Goal: Task Accomplishment & Management: Use online tool/utility

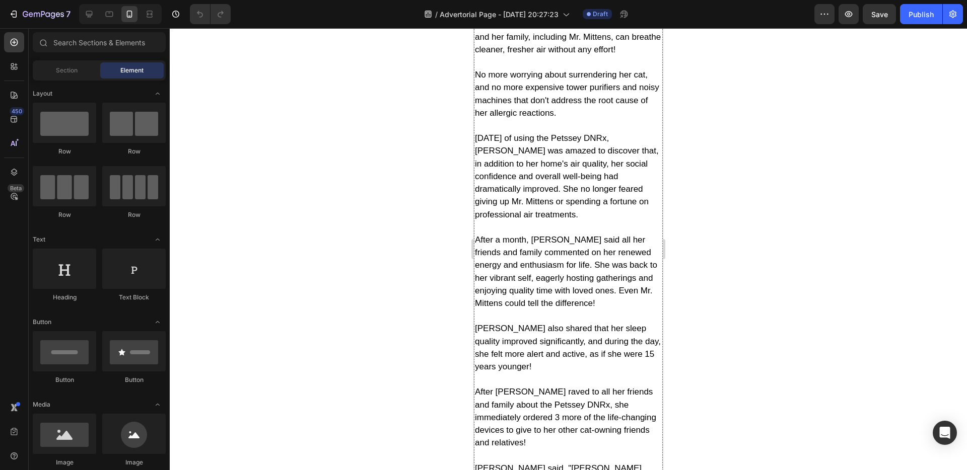
scroll to position [4394, 0]
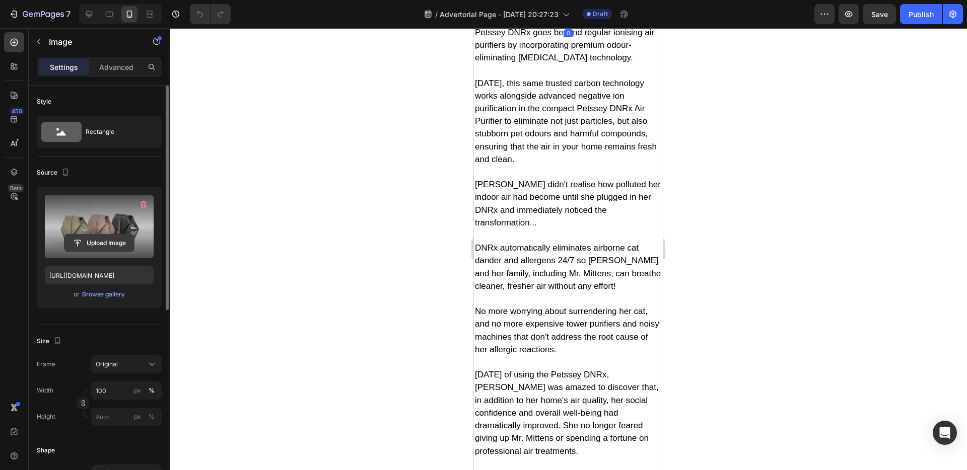
click at [103, 239] on input "file" at bounding box center [99, 243] width 70 height 17
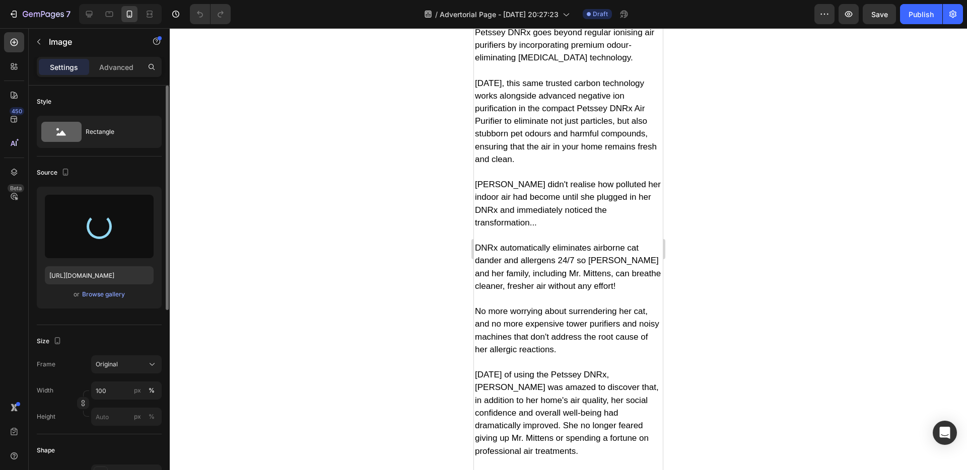
type input "[URL][DOMAIN_NAME]"
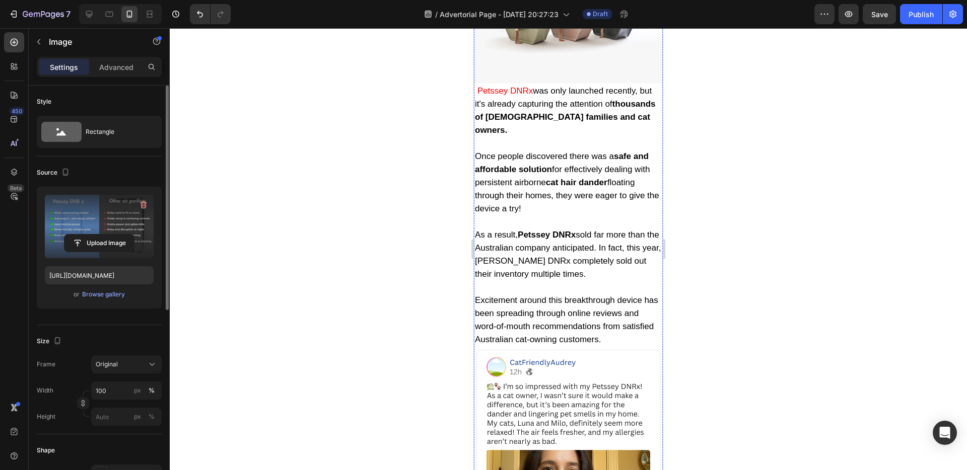
scroll to position [5308, 0]
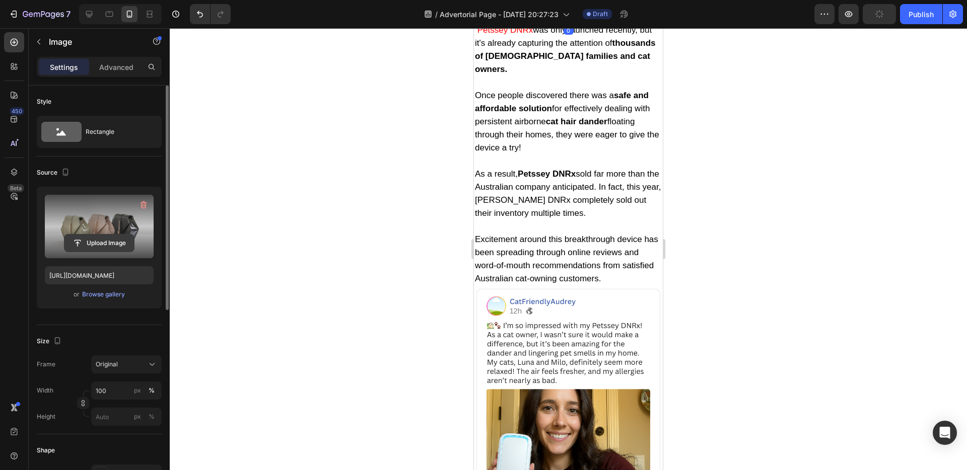
click at [117, 241] on input "file" at bounding box center [99, 243] width 70 height 17
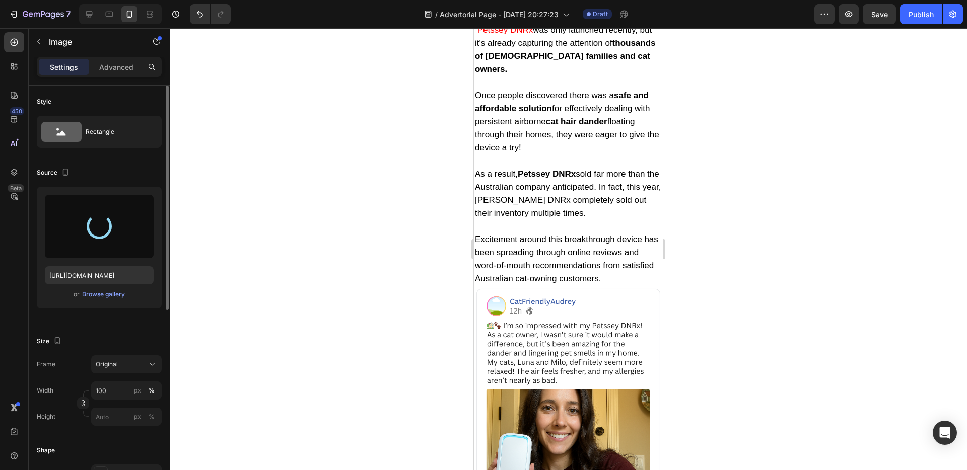
type input "[URL][DOMAIN_NAME]"
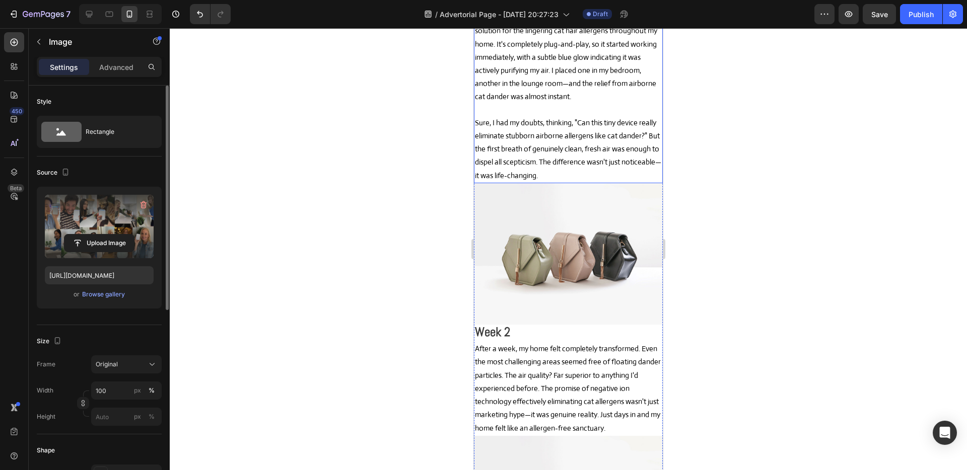
scroll to position [6860, 0]
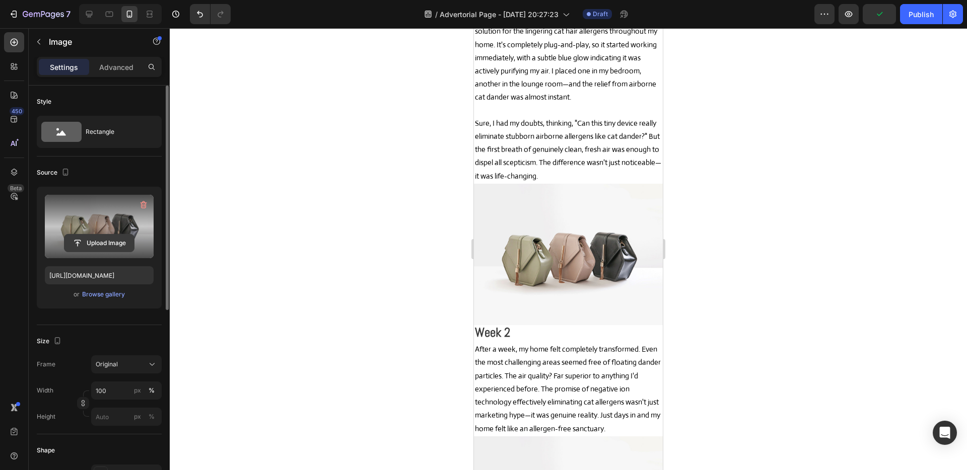
click at [105, 248] on input "file" at bounding box center [99, 243] width 70 height 17
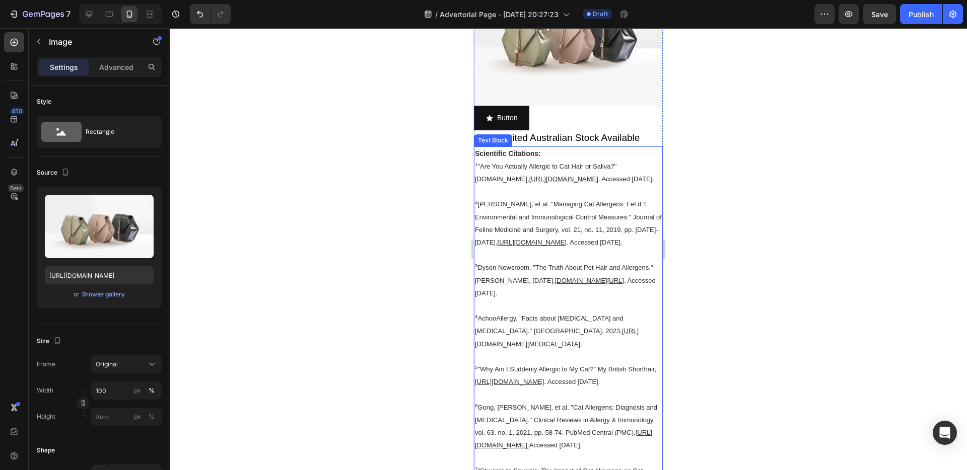
scroll to position [9360, 0]
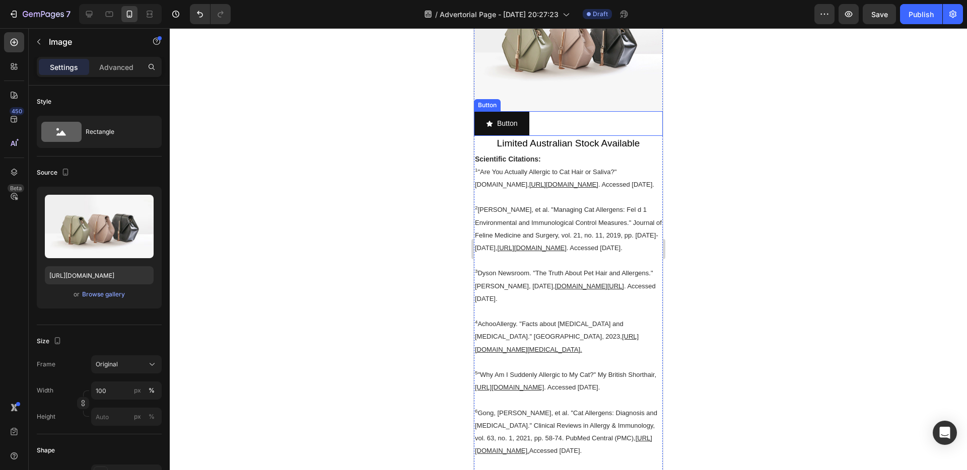
click at [547, 136] on div "Button Button" at bounding box center [568, 123] width 189 height 25
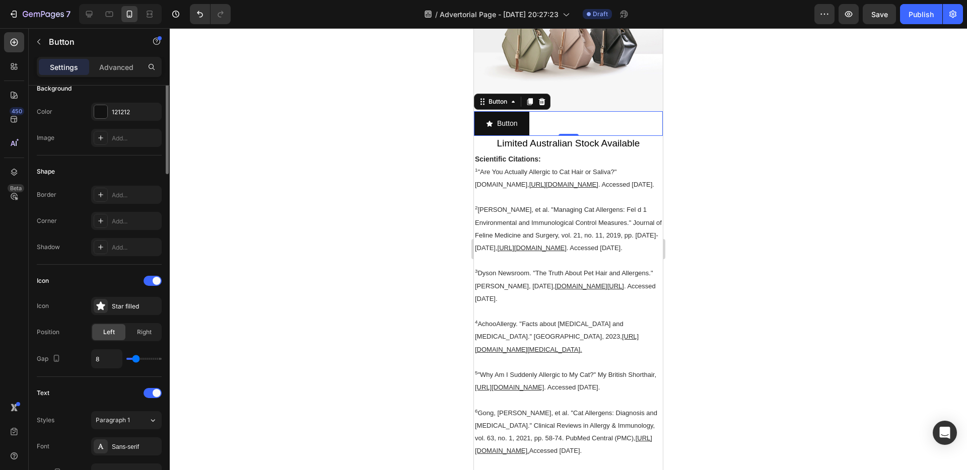
scroll to position [0, 0]
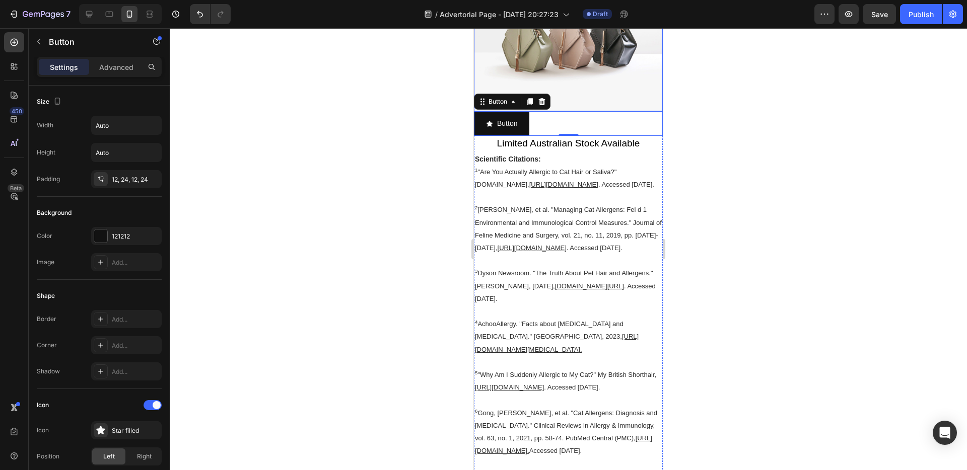
click at [545, 111] on img at bounding box center [568, 41] width 189 height 142
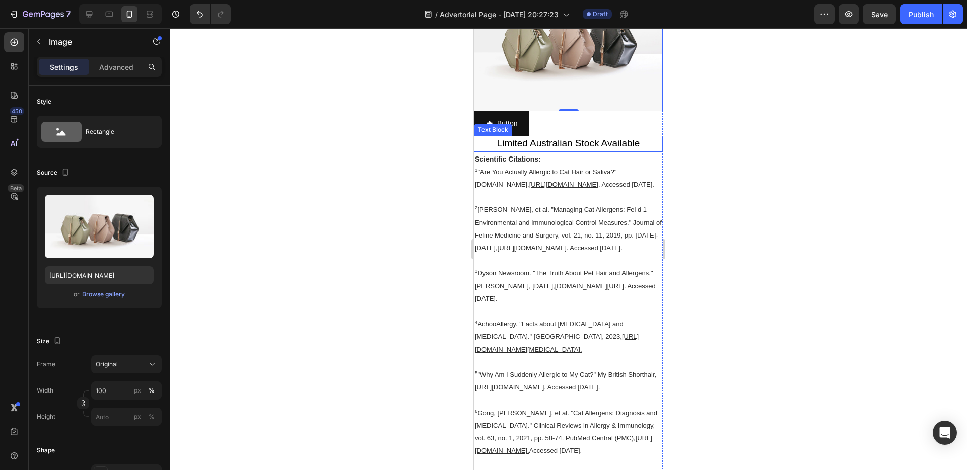
click at [559, 149] on span "Limited Australian Stock Available" at bounding box center [568, 143] width 143 height 11
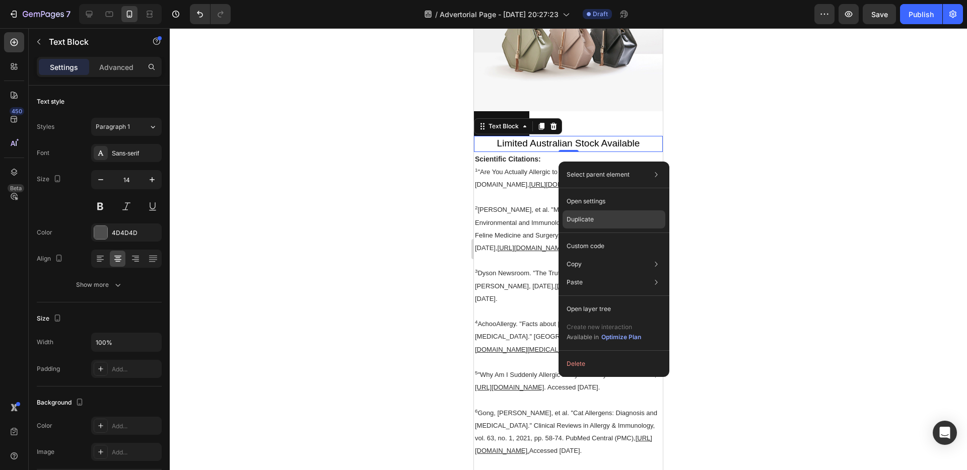
drag, startPoint x: 610, startPoint y: 214, endPoint x: 125, endPoint y: 350, distance: 503.6
click at [610, 237] on div "Duplicate" at bounding box center [614, 246] width 103 height 18
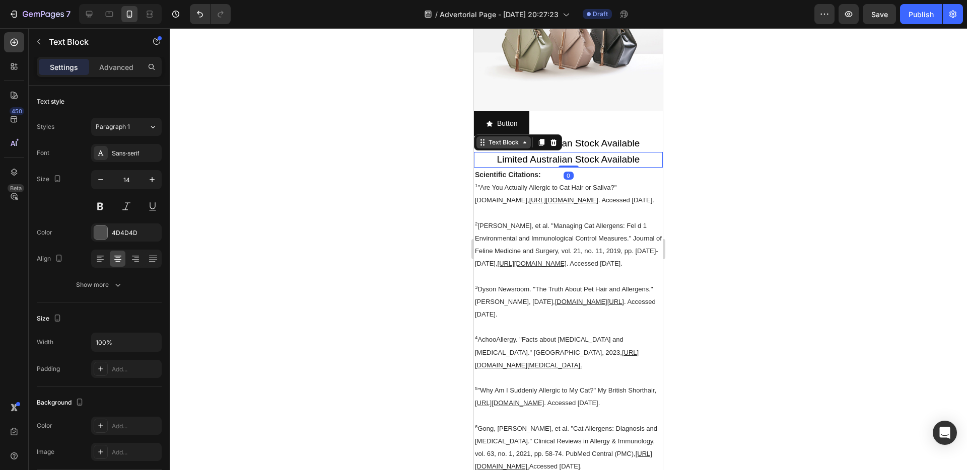
drag, startPoint x: 574, startPoint y: 395, endPoint x: 516, endPoint y: 383, distance: 59.3
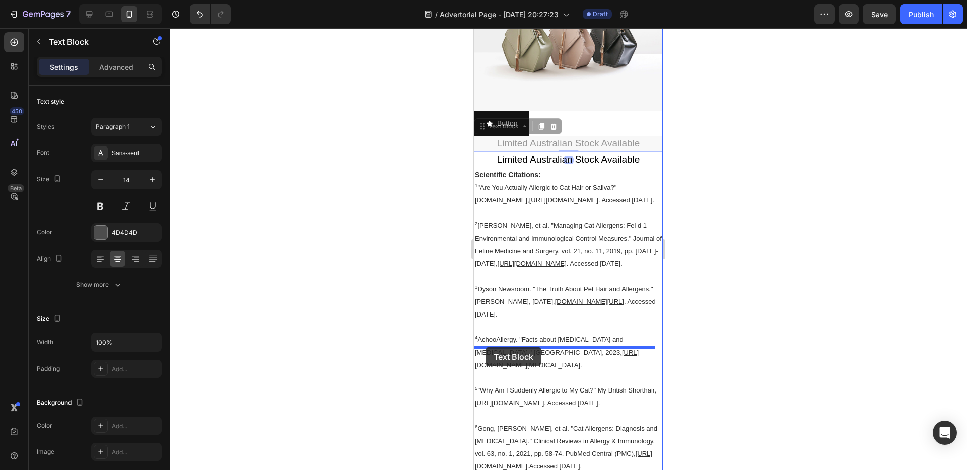
drag, startPoint x: 481, startPoint y: 365, endPoint x: 486, endPoint y: 347, distance: 18.6
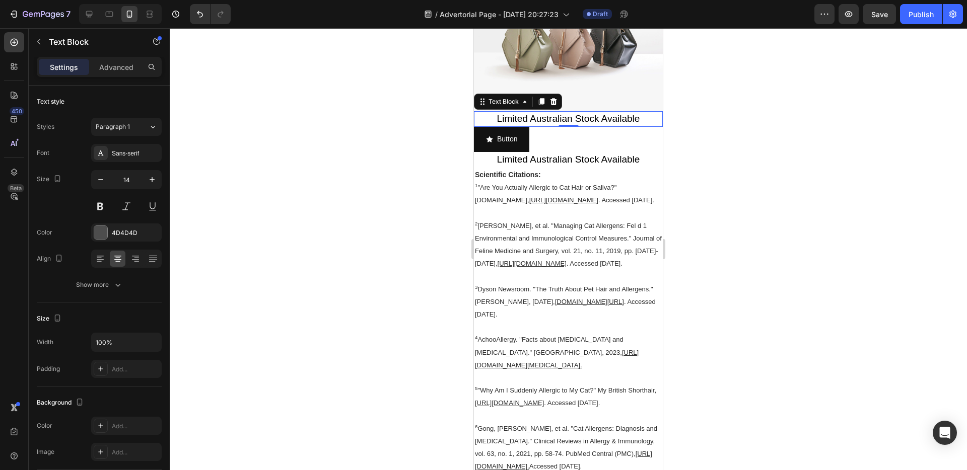
click at [523, 124] on span "Limited Australian Stock Available" at bounding box center [568, 118] width 143 height 11
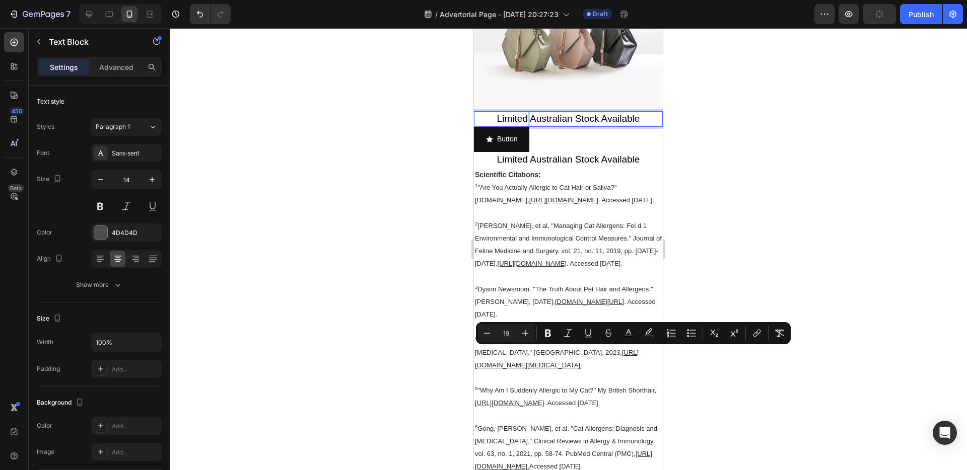
click at [527, 124] on span "Limited Australian Stock Available" at bounding box center [568, 118] width 143 height 11
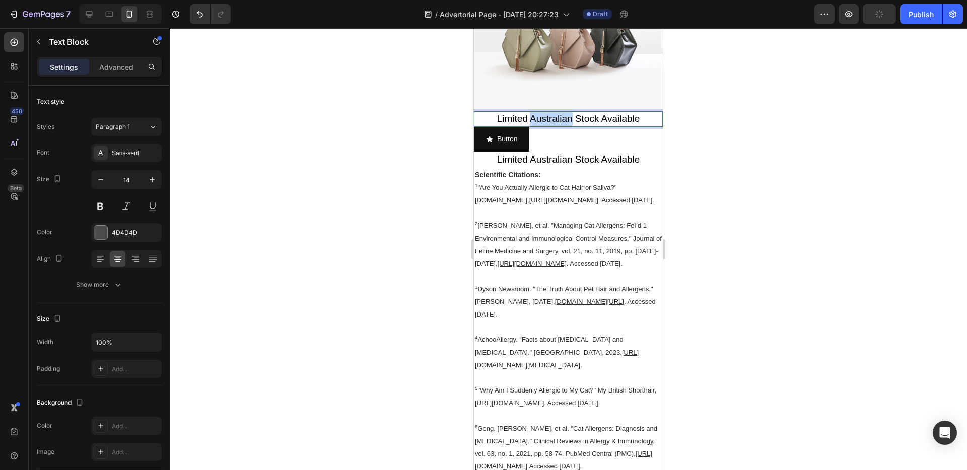
click at [527, 124] on span "Limited Australian Stock Available" at bounding box center [568, 118] width 143 height 11
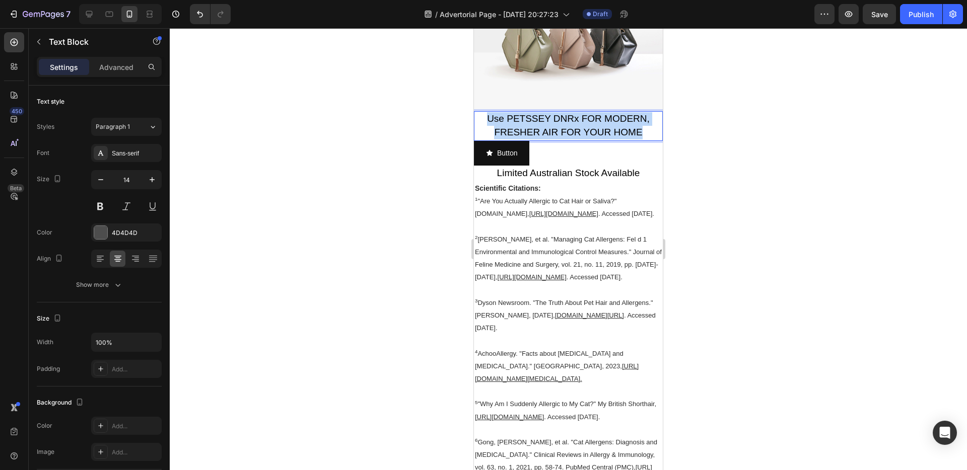
click at [487, 137] on span "Use PETSSEY DNRx FOR MODERN, FRESHER AIR FOR YOUR HOME" at bounding box center [568, 125] width 163 height 24
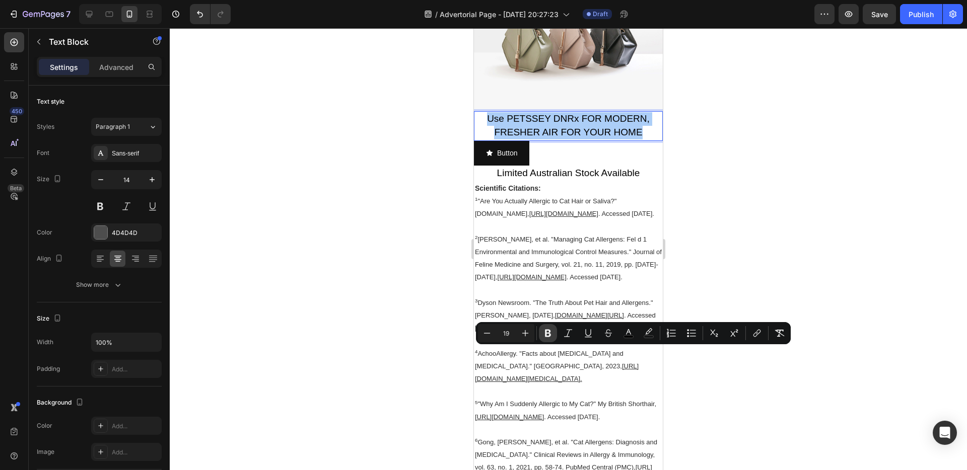
click at [550, 332] on icon "Editor contextual toolbar" at bounding box center [548, 334] width 6 height 8
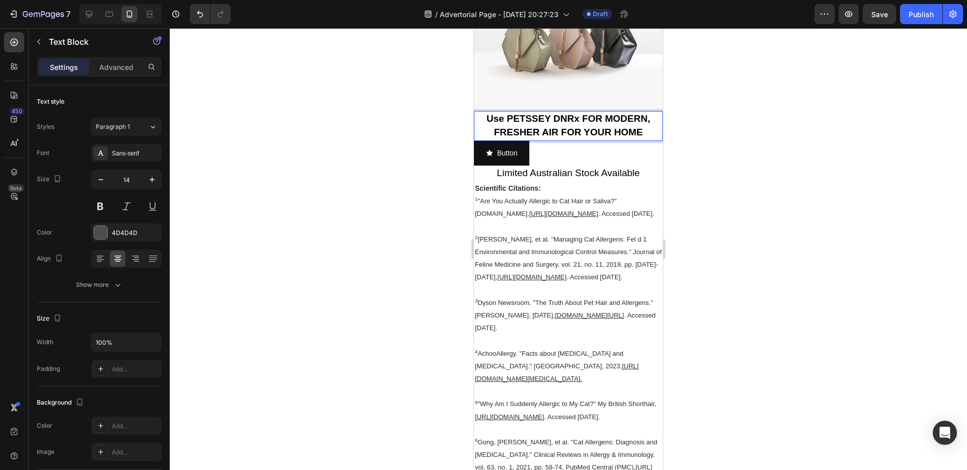
click at [527, 137] on strong "Use PETSSEY DNRx FOR MODERN, FRESHER AIR FOR YOUR HOME" at bounding box center [569, 125] width 164 height 24
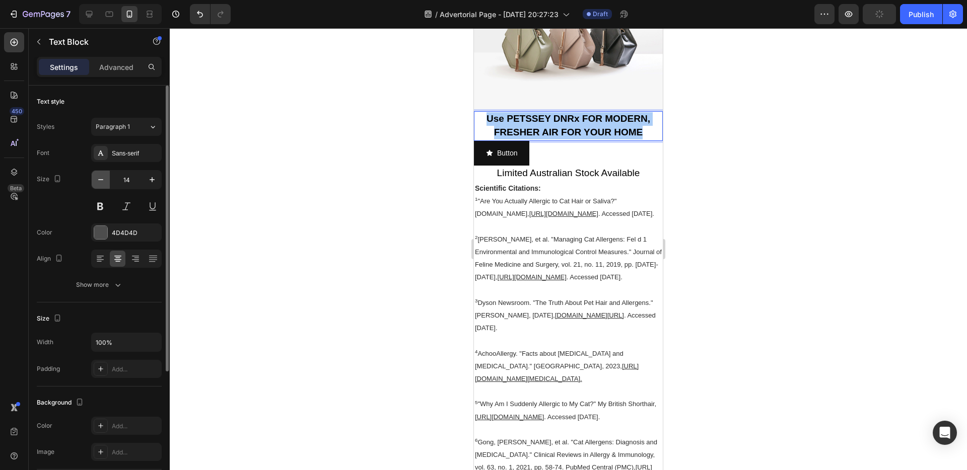
click at [101, 183] on icon "button" at bounding box center [101, 180] width 10 height 10
type input "13"
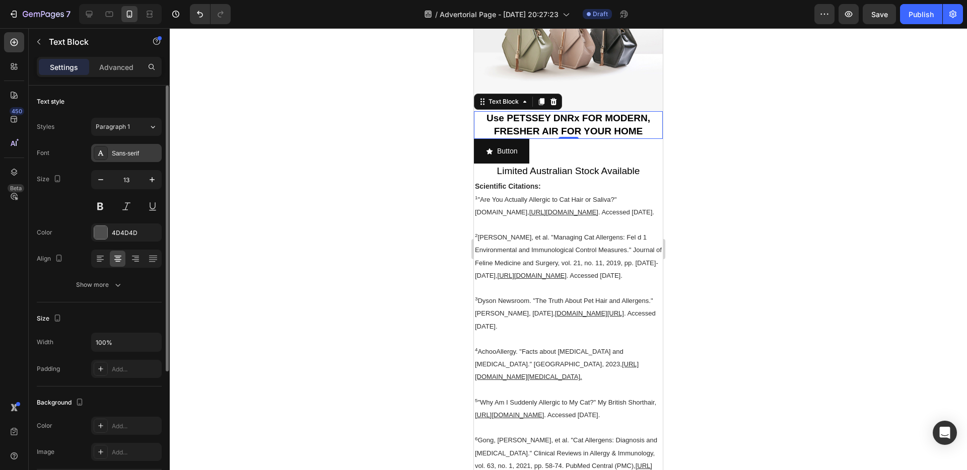
click at [120, 154] on div "Sans-serif" at bounding box center [135, 153] width 47 height 9
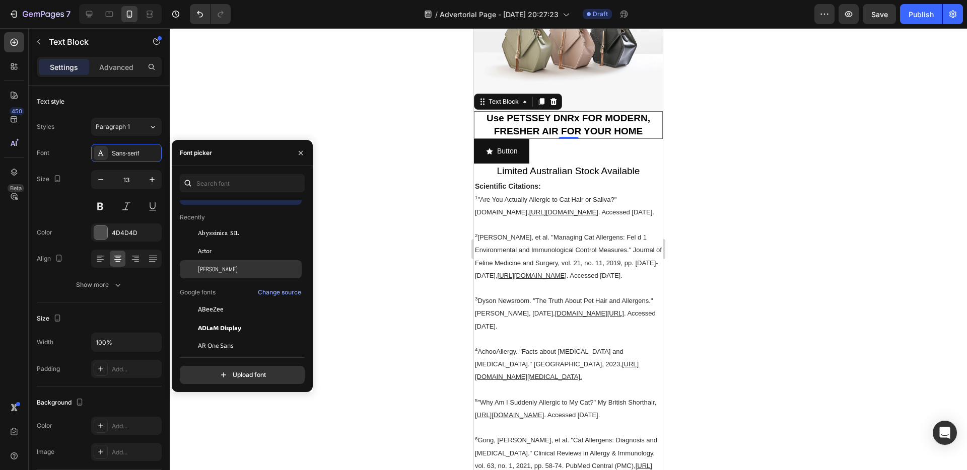
scroll to position [8, 0]
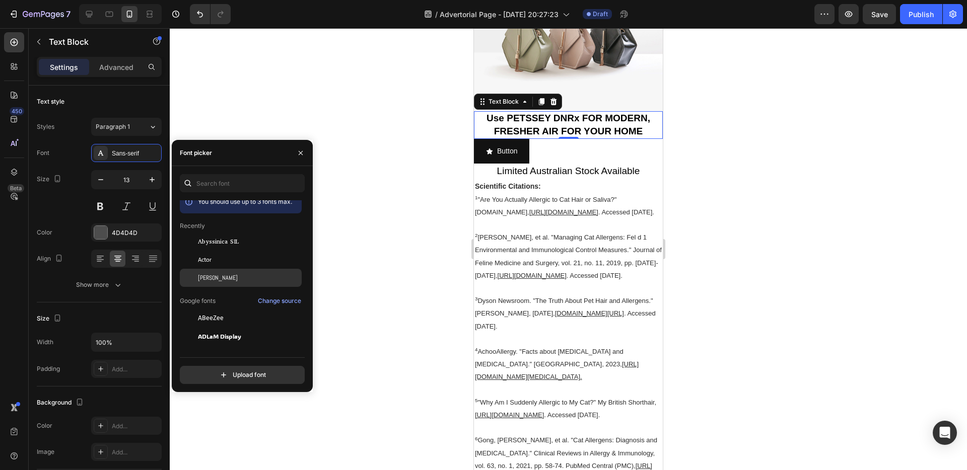
click at [259, 277] on div "[PERSON_NAME]" at bounding box center [249, 277] width 102 height 9
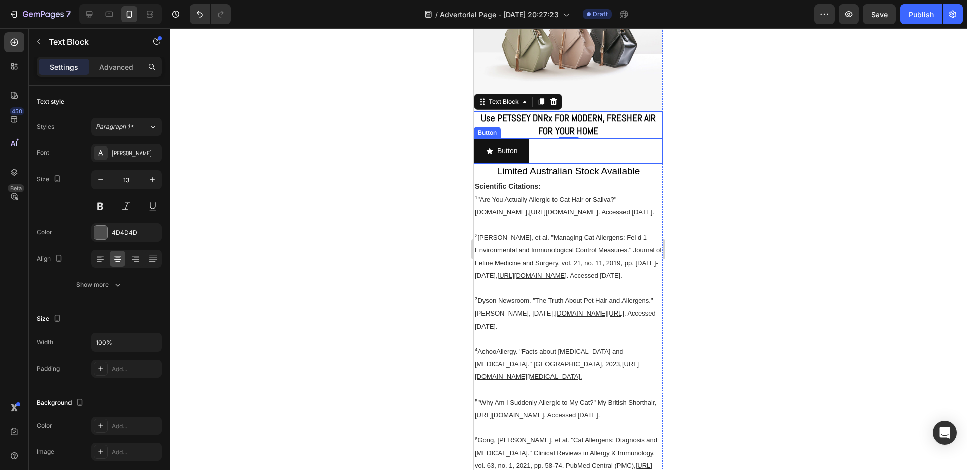
click at [682, 388] on div at bounding box center [568, 249] width 797 height 442
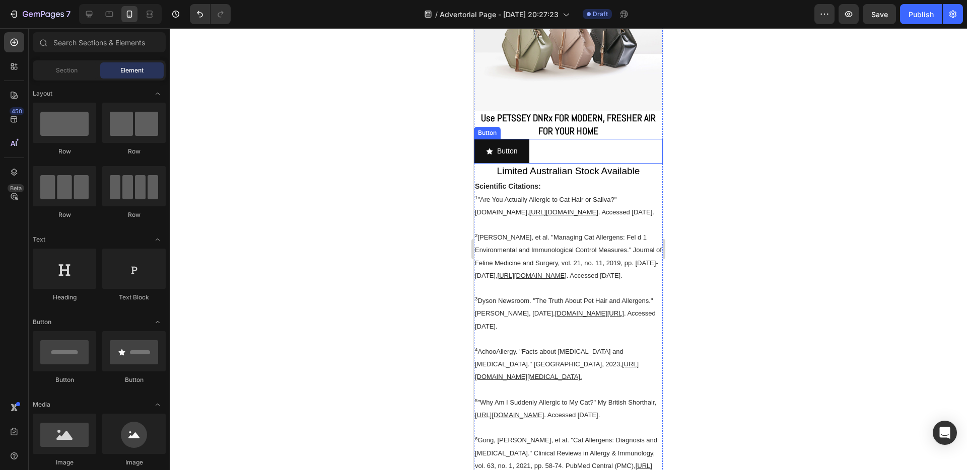
click at [533, 164] on div "Button Button" at bounding box center [568, 151] width 189 height 25
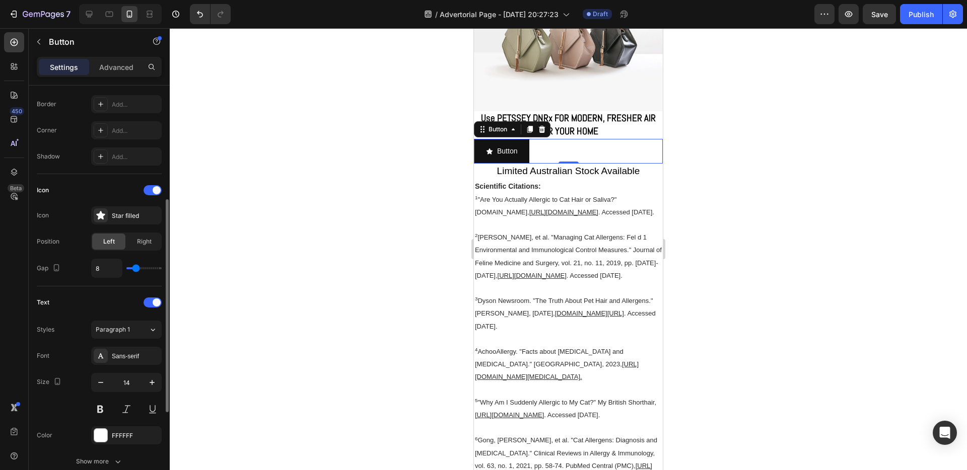
scroll to position [388, 0]
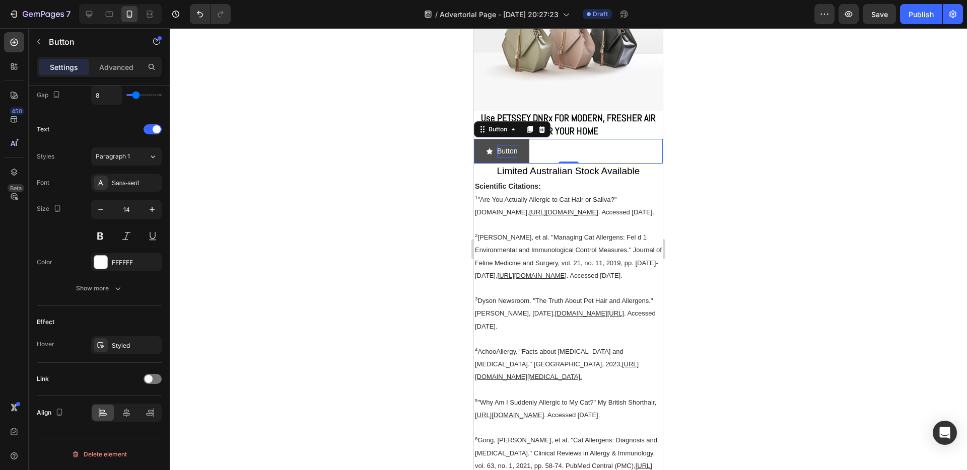
click at [503, 158] on p "Button" at bounding box center [507, 151] width 20 height 13
click at [474, 139] on button "APPLE" at bounding box center [503, 151] width 58 height 25
click at [474, 139] on button "APPLE DISCOUNT" at bounding box center [522, 151] width 97 height 25
click at [474, 139] on button "APPLE DISCOUNT &" at bounding box center [525, 151] width 103 height 25
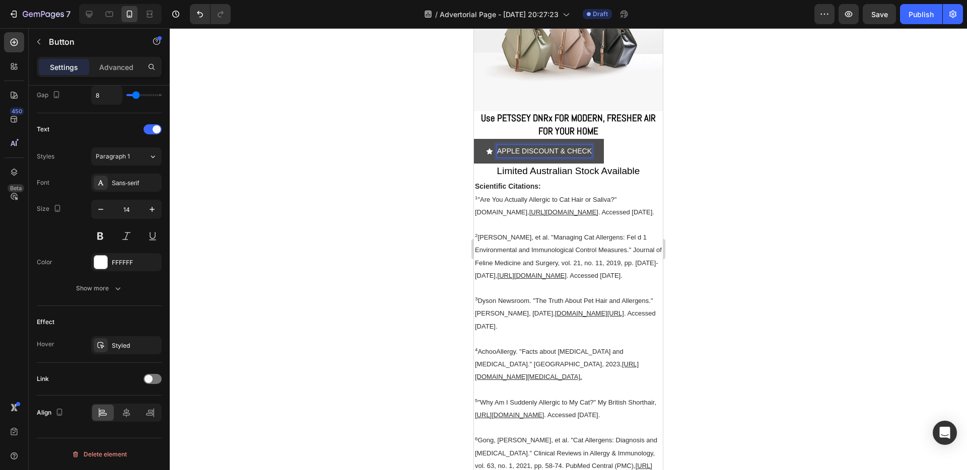
click at [474, 139] on button "APPLE DISCOUNT & CHECK" at bounding box center [539, 151] width 130 height 25
click at [525, 158] on p "APPLE DISCOUNT & CHECK INVENTORY" at bounding box center [565, 151] width 137 height 13
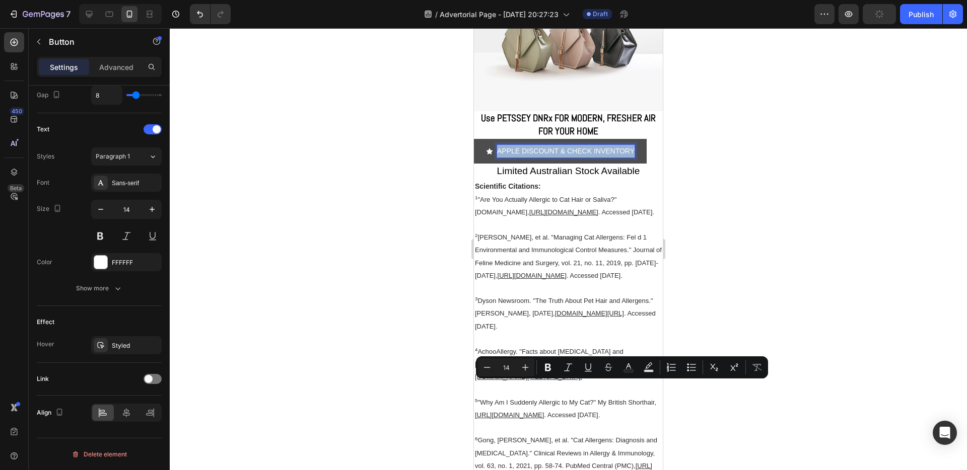
click at [517, 158] on p "APPLE DISCOUNT & CHECK INVENTORY" at bounding box center [565, 151] width 137 height 13
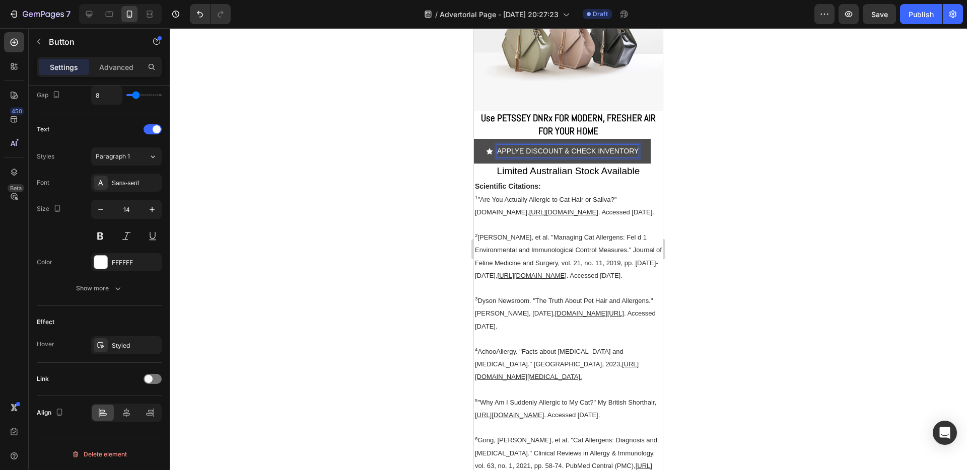
click at [523, 158] on p "APPLYE DISCOUNT & CHECK INVENTORY" at bounding box center [568, 151] width 142 height 13
click at [523, 158] on p "APPLY DISCOUNT & CHECK INVENTORY" at bounding box center [565, 151] width 137 height 13
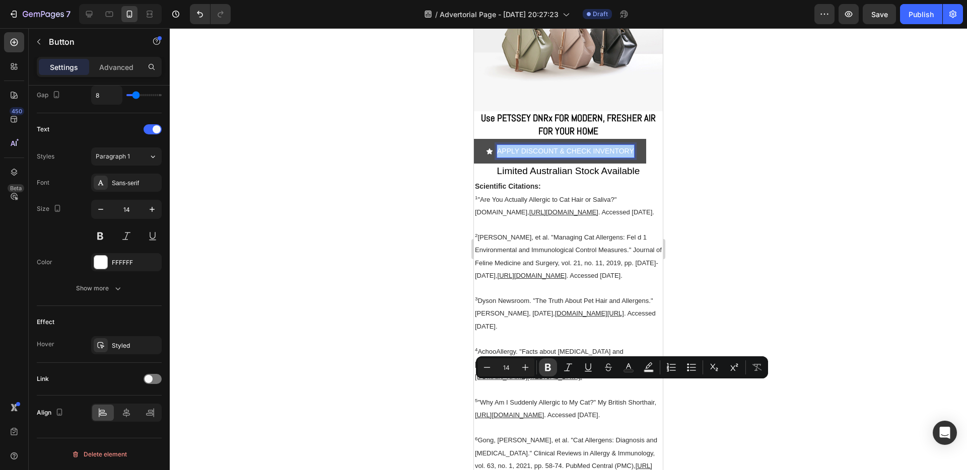
click at [548, 367] on icon "Editor contextual toolbar" at bounding box center [548, 368] width 6 height 8
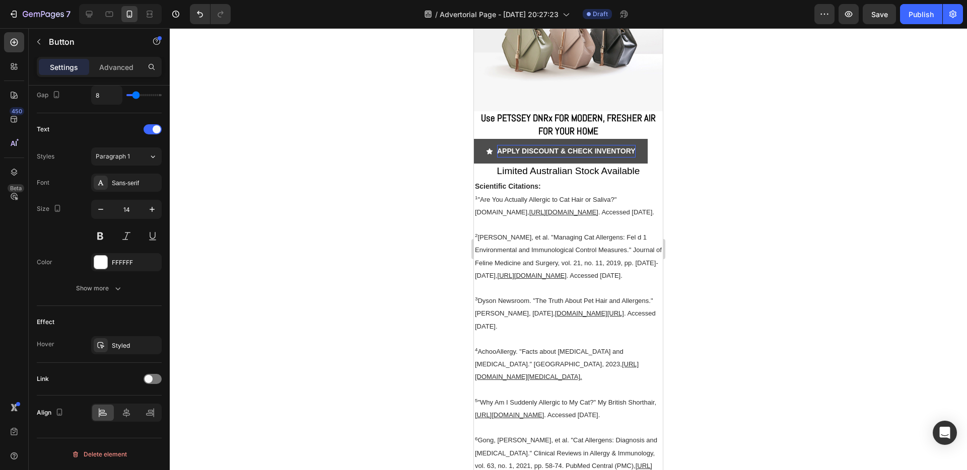
click at [547, 155] on strong "APPLY DISCOUNT & CHECK INVENTORY" at bounding box center [566, 151] width 139 height 8
click at [490, 154] on icon "<p><strong>APPLY DISCOUNT &amp; CHECK INVENTORY</strong></p>" at bounding box center [490, 151] width 6 height 6
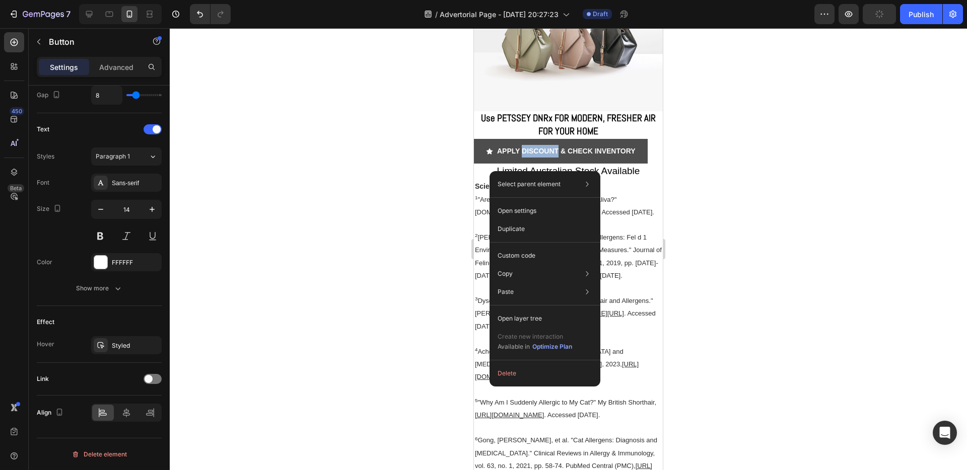
click at [482, 164] on button "APPLY DISCOUNT & CHECK INVENTORY" at bounding box center [561, 151] width 174 height 25
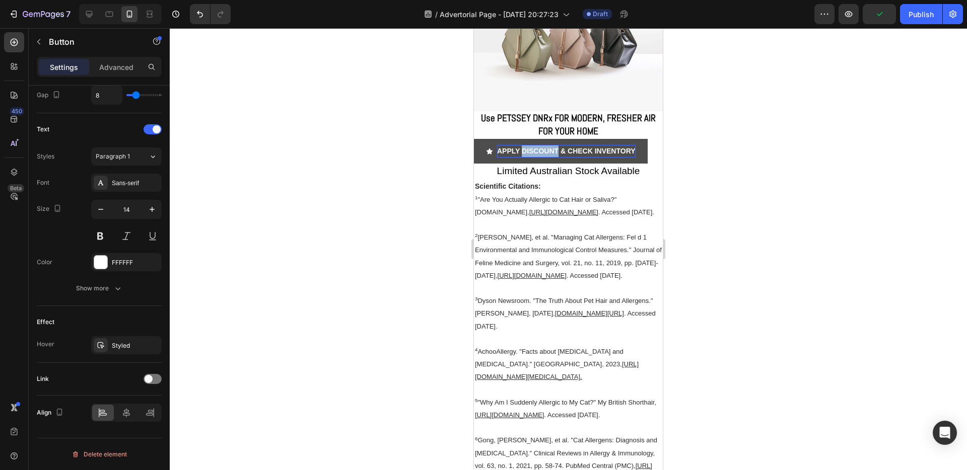
click at [527, 155] on strong "APPLY DISCOUNT & CHECK INVENTORY" at bounding box center [566, 151] width 139 height 8
click at [484, 164] on button "APPLY DISCOUNT & CHECK INVENTORY" at bounding box center [561, 151] width 174 height 25
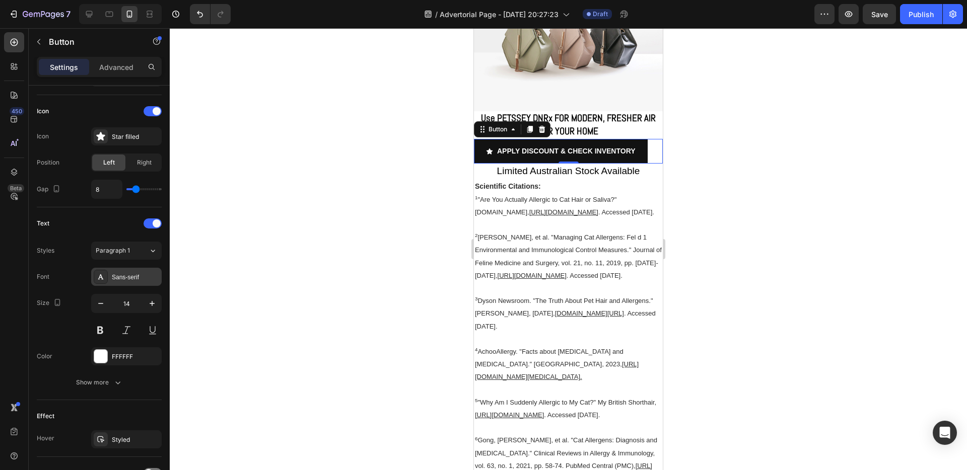
scroll to position [0, 0]
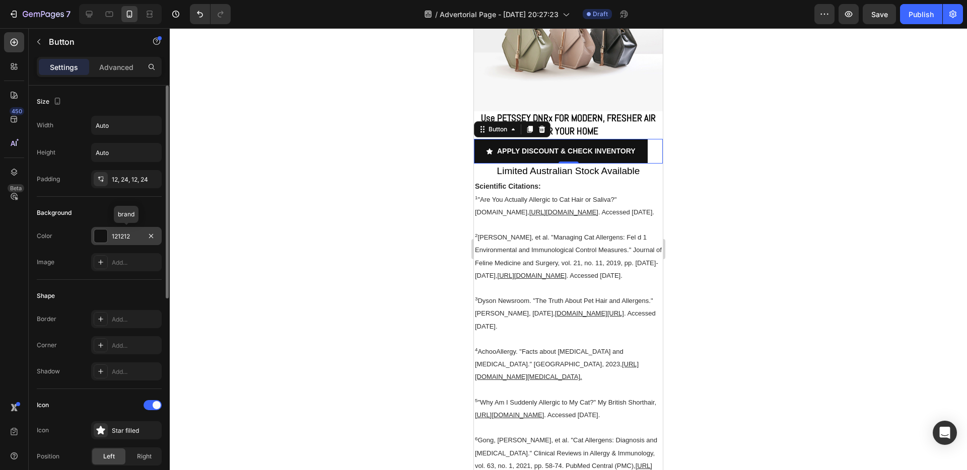
click at [119, 237] on div "121212" at bounding box center [126, 236] width 29 height 9
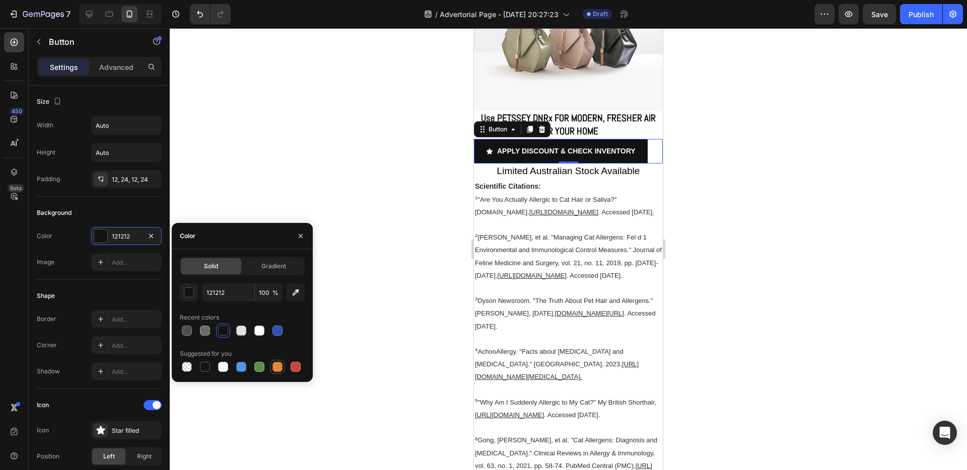
click at [271, 367] on div at bounding box center [277, 367] width 12 height 12
type input "E4893A"
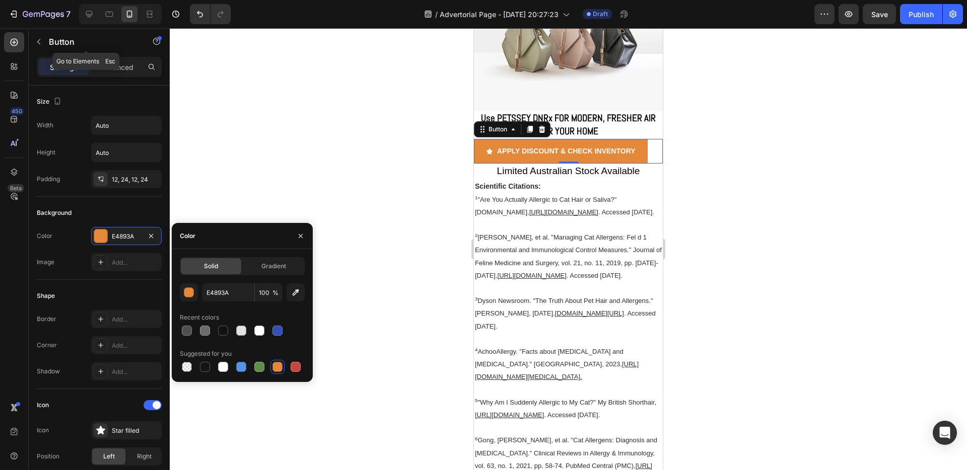
click at [112, 55] on div "Button" at bounding box center [86, 42] width 115 height 29
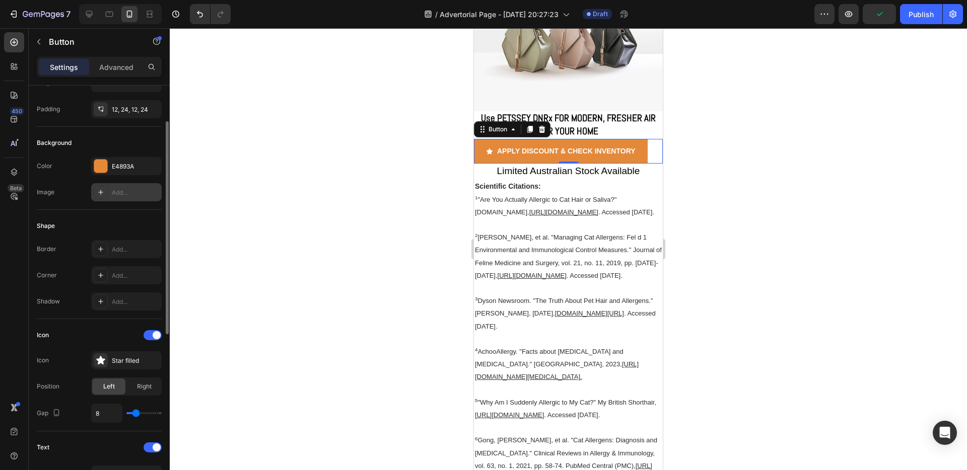
scroll to position [72, 0]
click at [136, 242] on div "Add..." at bounding box center [126, 247] width 71 height 18
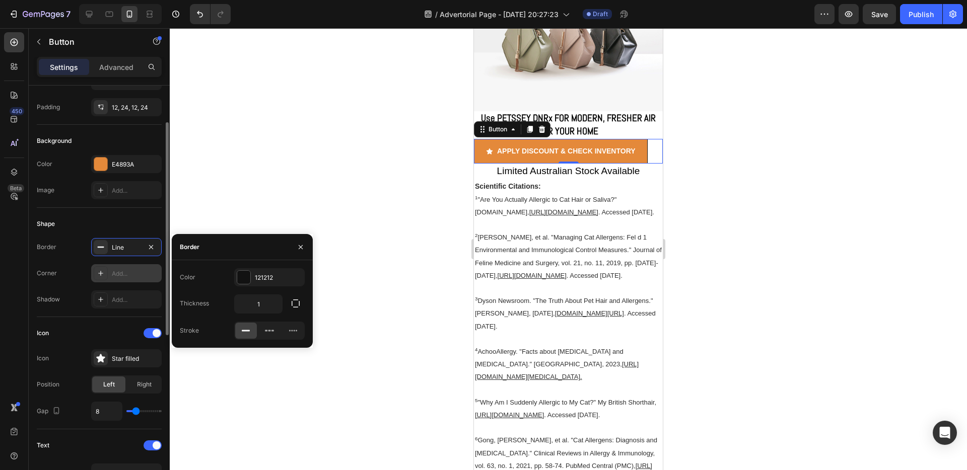
click at [131, 272] on div "Add..." at bounding box center [135, 273] width 47 height 9
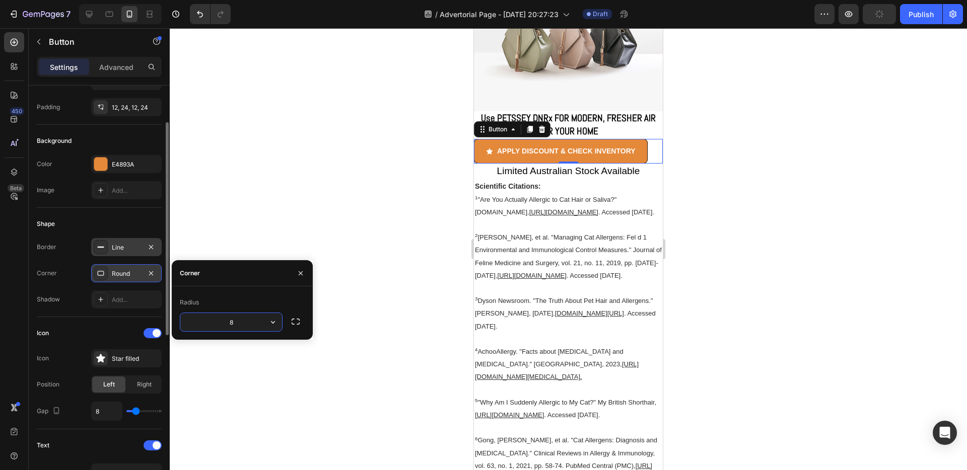
click at [123, 246] on div "Line" at bounding box center [126, 247] width 29 height 9
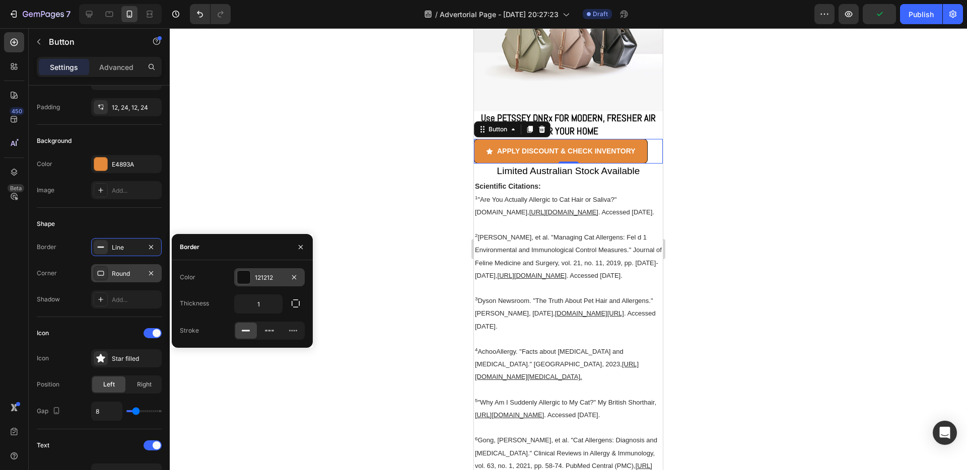
click at [242, 277] on div at bounding box center [243, 277] width 13 height 13
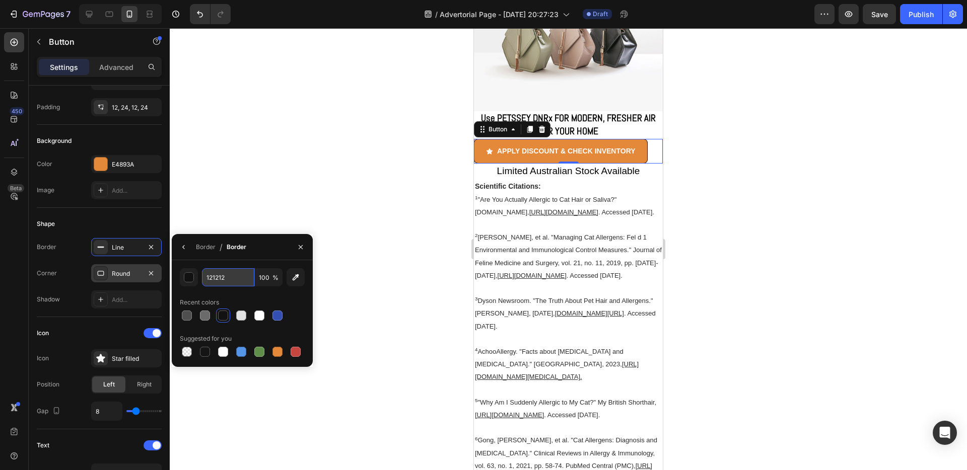
click at [0, 0] on input "121212" at bounding box center [0, 0] width 0 height 0
click at [276, 354] on div at bounding box center [277, 352] width 10 height 10
click at [295, 352] on div at bounding box center [296, 352] width 10 height 10
type input "C5453F"
click at [152, 217] on div "Shape" at bounding box center [99, 224] width 125 height 16
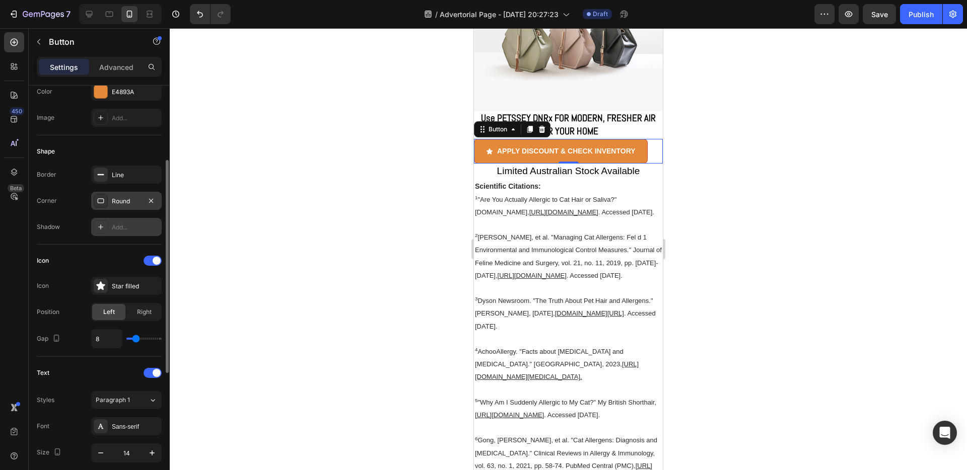
scroll to position [214, 0]
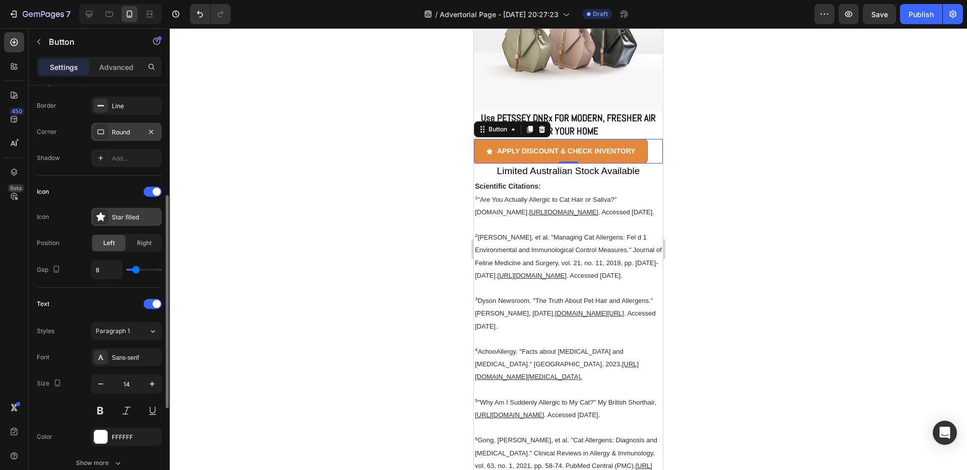
click at [129, 217] on div "Star filled" at bounding box center [135, 217] width 47 height 9
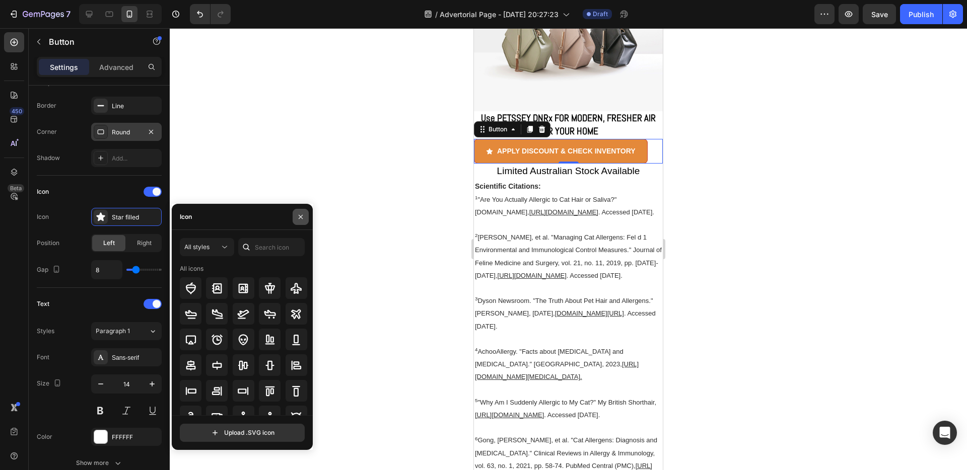
click at [297, 215] on icon "button" at bounding box center [301, 217] width 8 height 8
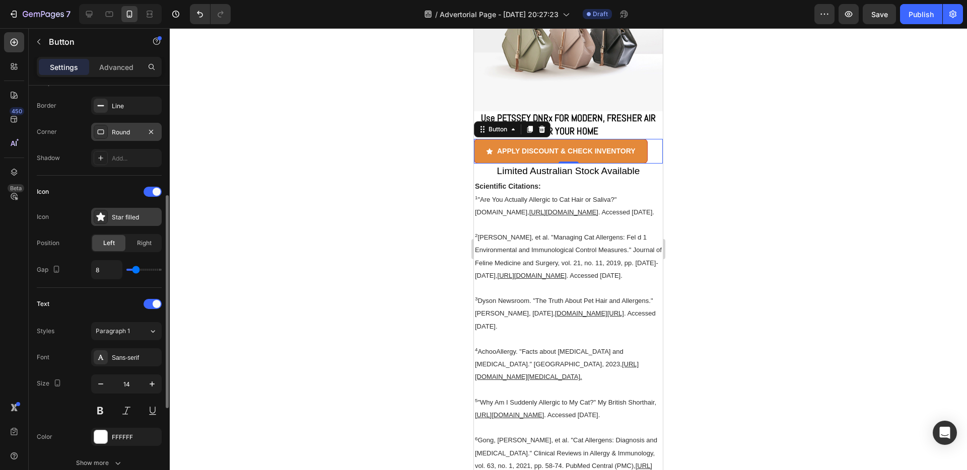
click at [132, 221] on div "Star filled" at bounding box center [135, 217] width 47 height 9
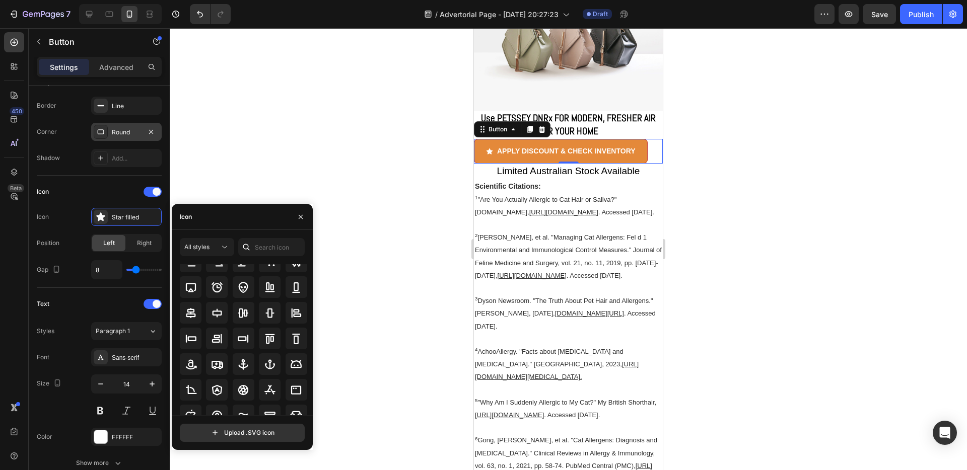
scroll to position [0, 0]
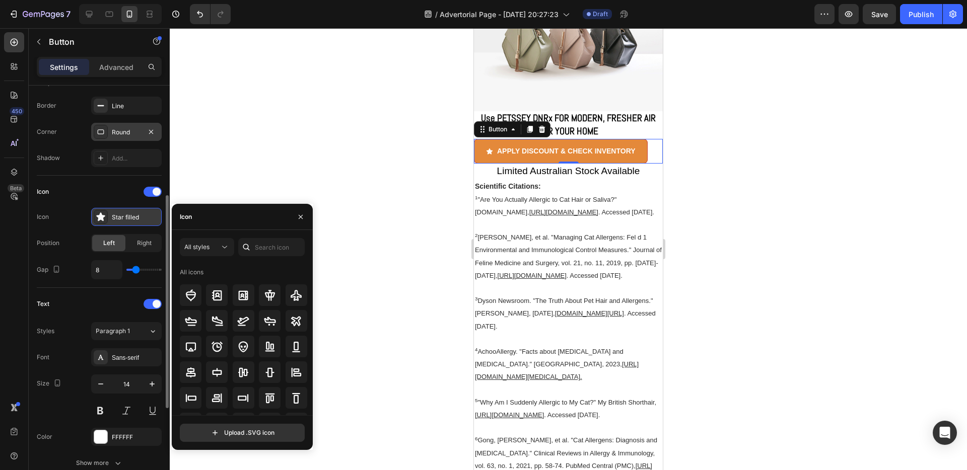
click at [104, 219] on icon at bounding box center [101, 217] width 10 height 10
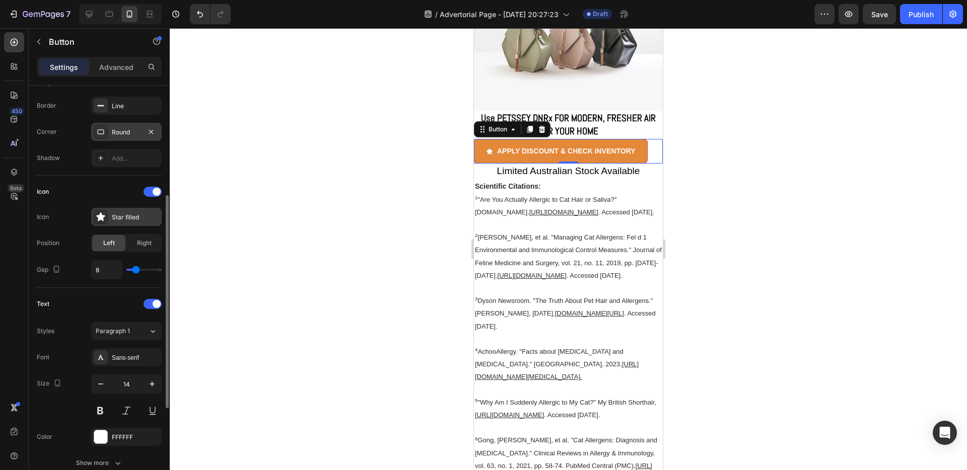
click at [103, 219] on icon at bounding box center [100, 217] width 9 height 9
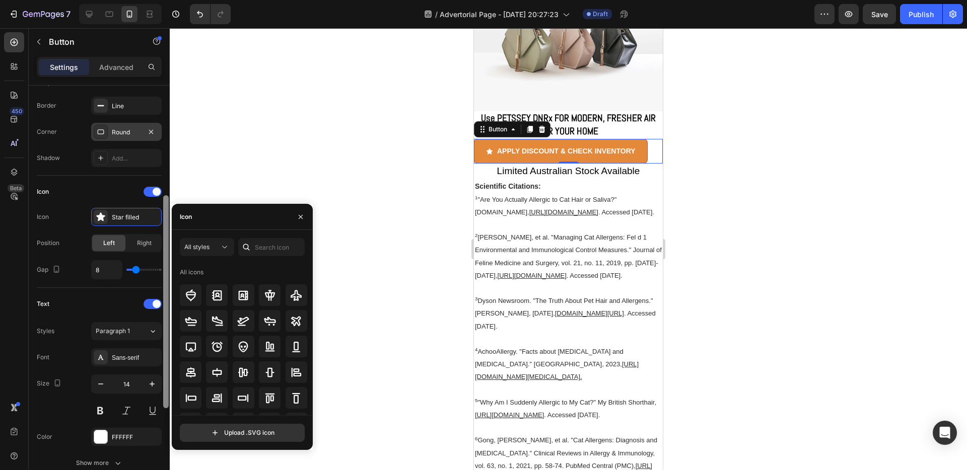
click at [162, 192] on div at bounding box center [166, 292] width 8 height 413
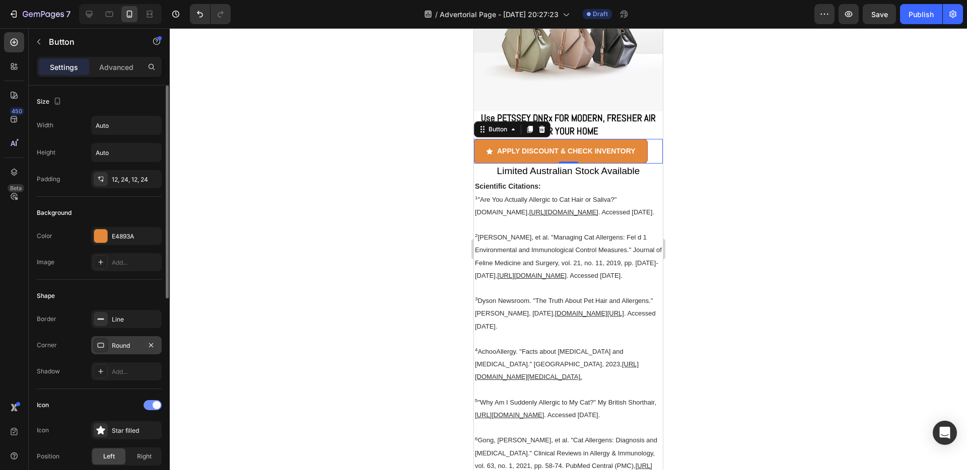
click at [152, 408] on div at bounding box center [153, 405] width 18 height 10
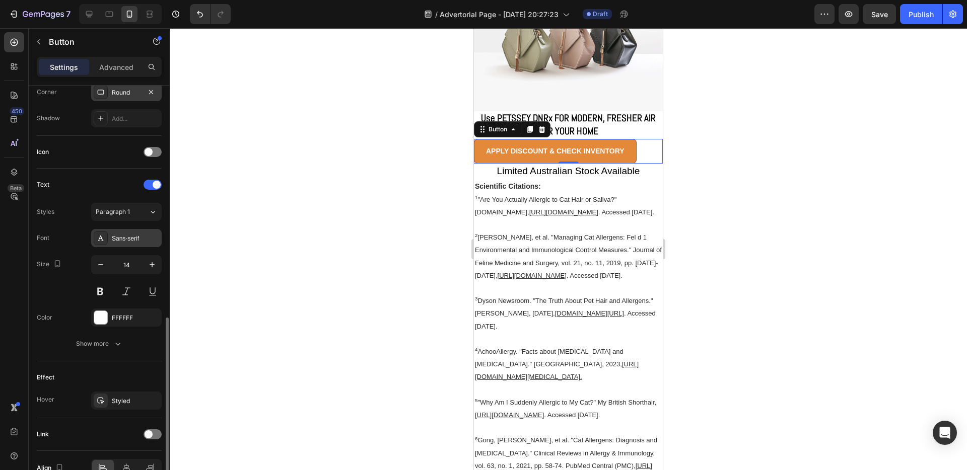
scroll to position [309, 0]
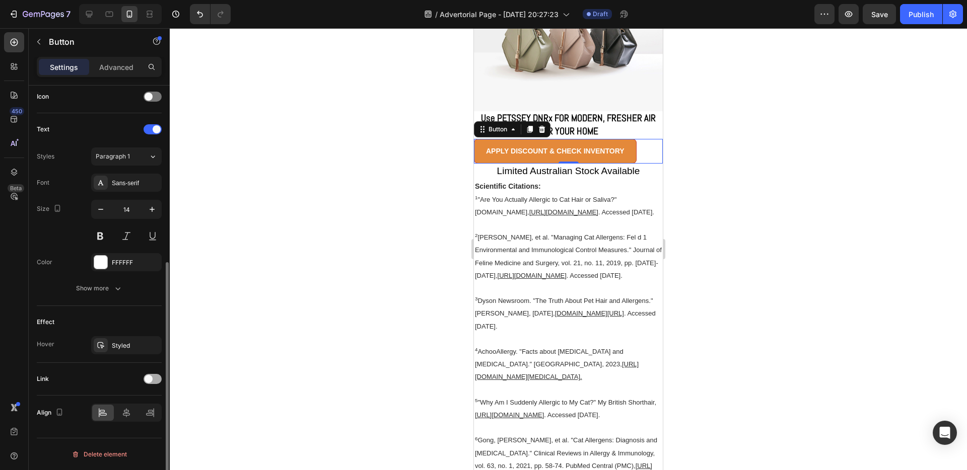
click at [149, 381] on span at bounding box center [149, 379] width 8 height 8
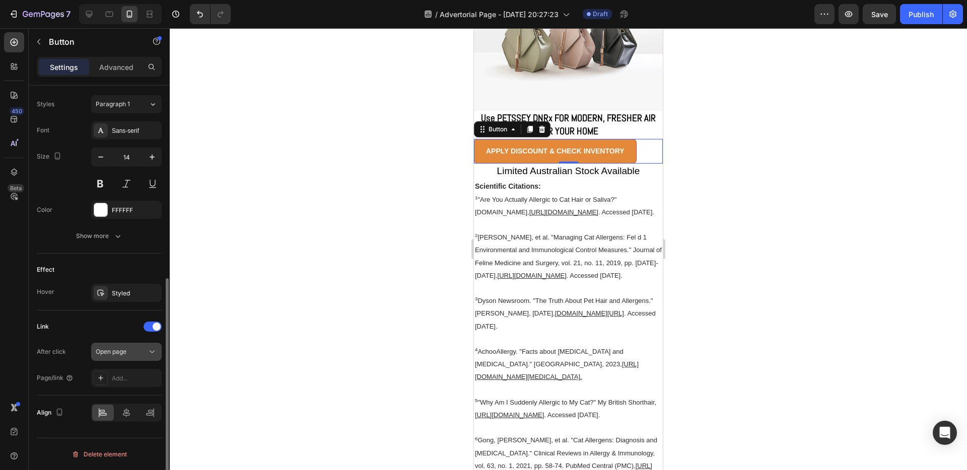
click at [133, 350] on div "Open page" at bounding box center [121, 352] width 51 height 9
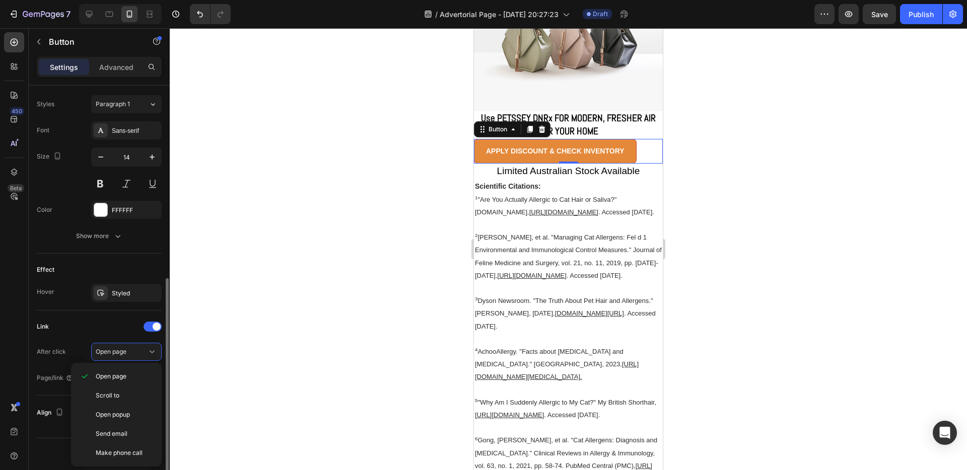
click at [118, 323] on div "Link" at bounding box center [99, 327] width 125 height 16
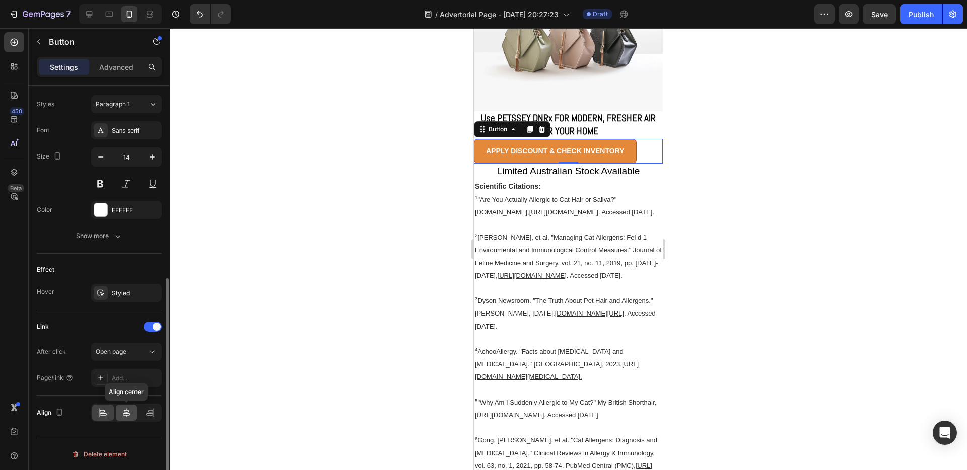
click at [125, 411] on icon at bounding box center [126, 413] width 10 height 10
click at [138, 133] on div "Sans-serif" at bounding box center [135, 130] width 47 height 9
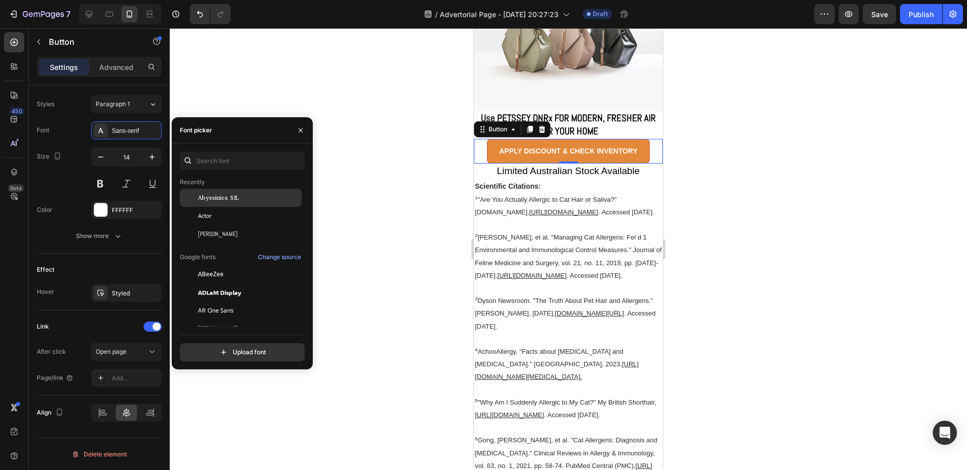
scroll to position [123, 0]
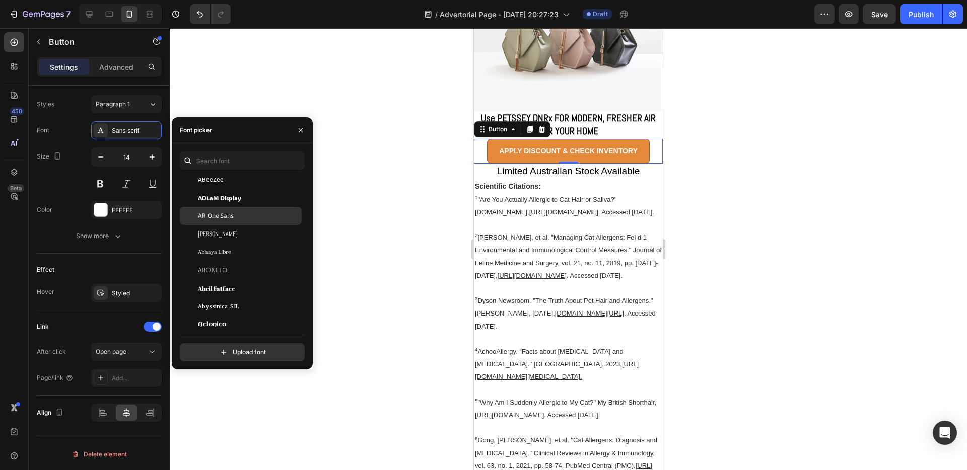
click at [251, 213] on div "AR One Sans" at bounding box center [249, 216] width 102 height 9
click at [249, 181] on div "Alata" at bounding box center [249, 177] width 102 height 9
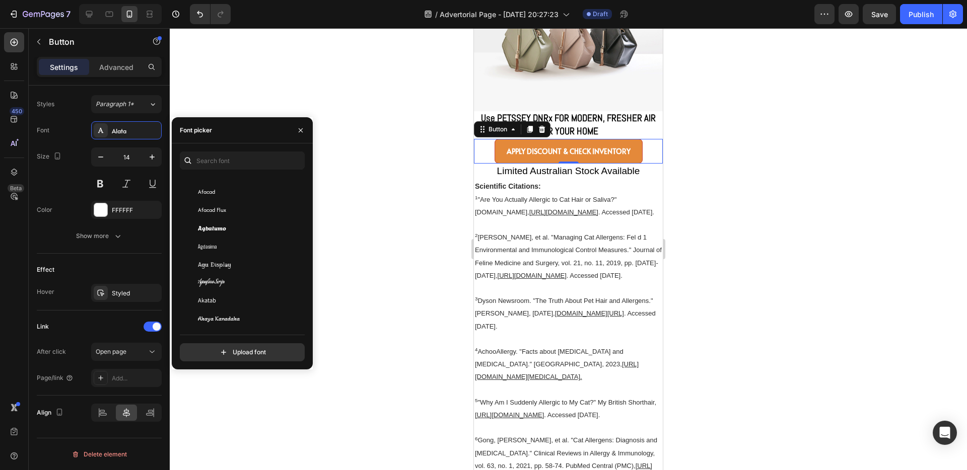
scroll to position [360, 0]
click at [299, 131] on icon "button" at bounding box center [301, 130] width 8 height 8
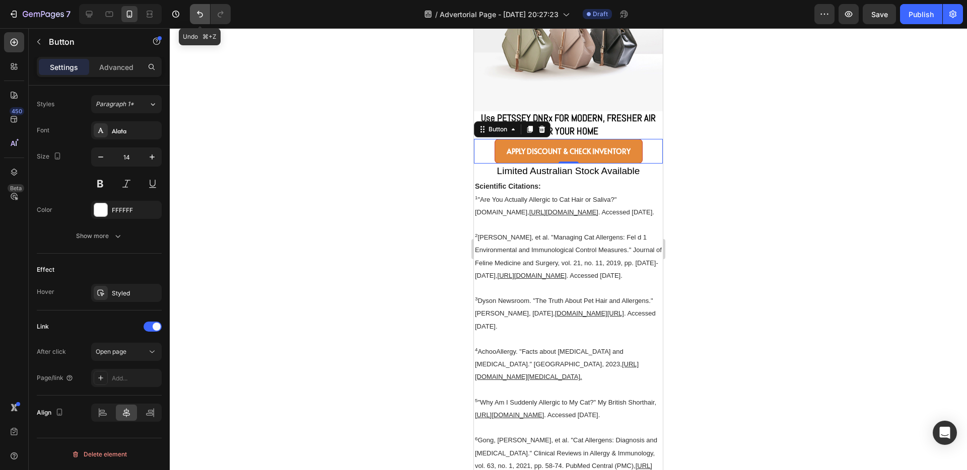
click at [200, 14] on icon "Undo/Redo" at bounding box center [200, 14] width 10 height 10
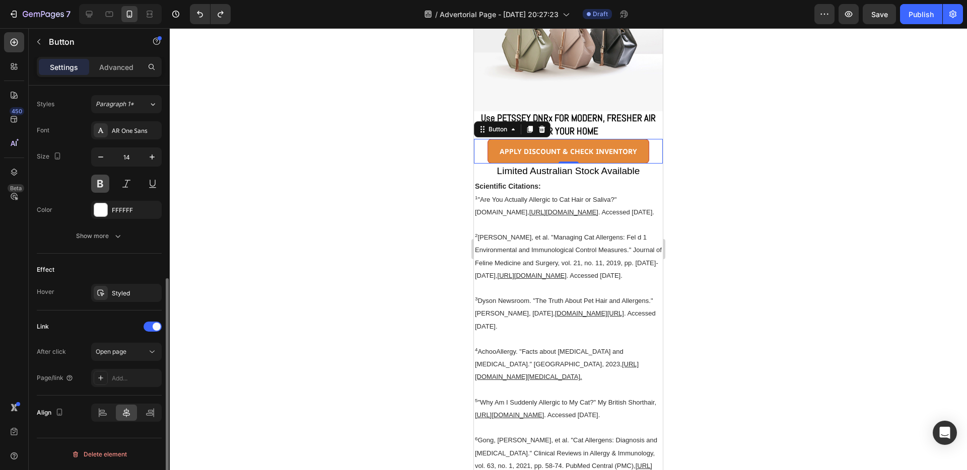
click at [102, 183] on button at bounding box center [100, 184] width 18 height 18
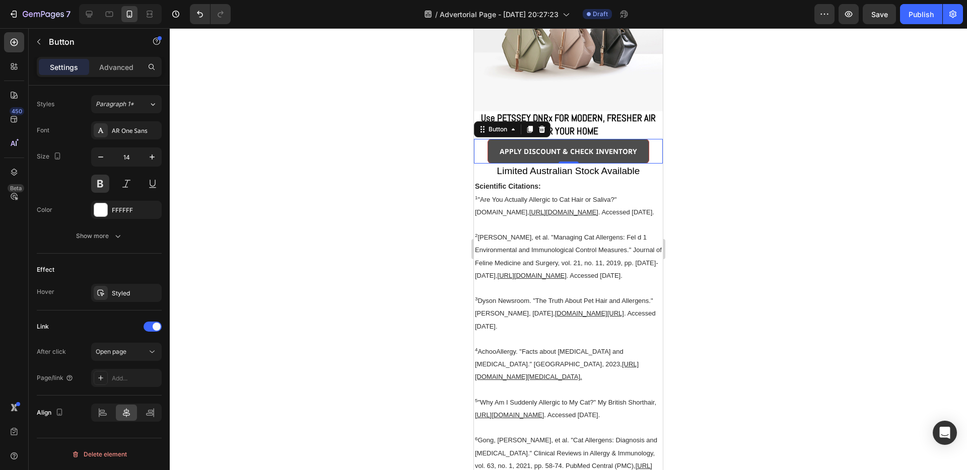
click at [593, 164] on button "APPLY DISCOUNT & CHECK INVENTORY" at bounding box center [569, 151] width 162 height 25
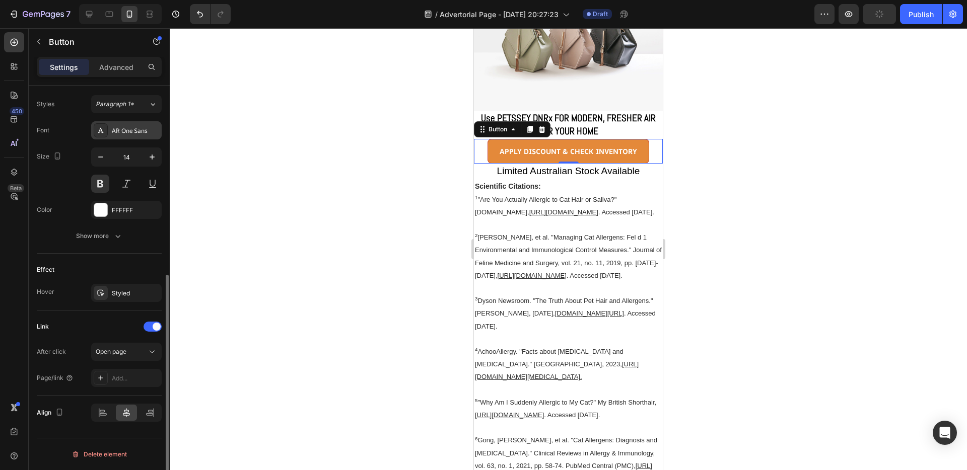
scroll to position [337, 0]
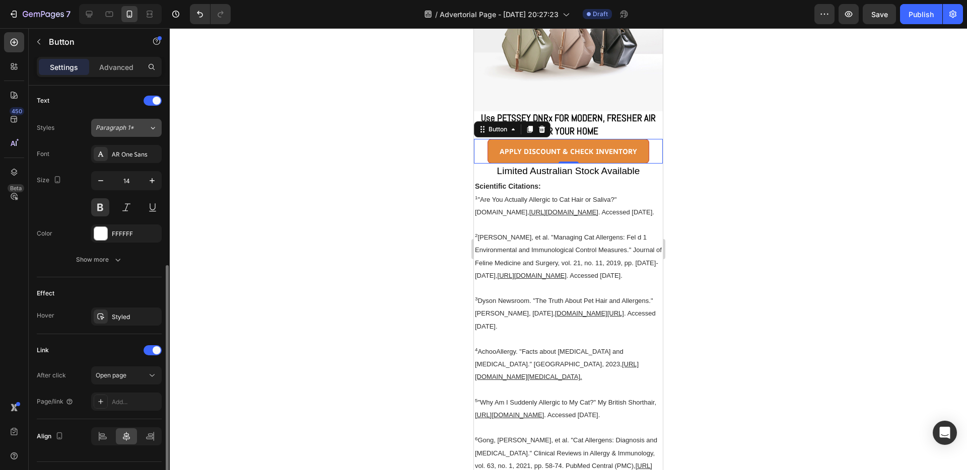
click at [133, 136] on button "Paragraph 1*" at bounding box center [126, 128] width 71 height 18
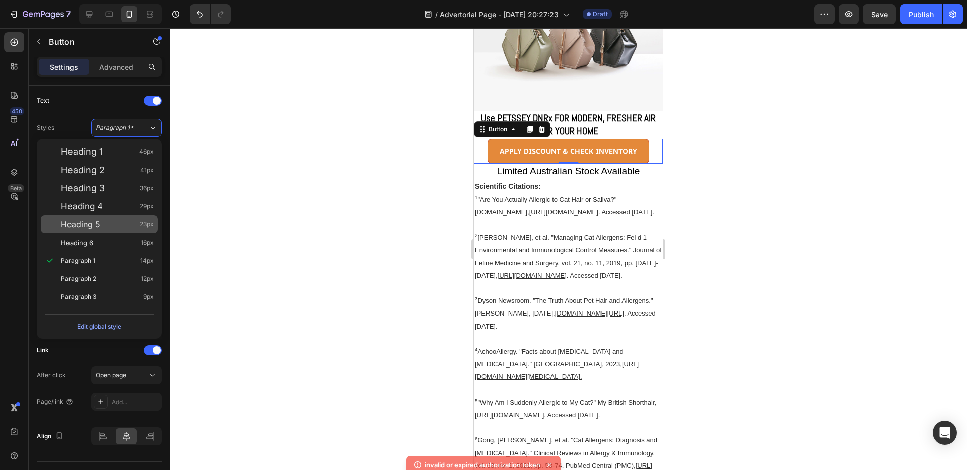
click at [122, 224] on div "Heading 5 23px" at bounding box center [107, 225] width 93 height 10
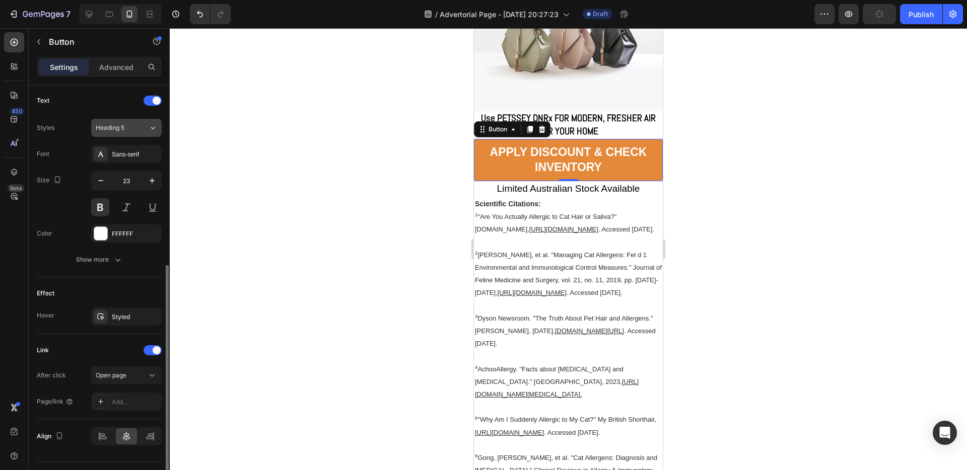
click at [137, 130] on div "Heading 5" at bounding box center [122, 127] width 53 height 9
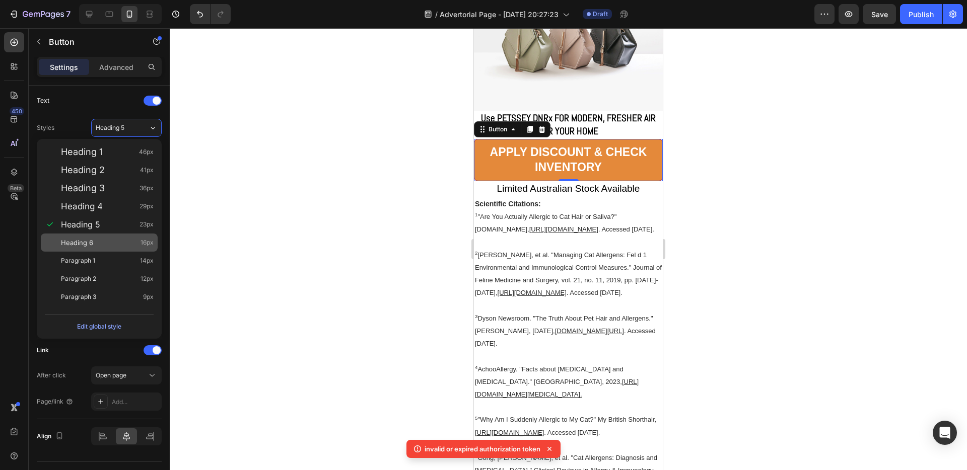
click at [100, 243] on div "Heading 6 16px" at bounding box center [107, 243] width 93 height 10
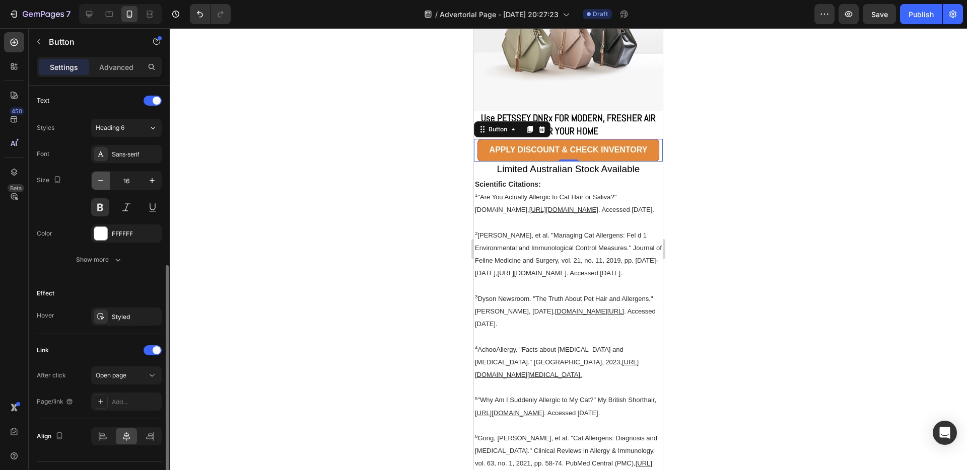
click at [105, 182] on icon "button" at bounding box center [101, 181] width 10 height 10
type input "15"
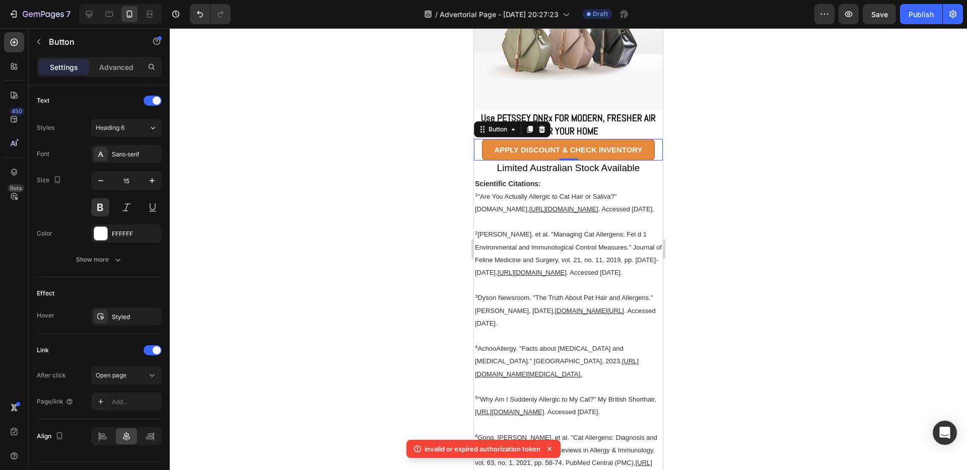
click at [549, 450] on icon at bounding box center [549, 449] width 4 height 4
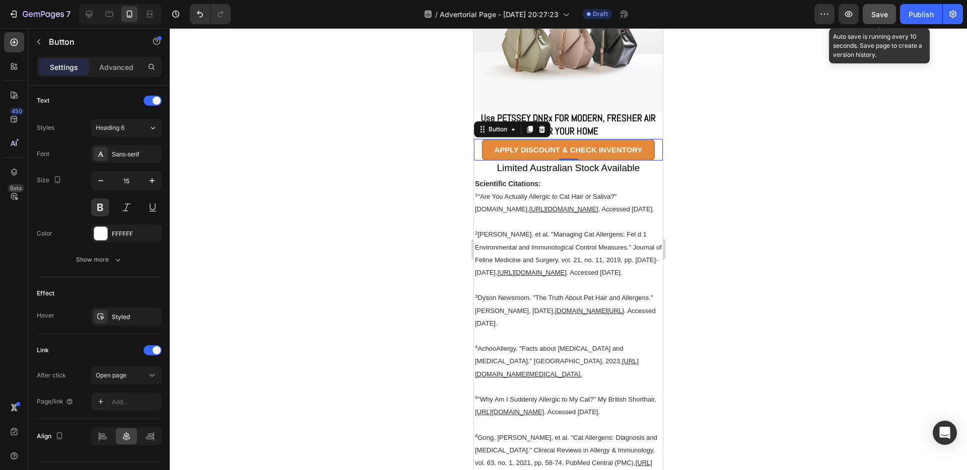
click at [878, 17] on span "Save" at bounding box center [879, 14] width 17 height 9
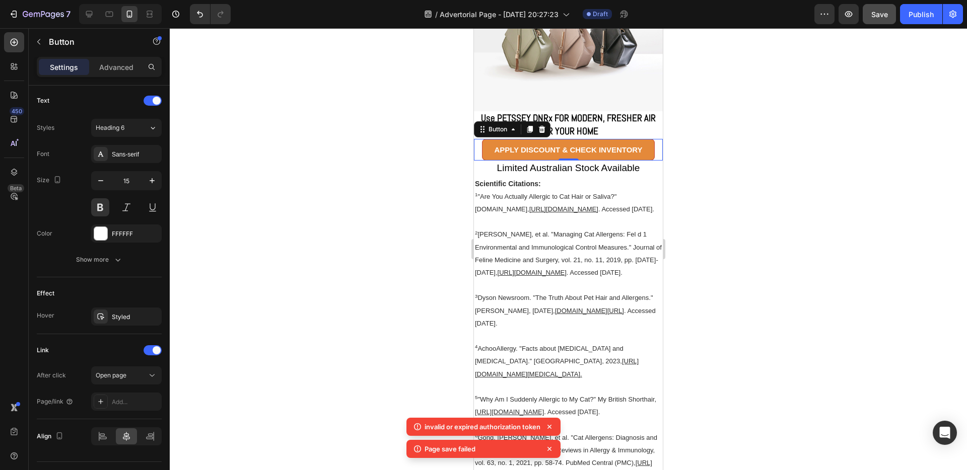
click at [553, 431] on icon at bounding box center [549, 427] width 10 height 10
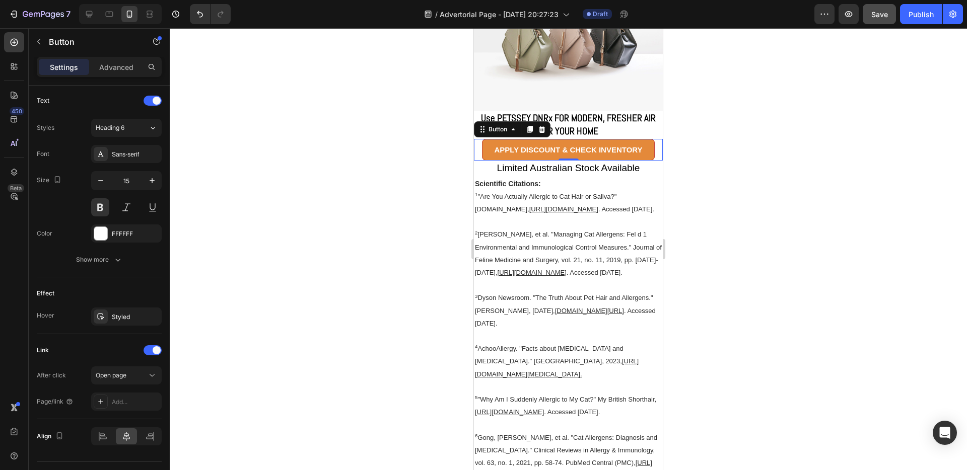
click at [343, 281] on div at bounding box center [568, 249] width 797 height 442
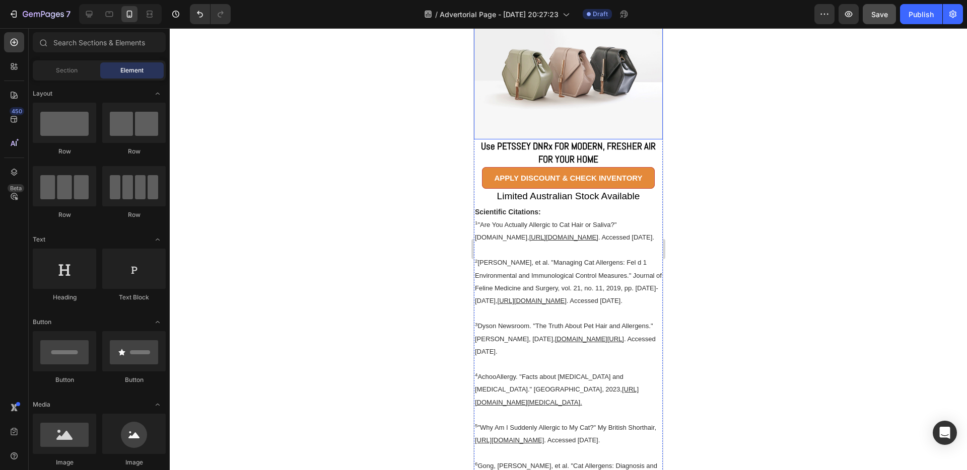
scroll to position [9267, 0]
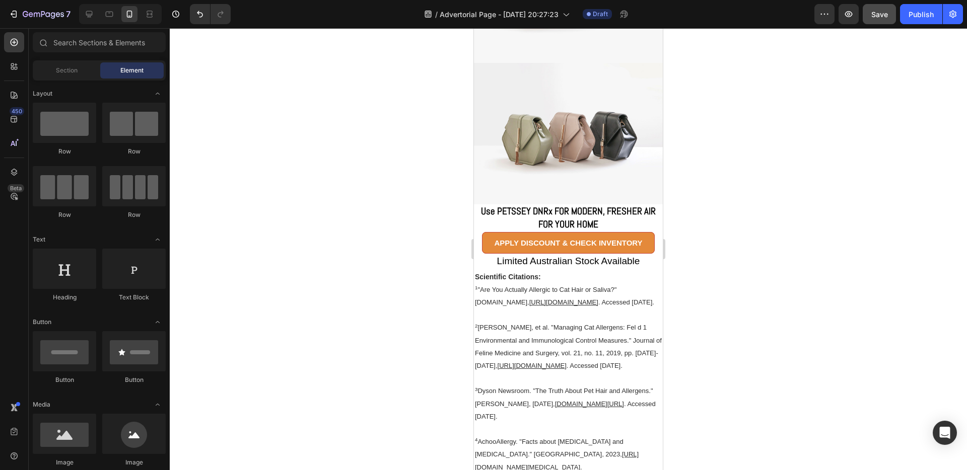
click at [794, 196] on div at bounding box center [568, 249] width 797 height 442
click at [885, 15] on span "Save" at bounding box center [879, 14] width 17 height 9
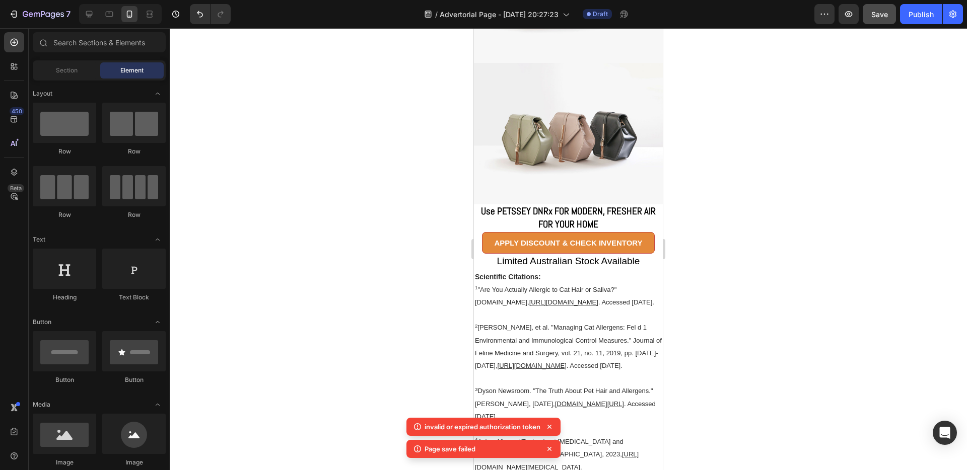
click at [415, 427] on icon at bounding box center [417, 427] width 10 height 10
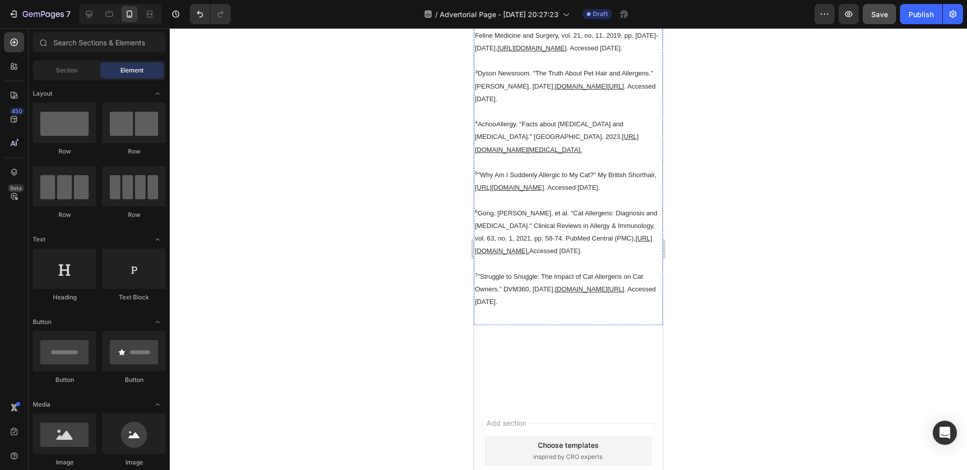
scroll to position [9579, 0]
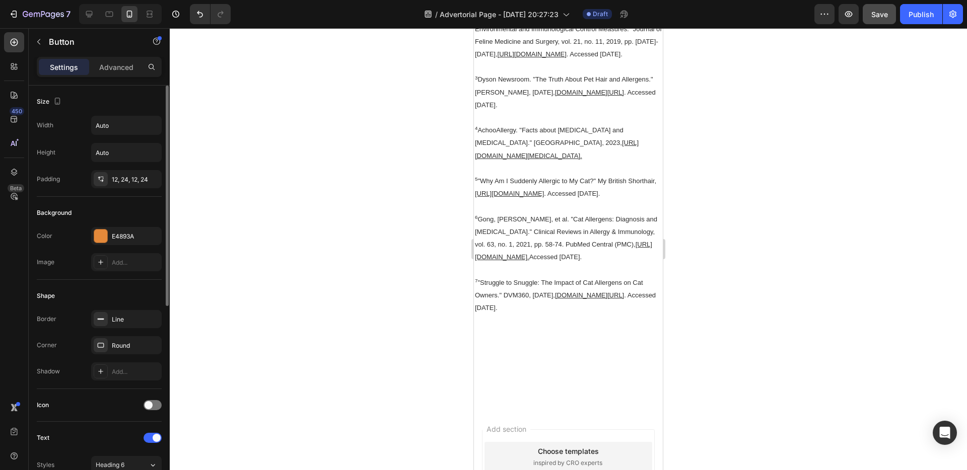
scroll to position [281, 0]
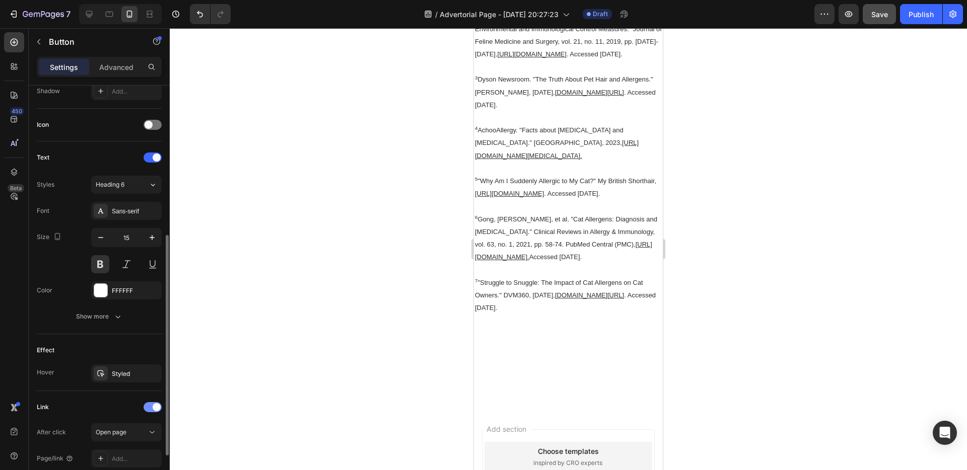
click at [151, 409] on div at bounding box center [153, 407] width 18 height 10
click at [399, 265] on div at bounding box center [568, 249] width 797 height 442
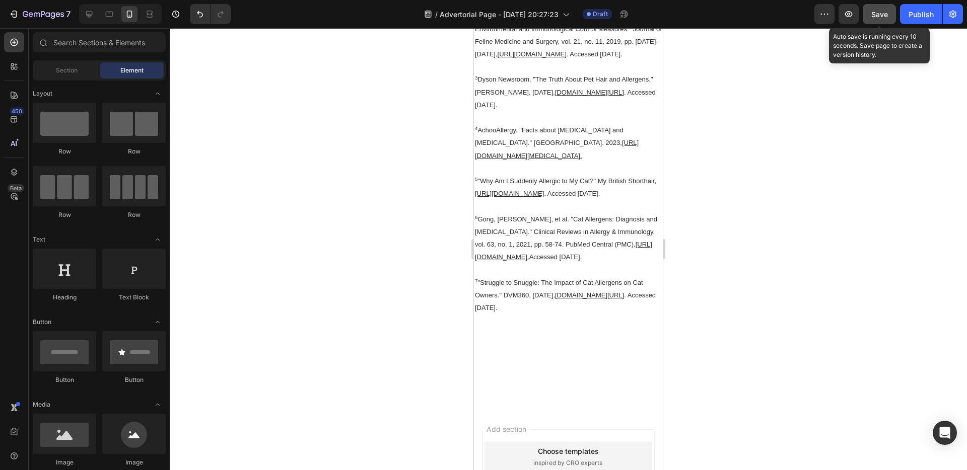
click at [886, 17] on span "Save" at bounding box center [879, 14] width 17 height 9
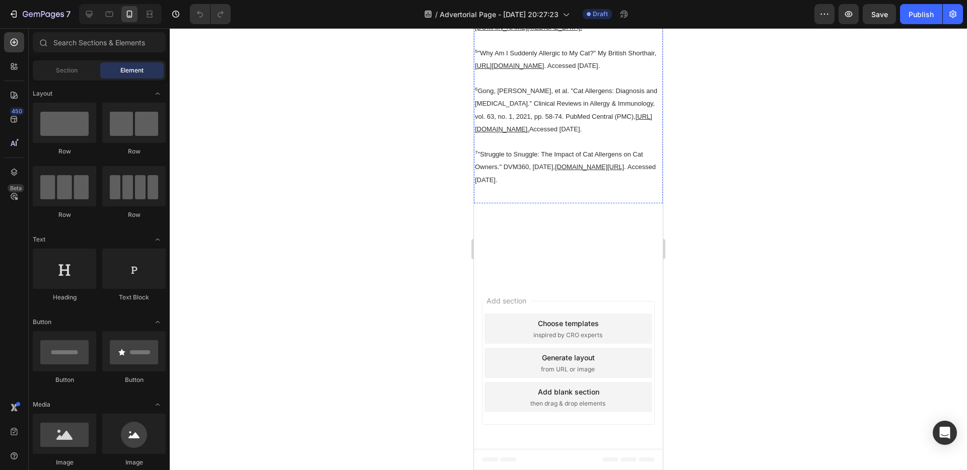
scroll to position [9434, 0]
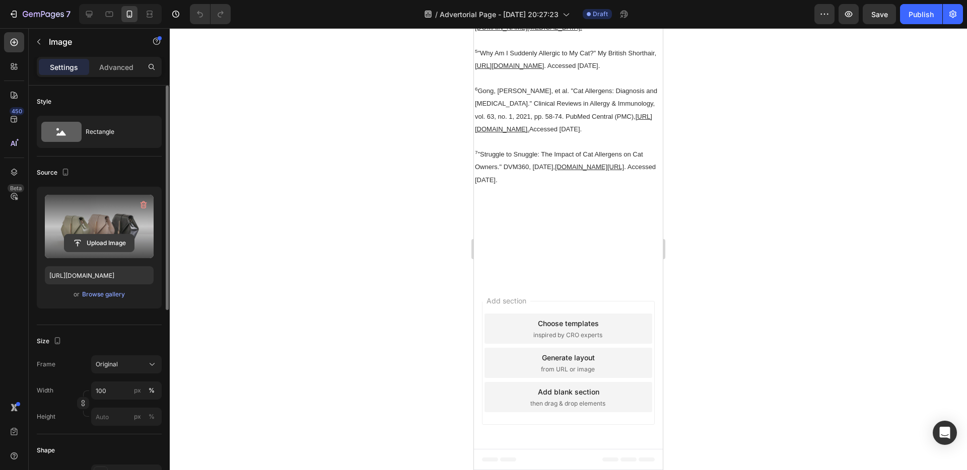
click at [94, 242] on input "file" at bounding box center [99, 243] width 70 height 17
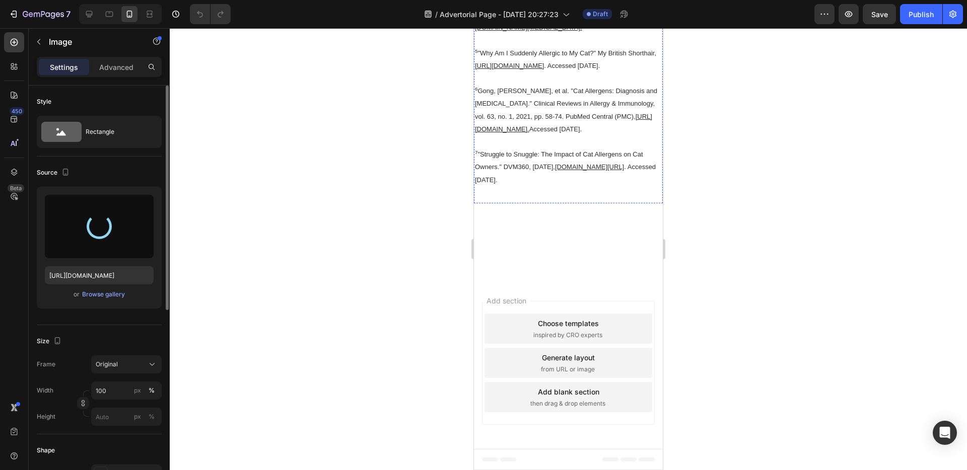
type input "https://cdn.shopify.com/s/files/1/0918/8288/1321/files/gempages_570615003296564…"
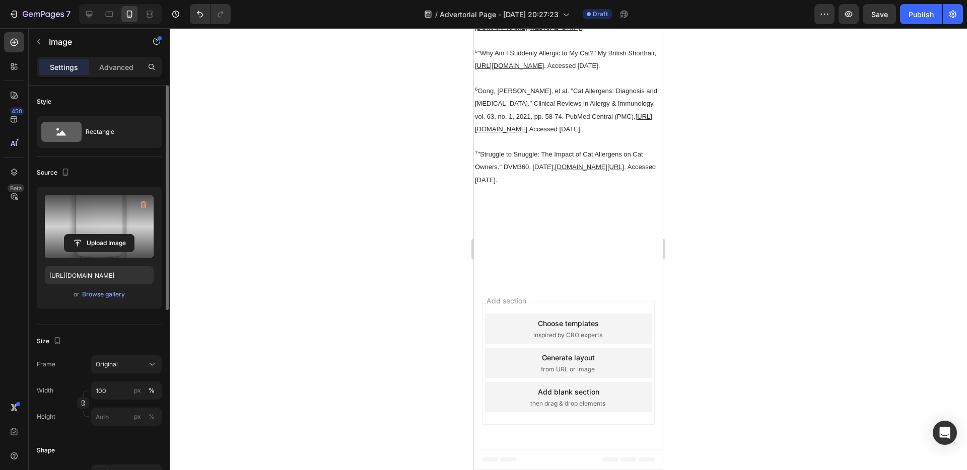
drag, startPoint x: 561, startPoint y: 317, endPoint x: 559, endPoint y: 267, distance: 50.4
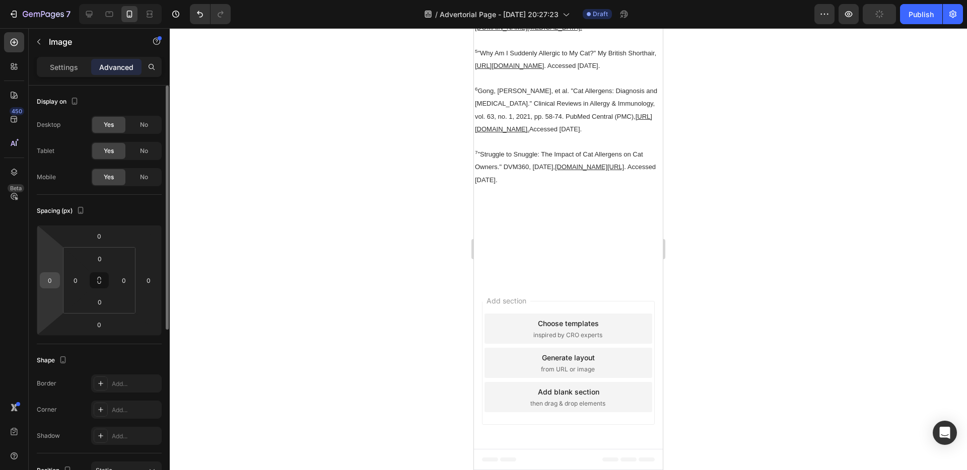
click at [51, 273] on input "0" at bounding box center [49, 280] width 15 height 15
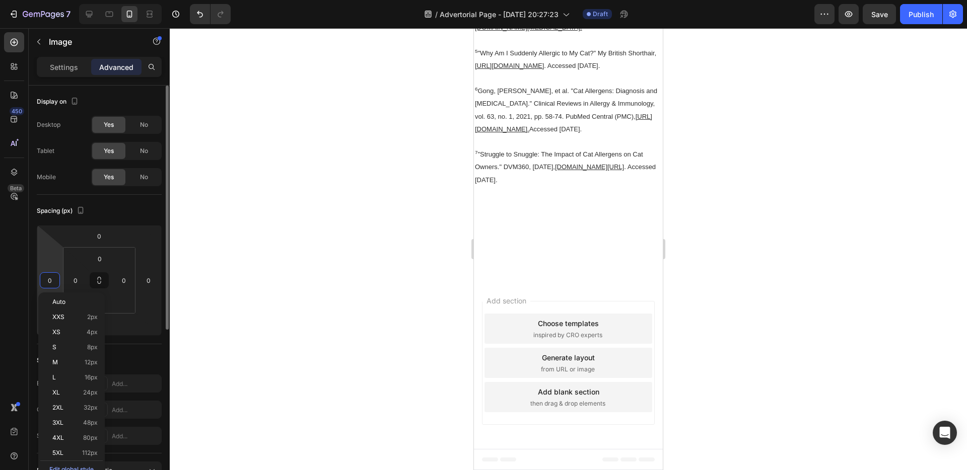
click at [0, 0] on div "Spacing (px) 0 0 0 0 0 0 0 0" at bounding box center [0, 0] width 0 height 0
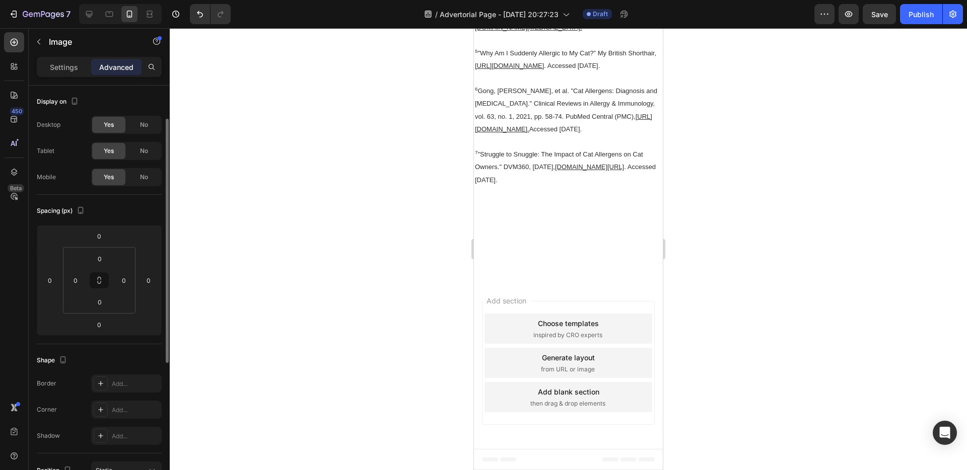
scroll to position [281, 0]
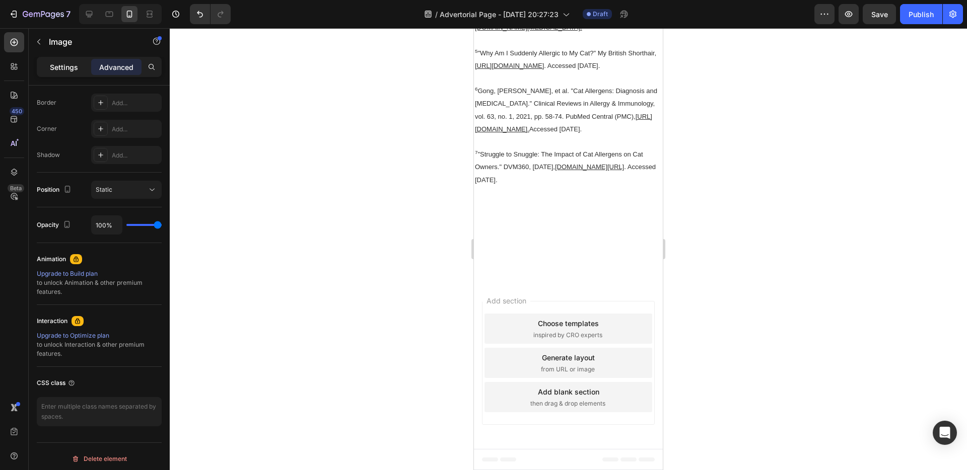
click at [81, 63] on div "Settings" at bounding box center [64, 67] width 50 height 16
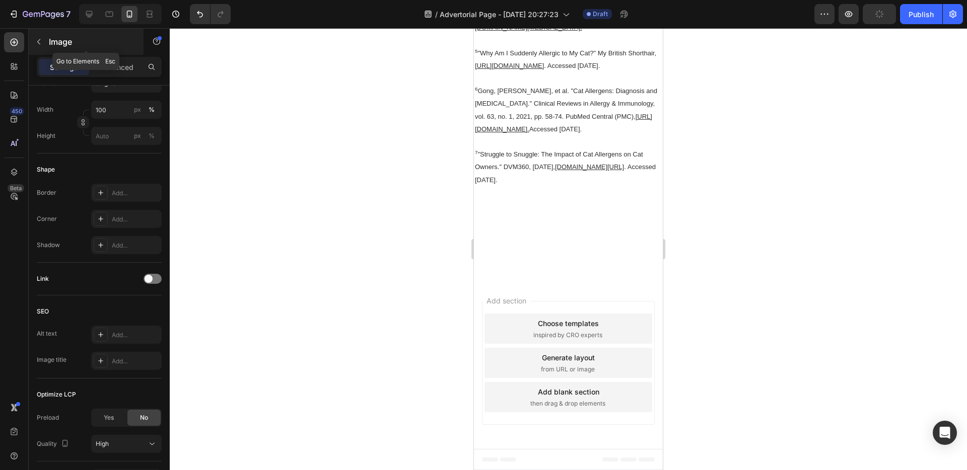
click at [38, 45] on icon "button" at bounding box center [39, 42] width 8 height 8
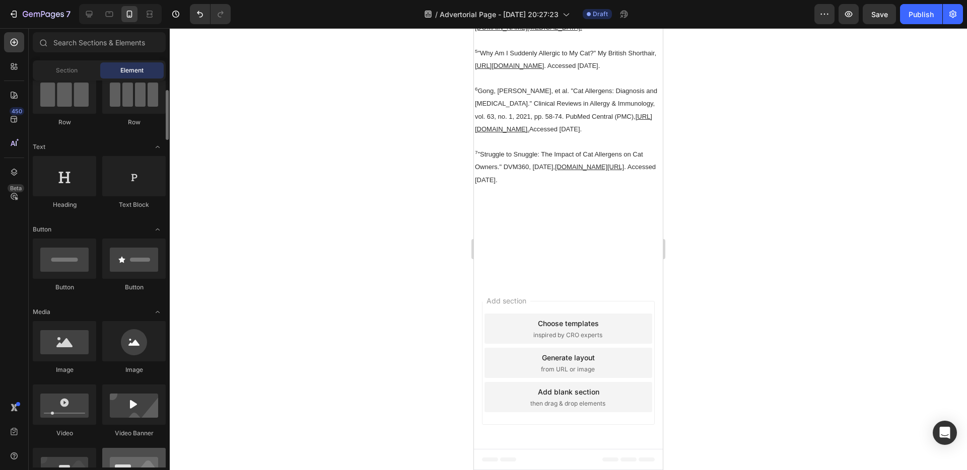
scroll to position [0, 0]
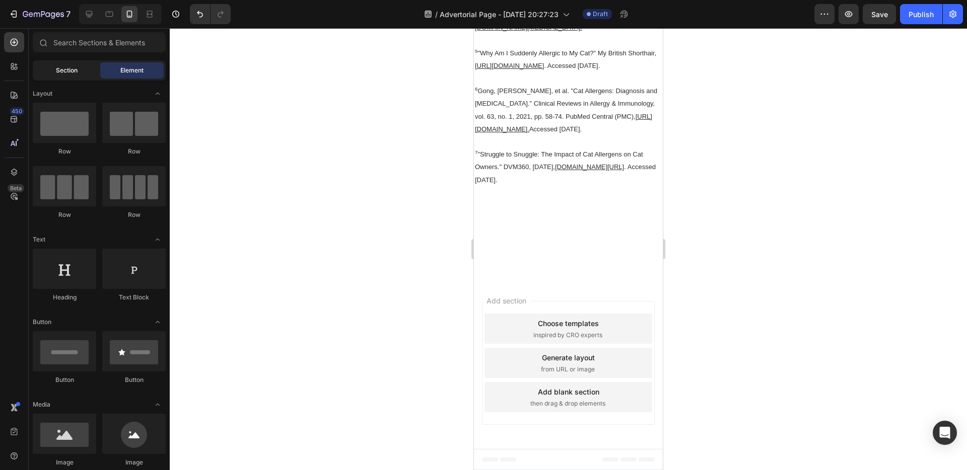
click at [85, 77] on div "Section" at bounding box center [66, 70] width 63 height 16
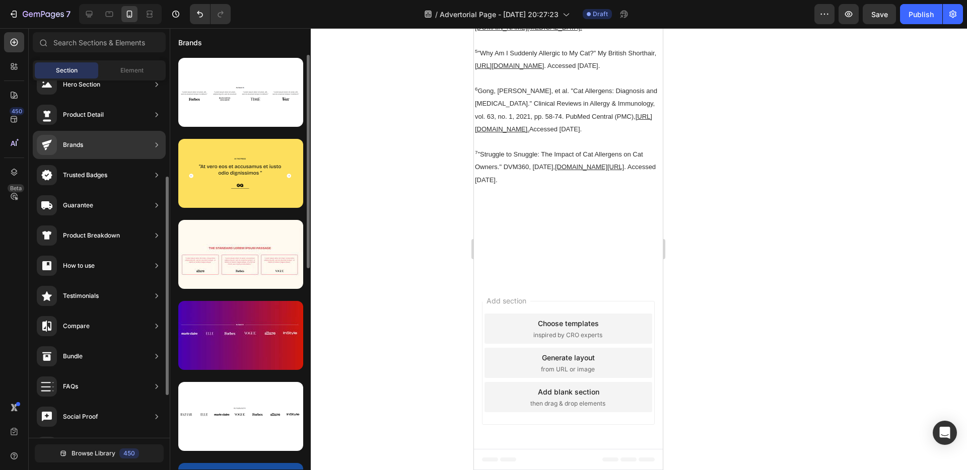
scroll to position [133, 0]
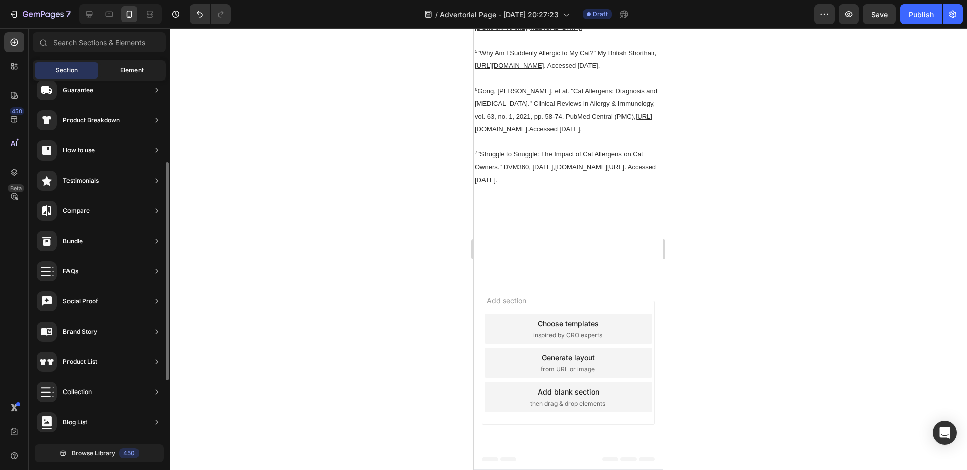
click at [140, 71] on span "Element" at bounding box center [131, 70] width 23 height 9
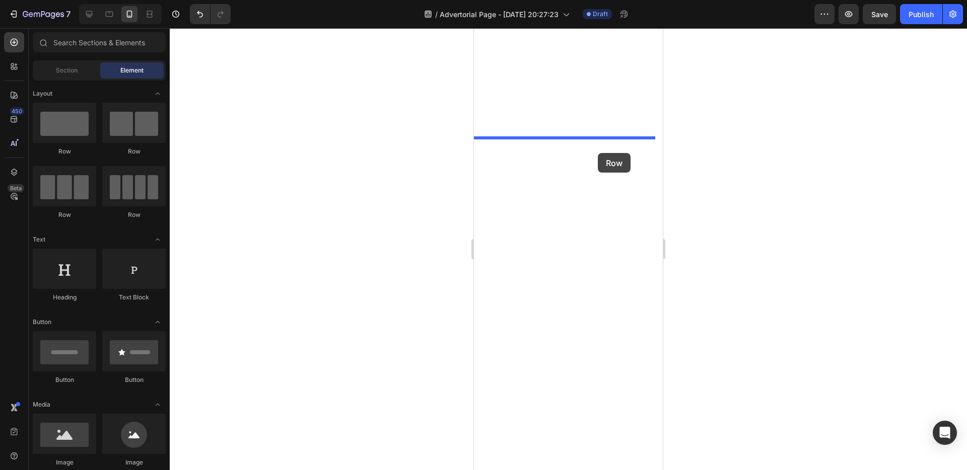
drag, startPoint x: 551, startPoint y: 152, endPoint x: 598, endPoint y: 153, distance: 46.9
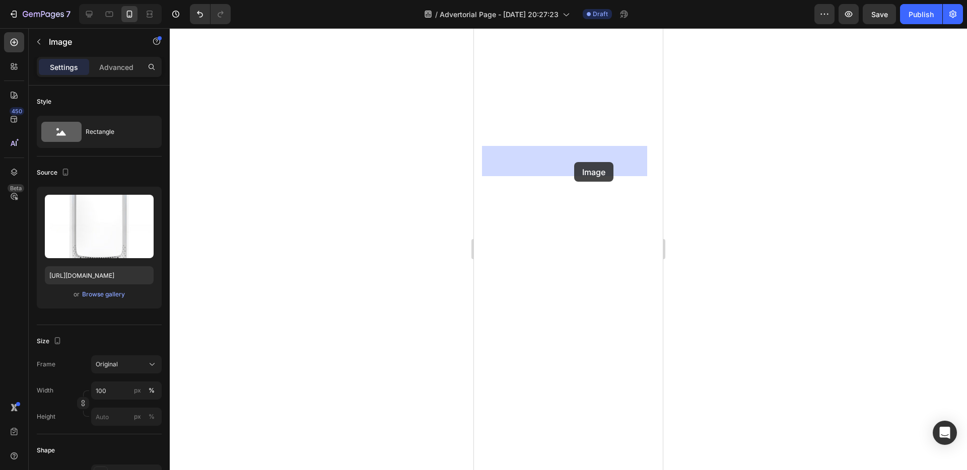
drag, startPoint x: 577, startPoint y: 236, endPoint x: 574, endPoint y: 162, distance: 73.6
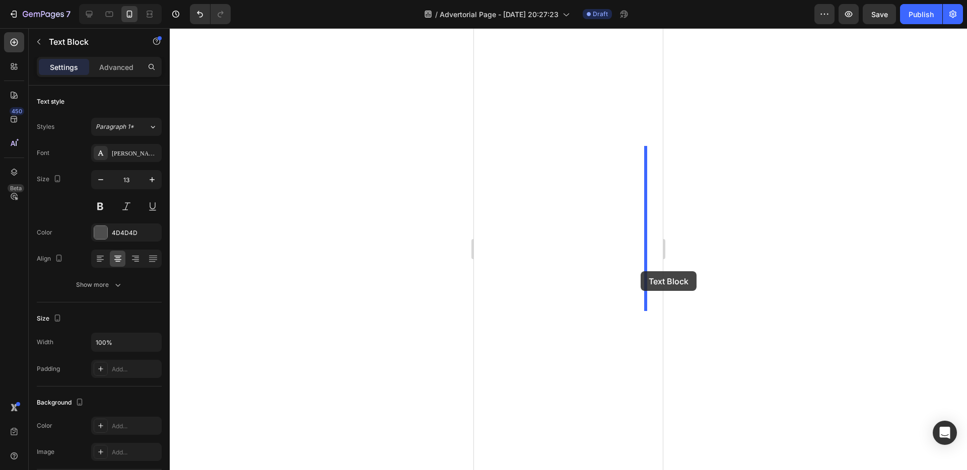
drag, startPoint x: 600, startPoint y: 335, endPoint x: 641, endPoint y: 271, distance: 75.2
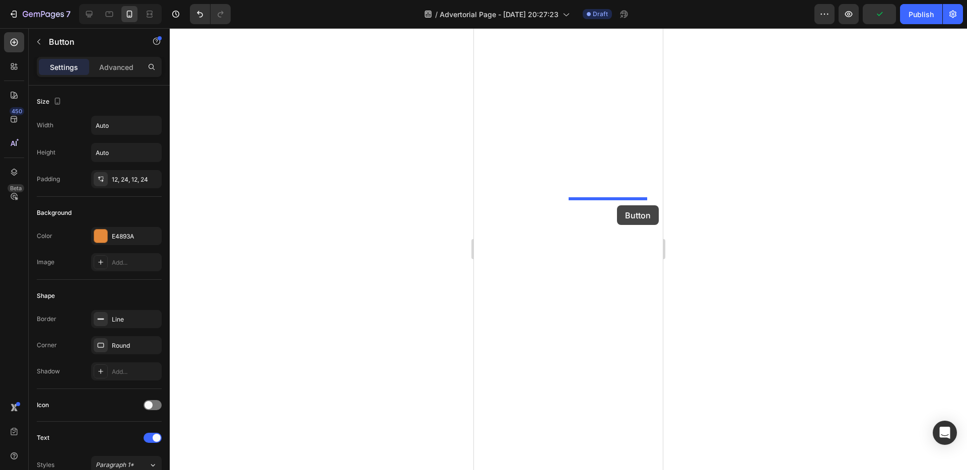
drag, startPoint x: 586, startPoint y: 248, endPoint x: 617, endPoint y: 205, distance: 52.3
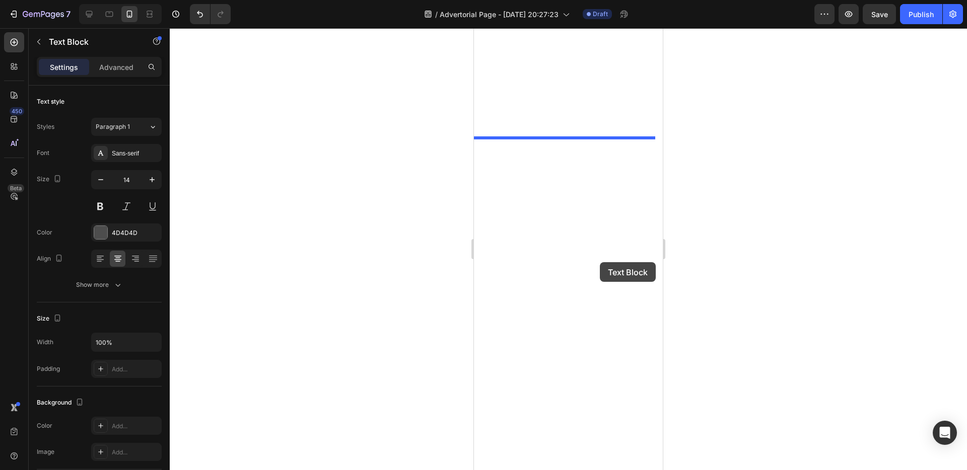
drag, startPoint x: 548, startPoint y: 278, endPoint x: 600, endPoint y: 262, distance: 53.7
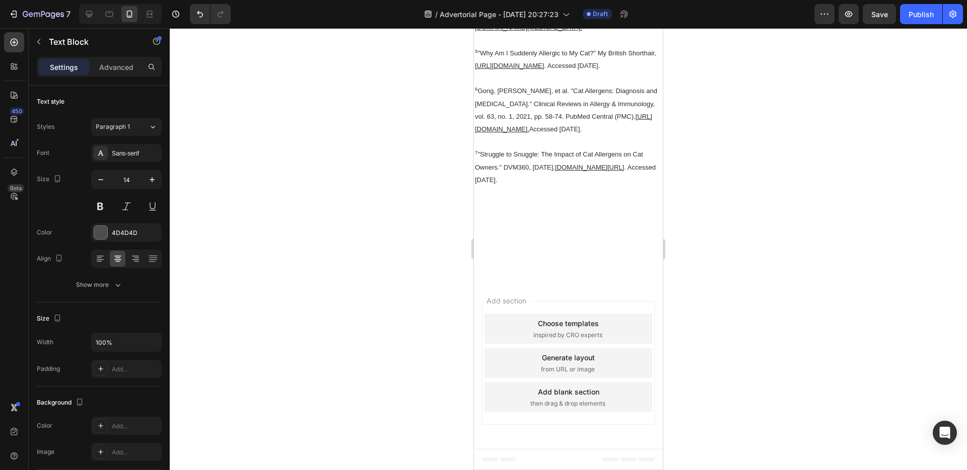
drag, startPoint x: 594, startPoint y: 145, endPoint x: 600, endPoint y: 183, distance: 39.2
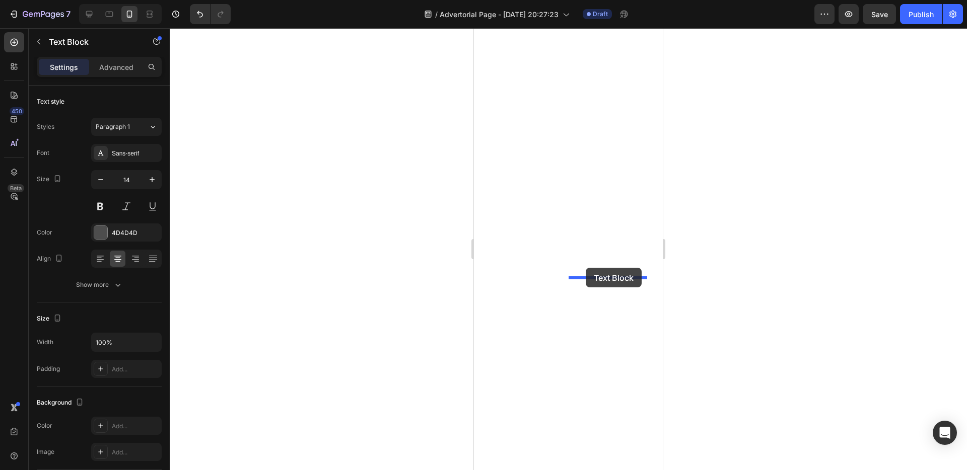
drag, startPoint x: 483, startPoint y: 131, endPoint x: 586, endPoint y: 268, distance: 171.2
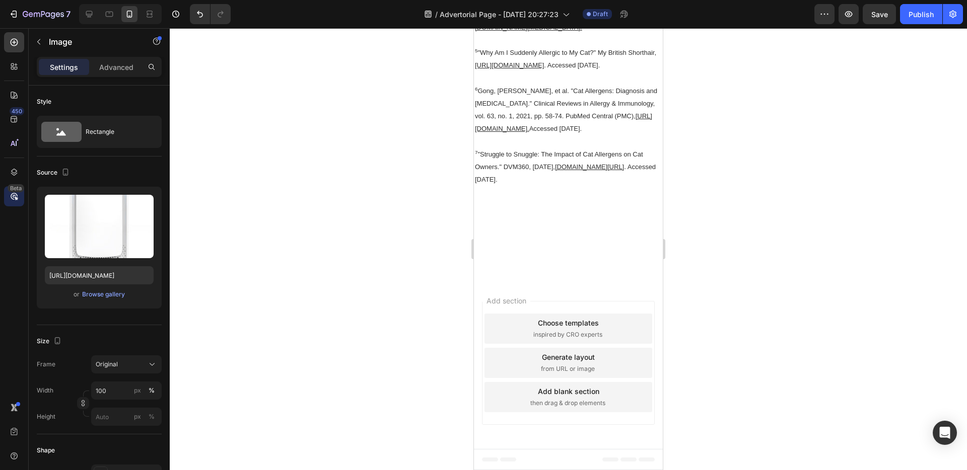
scroll to position [9281, 0]
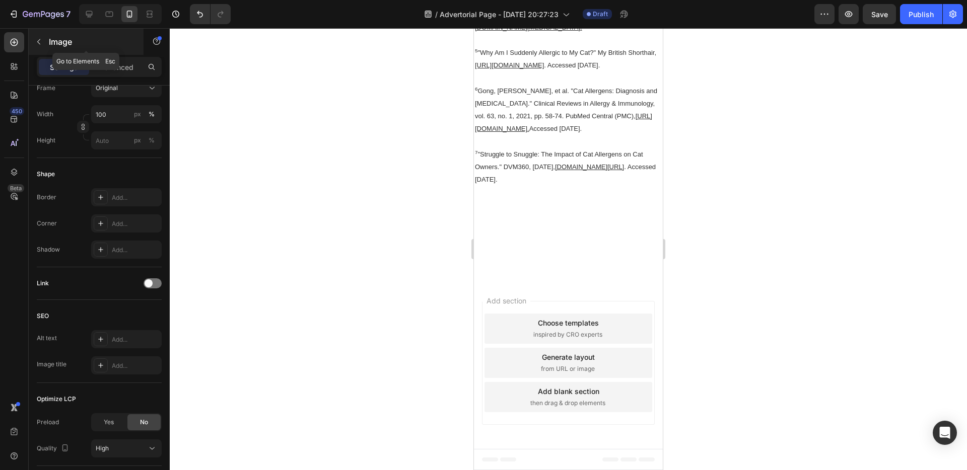
click at [42, 44] on icon "button" at bounding box center [39, 42] width 8 height 8
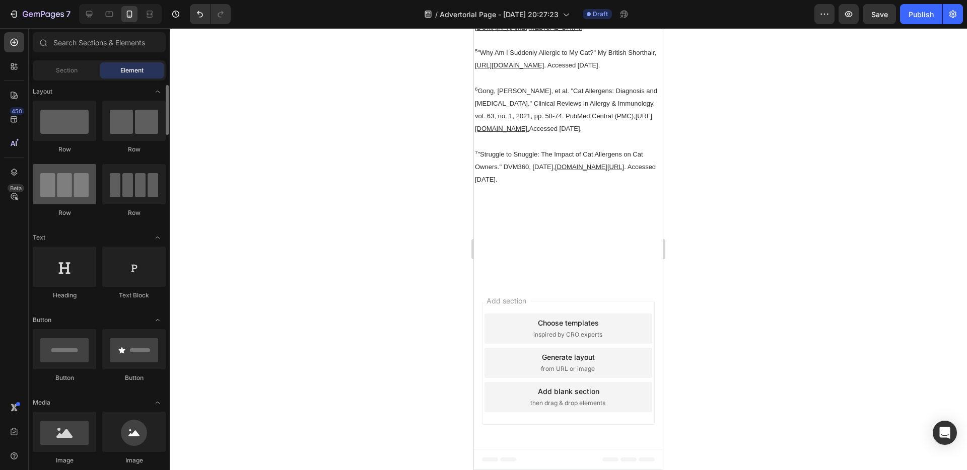
scroll to position [6, 0]
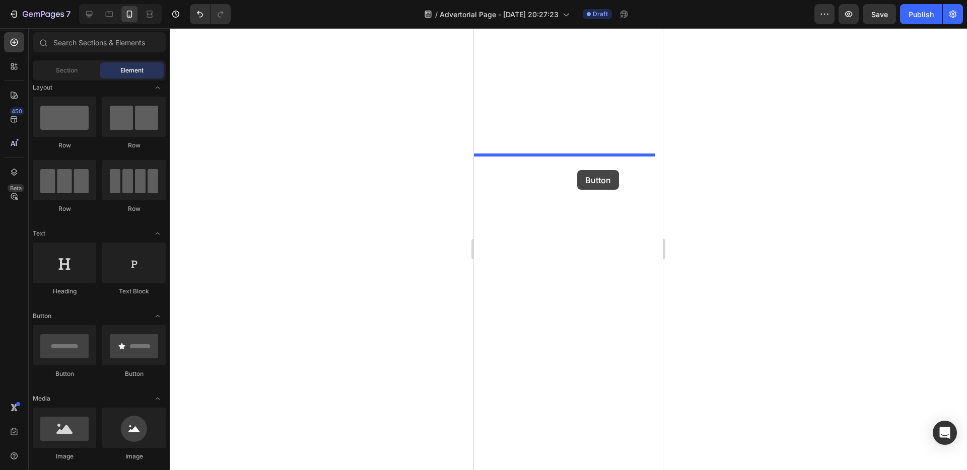
drag, startPoint x: 846, startPoint y: 300, endPoint x: 577, endPoint y: 170, distance: 298.2
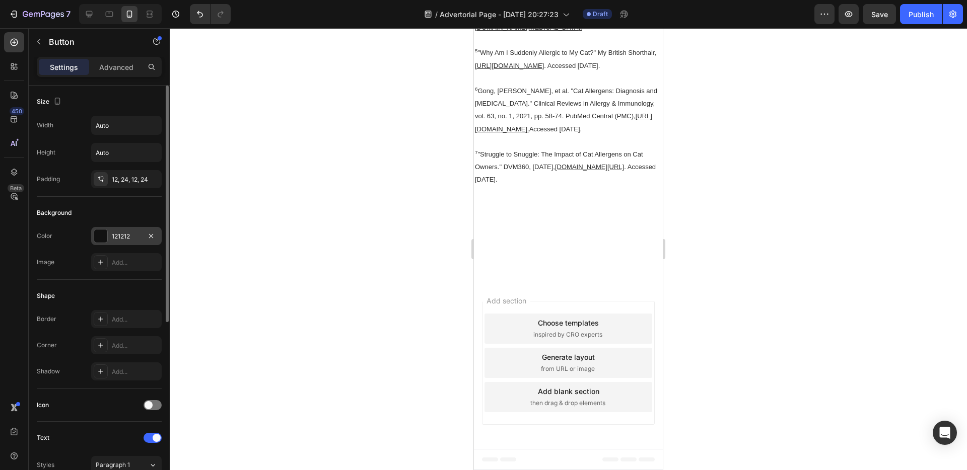
click at [128, 237] on div "121212" at bounding box center [126, 236] width 29 height 9
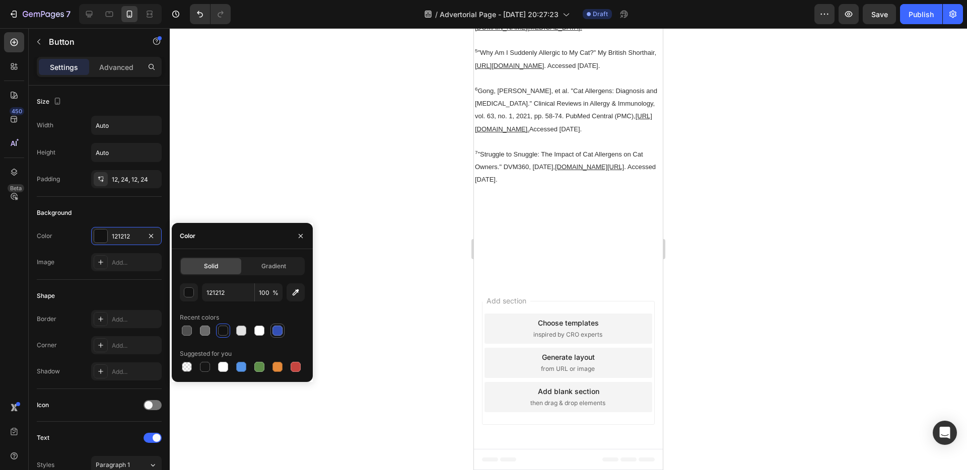
click at [276, 332] on div at bounding box center [277, 331] width 10 height 10
type input "334FB4"
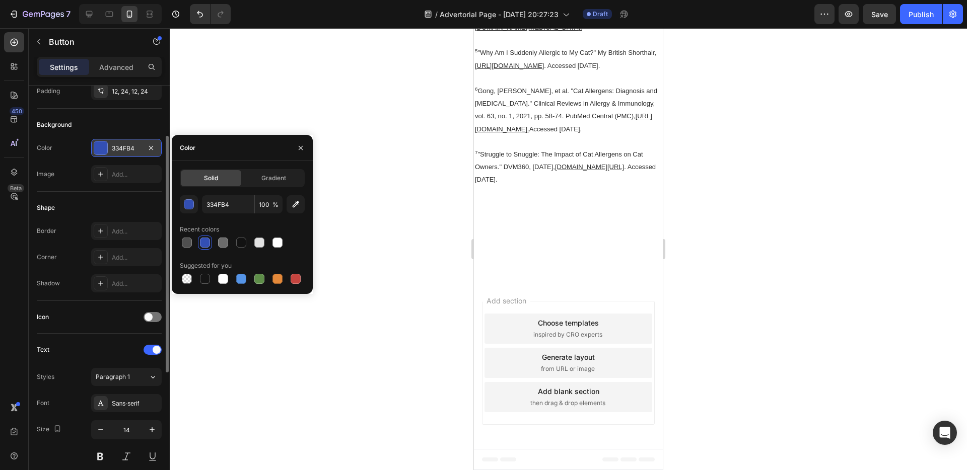
scroll to position [172, 0]
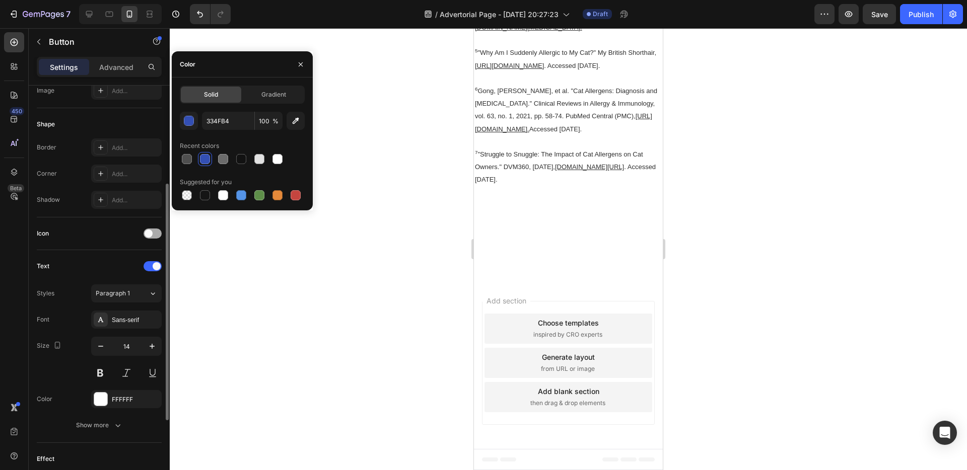
click at [153, 232] on div at bounding box center [153, 234] width 18 height 10
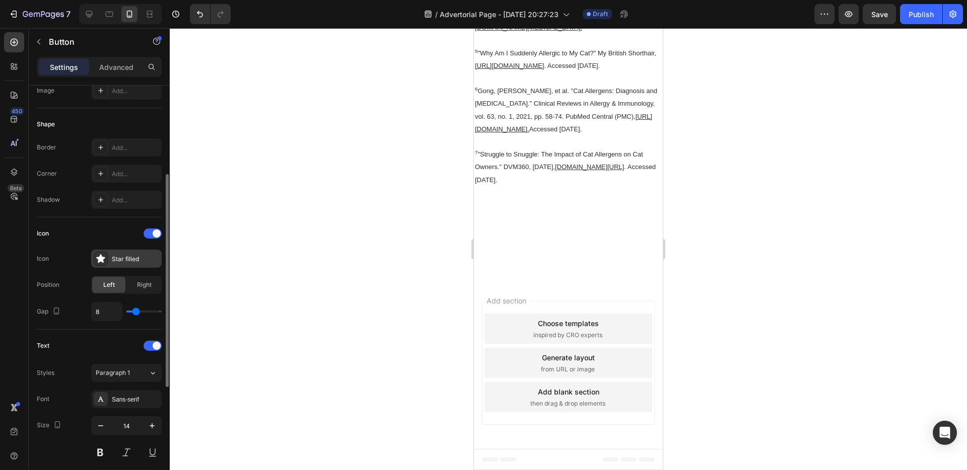
click at [113, 259] on div "Star filled" at bounding box center [135, 259] width 47 height 9
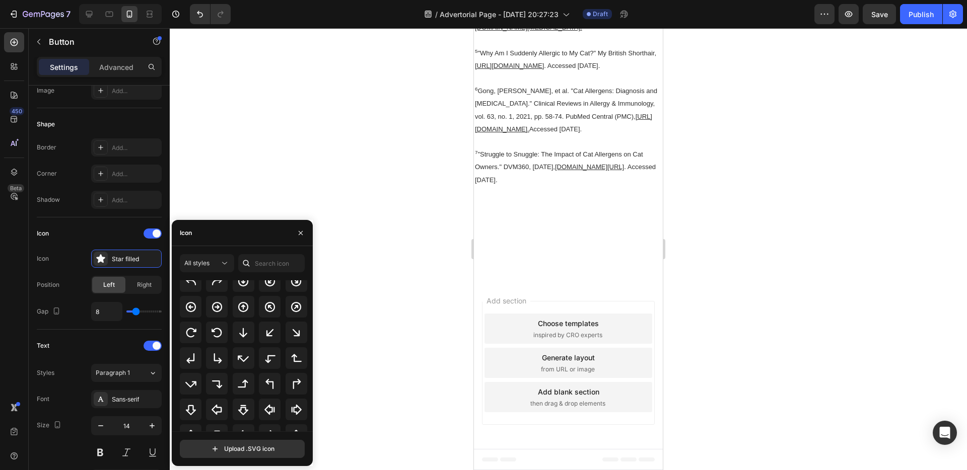
scroll to position [251, 0]
click at [267, 271] on input "text" at bounding box center [271, 263] width 66 height 18
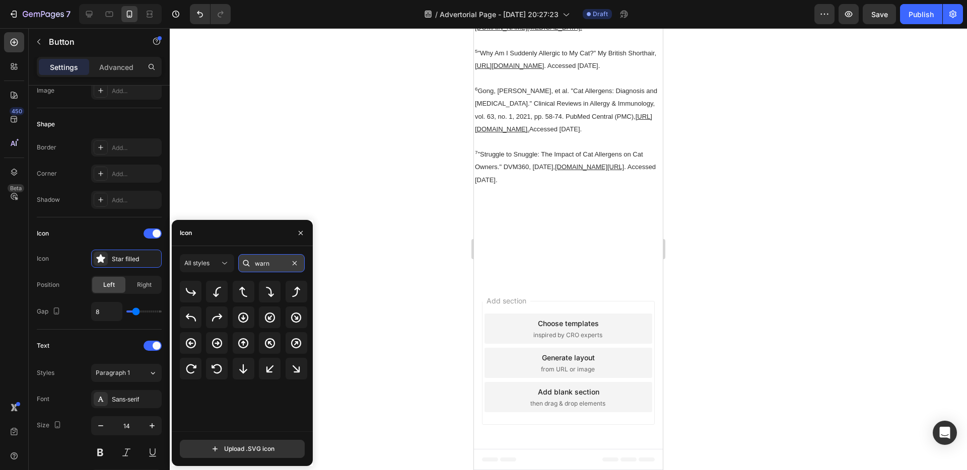
scroll to position [0, 0]
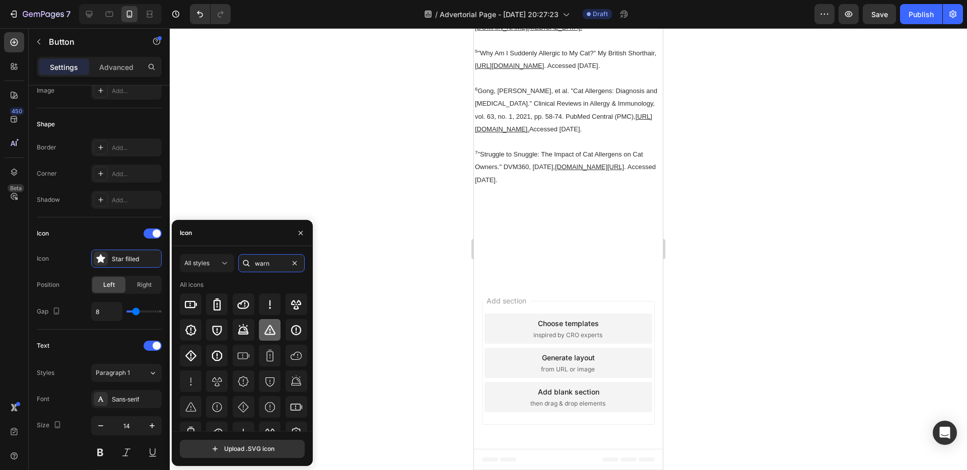
type input "warn"
click at [268, 333] on icon at bounding box center [269, 330] width 11 height 10
click at [138, 324] on div "Icon Icon Warning bold Position Left Right Gap 8" at bounding box center [99, 274] width 125 height 112
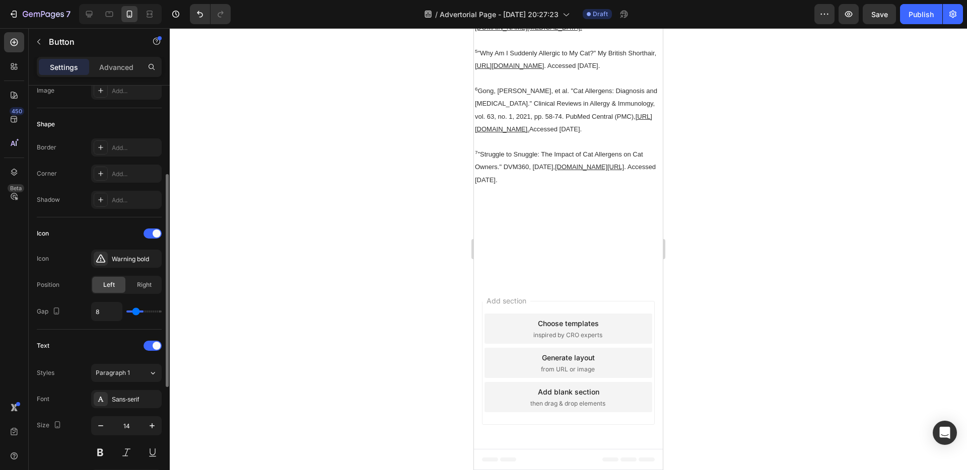
type input "17"
type input "18"
type input "19"
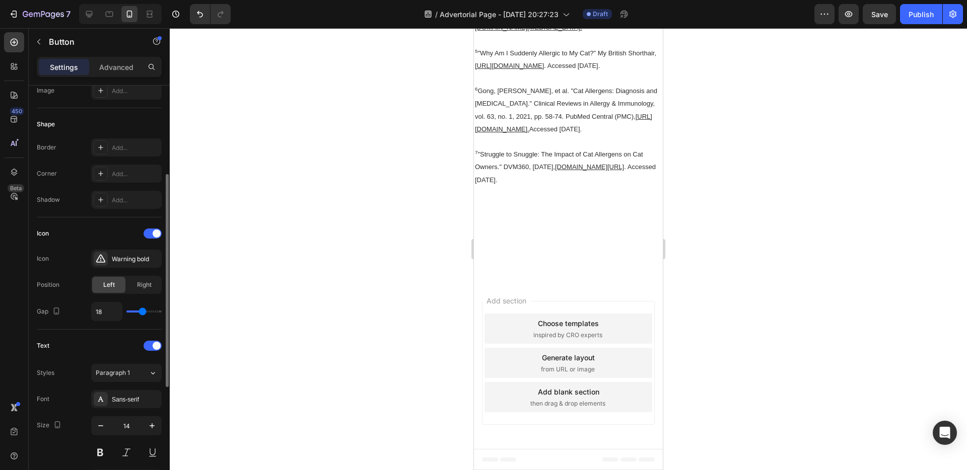
type input "19"
type input "22"
type input "23"
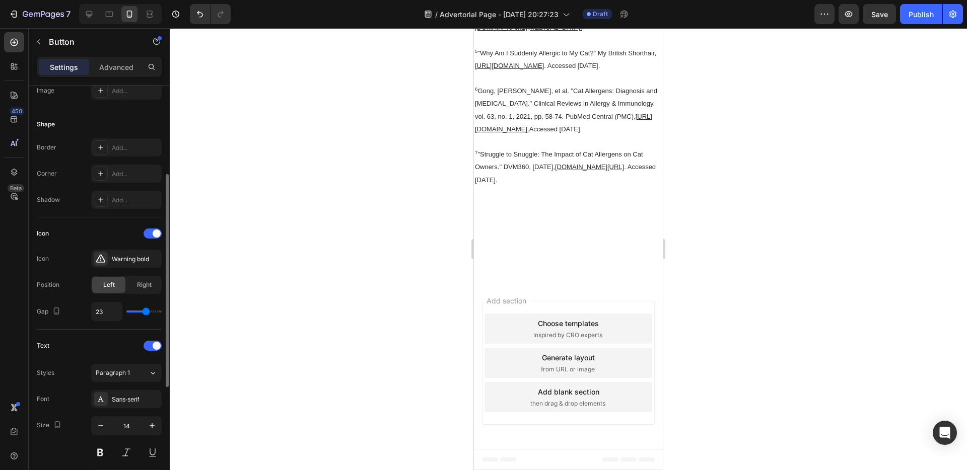
type input "24"
type input "25"
type input "27"
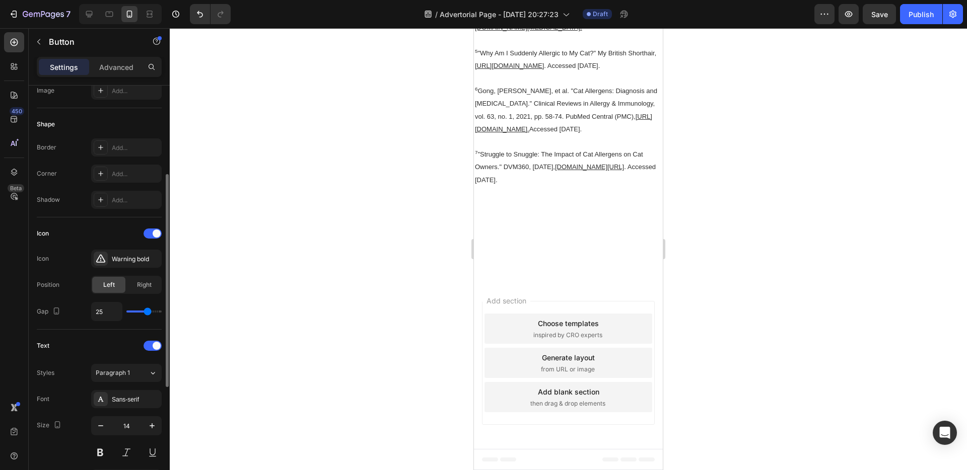
type input "27"
type input "28"
type input "27"
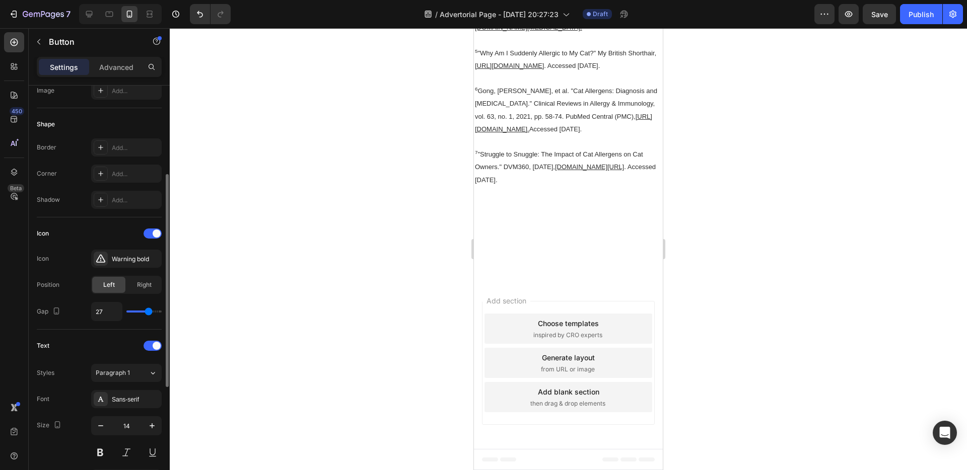
type input "26"
drag, startPoint x: 138, startPoint y: 313, endPoint x: 148, endPoint y: 312, distance: 9.6
type input "26"
click at [148, 312] on input "range" at bounding box center [143, 312] width 35 height 2
click at [123, 254] on div "Warning bold" at bounding box center [126, 259] width 71 height 18
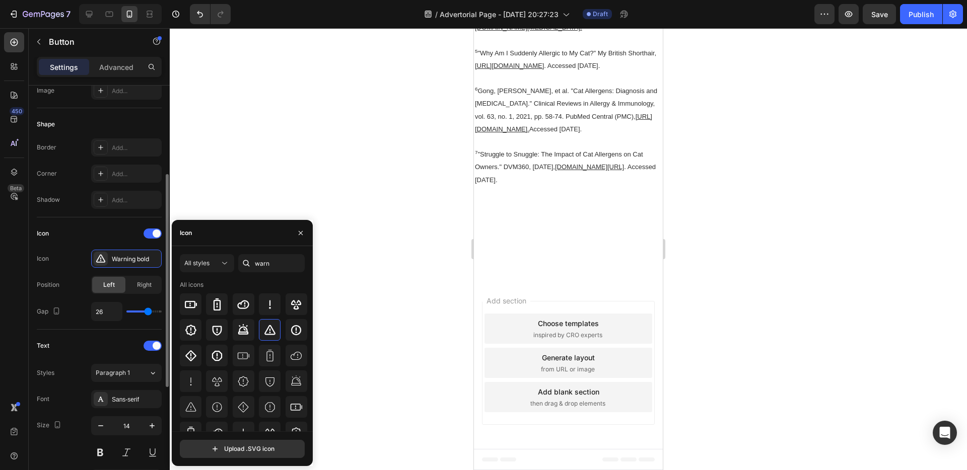
click at [94, 233] on div "Icon" at bounding box center [99, 234] width 125 height 16
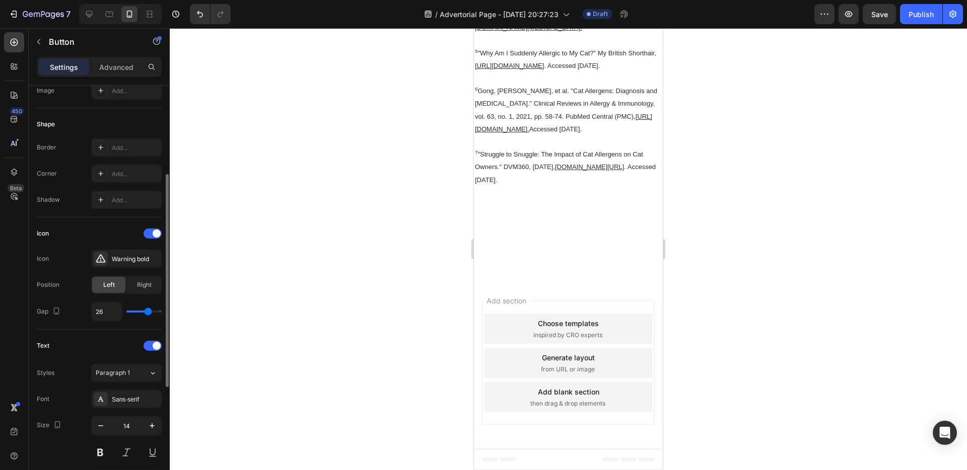
type input "29"
type input "28"
type input "27"
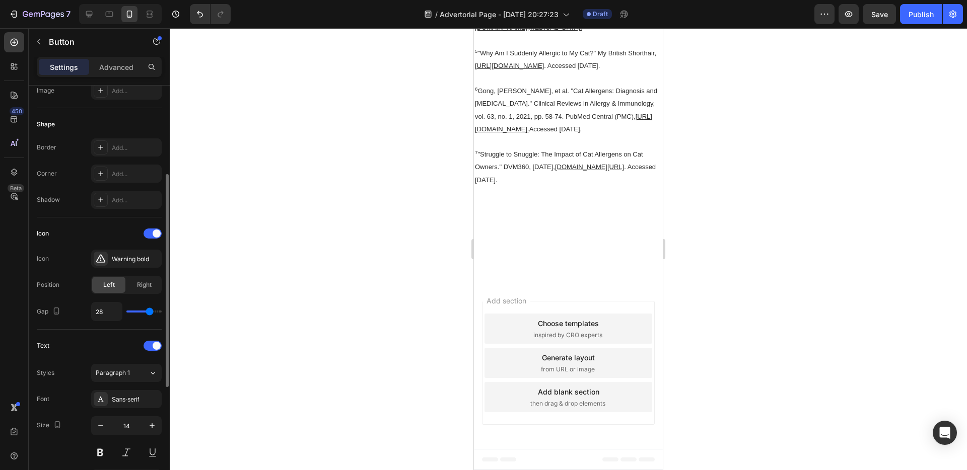
type input "27"
type input "26"
type input "25"
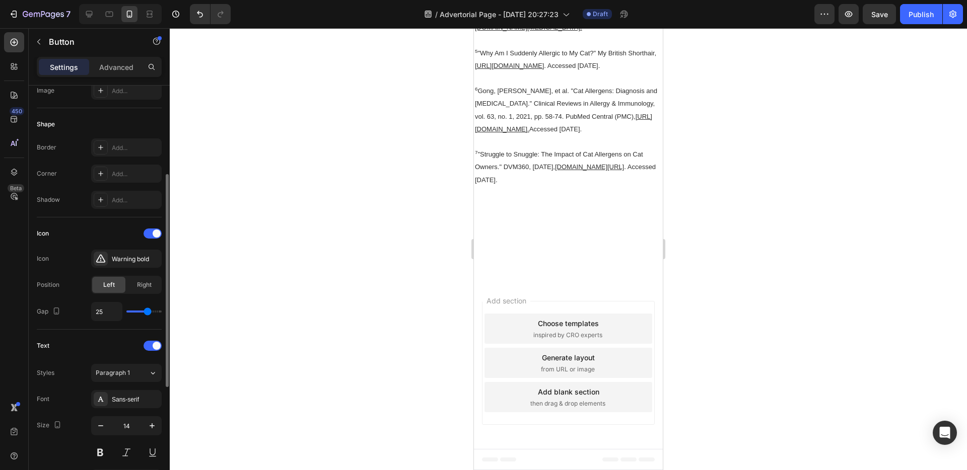
type input "24"
type input "23"
type input "22"
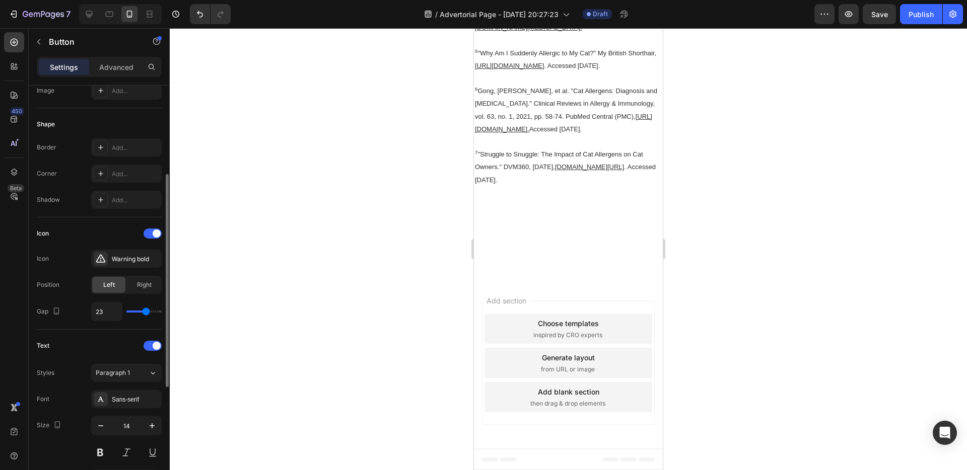
type input "22"
type input "20"
type input "19"
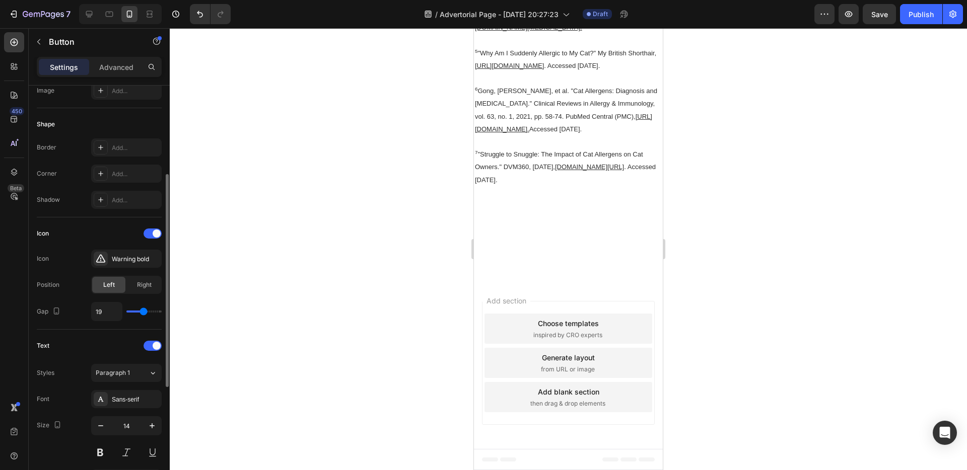
type input "16"
type input "15"
type input "13"
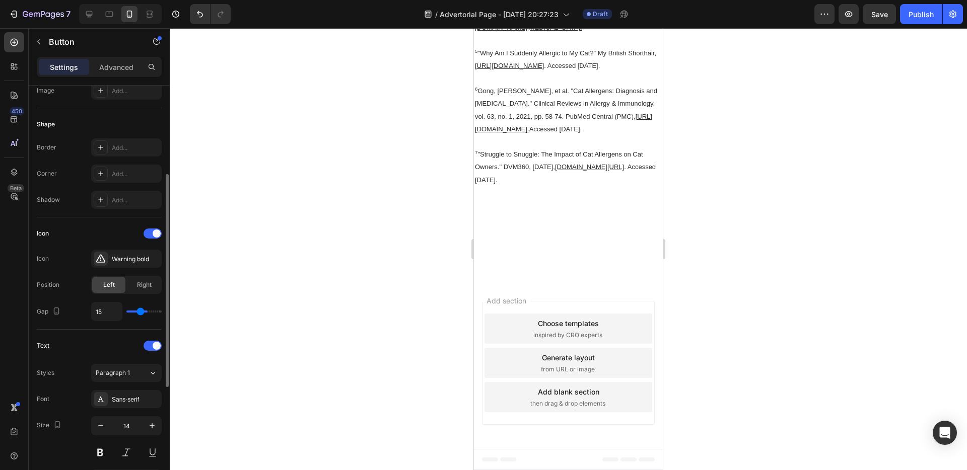
type input "13"
type input "12"
type input "9"
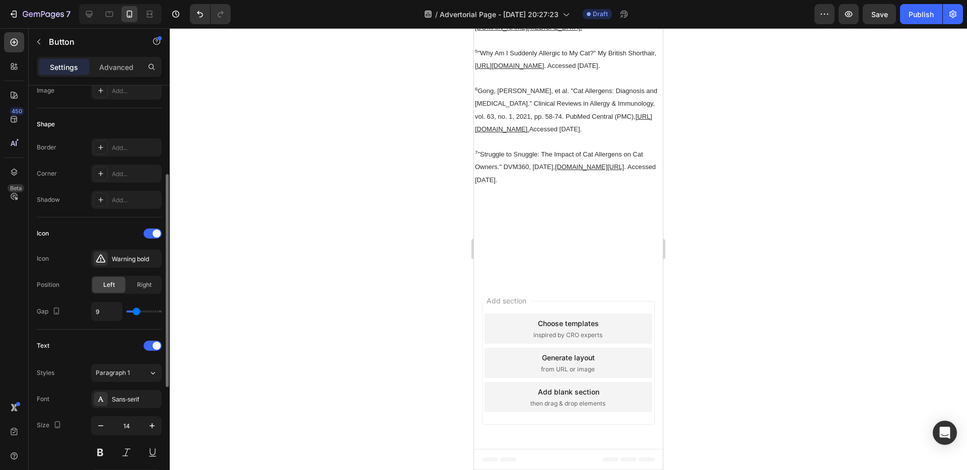
type input "8"
type input "7"
type input "6"
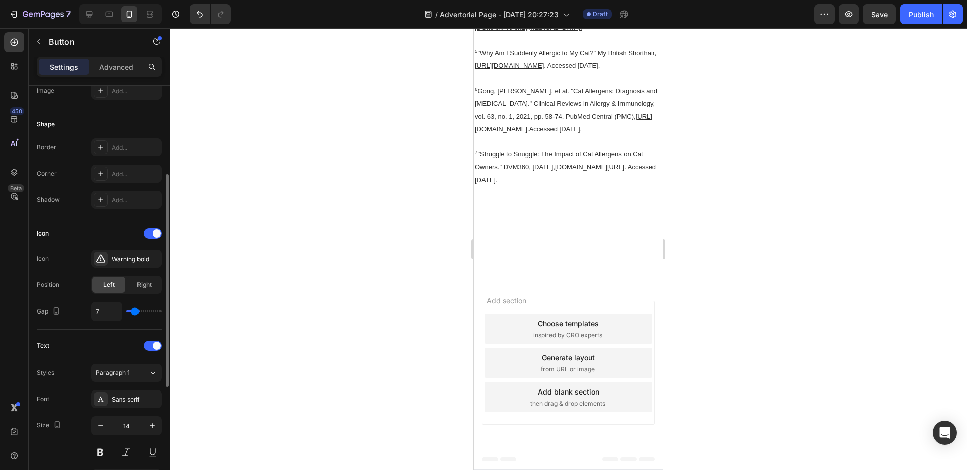
type input "6"
type input "5"
type input "6"
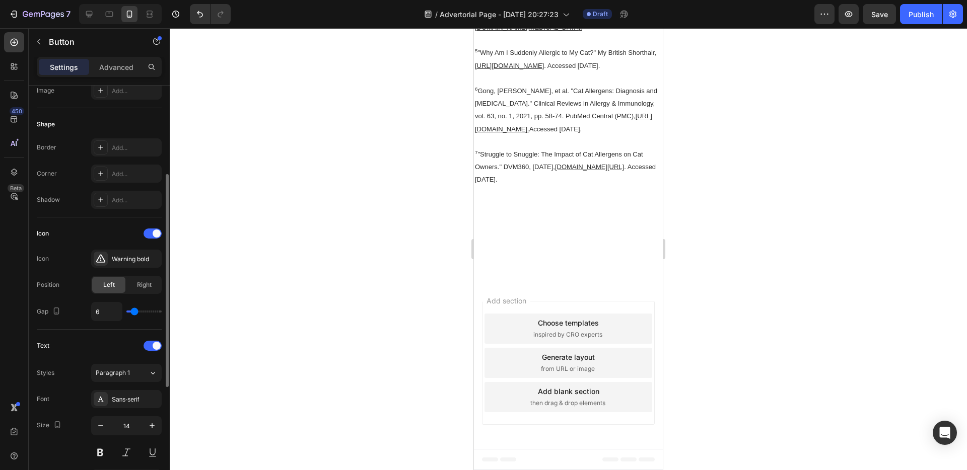
type input "7"
type input "8"
drag, startPoint x: 150, startPoint y: 311, endPoint x: 135, endPoint y: 308, distance: 14.9
type input "8"
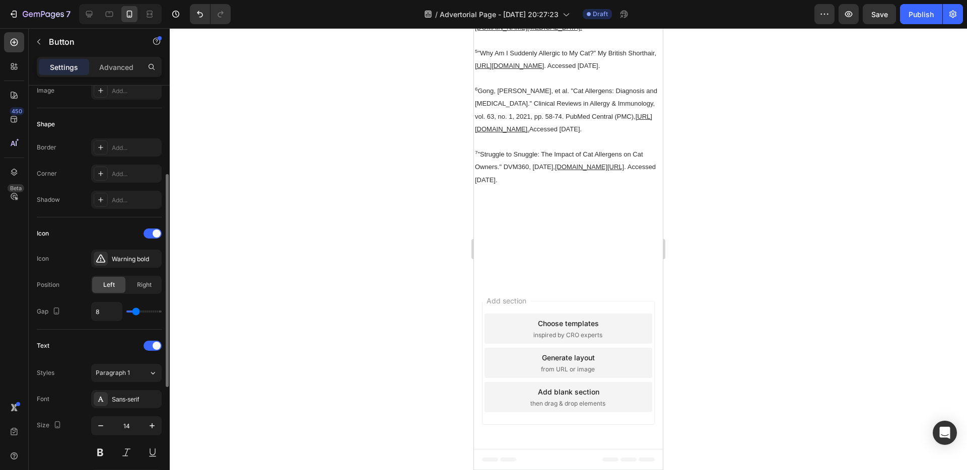
click at [135, 311] on input "range" at bounding box center [143, 312] width 35 height 2
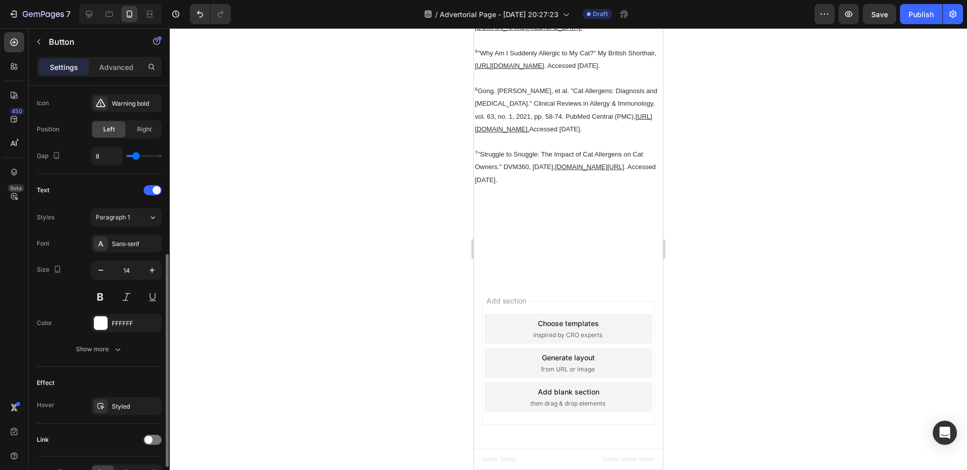
scroll to position [222, 0]
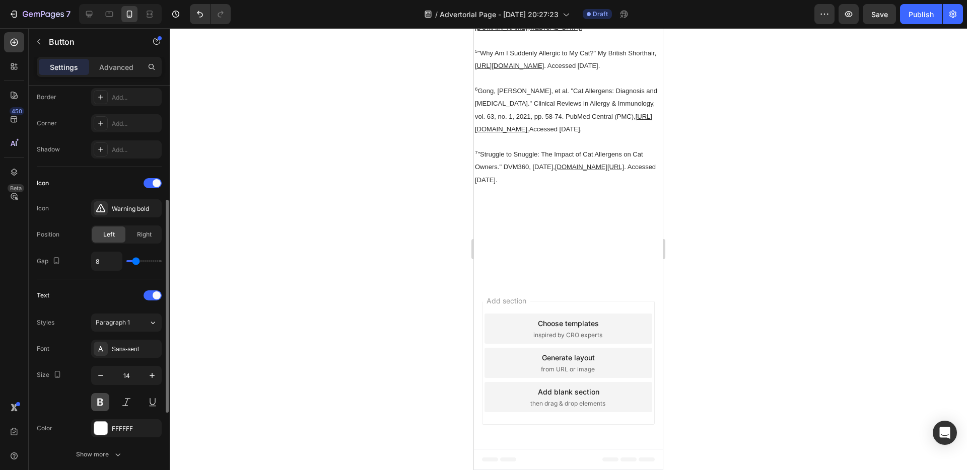
click at [105, 401] on button at bounding box center [100, 402] width 18 height 18
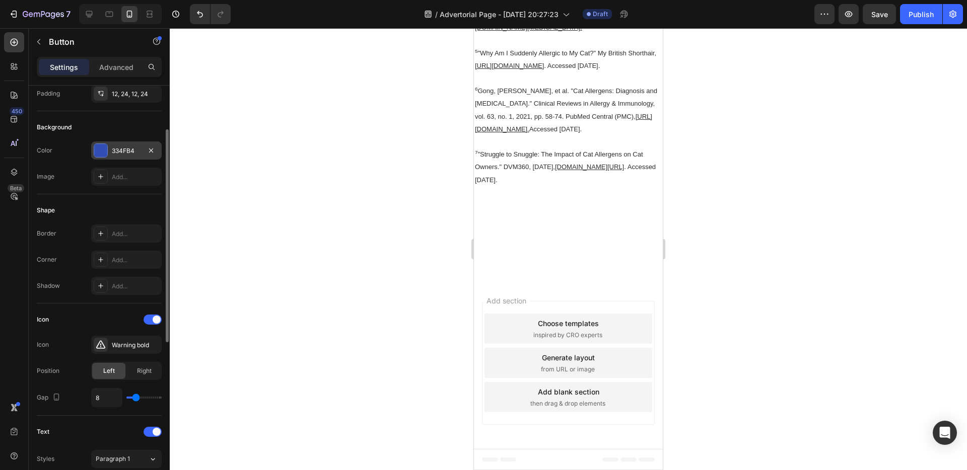
click at [99, 156] on div at bounding box center [100, 150] width 13 height 13
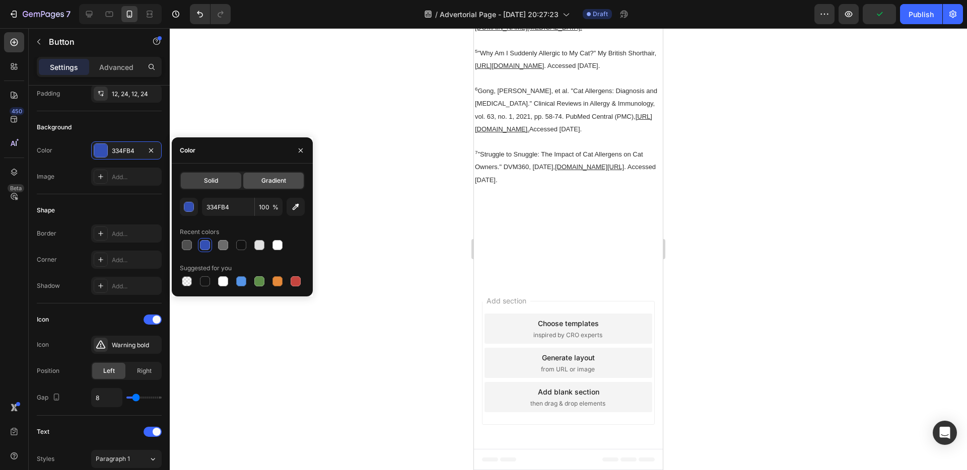
click at [266, 178] on span "Gradient" at bounding box center [273, 180] width 25 height 9
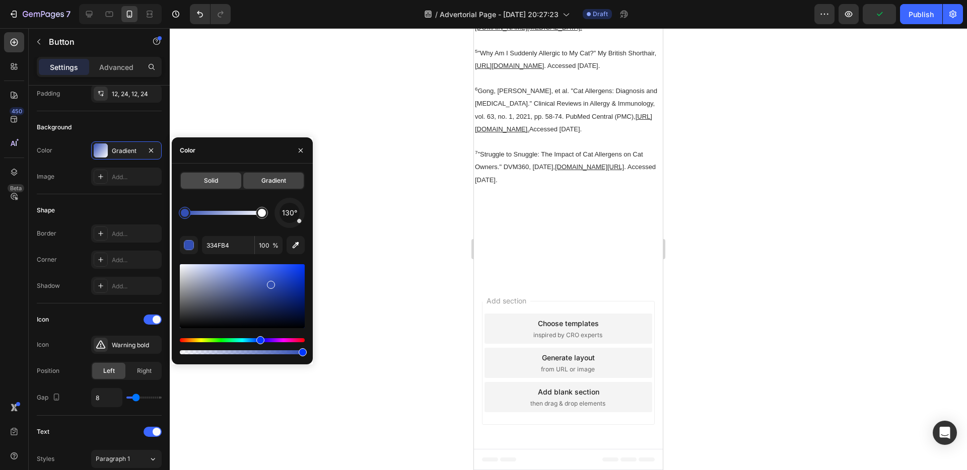
click at [222, 178] on div "Solid" at bounding box center [211, 181] width 60 height 16
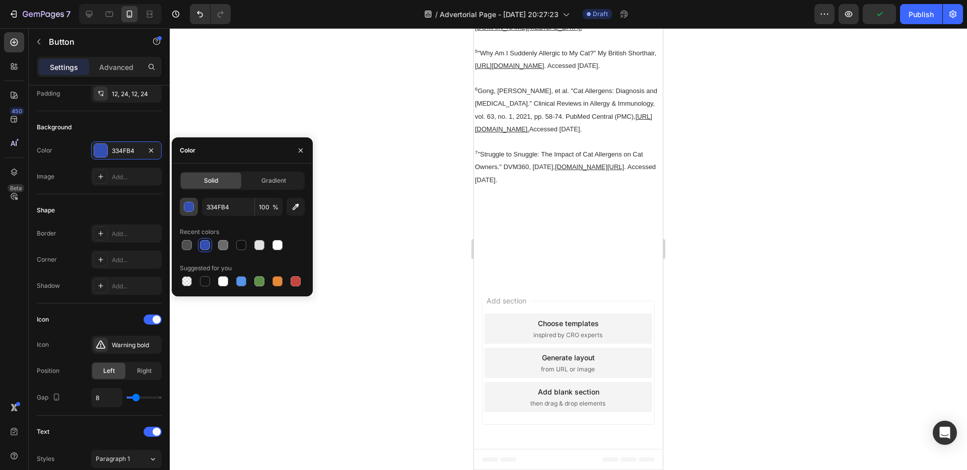
click at [189, 204] on div "button" at bounding box center [189, 207] width 10 height 10
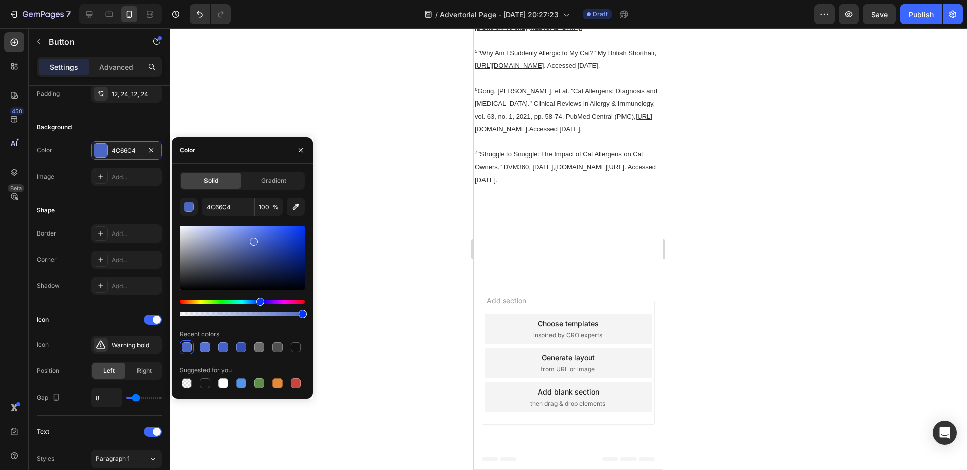
type input "536CC6"
drag, startPoint x: 274, startPoint y: 246, endPoint x: 253, endPoint y: 240, distance: 22.5
click at [253, 240] on div at bounding box center [254, 242] width 8 height 8
click at [322, 187] on div at bounding box center [568, 249] width 797 height 442
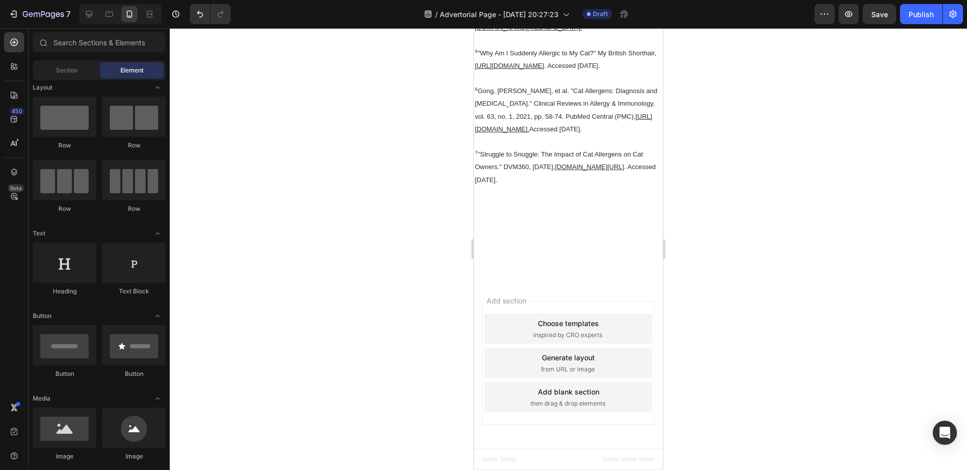
scroll to position [9335, 0]
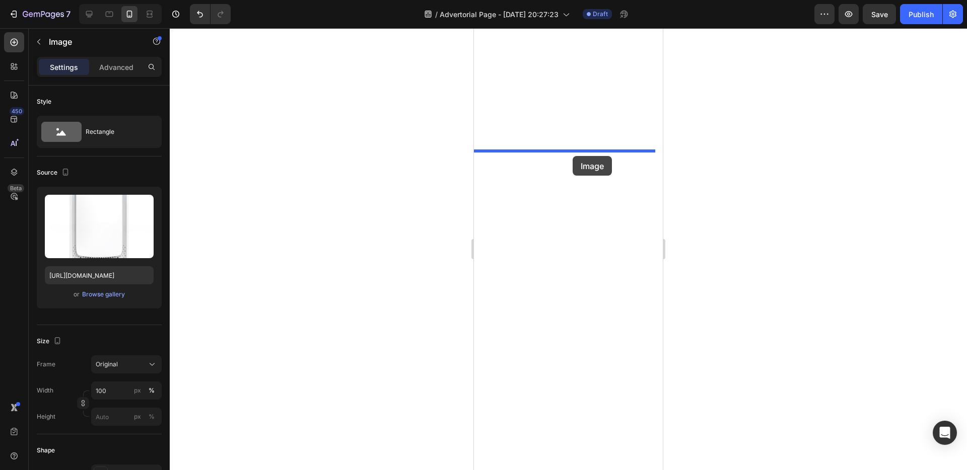
drag, startPoint x: 511, startPoint y: 202, endPoint x: 573, endPoint y: 156, distance: 76.7
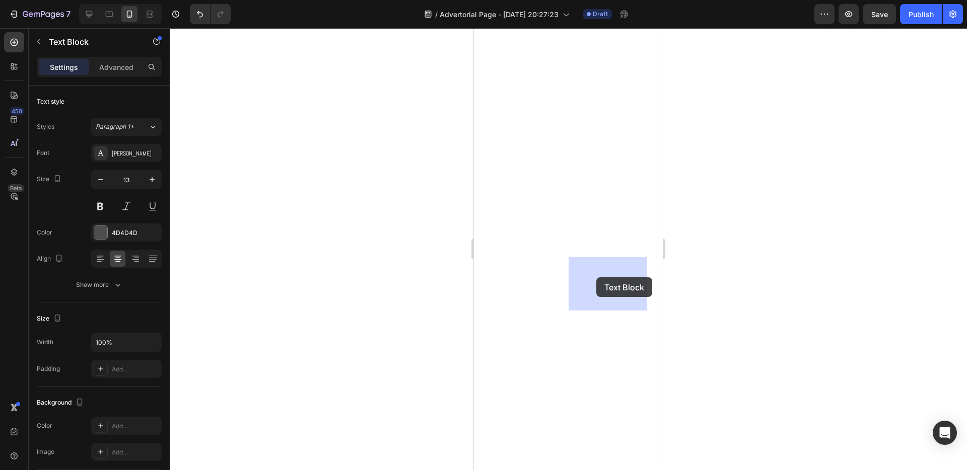
drag, startPoint x: 613, startPoint y: 285, endPoint x: 596, endPoint y: 278, distance: 18.5
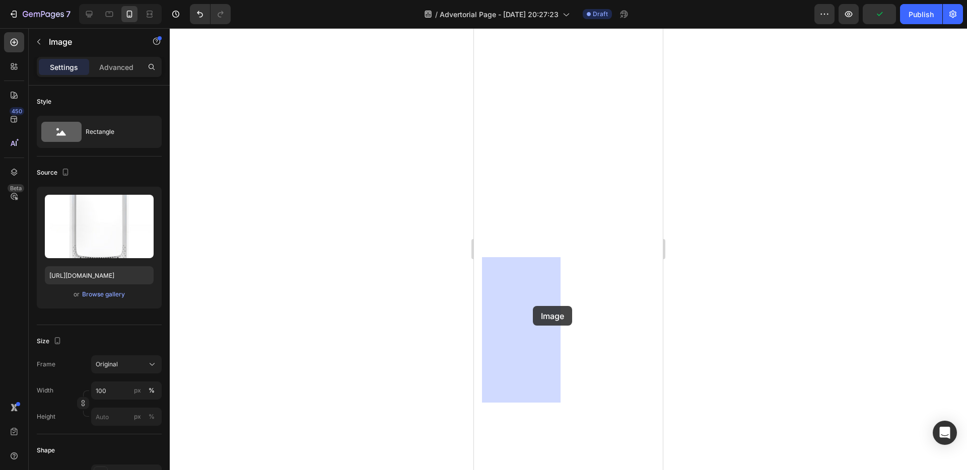
drag, startPoint x: 572, startPoint y: 221, endPoint x: 533, endPoint y: 306, distance: 93.7
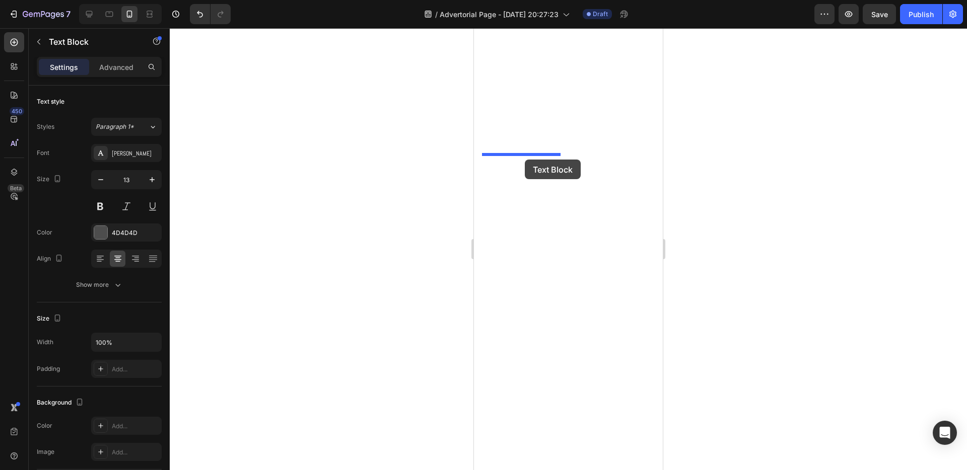
drag, startPoint x: 604, startPoint y: 101, endPoint x: 525, endPoint y: 158, distance: 98.1
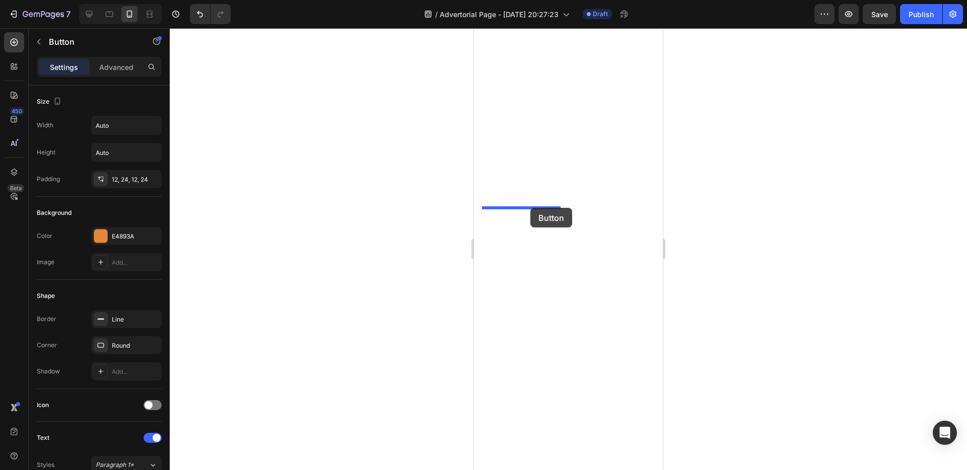
drag, startPoint x: 593, startPoint y: 105, endPoint x: 530, endPoint y: 208, distance: 120.9
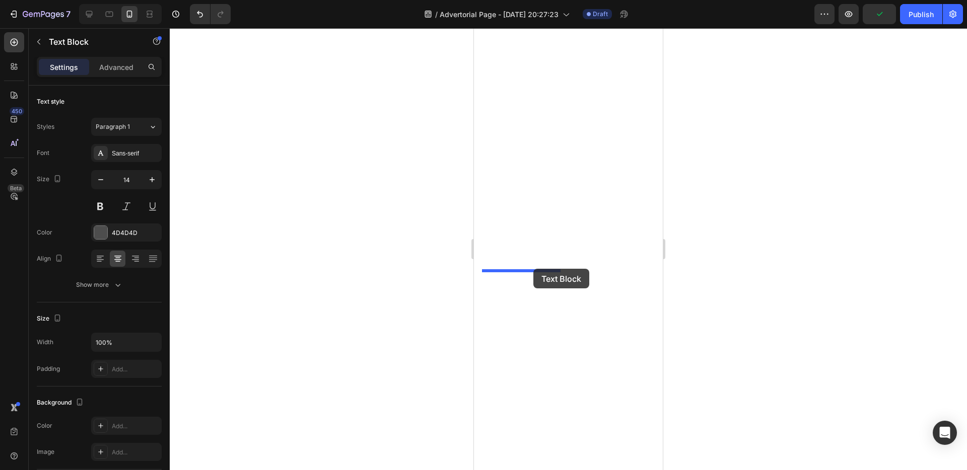
drag, startPoint x: 626, startPoint y: 88, endPoint x: 533, endPoint y: 269, distance: 202.9
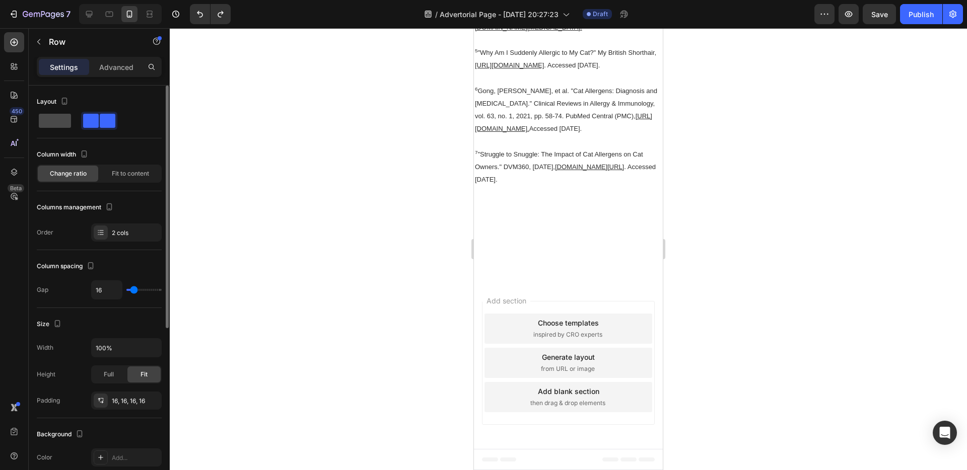
click at [62, 124] on span at bounding box center [55, 121] width 32 height 14
type input "0"
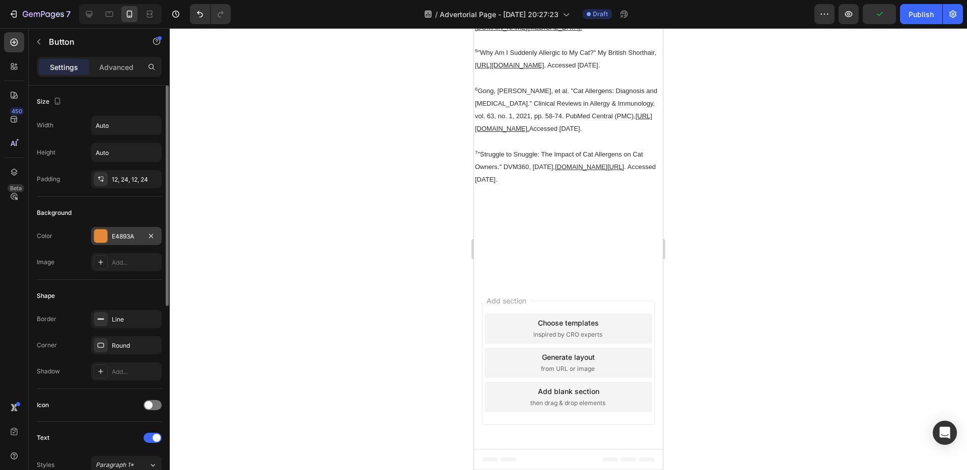
scroll to position [213, 0]
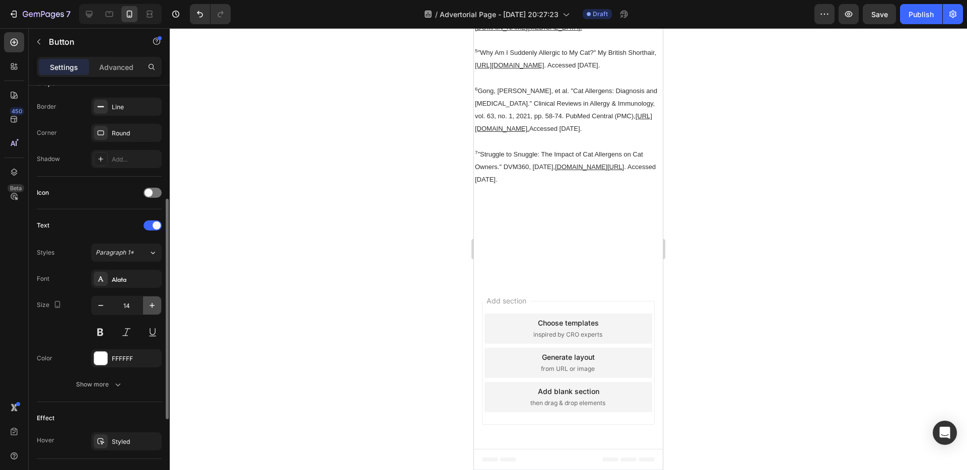
click at [150, 308] on icon "button" at bounding box center [152, 306] width 10 height 10
click at [151, 307] on icon "button" at bounding box center [152, 306] width 10 height 10
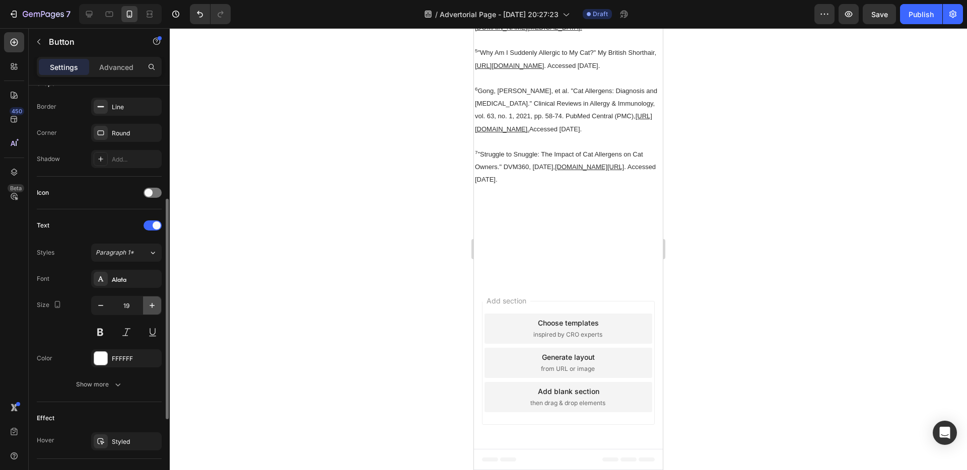
click at [151, 307] on icon "button" at bounding box center [152, 306] width 10 height 10
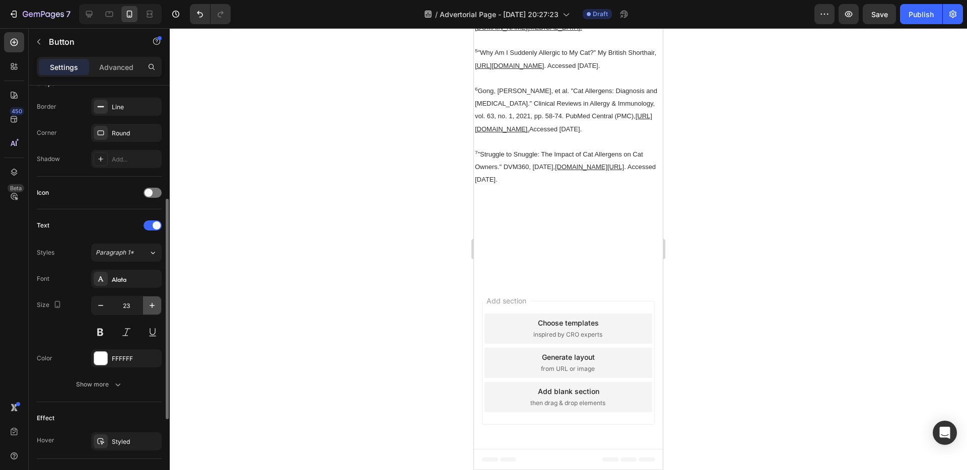
type input "24"
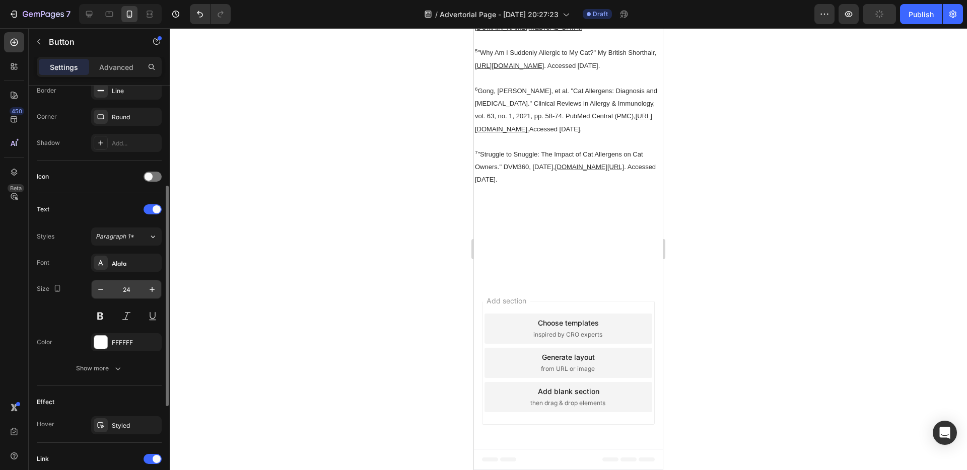
scroll to position [262, 0]
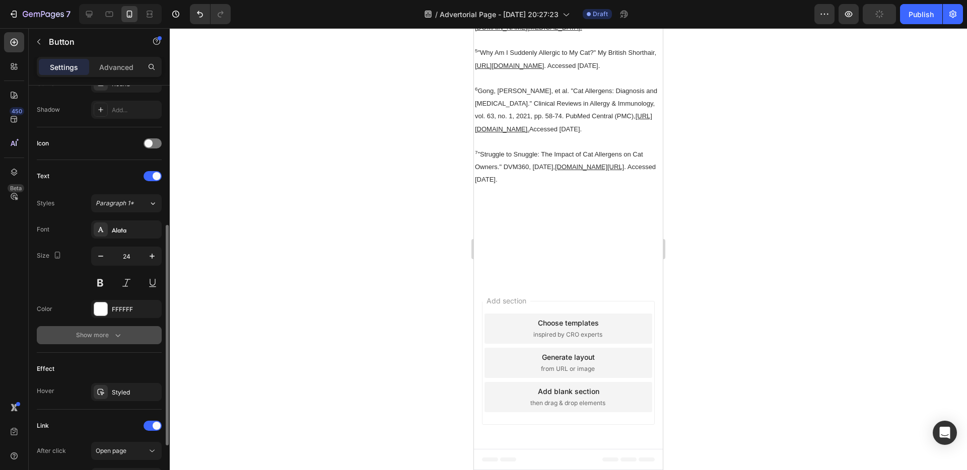
click at [120, 332] on icon "button" at bounding box center [118, 335] width 10 height 10
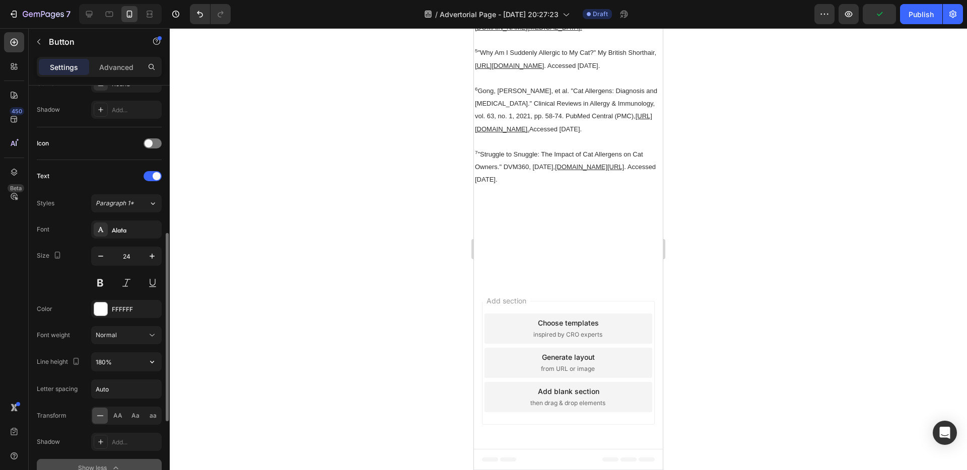
scroll to position [353, 0]
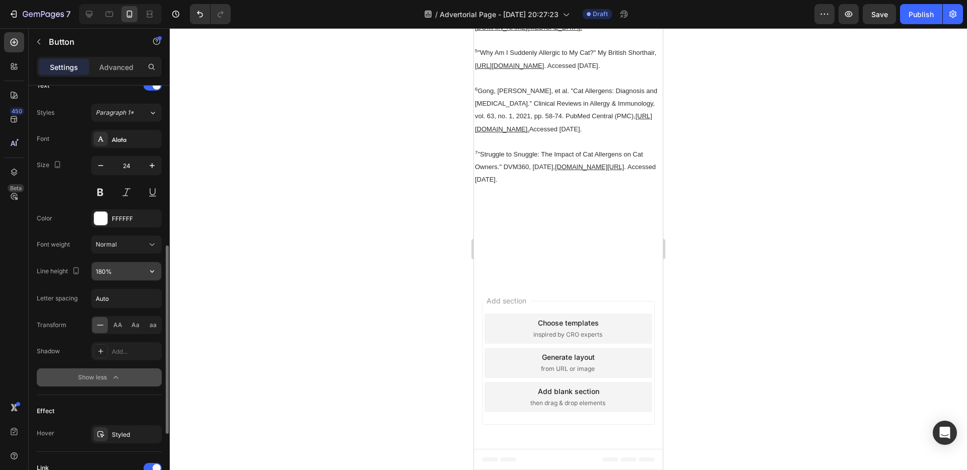
click at [117, 274] on input "180%" at bounding box center [127, 271] width 70 height 18
click at [147, 272] on icon "button" at bounding box center [152, 271] width 10 height 10
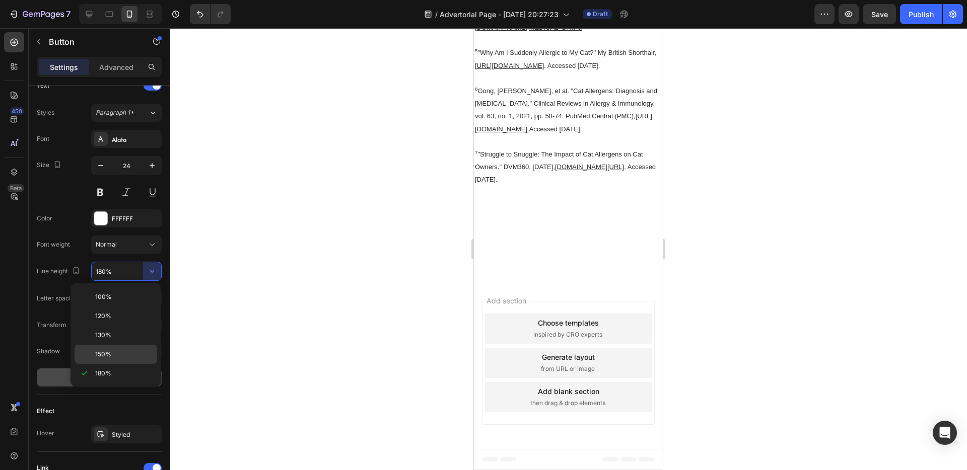
click at [106, 357] on span "150%" at bounding box center [103, 354] width 16 height 9
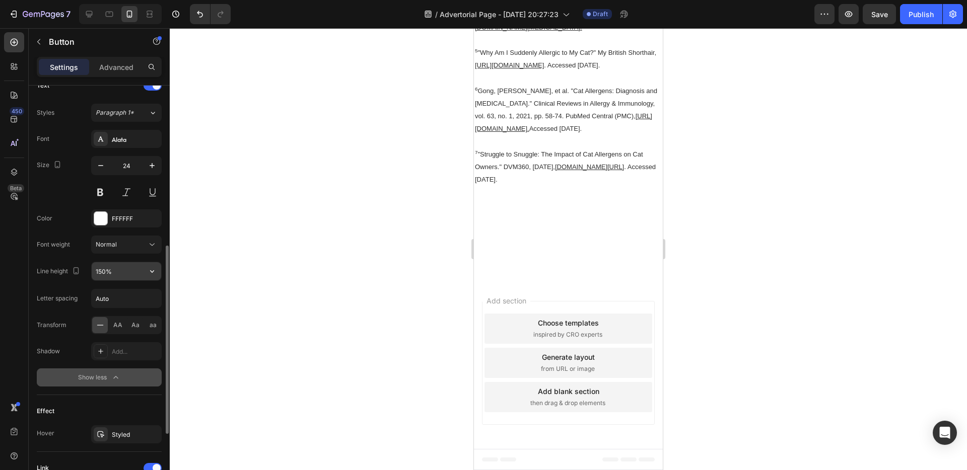
click at [135, 276] on input "150%" at bounding box center [127, 271] width 70 height 18
click at [153, 273] on icon "button" at bounding box center [152, 271] width 10 height 10
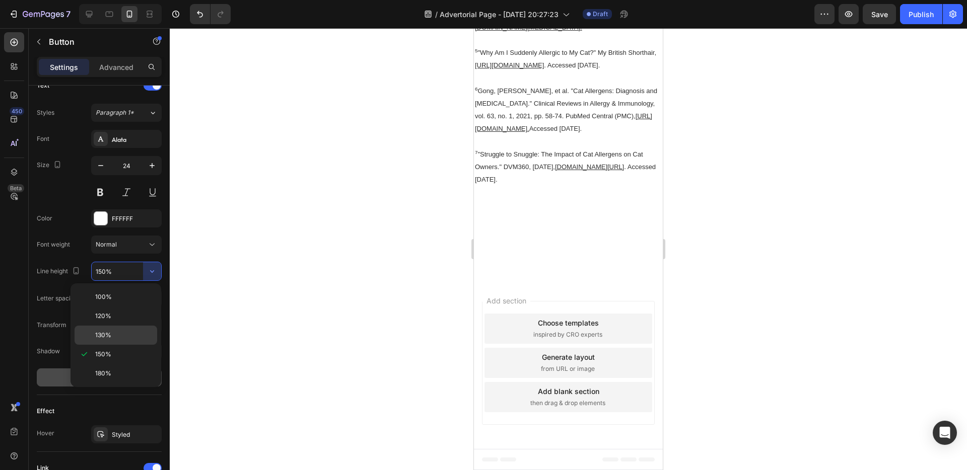
click at [116, 333] on p "130%" at bounding box center [123, 335] width 57 height 9
type input "130%"
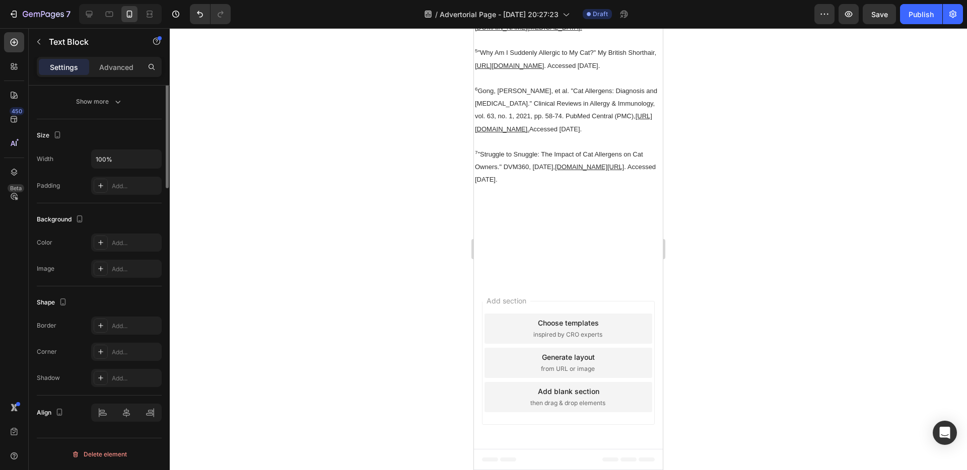
scroll to position [0, 0]
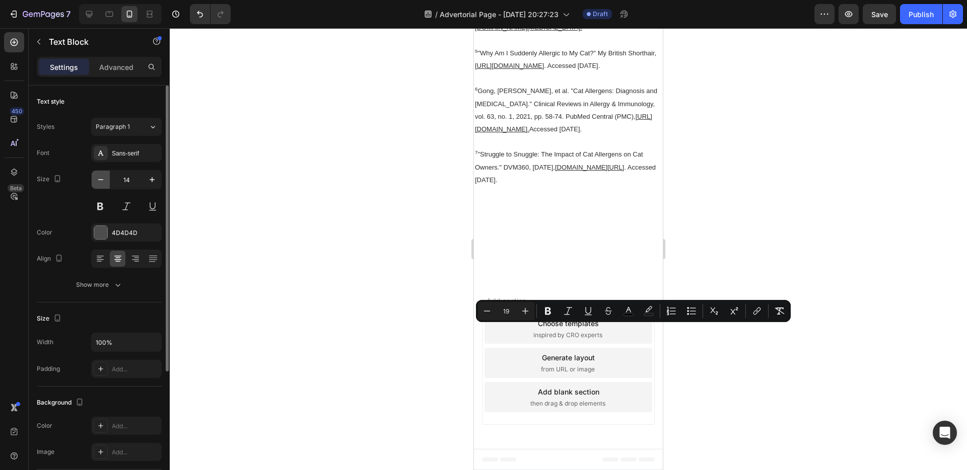
click at [96, 184] on icon "button" at bounding box center [101, 180] width 10 height 10
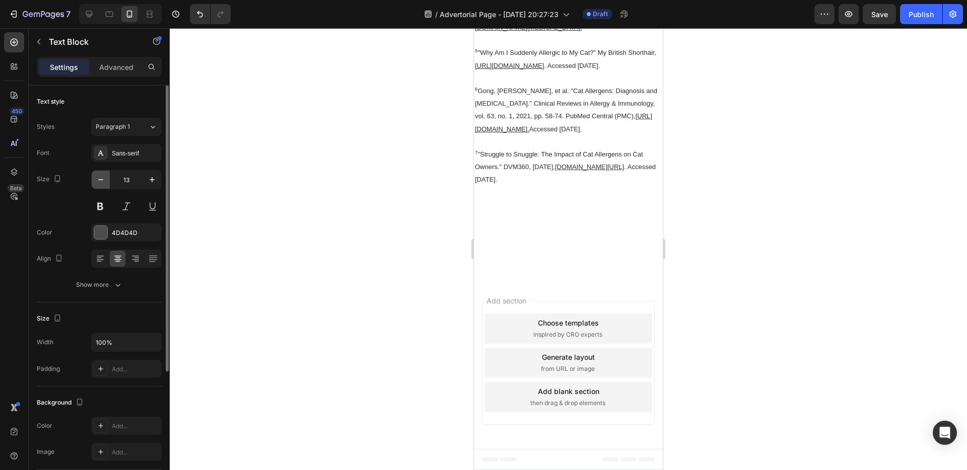
click at [96, 184] on icon "button" at bounding box center [101, 180] width 10 height 10
type input "12"
click at [112, 230] on div "4D4D4D" at bounding box center [126, 233] width 29 height 9
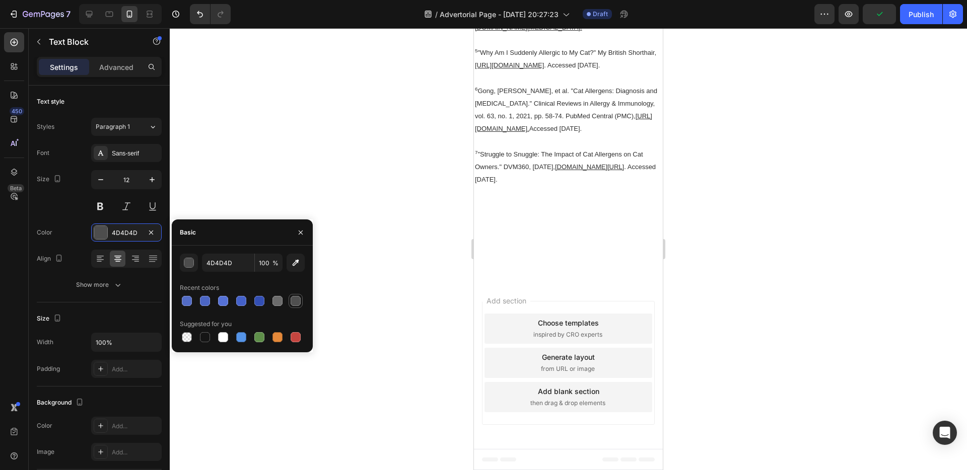
click at [295, 304] on div at bounding box center [296, 301] width 10 height 10
type input "4F4F4F"
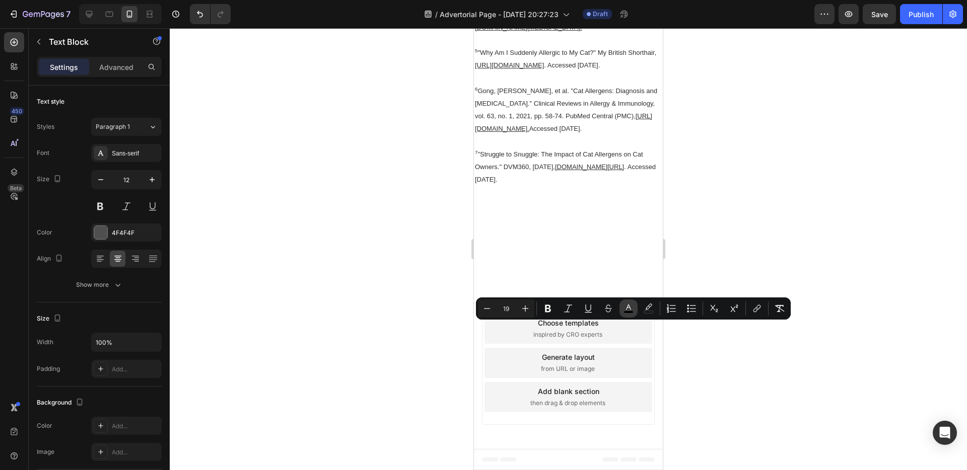
click at [630, 307] on icon "Editor contextual toolbar" at bounding box center [629, 309] width 10 height 10
type input "000000"
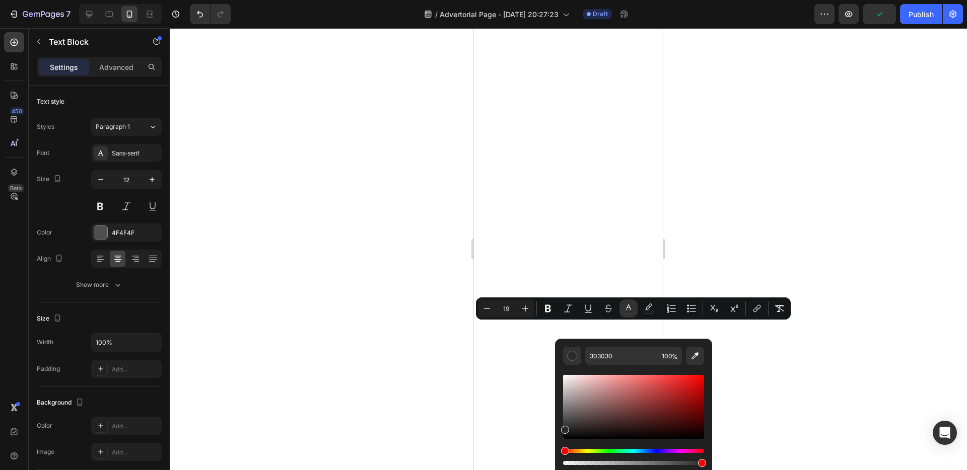
type input "2B2B2B"
drag, startPoint x: 562, startPoint y: 437, endPoint x: 9, endPoint y: 344, distance: 560.7
click at [560, 428] on div "2B2B2B 100 %" at bounding box center [633, 403] width 157 height 128
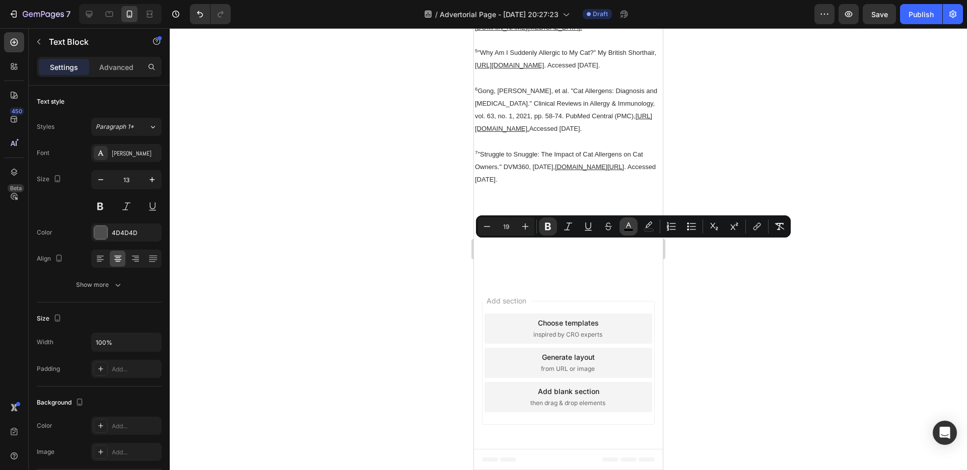
click at [635, 226] on button "color" at bounding box center [628, 227] width 18 height 18
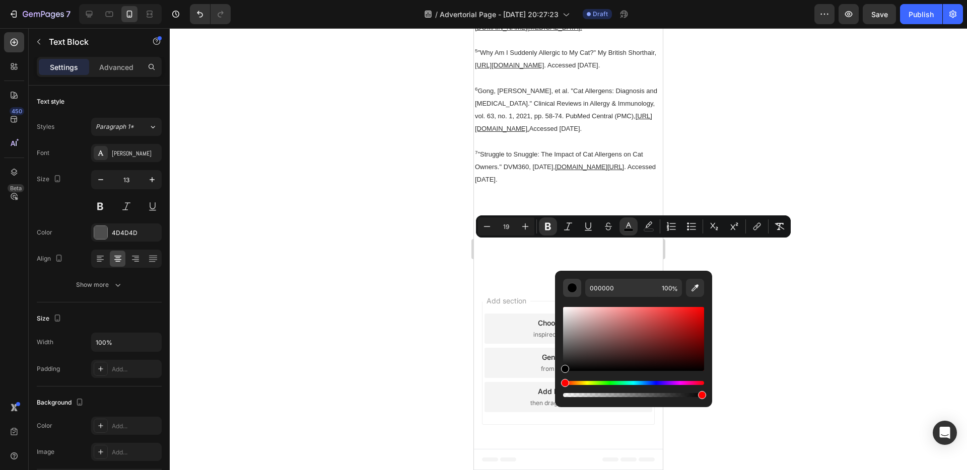
click at [569, 292] on div "Editor contextual toolbar" at bounding box center [572, 288] width 10 height 10
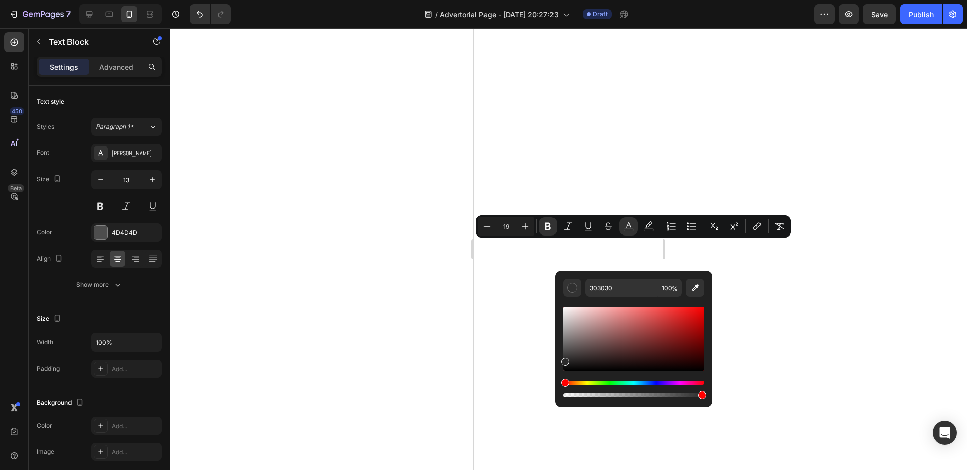
type input "2B2B2B"
drag, startPoint x: 567, startPoint y: 370, endPoint x: 80, endPoint y: 332, distance: 489.0
click at [561, 360] on div "Editor contextual toolbar" at bounding box center [565, 362] width 8 height 8
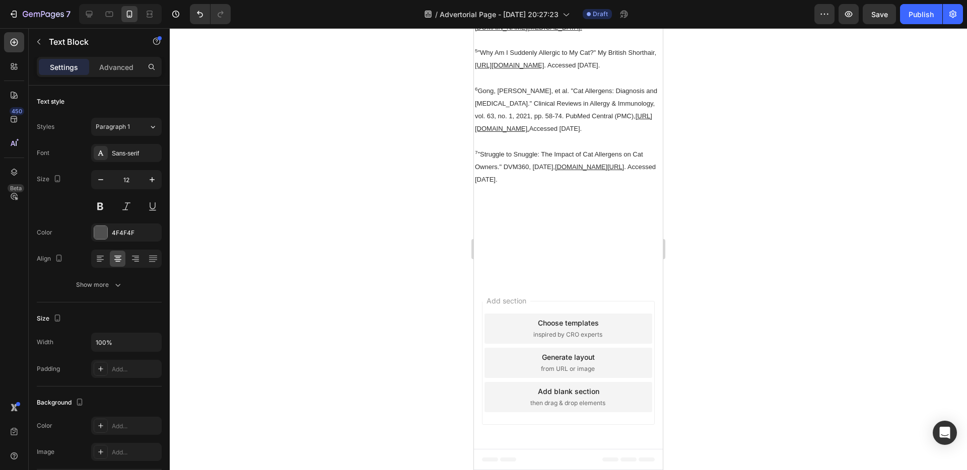
scroll to position [9318, 0]
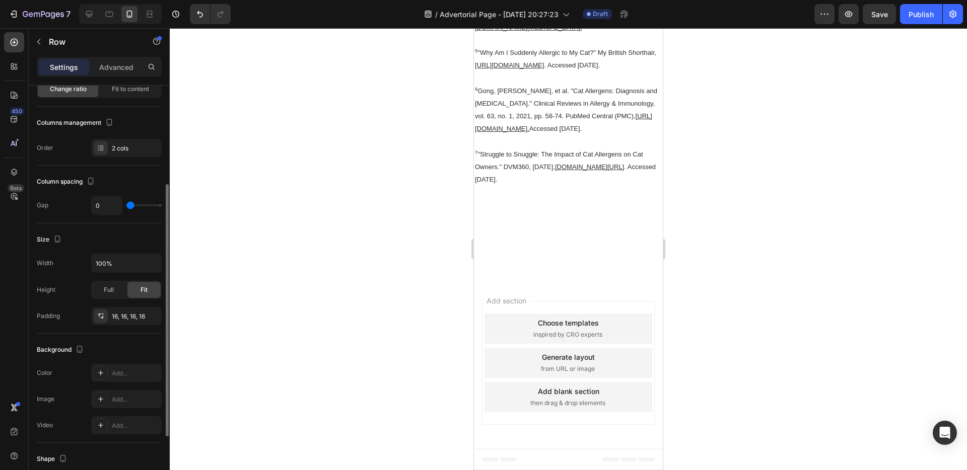
scroll to position [114, 0]
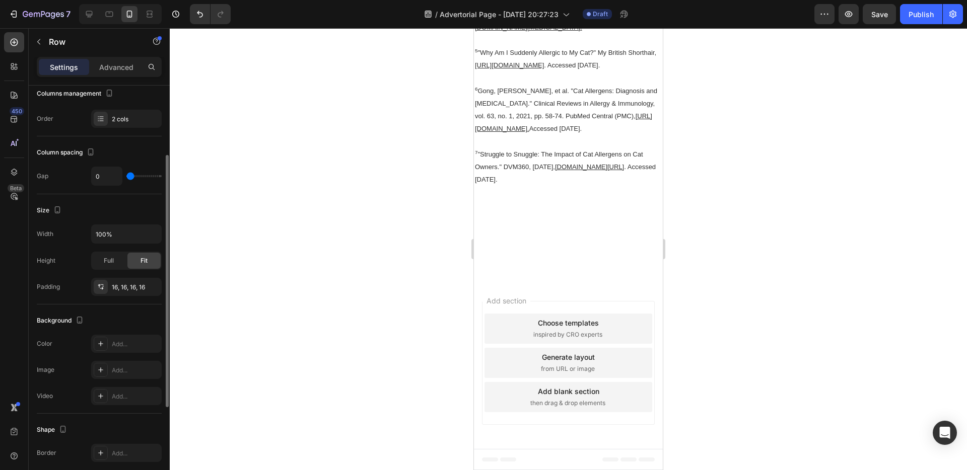
type input "15"
type input "17"
type input "18"
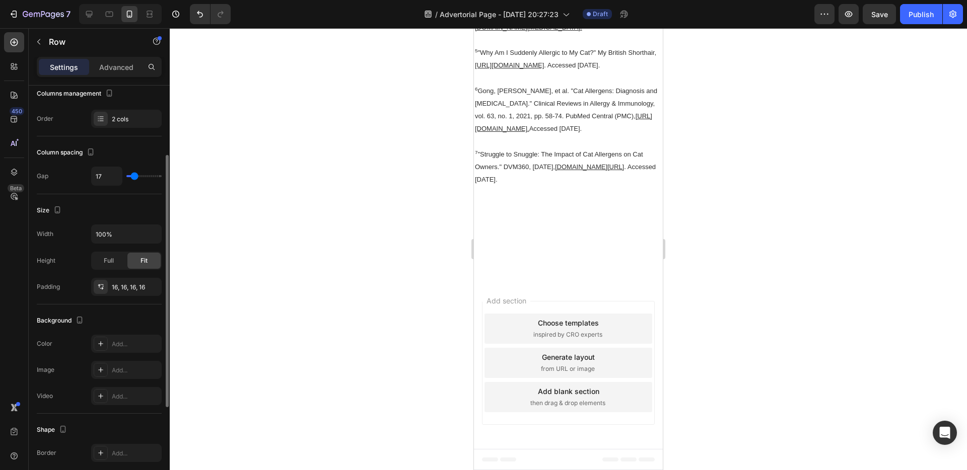
type input "18"
type input "19"
type input "20"
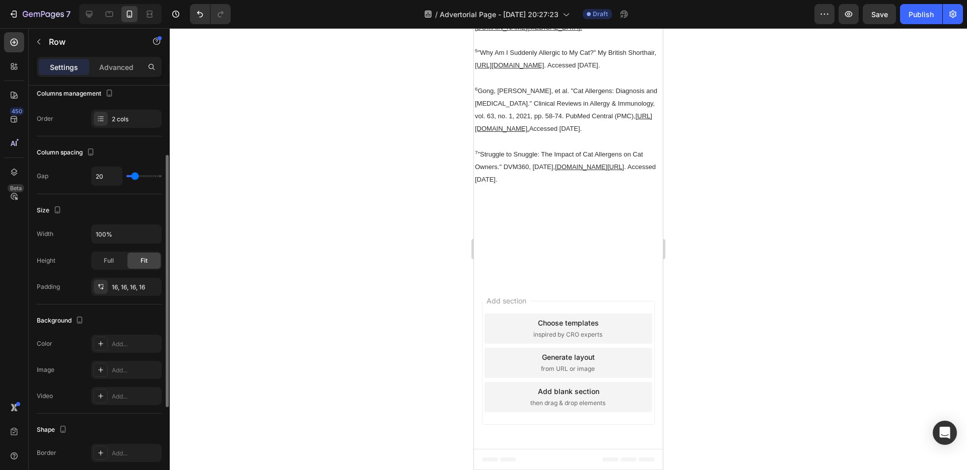
type input "21"
type input "25"
click at [136, 177] on input "range" at bounding box center [143, 176] width 35 height 2
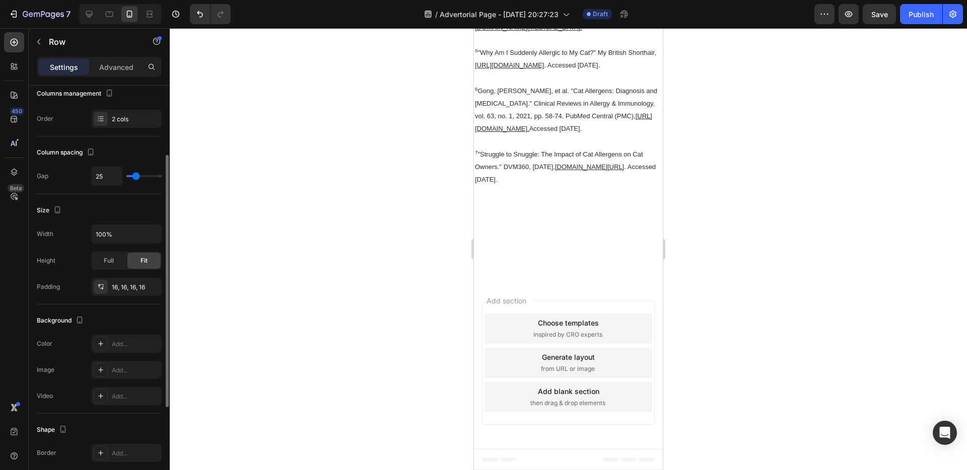
type input "20"
type input "10"
type input "9"
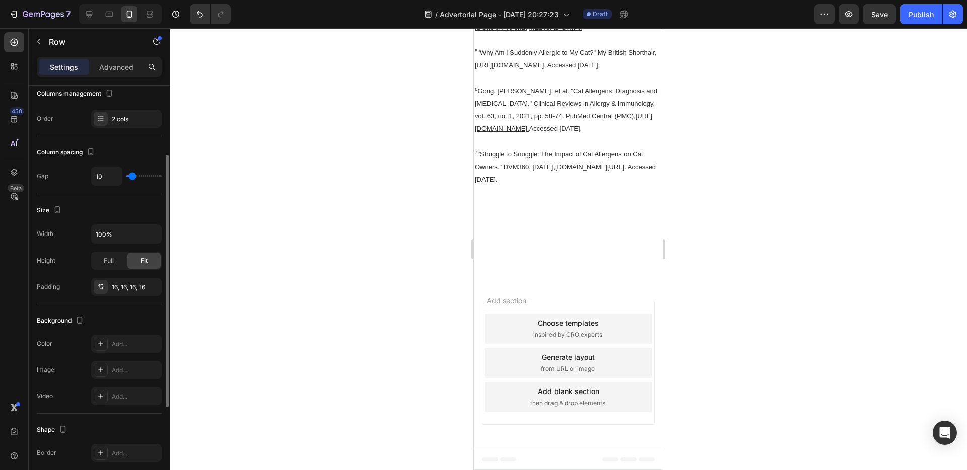
type input "9"
type input "8"
type input "7"
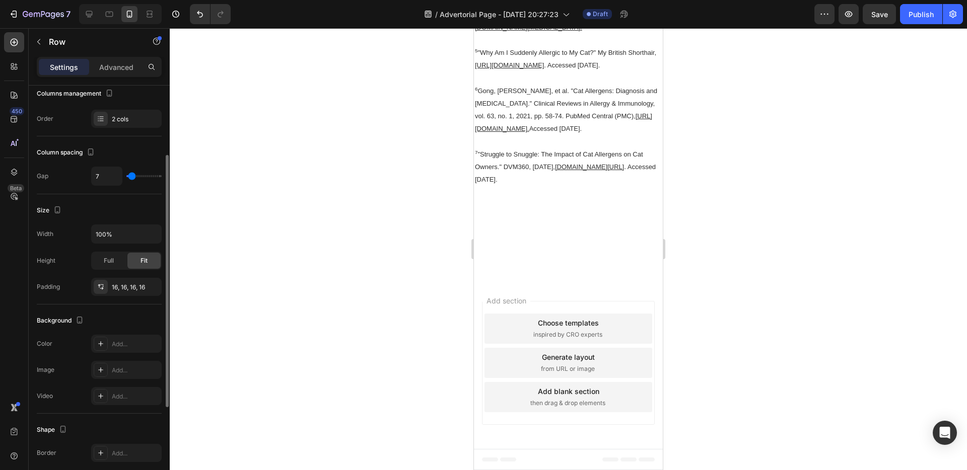
type input "6"
type input "3"
type input "1"
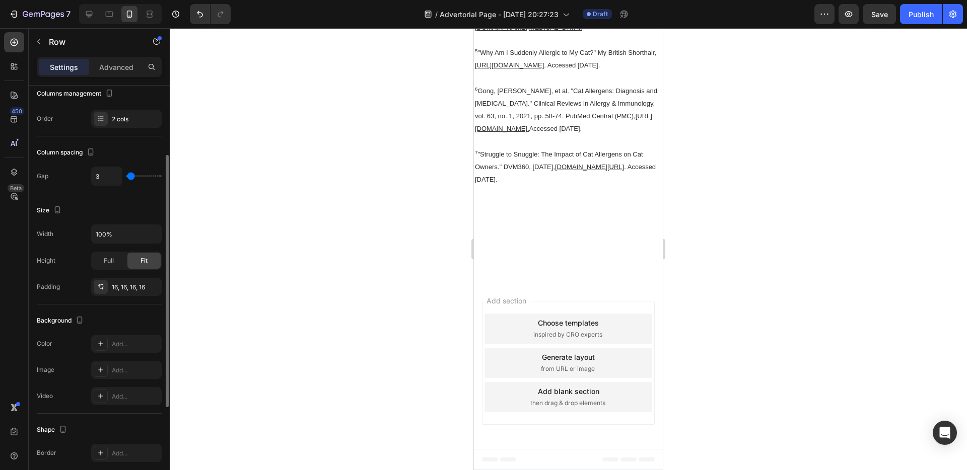
type input "1"
type input "0"
drag, startPoint x: 136, startPoint y: 177, endPoint x: 127, endPoint y: 176, distance: 8.6
type input "0"
click at [127, 176] on input "range" at bounding box center [143, 176] width 35 height 2
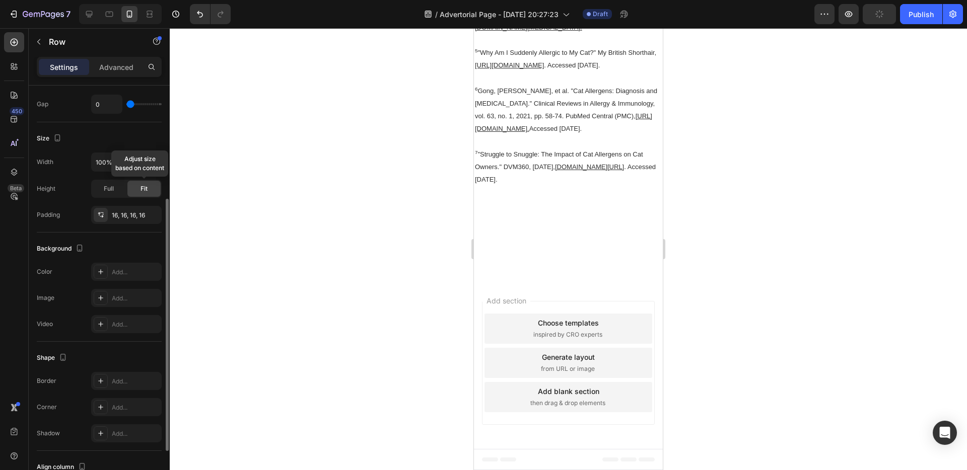
scroll to position [217, 0]
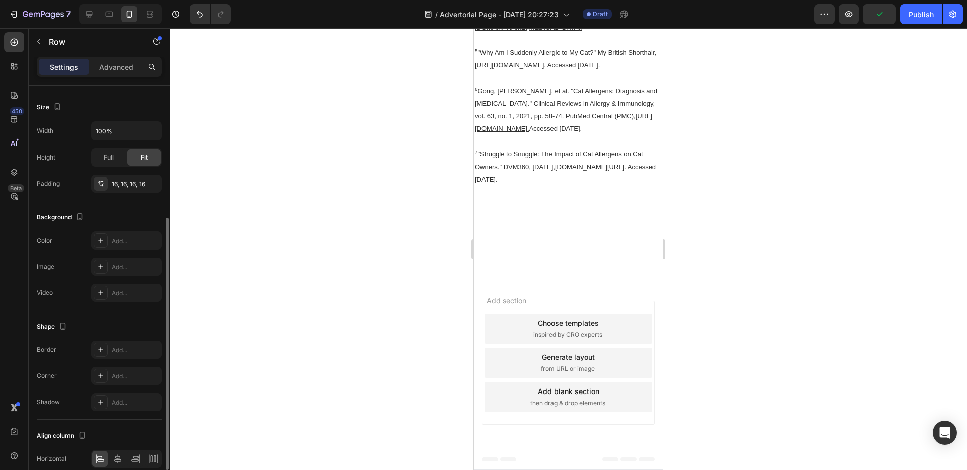
click at [130, 185] on div "16, 16, 16, 16" at bounding box center [135, 184] width 47 height 9
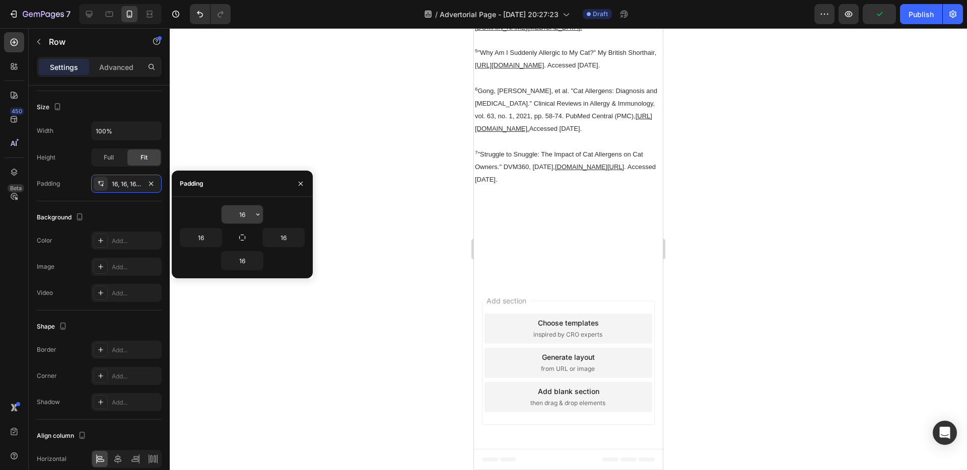
click at [250, 216] on input "16" at bounding box center [242, 214] width 41 height 18
type input "2"
type input "16"
click at [277, 216] on div "16" at bounding box center [242, 214] width 125 height 19
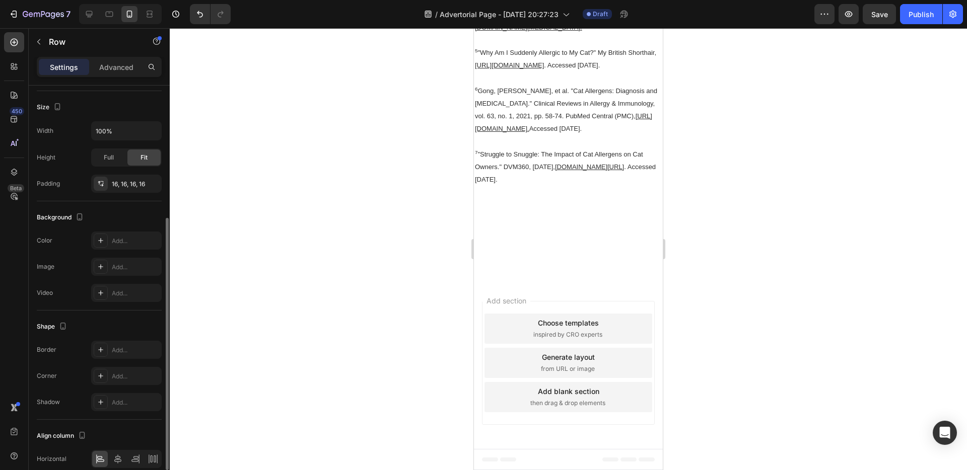
click at [152, 213] on div "Background" at bounding box center [99, 218] width 125 height 16
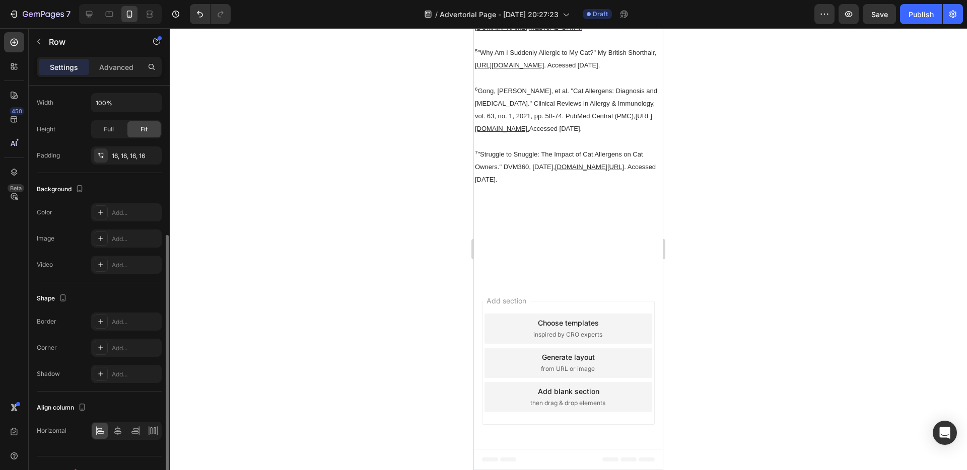
scroll to position [263, 0]
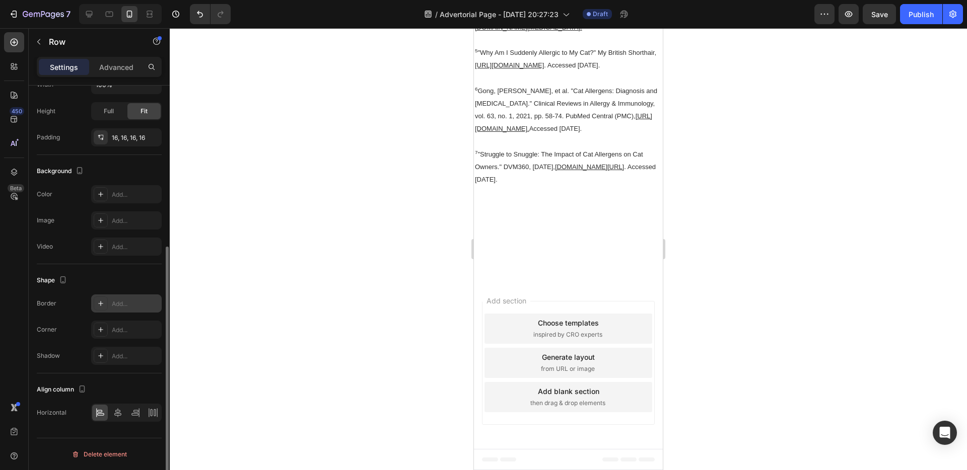
click at [98, 303] on icon at bounding box center [100, 303] width 5 height 5
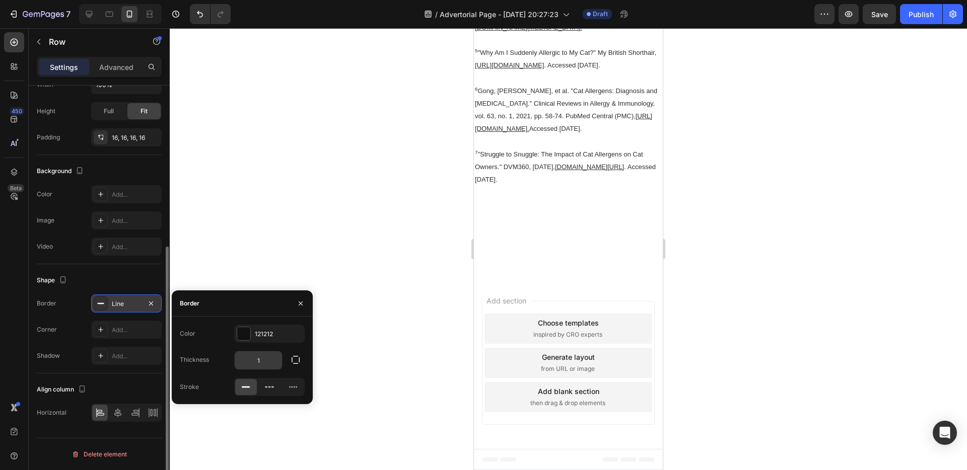
click at [256, 368] on input "1" at bounding box center [258, 361] width 47 height 18
type input "0.5"
click at [232, 357] on div "Thickness 0.5" at bounding box center [242, 360] width 125 height 19
click at [248, 334] on div at bounding box center [243, 333] width 13 height 13
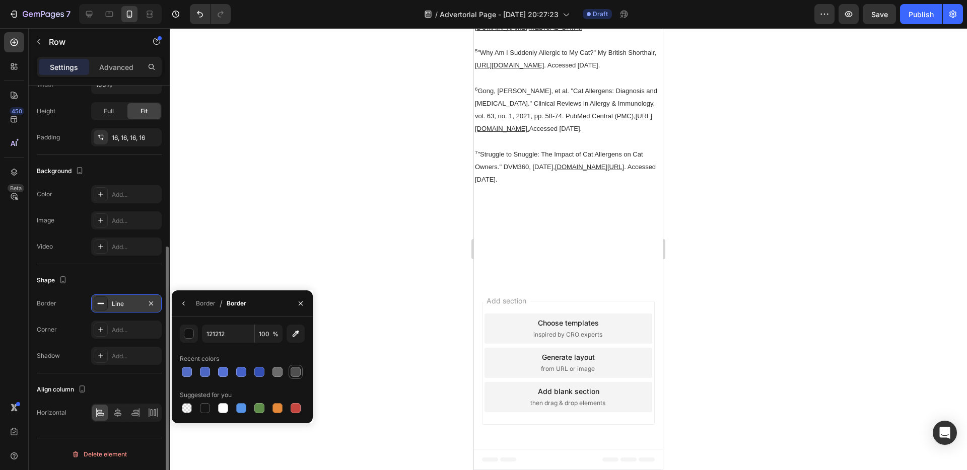
click at [294, 371] on div at bounding box center [296, 372] width 10 height 10
type input "4F4F4F"
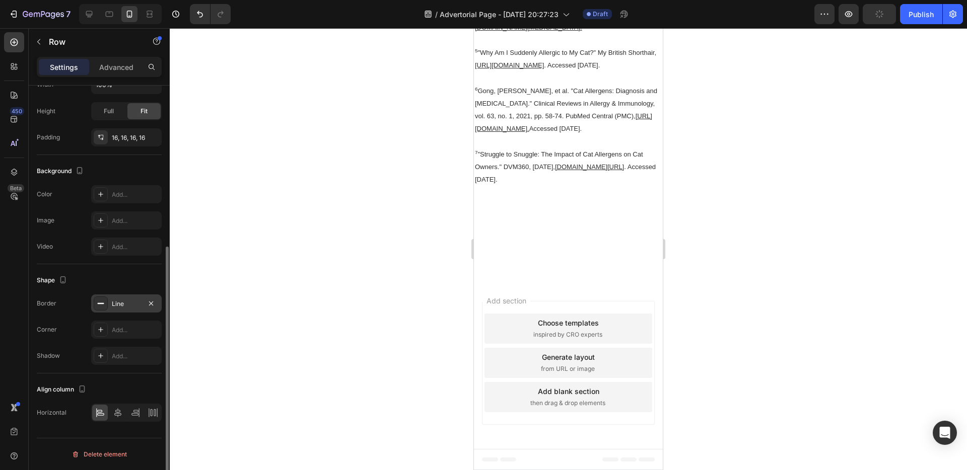
click at [236, 260] on div at bounding box center [568, 249] width 797 height 442
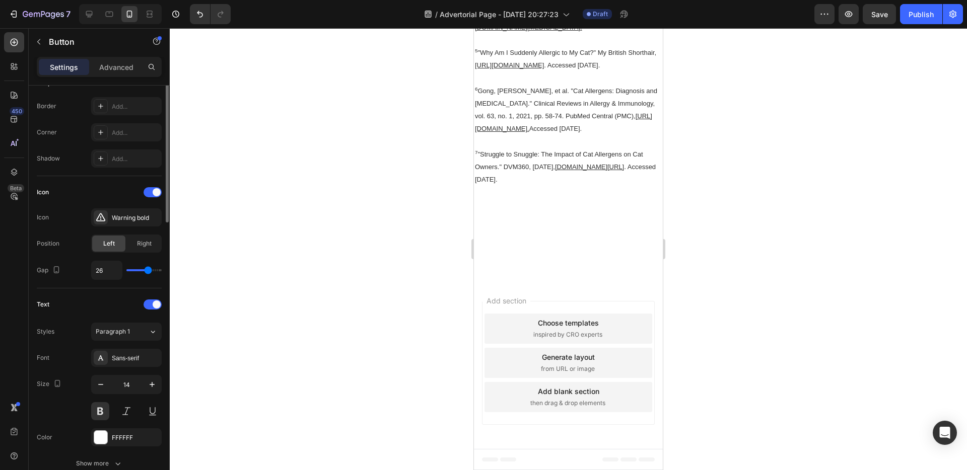
scroll to position [0, 0]
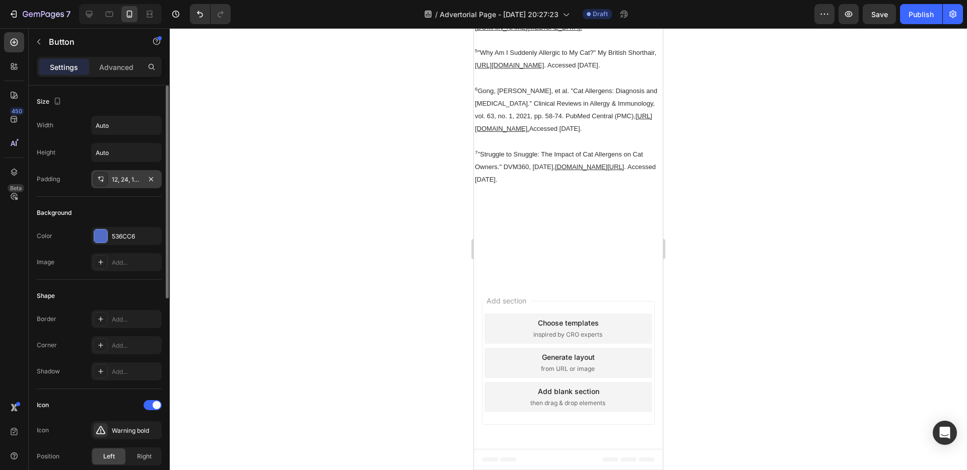
click at [137, 185] on div "12, 24, 12, 24" at bounding box center [126, 179] width 71 height 18
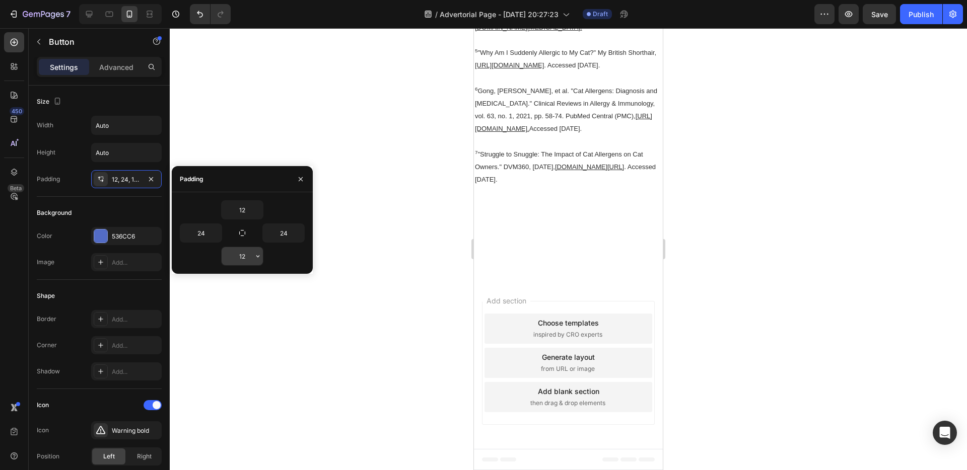
click at [240, 260] on input "12" at bounding box center [242, 256] width 41 height 18
type input "3"
type input "12"
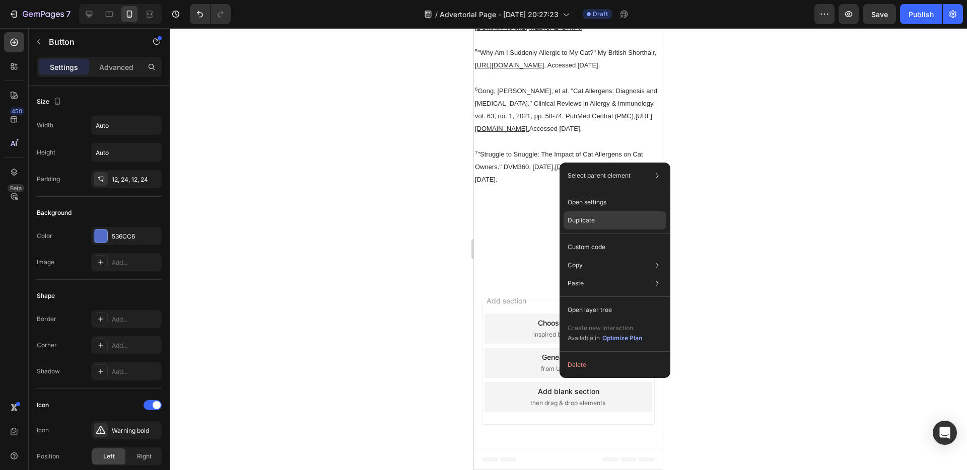
click at [582, 217] on p "Duplicate" at bounding box center [581, 220] width 27 height 9
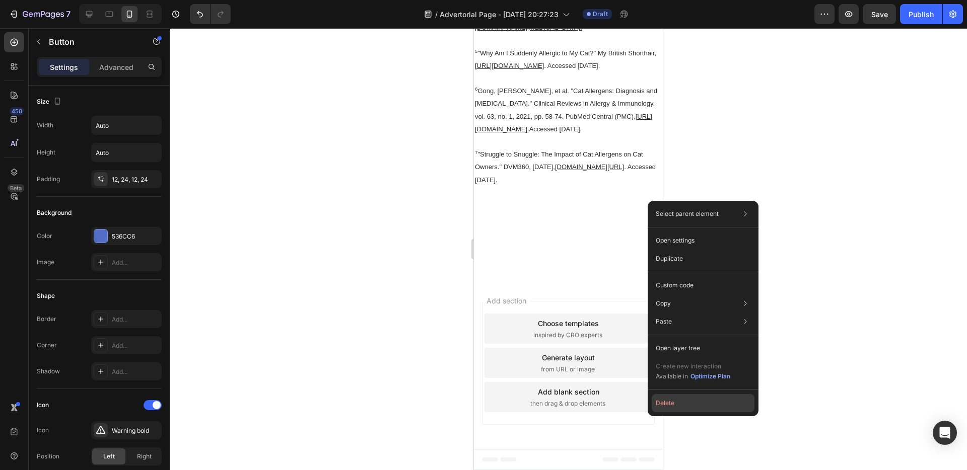
click at [677, 398] on button "Delete" at bounding box center [703, 403] width 103 height 18
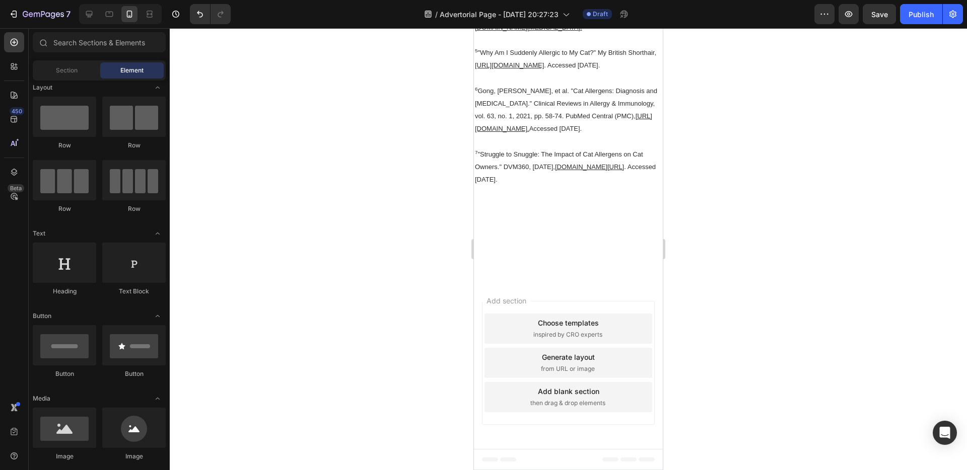
scroll to position [9442, 0]
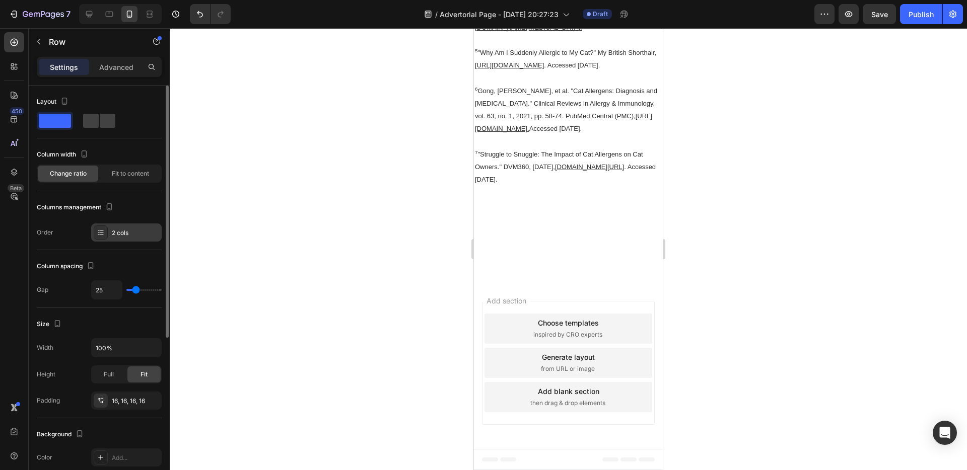
click at [124, 238] on div "2 cols" at bounding box center [126, 233] width 71 height 18
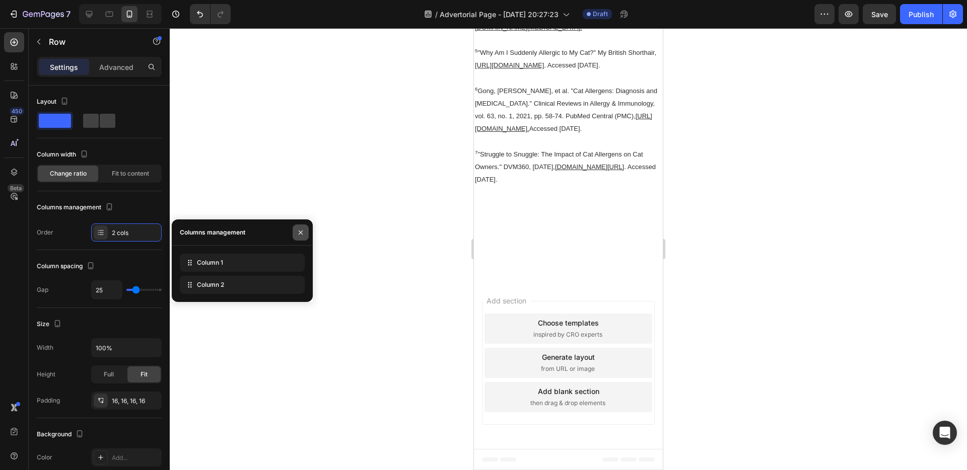
click at [301, 237] on button "button" at bounding box center [301, 233] width 16 height 16
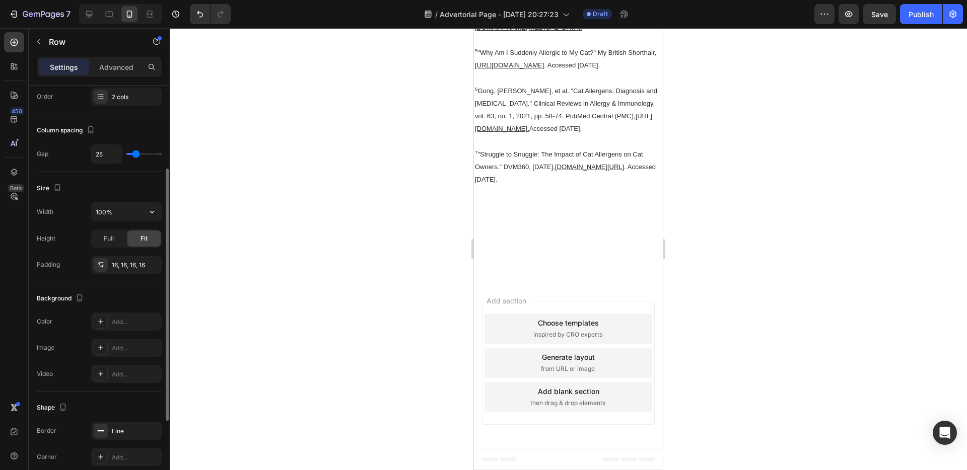
scroll to position [215, 0]
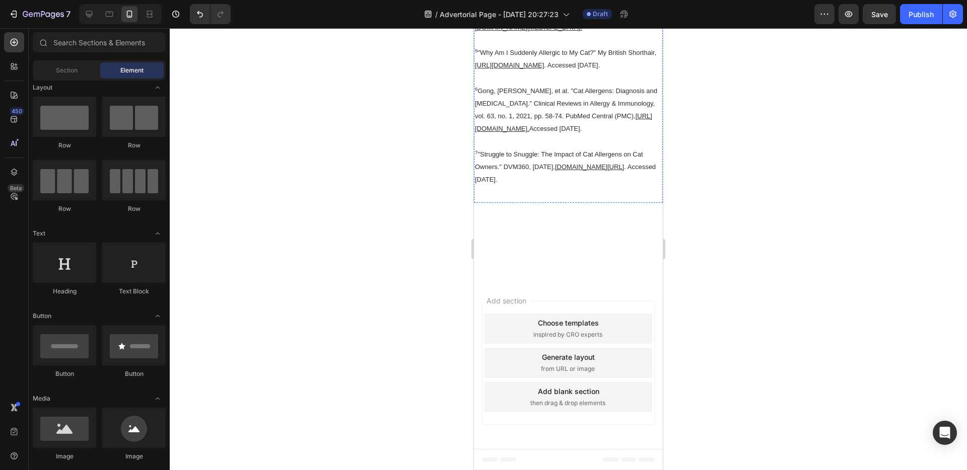
scroll to position [9434, 0]
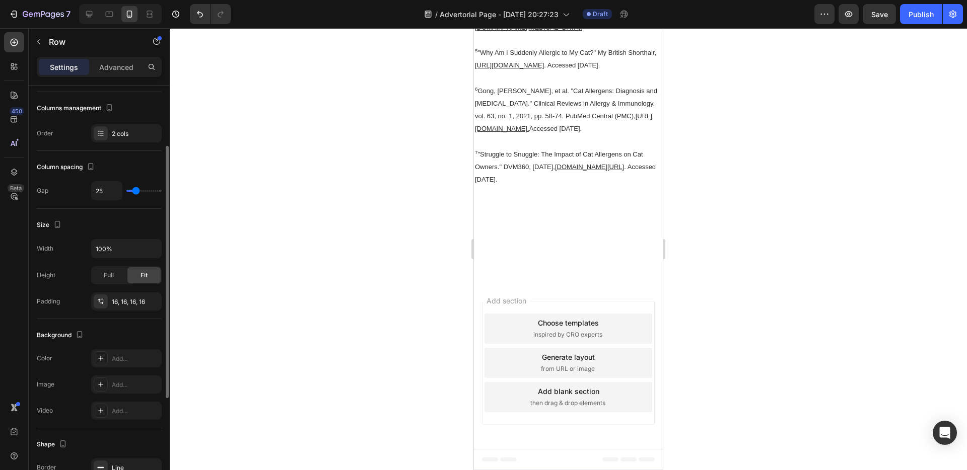
scroll to position [173, 0]
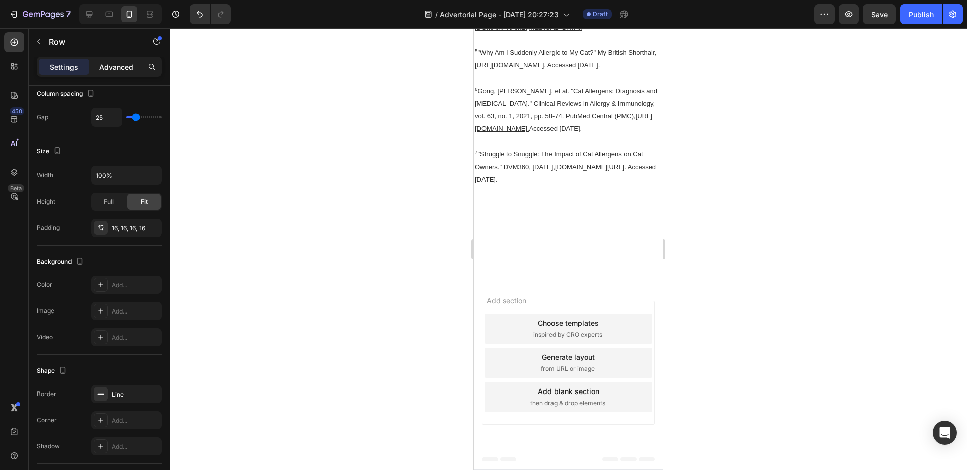
click at [114, 61] on div "Advanced" at bounding box center [116, 67] width 50 height 16
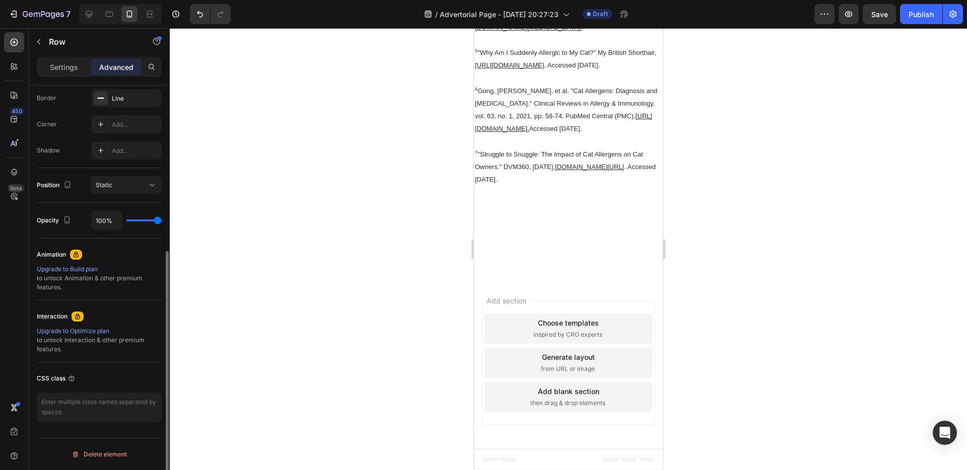
scroll to position [0, 0]
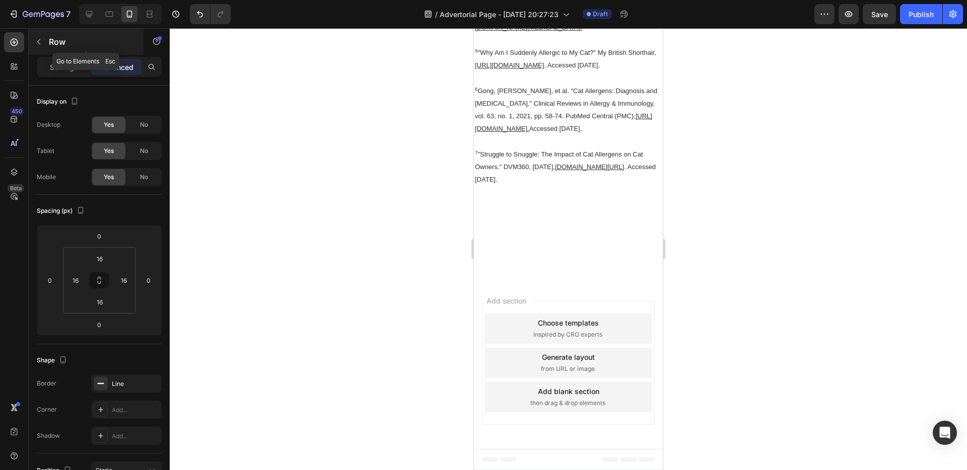
click at [39, 49] on button "button" at bounding box center [39, 42] width 16 height 16
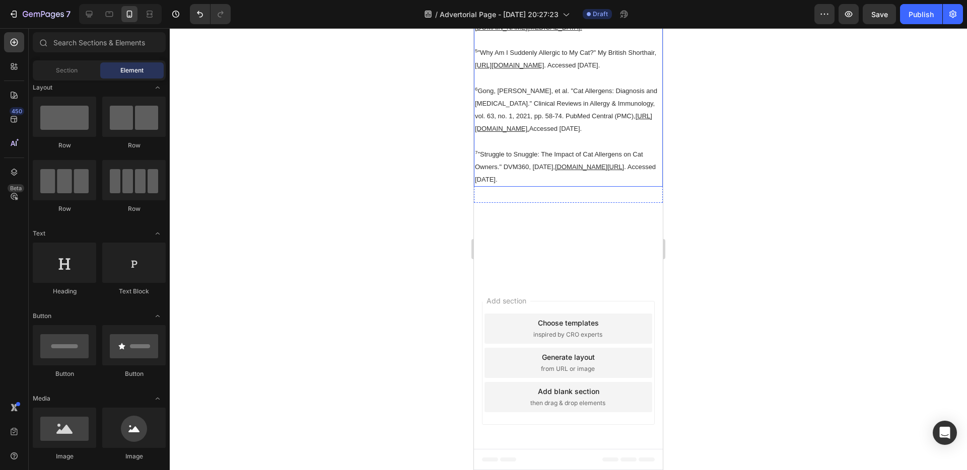
scroll to position [9162, 0]
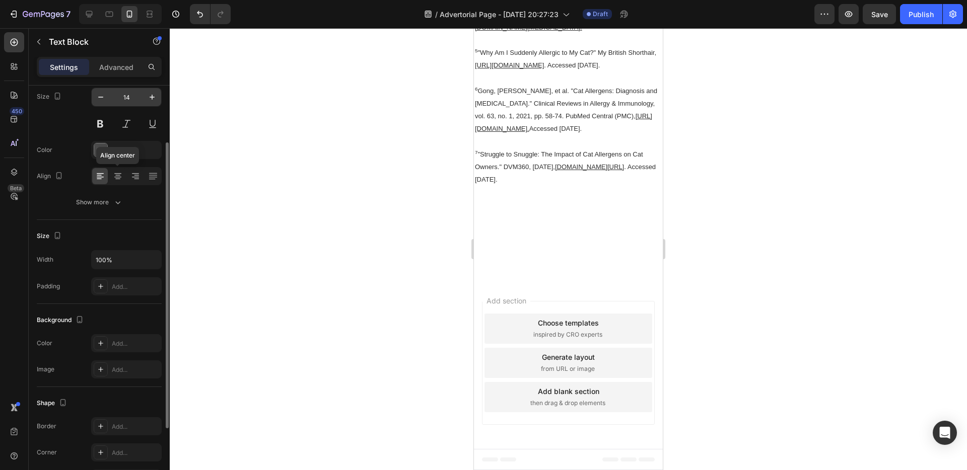
scroll to position [90, 0]
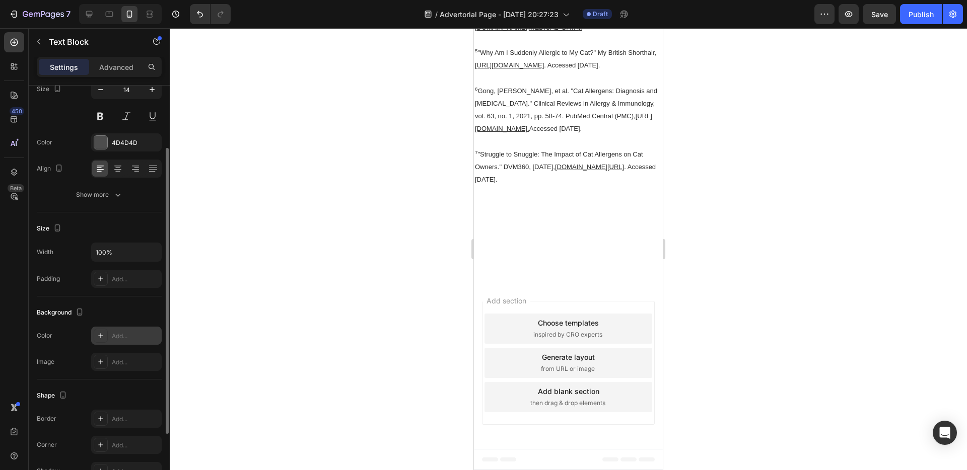
click at [102, 337] on icon at bounding box center [101, 336] width 8 height 8
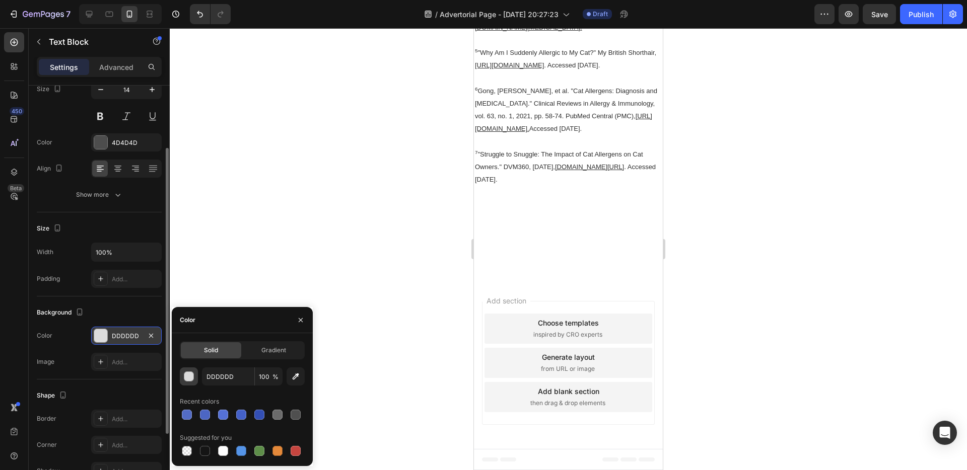
click at [189, 375] on div "button" at bounding box center [189, 377] width 10 height 10
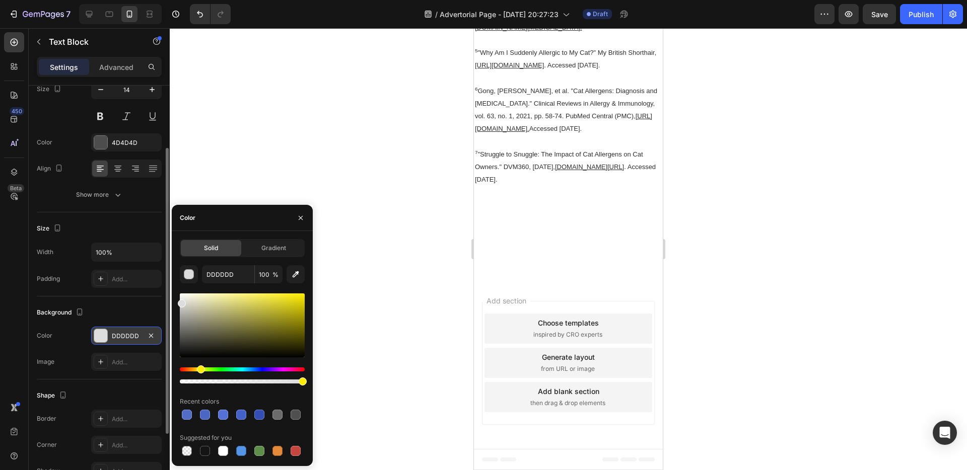
drag, startPoint x: 185, startPoint y: 368, endPoint x: 199, endPoint y: 371, distance: 14.9
click at [199, 371] on div "Hue" at bounding box center [201, 370] width 8 height 8
drag, startPoint x: 180, startPoint y: 304, endPoint x: 229, endPoint y: 292, distance: 50.2
click at [229, 292] on div at bounding box center [230, 296] width 8 height 8
type input "FFF89B"
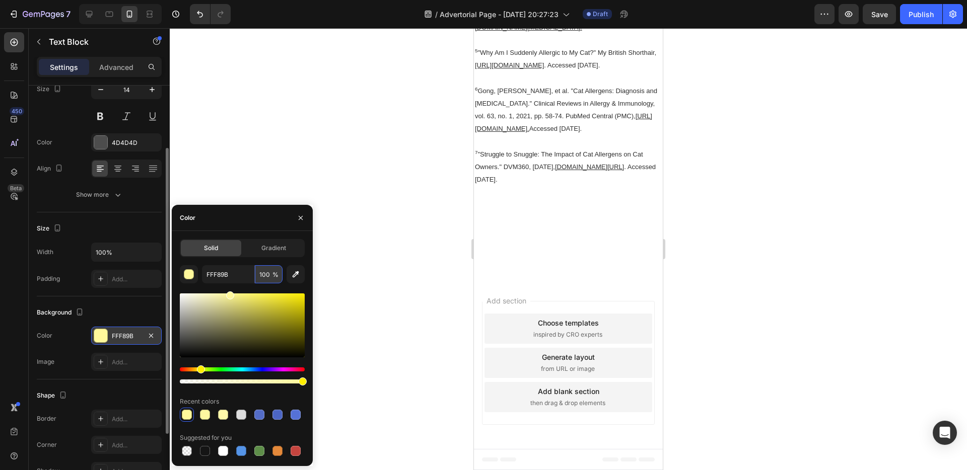
click at [266, 275] on input "100" at bounding box center [269, 274] width 28 height 18
type input "80"
click at [303, 240] on div "Gradient" at bounding box center [273, 248] width 60 height 16
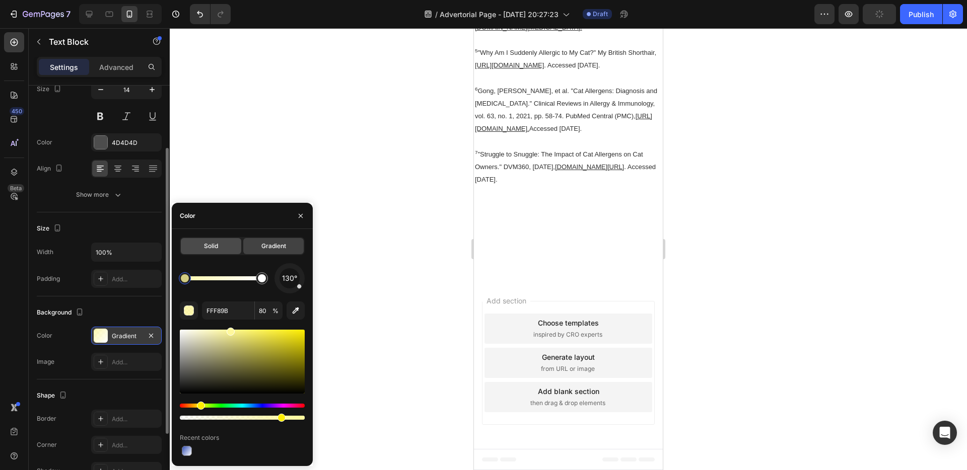
click at [226, 249] on div "Solid" at bounding box center [211, 246] width 60 height 16
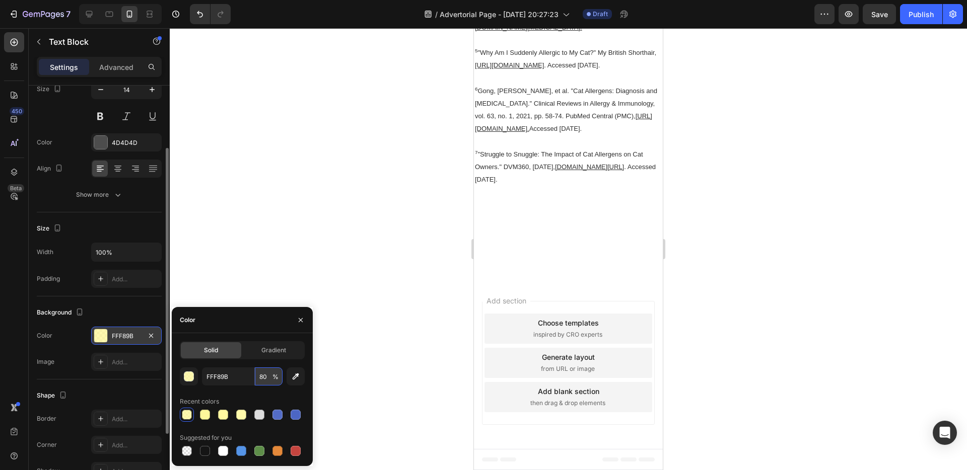
click at [263, 378] on input "80" at bounding box center [269, 377] width 28 height 18
type input "60"
click at [261, 400] on div "Recent colors" at bounding box center [242, 402] width 125 height 16
click at [297, 319] on icon "button" at bounding box center [301, 320] width 8 height 8
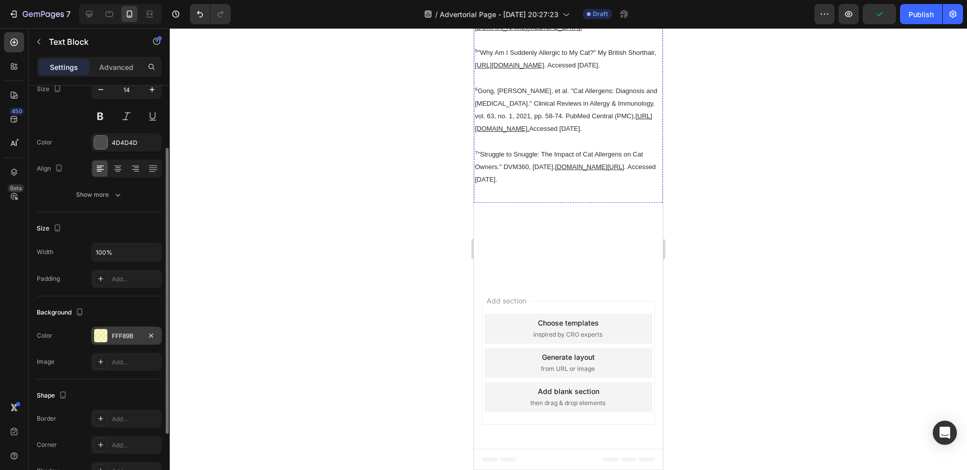
scroll to position [9138, 0]
click at [41, 40] on icon "button" at bounding box center [39, 42] width 8 height 8
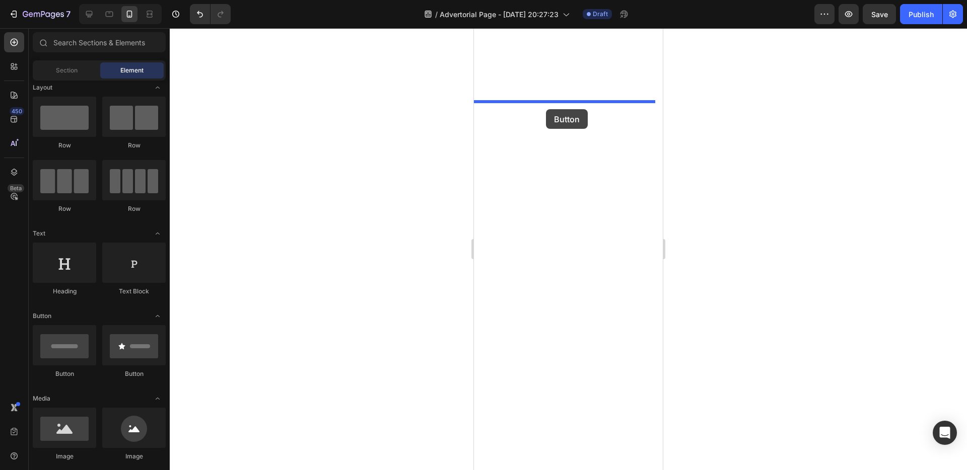
drag, startPoint x: 601, startPoint y: 388, endPoint x: 546, endPoint y: 109, distance: 284.4
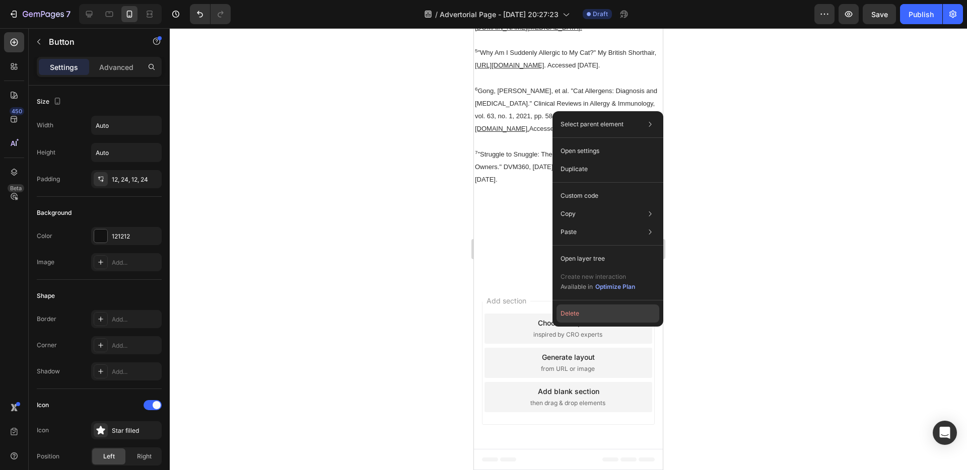
click at [588, 317] on button "Delete" at bounding box center [608, 314] width 103 height 18
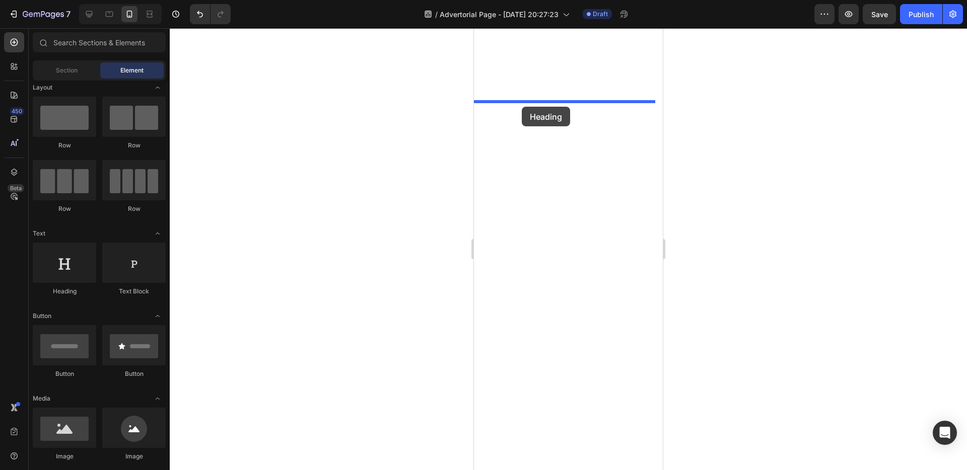
drag, startPoint x: 842, startPoint y: 220, endPoint x: 522, endPoint y: 107, distance: 339.8
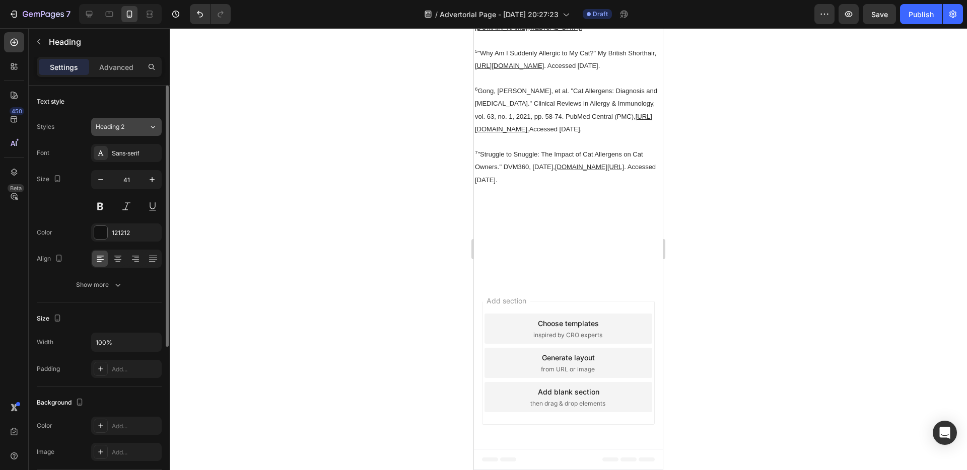
click at [136, 121] on button "Heading 2" at bounding box center [126, 127] width 71 height 18
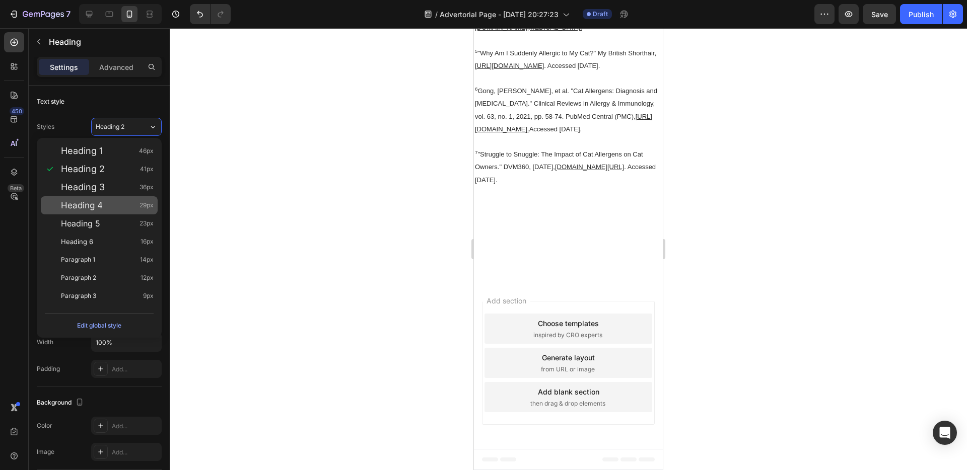
click at [132, 208] on div "Heading 4 29px" at bounding box center [107, 205] width 93 height 10
type input "29"
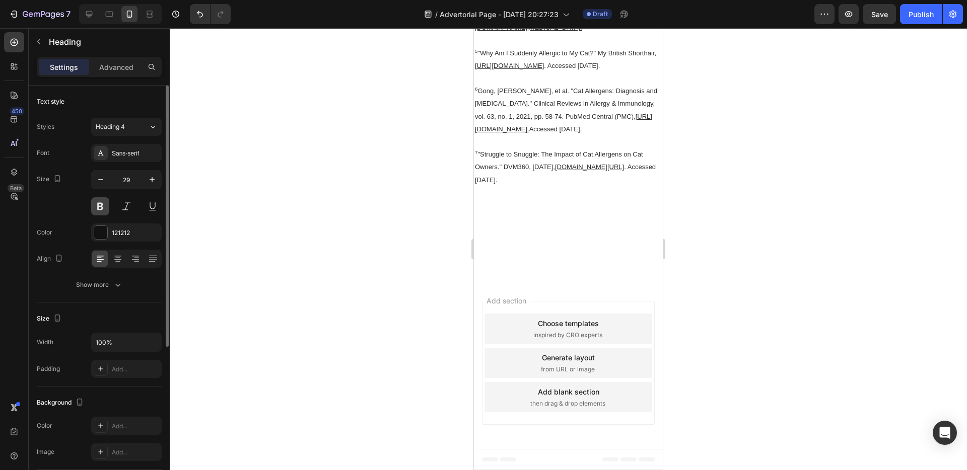
click at [104, 205] on button at bounding box center [100, 206] width 18 height 18
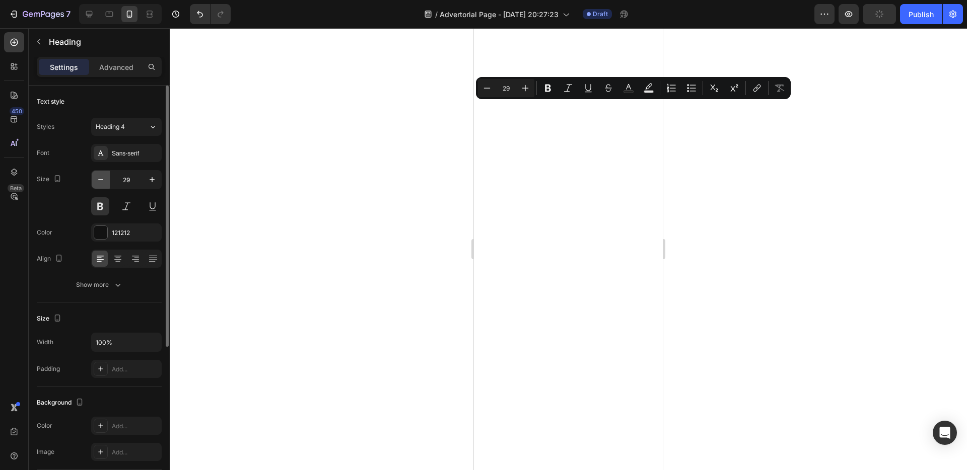
click at [104, 179] on icon "button" at bounding box center [101, 180] width 10 height 10
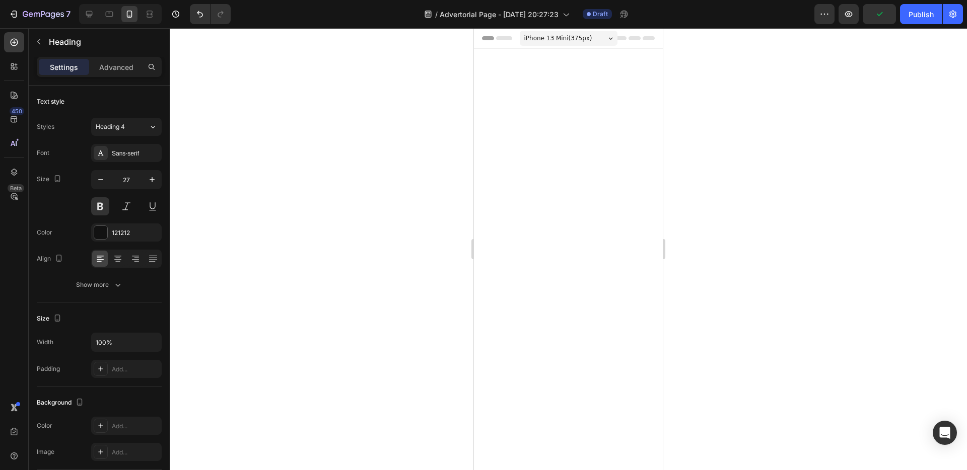
scroll to position [9138, 0]
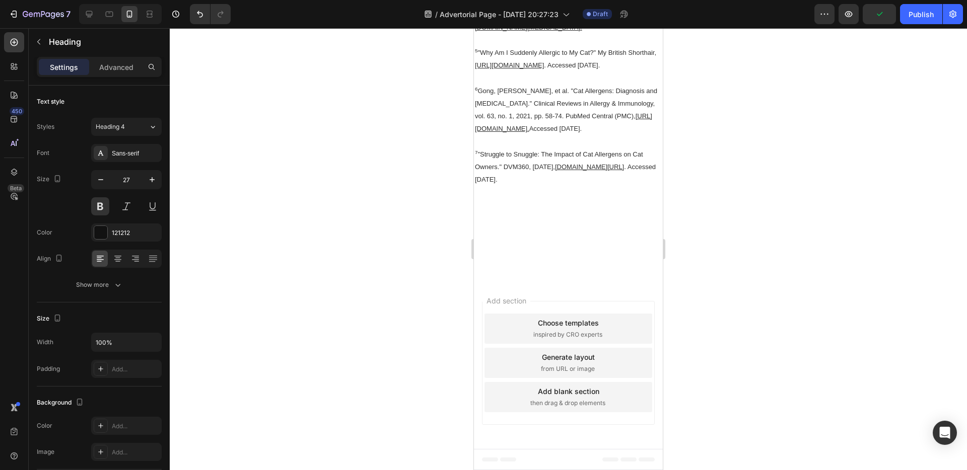
click at [104, 179] on icon "button" at bounding box center [101, 180] width 10 height 10
type input "25"
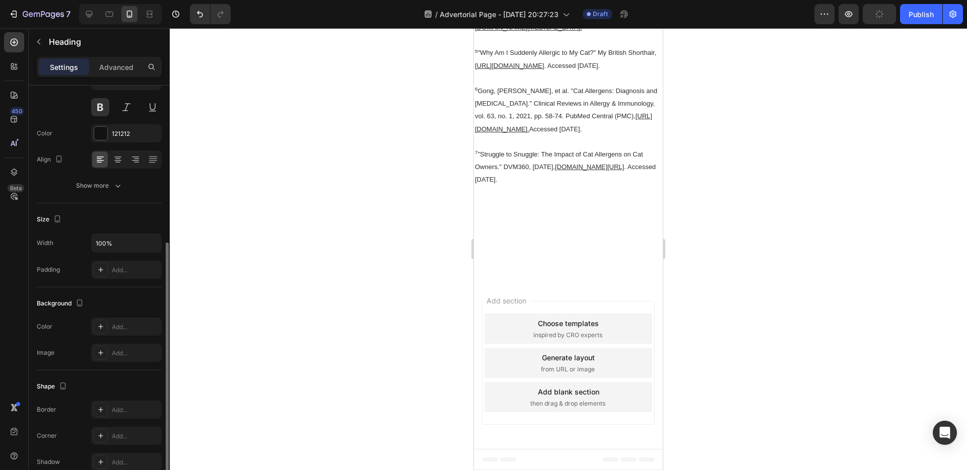
scroll to position [157, 0]
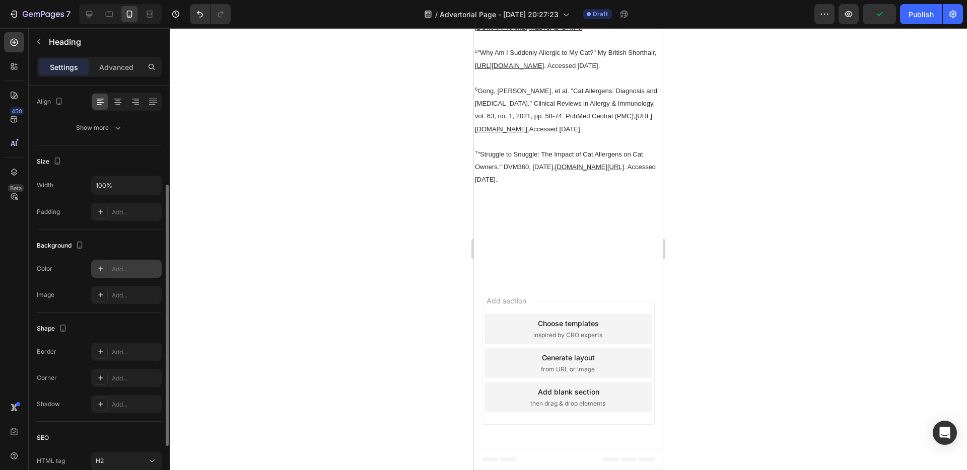
click at [102, 269] on icon at bounding box center [100, 268] width 5 height 5
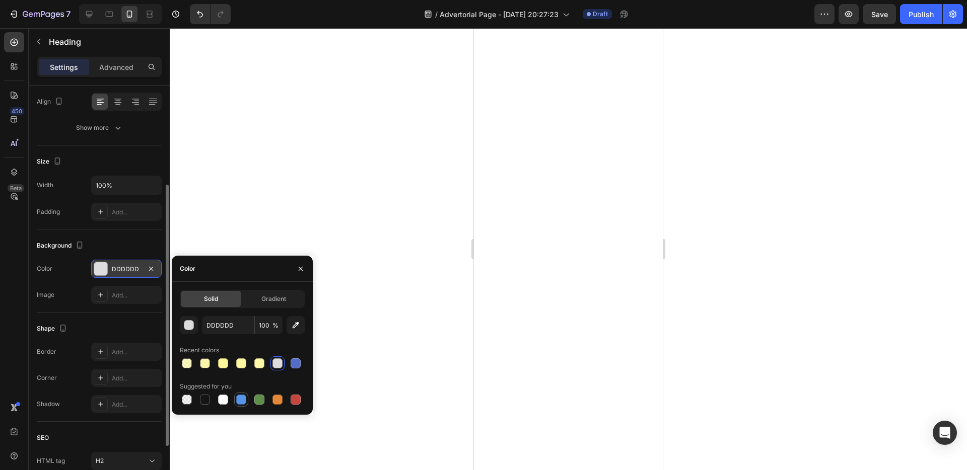
click at [239, 398] on div at bounding box center [241, 400] width 10 height 10
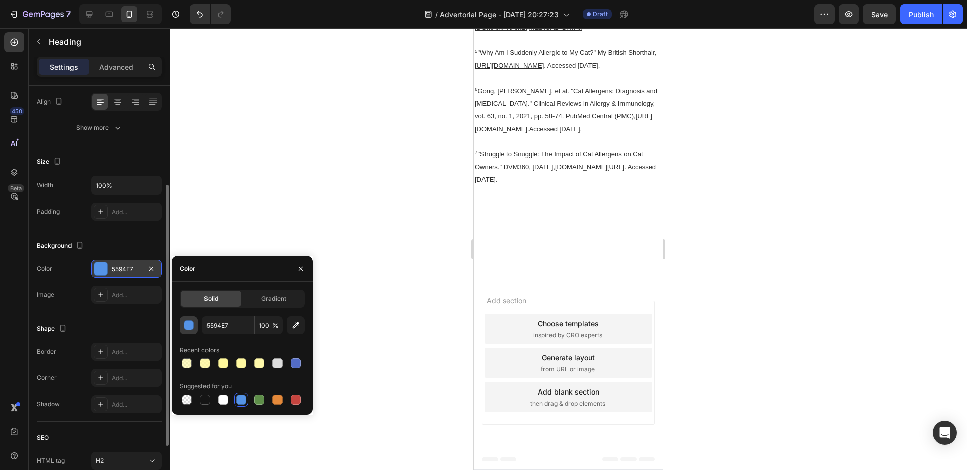
click at [194, 326] on button "button" at bounding box center [189, 325] width 18 height 18
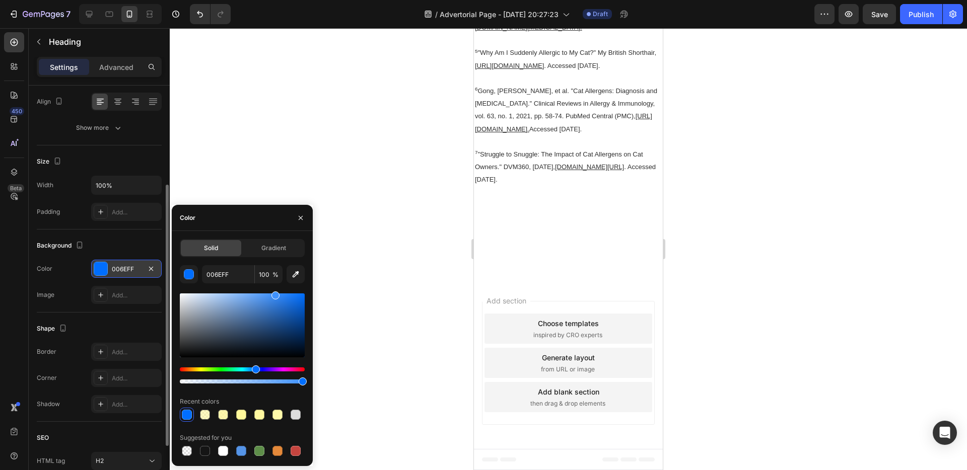
type input "3F92FF"
drag, startPoint x: 260, startPoint y: 302, endPoint x: 274, endPoint y: 270, distance: 34.3
click at [274, 270] on div "3F92FF 100 % Recent colors Suggested for you" at bounding box center [242, 361] width 125 height 193
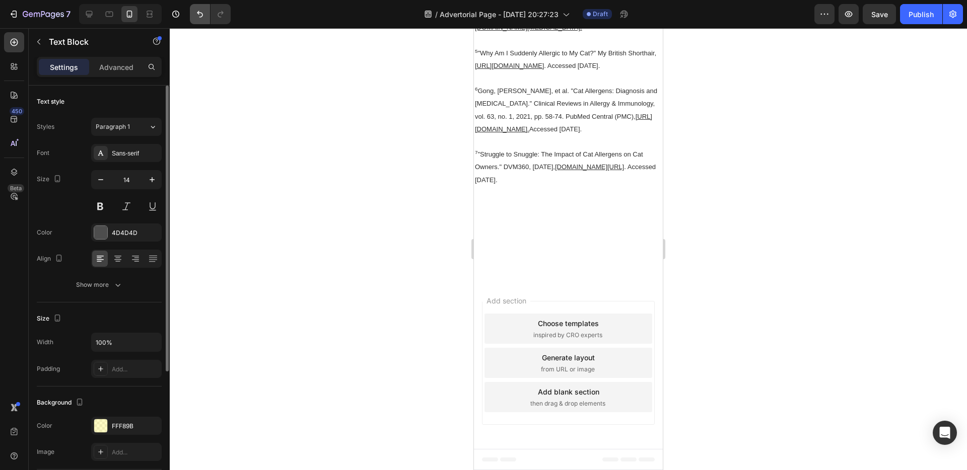
click at [196, 14] on icon "Undo/Redo" at bounding box center [200, 14] width 10 height 10
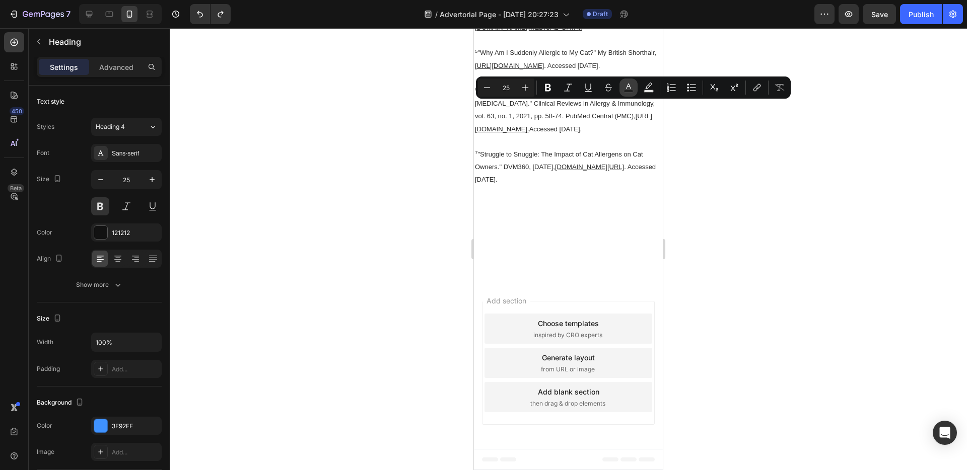
click at [627, 90] on rect "Editor contextual toolbar" at bounding box center [629, 91] width 10 height 3
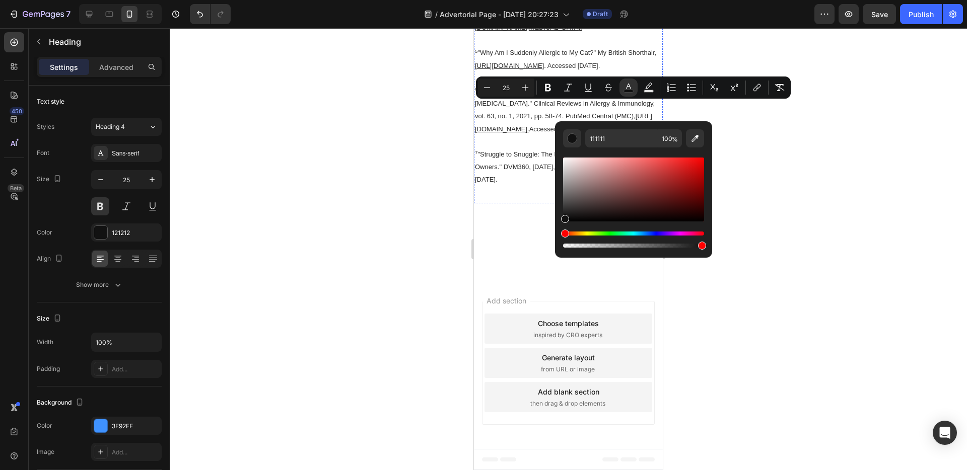
drag, startPoint x: 1039, startPoint y: 245, endPoint x: 549, endPoint y: 121, distance: 505.1
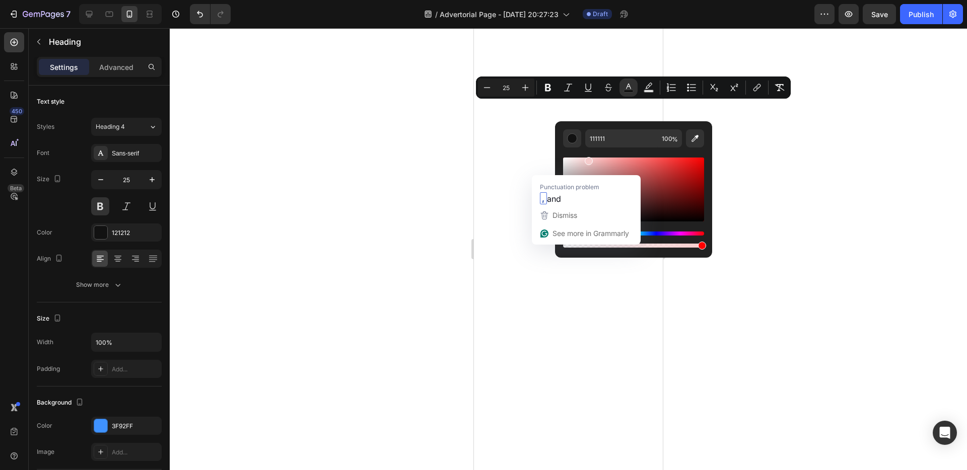
click at [588, 159] on div "Editor contextual toolbar" at bounding box center [633, 190] width 141 height 64
click at [562, 158] on div "F7CDCD 100 %" at bounding box center [633, 185] width 157 height 128
click at [564, 161] on div "Editor contextual toolbar" at bounding box center [633, 190] width 141 height 64
drag, startPoint x: 564, startPoint y: 163, endPoint x: 559, endPoint y: 145, distance: 18.5
click at [559, 145] on div "F2F2F2 100 %" at bounding box center [633, 185] width 157 height 128
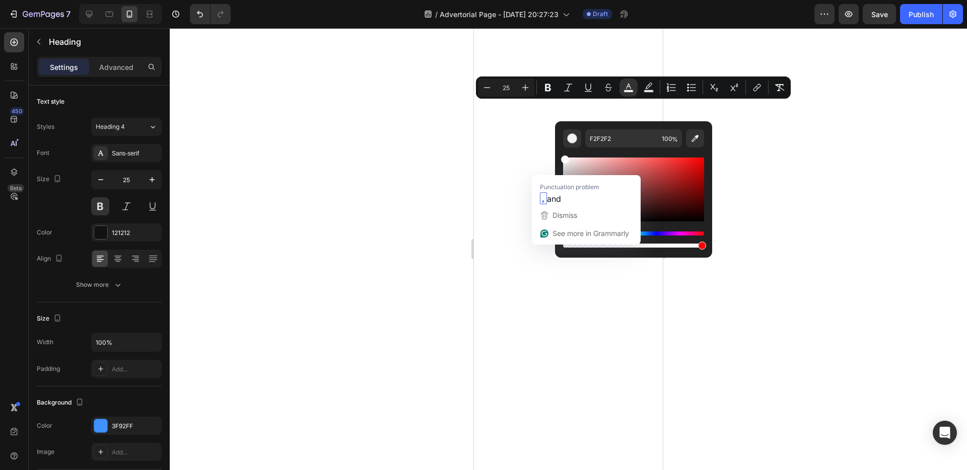
type input "FFFFFF"
click at [559, 144] on div "FFFFFF 100 %" at bounding box center [633, 185] width 157 height 128
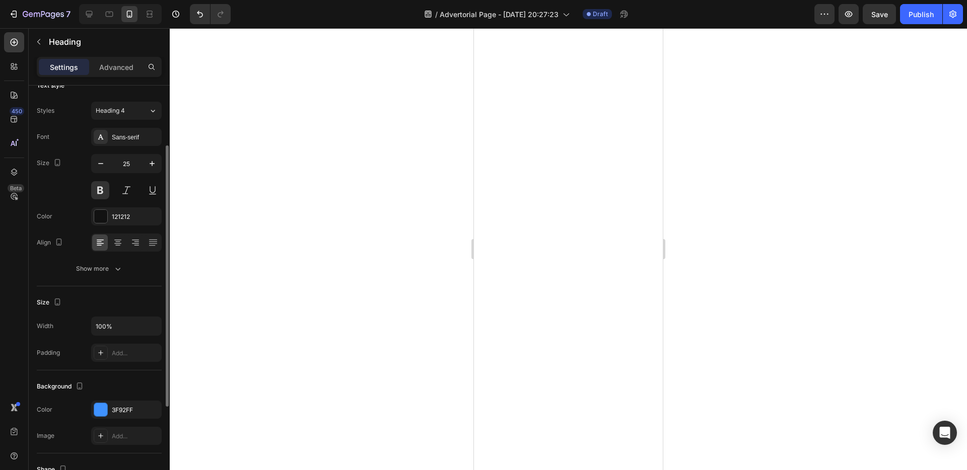
scroll to position [47, 0]
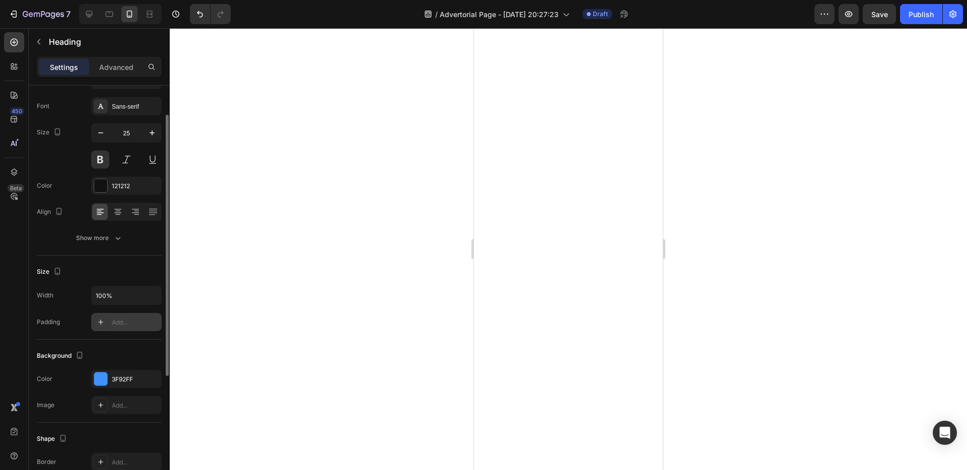
click at [103, 318] on icon at bounding box center [101, 322] width 8 height 8
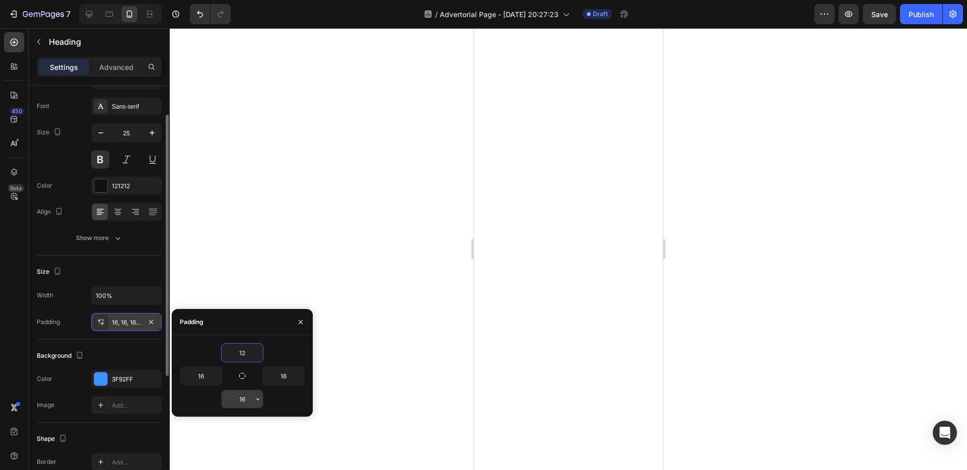
type input "12"
click at [244, 392] on input "16" at bounding box center [242, 399] width 41 height 18
type input "12"
click at [144, 351] on div "Background" at bounding box center [99, 356] width 125 height 16
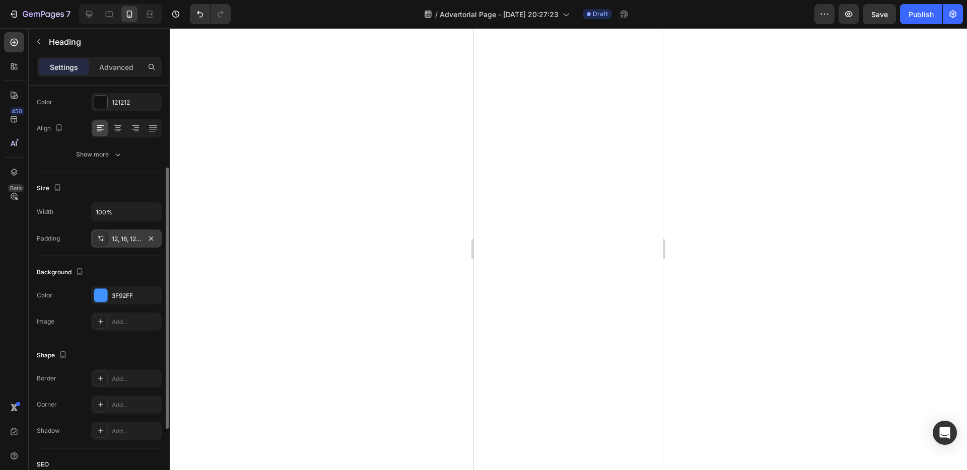
scroll to position [35, 0]
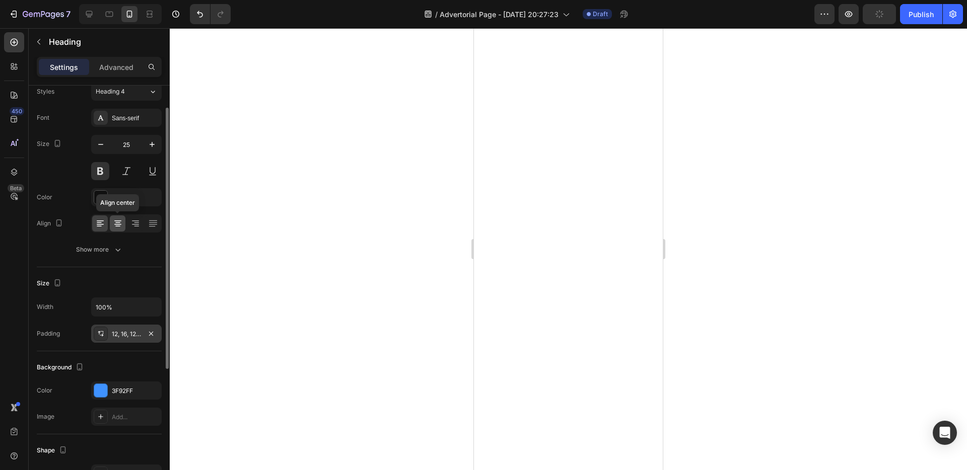
click at [119, 220] on icon at bounding box center [118, 224] width 10 height 10
click at [100, 227] on icon at bounding box center [100, 224] width 10 height 10
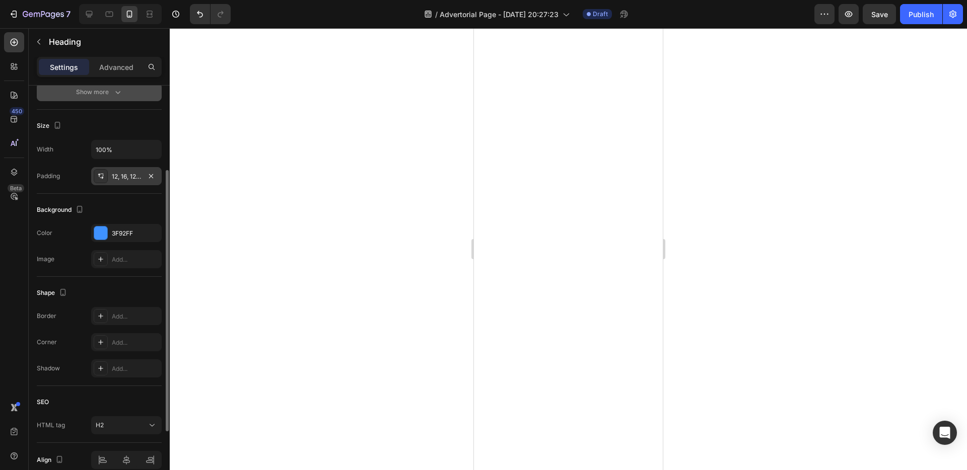
scroll to position [125, 0]
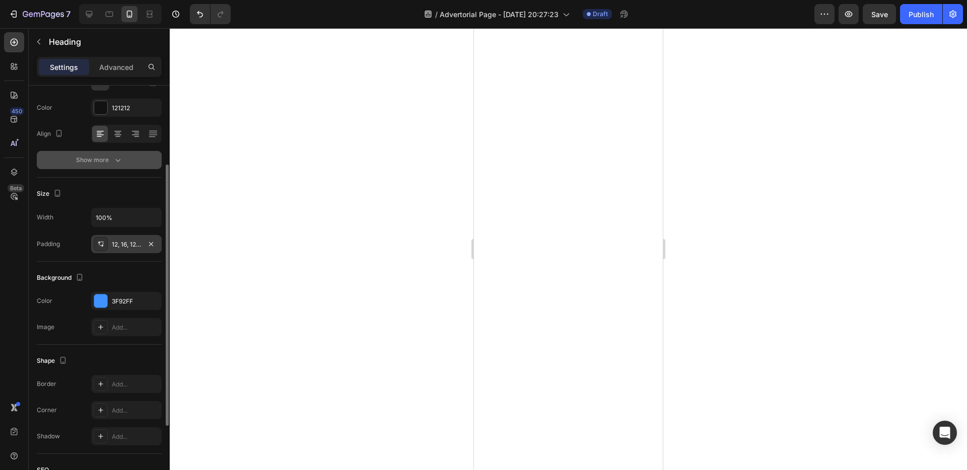
click at [106, 163] on div "Show more" at bounding box center [99, 160] width 47 height 10
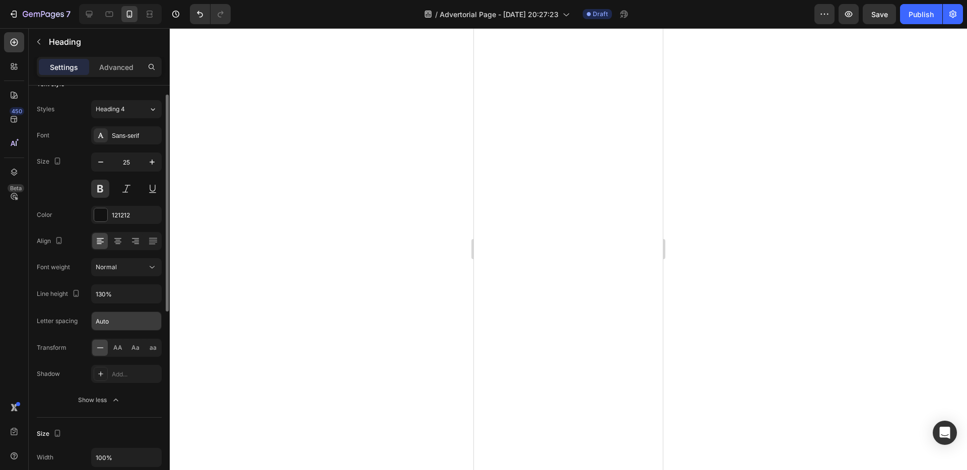
scroll to position [0, 0]
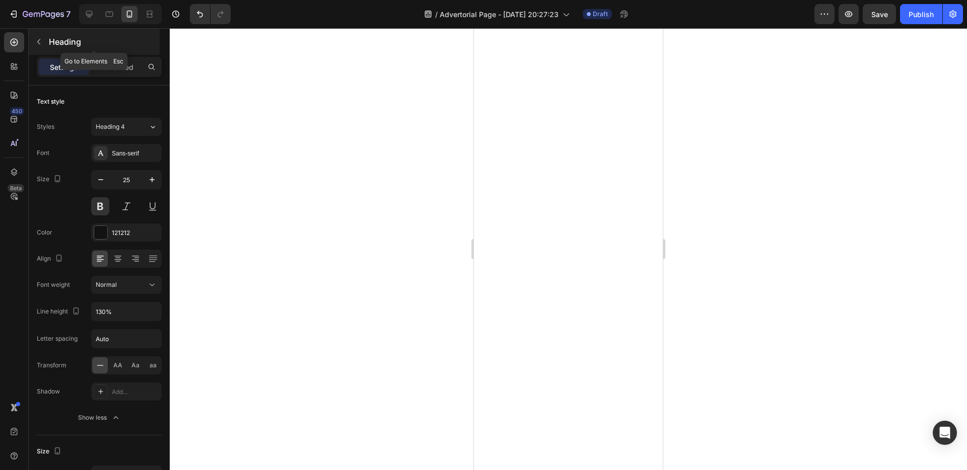
click at [42, 45] on icon "button" at bounding box center [39, 42] width 8 height 8
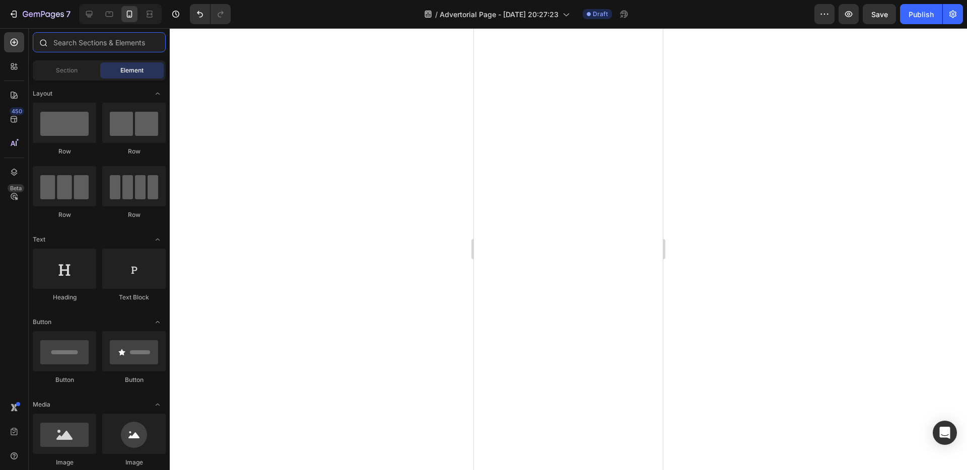
click at [100, 45] on input "text" at bounding box center [99, 42] width 133 height 20
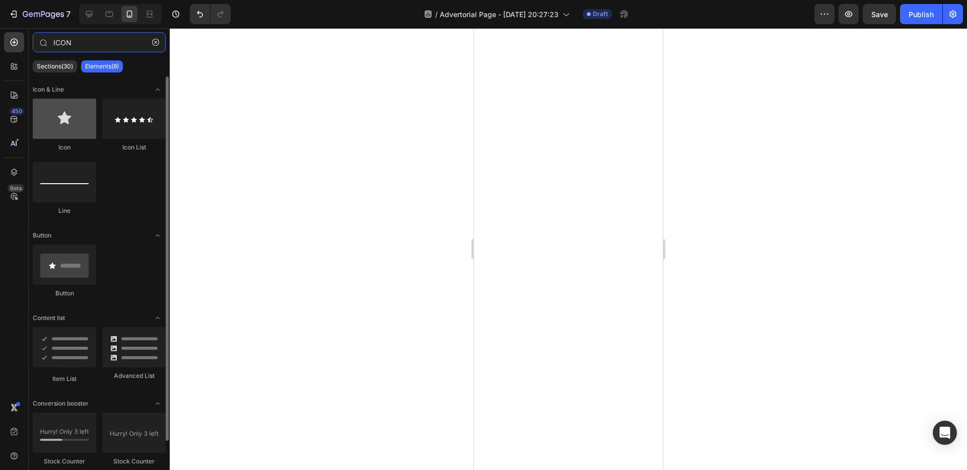
type input "ICON"
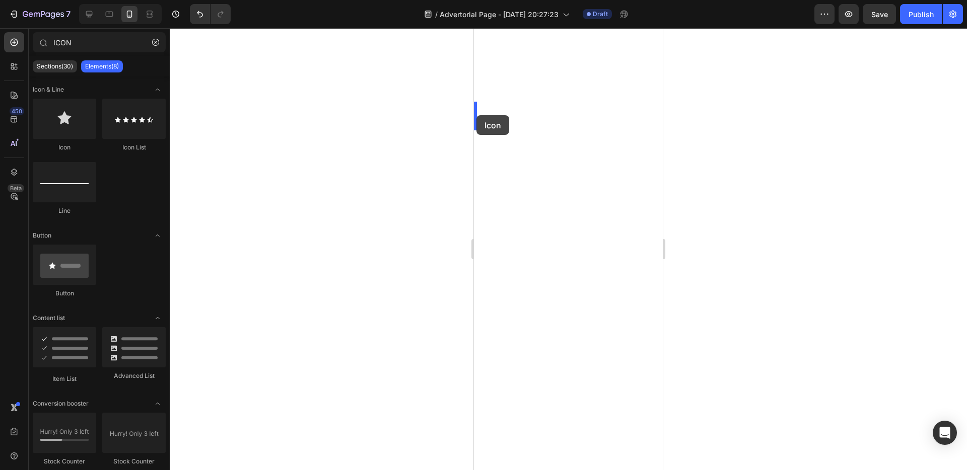
drag, startPoint x: 538, startPoint y: 148, endPoint x: 476, endPoint y: 115, distance: 70.1
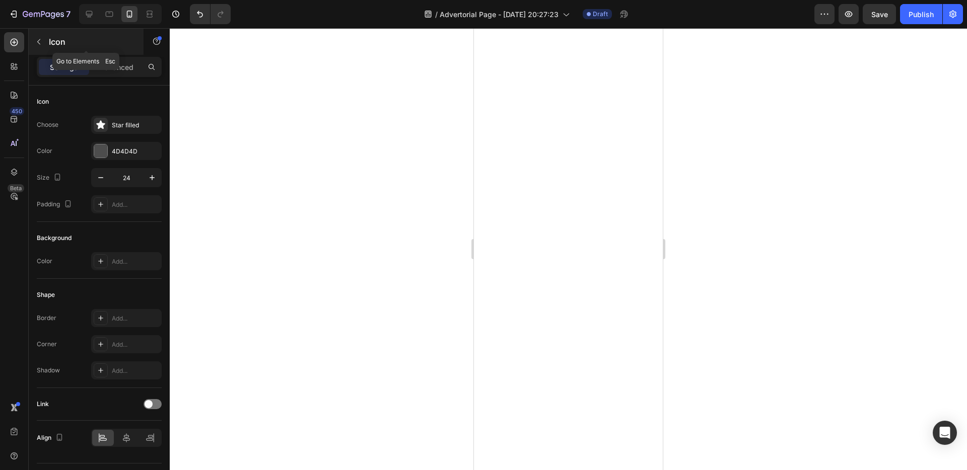
click at [39, 39] on icon "button" at bounding box center [39, 42] width 8 height 8
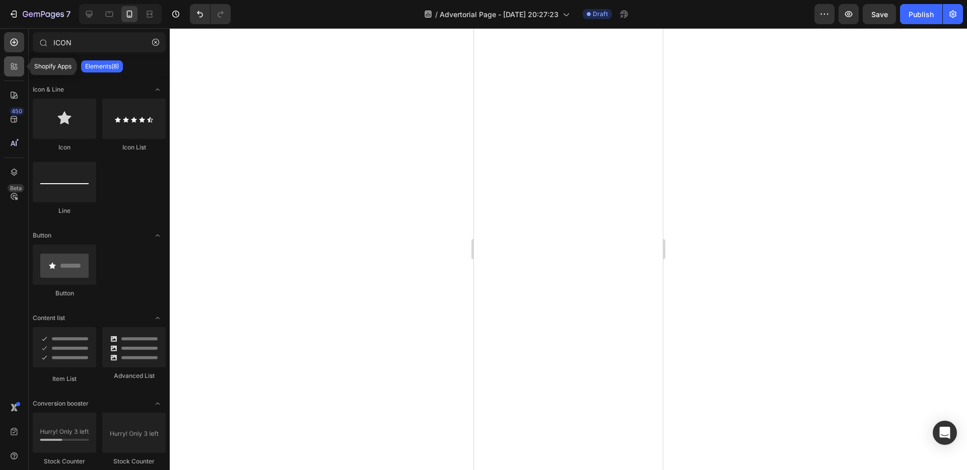
click at [16, 57] on div at bounding box center [14, 66] width 20 height 20
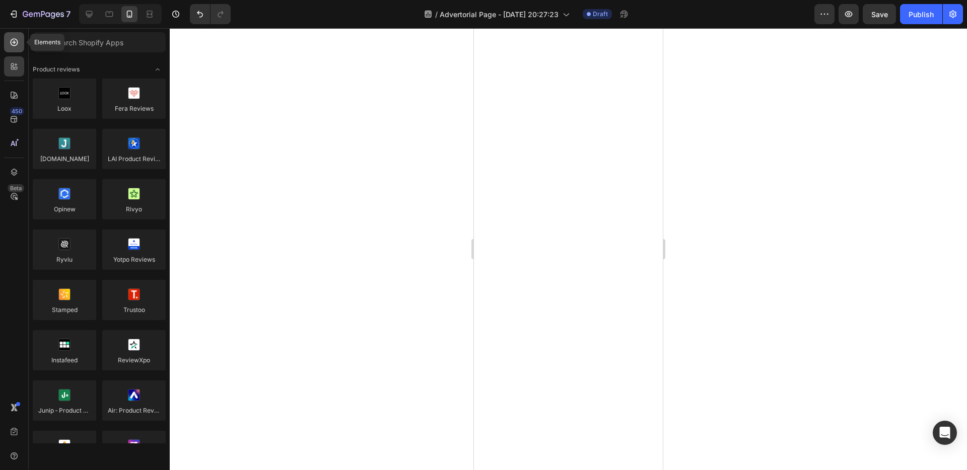
click at [16, 41] on icon at bounding box center [14, 42] width 10 height 10
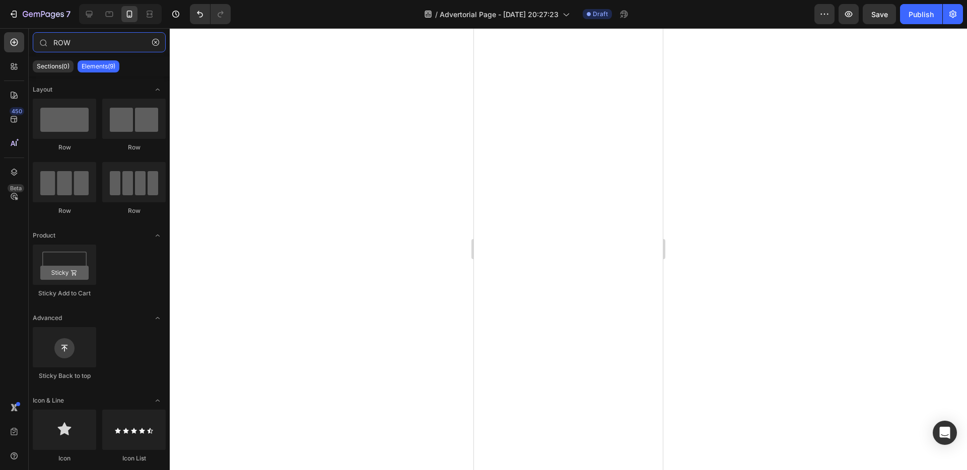
type input "ROW"
drag, startPoint x: 670, startPoint y: 139, endPoint x: 575, endPoint y: 104, distance: 102.0
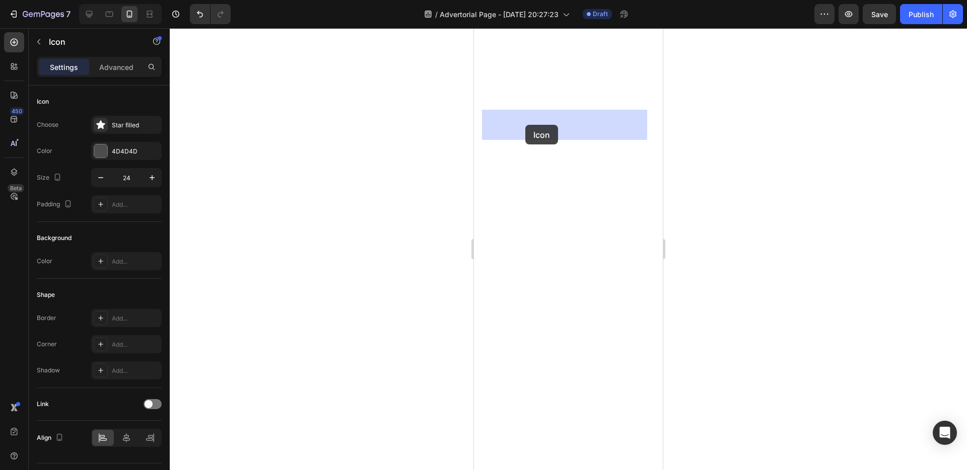
drag, startPoint x: 481, startPoint y: 163, endPoint x: 525, endPoint y: 125, distance: 58.2
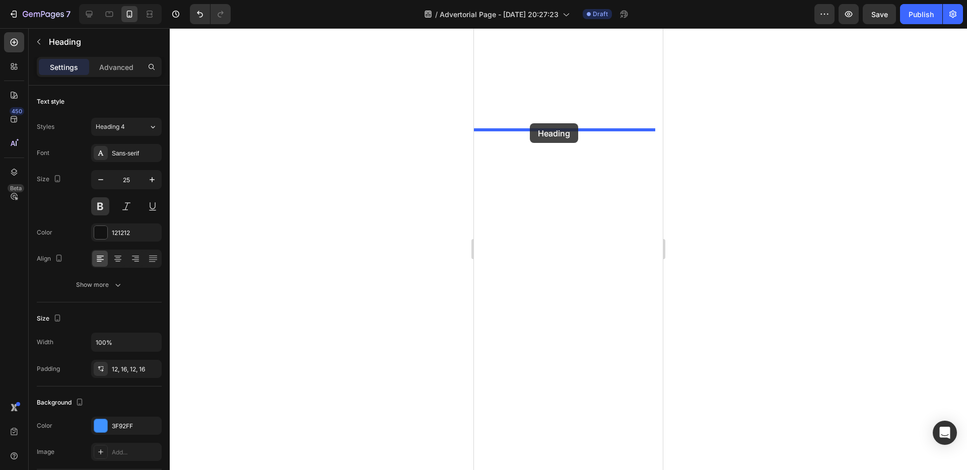
drag, startPoint x: 522, startPoint y: 151, endPoint x: 530, endPoint y: 123, distance: 28.7
drag, startPoint x: 495, startPoint y: 146, endPoint x: 514, endPoint y: 119, distance: 32.7
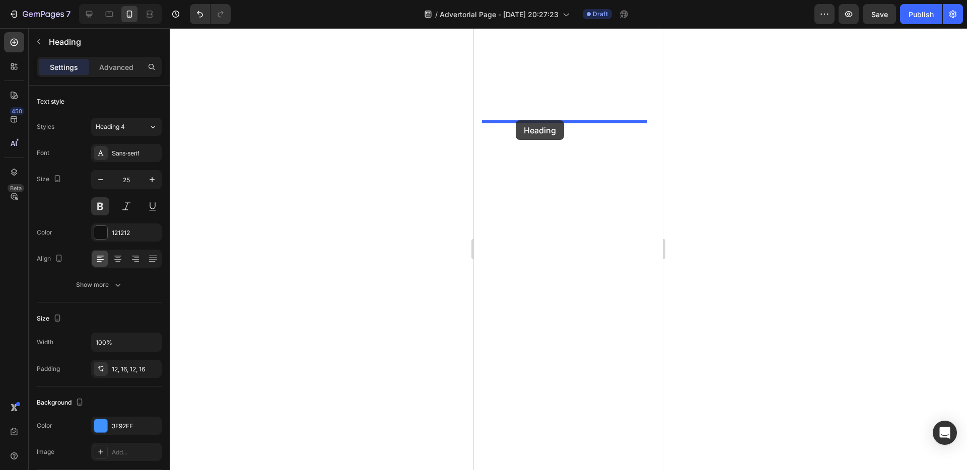
drag, startPoint x: 487, startPoint y: 120, endPoint x: 516, endPoint y: 120, distance: 29.2
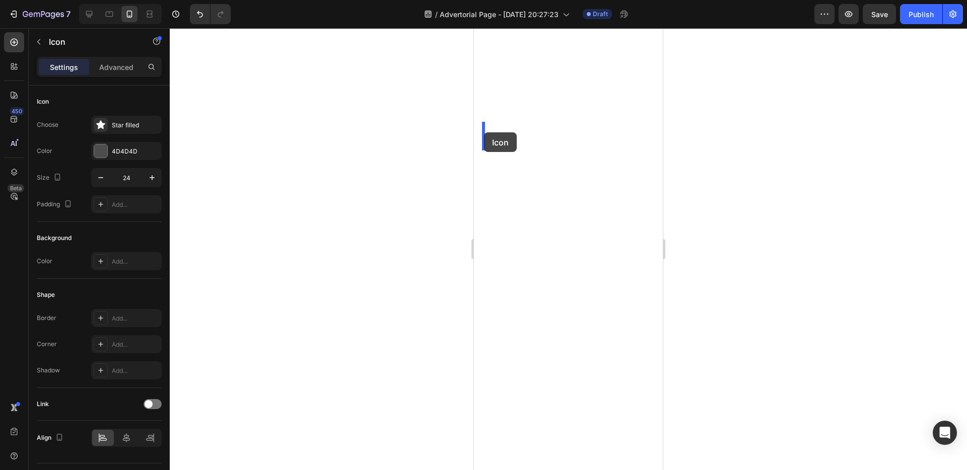
drag, startPoint x: 491, startPoint y: 99, endPoint x: 484, endPoint y: 132, distance: 34.4
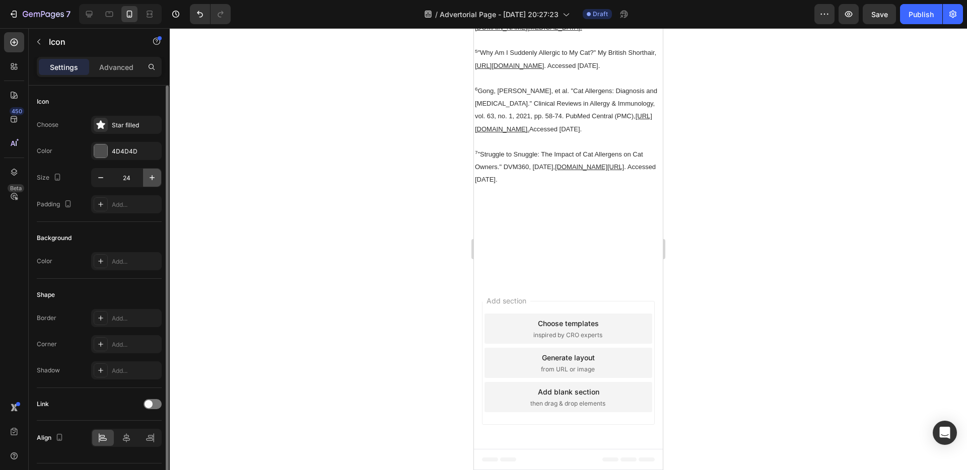
click at [150, 171] on button "button" at bounding box center [152, 178] width 18 height 18
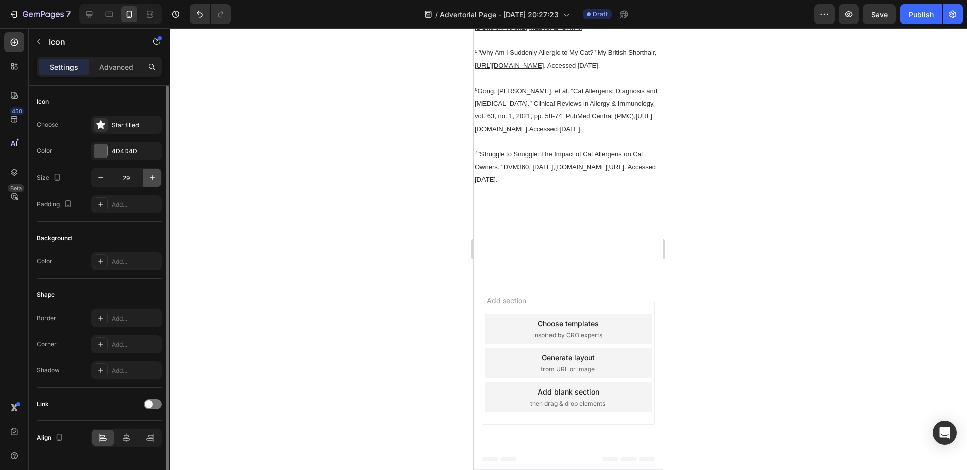
click at [150, 171] on button "button" at bounding box center [152, 178] width 18 height 18
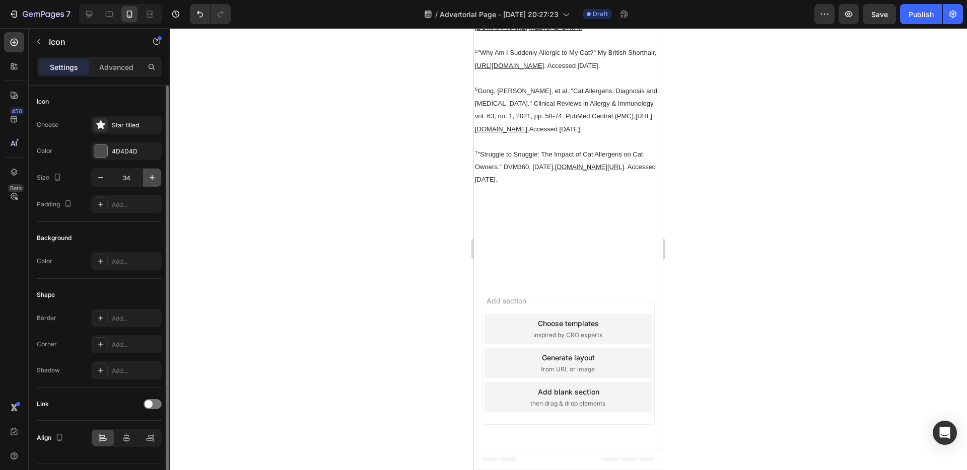
click at [150, 171] on button "button" at bounding box center [152, 178] width 18 height 18
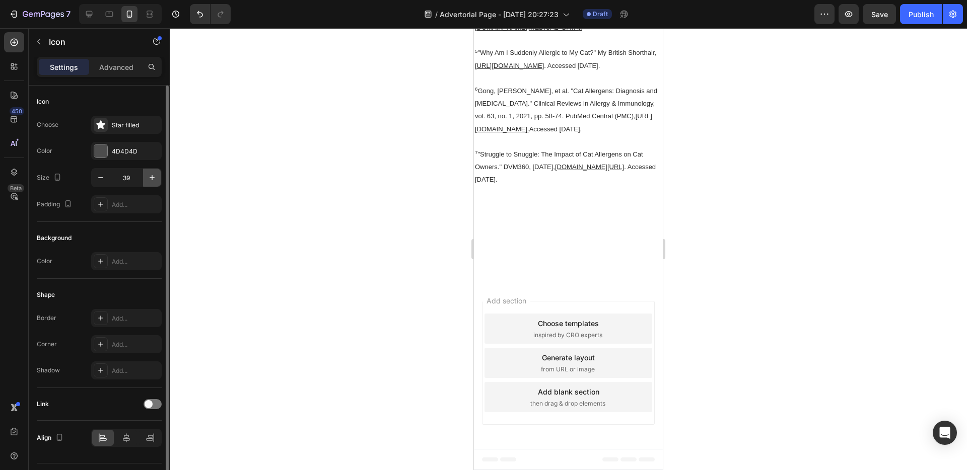
click at [150, 171] on button "button" at bounding box center [152, 178] width 18 height 18
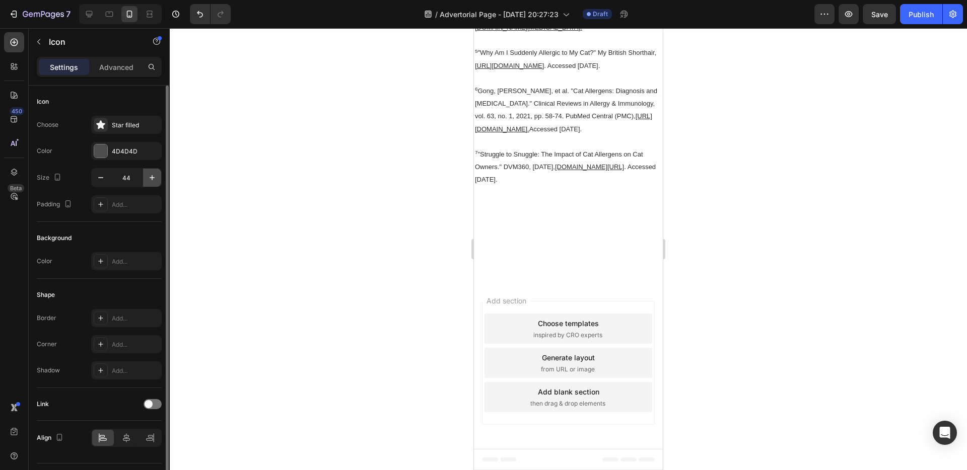
click at [150, 171] on button "button" at bounding box center [152, 178] width 18 height 18
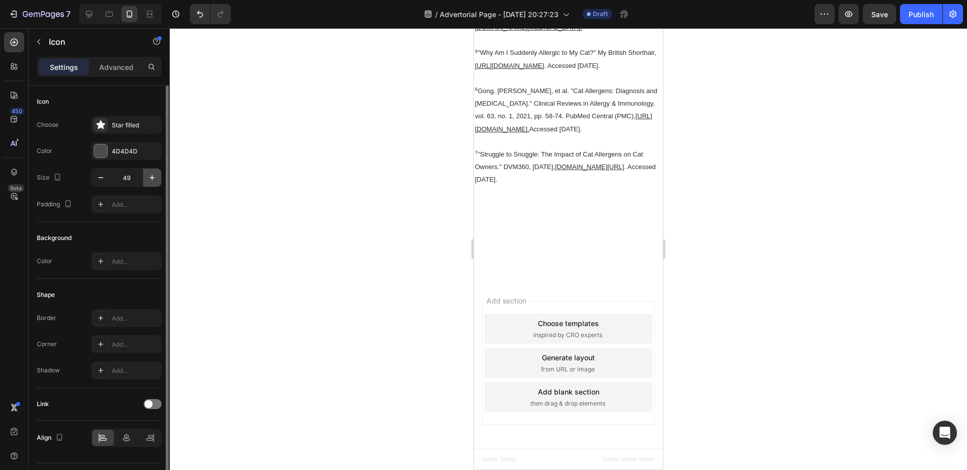
click at [150, 171] on button "button" at bounding box center [152, 178] width 18 height 18
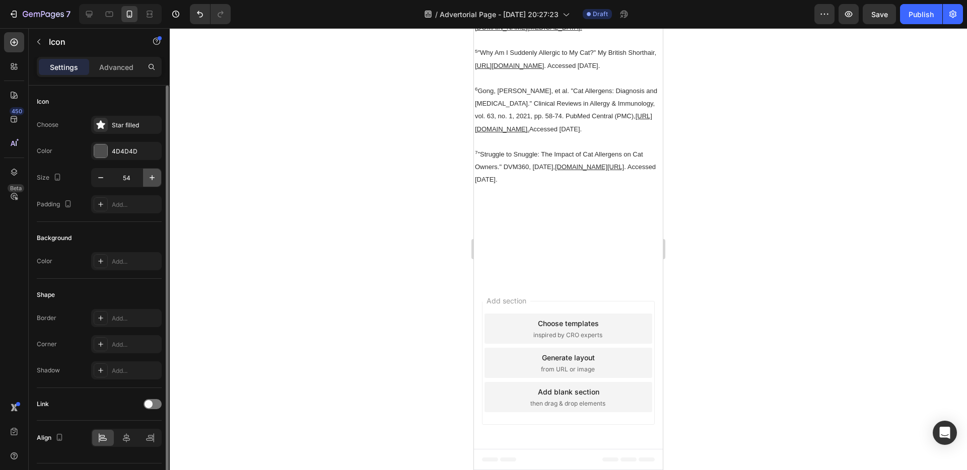
click at [150, 171] on button "button" at bounding box center [152, 178] width 18 height 18
type input "55"
click at [134, 123] on div "Star filled" at bounding box center [135, 125] width 47 height 9
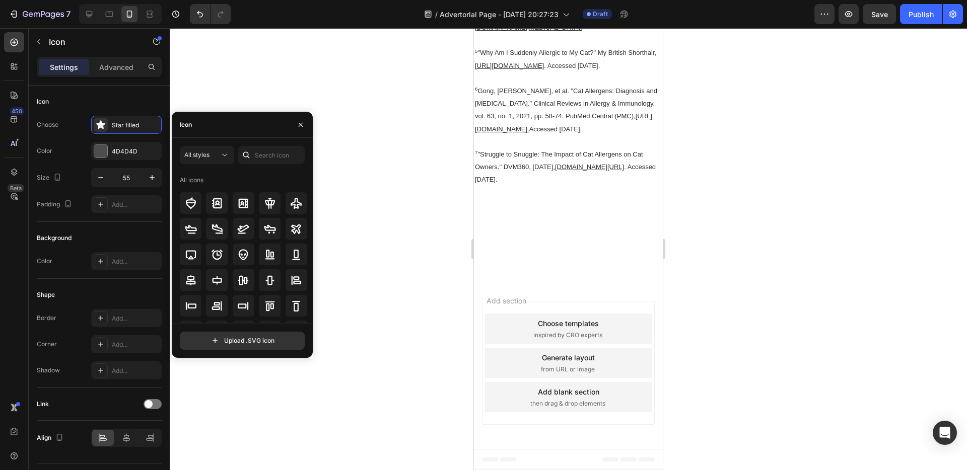
click at [245, 120] on div "Icon" at bounding box center [242, 125] width 141 height 26
click at [264, 158] on input "text" at bounding box center [271, 155] width 66 height 18
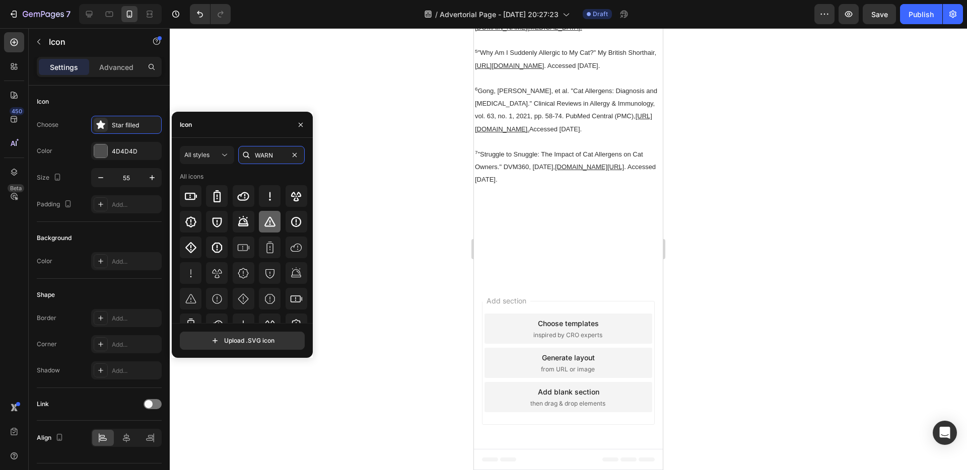
type input "WARN"
click at [266, 213] on div at bounding box center [270, 222] width 22 height 22
click at [301, 125] on icon "button" at bounding box center [301, 125] width 8 height 8
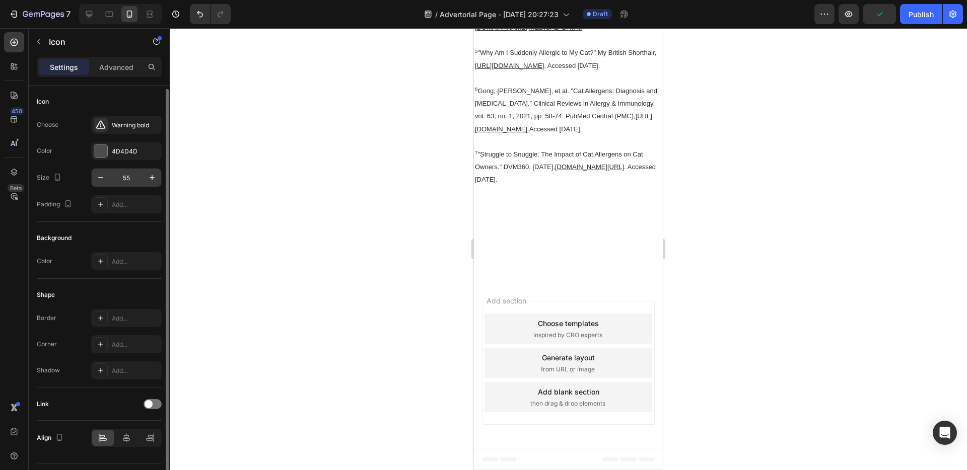
scroll to position [25, 0]
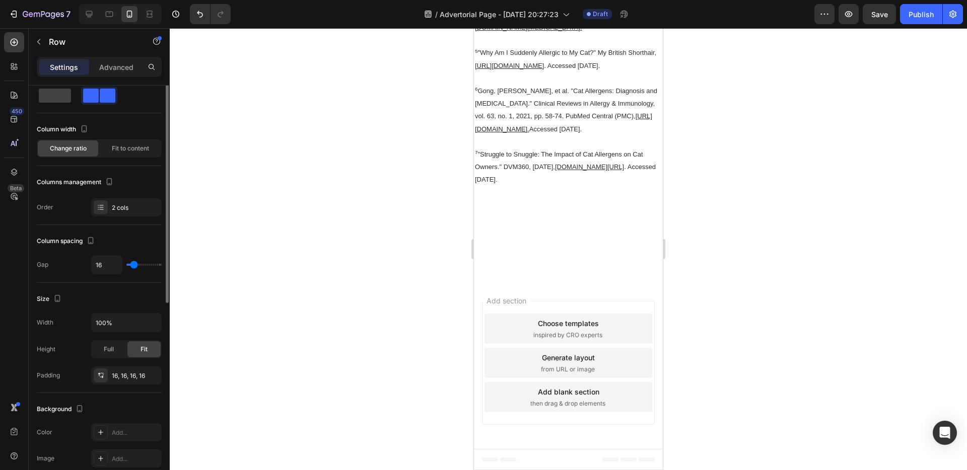
scroll to position [0, 0]
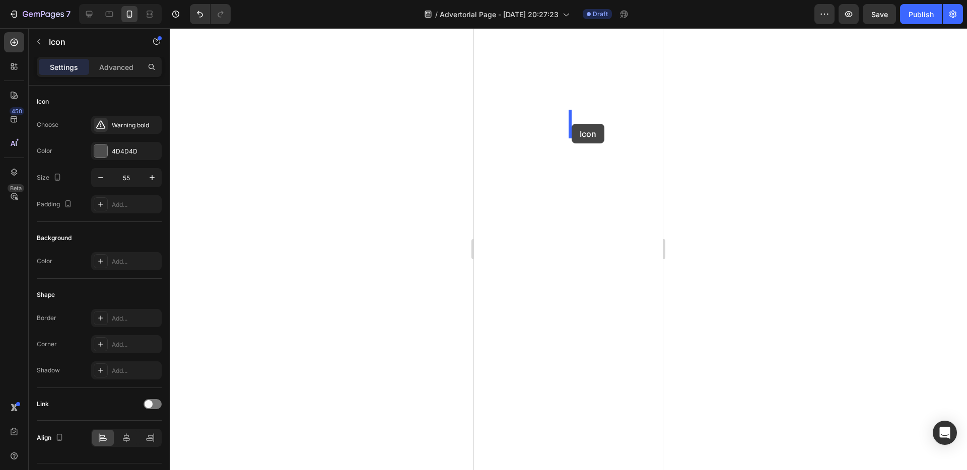
drag, startPoint x: 495, startPoint y: 127, endPoint x: 572, endPoint y: 124, distance: 77.1
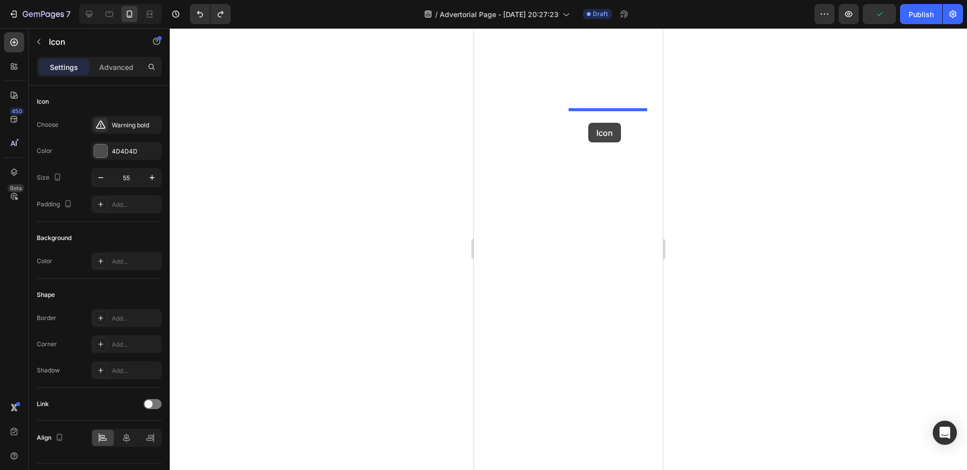
drag, startPoint x: 502, startPoint y: 124, endPoint x: 588, endPoint y: 123, distance: 86.1
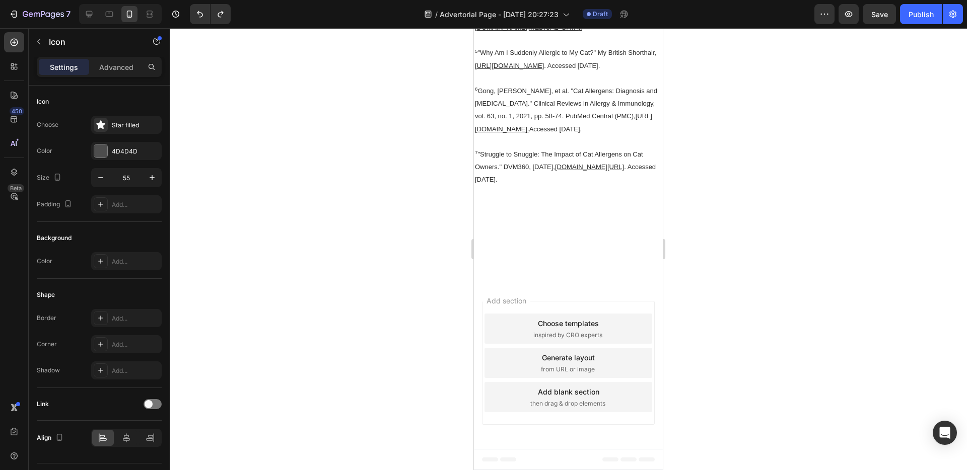
type input "24"
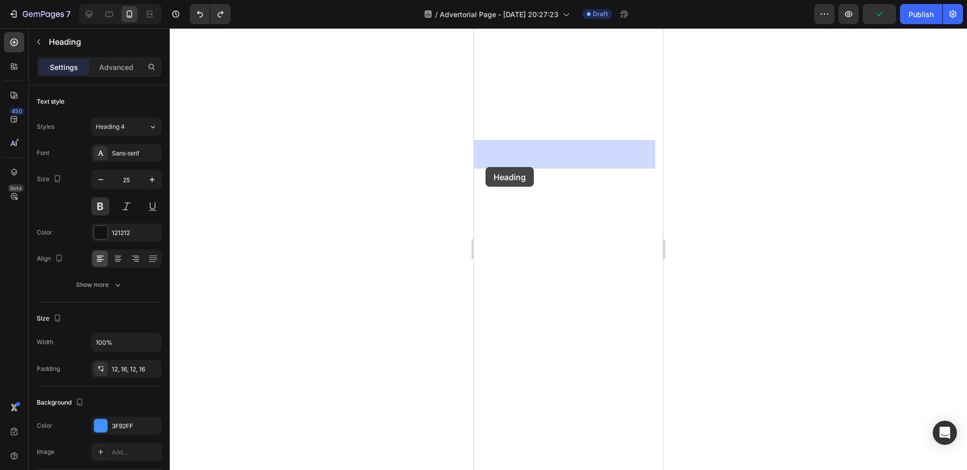
drag, startPoint x: 482, startPoint y: 128, endPoint x: 486, endPoint y: 167, distance: 38.9
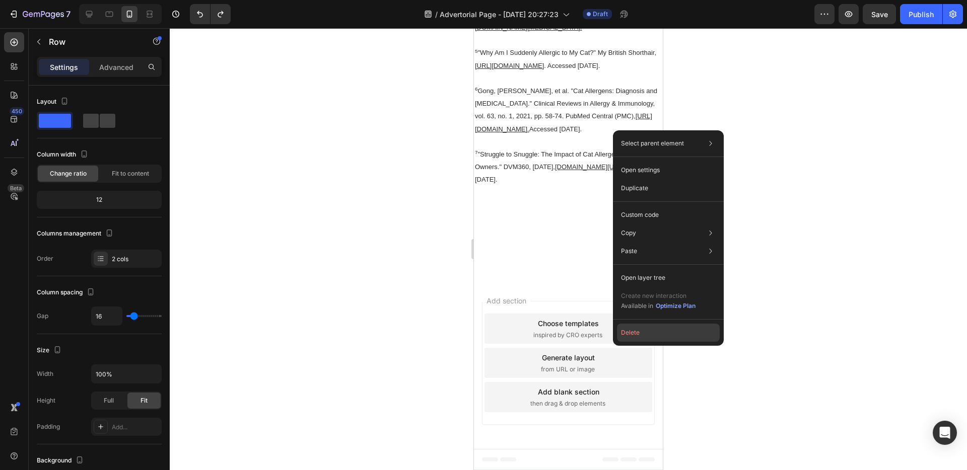
drag, startPoint x: 639, startPoint y: 339, endPoint x: 153, endPoint y: 265, distance: 491.1
click at [639, 339] on button "Delete" at bounding box center [668, 333] width 103 height 18
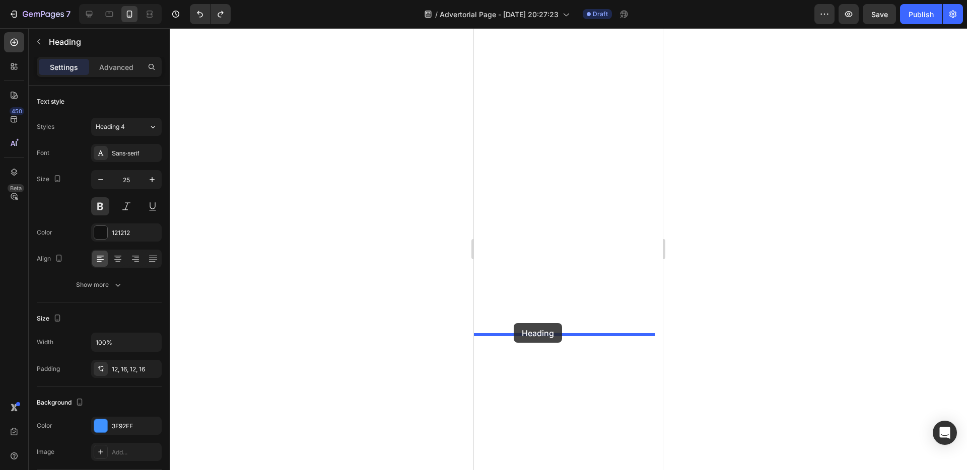
drag, startPoint x: 484, startPoint y: 133, endPoint x: 559, endPoint y: 114, distance: 77.9
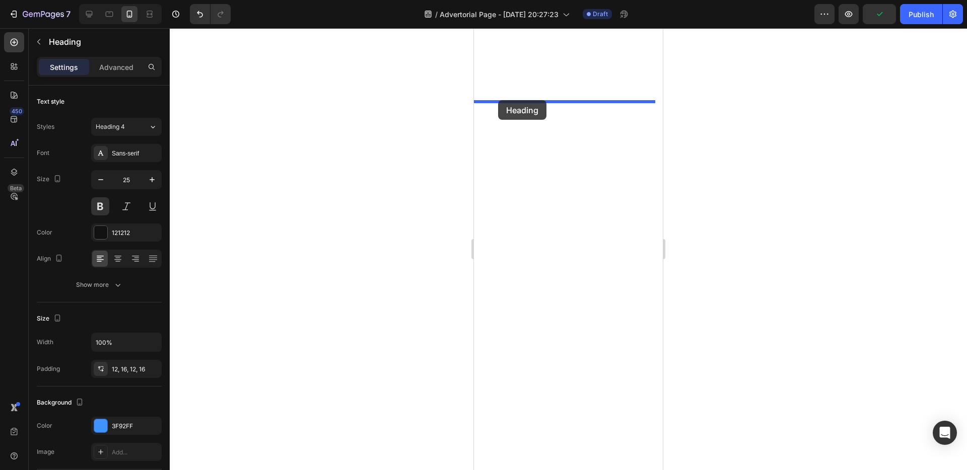
drag, startPoint x: 483, startPoint y: 259, endPoint x: 498, endPoint y: 100, distance: 159.9
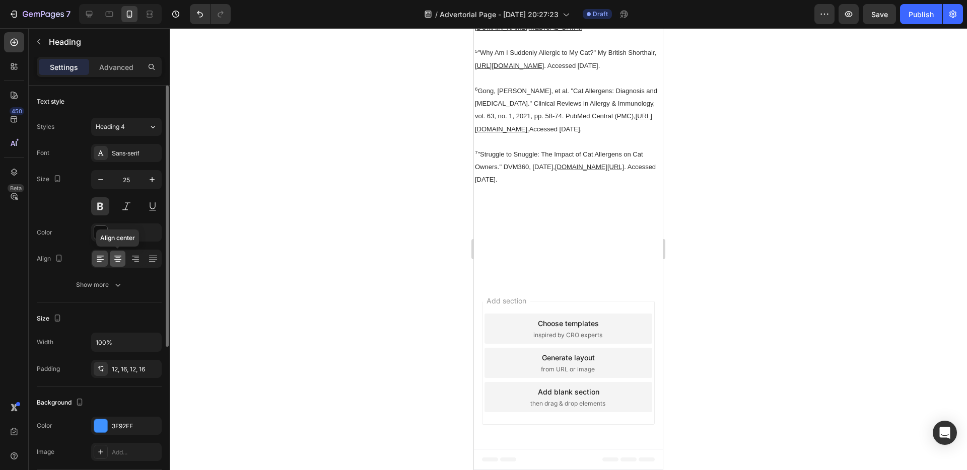
click at [119, 258] on icon at bounding box center [117, 258] width 5 height 1
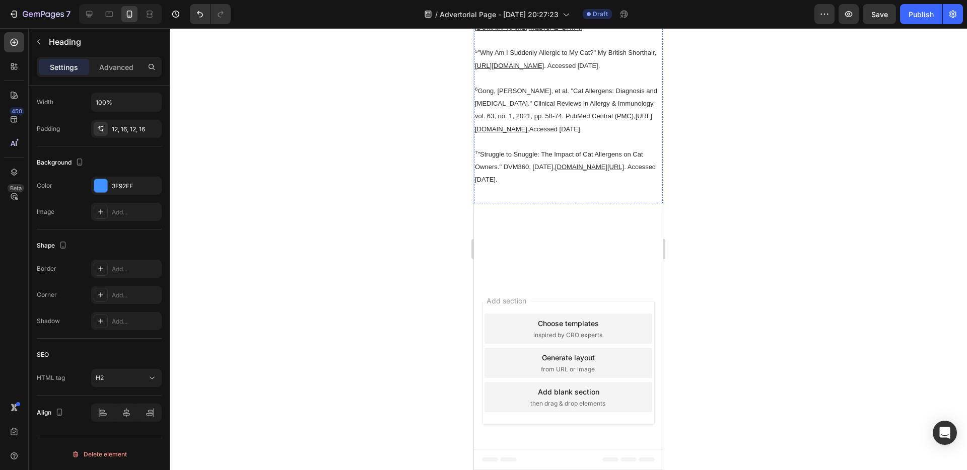
scroll to position [9126, 0]
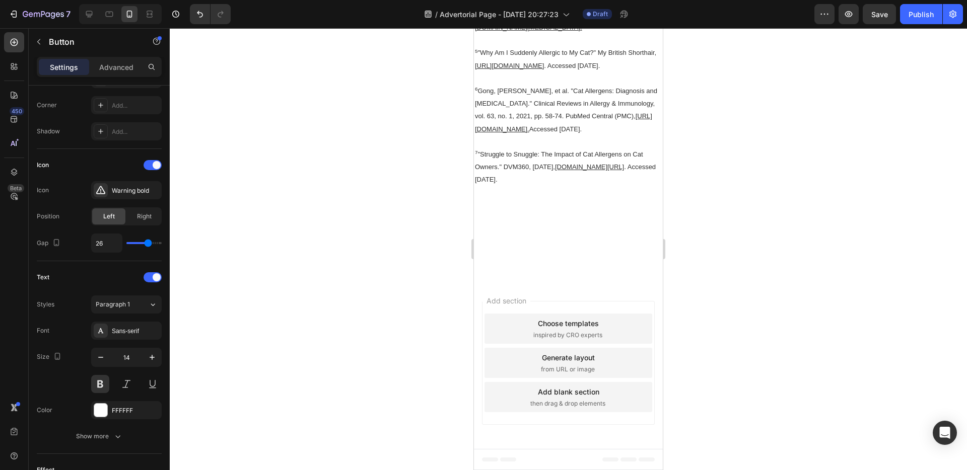
scroll to position [0, 0]
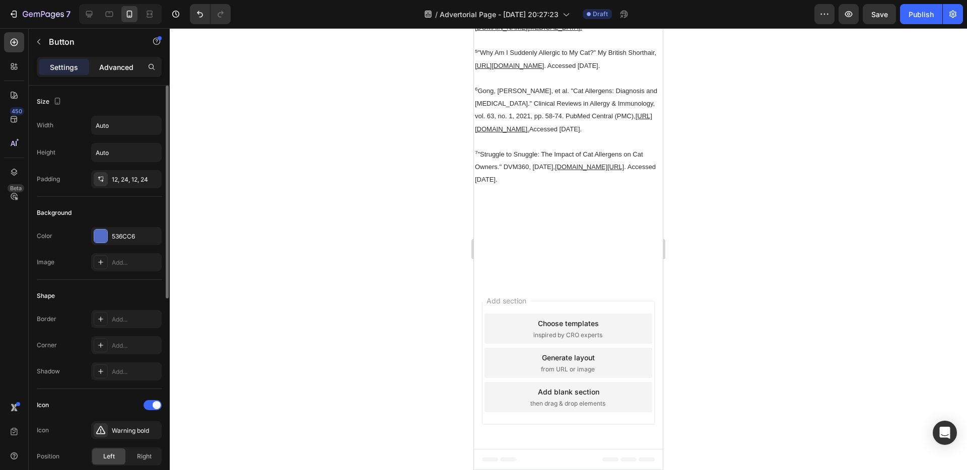
click at [120, 71] on p "Advanced" at bounding box center [116, 67] width 34 height 11
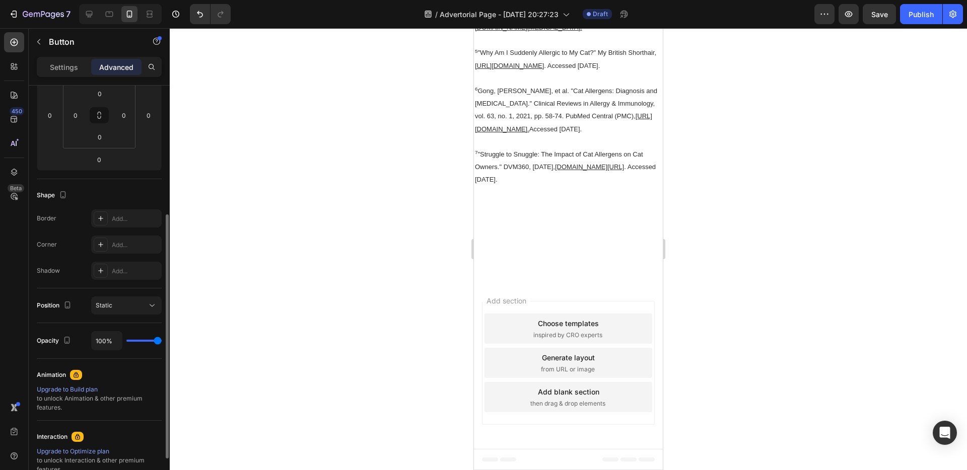
scroll to position [286, 0]
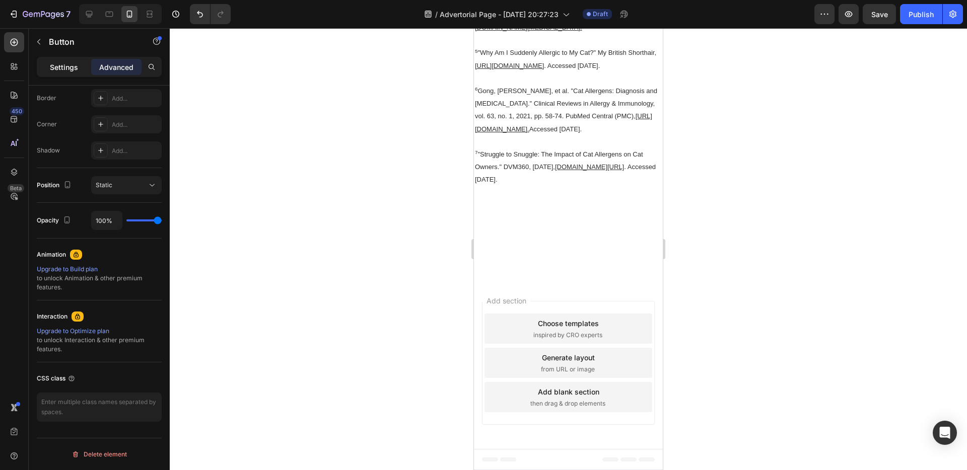
click at [76, 62] on p "Settings" at bounding box center [64, 67] width 28 height 11
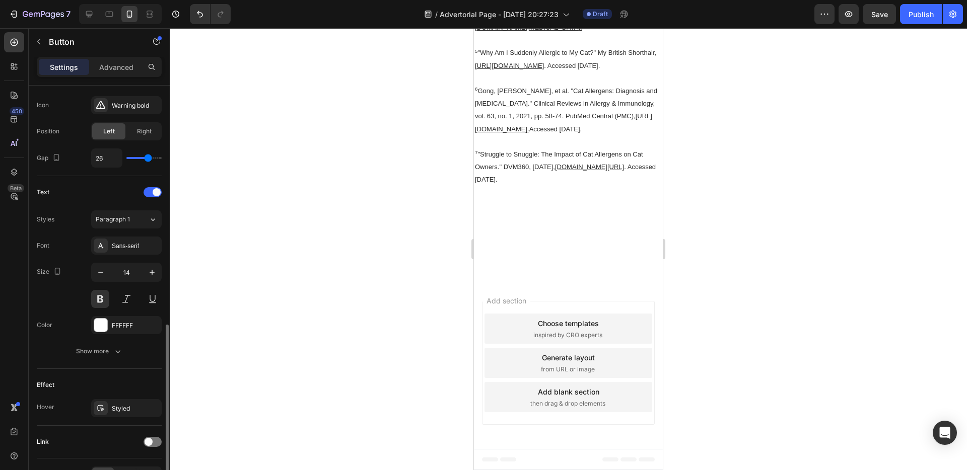
scroll to position [388, 0]
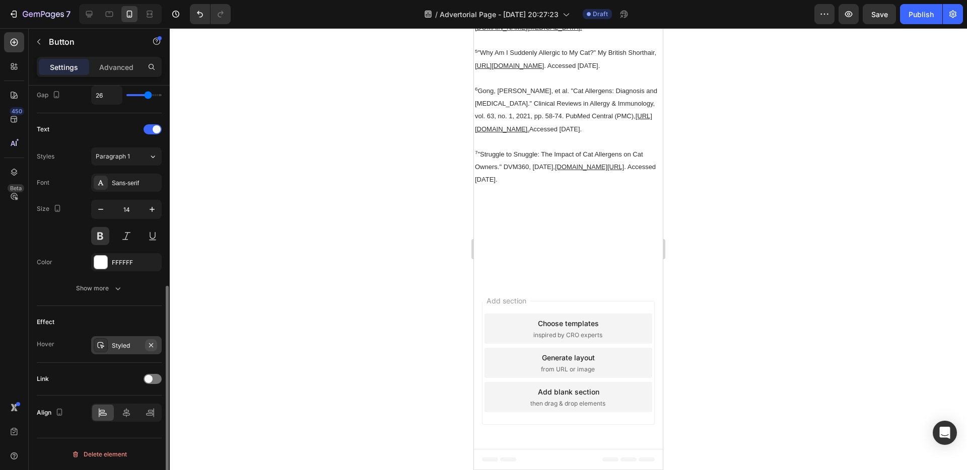
click at [150, 343] on icon "button" at bounding box center [151, 345] width 8 height 8
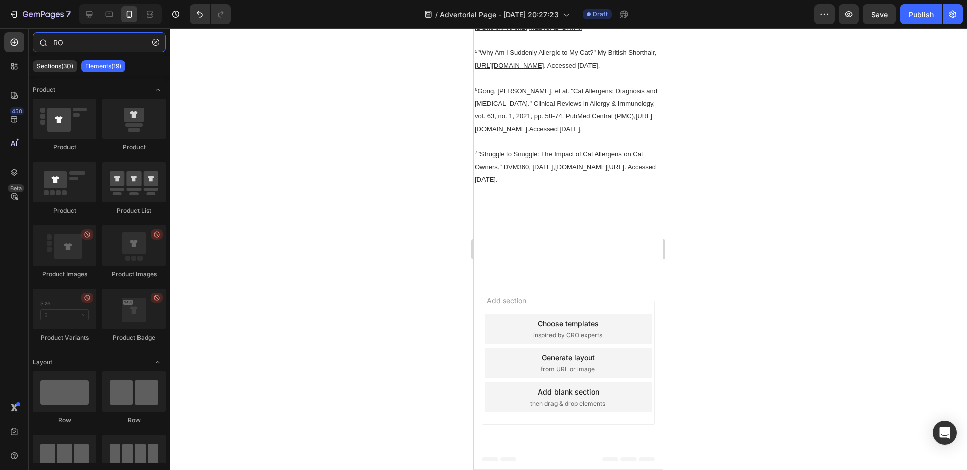
click at [81, 43] on input "RO" at bounding box center [99, 42] width 133 height 20
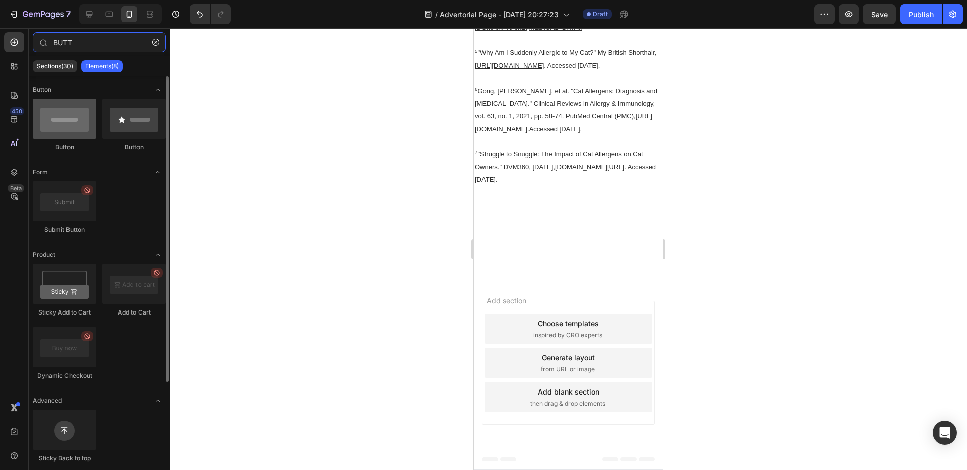
type input "BUTT"
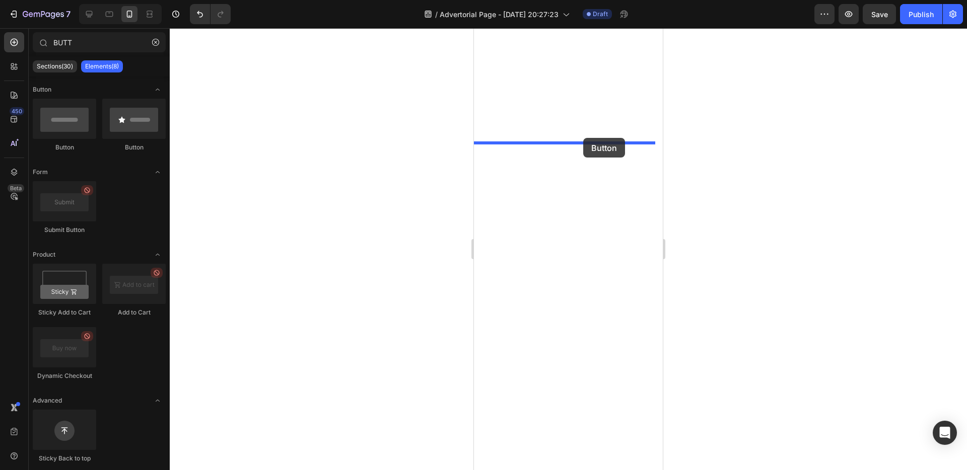
drag, startPoint x: 539, startPoint y: 153, endPoint x: 583, endPoint y: 138, distance: 46.7
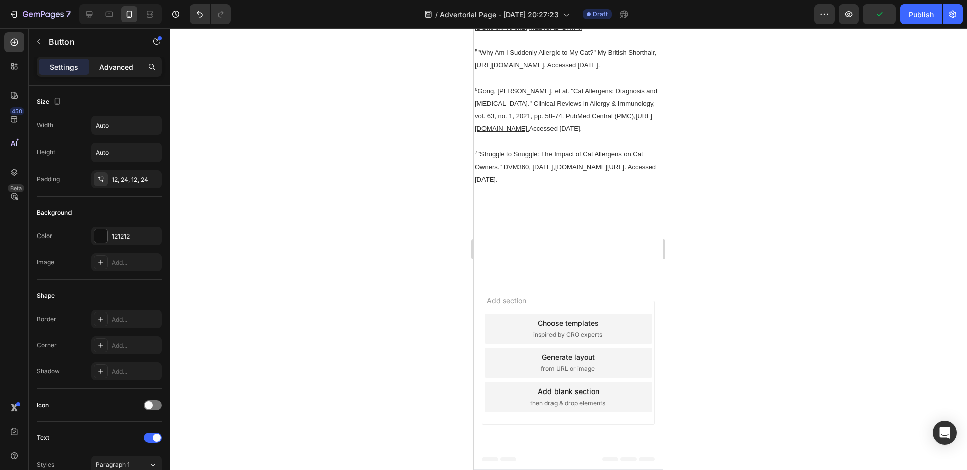
click at [123, 74] on div "Advanced" at bounding box center [116, 67] width 50 height 16
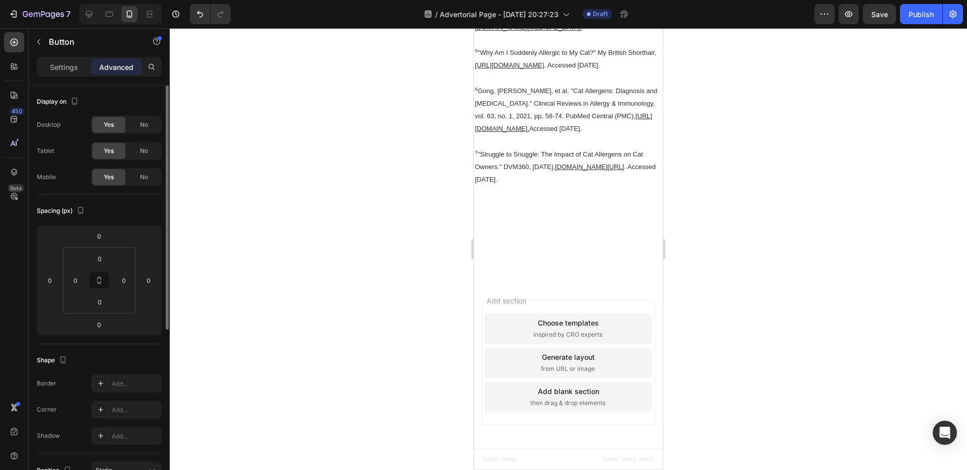
scroll to position [286, 0]
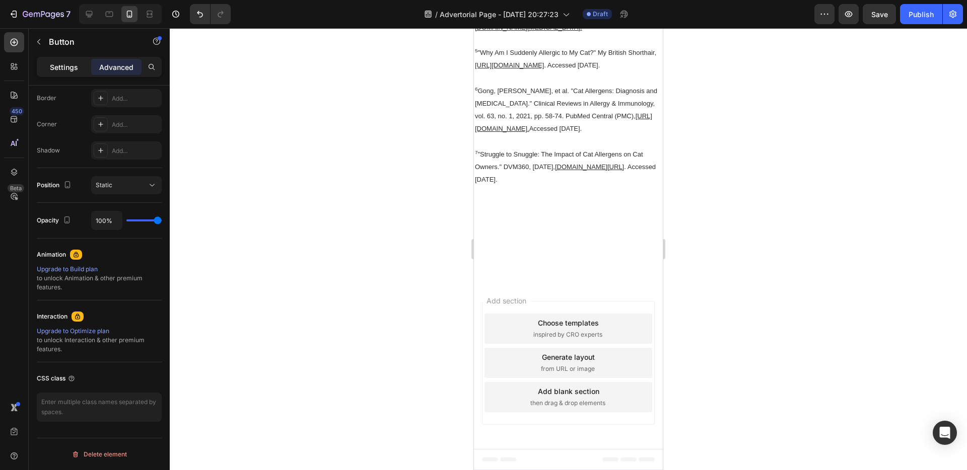
click at [57, 62] on p "Settings" at bounding box center [64, 67] width 28 height 11
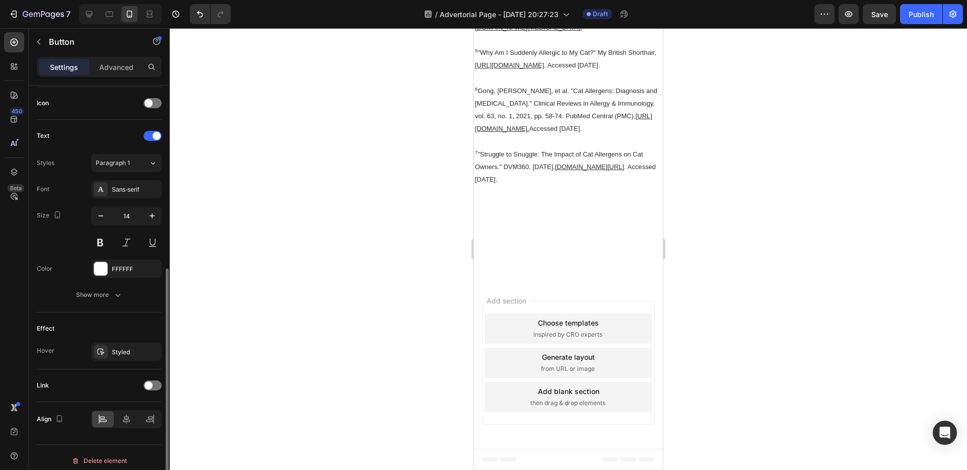
scroll to position [309, 0]
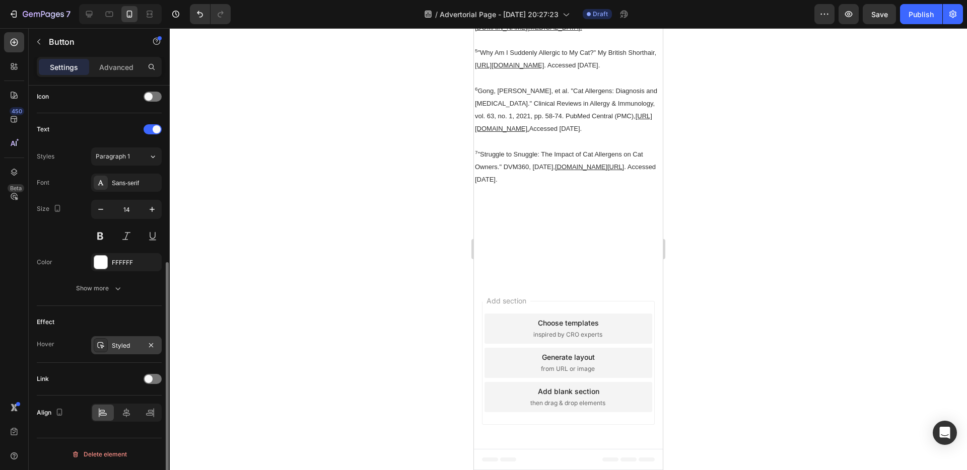
click at [124, 344] on div "Styled" at bounding box center [126, 345] width 29 height 9
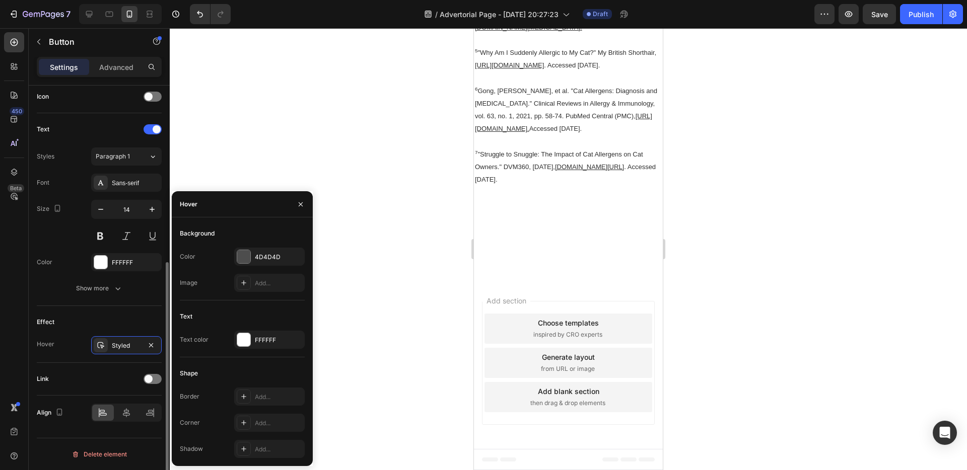
click at [150, 344] on icon "button" at bounding box center [151, 345] width 8 height 8
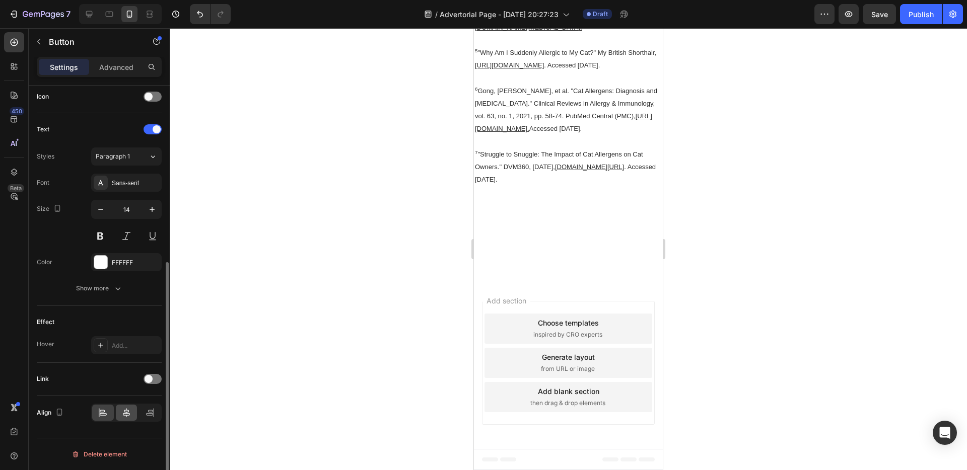
click at [123, 412] on icon at bounding box center [126, 413] width 10 height 10
click at [116, 293] on icon "button" at bounding box center [118, 291] width 10 height 10
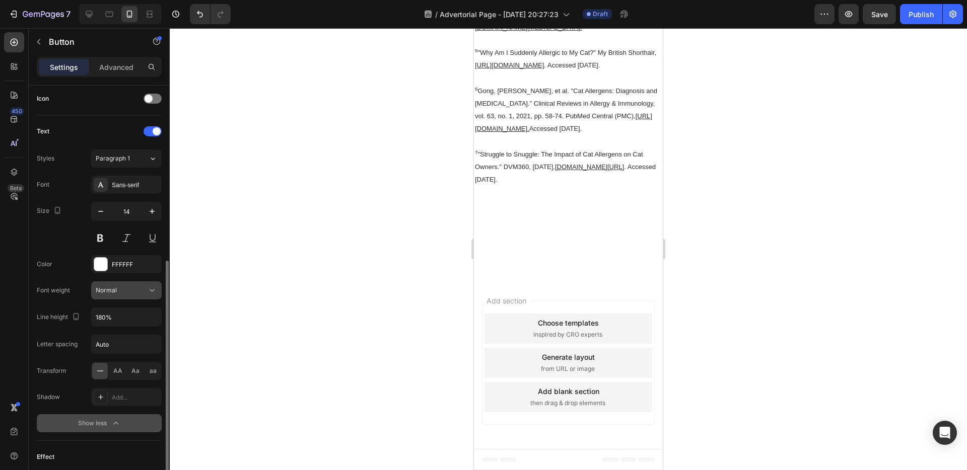
click at [138, 293] on div "Normal" at bounding box center [121, 290] width 51 height 9
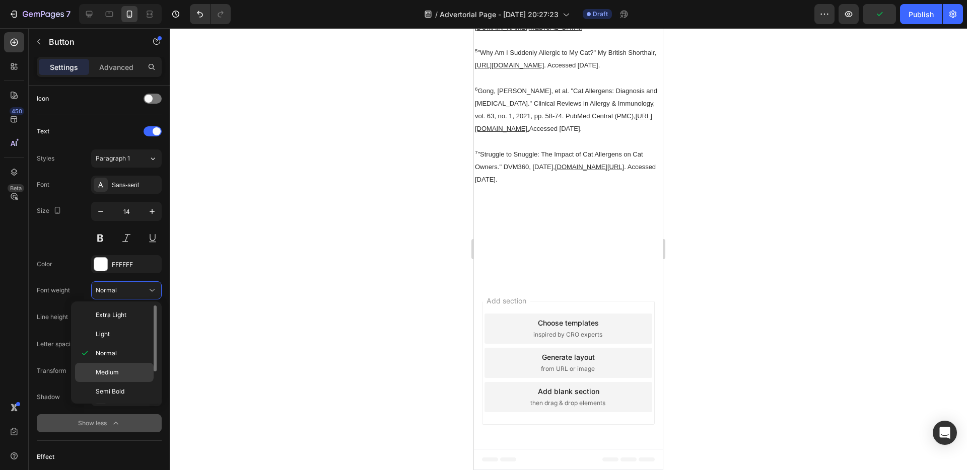
scroll to position [40, 0]
click at [113, 370] on p "Bold" at bounding box center [122, 371] width 53 height 9
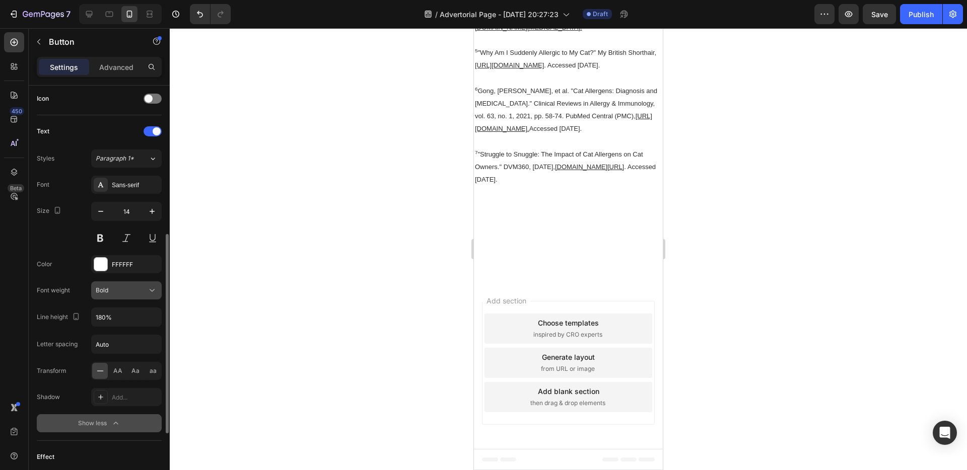
click at [128, 289] on div "Bold" at bounding box center [121, 290] width 51 height 9
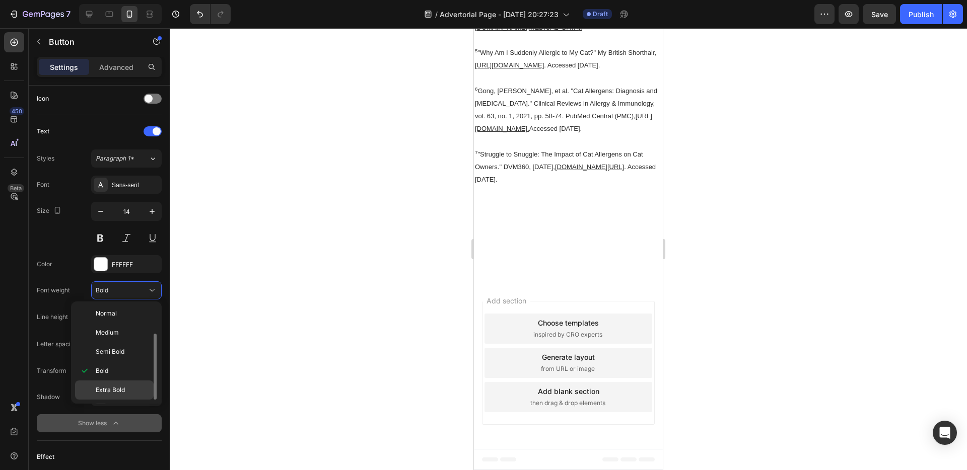
click at [112, 384] on div "Extra Bold" at bounding box center [114, 390] width 79 height 19
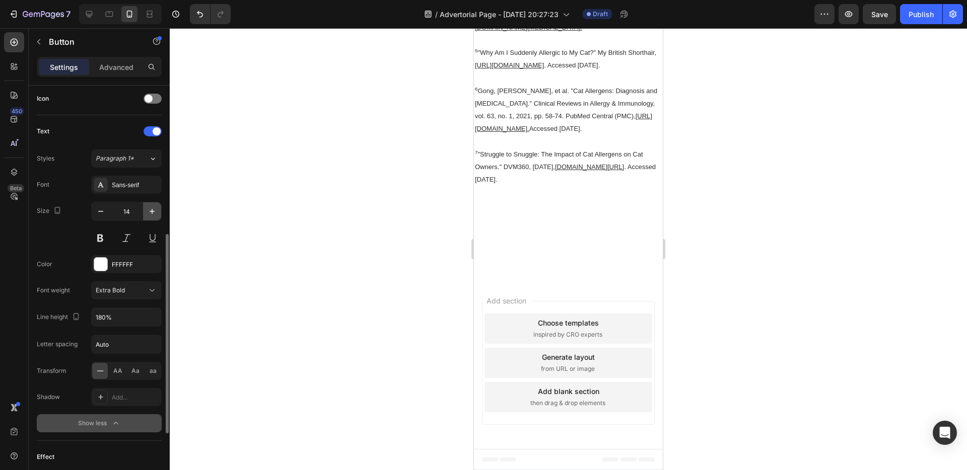
click at [155, 215] on icon "button" at bounding box center [152, 211] width 10 height 10
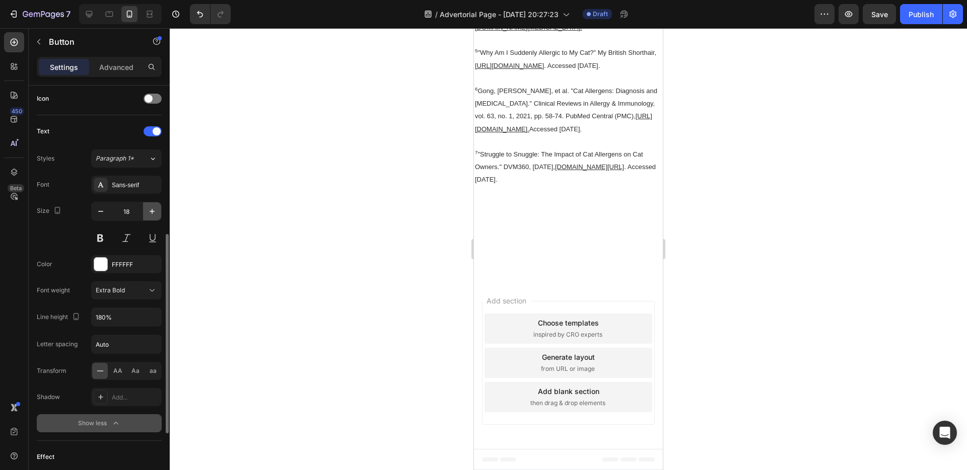
click at [155, 215] on icon "button" at bounding box center [152, 211] width 10 height 10
type input "22"
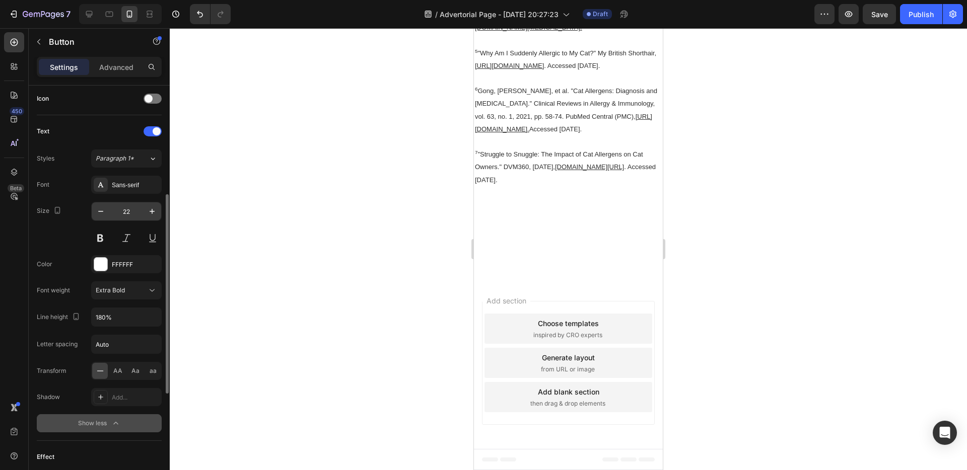
scroll to position [32, 0]
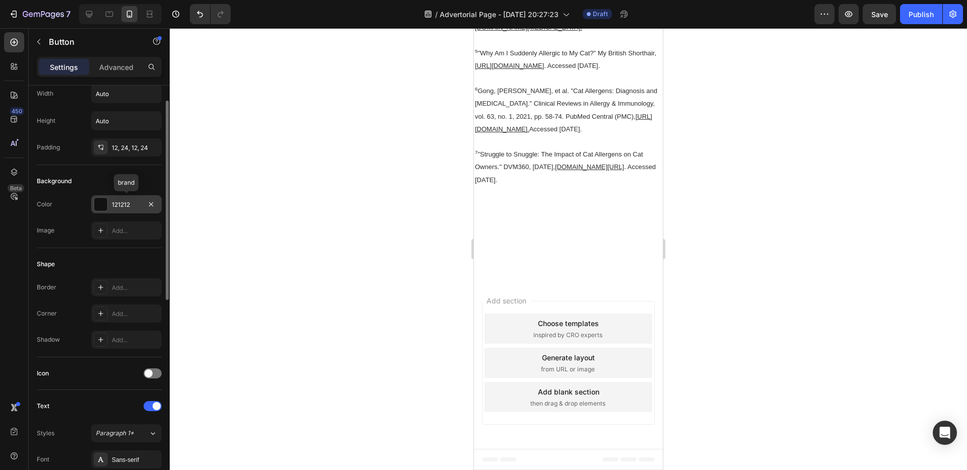
click at [115, 210] on div "121212" at bounding box center [126, 204] width 71 height 18
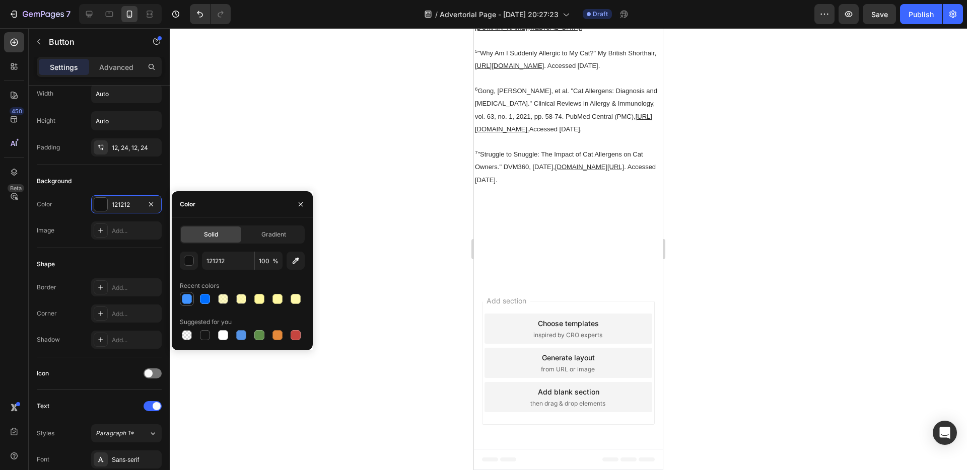
click at [185, 298] on div at bounding box center [187, 299] width 10 height 10
type input "3F92FF"
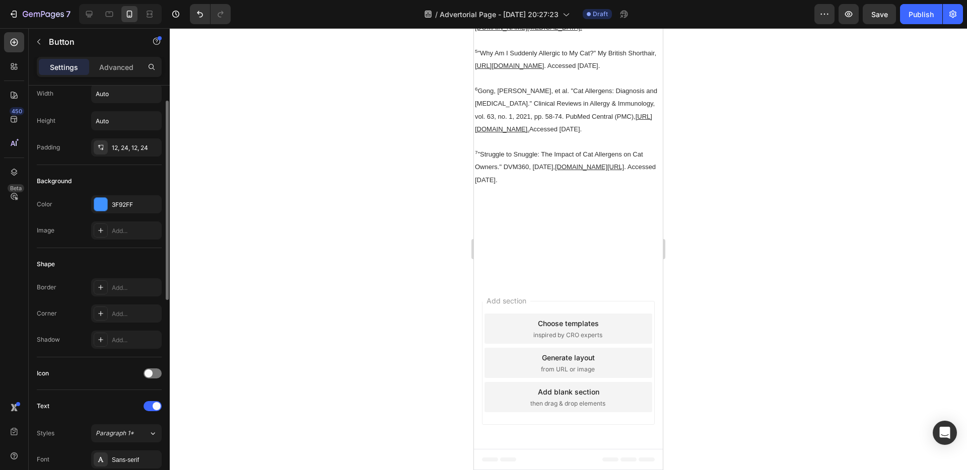
click at [119, 254] on div "Shape Border Add... Corner Add... Shadow Add..." at bounding box center [99, 302] width 125 height 109
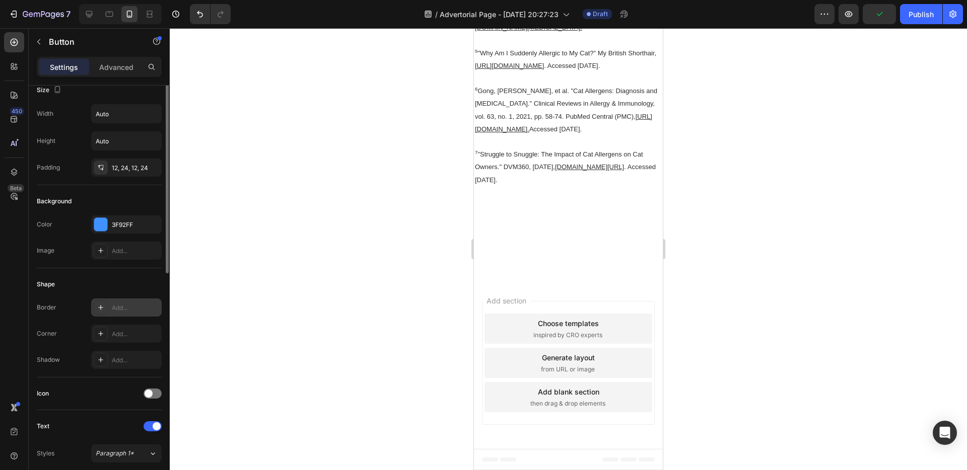
scroll to position [0, 0]
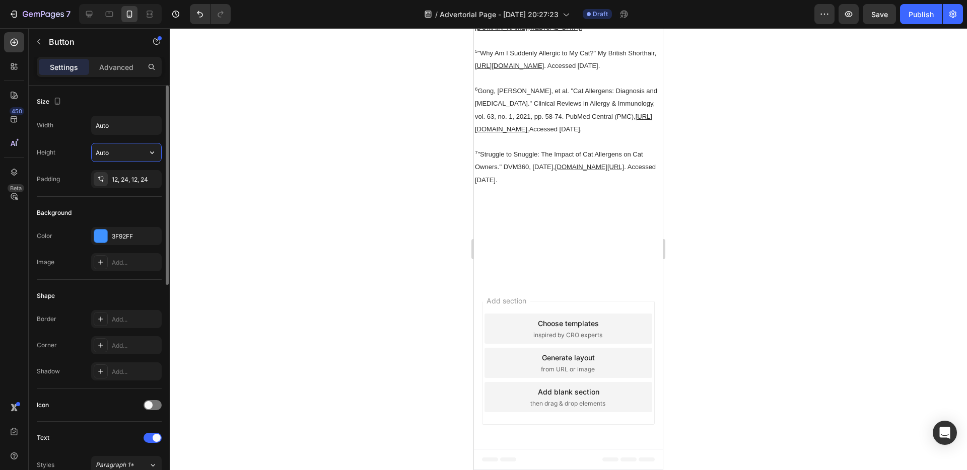
click at [116, 151] on input "Auto" at bounding box center [127, 153] width 70 height 18
click at [147, 151] on icon "button" at bounding box center [152, 153] width 10 height 10
click at [115, 175] on span "Fit content" at bounding box center [110, 178] width 30 height 9
click at [132, 163] on div "Width Auto Height Auto Padding 12, 24, 12, 24" at bounding box center [99, 152] width 125 height 73
click at [134, 155] on input "Auto" at bounding box center [127, 153] width 70 height 18
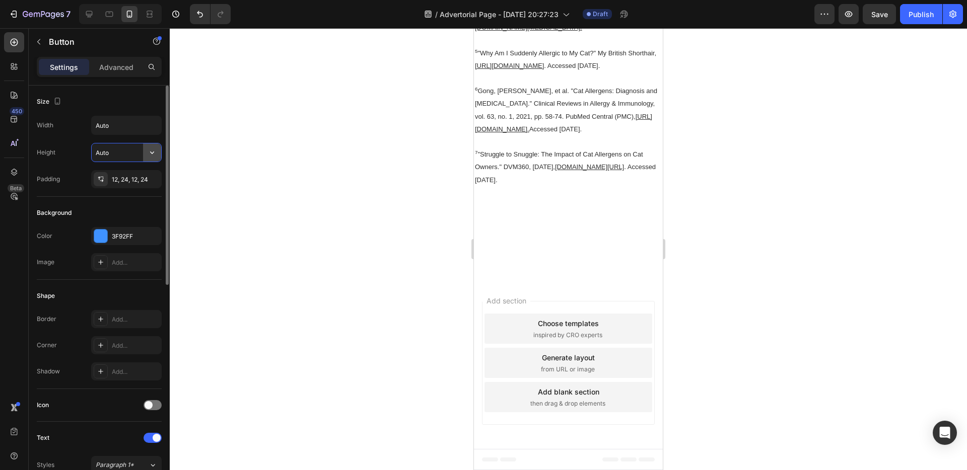
click at [155, 154] on icon "button" at bounding box center [152, 153] width 10 height 10
click at [103, 149] on input "Auto" at bounding box center [127, 153] width 70 height 18
click at [108, 133] on input "Auto" at bounding box center [127, 125] width 70 height 18
click at [152, 127] on icon "button" at bounding box center [152, 125] width 10 height 10
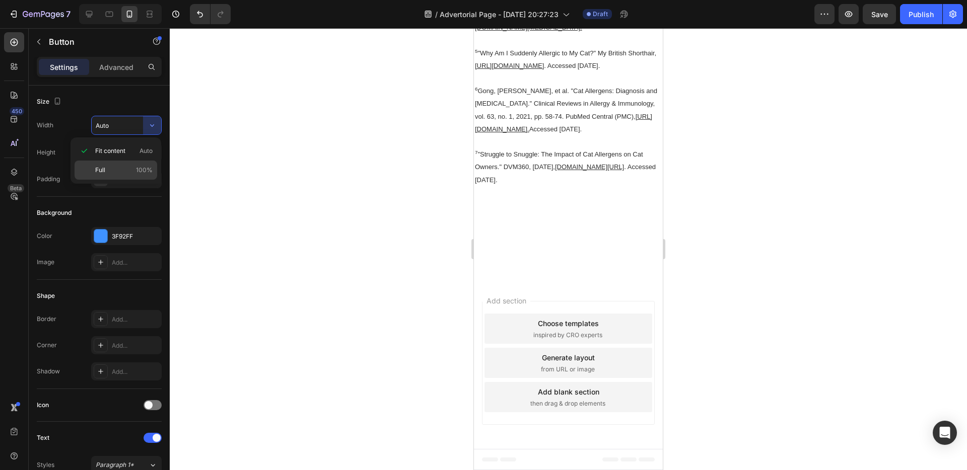
click at [113, 170] on p "Full 100%" at bounding box center [123, 170] width 57 height 9
click at [116, 131] on input "100%" at bounding box center [127, 125] width 70 height 18
type input "90%"
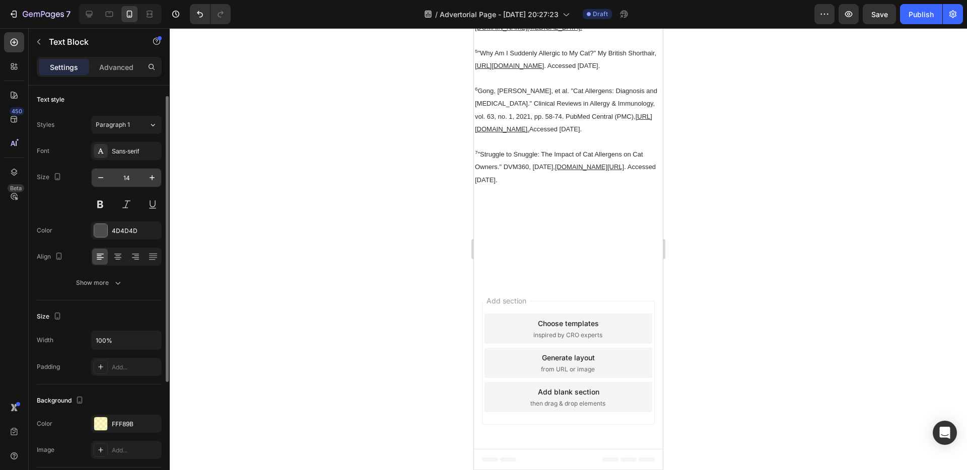
scroll to position [32, 0]
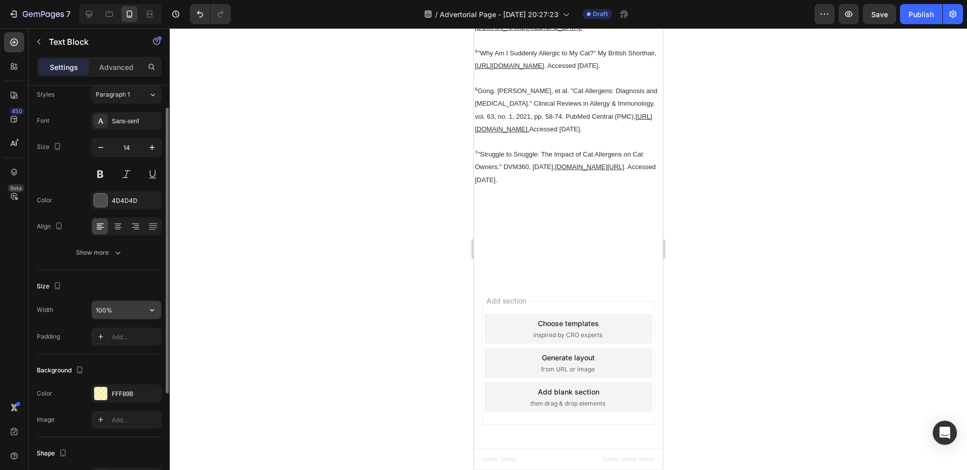
click at [100, 311] on input "100%" at bounding box center [127, 310] width 70 height 18
type input "90%"
click at [121, 220] on div at bounding box center [118, 227] width 16 height 16
click at [103, 226] on icon at bounding box center [100, 227] width 10 height 10
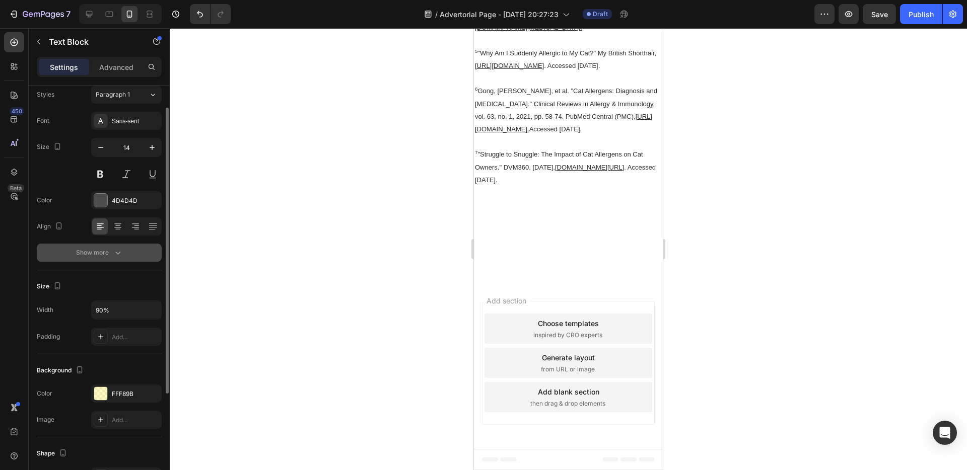
click at [101, 256] on div "Show more" at bounding box center [99, 253] width 47 height 10
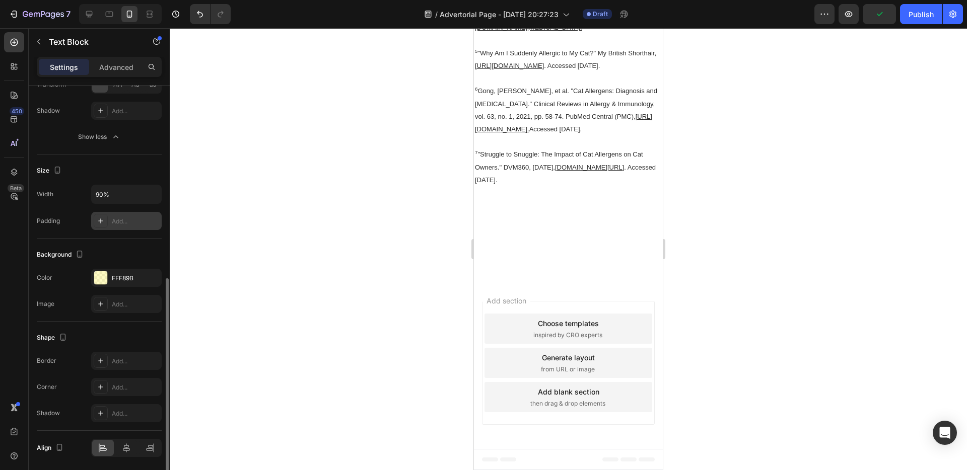
scroll to position [316, 0]
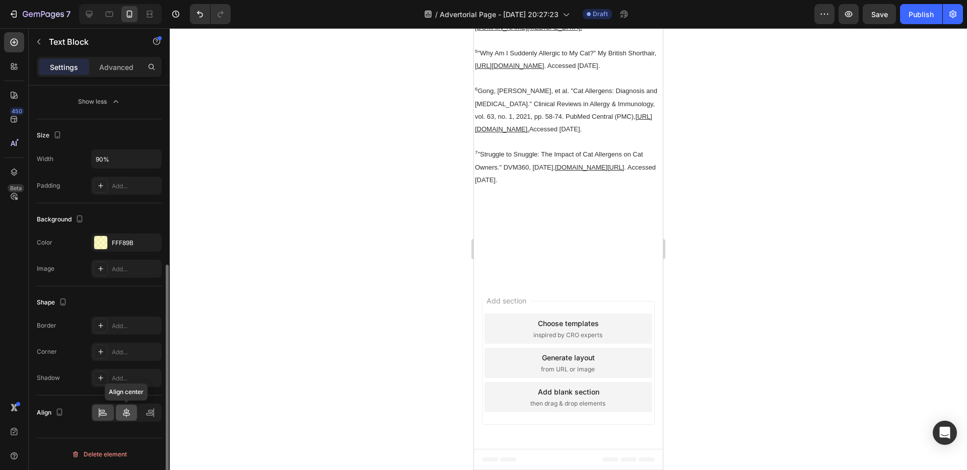
click at [129, 413] on icon at bounding box center [126, 413] width 10 height 10
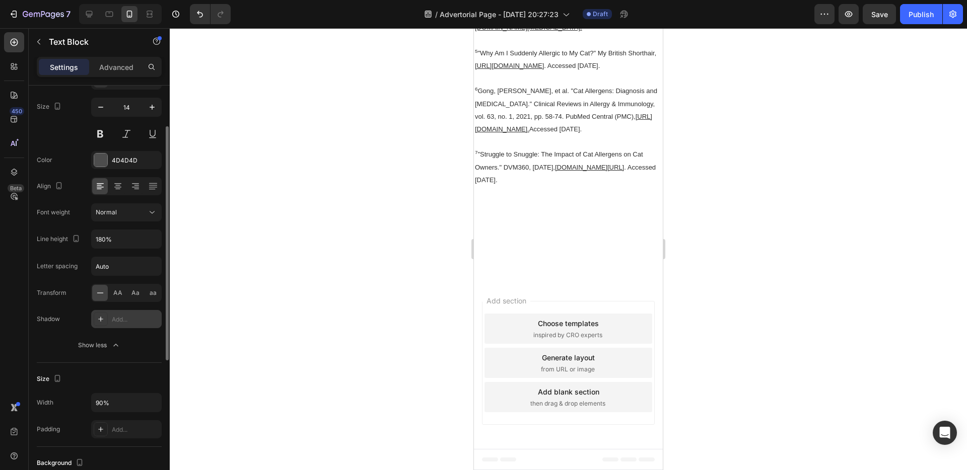
scroll to position [0, 0]
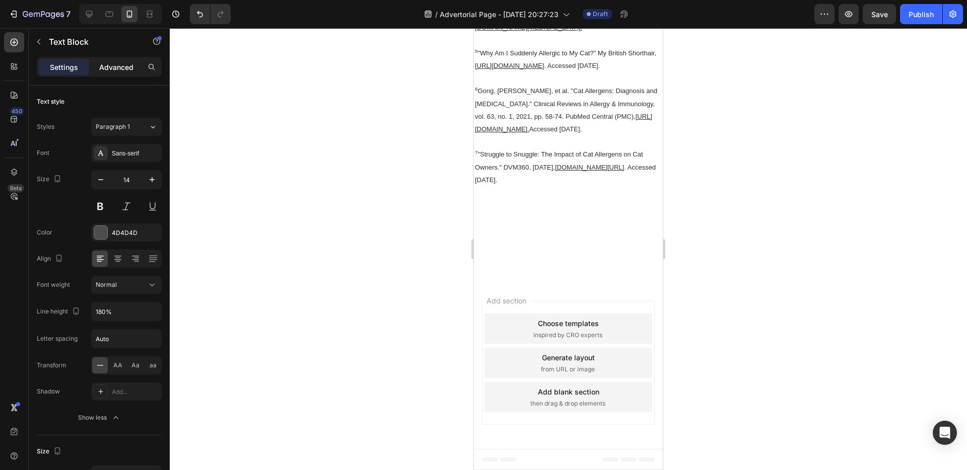
click at [121, 73] on div "Advanced" at bounding box center [116, 67] width 50 height 16
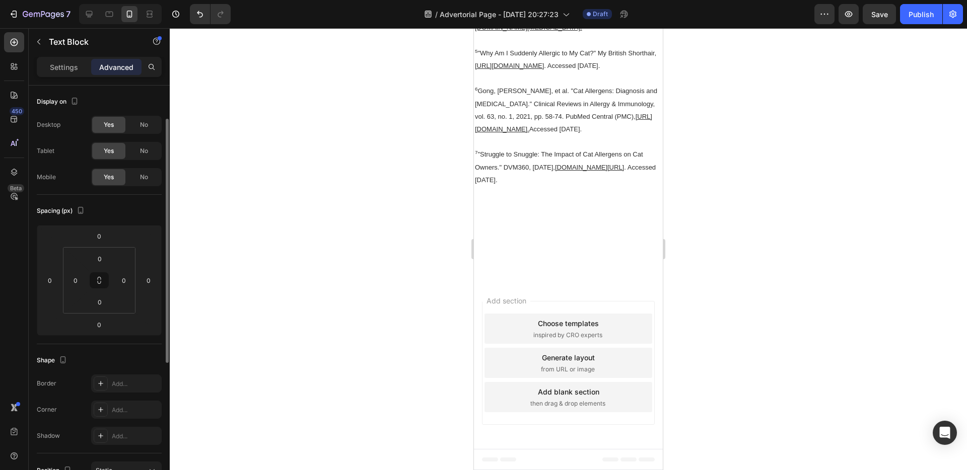
scroll to position [189, 0]
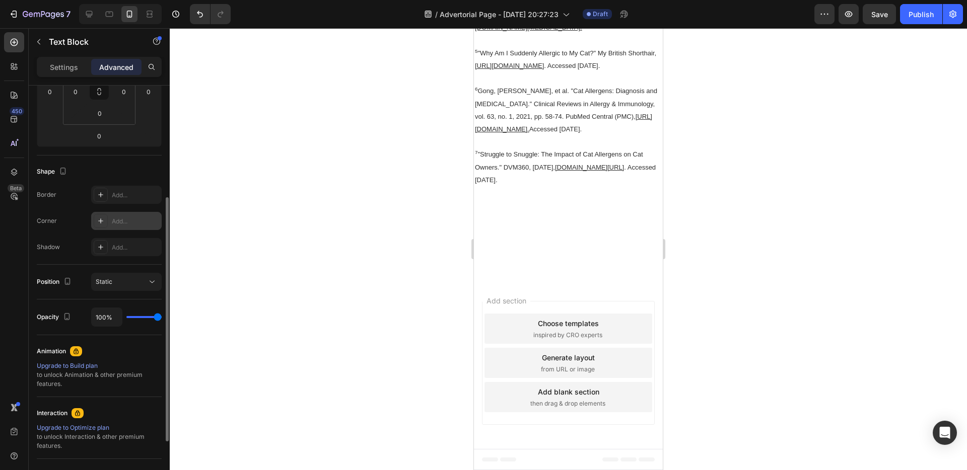
click at [101, 222] on icon at bounding box center [101, 221] width 8 height 8
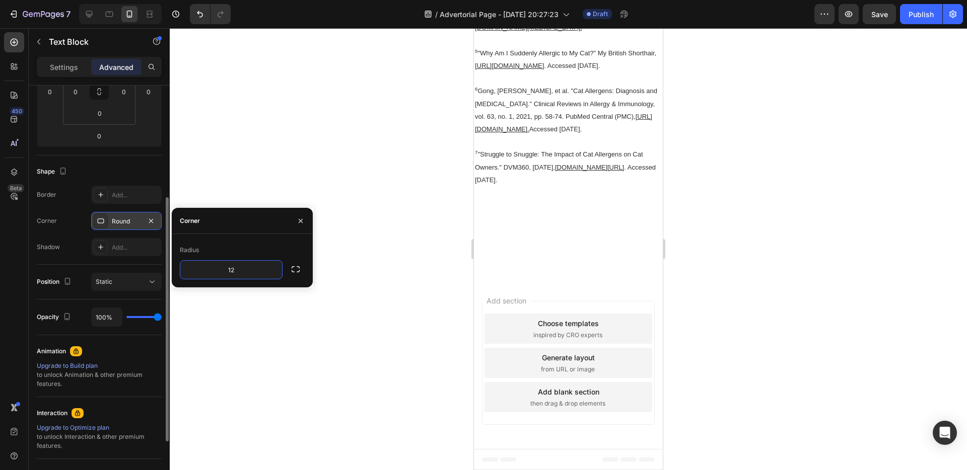
type input "12"
click at [265, 249] on div "Radius" at bounding box center [242, 250] width 125 height 16
click at [154, 175] on div "Shape" at bounding box center [99, 172] width 125 height 16
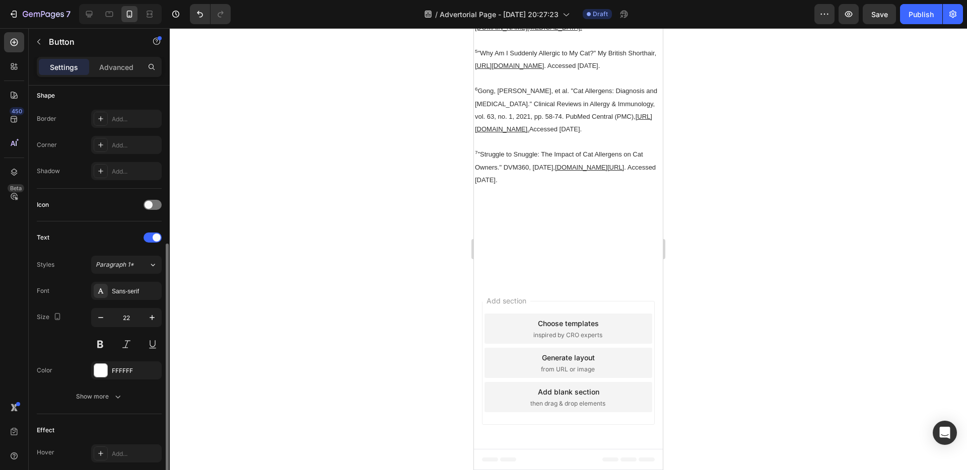
scroll to position [279, 0]
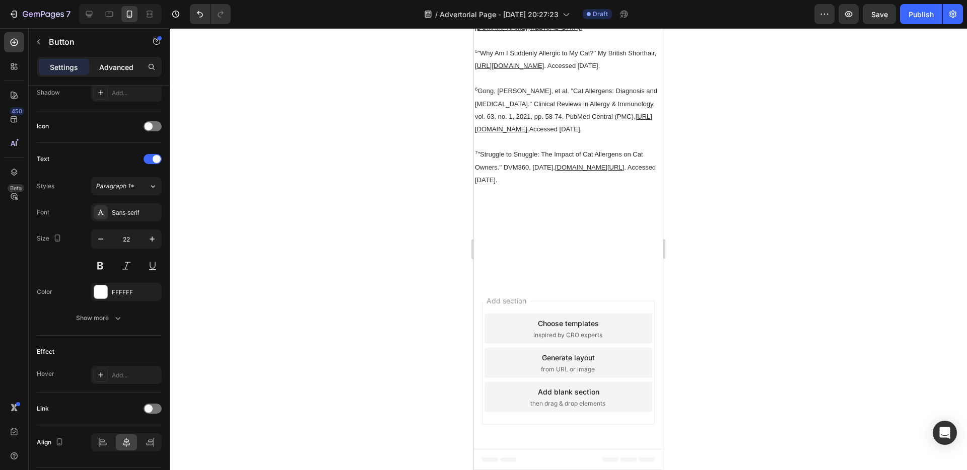
click at [130, 68] on p "Advanced" at bounding box center [116, 67] width 34 height 11
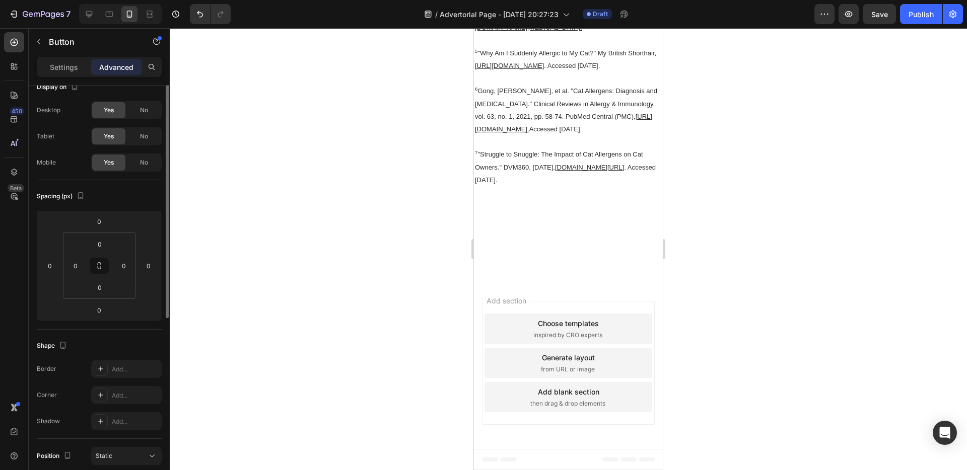
scroll to position [54, 0]
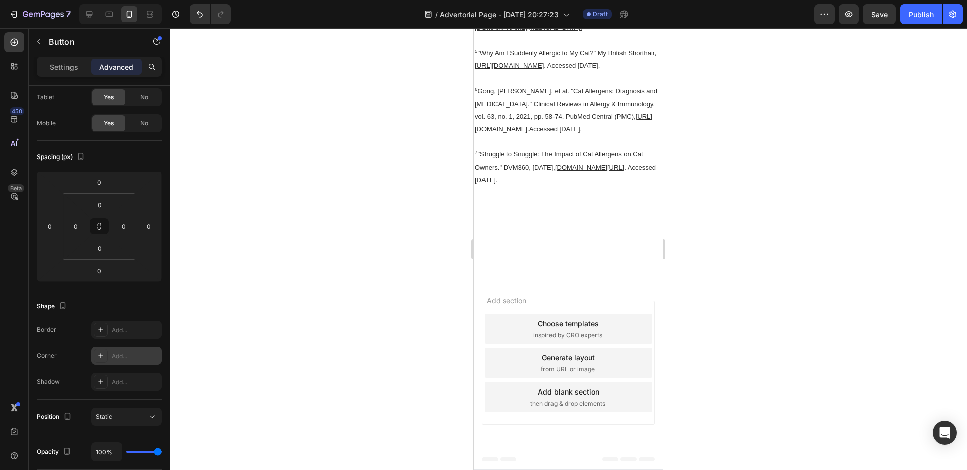
click at [112, 347] on div "Add..." at bounding box center [126, 356] width 71 height 18
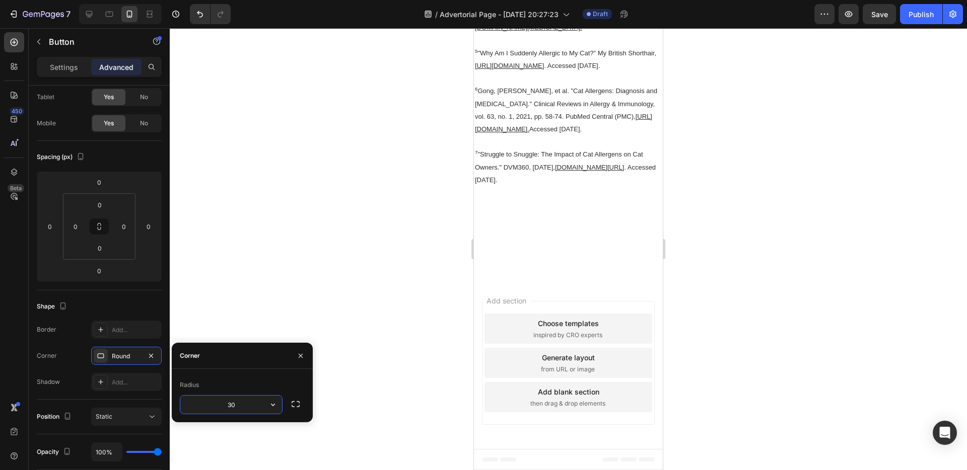
type input "30"
click at [239, 376] on div "Radius 30" at bounding box center [242, 395] width 141 height 53
click at [295, 402] on icon "button" at bounding box center [296, 404] width 10 height 10
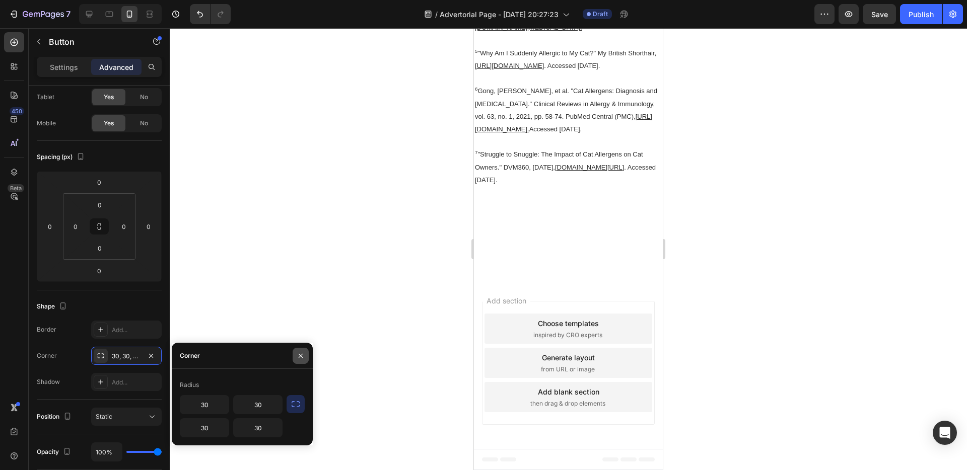
click at [305, 355] on button "button" at bounding box center [301, 356] width 16 height 16
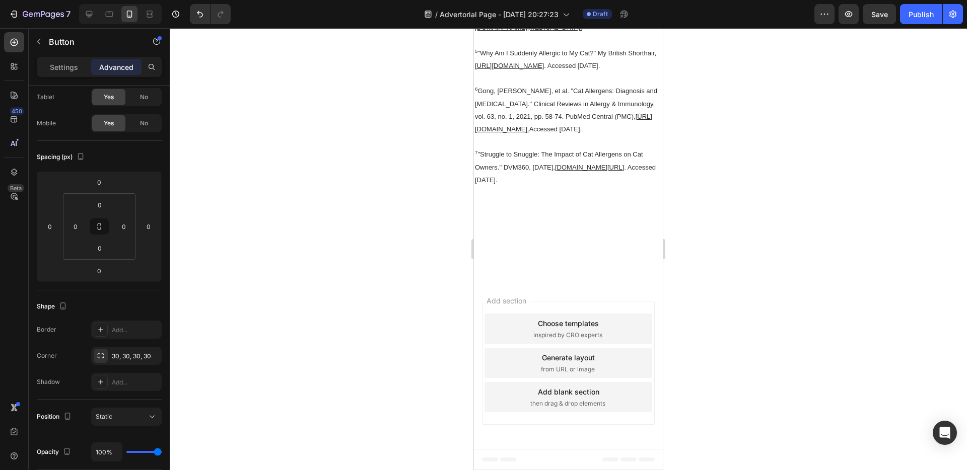
click at [733, 220] on div at bounding box center [568, 249] width 797 height 442
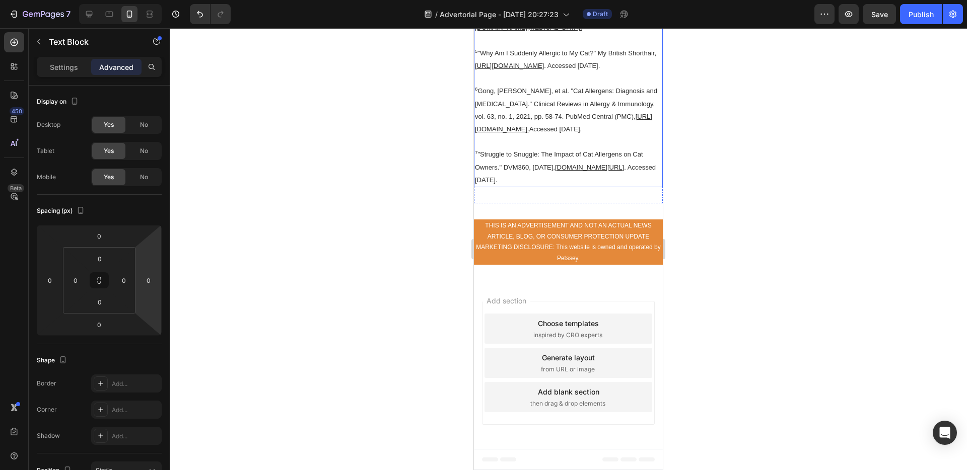
scroll to position [9858, 0]
click at [78, 66] on div "Settings" at bounding box center [64, 67] width 50 height 16
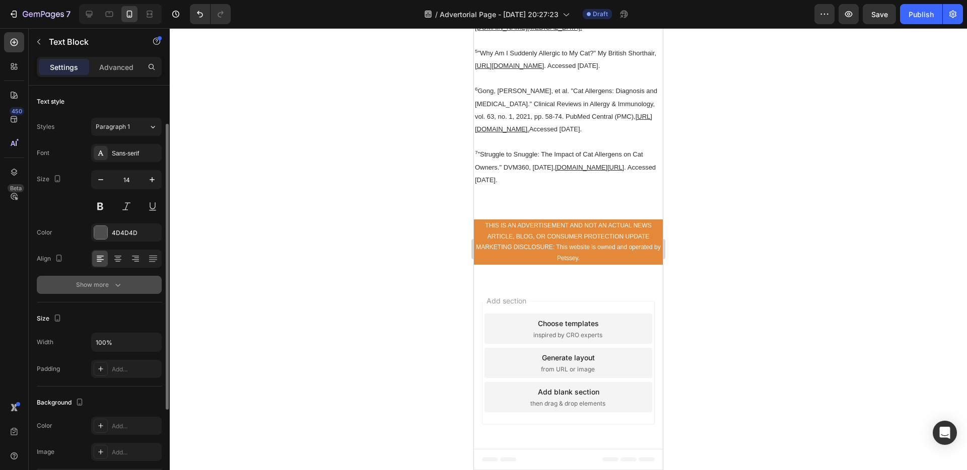
scroll to position [101, 0]
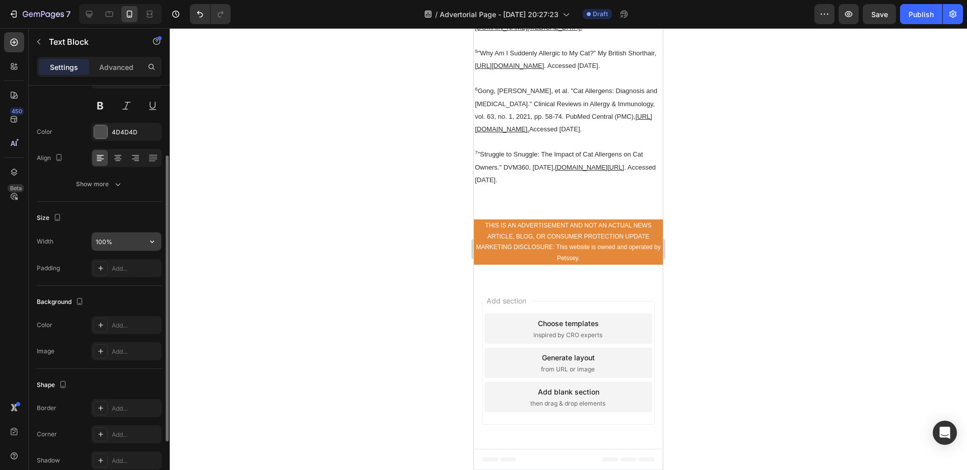
click at [99, 242] on input "100%" at bounding box center [127, 242] width 70 height 18
type input "90%"
click at [626, 186] on p "7 "Struggle to Snuggle: The Impact of Cat Allergens on Cat Owners." DVM360, 6 D…" at bounding box center [568, 167] width 187 height 38
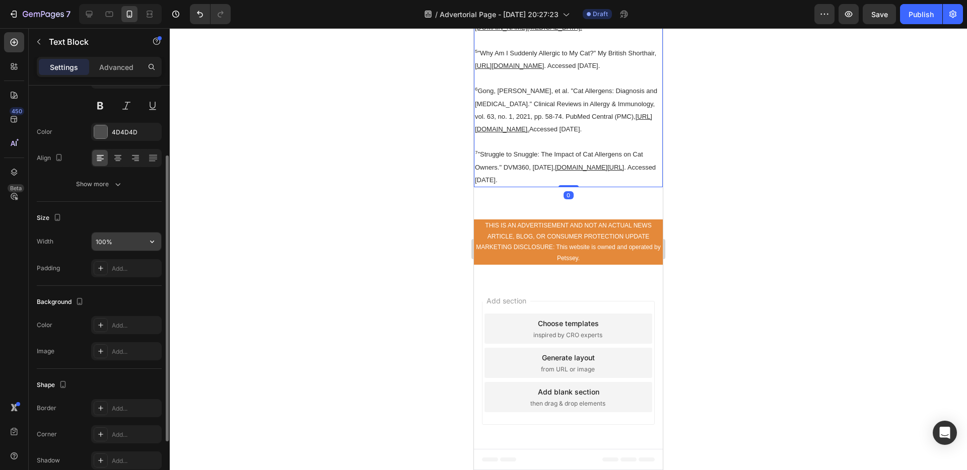
click at [102, 242] on input "100%" at bounding box center [127, 242] width 70 height 18
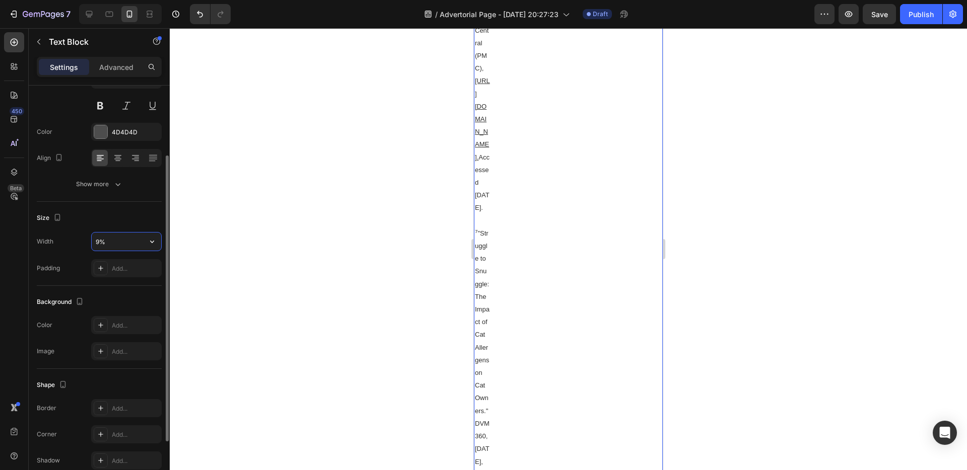
type input "90%"
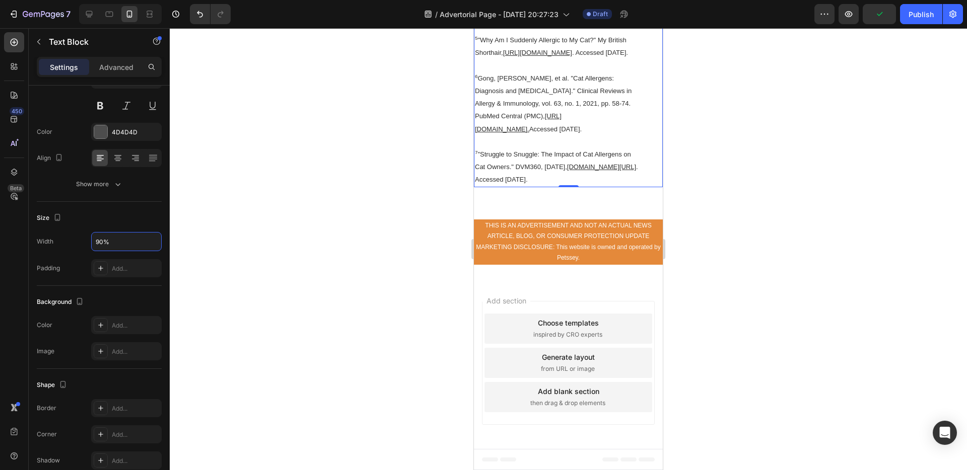
click at [698, 283] on div at bounding box center [568, 249] width 797 height 442
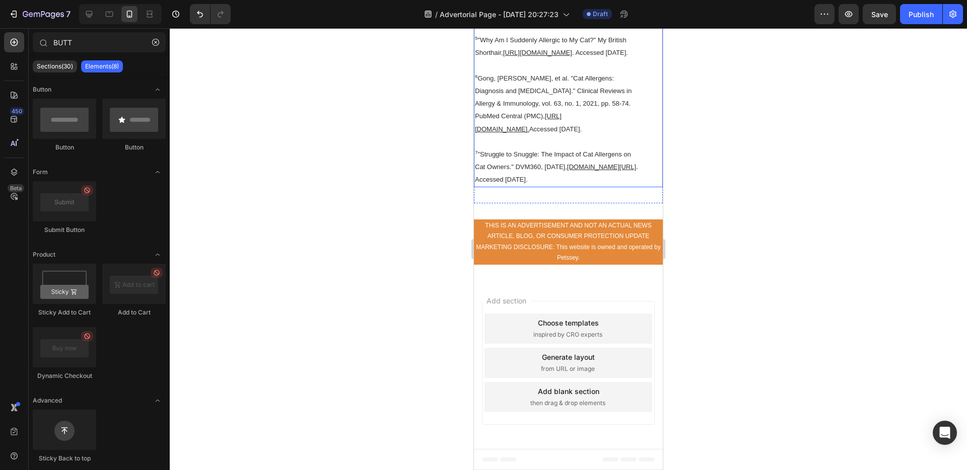
click at [572, 56] on u "[URL][DOMAIN_NAME]" at bounding box center [537, 53] width 69 height 8
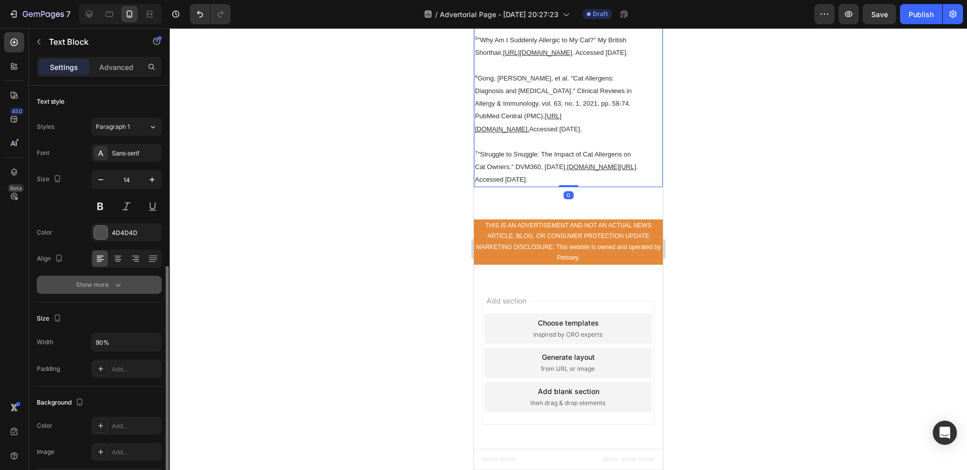
scroll to position [183, 0]
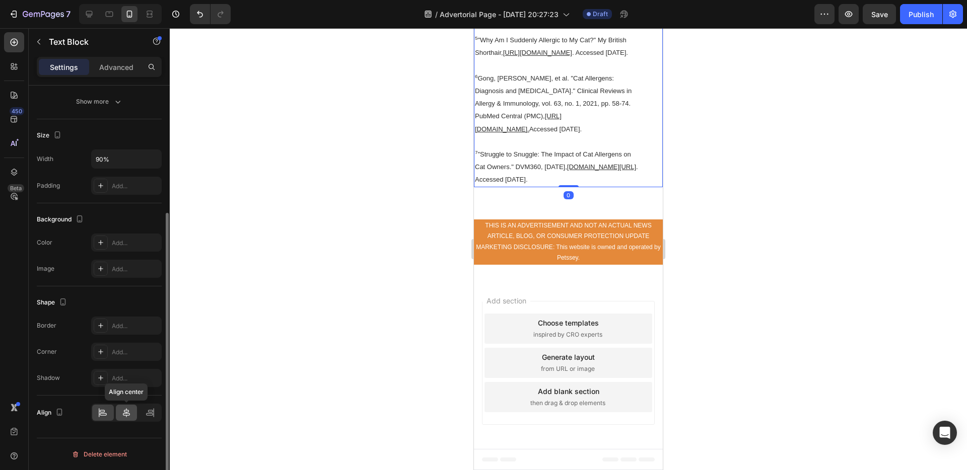
click at [125, 408] on icon at bounding box center [126, 413] width 10 height 10
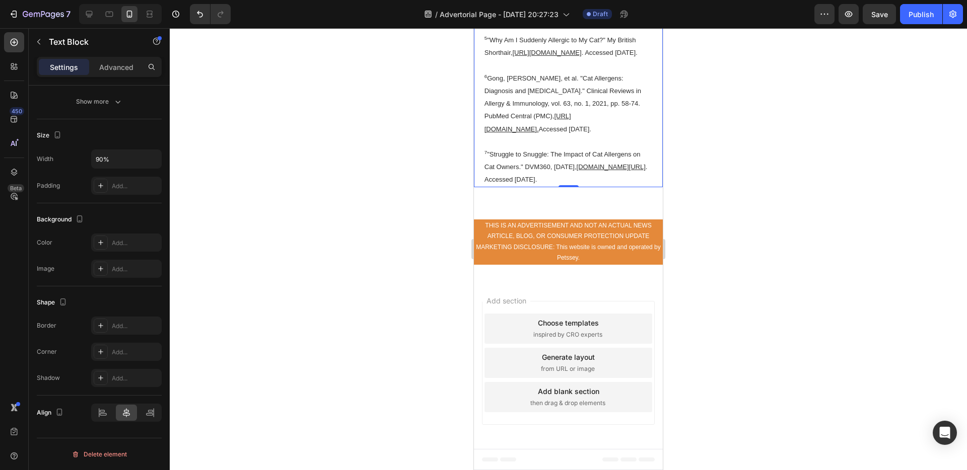
scroll to position [9843, 0]
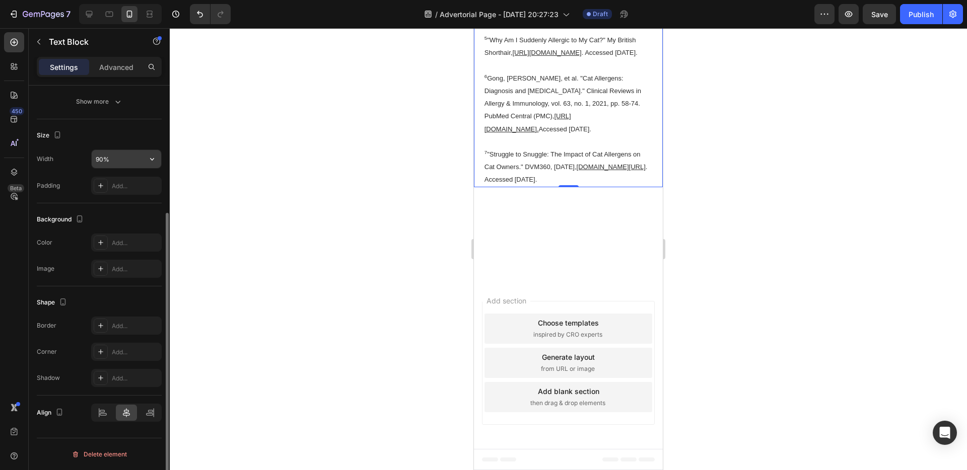
click at [99, 160] on input "90%" at bounding box center [127, 159] width 70 height 18
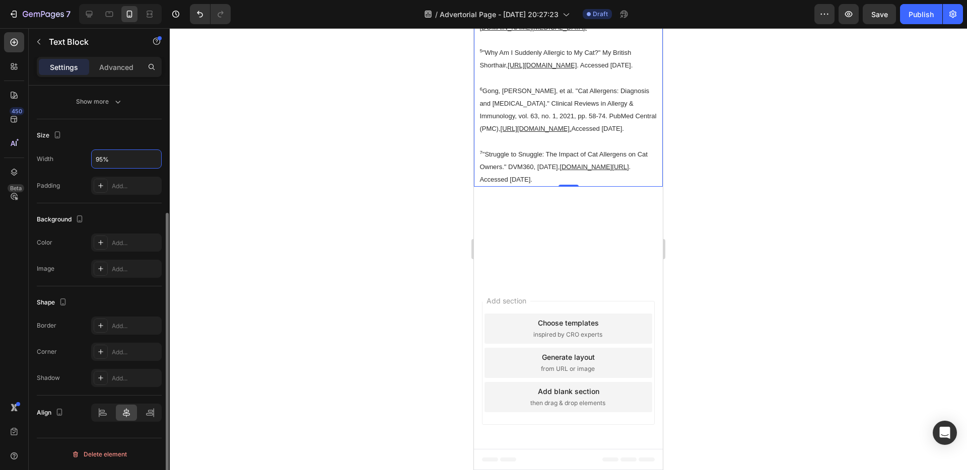
type input "95%"
click at [143, 136] on div "Size" at bounding box center [99, 135] width 125 height 16
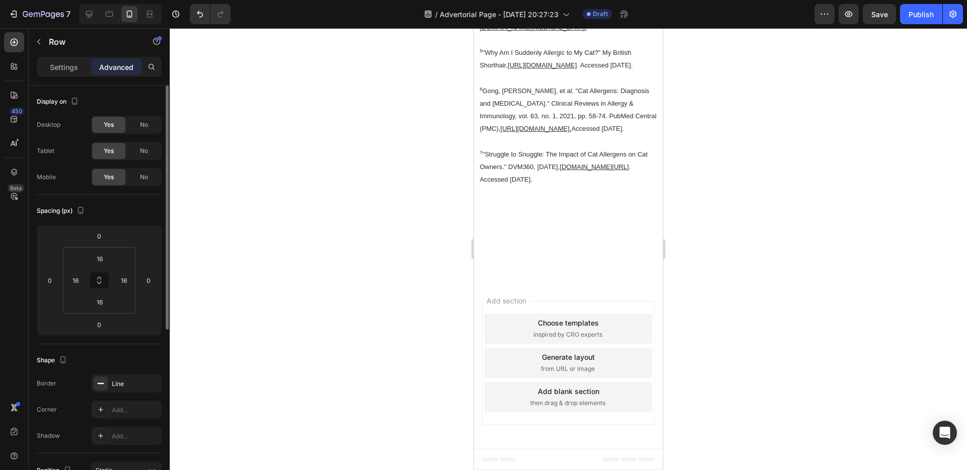
scroll to position [248, 0]
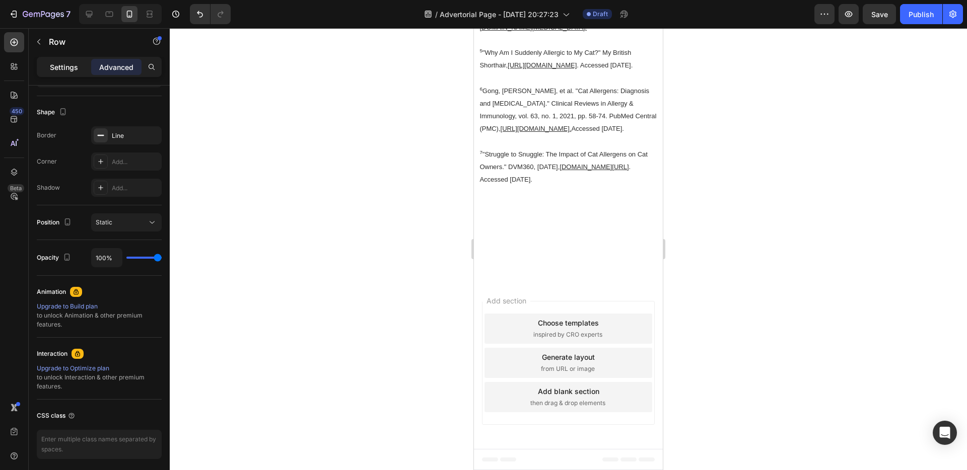
click at [75, 63] on p "Settings" at bounding box center [64, 67] width 28 height 11
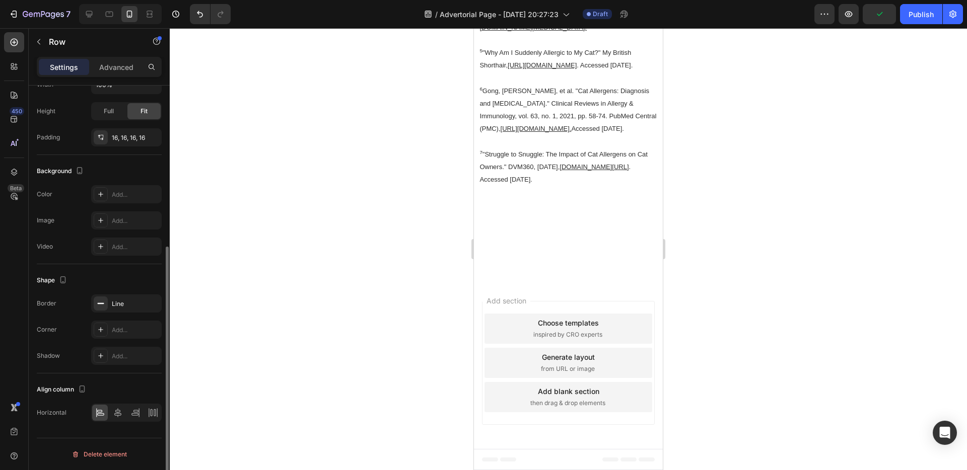
scroll to position [160, 0]
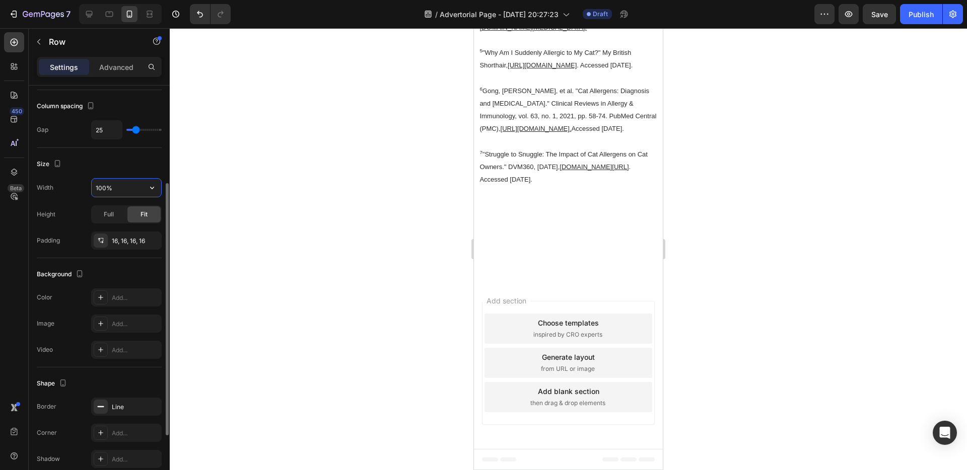
click at [102, 189] on input "100%" at bounding box center [127, 188] width 70 height 18
type input "95%"
click at [142, 164] on div "Size" at bounding box center [99, 164] width 125 height 16
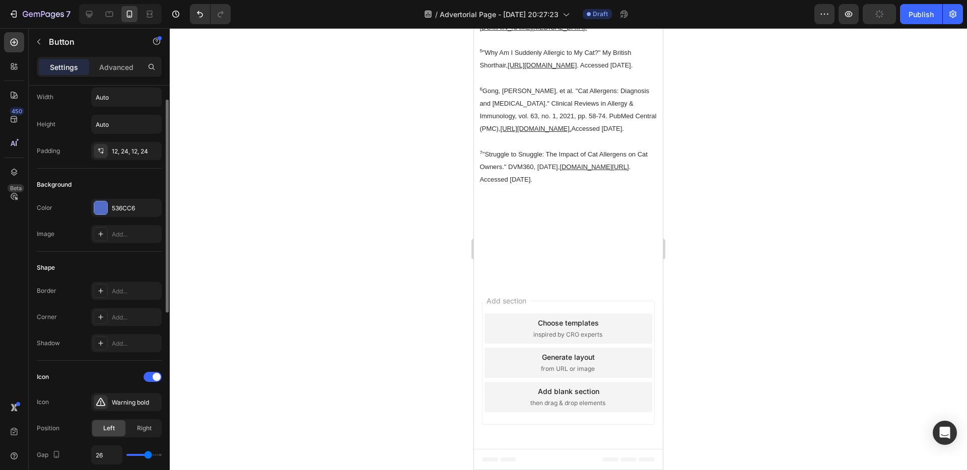
scroll to position [0, 0]
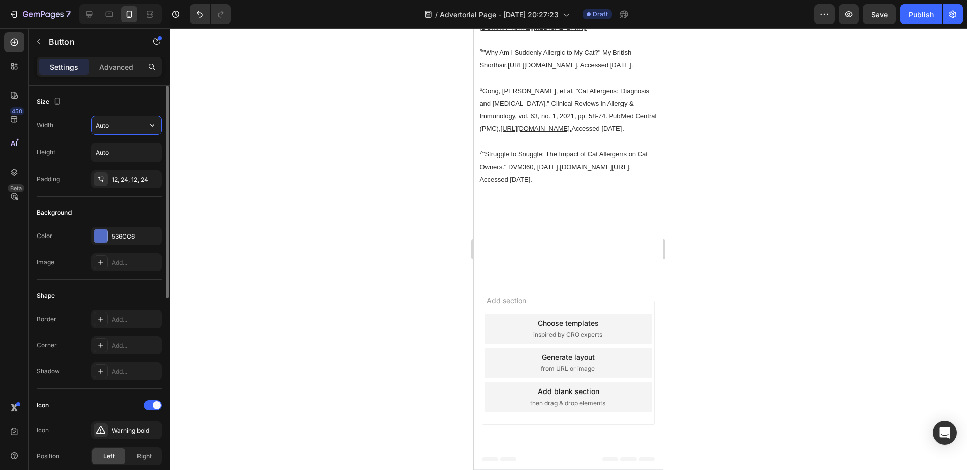
click at [108, 132] on input "Auto" at bounding box center [127, 125] width 70 height 18
click at [151, 128] on icon "button" at bounding box center [152, 125] width 10 height 10
click at [141, 171] on span "100%" at bounding box center [144, 170] width 17 height 9
click at [101, 126] on input "100%" at bounding box center [127, 125] width 70 height 18
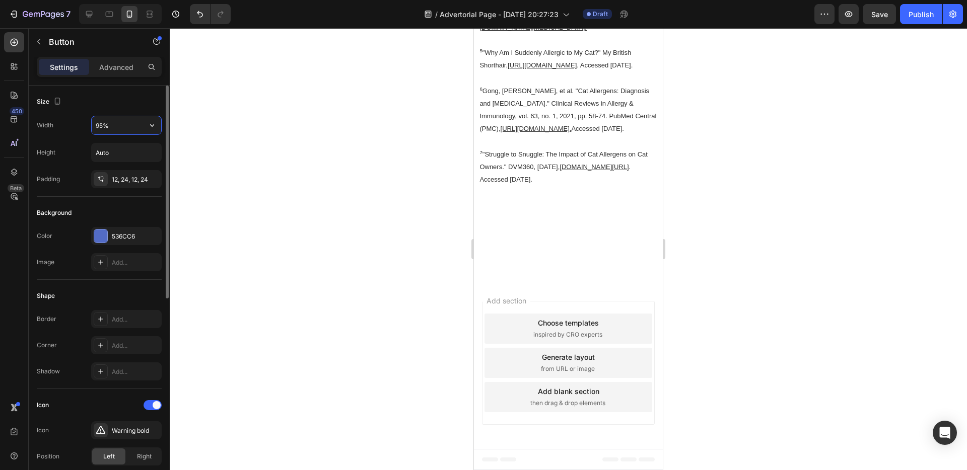
type input "95%"
click at [115, 106] on div "Size" at bounding box center [99, 102] width 125 height 16
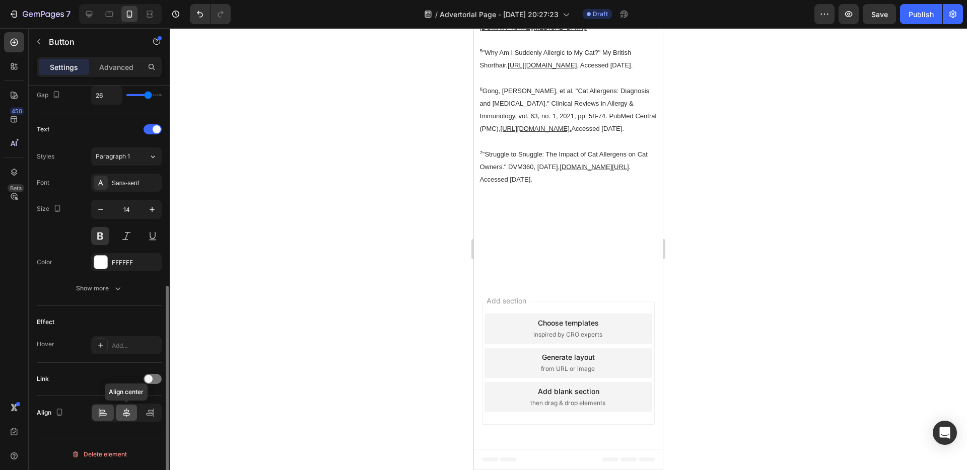
click at [123, 408] on icon at bounding box center [126, 413] width 10 height 10
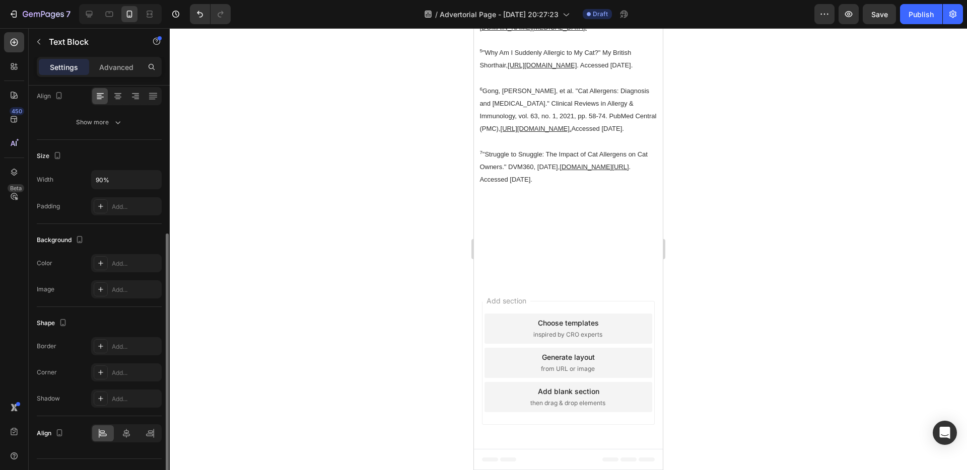
scroll to position [183, 0]
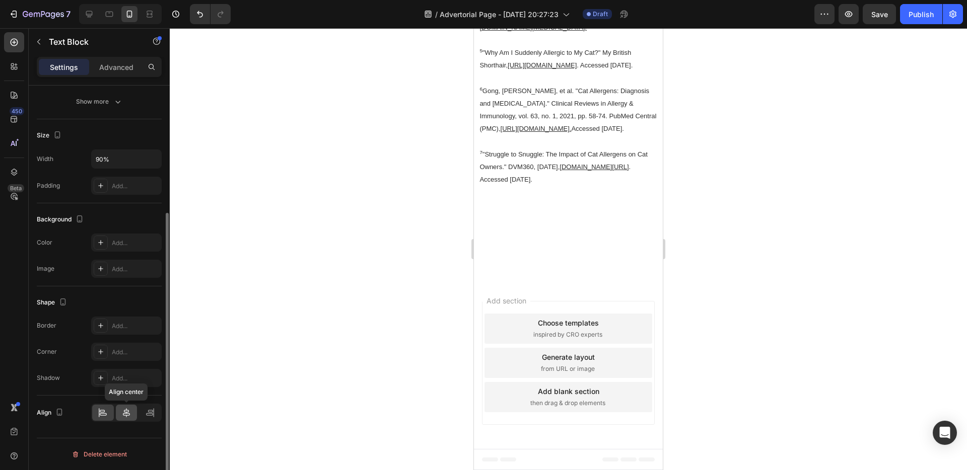
click at [123, 417] on icon at bounding box center [126, 413] width 10 height 10
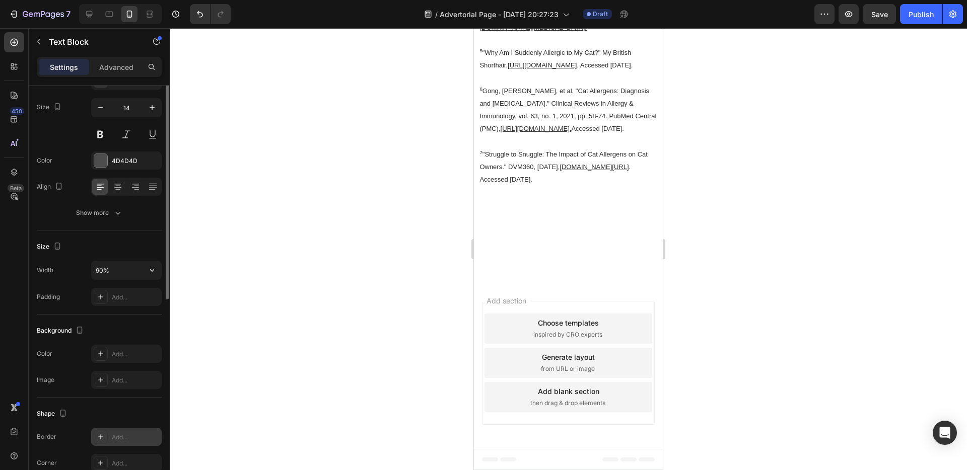
scroll to position [0, 0]
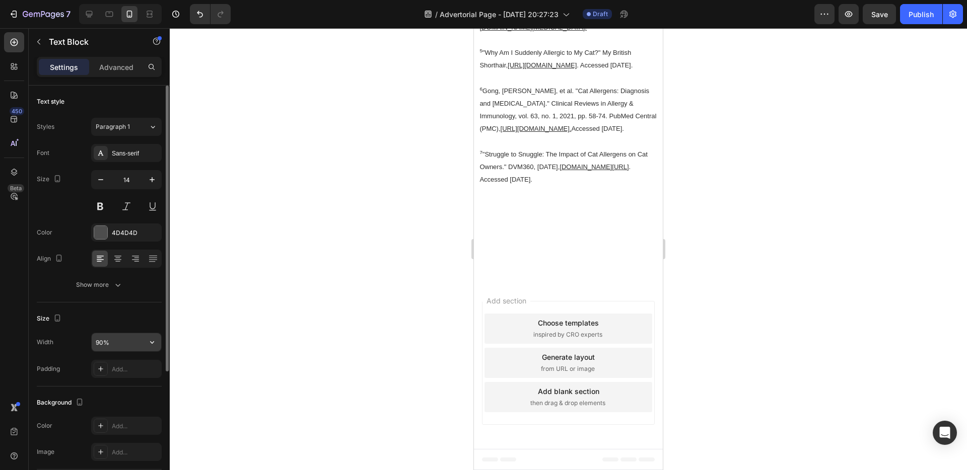
click at [100, 343] on input "90%" at bounding box center [127, 342] width 70 height 18
type input "95%"
click at [122, 322] on div "Size" at bounding box center [99, 319] width 125 height 16
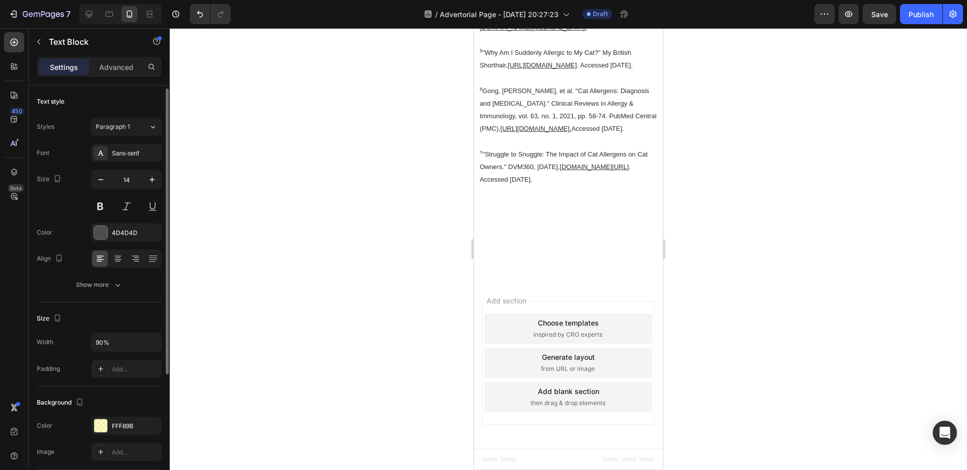
scroll to position [117, 0]
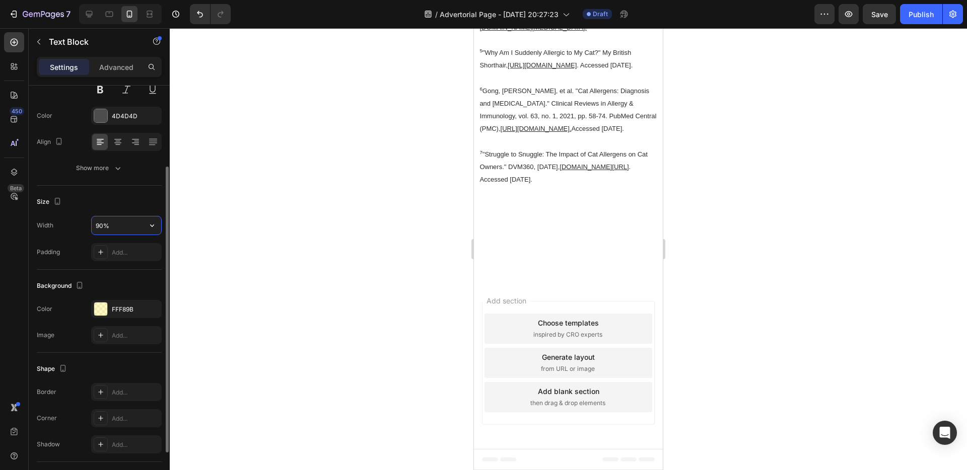
click at [100, 228] on input "90%" at bounding box center [127, 226] width 70 height 18
type input "95%"
click at [119, 203] on div "Size" at bounding box center [99, 202] width 125 height 16
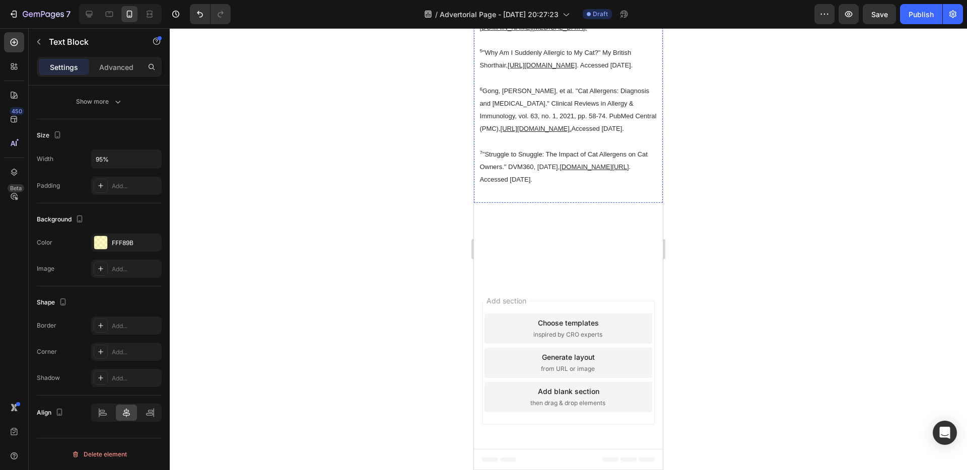
scroll to position [9036, 0]
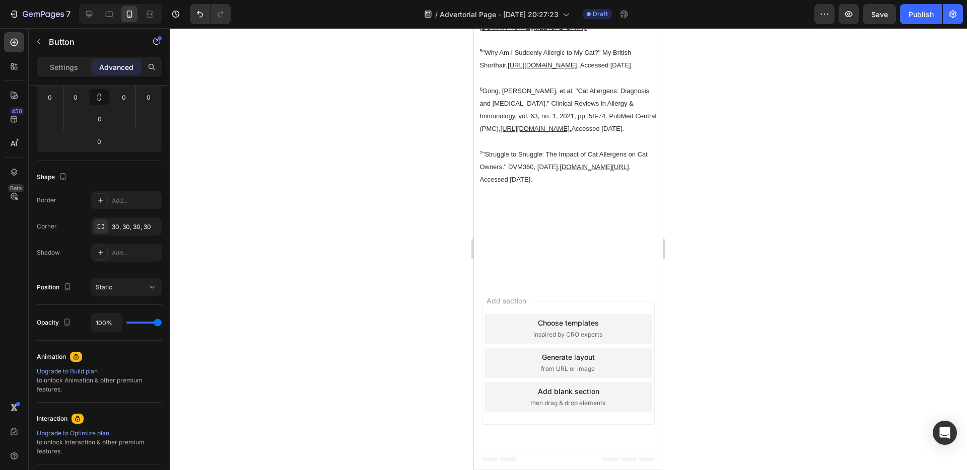
scroll to position [0, 0]
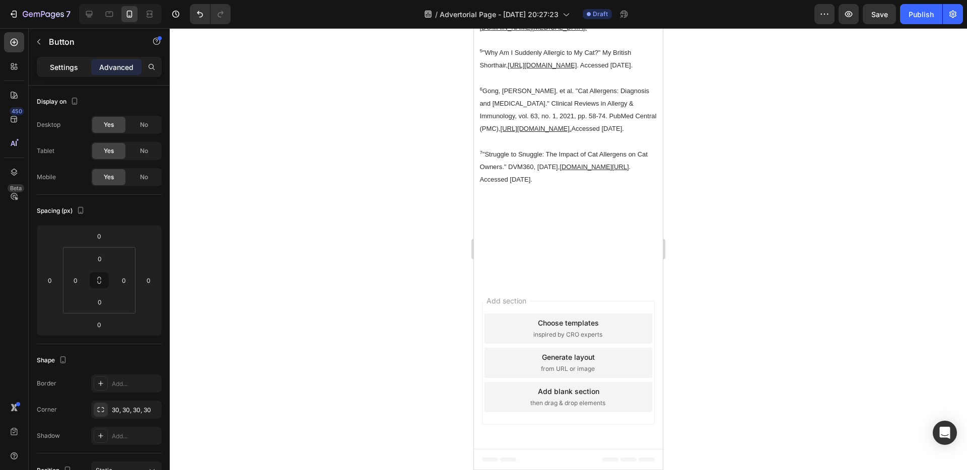
click at [73, 63] on p "Settings" at bounding box center [64, 67] width 28 height 11
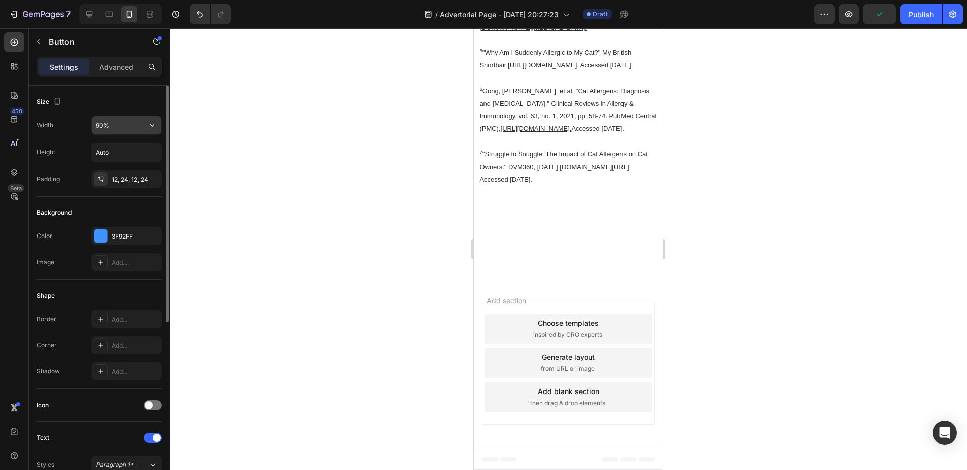
click at [99, 127] on input "90%" at bounding box center [127, 125] width 70 height 18
type input "95%"
click at [146, 107] on div "Size" at bounding box center [99, 102] width 125 height 16
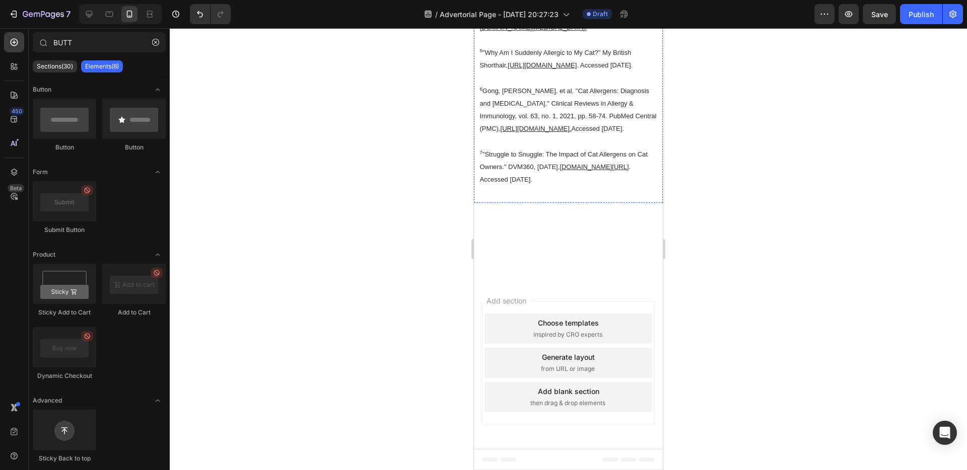
scroll to position [8726, 0]
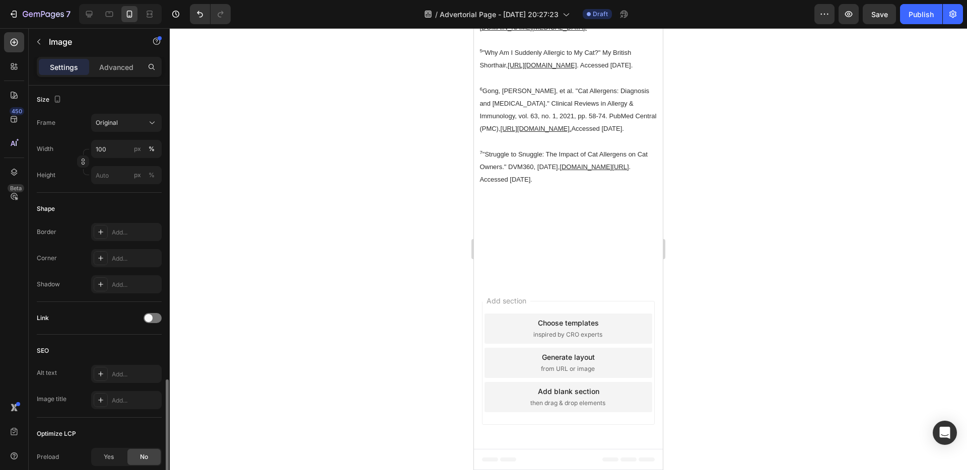
scroll to position [347, 0]
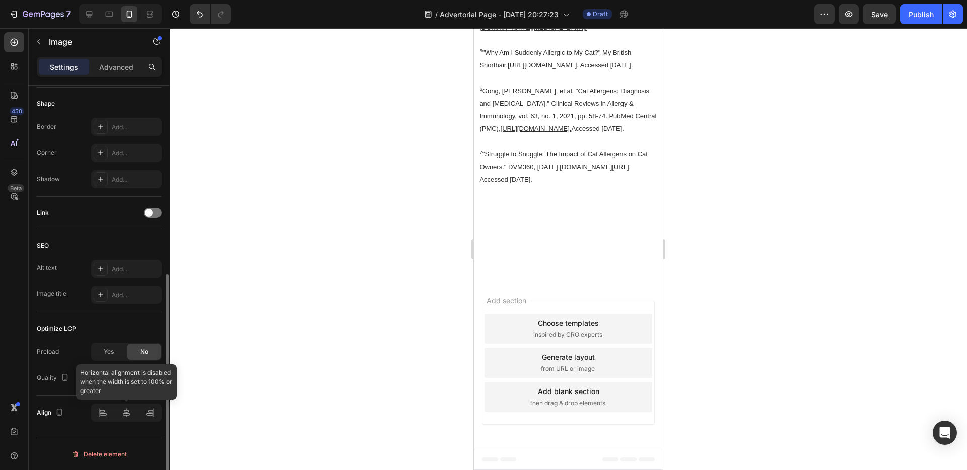
click at [128, 416] on div at bounding box center [126, 413] width 71 height 18
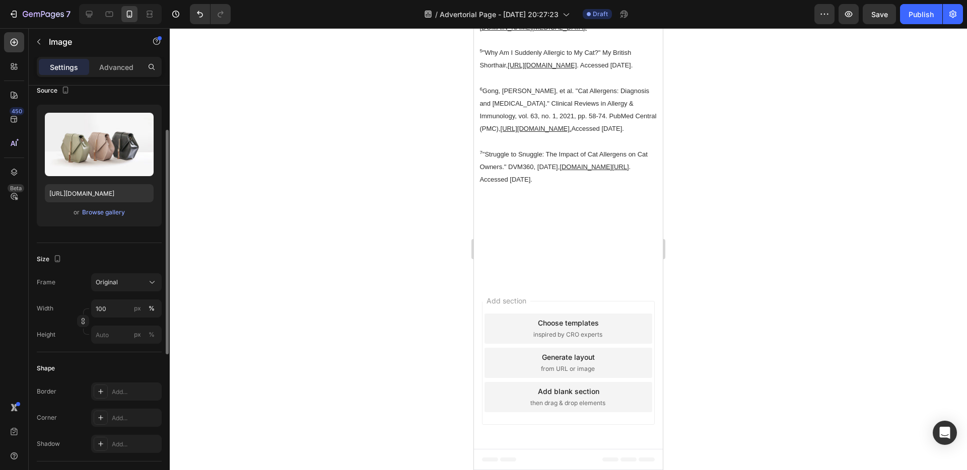
scroll to position [84, 0]
click at [111, 304] on input "100" at bounding box center [126, 307] width 71 height 18
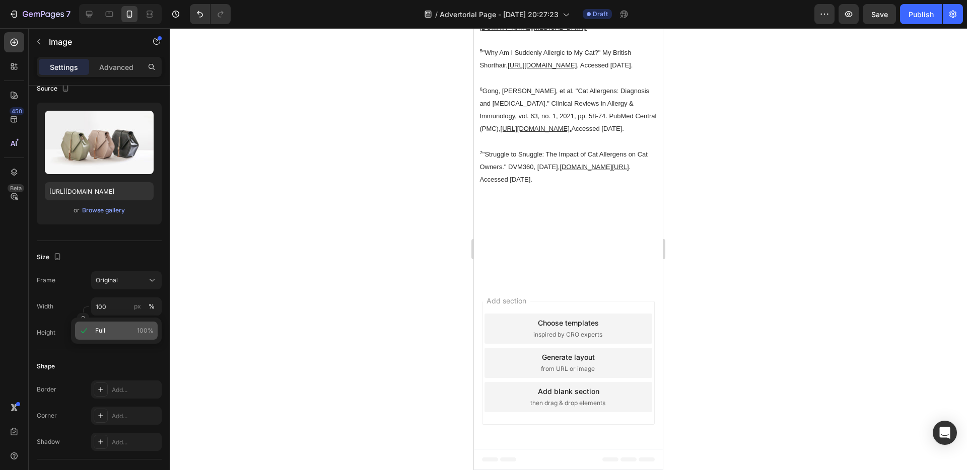
click at [105, 333] on p "Full 100%" at bounding box center [124, 330] width 58 height 9
click at [117, 299] on input "100" at bounding box center [126, 307] width 71 height 18
type input "95"
click at [142, 250] on div "Size" at bounding box center [99, 257] width 125 height 16
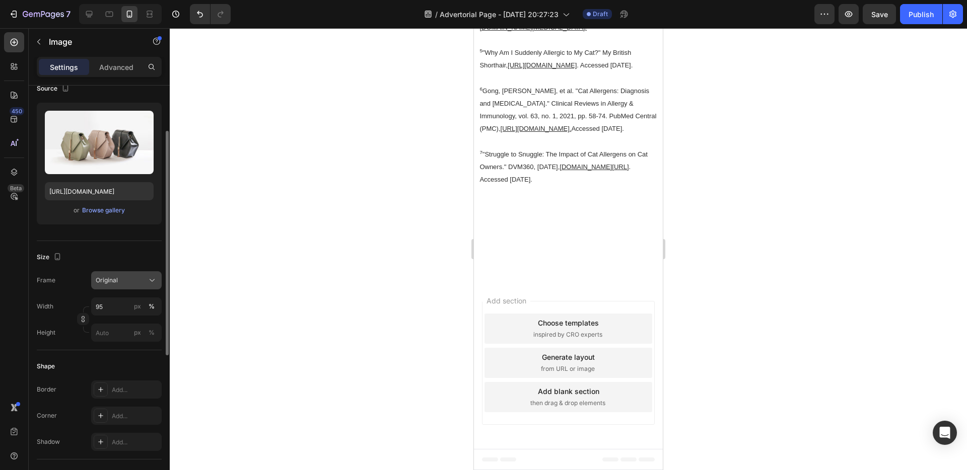
scroll to position [347, 0]
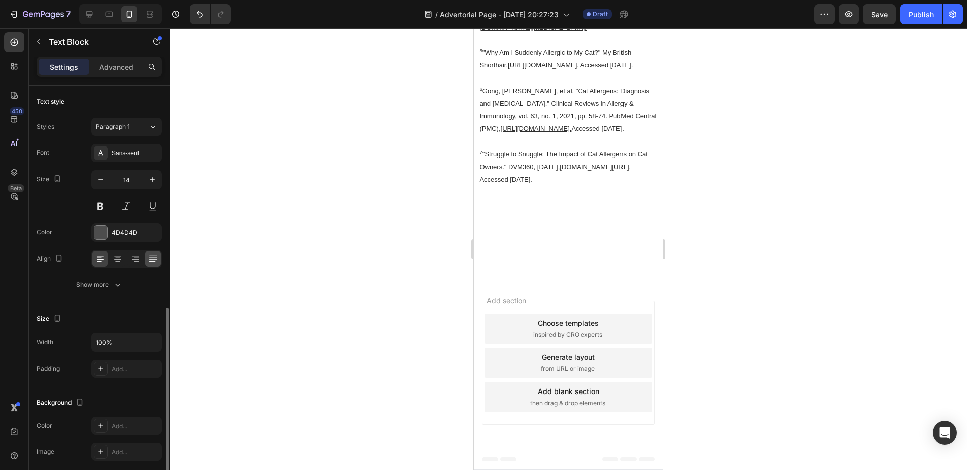
scroll to position [183, 0]
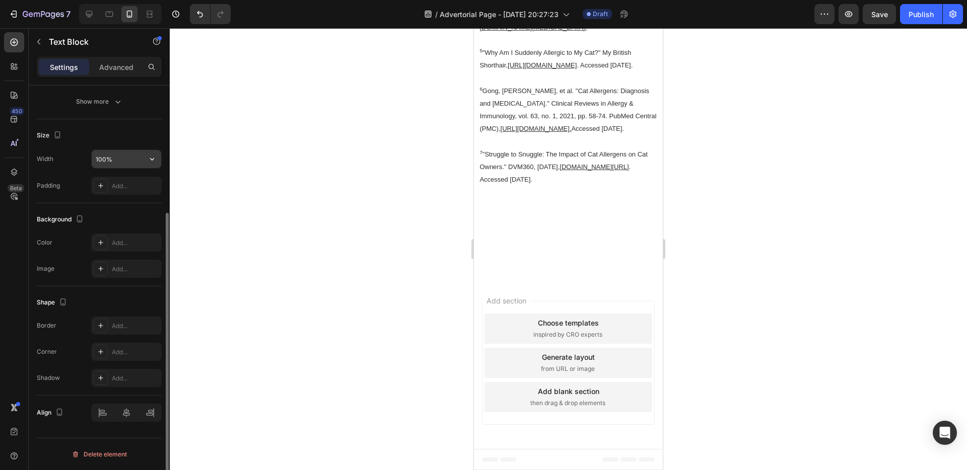
click at [102, 160] on input "100%" at bounding box center [127, 159] width 70 height 18
type input "95%"
click at [125, 213] on div "Background" at bounding box center [99, 220] width 125 height 16
click at [126, 419] on div at bounding box center [127, 413] width 22 height 16
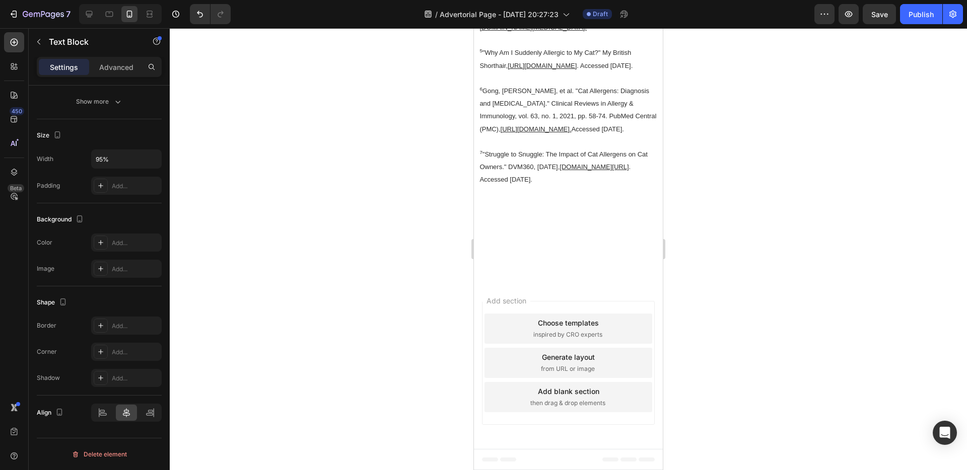
scroll to position [8322, 0]
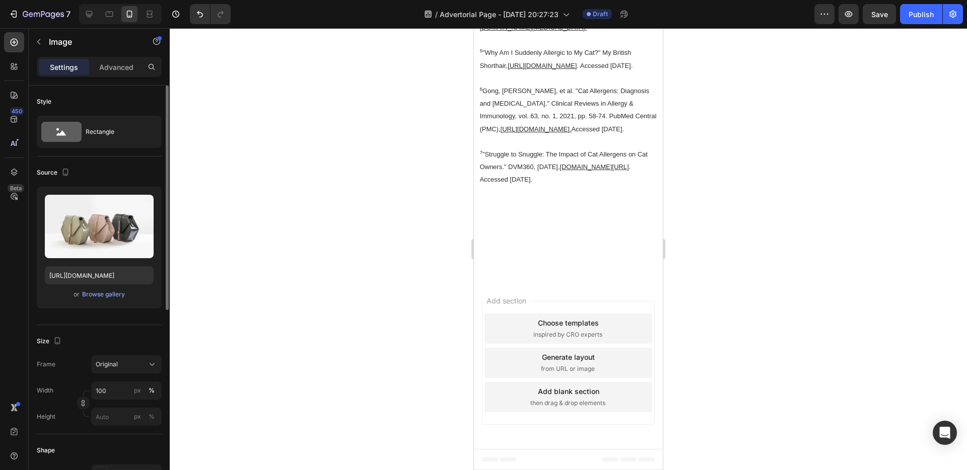
scroll to position [20, 0]
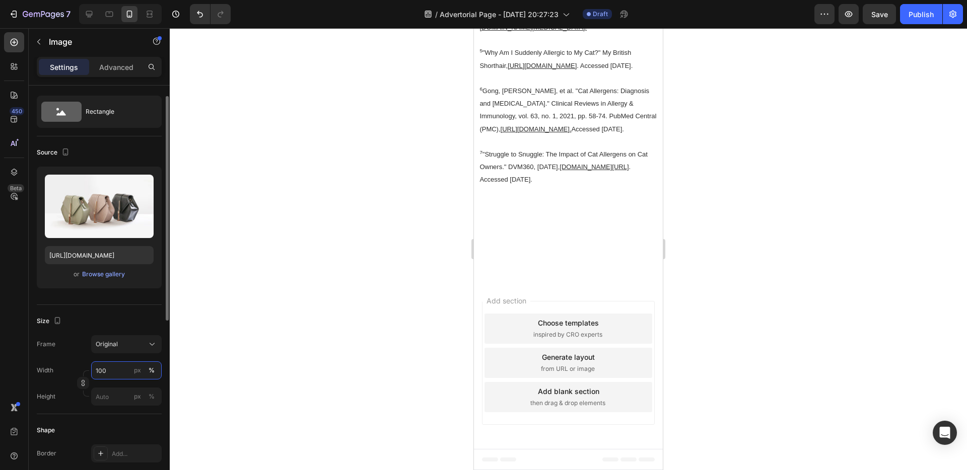
click at [102, 372] on input "100" at bounding box center [126, 371] width 71 height 18
click at [104, 390] on span "Full" at bounding box center [100, 394] width 10 height 9
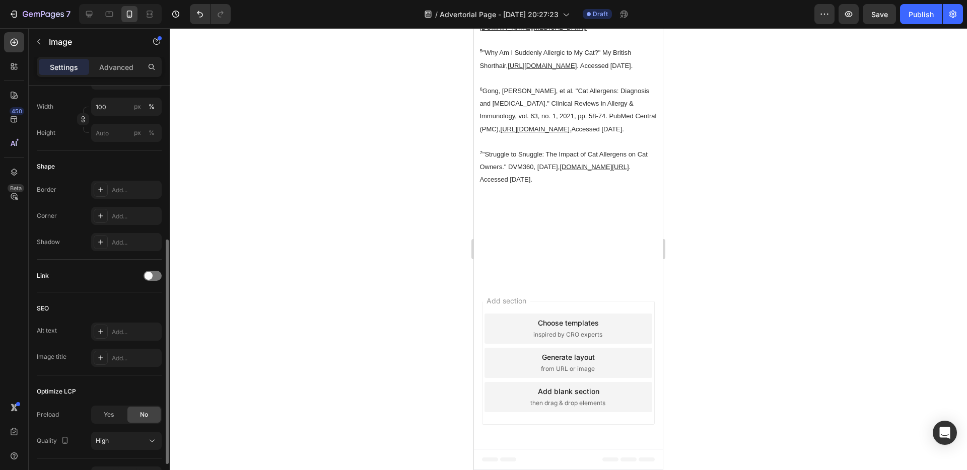
scroll to position [173, 0]
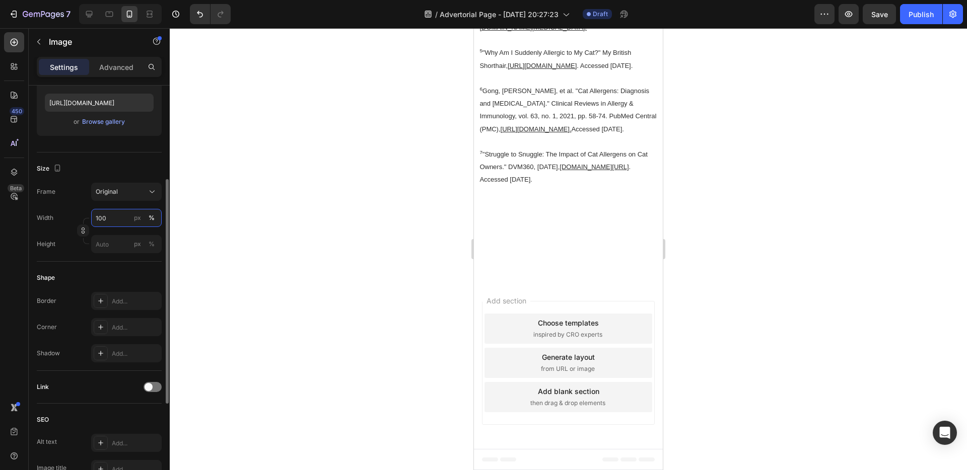
click at [99, 217] on input "100" at bounding box center [126, 218] width 71 height 18
type input "95"
click at [114, 159] on div "Size Frame Original Width 95 px % Height px %" at bounding box center [99, 207] width 125 height 109
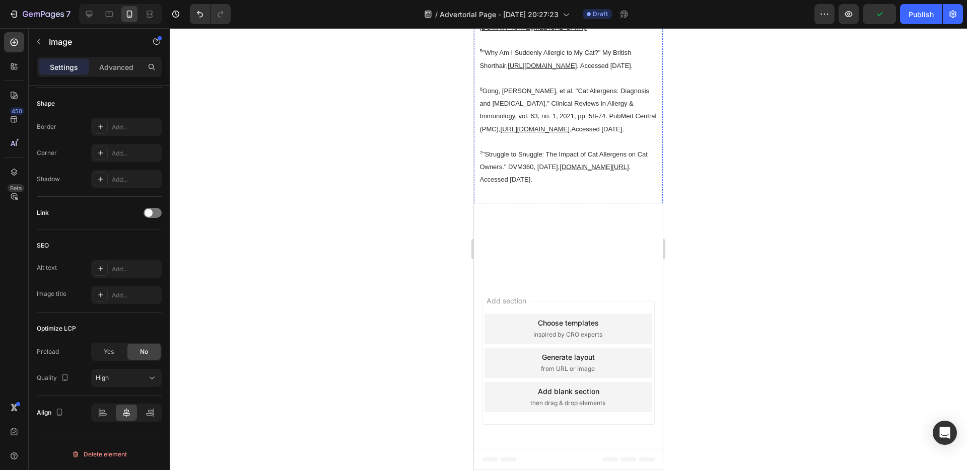
scroll to position [8121, 0]
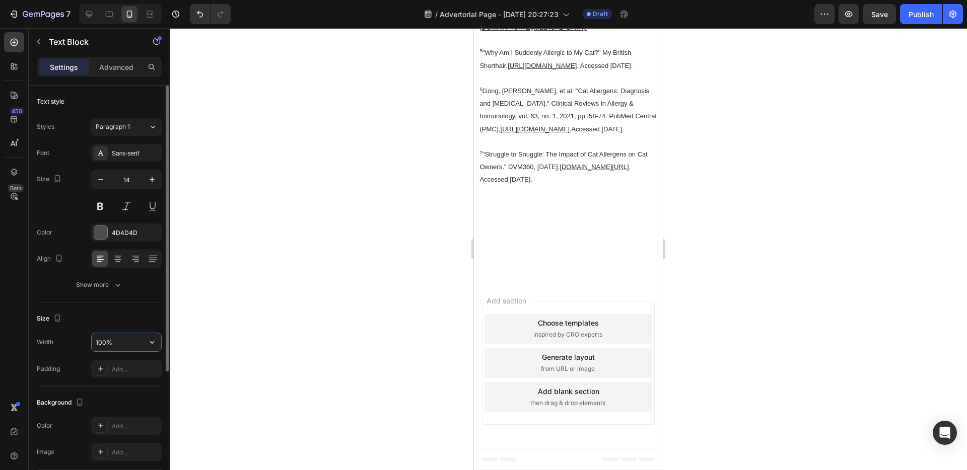
click at [101, 341] on input "100%" at bounding box center [127, 342] width 70 height 18
type input "95%"
click at [143, 320] on div "Size" at bounding box center [99, 319] width 125 height 16
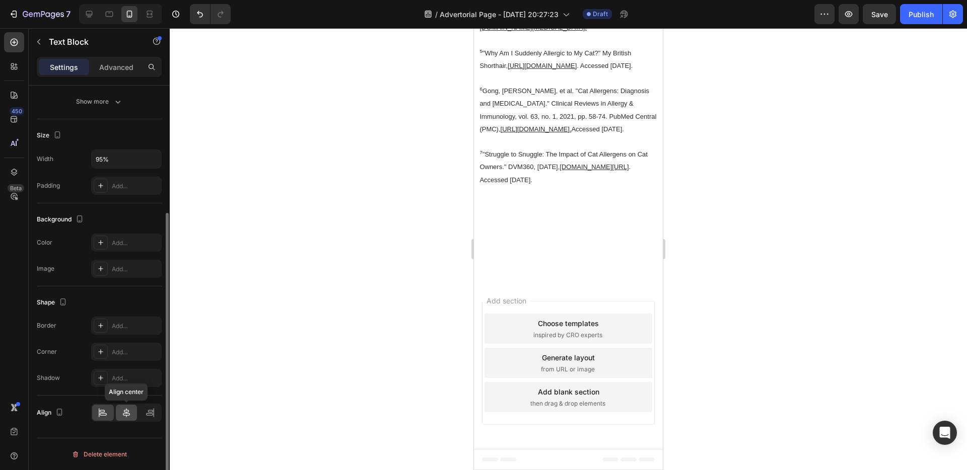
click at [120, 419] on div at bounding box center [127, 413] width 22 height 16
click at [98, 158] on input "100%" at bounding box center [127, 159] width 70 height 18
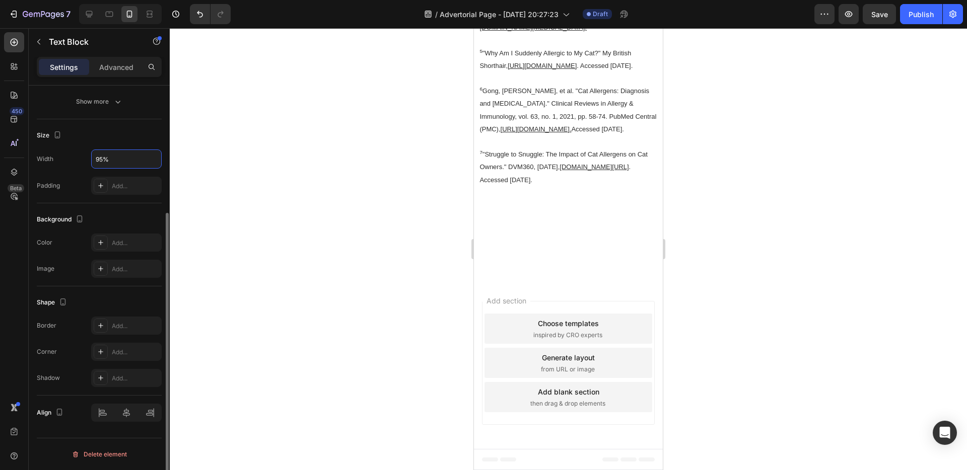
type input "95%"
click at [140, 305] on div "Shape" at bounding box center [99, 303] width 125 height 16
click at [124, 417] on icon at bounding box center [126, 413] width 10 height 10
click at [100, 154] on input "100%" at bounding box center [127, 159] width 70 height 18
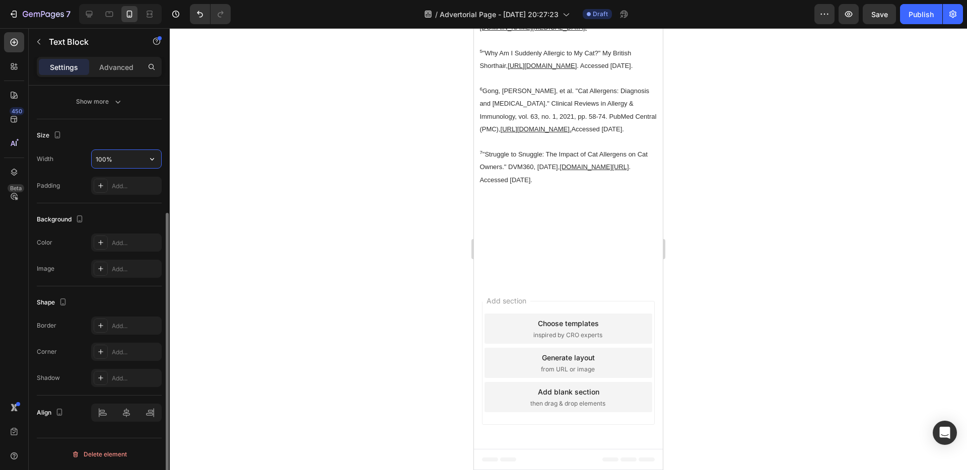
click at [100, 154] on input "100%" at bounding box center [127, 159] width 70 height 18
type input "95%"
click at [134, 303] on div "Shape" at bounding box center [99, 303] width 125 height 16
click at [128, 418] on div at bounding box center [127, 413] width 22 height 16
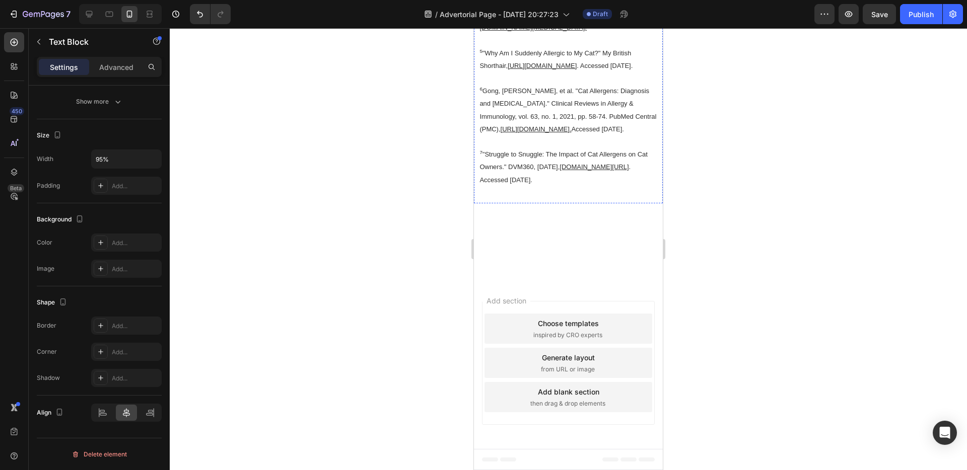
click at [101, 161] on input "100%" at bounding box center [127, 159] width 70 height 18
type input "95%"
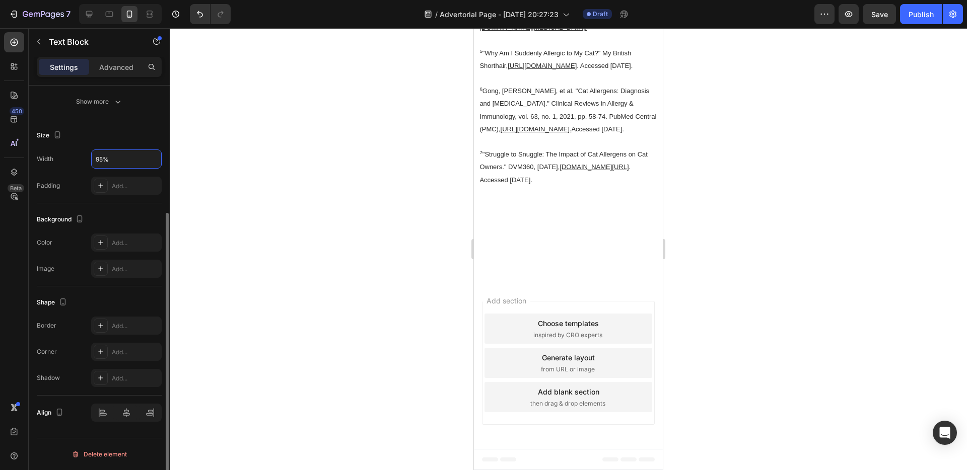
click at [121, 134] on div "Size" at bounding box center [99, 135] width 125 height 16
click at [128, 408] on icon at bounding box center [126, 413] width 10 height 10
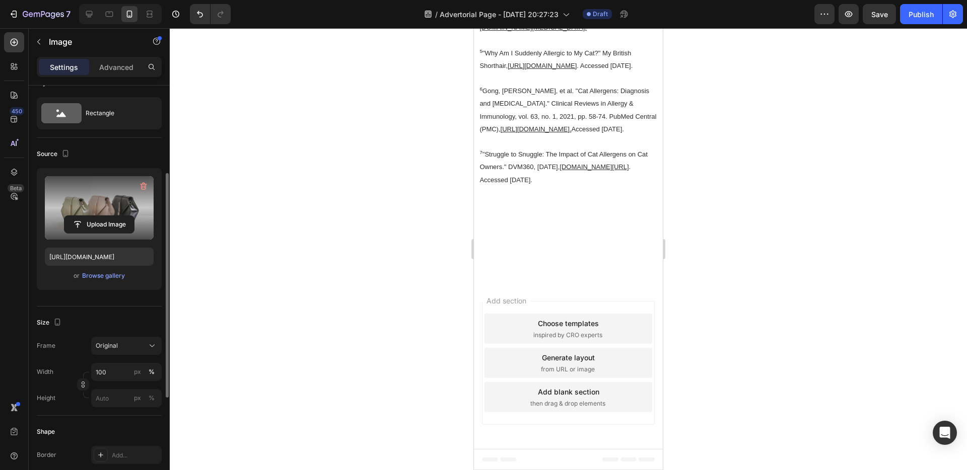
scroll to position [129, 0]
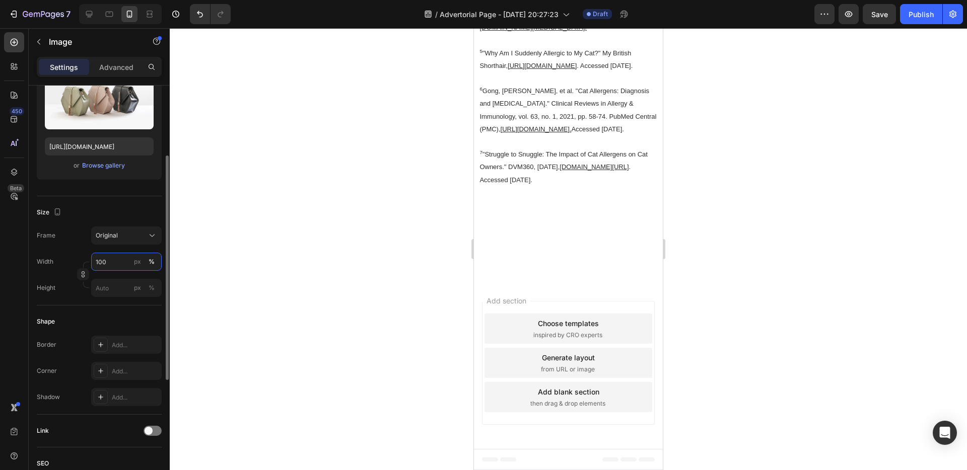
click at [108, 254] on input "100" at bounding box center [126, 262] width 71 height 18
type input "95"
click at [129, 205] on div "Size" at bounding box center [99, 212] width 125 height 16
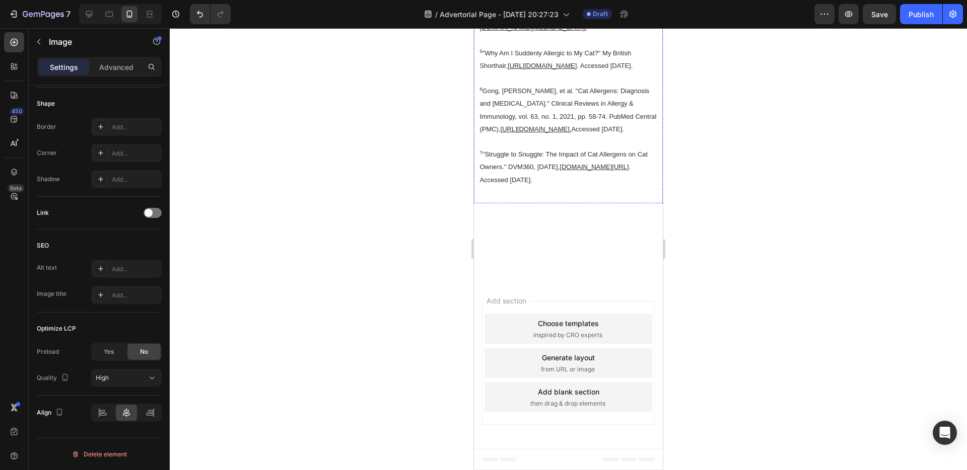
scroll to position [7150, 0]
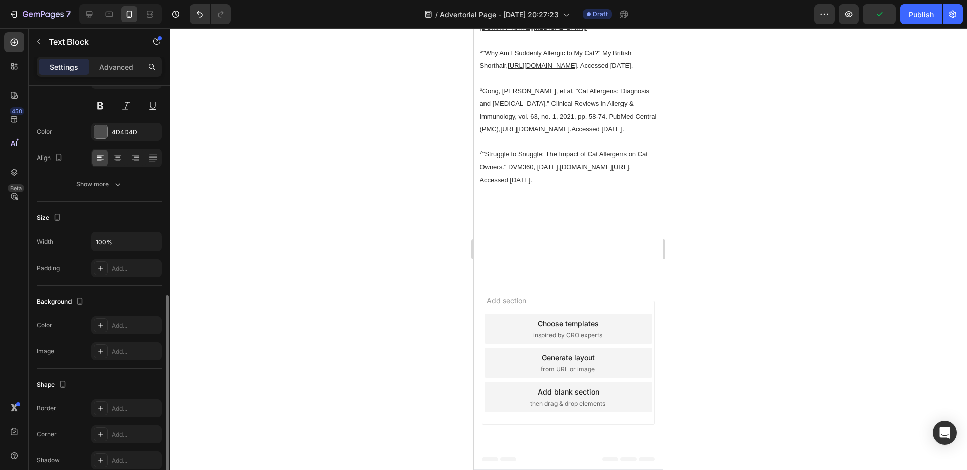
scroll to position [183, 0]
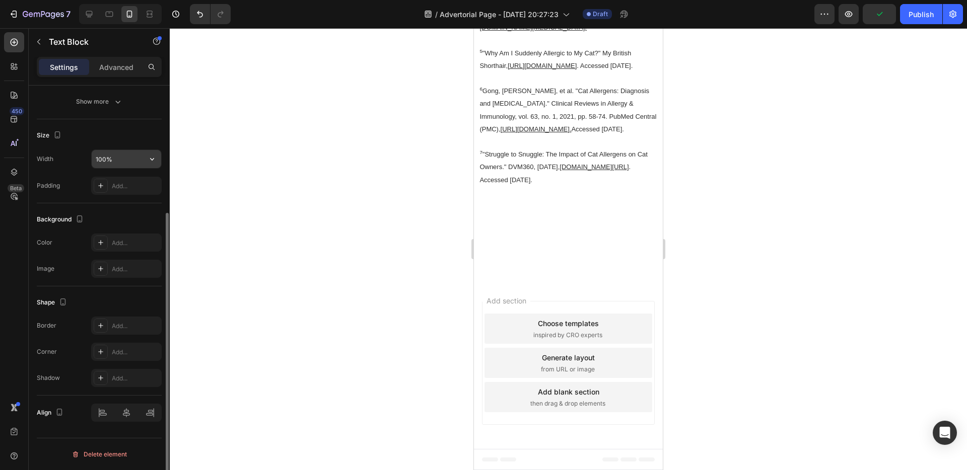
click at [103, 156] on input "100%" at bounding box center [127, 159] width 70 height 18
type input "95%"
click at [119, 136] on div "Size" at bounding box center [99, 135] width 125 height 16
click at [128, 408] on icon at bounding box center [126, 413] width 10 height 10
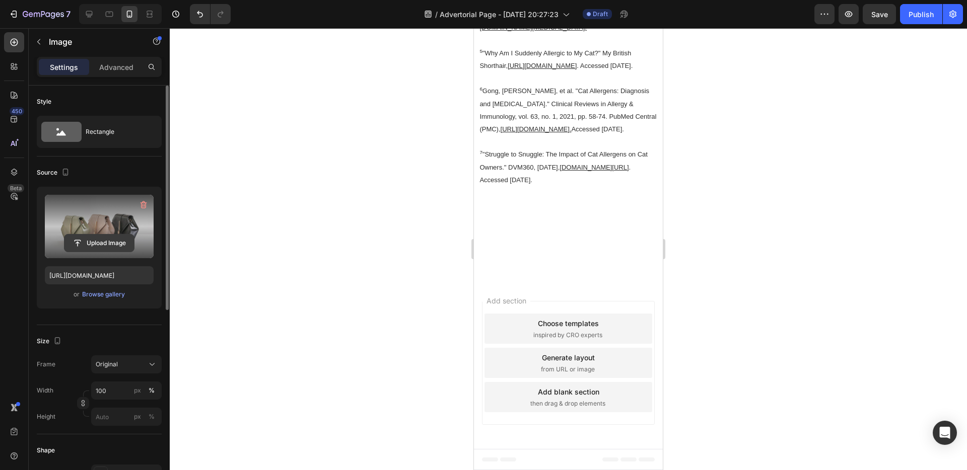
scroll to position [76, 0]
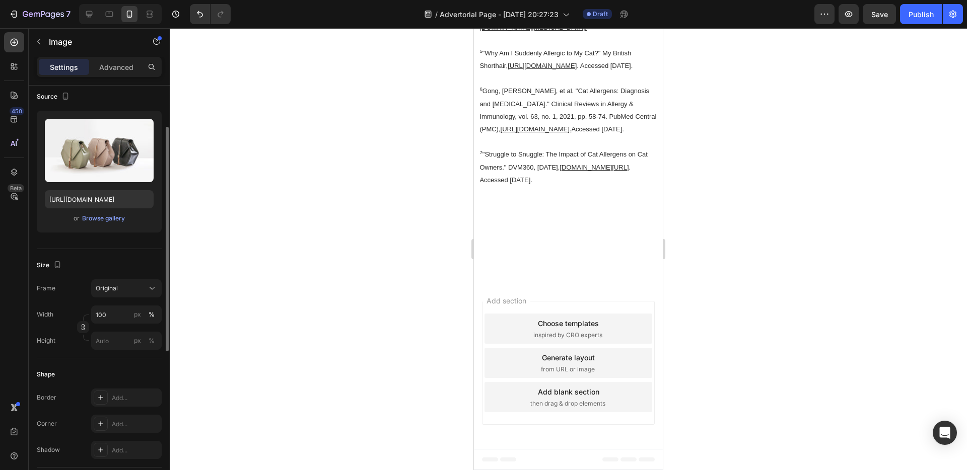
click at [102, 325] on div "Width 100 px % Height px %" at bounding box center [99, 328] width 125 height 44
click at [101, 317] on input "100" at bounding box center [126, 315] width 71 height 18
type input "95"
click at [121, 258] on div "Size" at bounding box center [99, 265] width 125 height 16
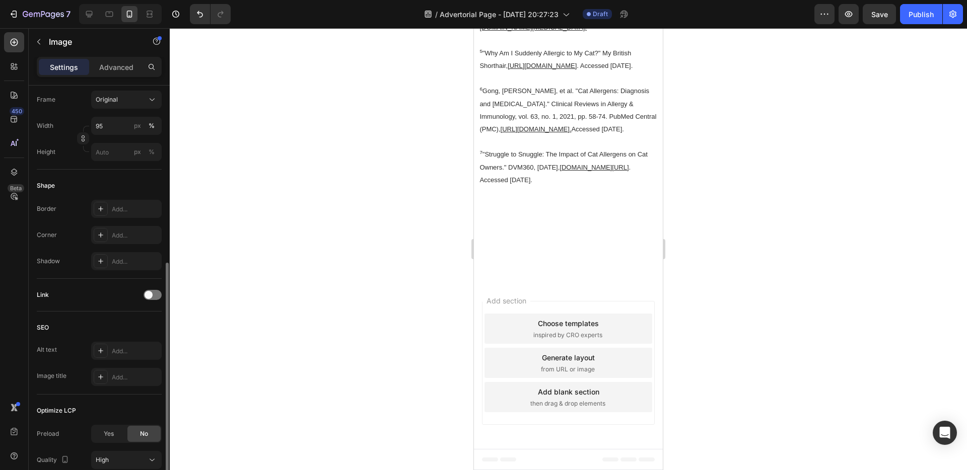
scroll to position [347, 0]
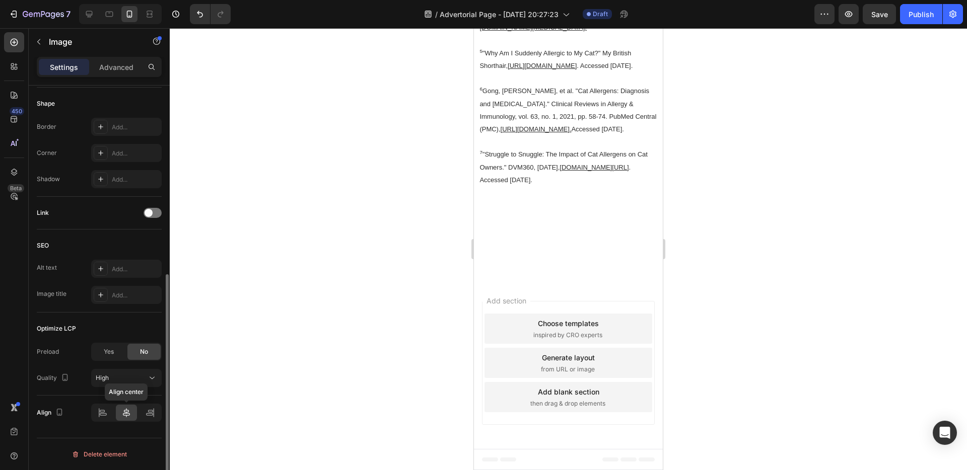
click at [130, 419] on div at bounding box center [127, 413] width 22 height 16
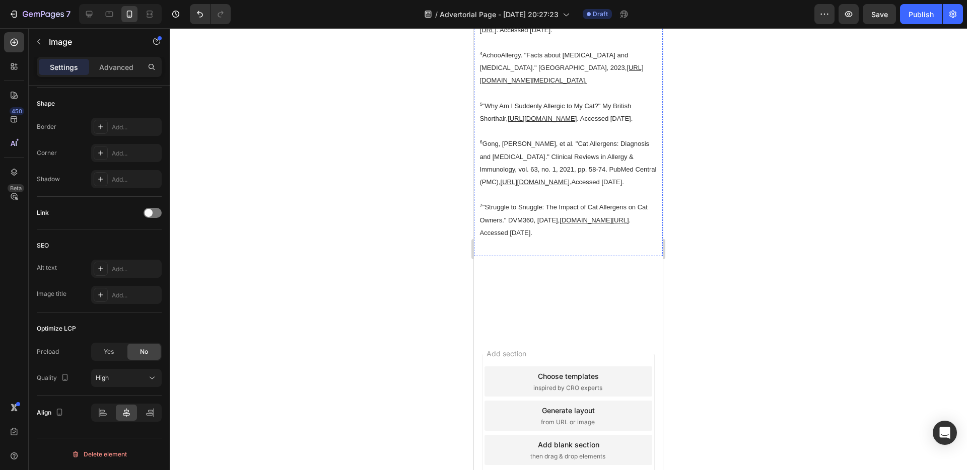
scroll to position [7006, 0]
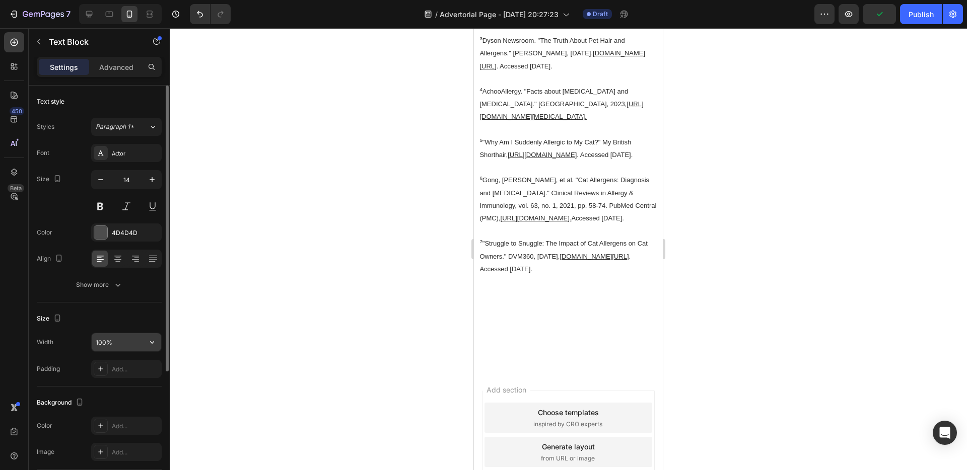
click at [100, 343] on input "100%" at bounding box center [127, 342] width 70 height 18
type input "95%"
click at [124, 319] on div "Size" at bounding box center [99, 319] width 125 height 16
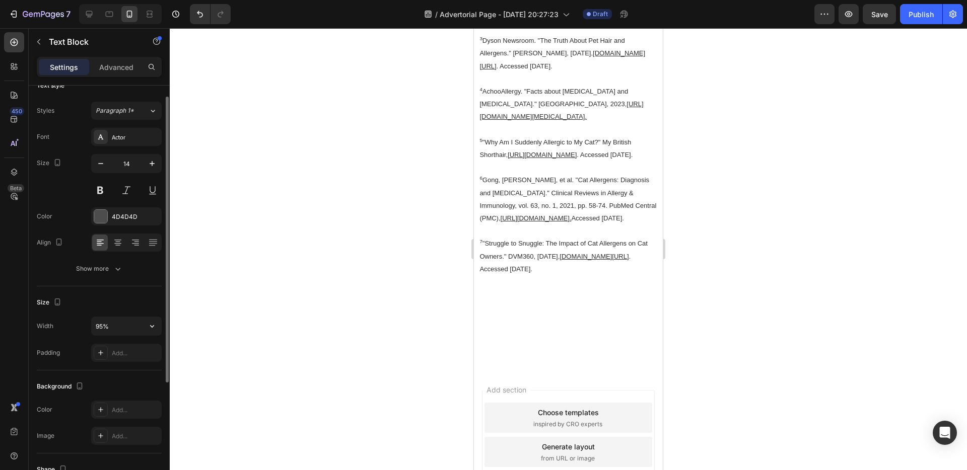
scroll to position [157, 0]
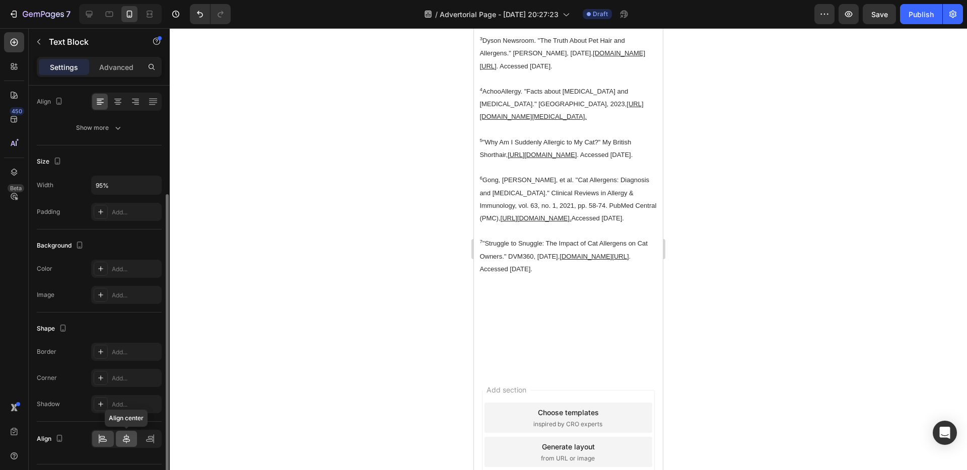
click at [123, 445] on div at bounding box center [127, 439] width 22 height 16
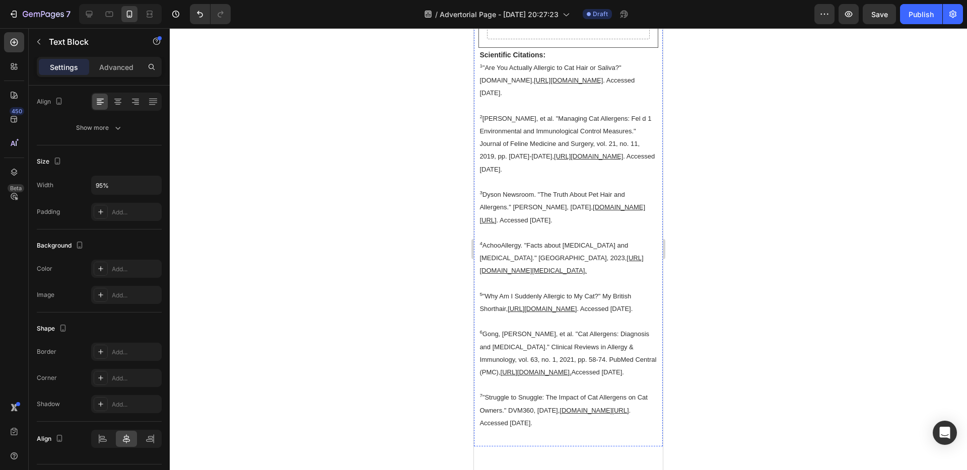
scroll to position [6794, 0]
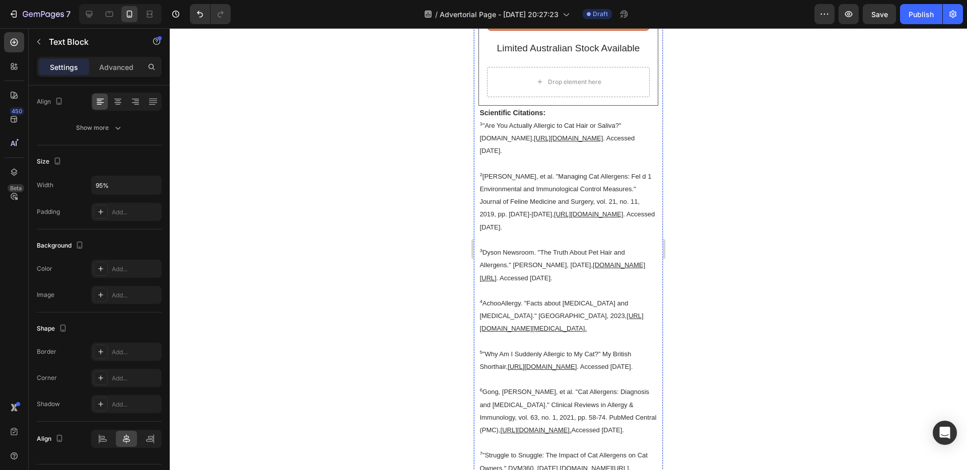
click at [100, 184] on input "100%" at bounding box center [127, 185] width 70 height 18
type input "95%"
click at [115, 164] on div "Size" at bounding box center [99, 162] width 125 height 16
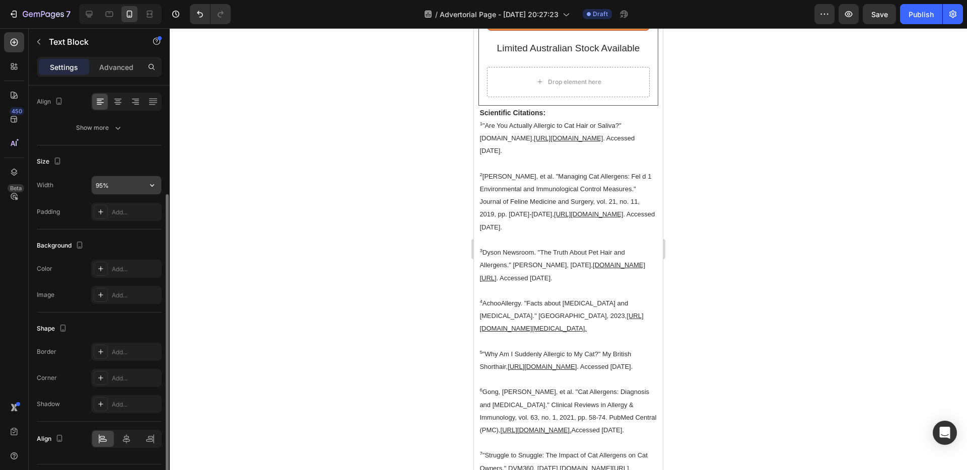
scroll to position [183, 0]
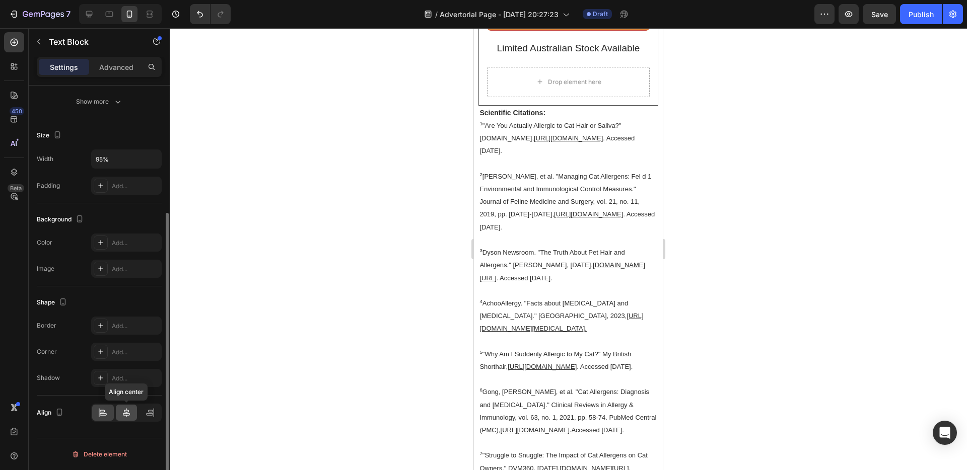
click at [121, 415] on icon at bounding box center [126, 413] width 10 height 10
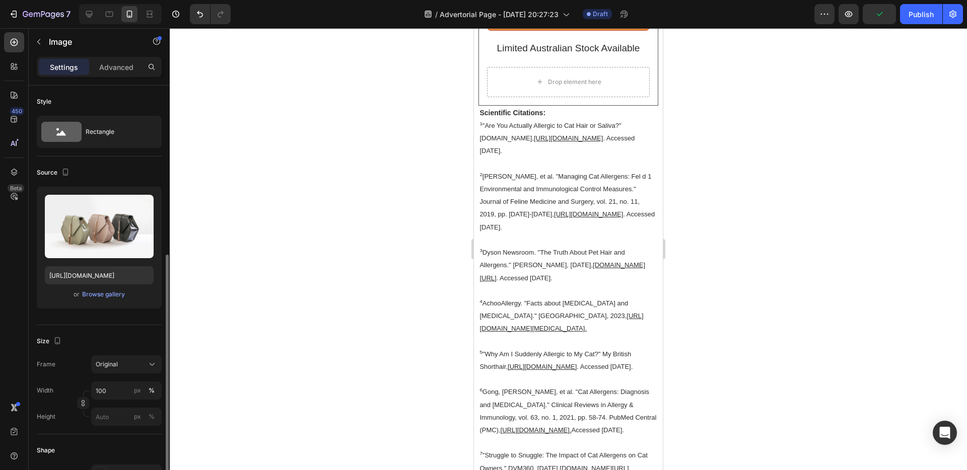
scroll to position [230, 0]
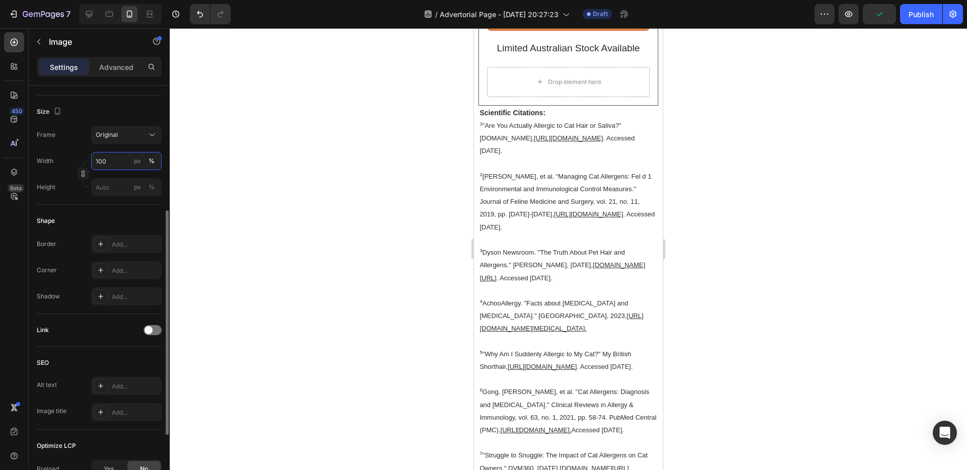
click at [110, 161] on input "100" at bounding box center [126, 161] width 71 height 18
type input "95"
click at [111, 112] on div "Size" at bounding box center [99, 112] width 125 height 16
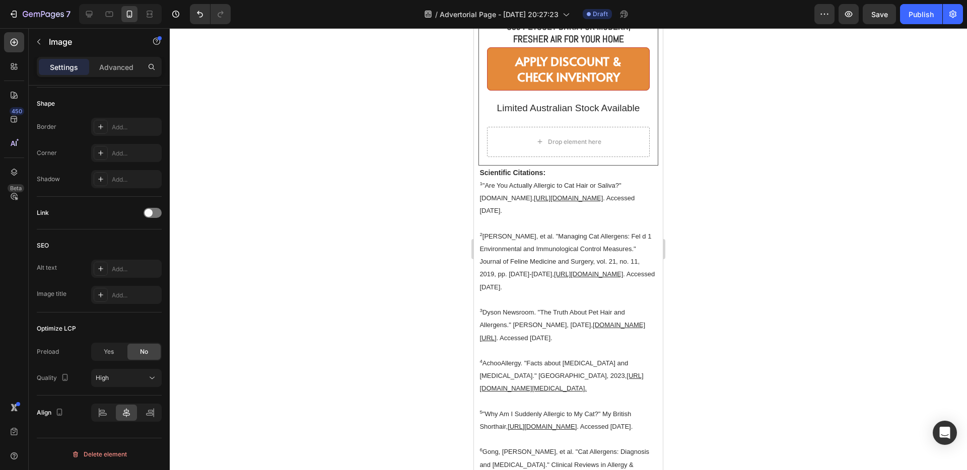
scroll to position [6685, 0]
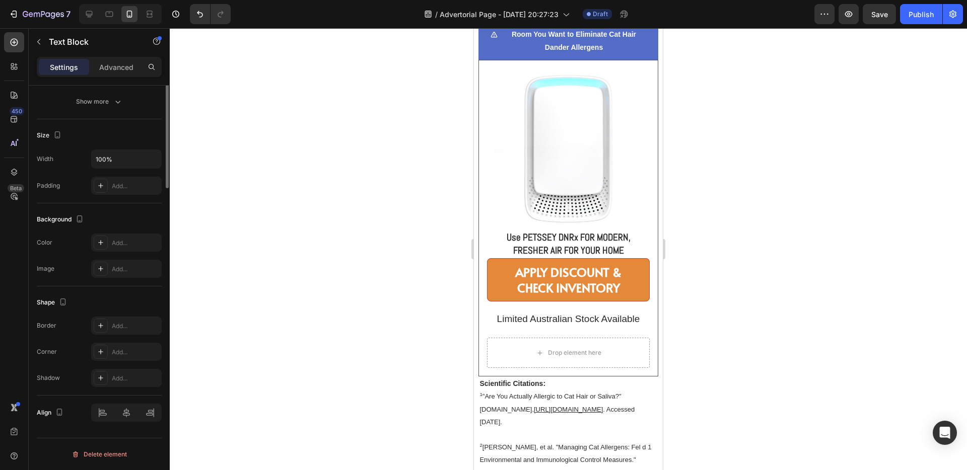
scroll to position [0, 0]
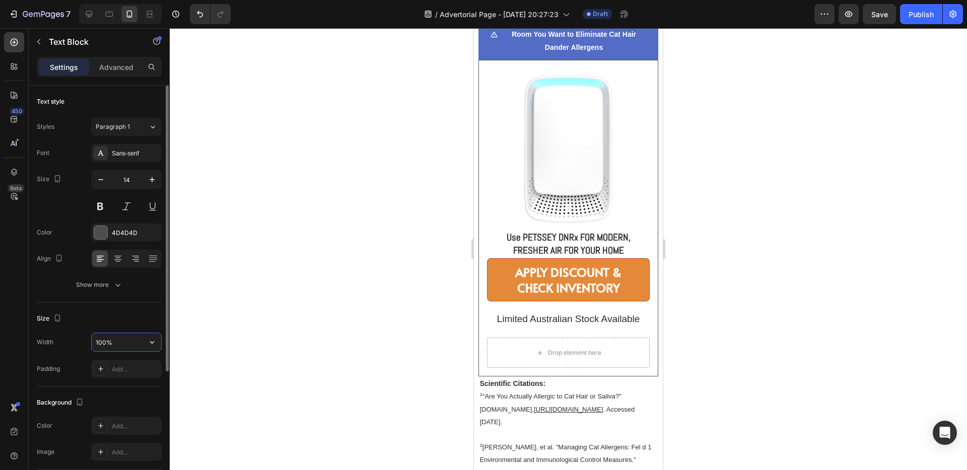
click at [103, 348] on input "100%" at bounding box center [127, 342] width 70 height 18
type input "95%"
click at [113, 325] on div "Size" at bounding box center [99, 319] width 125 height 16
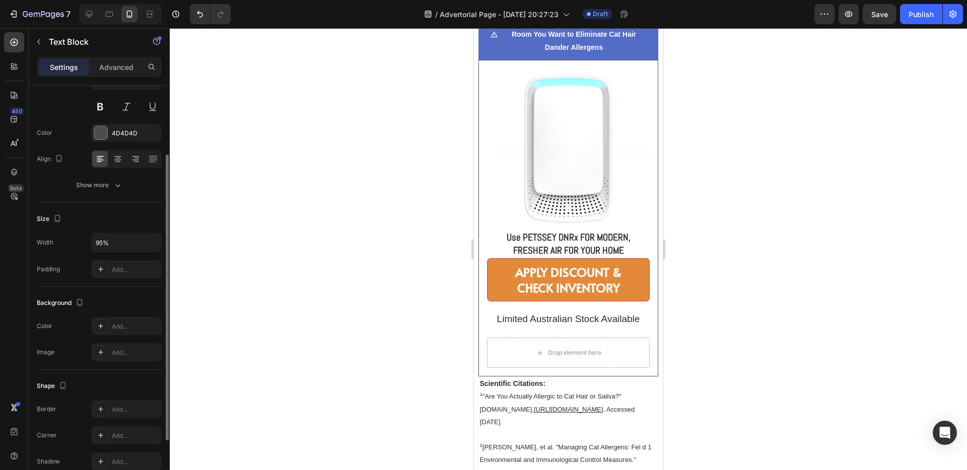
scroll to position [183, 0]
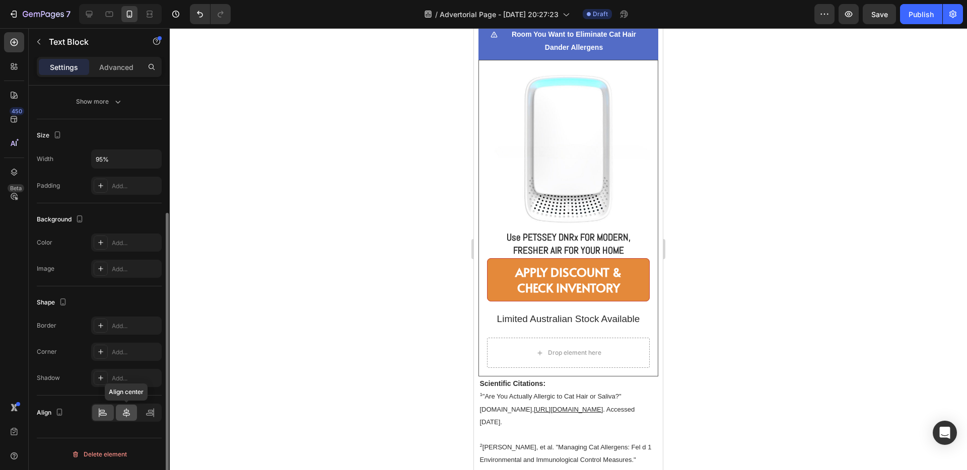
click at [125, 410] on icon at bounding box center [126, 412] width 7 height 9
click at [105, 154] on input "100%" at bounding box center [127, 159] width 70 height 18
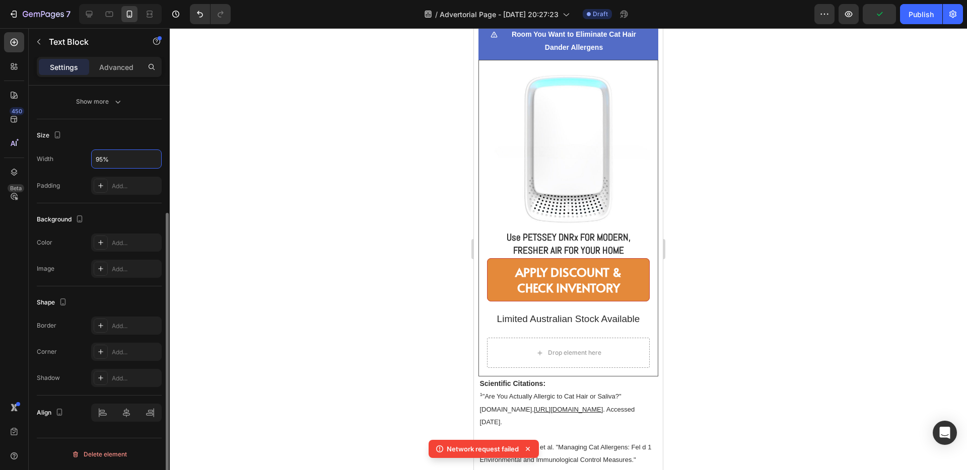
type input "95%"
click at [109, 144] on div "Size Width 95% Padding Add..." at bounding box center [99, 161] width 125 height 84
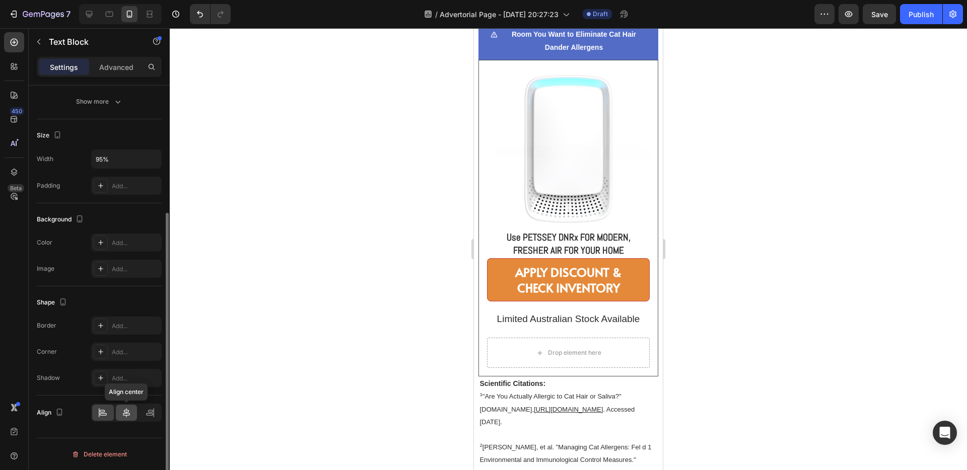
click at [129, 415] on icon at bounding box center [126, 412] width 7 height 9
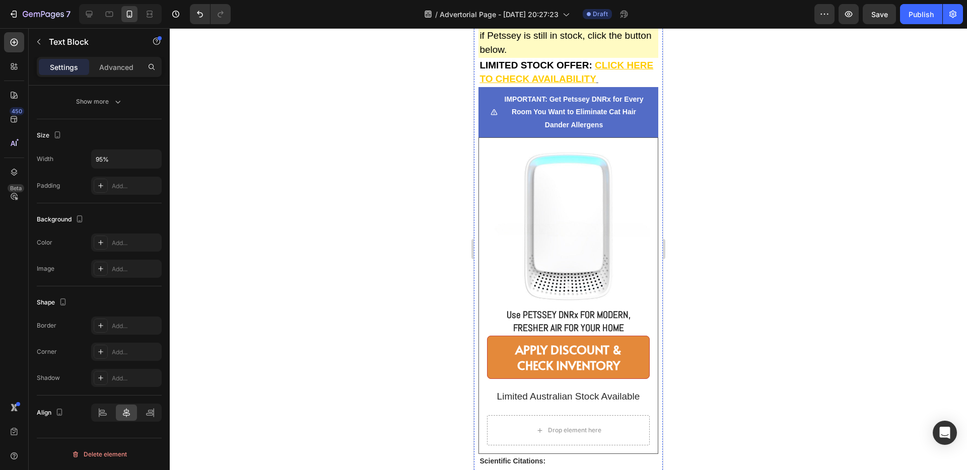
scroll to position [6606, 0]
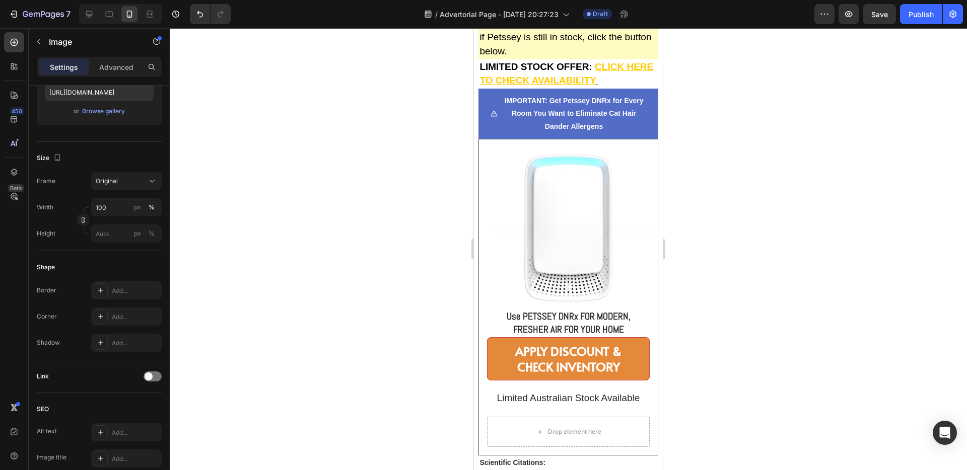
scroll to position [0, 0]
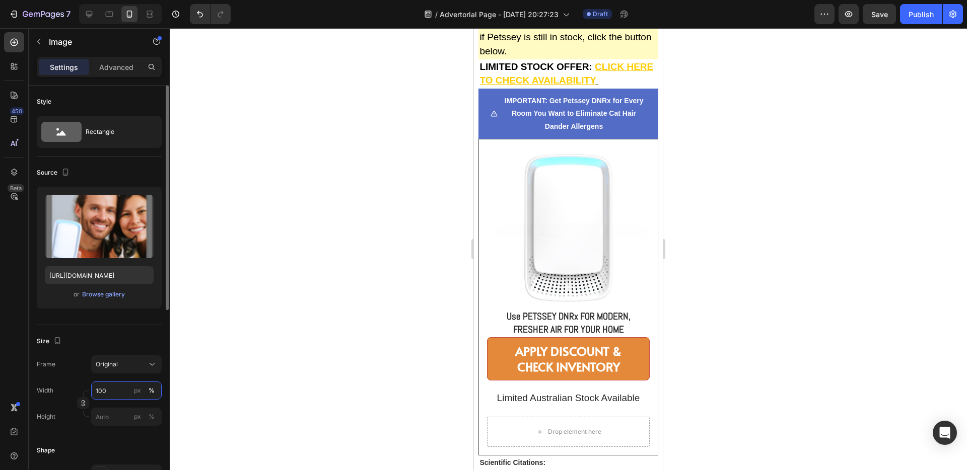
click at [117, 390] on input "100" at bounding box center [126, 391] width 71 height 18
type input "98"
click at [136, 349] on div "Size" at bounding box center [99, 341] width 125 height 16
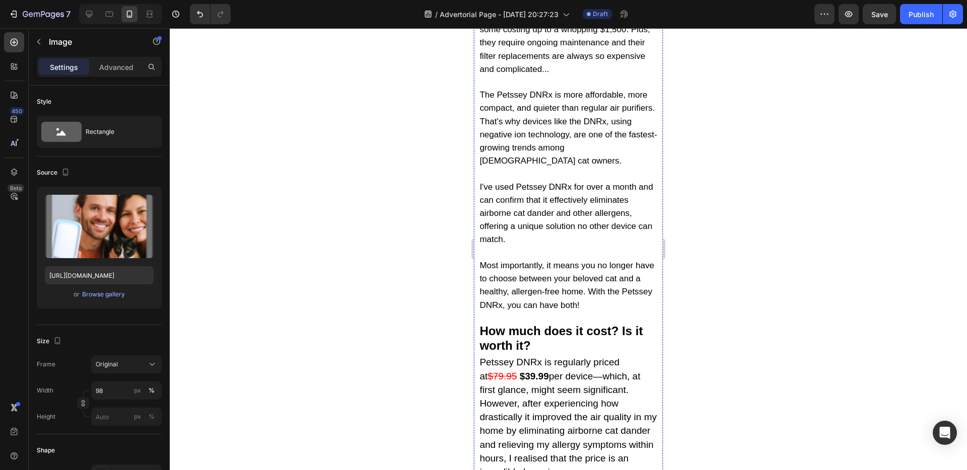
scroll to position [5630, 0]
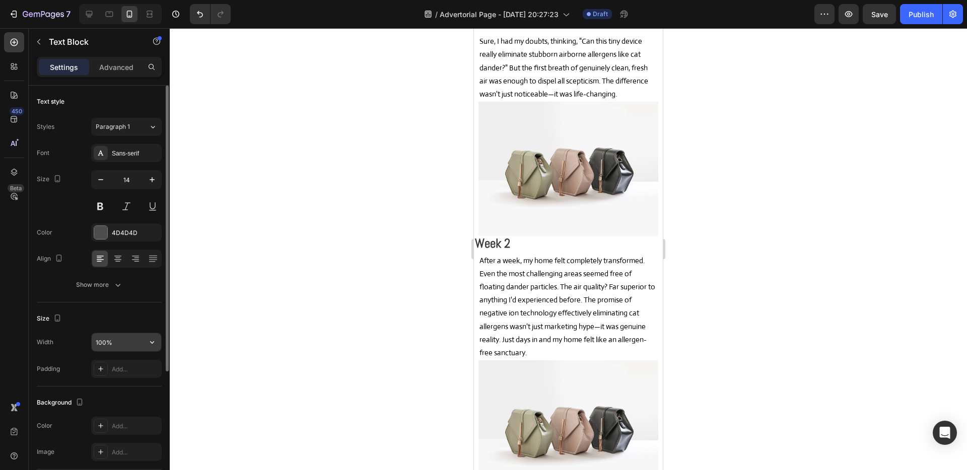
click at [96, 343] on input "100%" at bounding box center [127, 342] width 70 height 18
type input "95%"
click at [140, 317] on div "Size" at bounding box center [99, 319] width 125 height 16
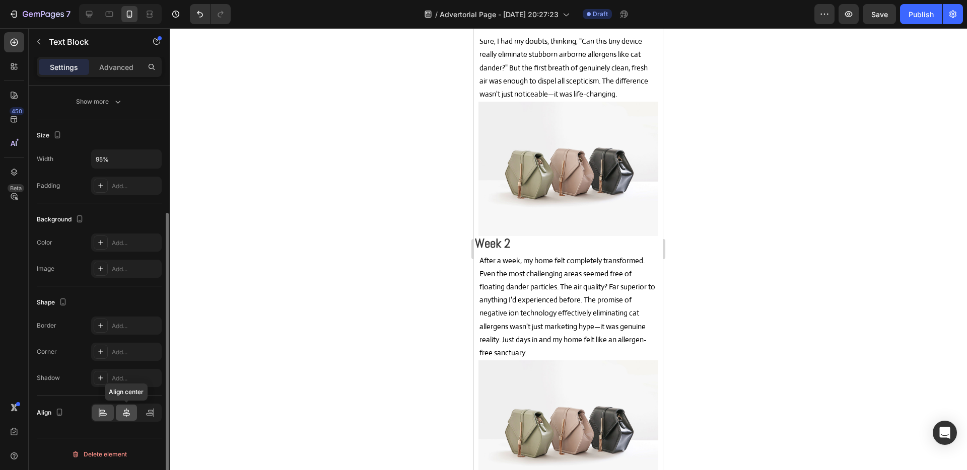
click at [122, 410] on icon at bounding box center [126, 413] width 10 height 10
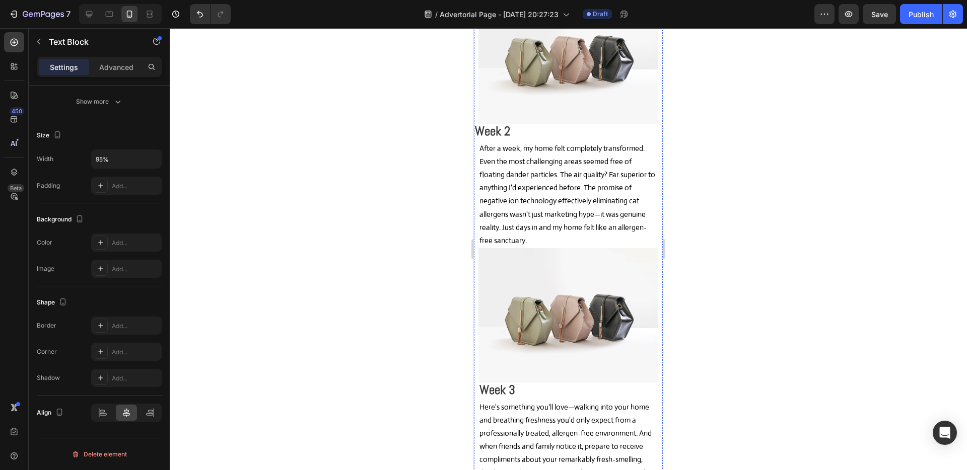
scroll to position [5842, 0]
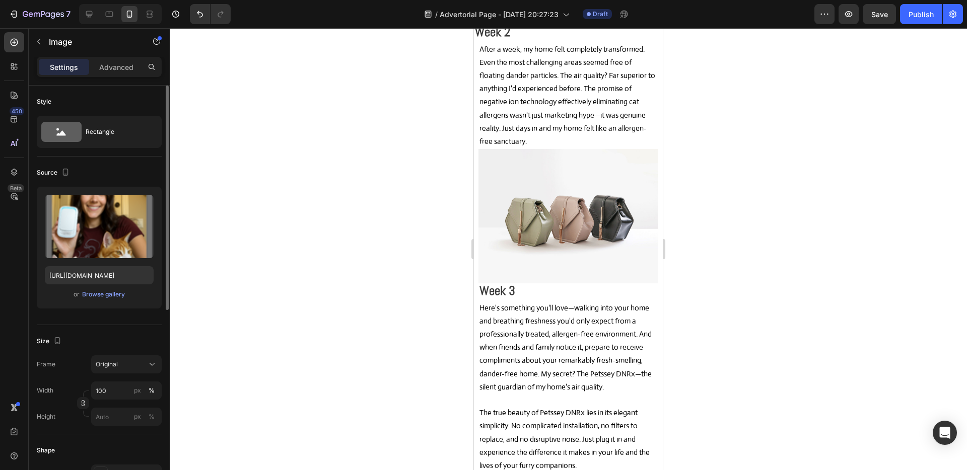
scroll to position [5750, 0]
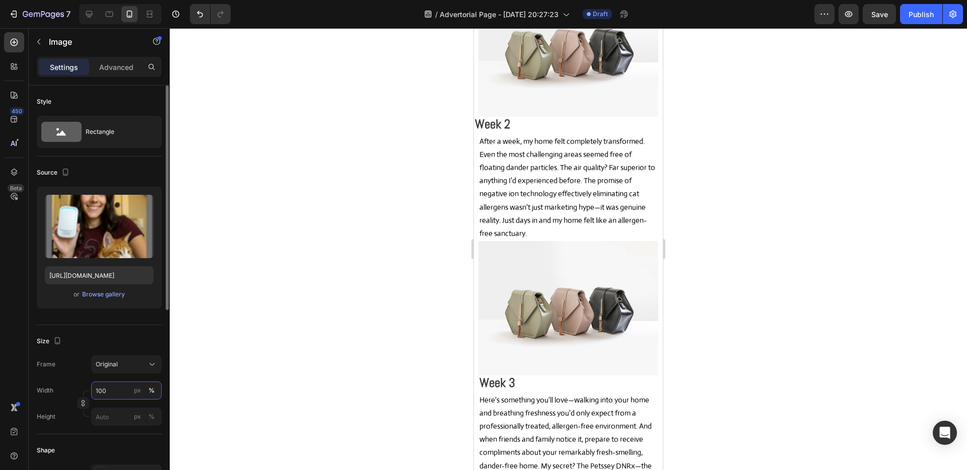
click at [103, 393] on input "100" at bounding box center [126, 391] width 71 height 18
type input "95"
click at [710, 279] on div at bounding box center [568, 249] width 797 height 442
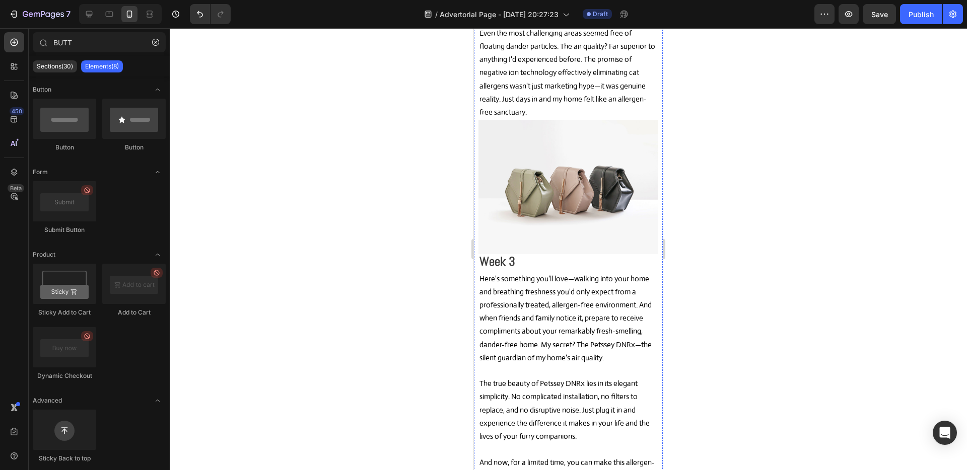
scroll to position [6036, 0]
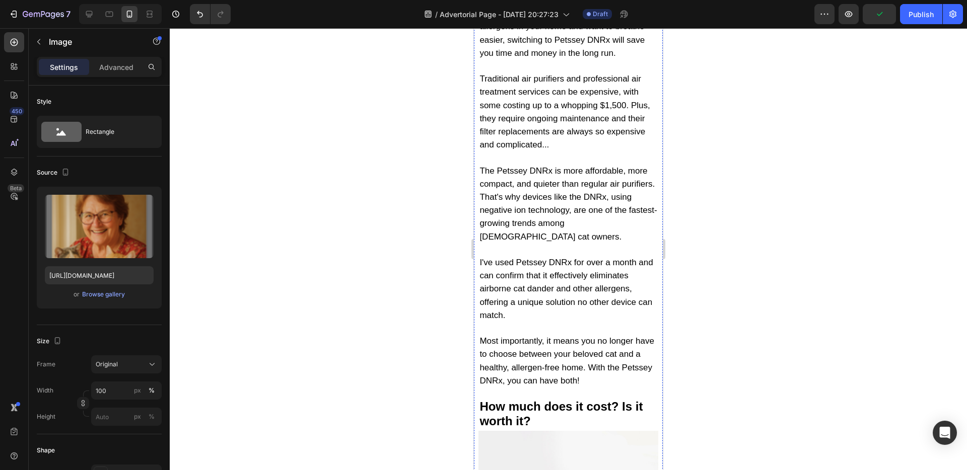
scroll to position [6482, 0]
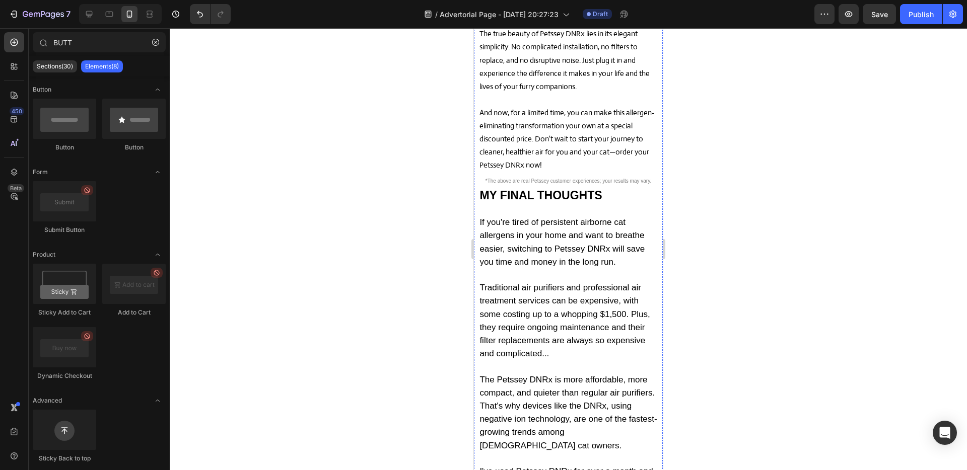
scroll to position [6154, 0]
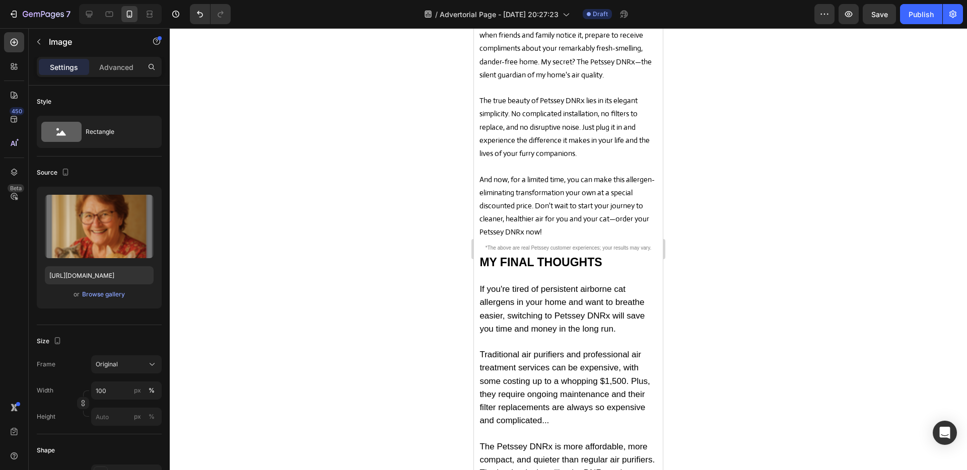
drag, startPoint x: 544, startPoint y: 36, endPoint x: 543, endPoint y: 44, distance: 8.1
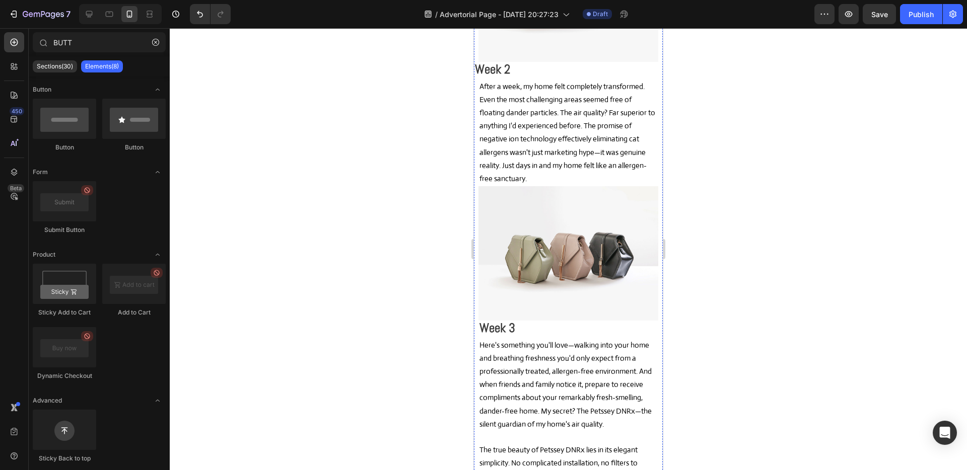
scroll to position [5782, 0]
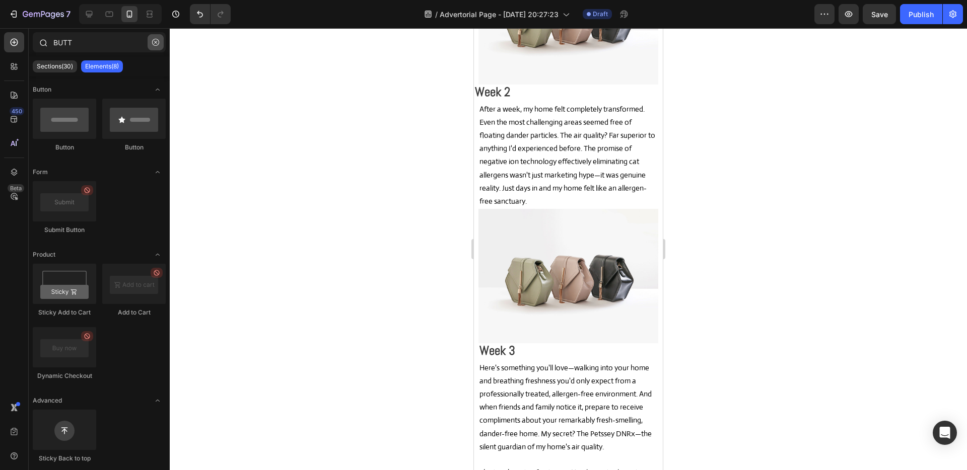
click at [155, 45] on icon "button" at bounding box center [155, 42] width 7 height 7
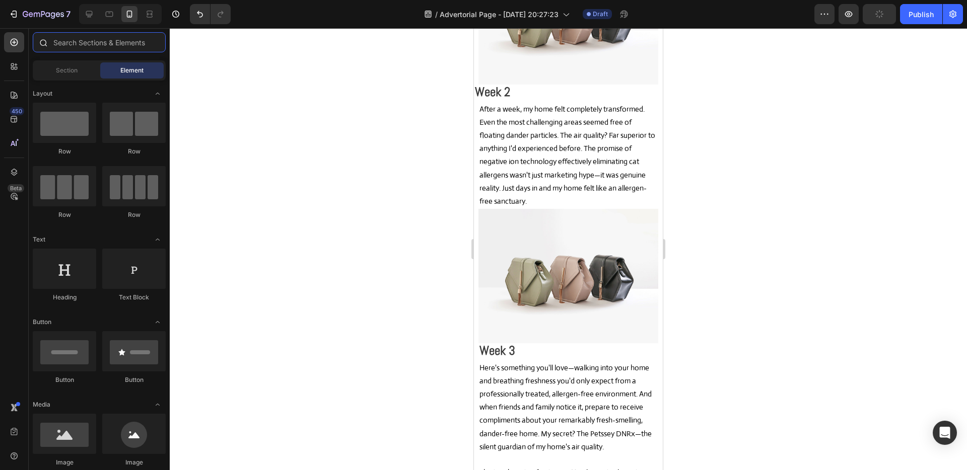
click at [116, 50] on input "text" at bounding box center [99, 42] width 133 height 20
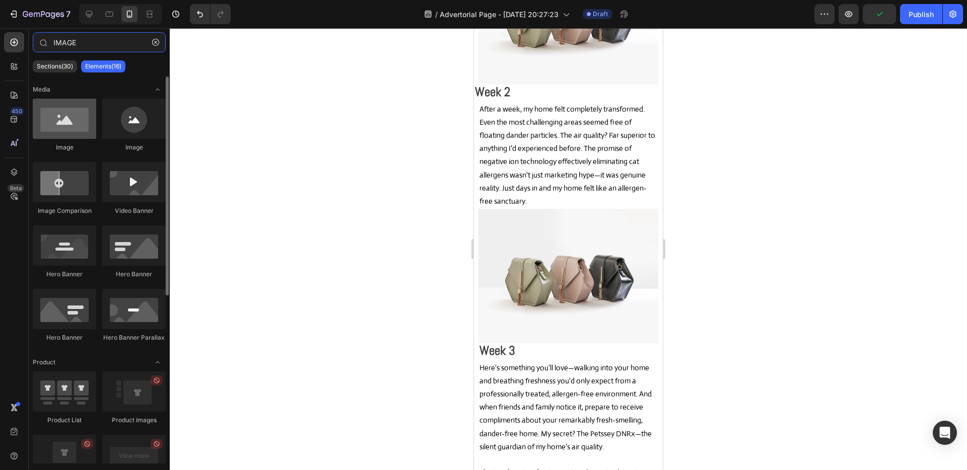
type input "IMAGE"
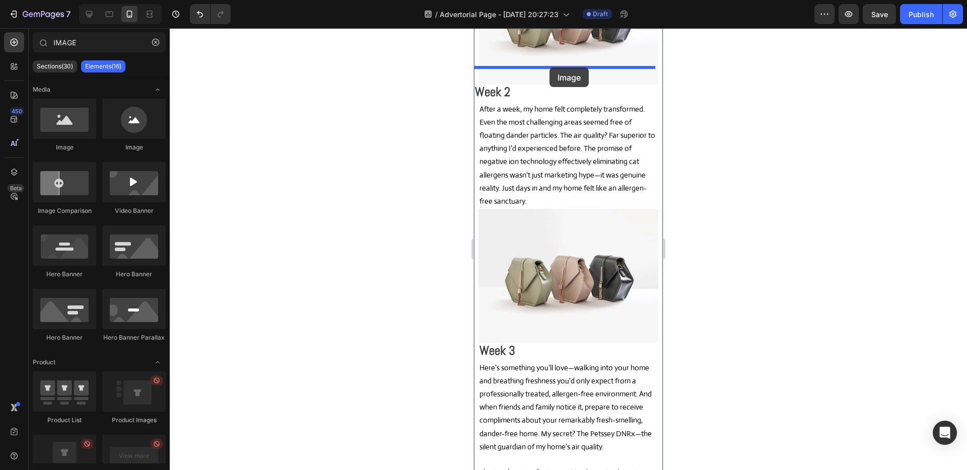
drag, startPoint x: 554, startPoint y: 159, endPoint x: 918, endPoint y: 113, distance: 366.5
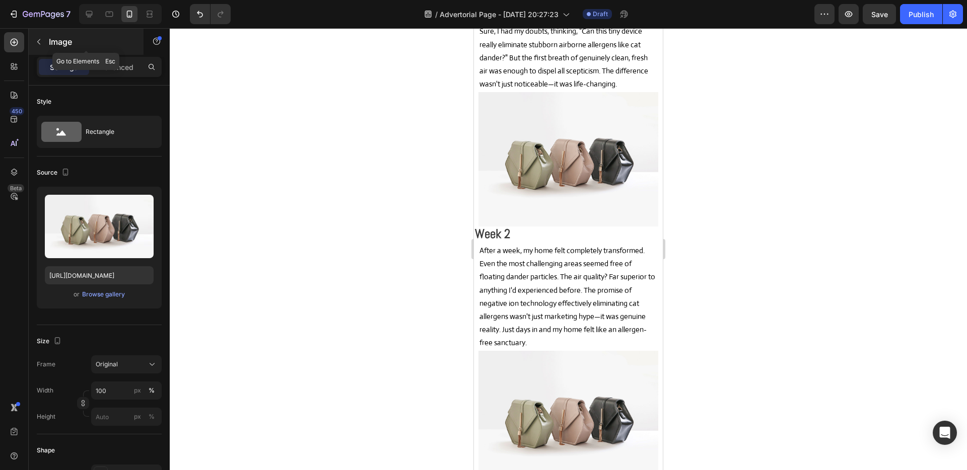
click at [37, 40] on icon "button" at bounding box center [39, 42] width 8 height 8
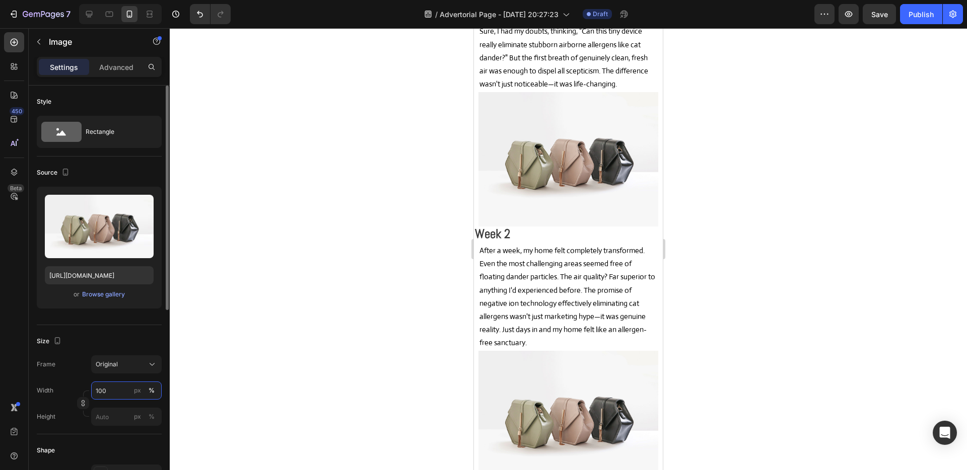
click at [111, 391] on input "100" at bounding box center [126, 391] width 71 height 18
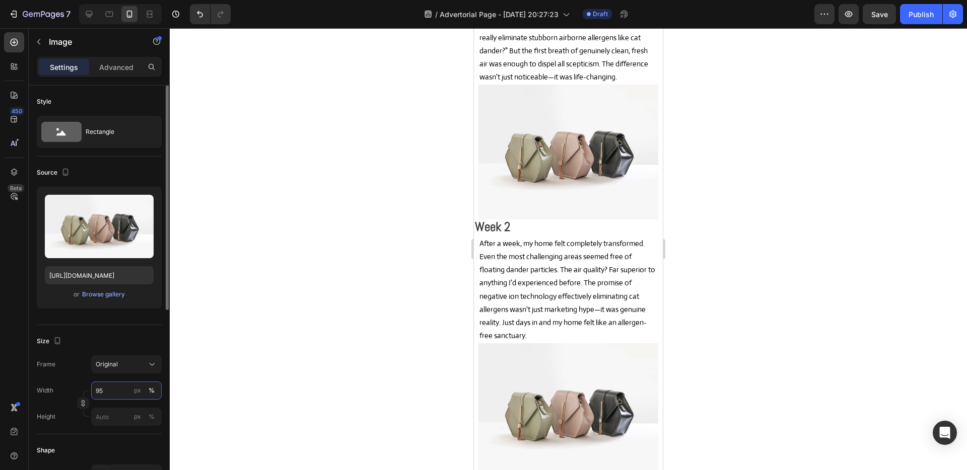
type input "95"
click at [137, 334] on div "Size" at bounding box center [99, 341] width 125 height 16
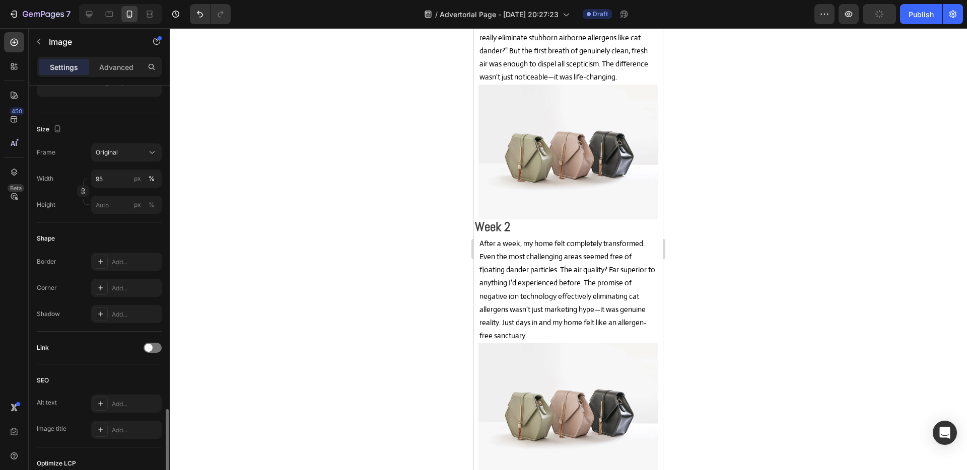
scroll to position [347, 0]
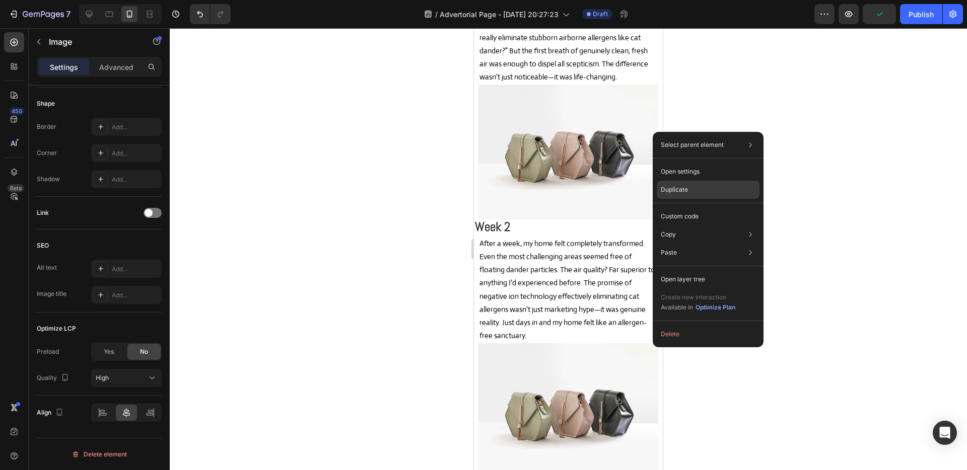
click at [682, 190] on p "Duplicate" at bounding box center [674, 189] width 27 height 9
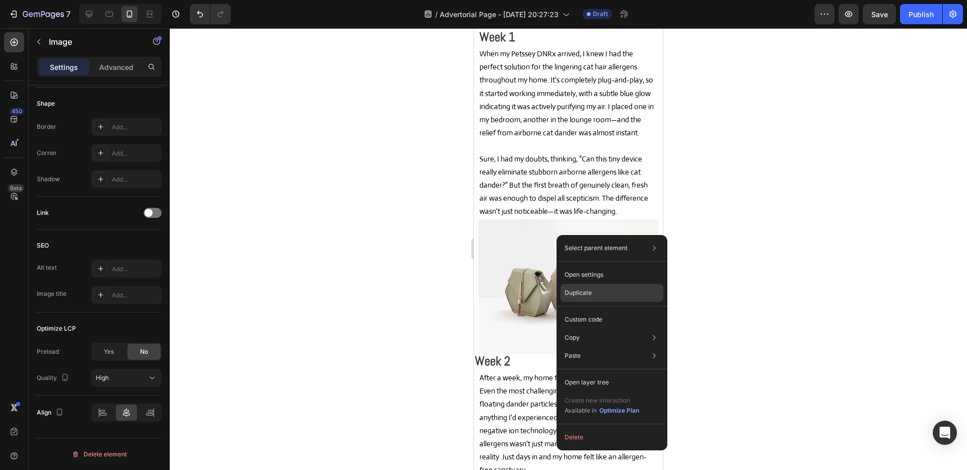
click at [610, 311] on div "Duplicate" at bounding box center [612, 320] width 103 height 18
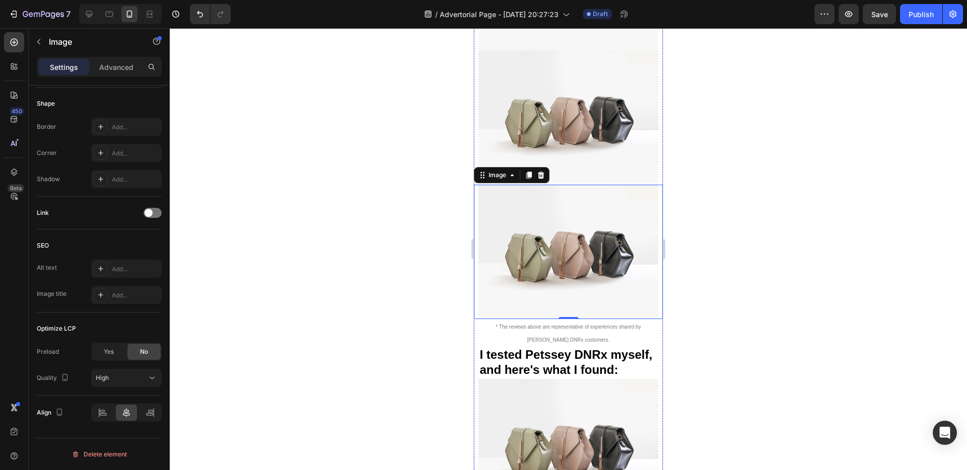
scroll to position [5424, 0]
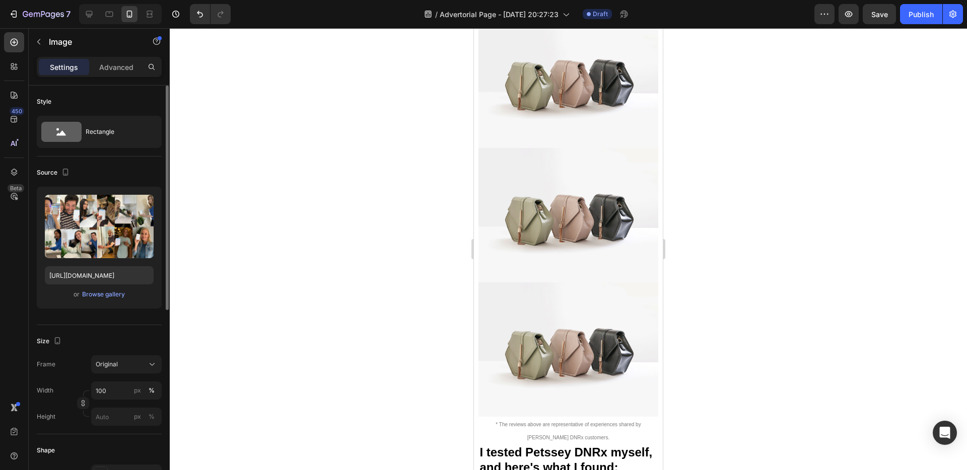
scroll to position [18, 0]
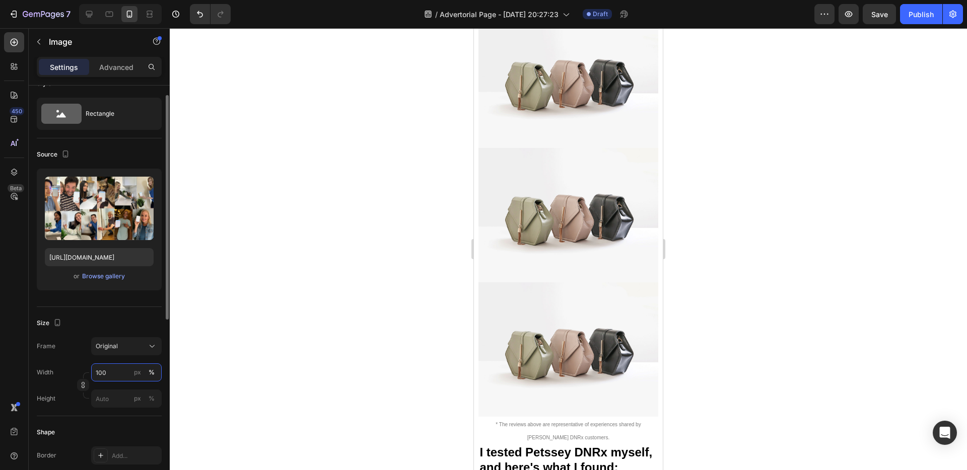
click at [113, 372] on input "100" at bounding box center [126, 373] width 71 height 18
type input "95"
click at [142, 325] on div "Size" at bounding box center [99, 323] width 125 height 16
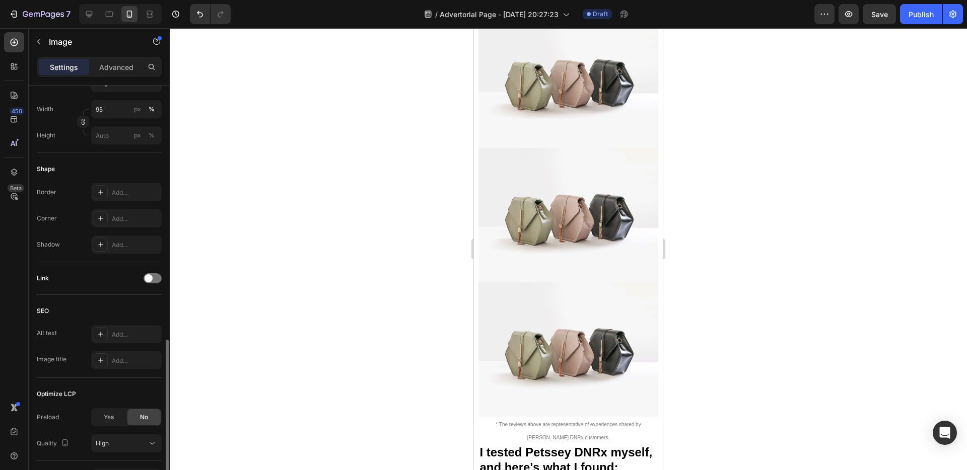
scroll to position [347, 0]
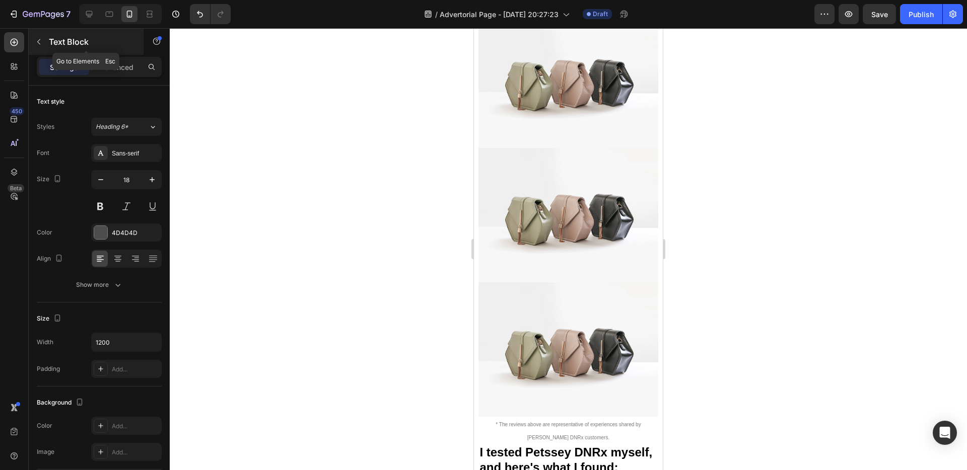
click at [40, 45] on icon "button" at bounding box center [39, 42] width 8 height 8
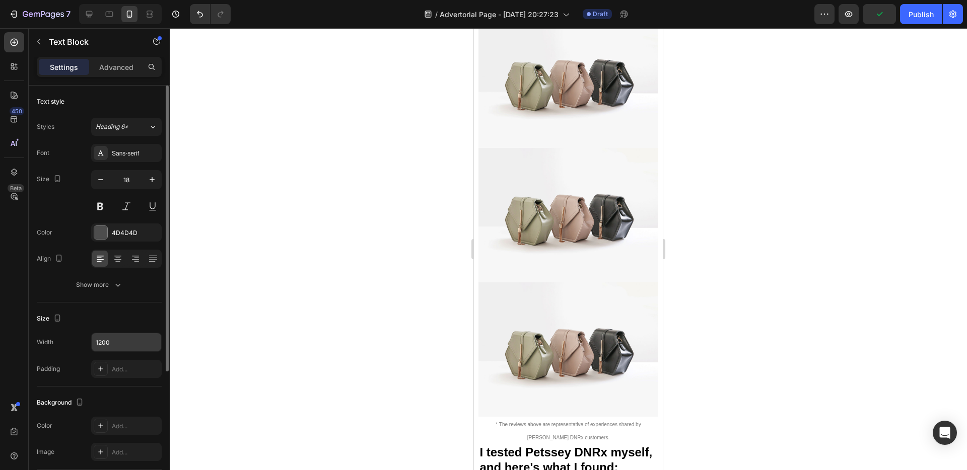
scroll to position [15, 0]
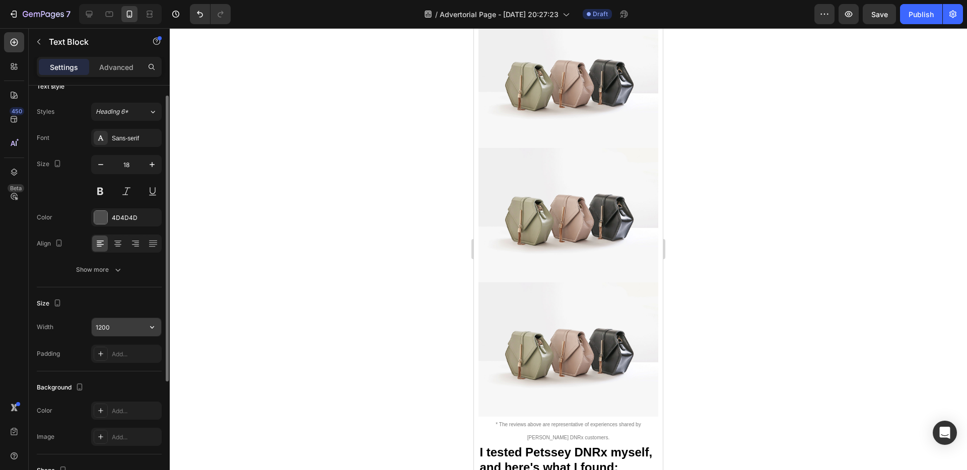
click at [115, 333] on input "1200" at bounding box center [127, 327] width 70 height 18
click at [154, 328] on icon "button" at bounding box center [152, 327] width 10 height 10
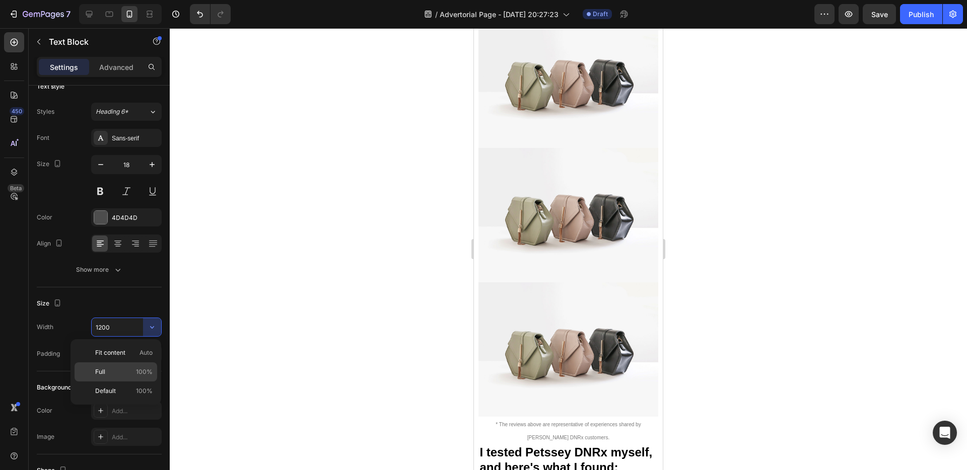
click at [142, 370] on span "100%" at bounding box center [144, 372] width 17 height 9
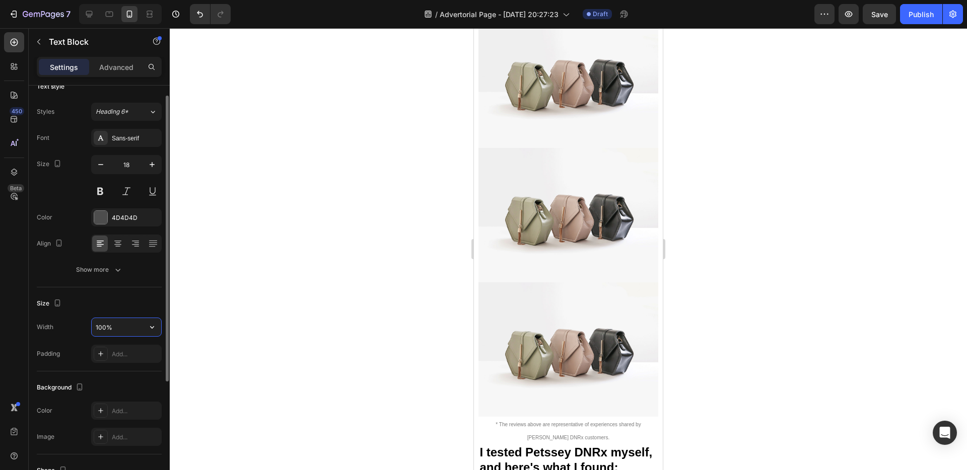
click at [119, 330] on input "100%" at bounding box center [127, 327] width 70 height 18
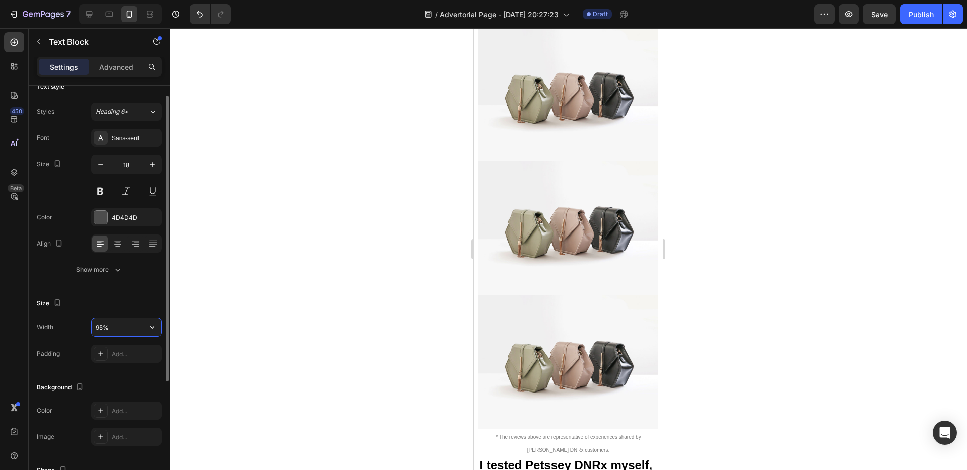
type input "95%"
click at [119, 309] on div "Size" at bounding box center [99, 304] width 125 height 16
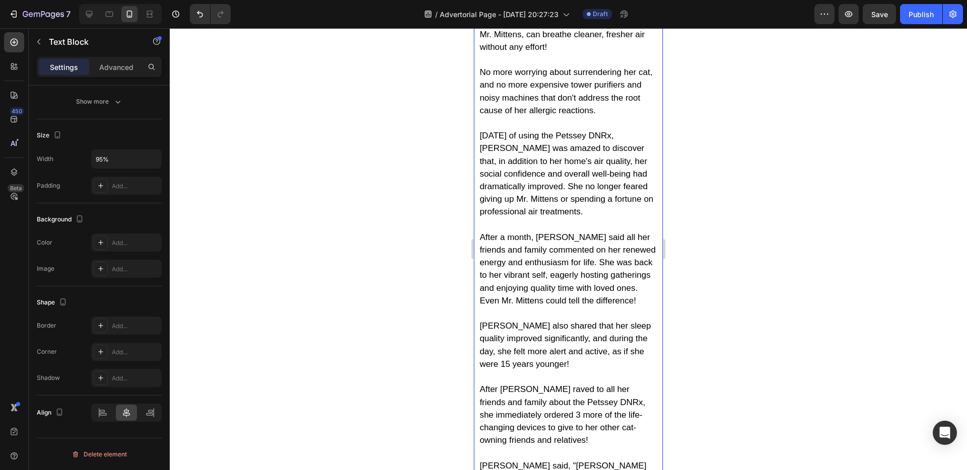
scroll to position [4287, 0]
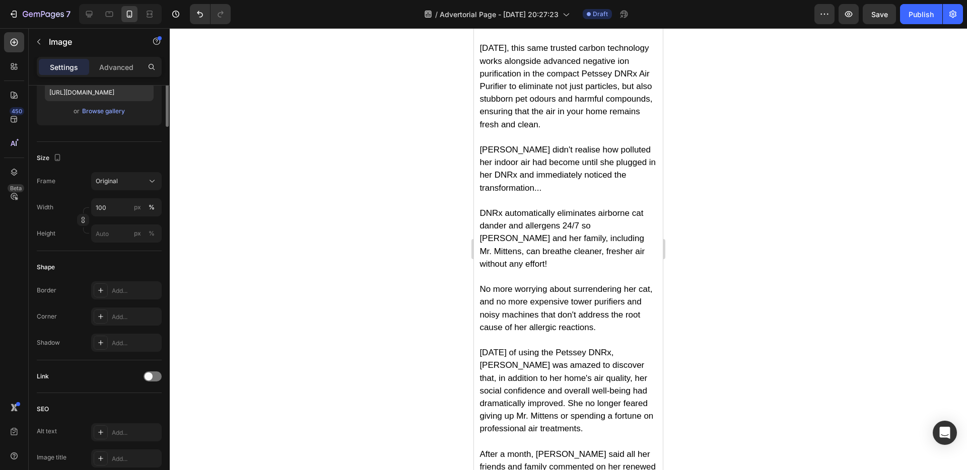
scroll to position [0, 0]
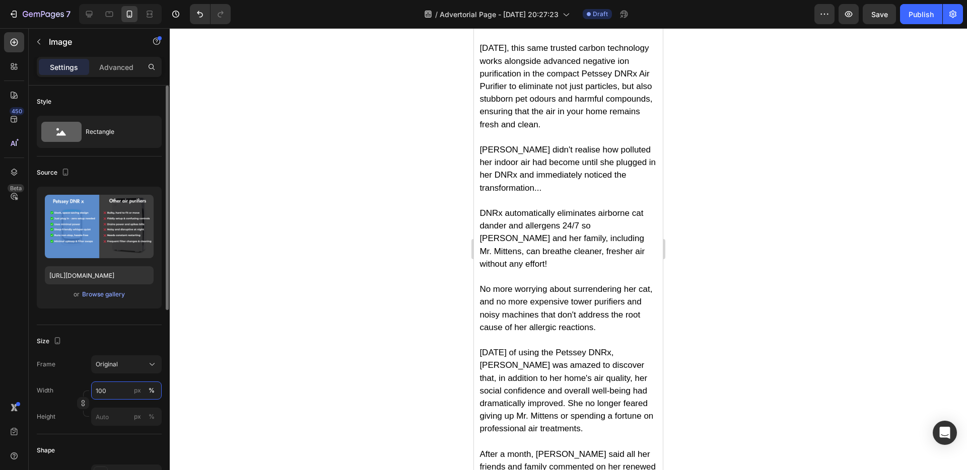
click at [112, 388] on input "100" at bounding box center [126, 391] width 71 height 18
type input "95"
click at [129, 325] on div "Size Frame Original Width 95 px % Height px %" at bounding box center [99, 379] width 125 height 109
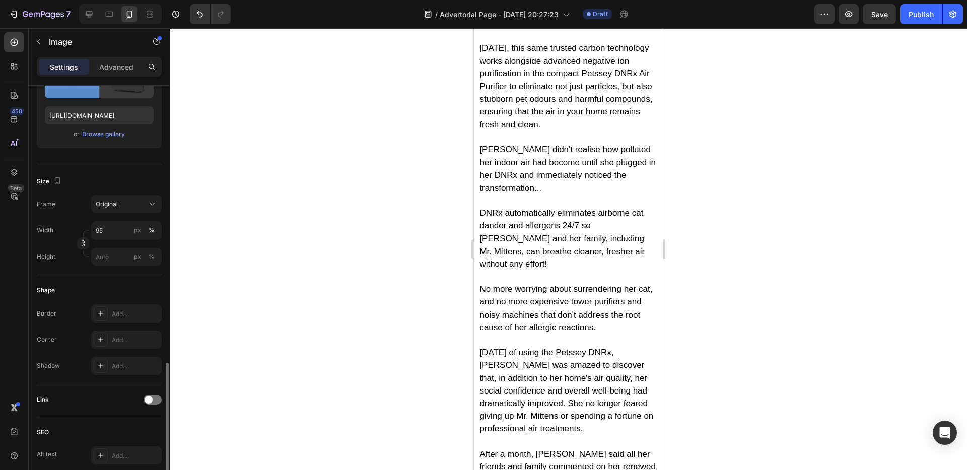
scroll to position [347, 0]
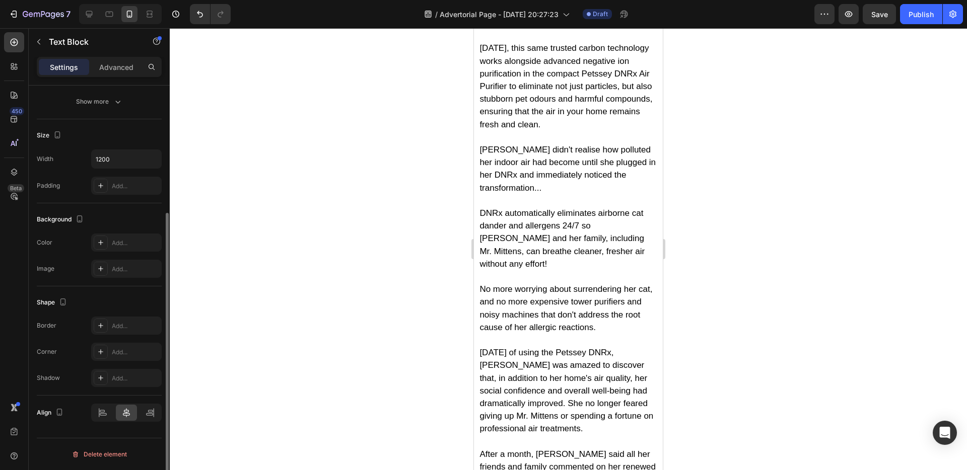
scroll to position [0, 0]
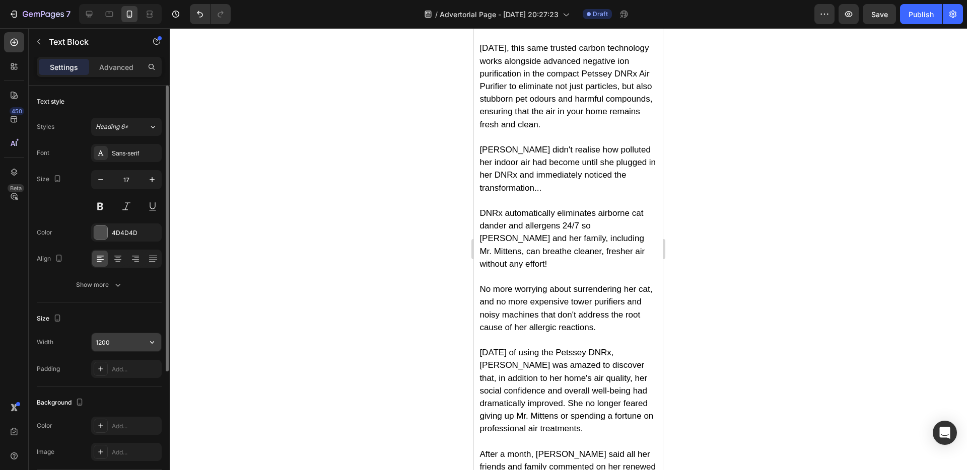
click at [111, 347] on input "1200" at bounding box center [127, 342] width 70 height 18
click at [149, 340] on icon "button" at bounding box center [152, 342] width 10 height 10
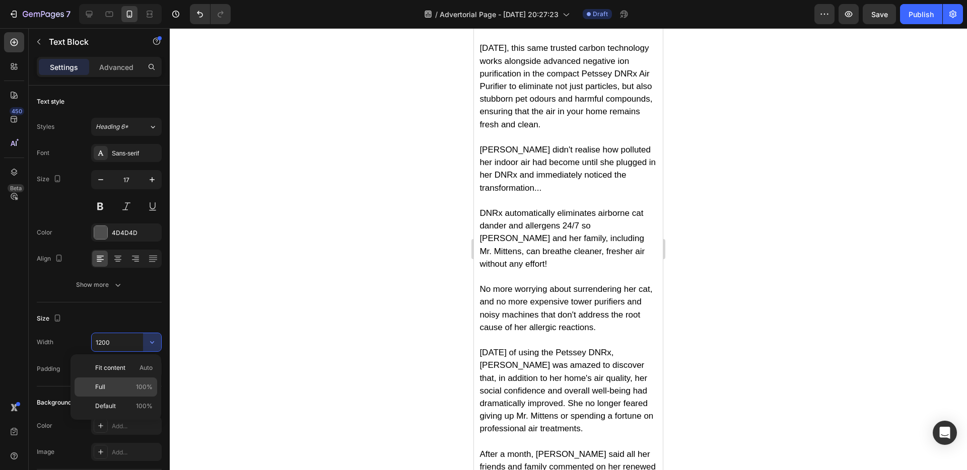
click at [121, 384] on p "Full 100%" at bounding box center [123, 387] width 57 height 9
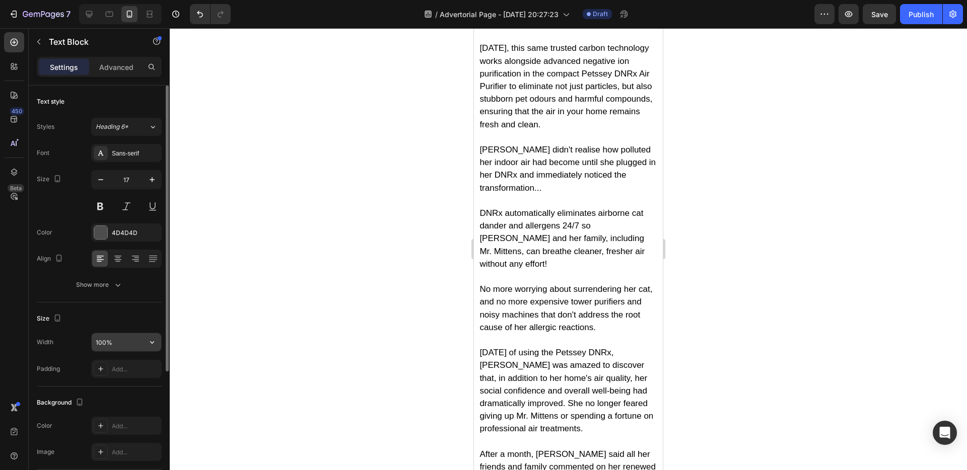
click at [119, 345] on input "100%" at bounding box center [127, 342] width 70 height 18
type input "95%"
click at [130, 319] on div "Size" at bounding box center [99, 319] width 125 height 16
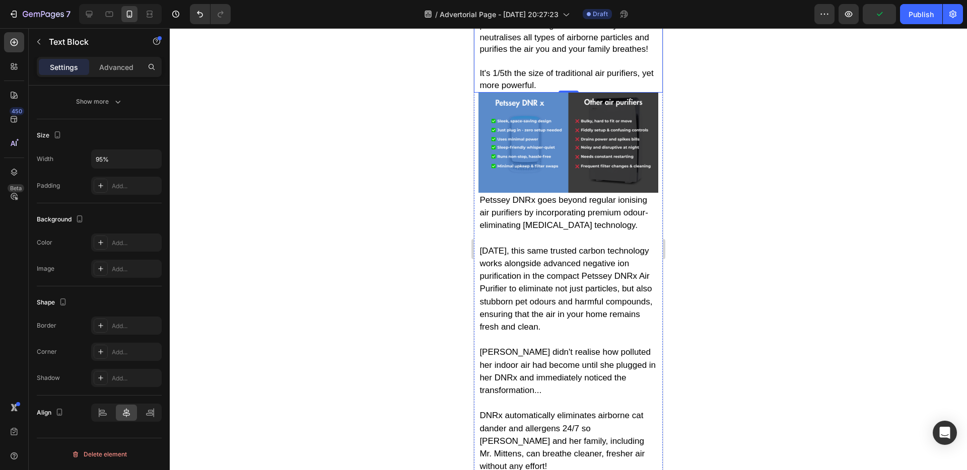
scroll to position [4184, 0]
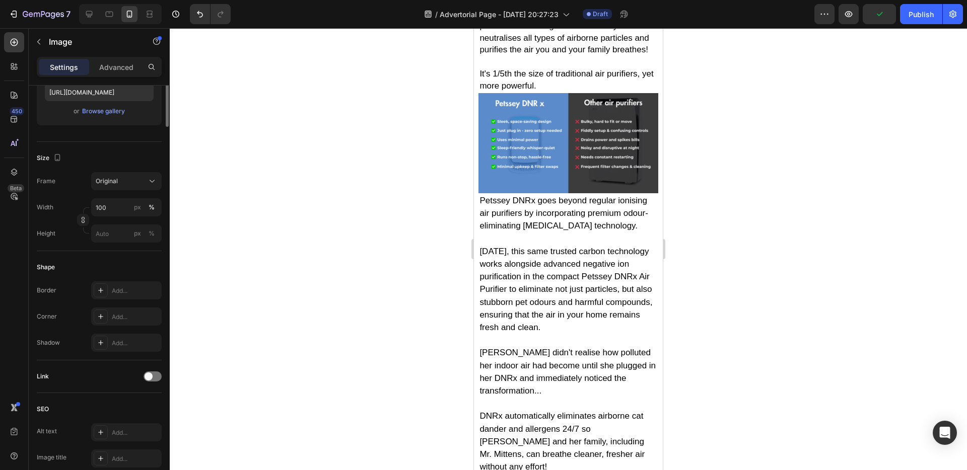
scroll to position [0, 0]
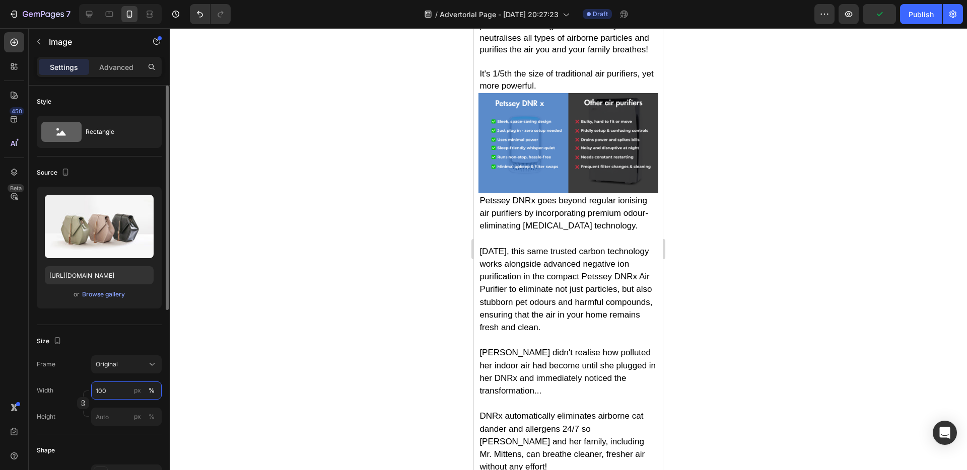
click at [113, 397] on input "100" at bounding box center [126, 391] width 71 height 18
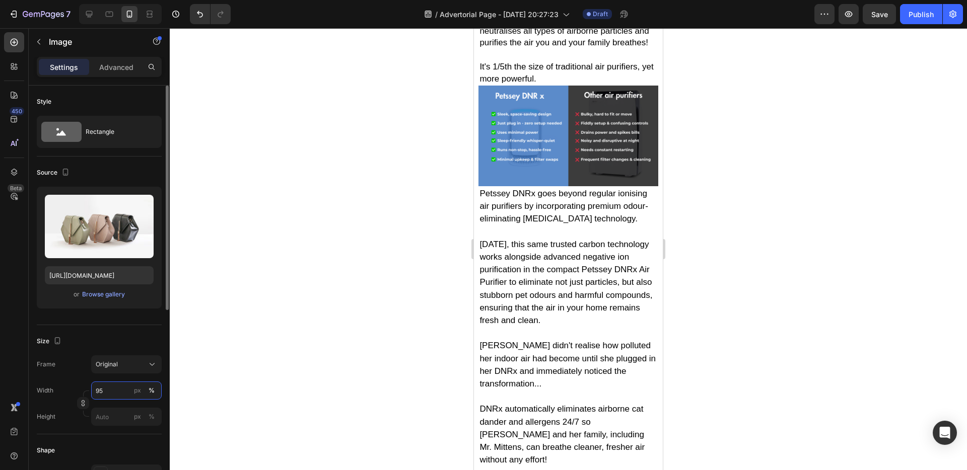
type input "95"
click at [121, 335] on div "Size" at bounding box center [99, 341] width 125 height 16
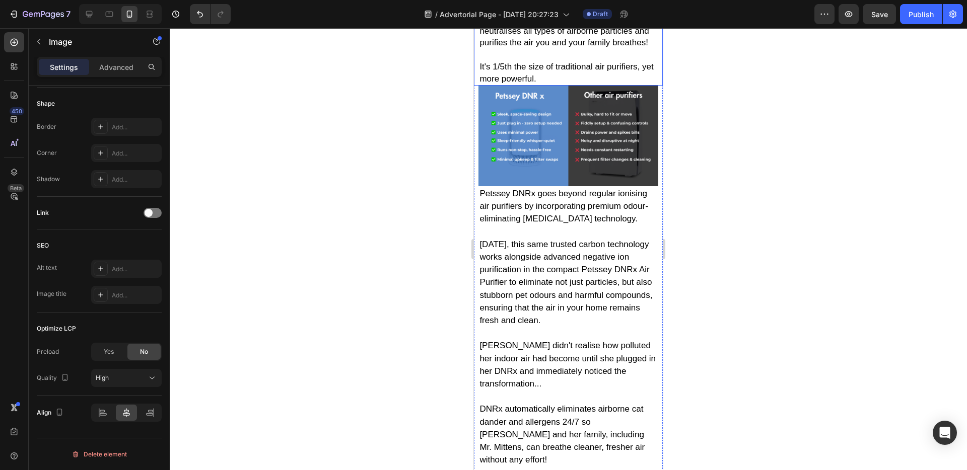
scroll to position [3989, 0]
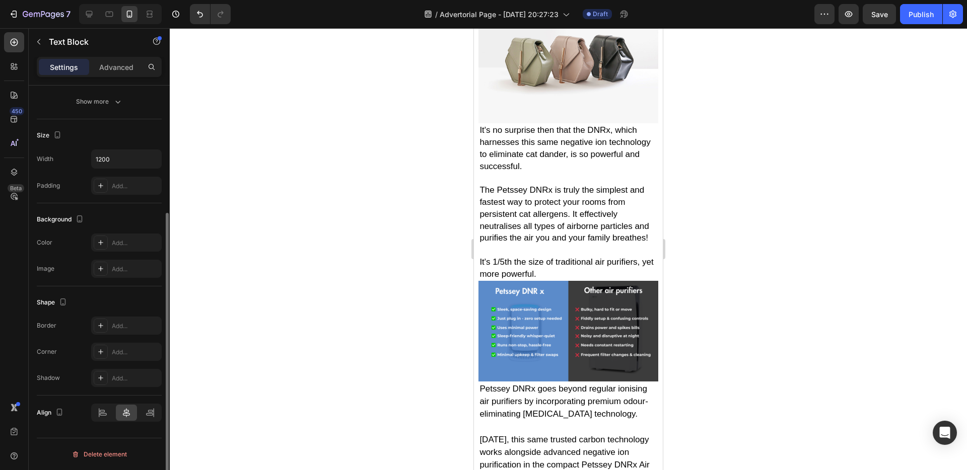
scroll to position [0, 0]
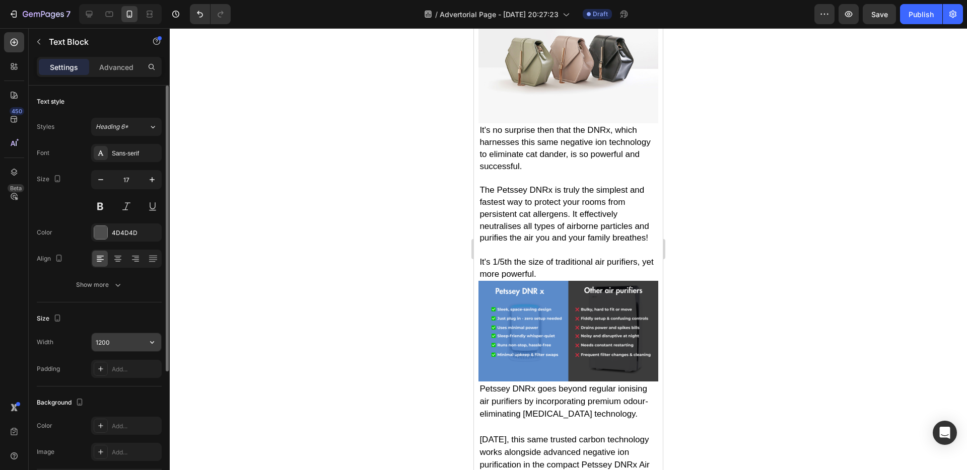
click at [129, 349] on input "1200" at bounding box center [127, 342] width 70 height 18
click at [149, 344] on icon "button" at bounding box center [152, 342] width 10 height 10
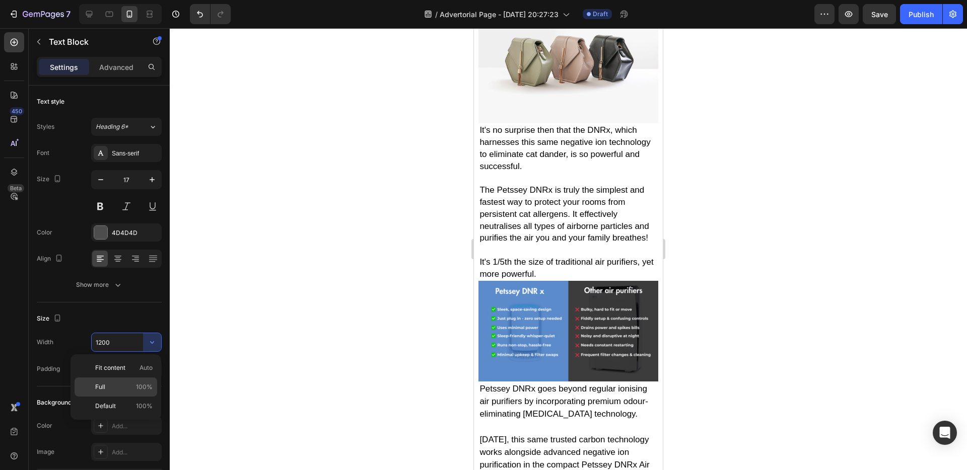
click at [113, 384] on p "Full 100%" at bounding box center [123, 387] width 57 height 9
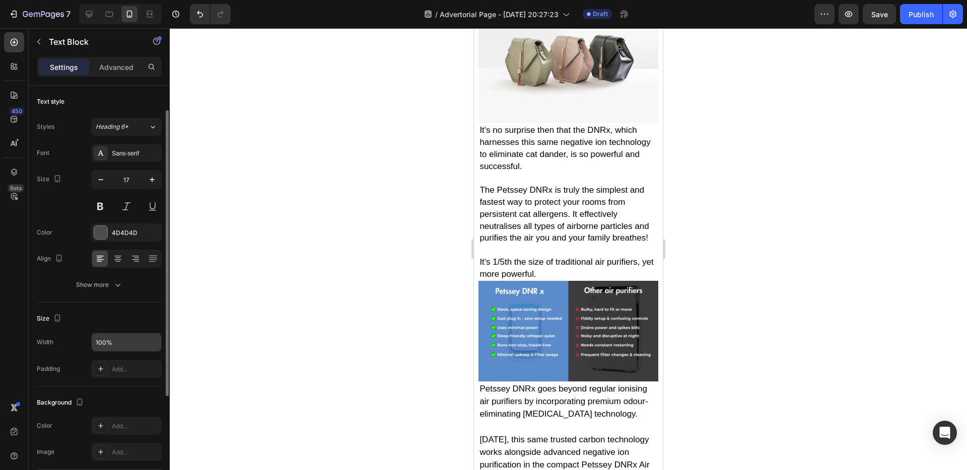
scroll to position [15, 0]
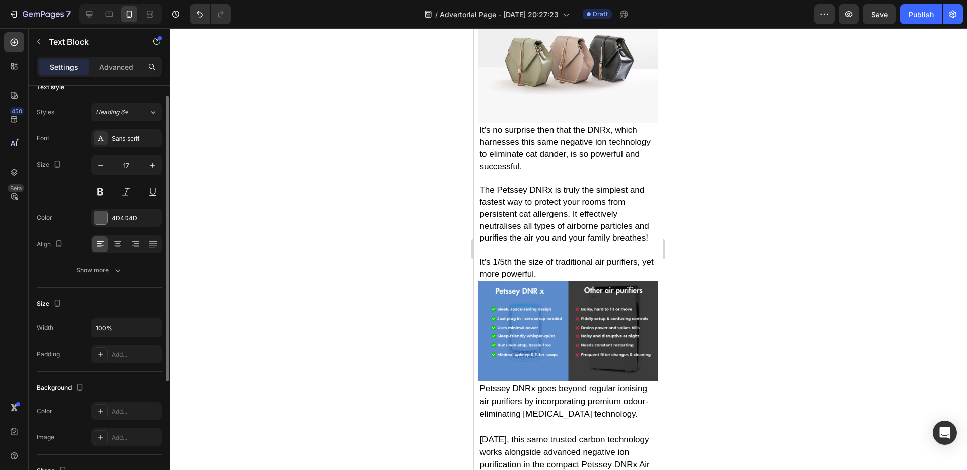
click at [119, 317] on div "Size Width 100% Padding Add..." at bounding box center [99, 330] width 125 height 84
click at [119, 325] on input "100%" at bounding box center [127, 328] width 70 height 18
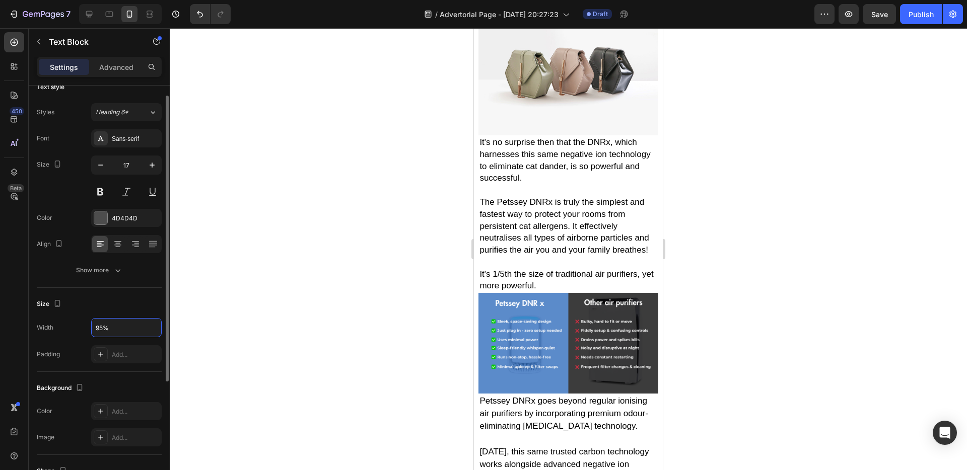
type input "95%"
click at [131, 372] on div "Text style Styles Heading 6* Font Sans-serif Size 17 Color 4D4D4D Align Show mo…" at bounding box center [99, 413] width 125 height 83
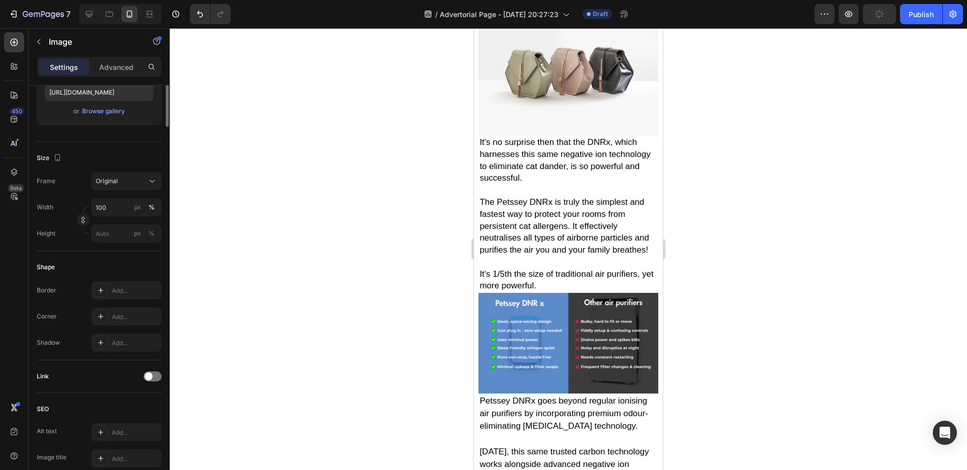
scroll to position [0, 0]
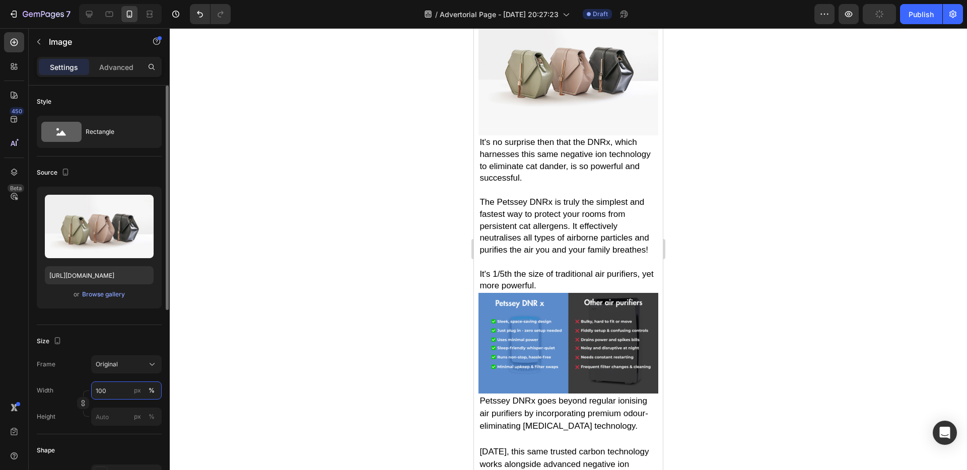
click at [108, 388] on input "100" at bounding box center [126, 391] width 71 height 18
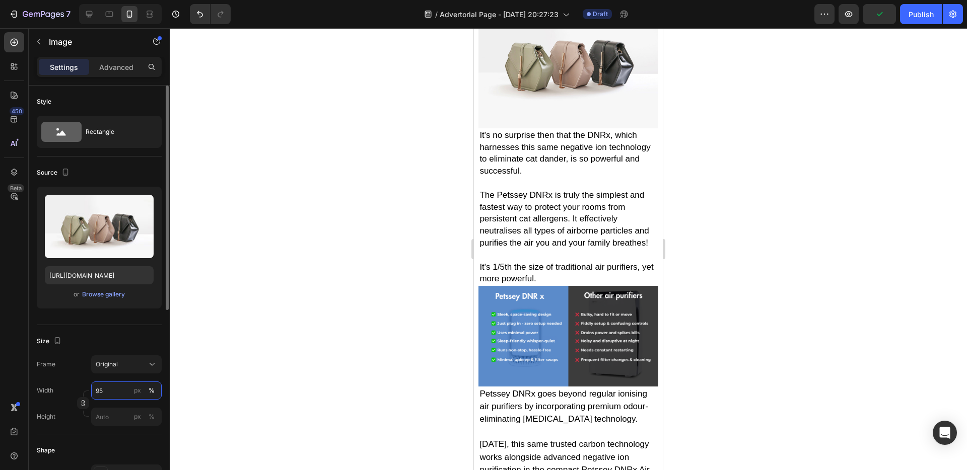
type input "95"
click at [123, 339] on div "Size" at bounding box center [99, 341] width 125 height 16
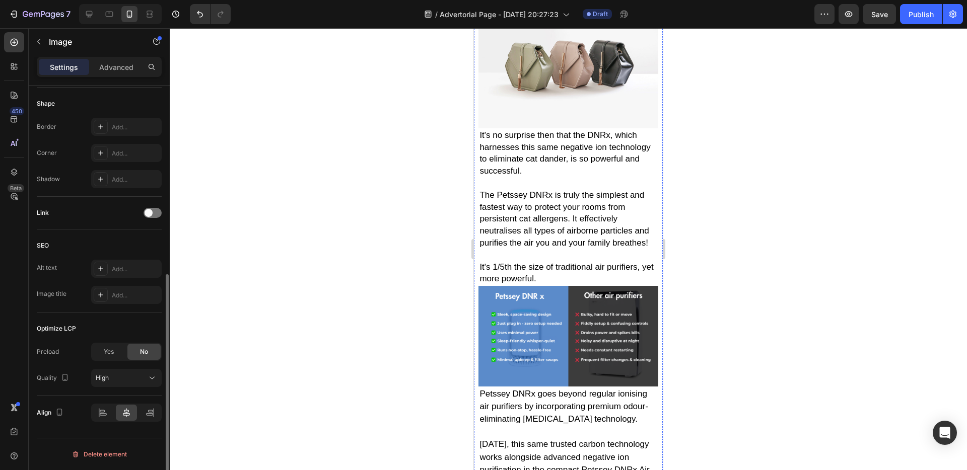
scroll to position [3728, 0]
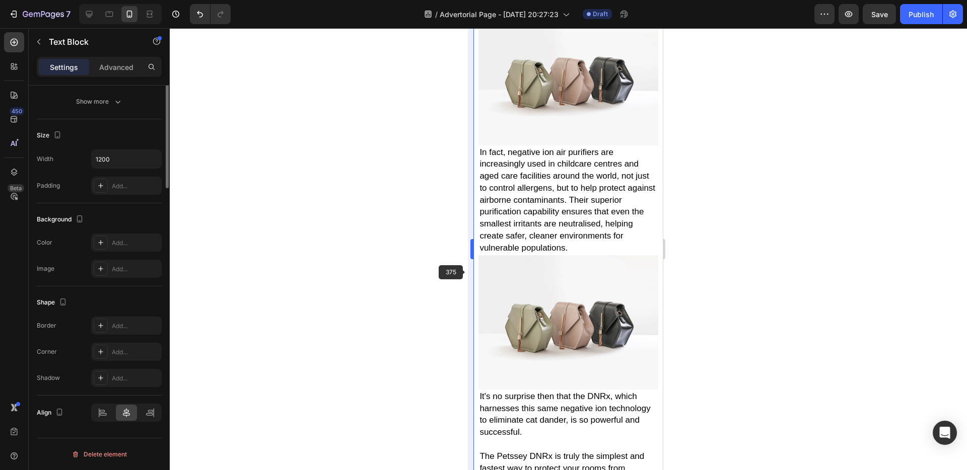
scroll to position [0, 0]
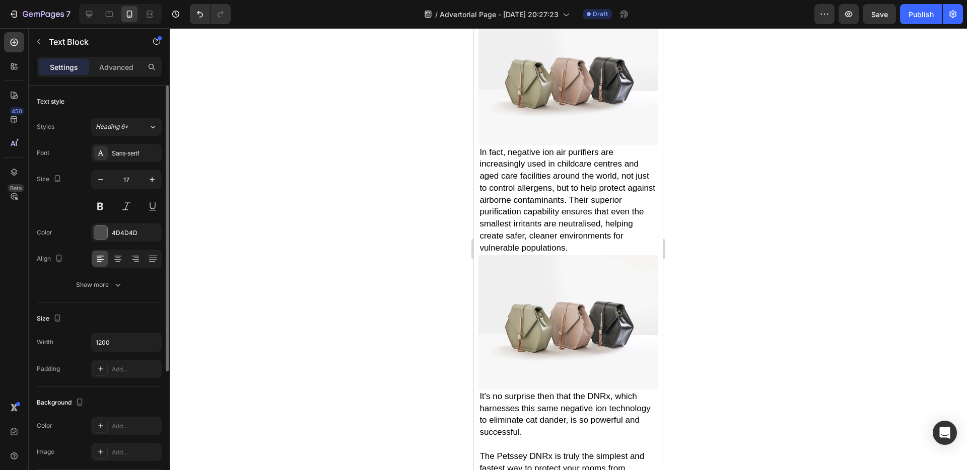
click at [111, 359] on div "Width 1200 Padding Add..." at bounding box center [99, 355] width 125 height 45
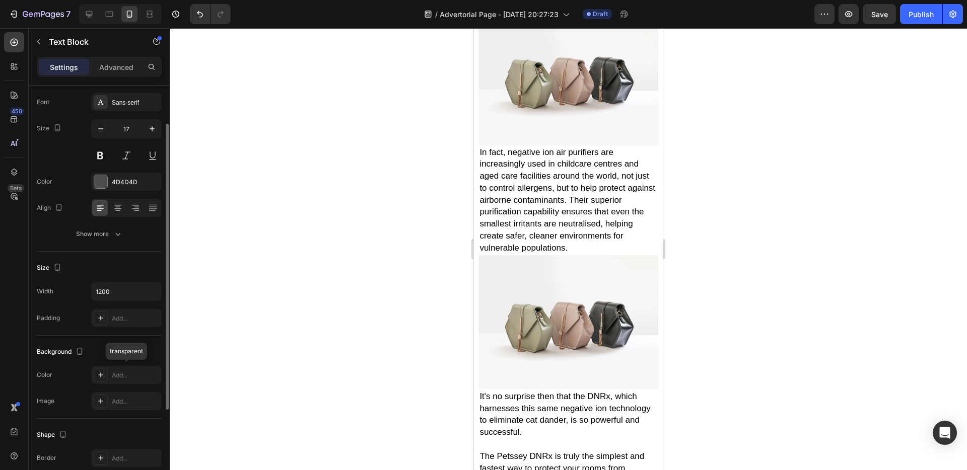
scroll to position [183, 0]
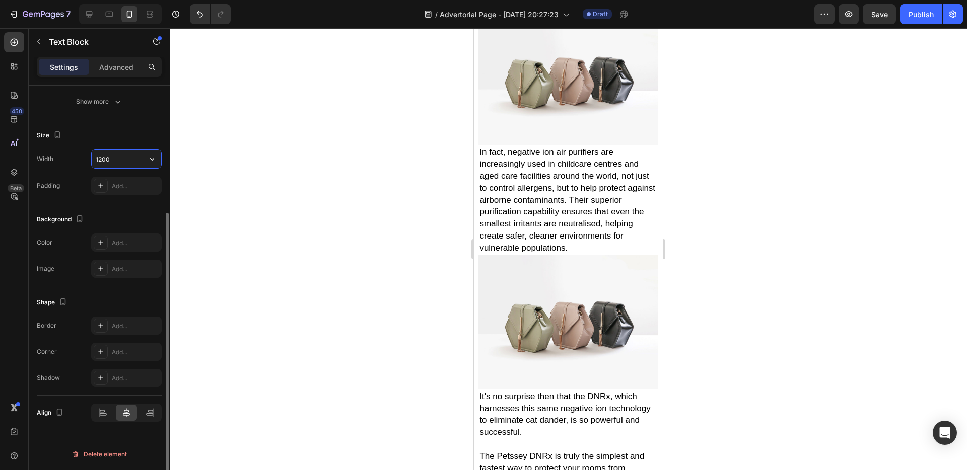
click at [112, 162] on input "1200" at bounding box center [127, 159] width 70 height 18
click at [147, 160] on icon "button" at bounding box center [152, 159] width 10 height 10
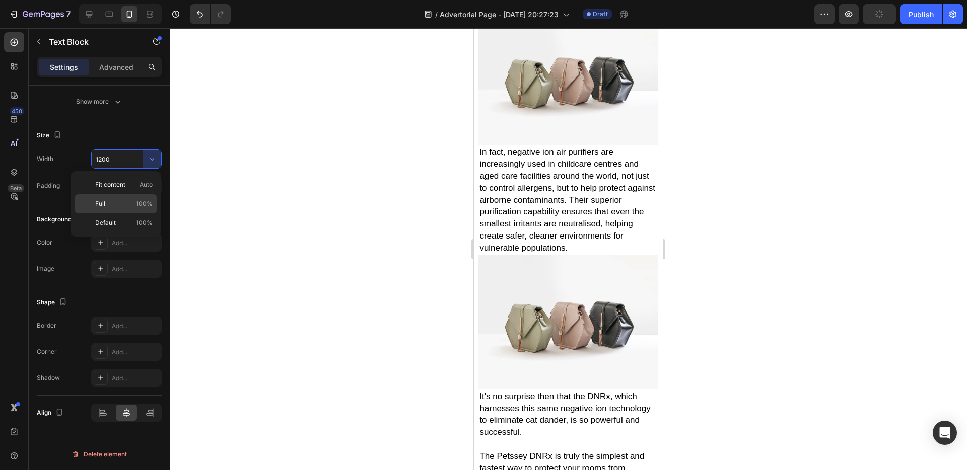
click at [130, 200] on p "Full 100%" at bounding box center [123, 203] width 57 height 9
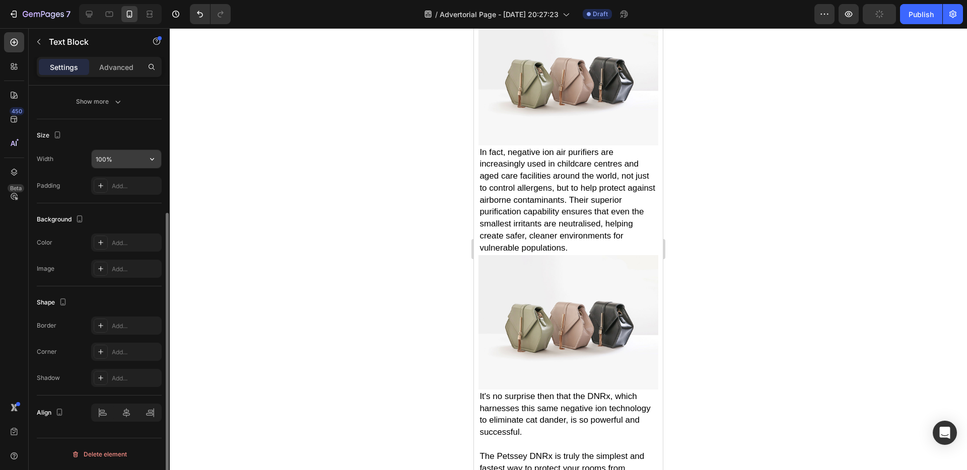
click at [120, 161] on input "100%" at bounding box center [127, 159] width 70 height 18
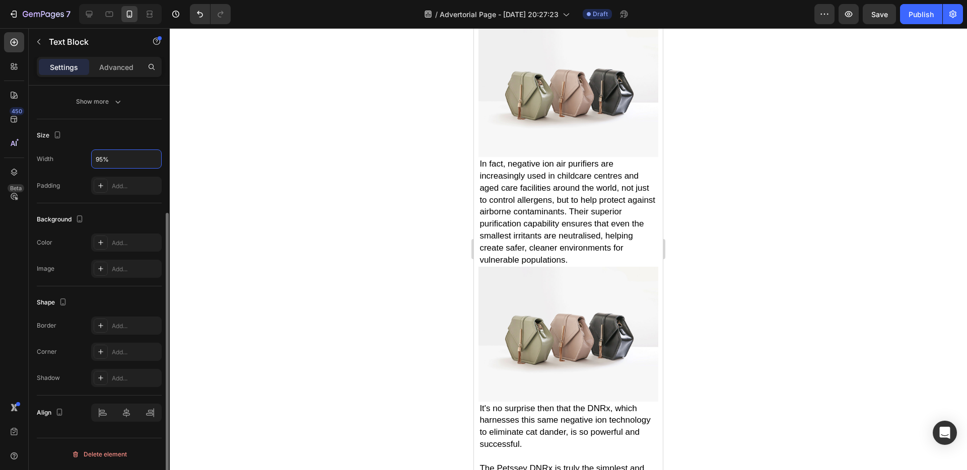
type input "95%"
click at [127, 141] on div "Size" at bounding box center [99, 135] width 125 height 16
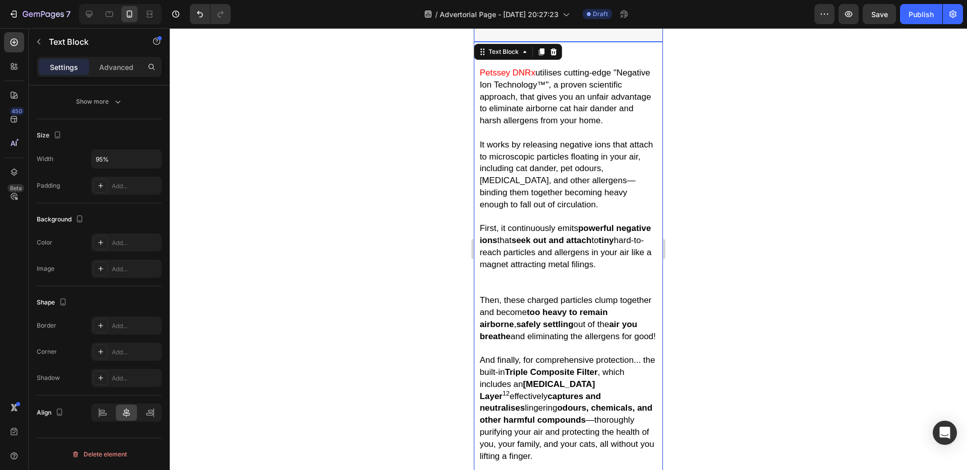
scroll to position [3034, 0]
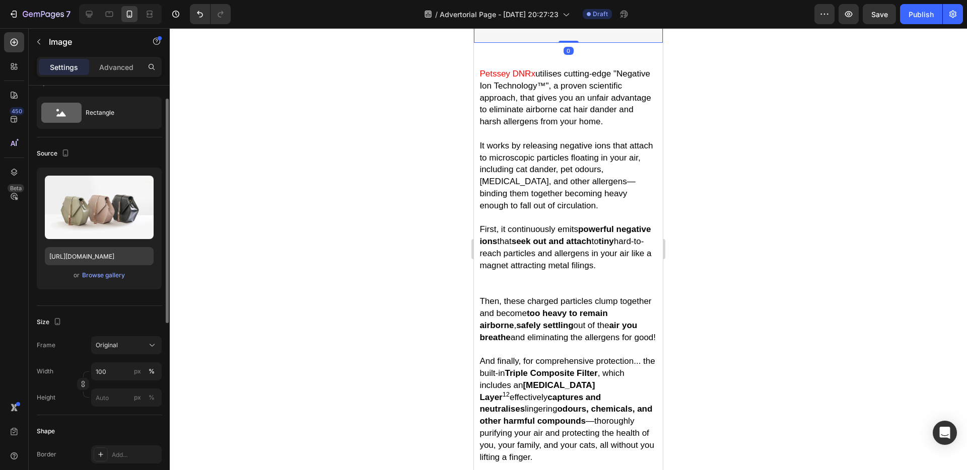
scroll to position [21, 0]
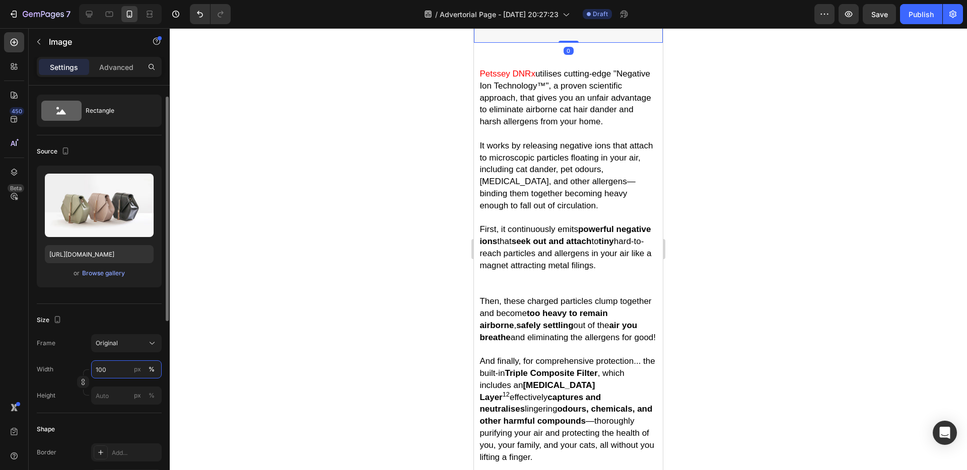
click at [103, 367] on input "100" at bounding box center [126, 370] width 71 height 18
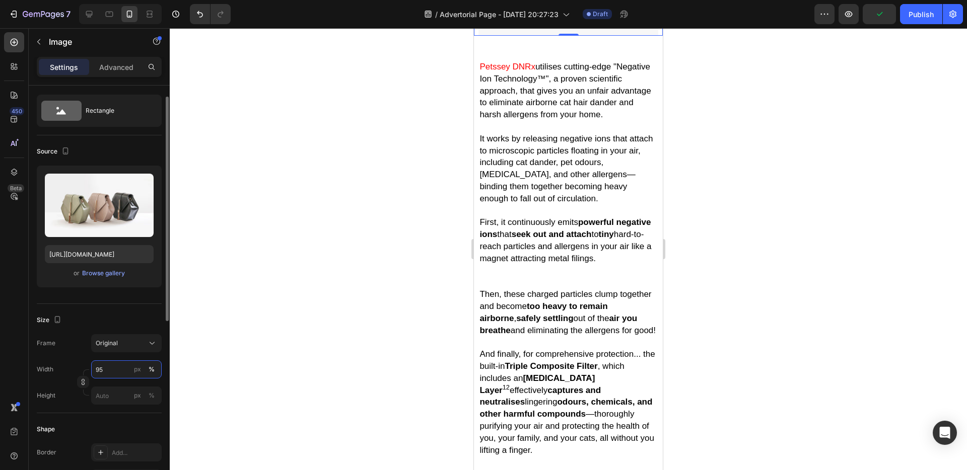
type input "95"
click at [110, 321] on div "Size" at bounding box center [99, 320] width 125 height 16
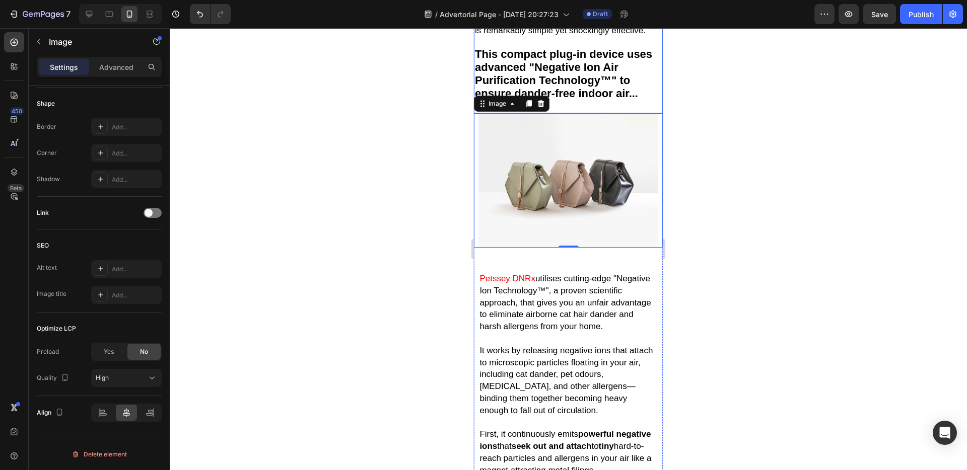
scroll to position [2868, 0]
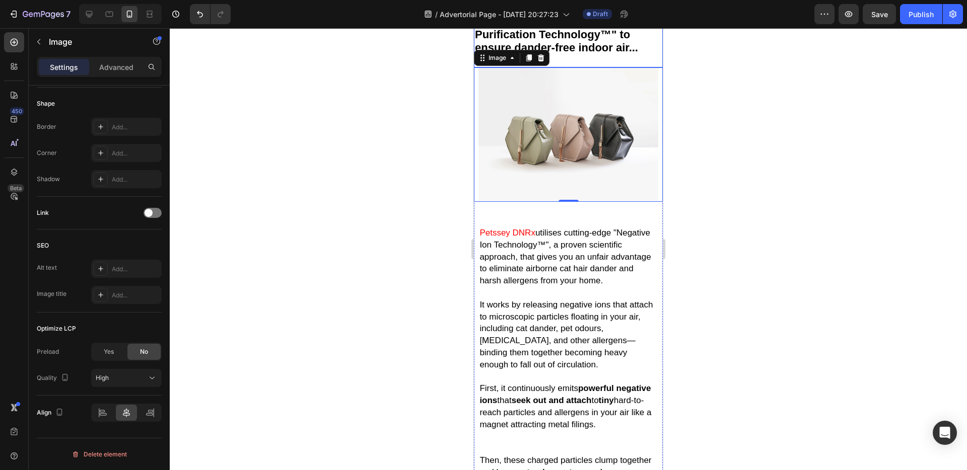
click at [593, 53] on strong "This compact plug-in device uses advanced "Negative Ion Air Purification Techno…" at bounding box center [563, 27] width 177 height 51
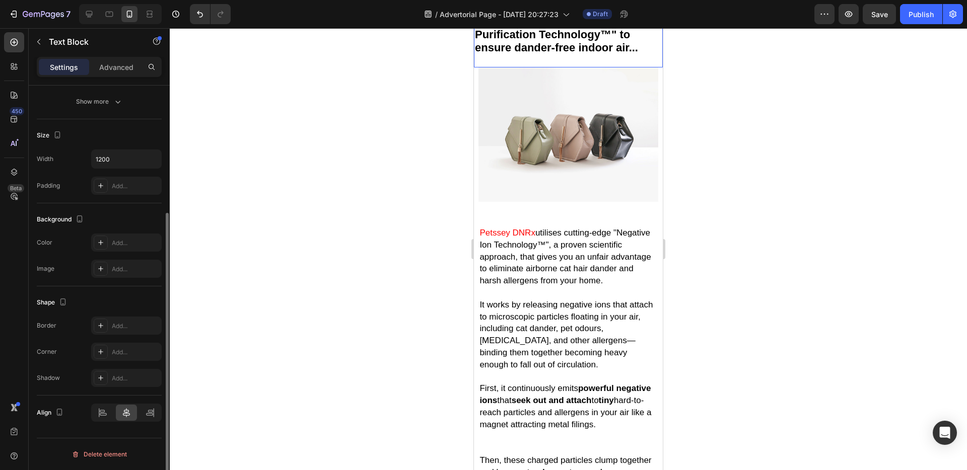
scroll to position [0, 0]
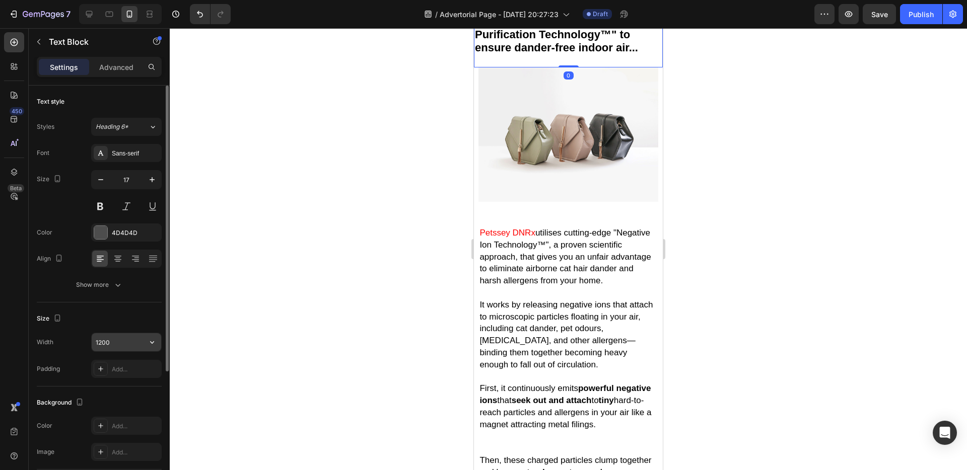
click at [110, 343] on input "1200" at bounding box center [127, 342] width 70 height 18
click at [152, 344] on icon "button" at bounding box center [152, 342] width 10 height 10
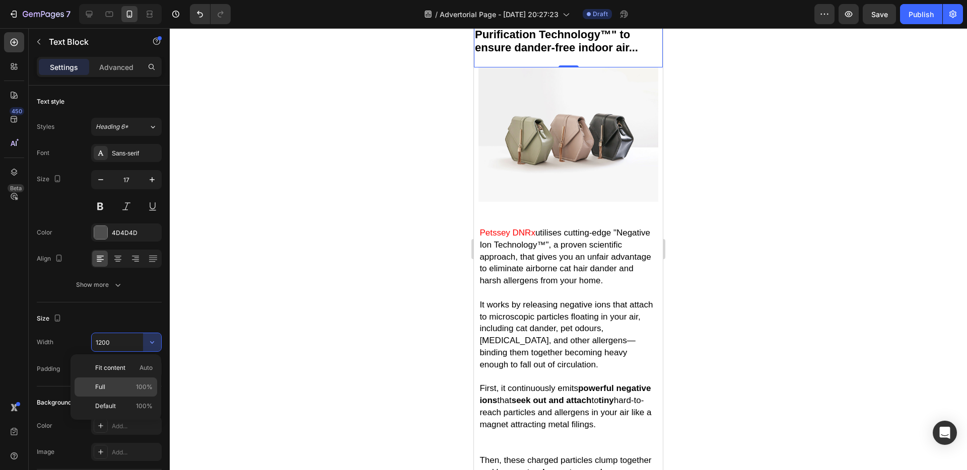
click at [128, 389] on p "Full 100%" at bounding box center [123, 387] width 57 height 9
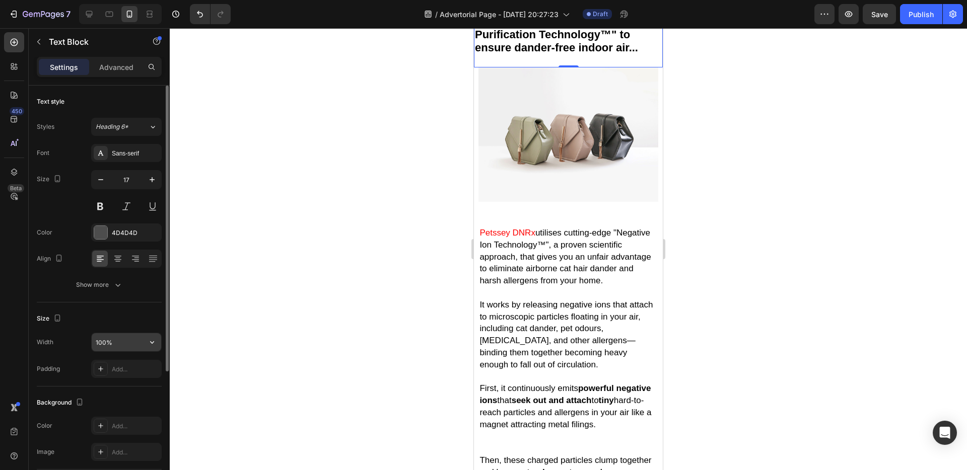
click at [114, 343] on input "100%" at bounding box center [127, 342] width 70 height 18
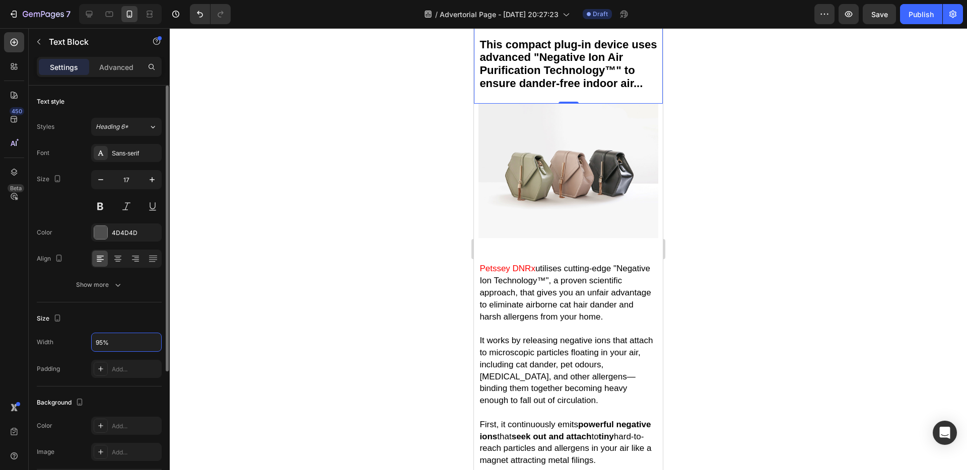
type input "95%"
click at [122, 320] on div "Size" at bounding box center [99, 319] width 125 height 16
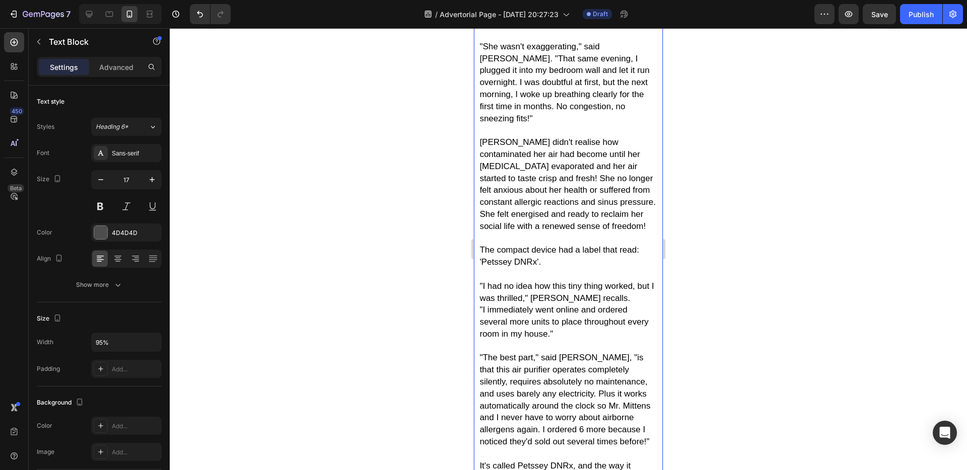
scroll to position [2352, 0]
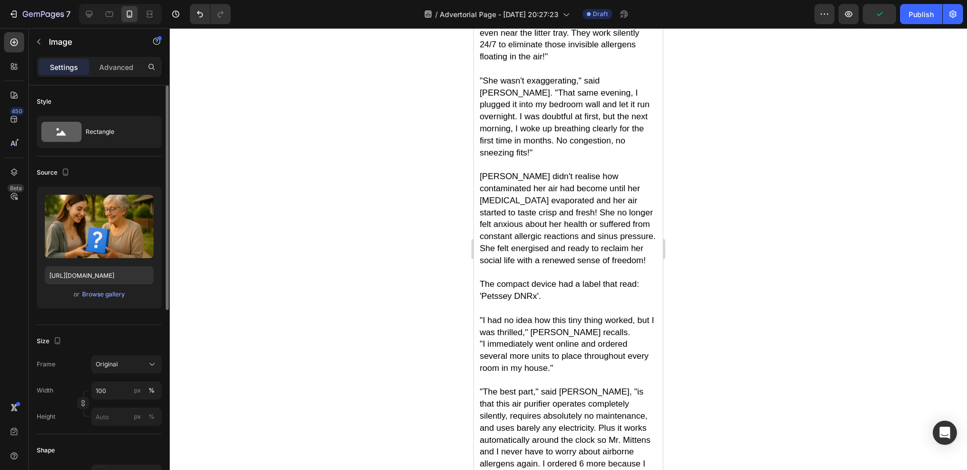
scroll to position [87, 0]
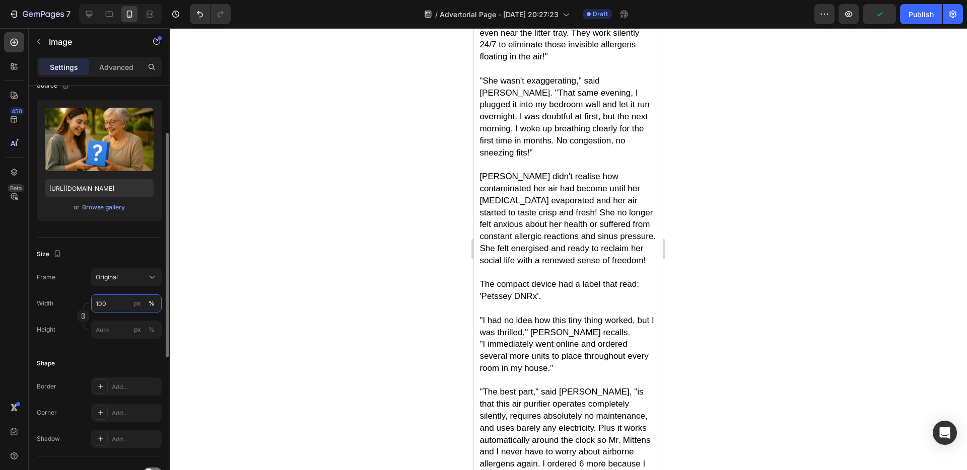
click at [114, 298] on input "100" at bounding box center [126, 304] width 71 height 18
type input "95"
click at [120, 247] on div "Size" at bounding box center [99, 254] width 125 height 16
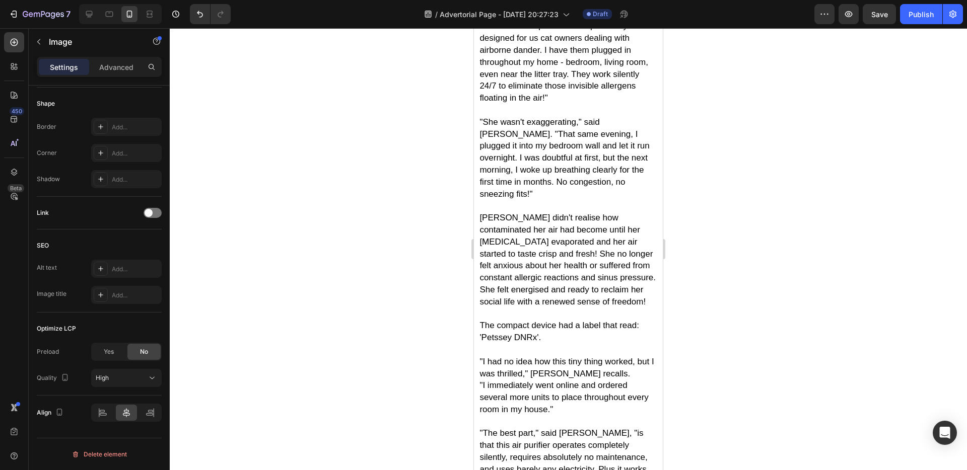
scroll to position [2264, 0]
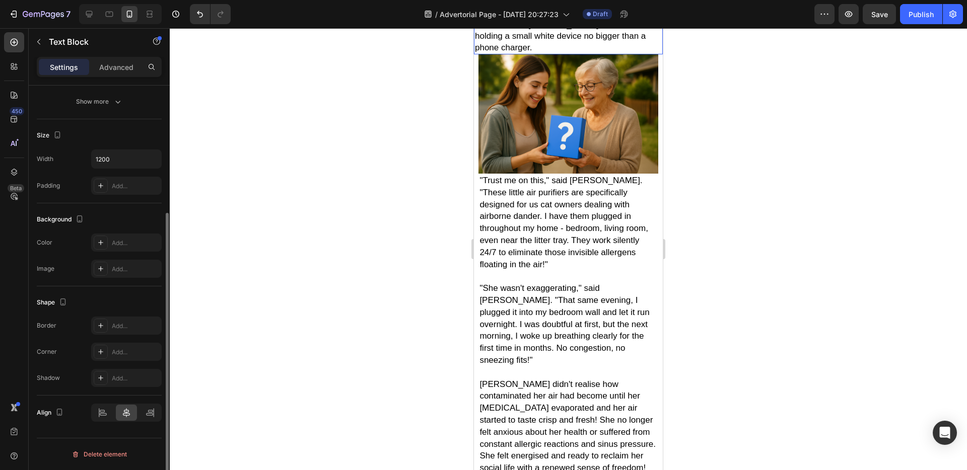
scroll to position [0, 0]
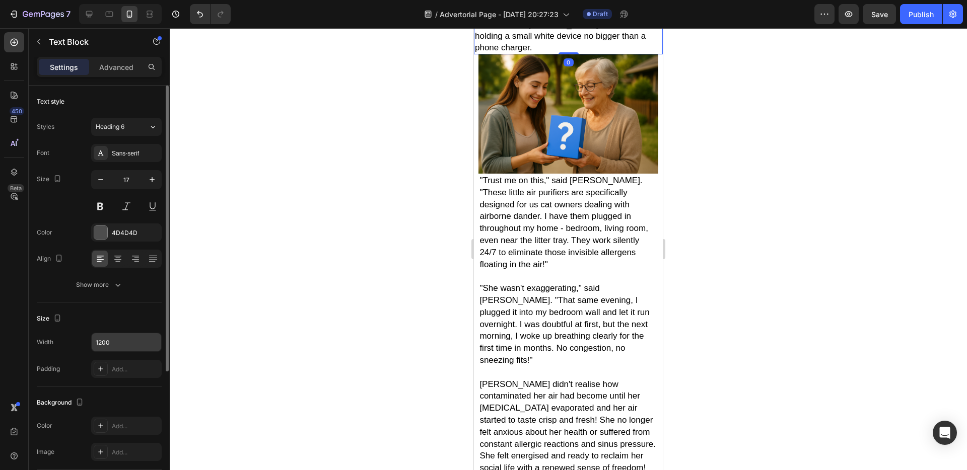
click at [105, 344] on input "1200" at bounding box center [127, 342] width 70 height 18
click at [150, 342] on icon "button" at bounding box center [152, 342] width 10 height 10
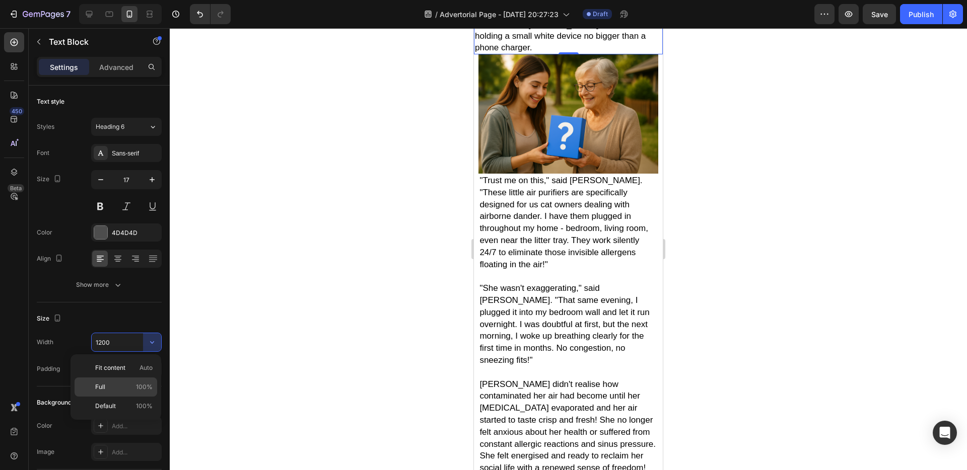
click at [110, 385] on p "Full 100%" at bounding box center [123, 387] width 57 height 9
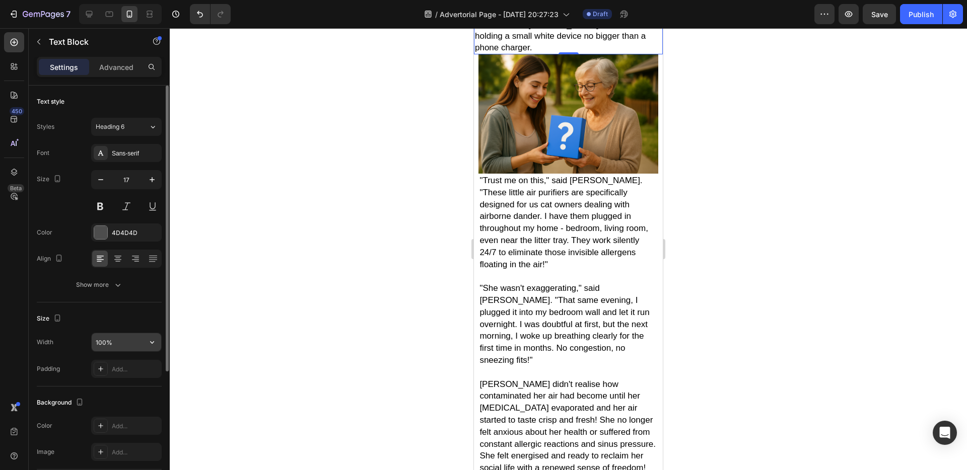
click at [111, 343] on input "100%" at bounding box center [127, 342] width 70 height 18
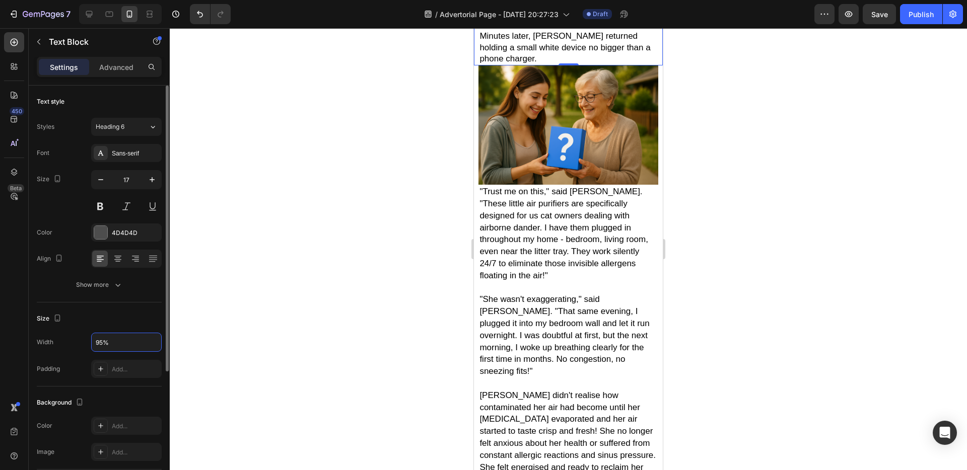
type input "95%"
click at [118, 322] on div "Size" at bounding box center [99, 319] width 125 height 16
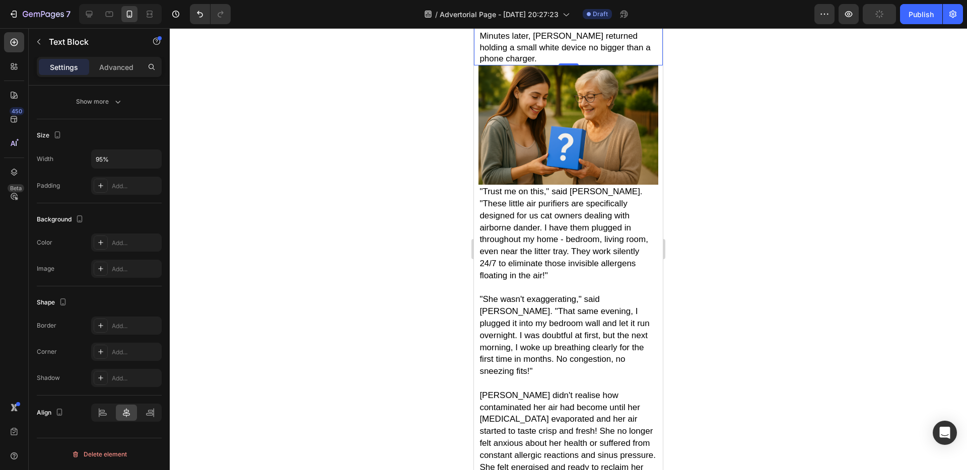
click at [557, 19] on span "[PERSON_NAME] smiled knowingly and said, "Wait right there, I'll grab something…" at bounding box center [566, 3] width 175 height 32
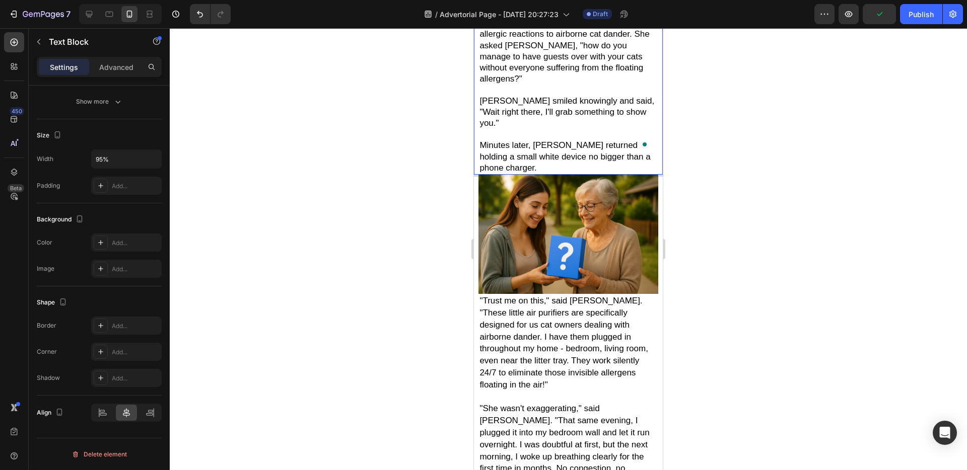
scroll to position [2129, 0]
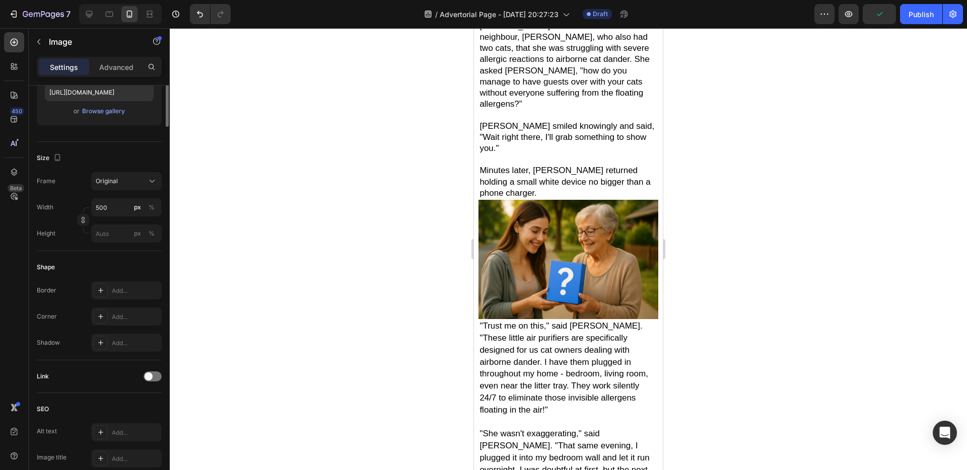
scroll to position [0, 0]
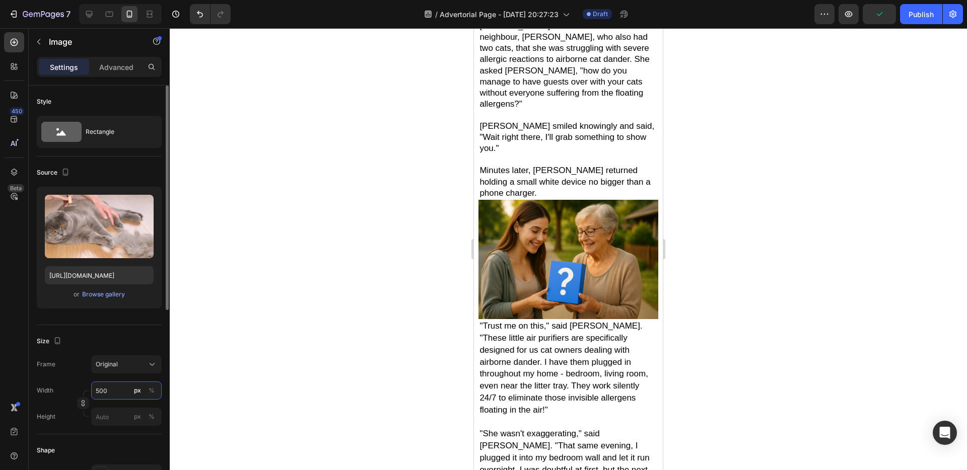
click at [111, 390] on input "500" at bounding box center [126, 391] width 71 height 18
click at [105, 417] on p "Full 100%" at bounding box center [124, 414] width 58 height 9
click at [109, 393] on input "100" at bounding box center [126, 391] width 71 height 18
type input "95"
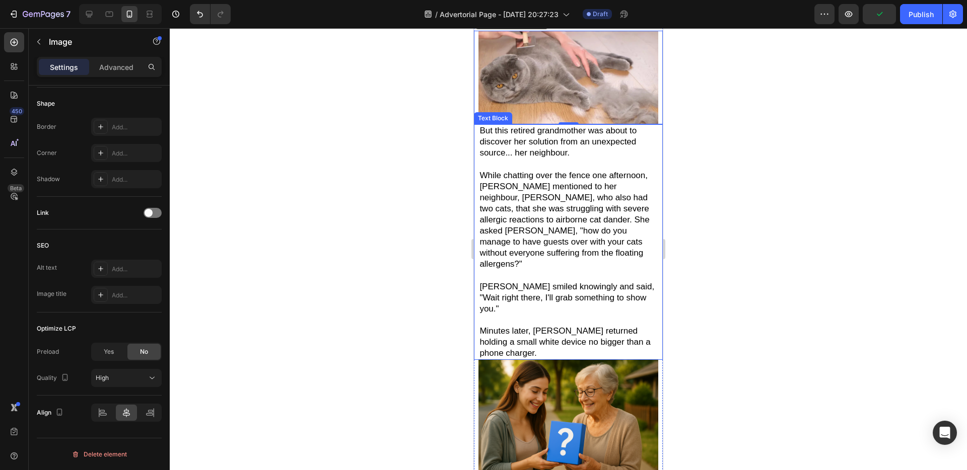
scroll to position [1906, 0]
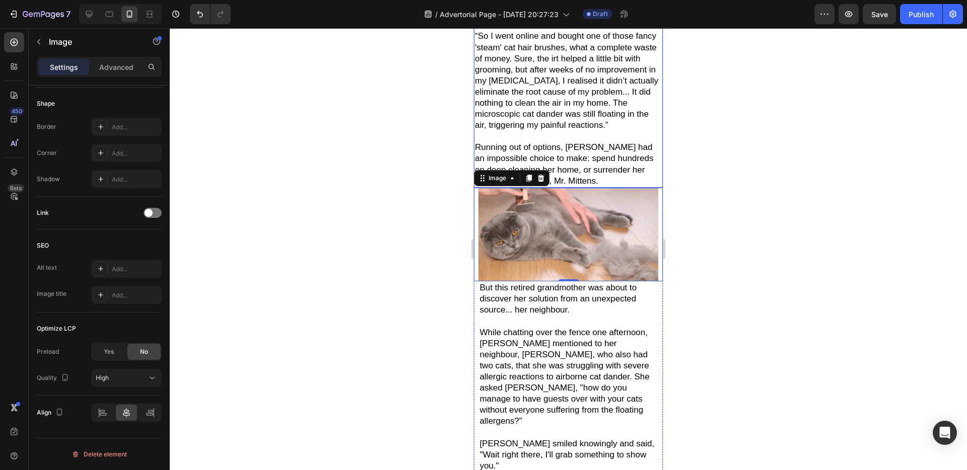
click at [576, 131] on p "“So I went online and bought one of those fancy 'steam' cat hair brushes, what …" at bounding box center [568, 81] width 187 height 100
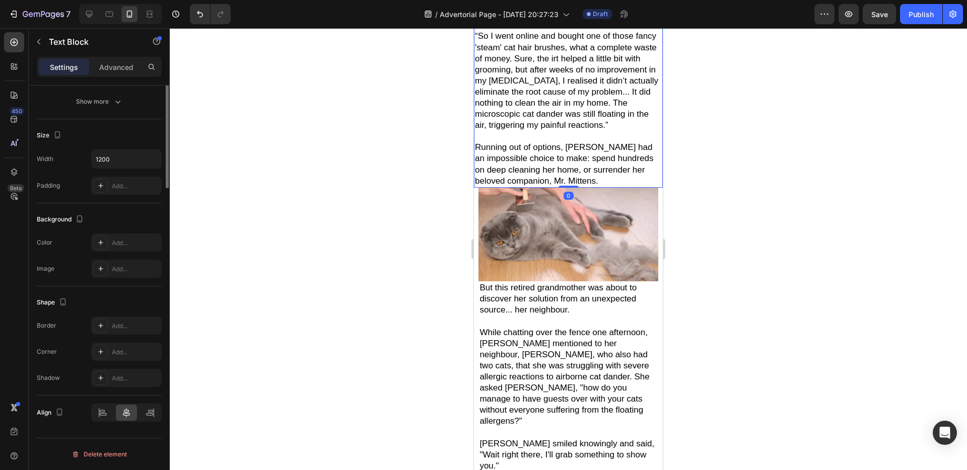
scroll to position [0, 0]
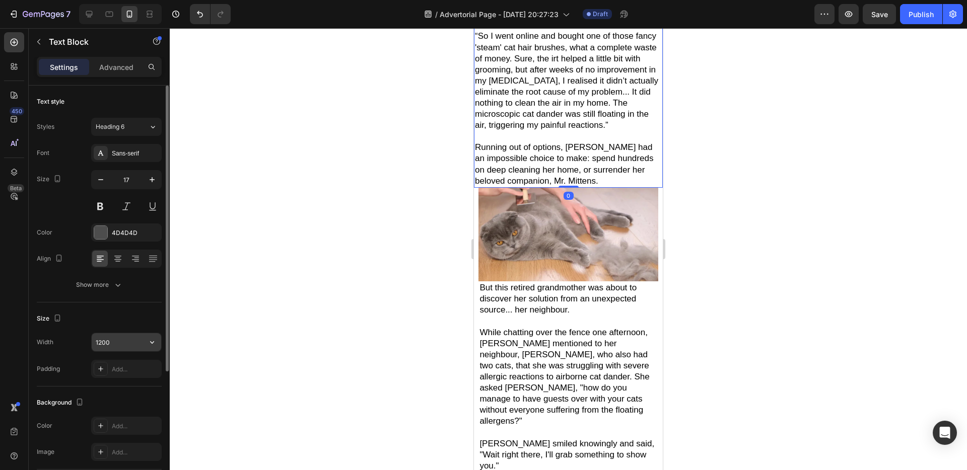
click at [138, 349] on input "1200" at bounding box center [127, 342] width 70 height 18
click at [153, 342] on icon "button" at bounding box center [152, 342] width 4 height 3
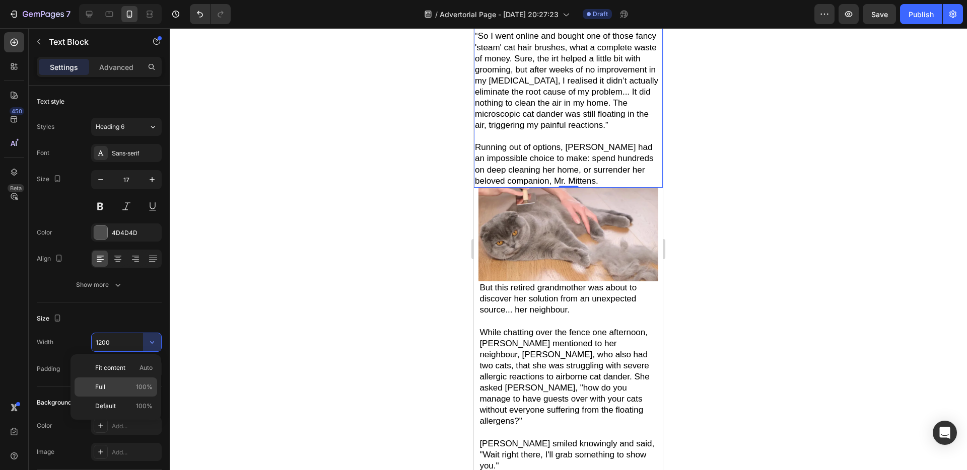
click at [116, 386] on p "Full 100%" at bounding box center [123, 387] width 57 height 9
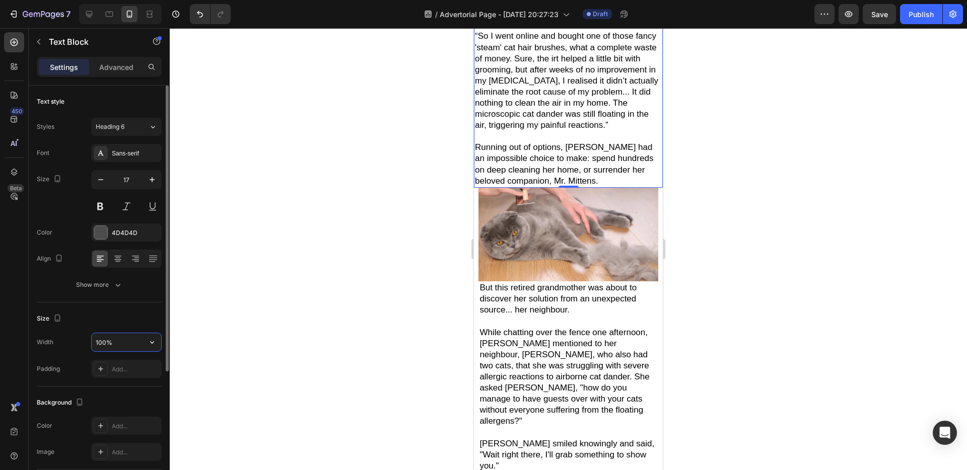
click at [116, 338] on input "100%" at bounding box center [127, 342] width 70 height 18
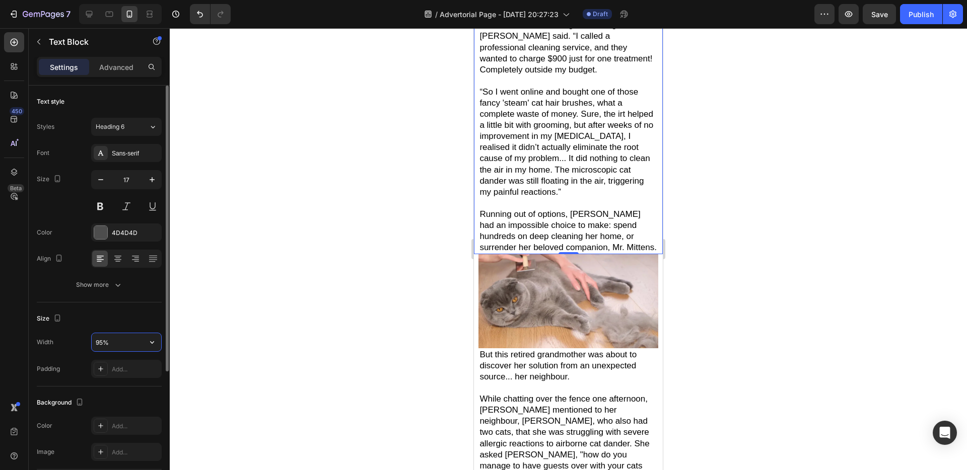
type input "95%"
click at [141, 322] on div "Size" at bounding box center [99, 319] width 125 height 16
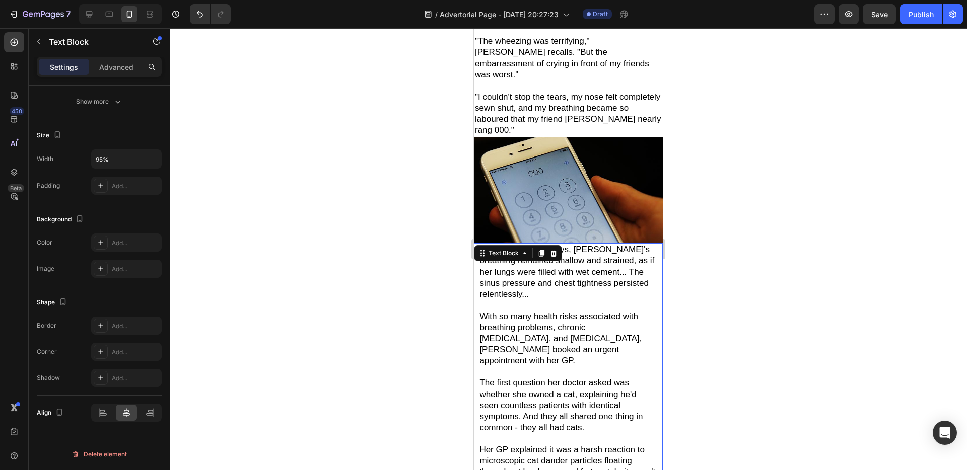
scroll to position [661, 0]
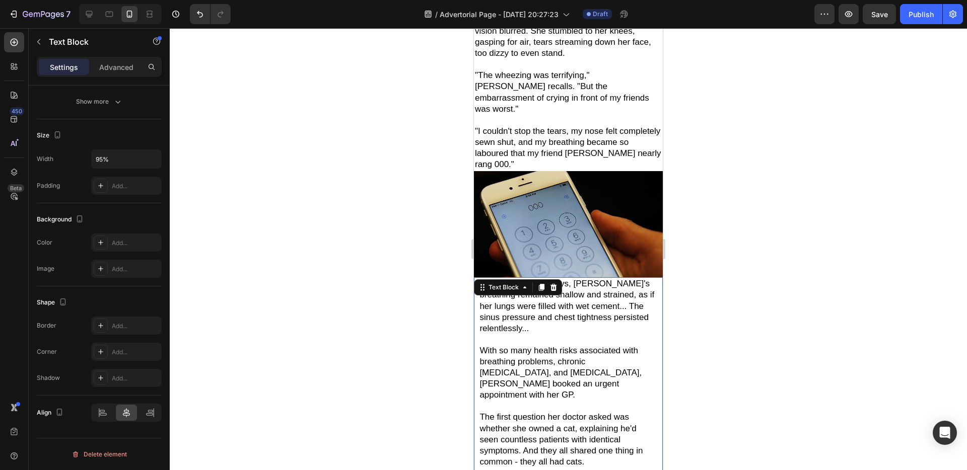
click at [552, 230] on img at bounding box center [568, 224] width 189 height 106
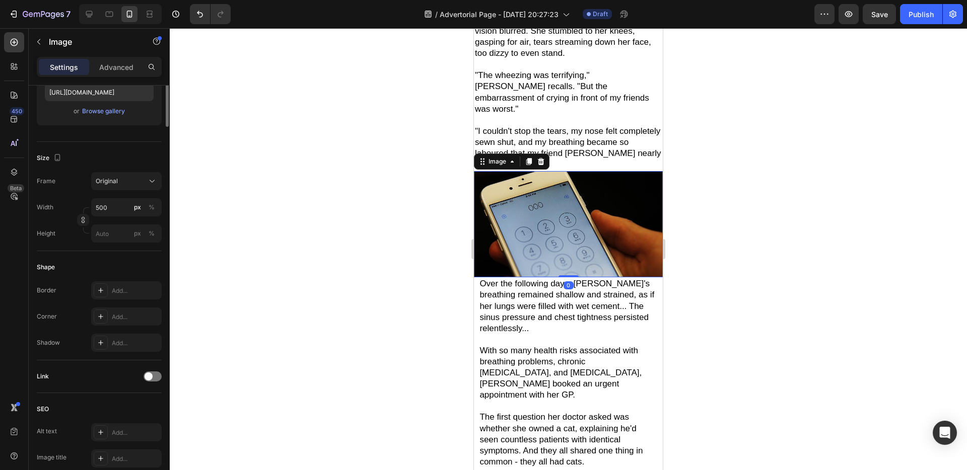
scroll to position [0, 0]
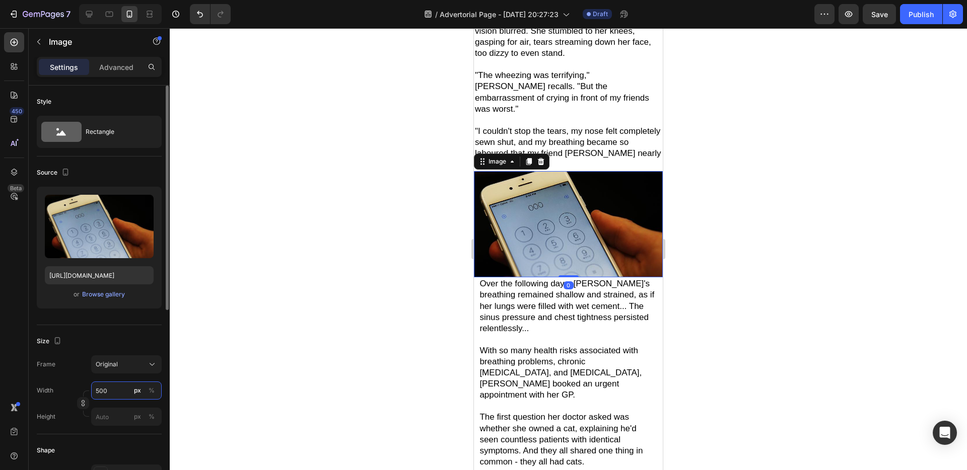
click at [119, 392] on input "500" at bounding box center [126, 391] width 71 height 18
click at [131, 413] on p "Full 100%" at bounding box center [124, 414] width 58 height 9
click at [117, 390] on input "100" at bounding box center [126, 391] width 71 height 18
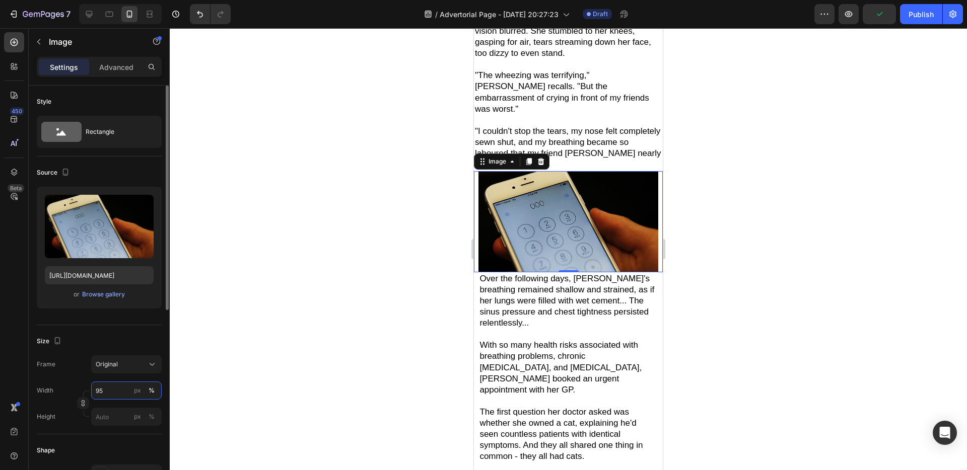
type input "95"
click at [138, 331] on div "Size Frame Original Width 95 px % Height px %" at bounding box center [99, 379] width 125 height 109
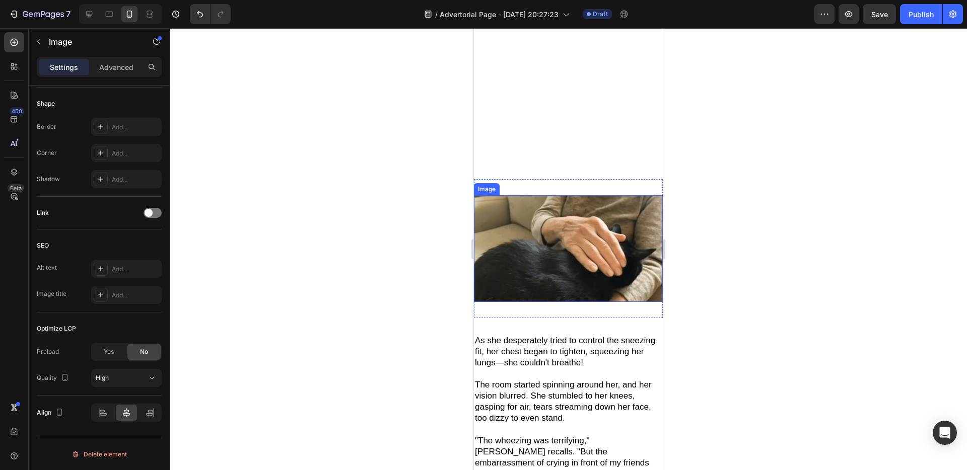
scroll to position [605, 0]
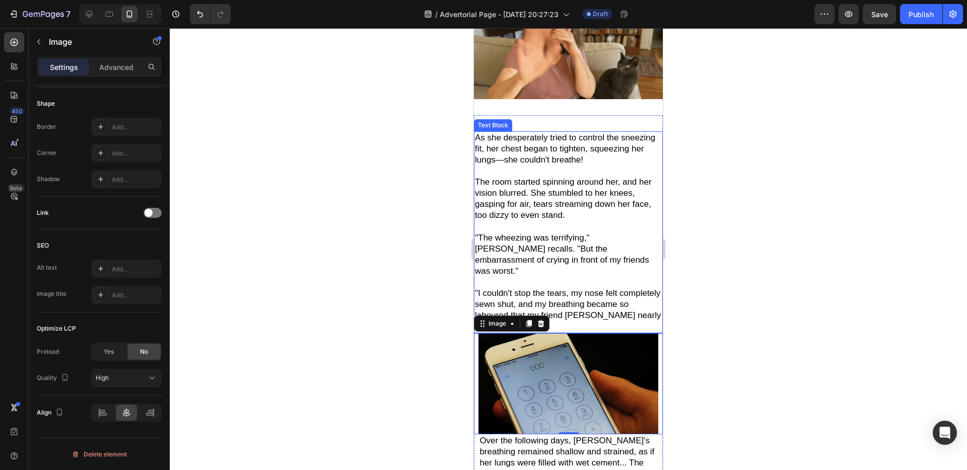
click at [578, 199] on span "The room started spinning around her, and her vision blurred. She stumbled to h…" at bounding box center [563, 198] width 177 height 43
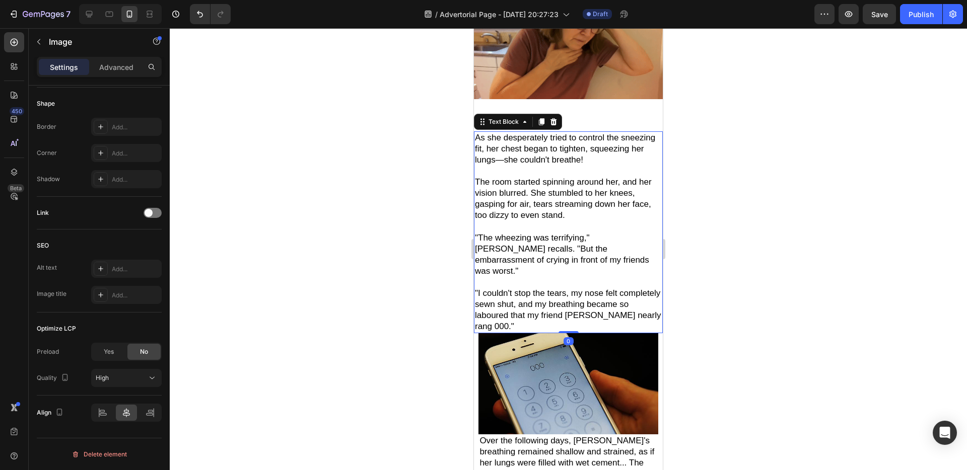
scroll to position [0, 0]
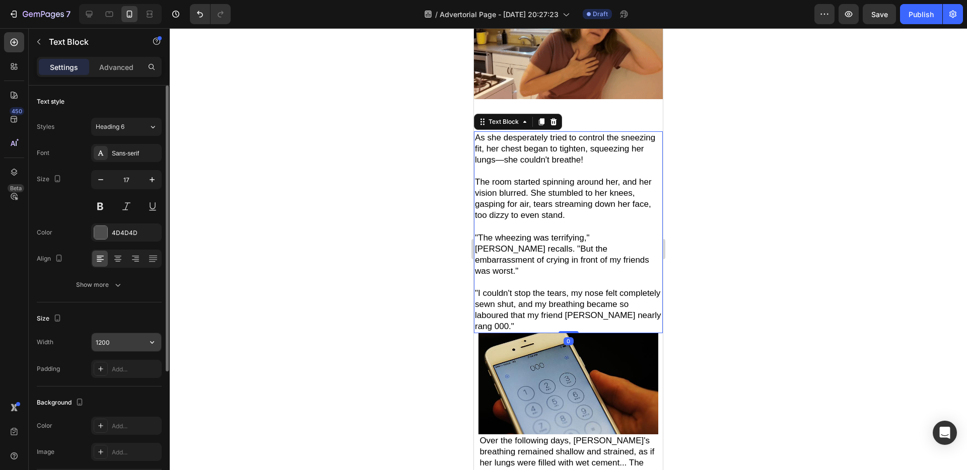
click at [113, 349] on input "1200" at bounding box center [127, 342] width 70 height 18
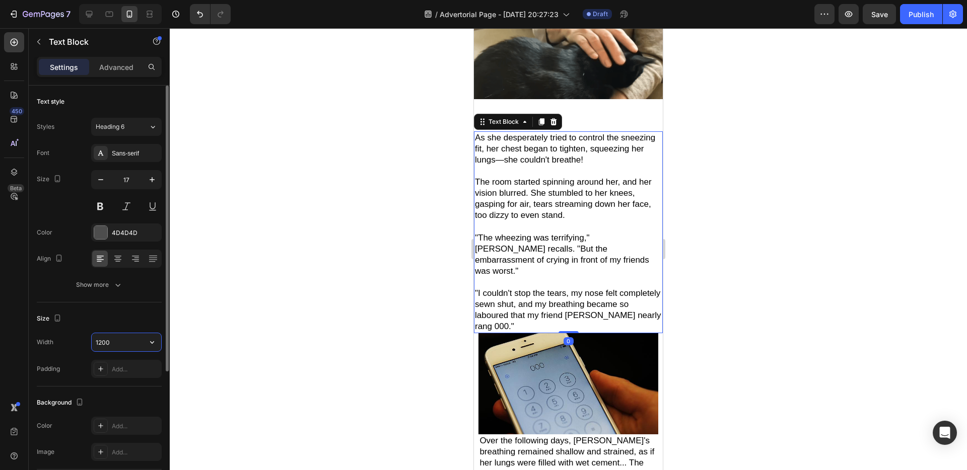
click at [123, 345] on input "1200" at bounding box center [127, 342] width 70 height 18
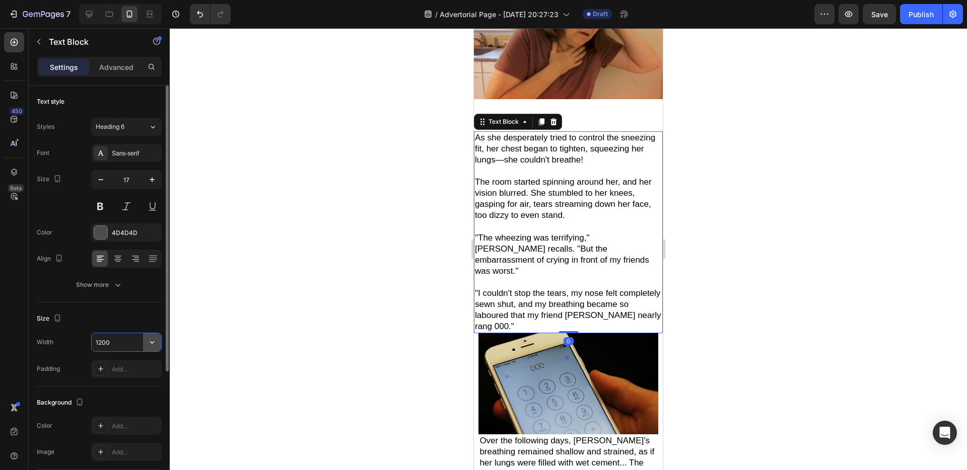
click at [158, 345] on button "button" at bounding box center [152, 342] width 18 height 18
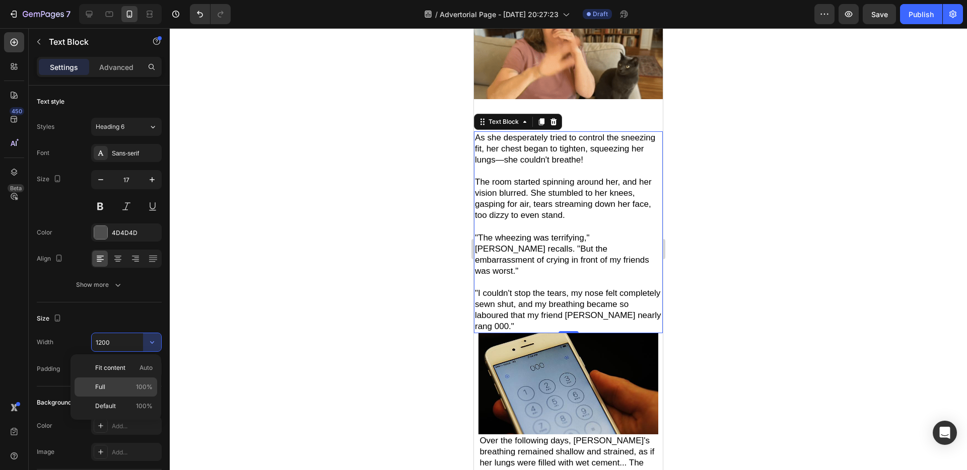
click at [115, 387] on p "Full 100%" at bounding box center [123, 387] width 57 height 9
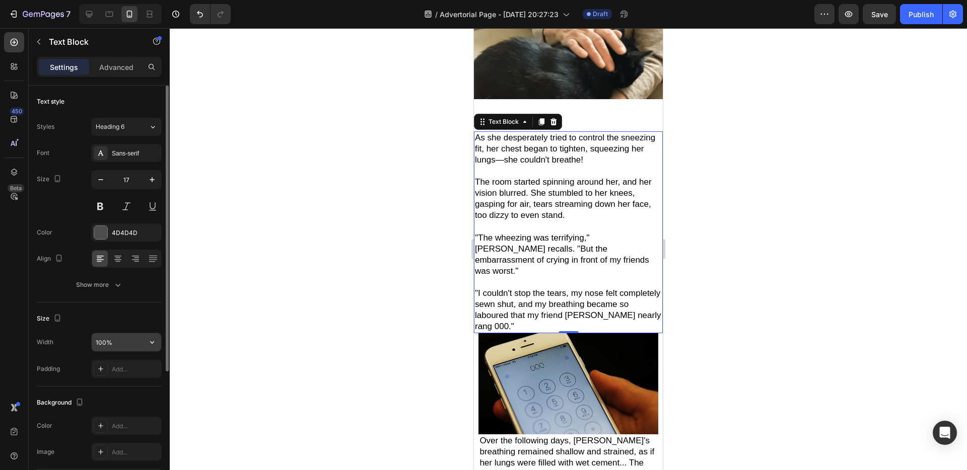
click at [121, 335] on input "100%" at bounding box center [127, 342] width 70 height 18
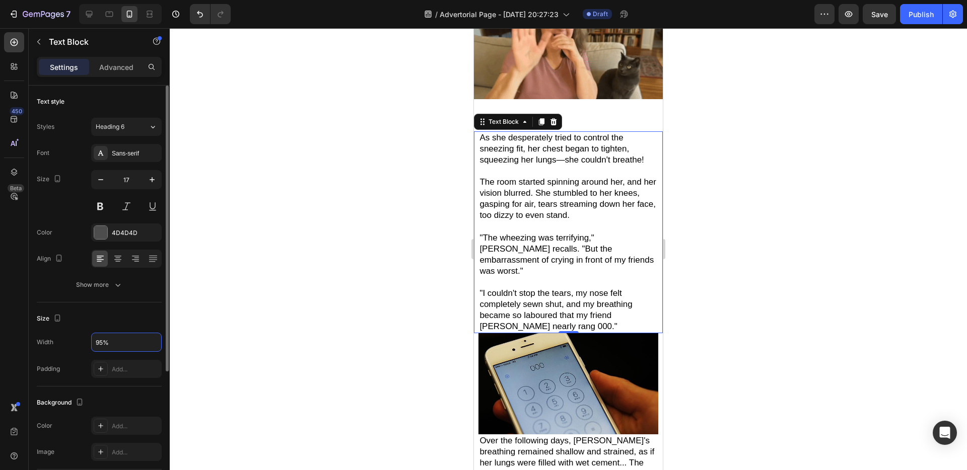
type input "95%"
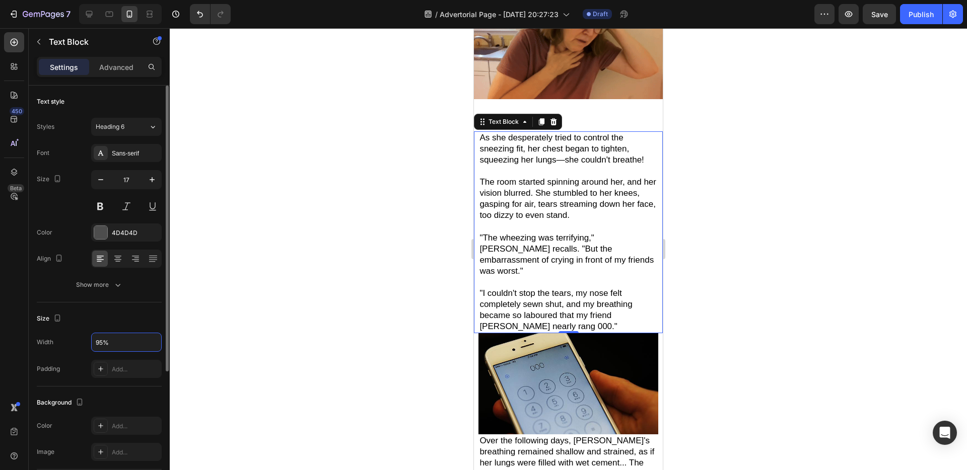
click at [129, 307] on div "Size Width 95% Padding Add..." at bounding box center [99, 345] width 125 height 84
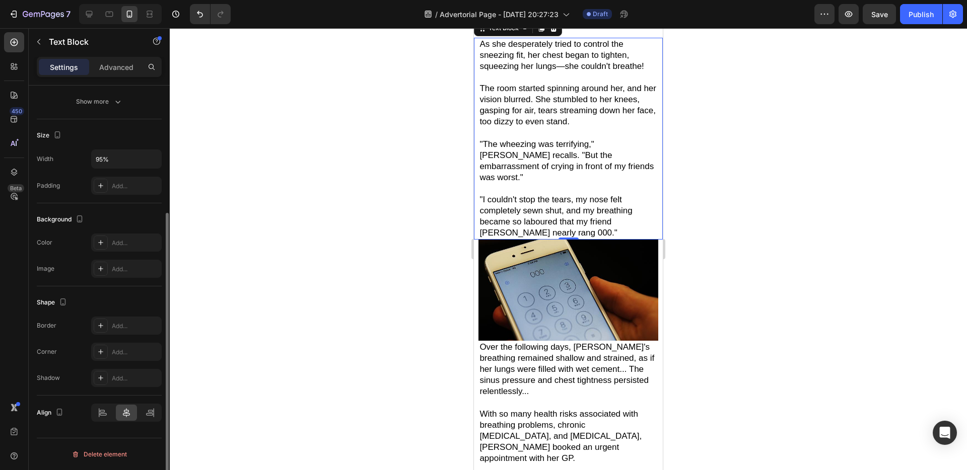
scroll to position [492, 0]
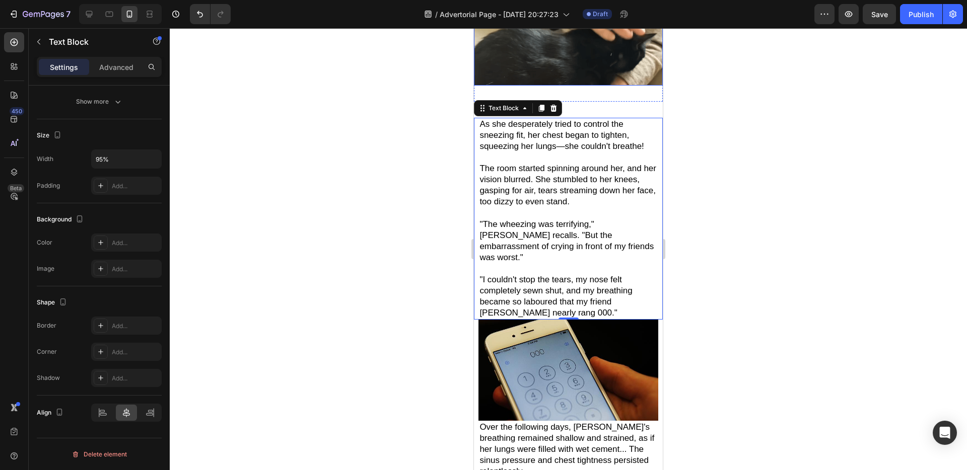
click at [584, 86] on img at bounding box center [568, 32] width 189 height 106
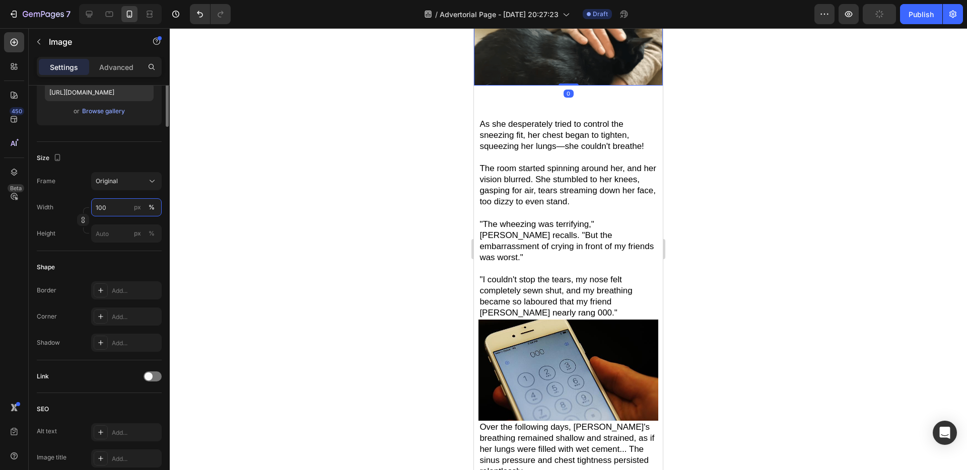
scroll to position [0, 0]
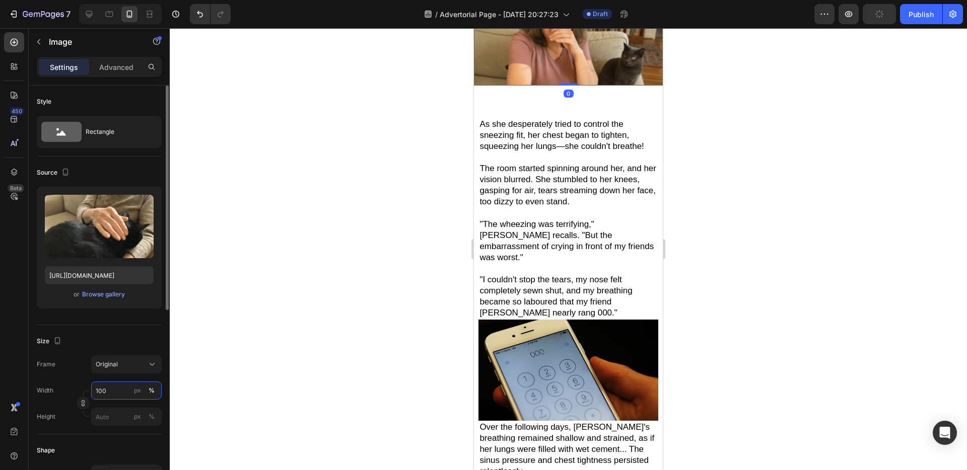
click at [109, 393] on input "100" at bounding box center [126, 391] width 71 height 18
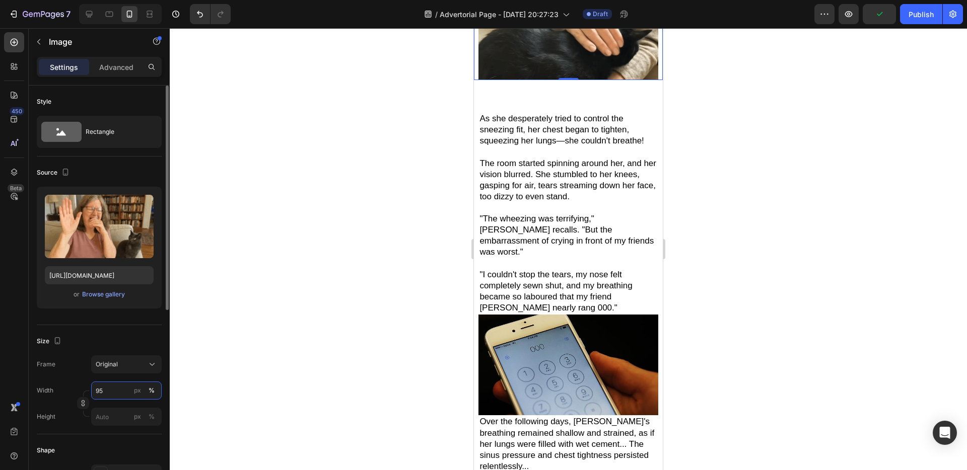
type input "95"
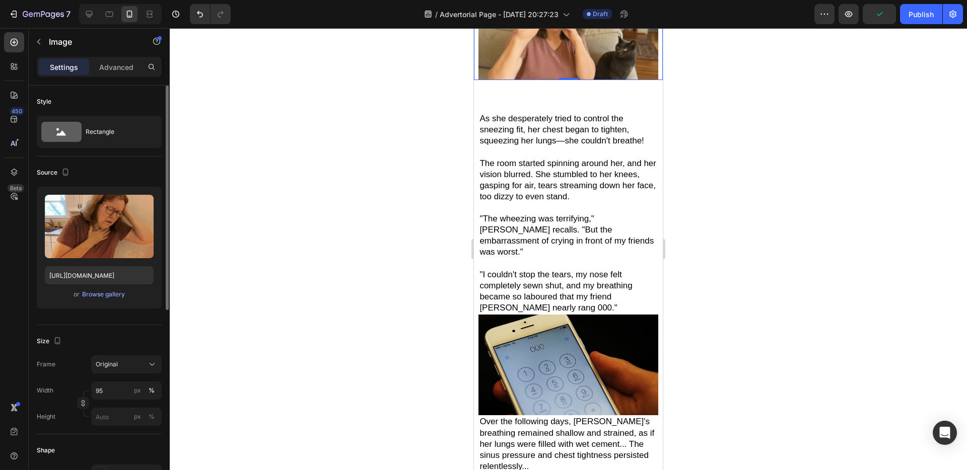
click at [97, 341] on div "Size" at bounding box center [99, 341] width 125 height 16
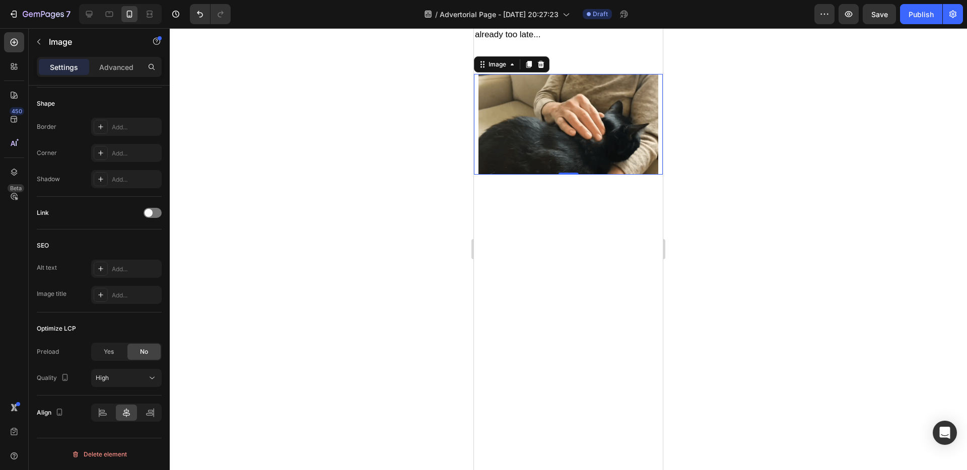
scroll to position [141, 0]
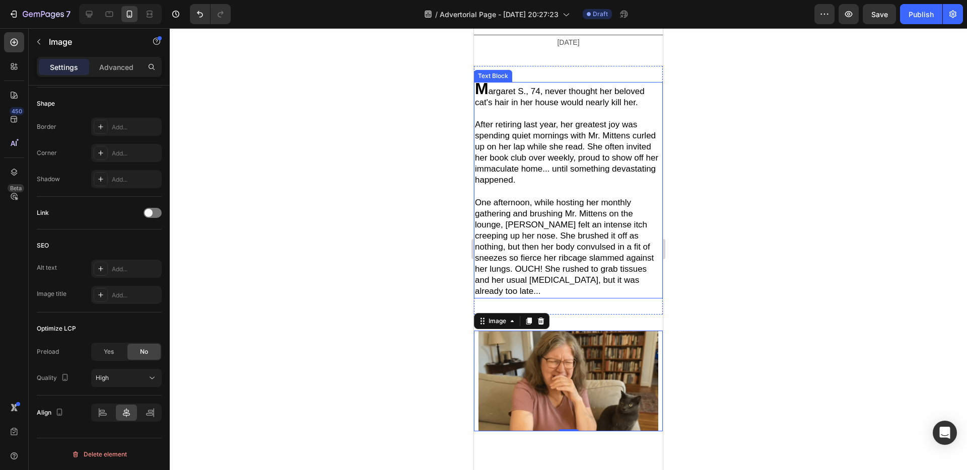
click at [599, 321] on p at bounding box center [568, 323] width 187 height 11
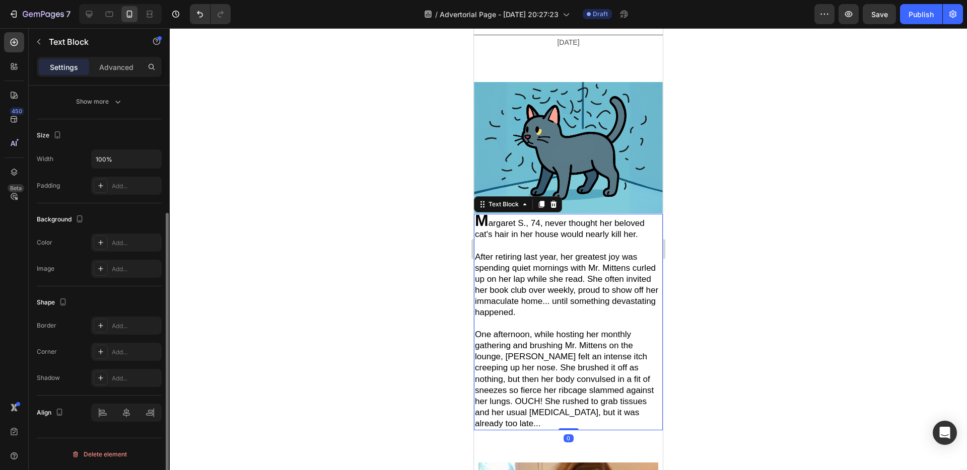
scroll to position [0, 0]
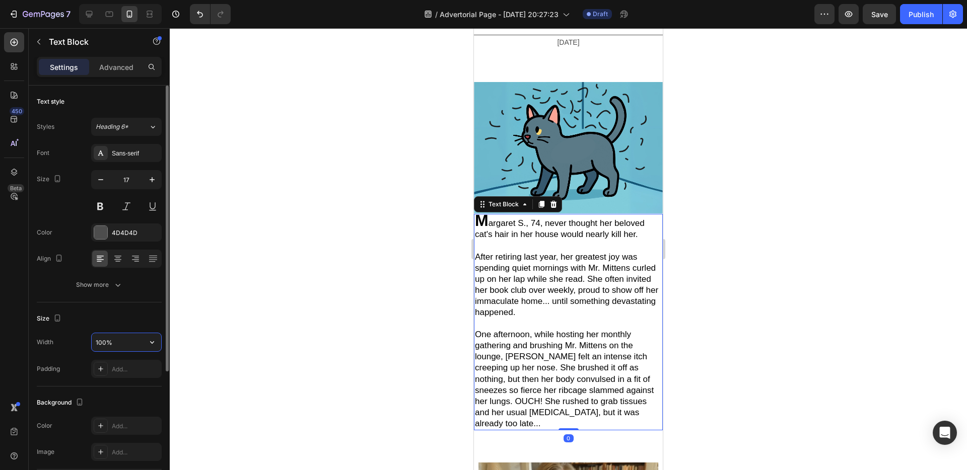
click at [116, 346] on input "100%" at bounding box center [127, 342] width 70 height 18
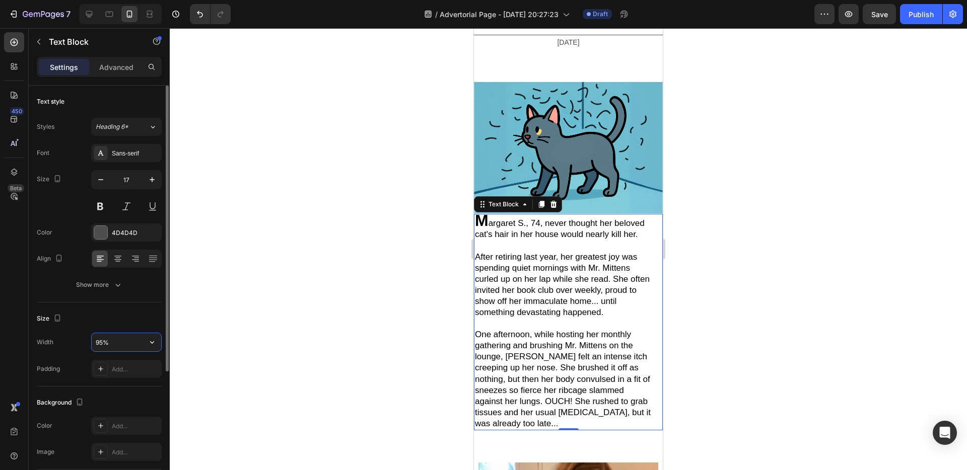
type input "95%"
click at [122, 330] on div "Size Width 95% Padding Add..." at bounding box center [99, 345] width 125 height 84
click at [125, 327] on div "Size Width 95% Padding Add..." at bounding box center [99, 345] width 125 height 84
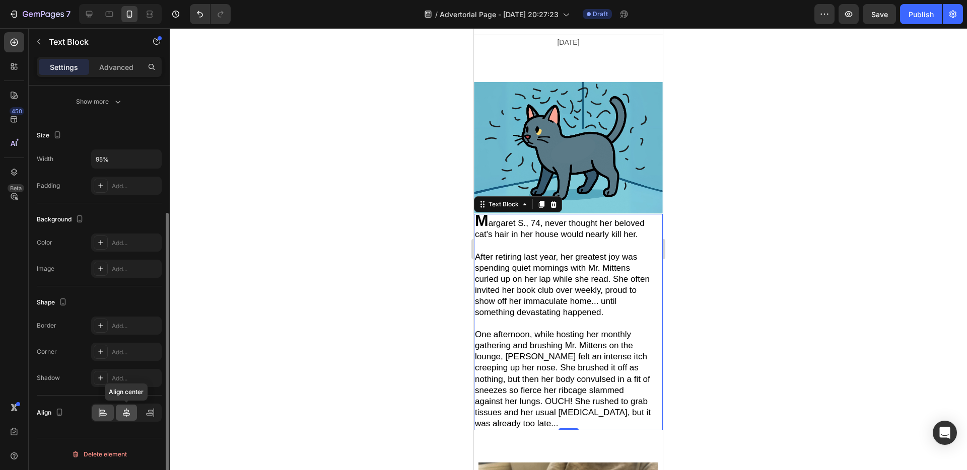
click at [123, 415] on icon at bounding box center [126, 412] width 7 height 9
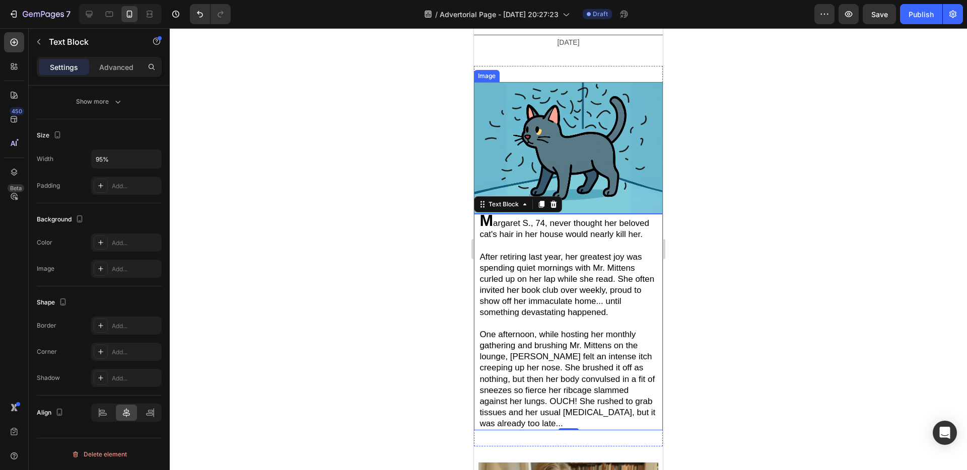
click at [607, 167] on img at bounding box center [568, 148] width 189 height 132
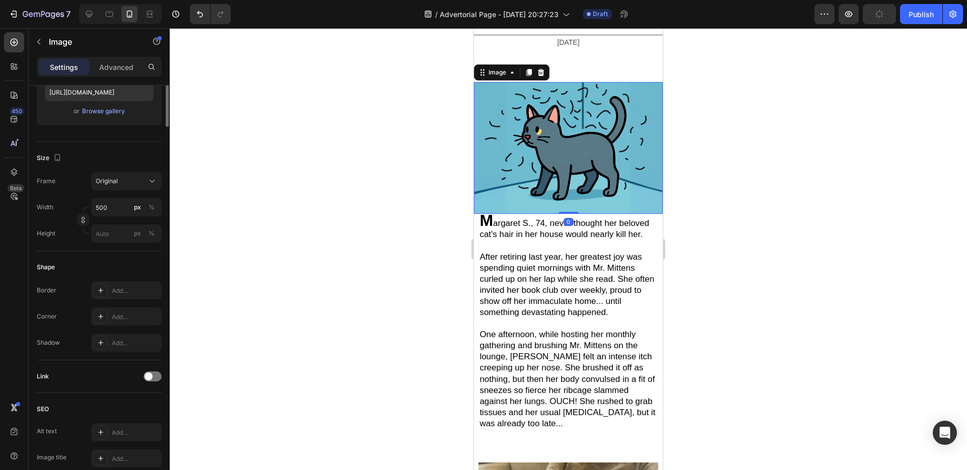
scroll to position [0, 0]
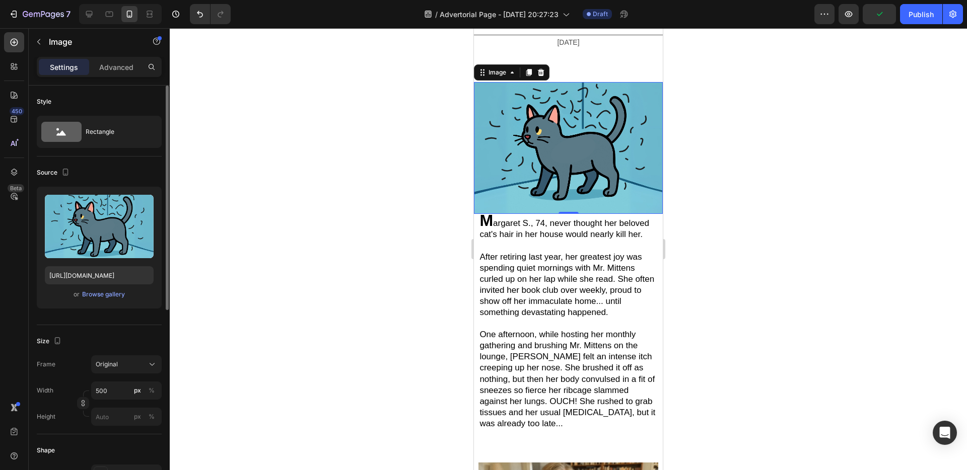
click at [110, 402] on div "Width 500 px % Height px %" at bounding box center [99, 404] width 125 height 44
click at [110, 395] on input "500" at bounding box center [126, 391] width 71 height 18
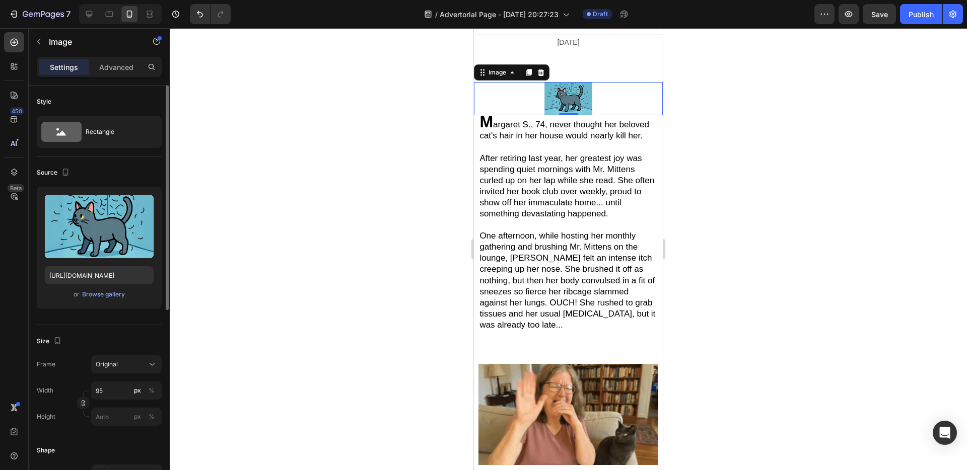
click at [112, 339] on div "Size" at bounding box center [99, 341] width 125 height 16
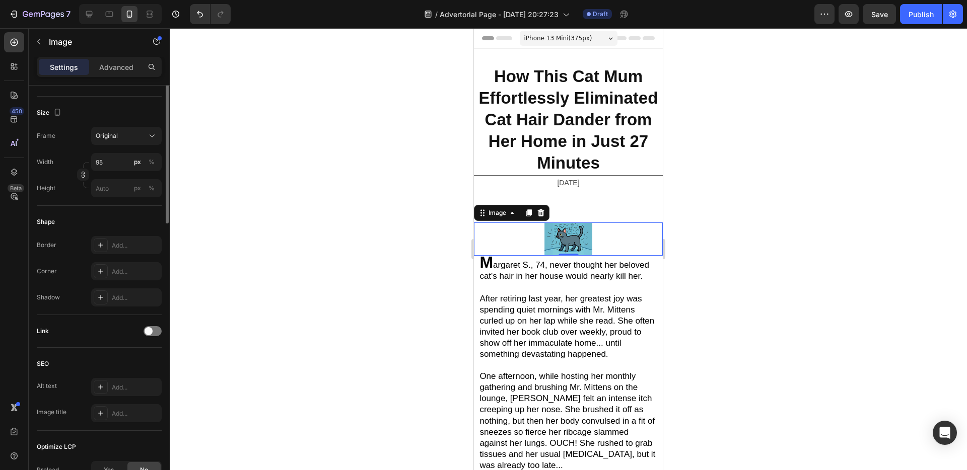
scroll to position [92, 0]
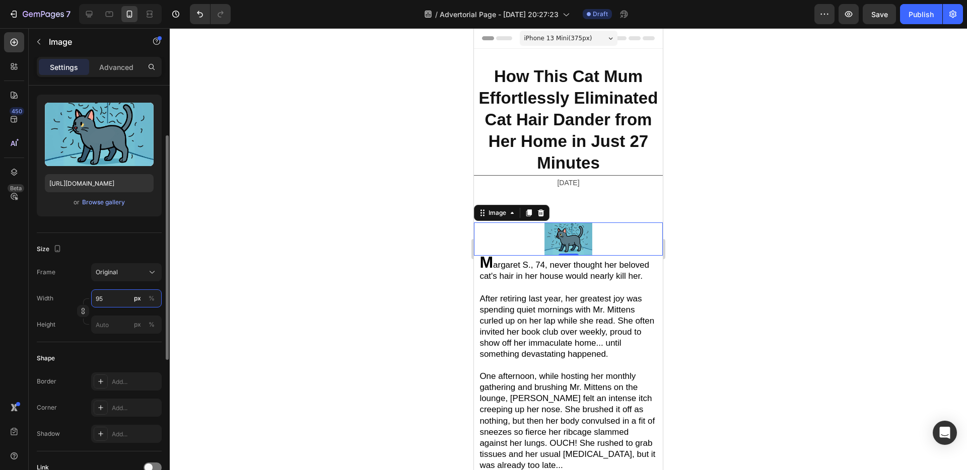
click at [121, 299] on input "95" at bounding box center [126, 299] width 71 height 18
click at [121, 326] on p "Full 100%" at bounding box center [124, 322] width 58 height 9
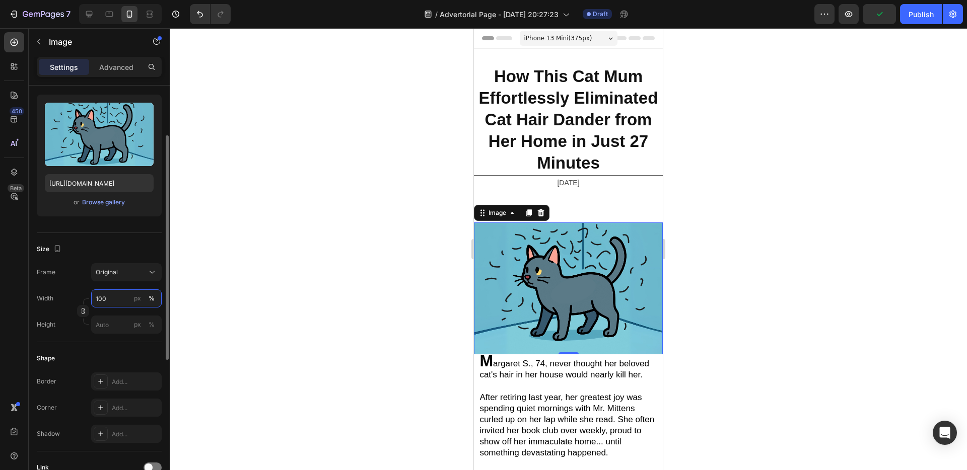
click at [113, 294] on input "100" at bounding box center [126, 299] width 71 height 18
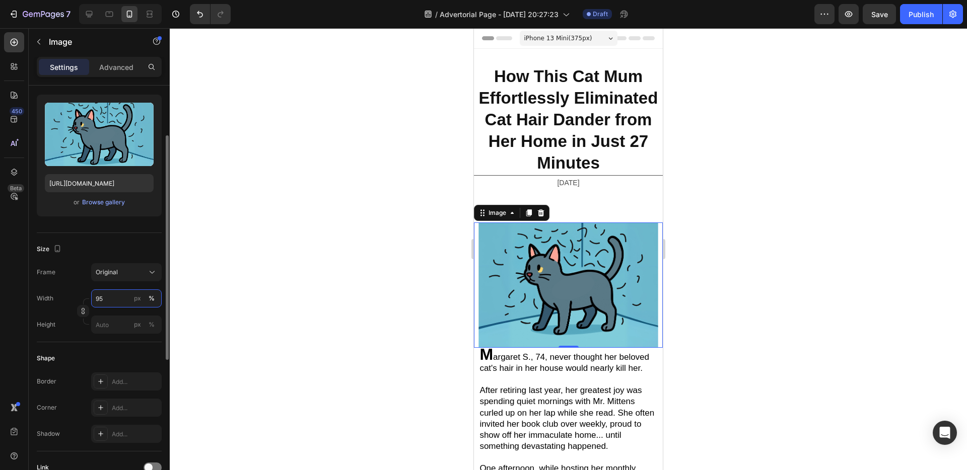
type input "95"
click at [136, 243] on div "Size" at bounding box center [99, 249] width 125 height 16
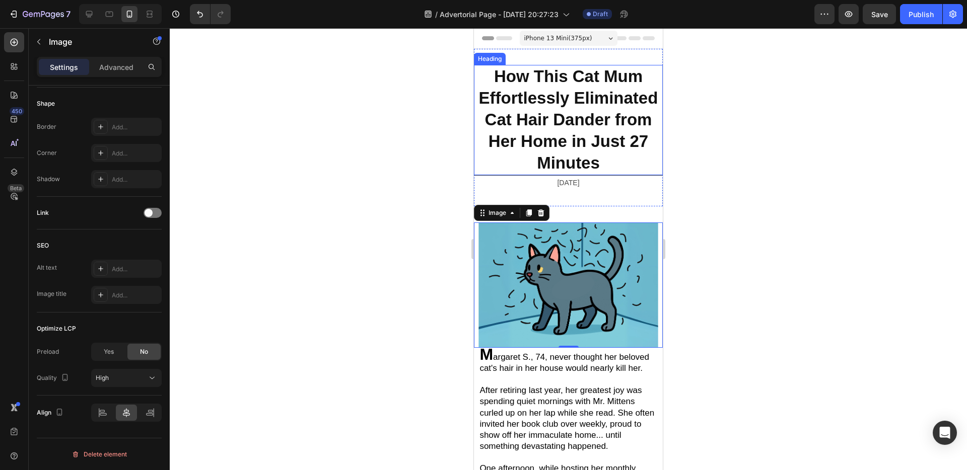
click at [583, 148] on strong "How This Cat Mum Effortlessly Eliminated Cat Hair Dander from Her Home in Just …" at bounding box center [568, 119] width 179 height 105
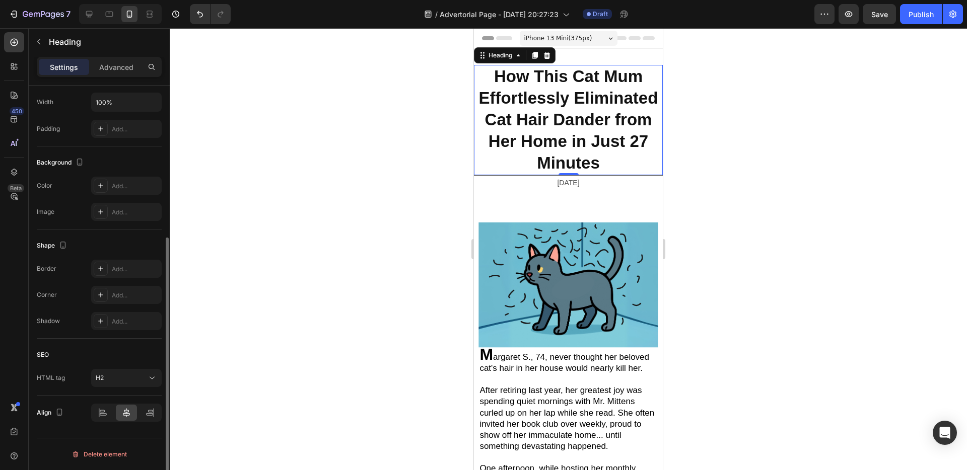
scroll to position [0, 0]
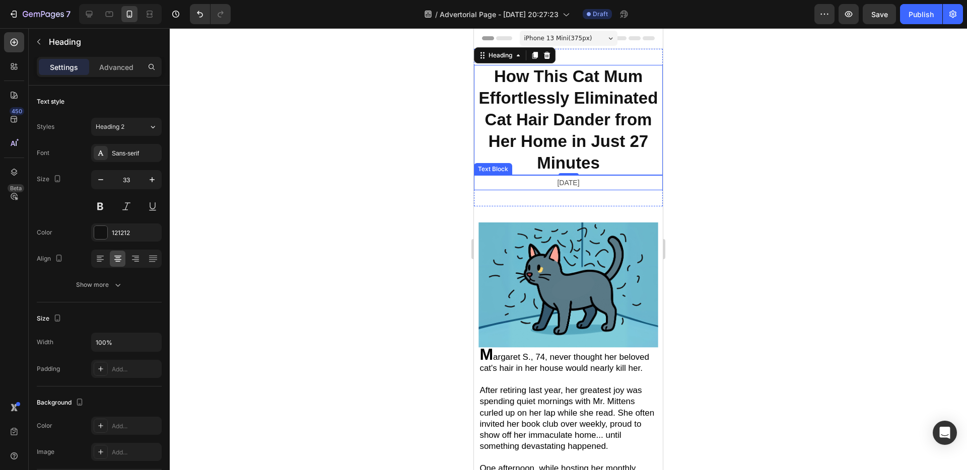
click at [640, 175] on div "[DATE]" at bounding box center [568, 182] width 189 height 15
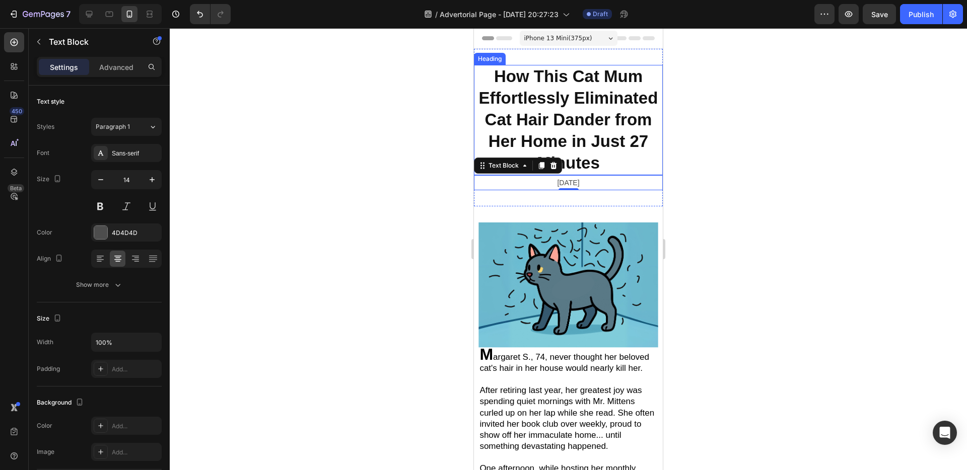
click at [639, 173] on h2 "How This Cat Mum Effortlessly Eliminated Cat Hair Dander from Her Home in Just …" at bounding box center [568, 120] width 189 height 110
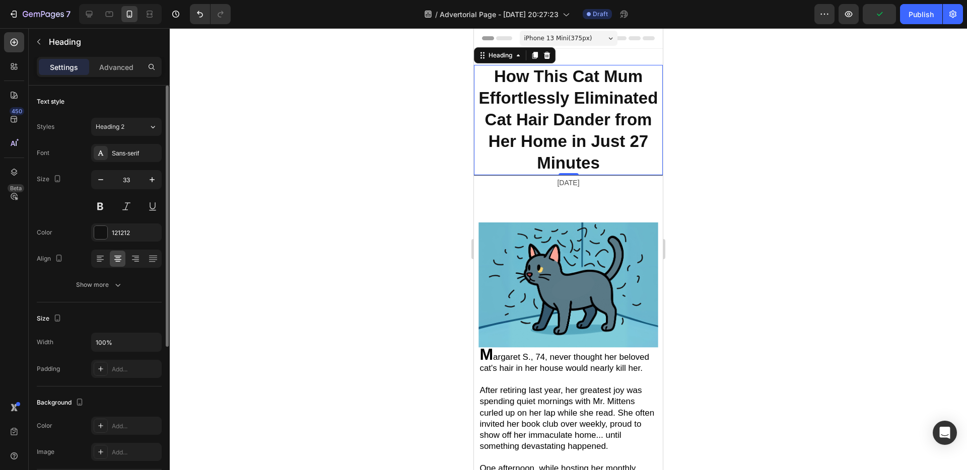
click at [118, 331] on div "Size Width 100% Padding Add..." at bounding box center [99, 345] width 125 height 84
click at [115, 348] on input "100%" at bounding box center [127, 342] width 70 height 18
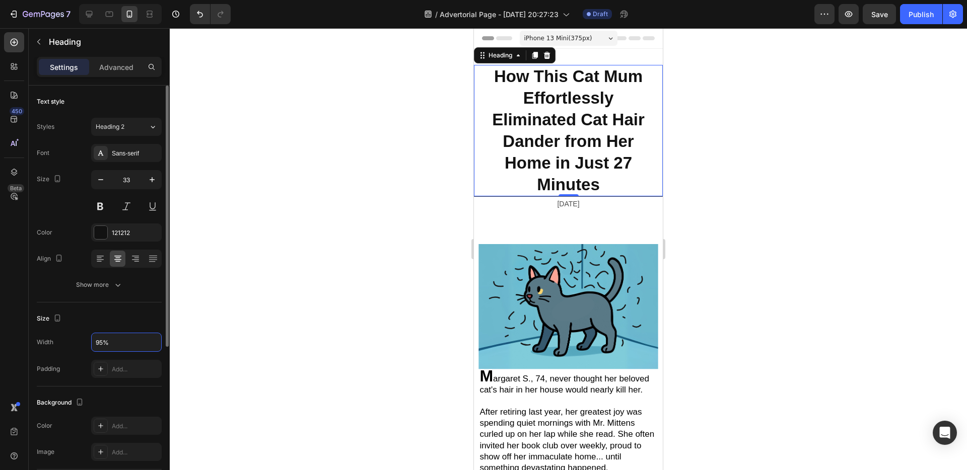
type input "95%"
click at [129, 311] on div "Size" at bounding box center [99, 319] width 125 height 16
click at [578, 236] on div "Image M argaret S., 74, never thought her beloved cat's hair in her house would…" at bounding box center [568, 415] width 189 height 374
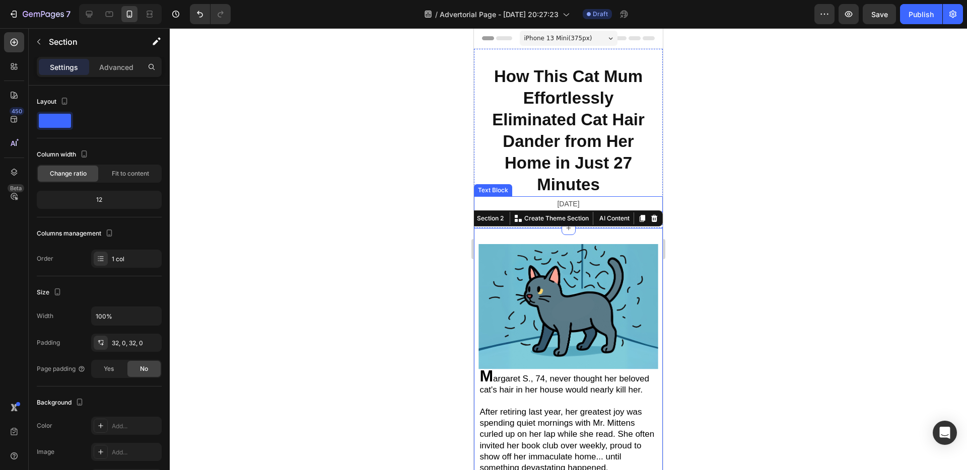
click at [584, 196] on div "[DATE]" at bounding box center [568, 203] width 189 height 15
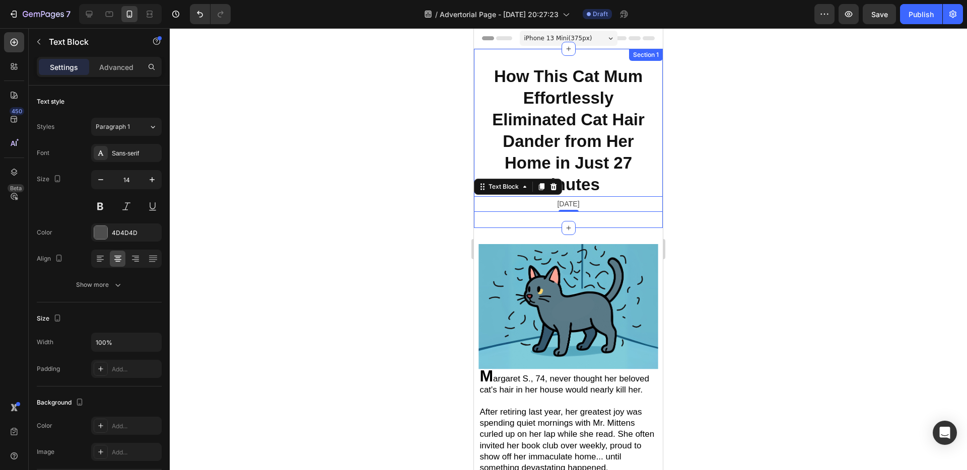
click at [595, 60] on div "How This Cat Mum Effortlessly Eliminated Cat Hair Dander from Her Home in Just …" at bounding box center [568, 138] width 189 height 179
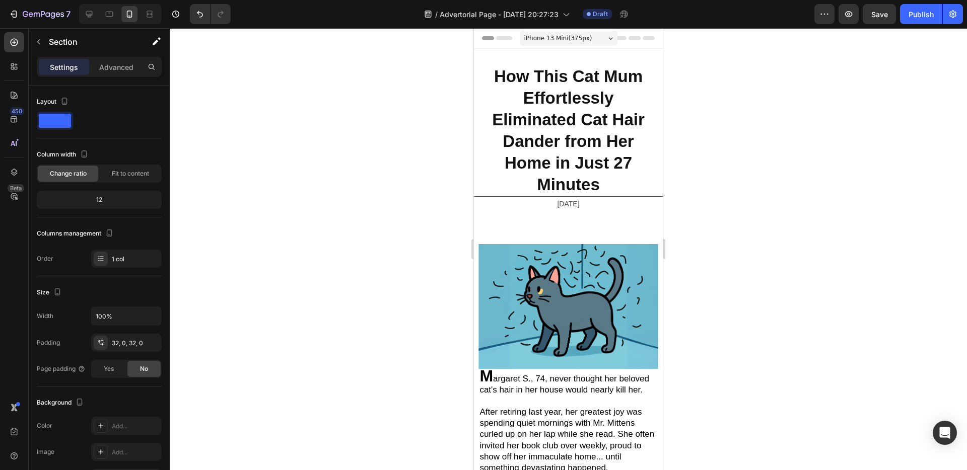
click at [643, 36] on icon at bounding box center [649, 38] width 12 height 4
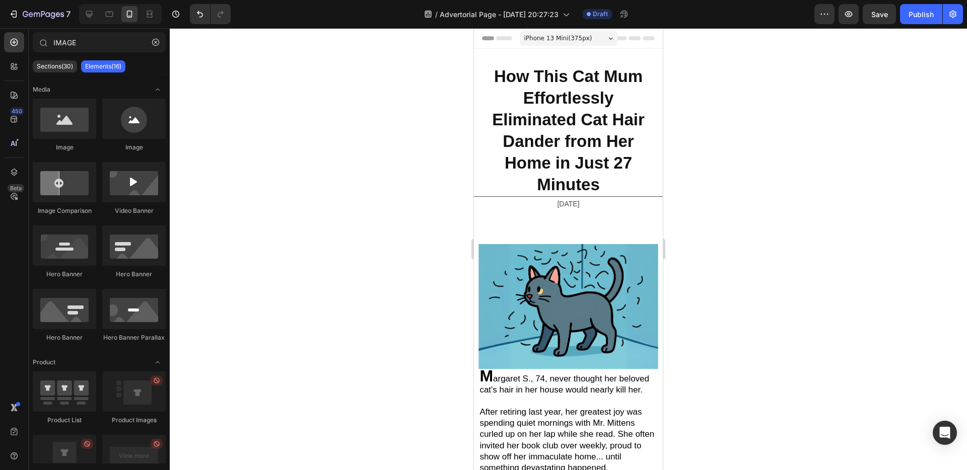
click at [489, 42] on div "Header" at bounding box center [498, 38] width 37 height 12
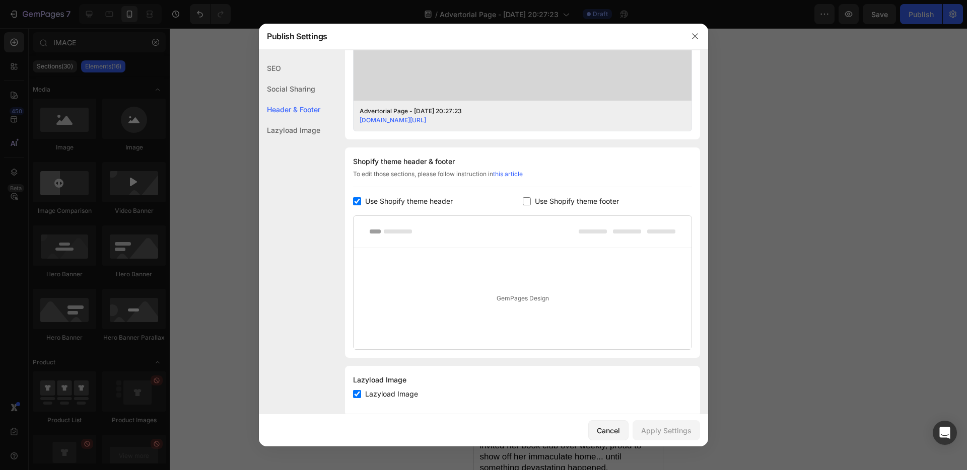
scroll to position [402, 0]
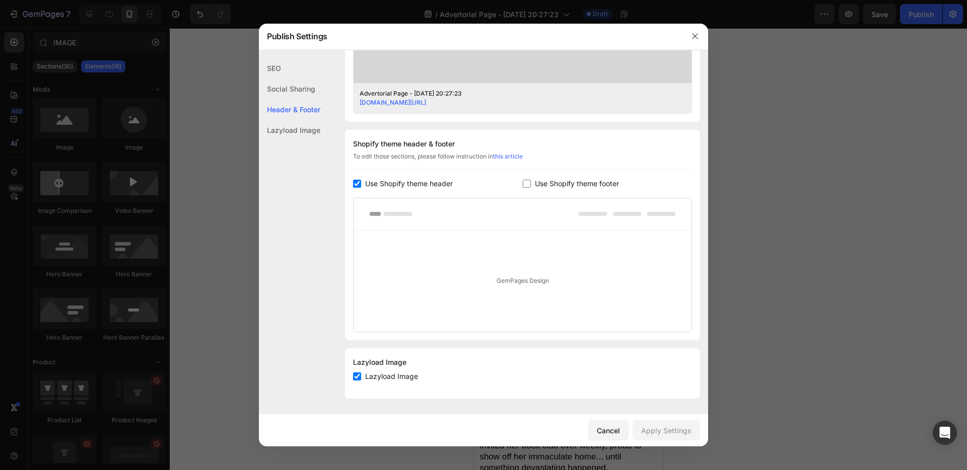
click at [311, 142] on div "SEO Social Sharing Header & Footer Lazyload Image" at bounding box center [289, 270] width 61 height 424
click at [311, 134] on div "Lazyload Image" at bounding box center [289, 130] width 61 height 21
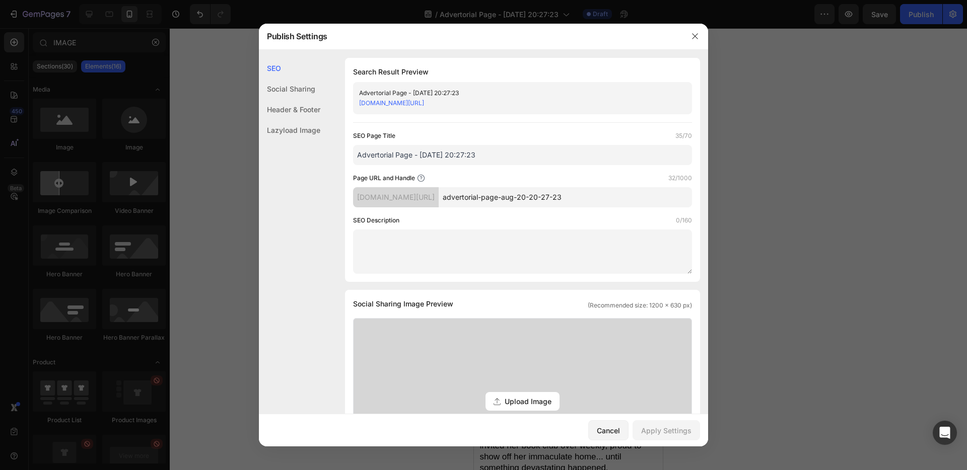
scroll to position [12, 0]
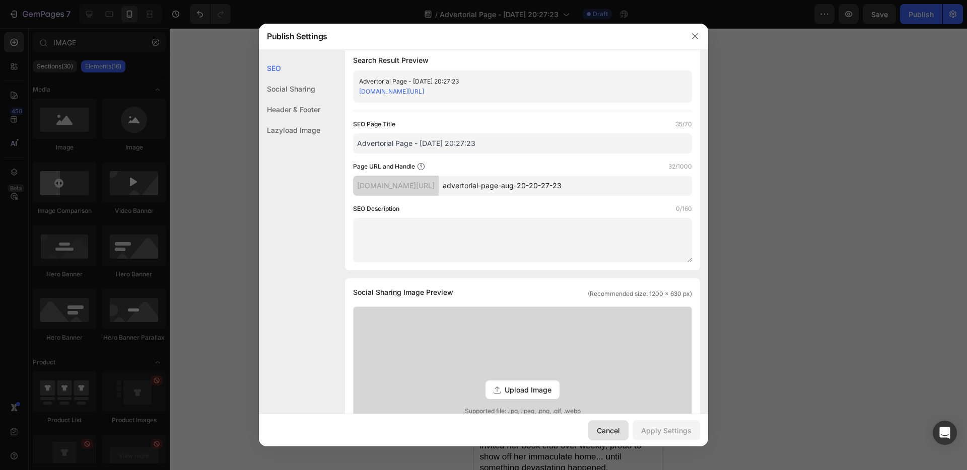
drag, startPoint x: 626, startPoint y: 434, endPoint x: 150, endPoint y: 405, distance: 476.3
click at [626, 434] on button "Cancel" at bounding box center [608, 431] width 40 height 20
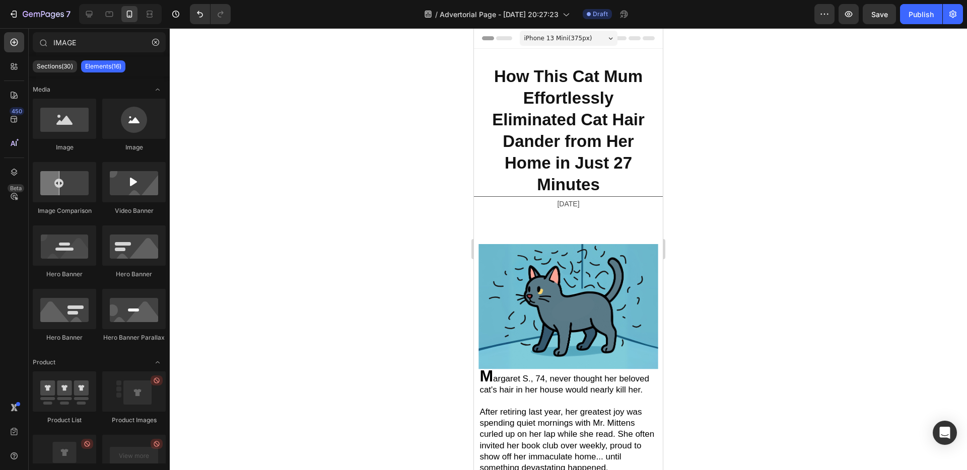
click at [495, 41] on span "Header" at bounding box center [504, 38] width 22 height 10
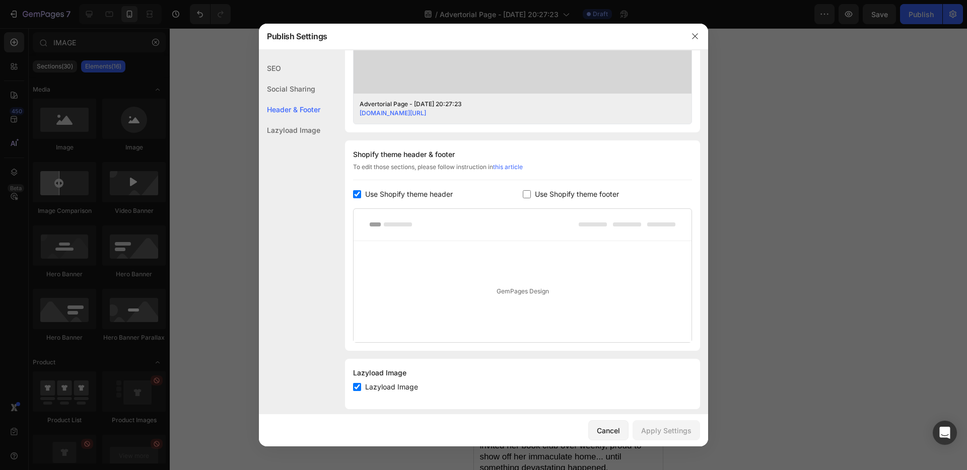
scroll to position [402, 0]
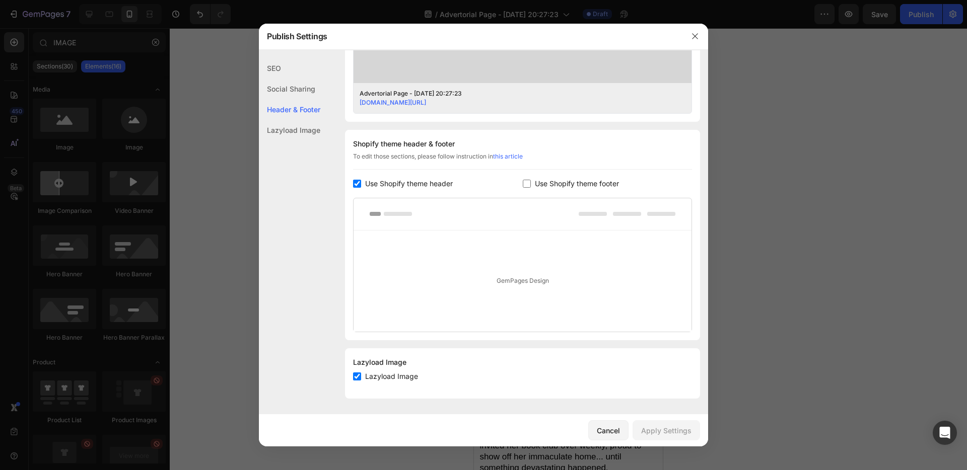
click at [356, 182] on input "checkbox" at bounding box center [357, 184] width 8 height 8
checkbox input "false"
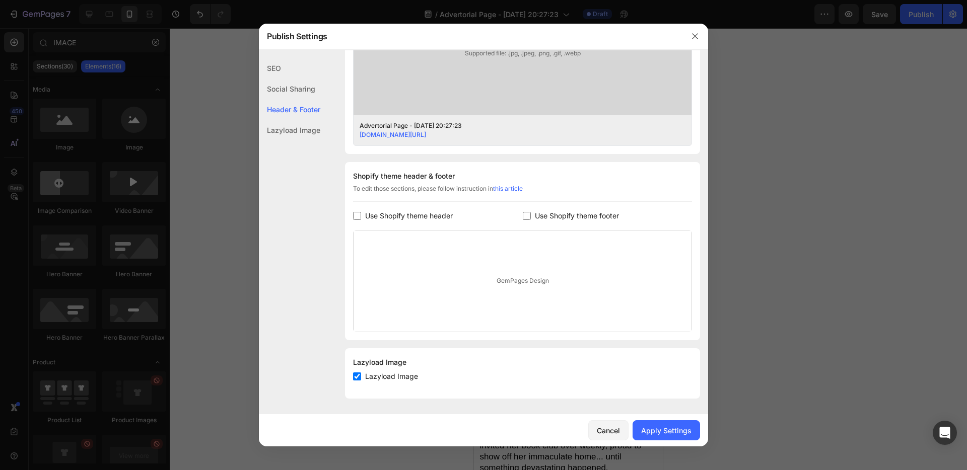
scroll to position [370, 0]
click at [357, 378] on input "checkbox" at bounding box center [357, 377] width 8 height 8
click at [357, 377] on input "checkbox" at bounding box center [357, 377] width 8 height 8
checkbox input "true"
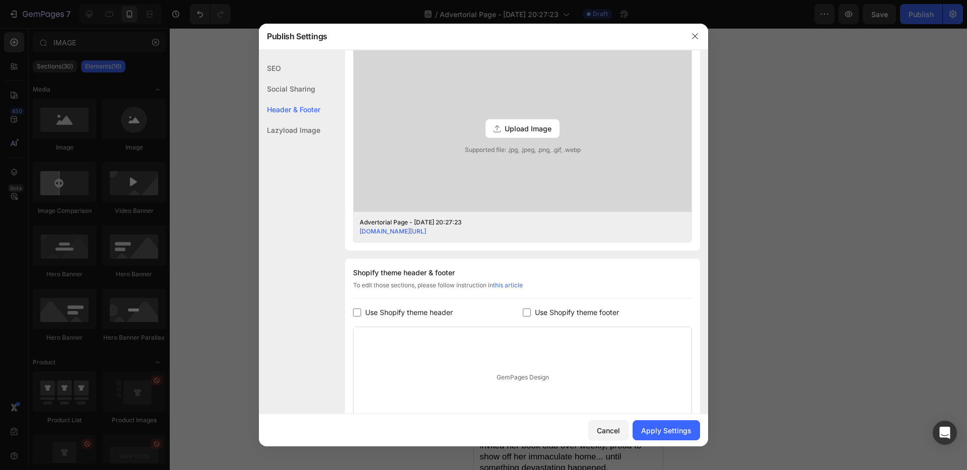
scroll to position [271, 0]
click at [673, 436] on button "Apply Settings" at bounding box center [666, 431] width 67 height 20
click at [689, 39] on button "button" at bounding box center [695, 36] width 16 height 16
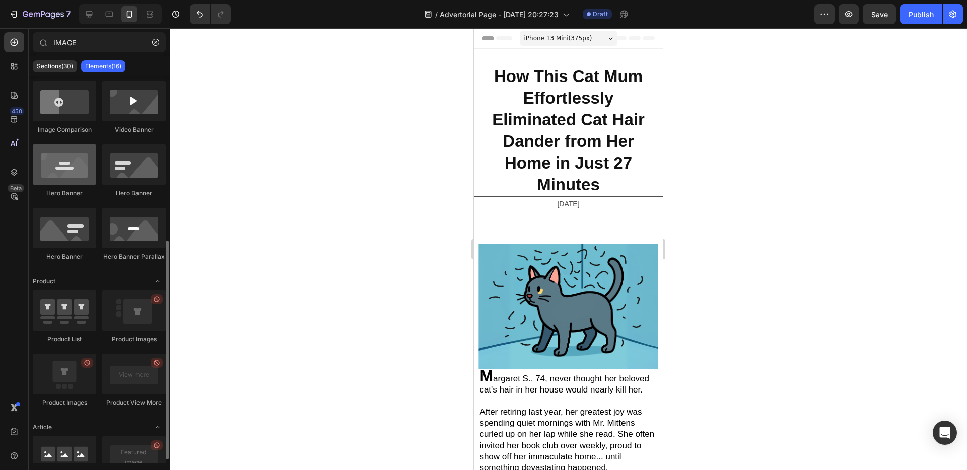
scroll to position [157, 0]
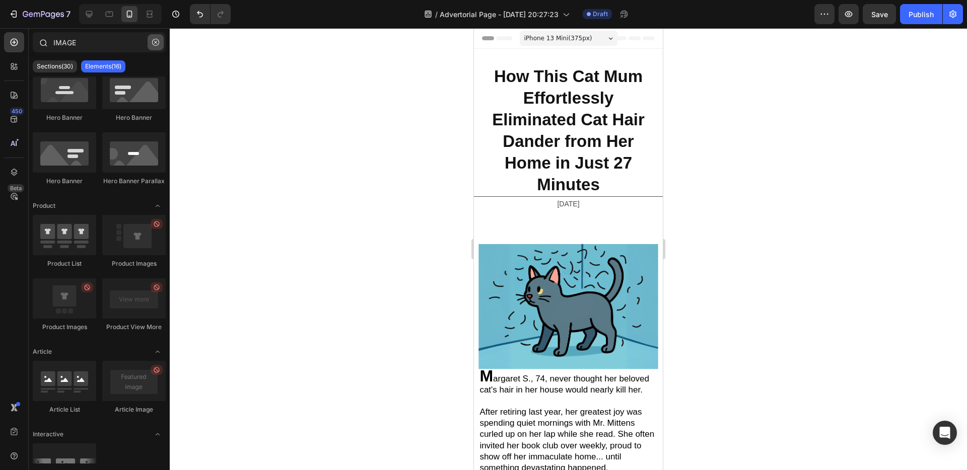
click at [159, 45] on icon "button" at bounding box center [155, 42] width 7 height 7
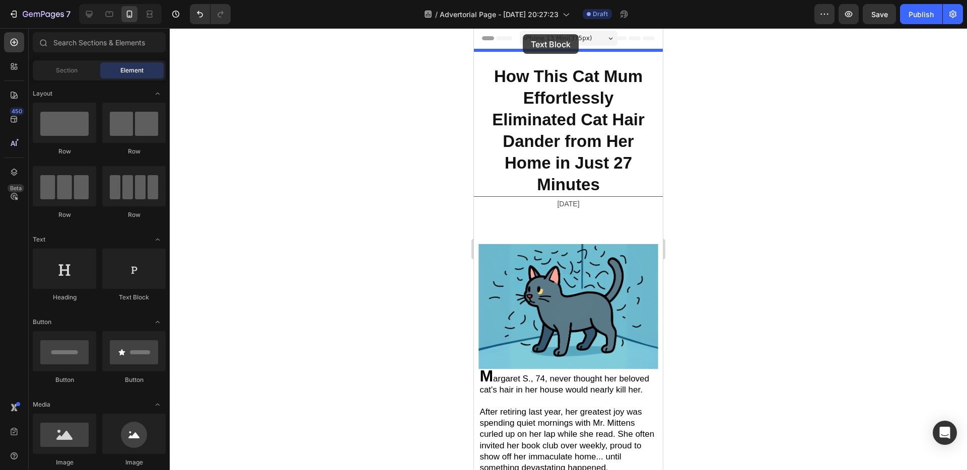
drag, startPoint x: 603, startPoint y: 304, endPoint x: 523, endPoint y: 34, distance: 281.6
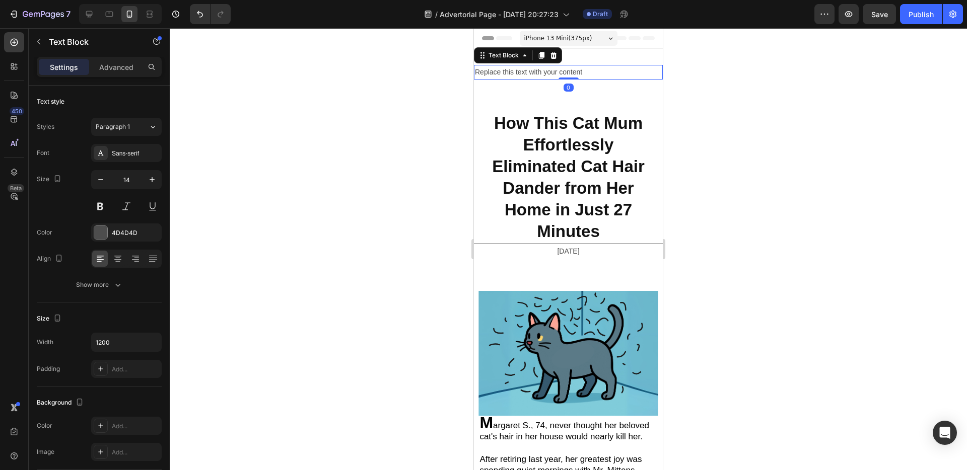
click at [547, 69] on div "Replace this text with your content" at bounding box center [568, 72] width 189 height 15
click at [547, 69] on p "Replace this text with your content" at bounding box center [568, 72] width 187 height 13
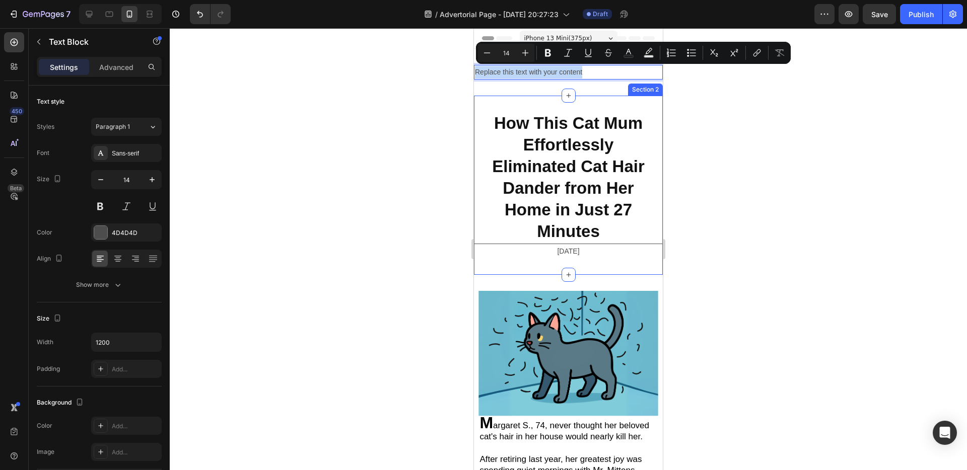
click at [553, 100] on div "How This Cat Mum Effortlessly Eliminated Cat Hair Dander from Her Home in Just …" at bounding box center [568, 185] width 189 height 179
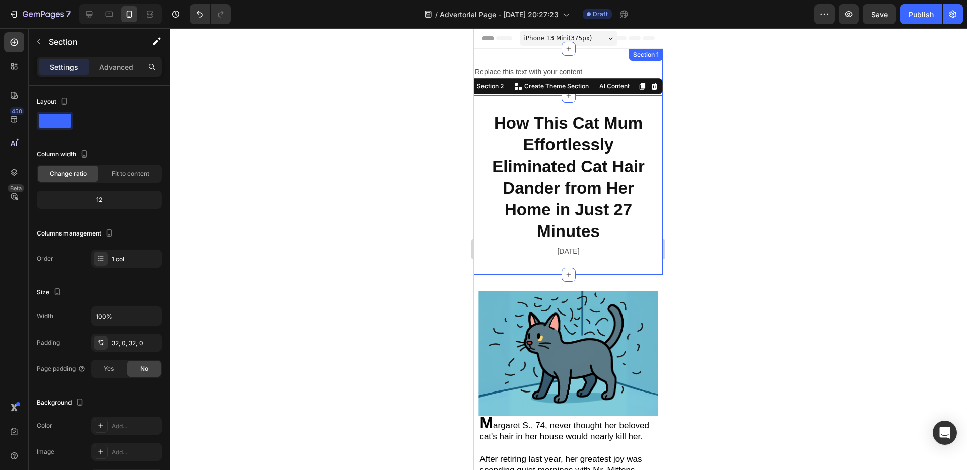
click at [590, 54] on div "Replace this text with your content Text Block Section 1" at bounding box center [568, 72] width 189 height 47
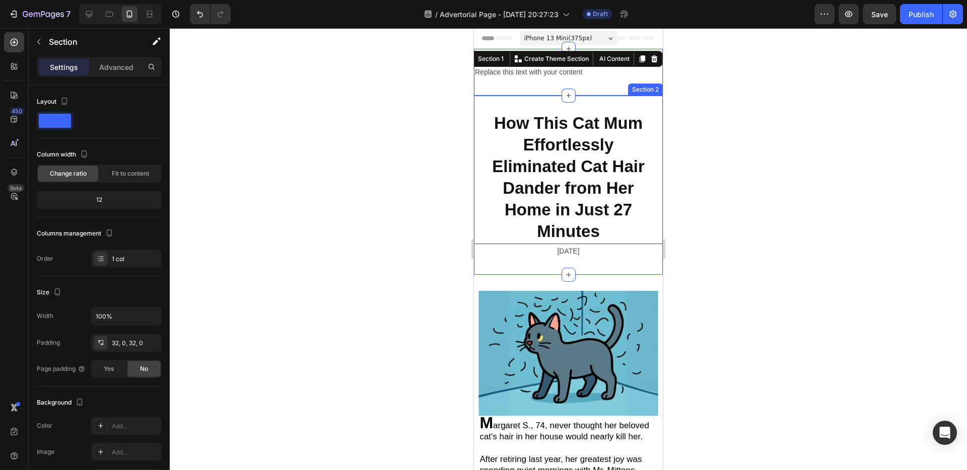
click at [533, 107] on div "How This Cat Mum Effortlessly Eliminated Cat Hair Dander from Her Home in Just …" at bounding box center [568, 185] width 189 height 179
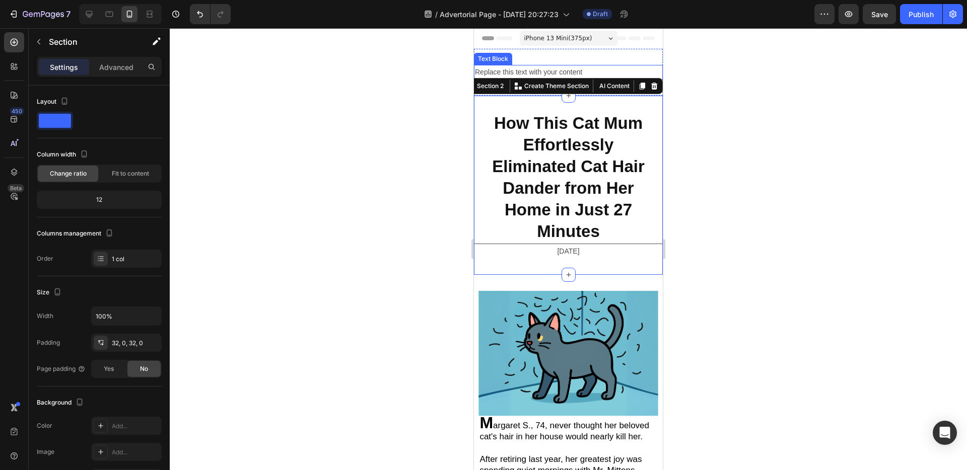
click at [530, 71] on p "Replace this text with your content" at bounding box center [568, 72] width 187 height 13
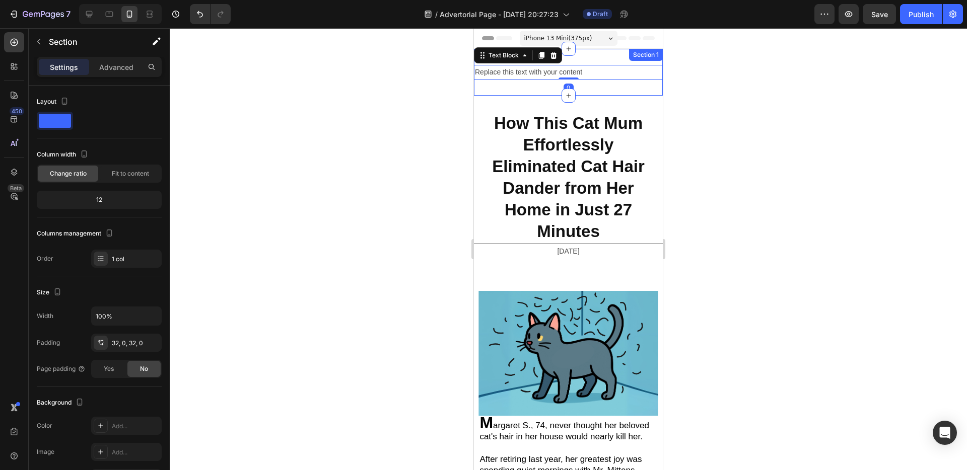
click at [579, 58] on div "Replace this text with your content Text Block 0 Section 1" at bounding box center [568, 72] width 189 height 47
click at [650, 57] on icon at bounding box center [654, 59] width 8 height 8
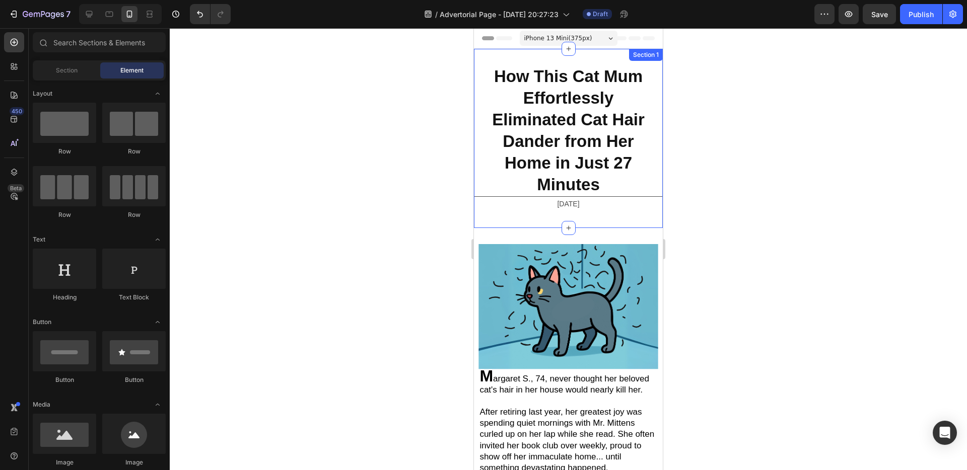
click at [535, 53] on div "How This Cat Mum Effortlessly Eliminated Cat Hair Dander from Her Home in Just …" at bounding box center [568, 138] width 189 height 179
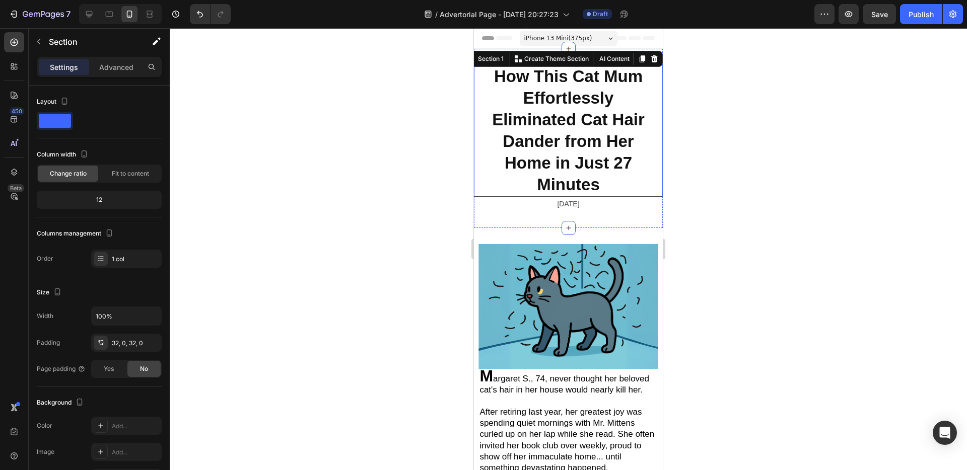
click at [493, 75] on strong "How This Cat Mum Effortlessly Eliminated Cat Hair Dander from Her Home in Just …" at bounding box center [568, 130] width 153 height 127
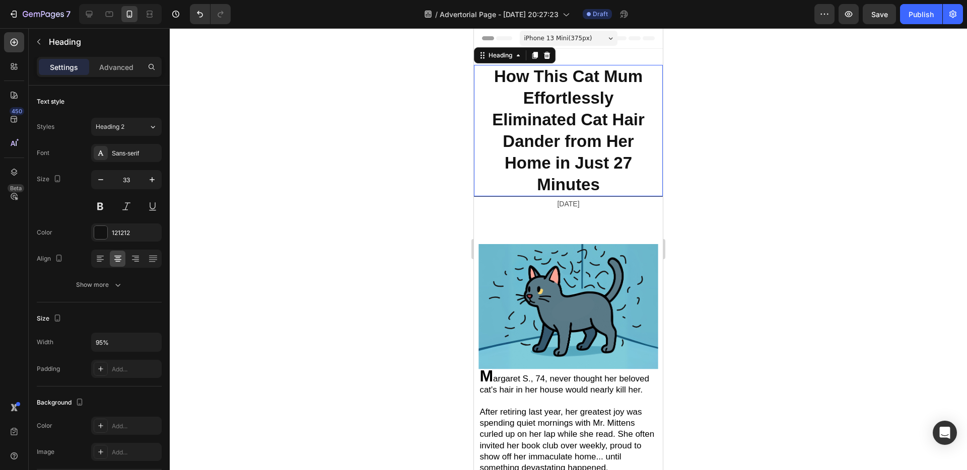
click at [492, 78] on strong "How This Cat Mum Effortlessly Eliminated Cat Hair Dander from Her Home in Just …" at bounding box center [568, 130] width 153 height 127
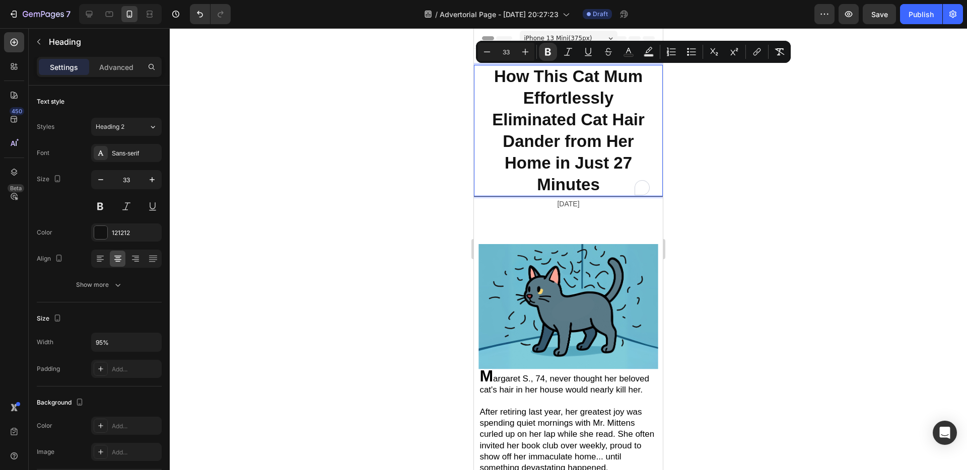
click at [540, 84] on strong "How This Cat Mum Effortlessly Eliminated Cat Hair Dander from Her Home in Just …" at bounding box center [568, 130] width 153 height 127
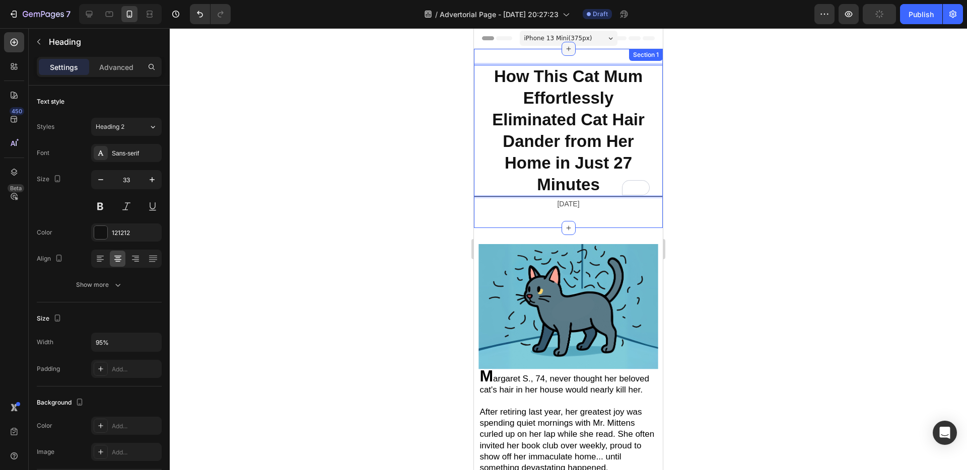
click at [566, 48] on icon at bounding box center [568, 49] width 5 height 5
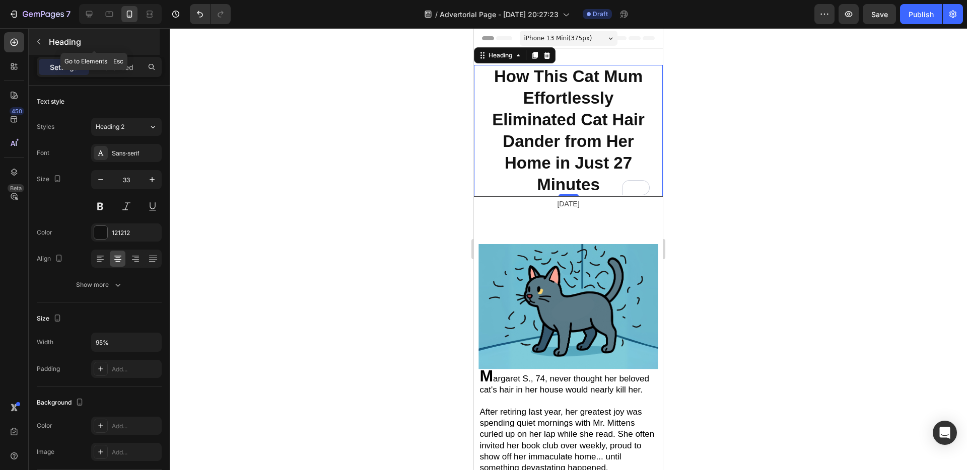
click at [40, 40] on icon "button" at bounding box center [39, 42] width 8 height 8
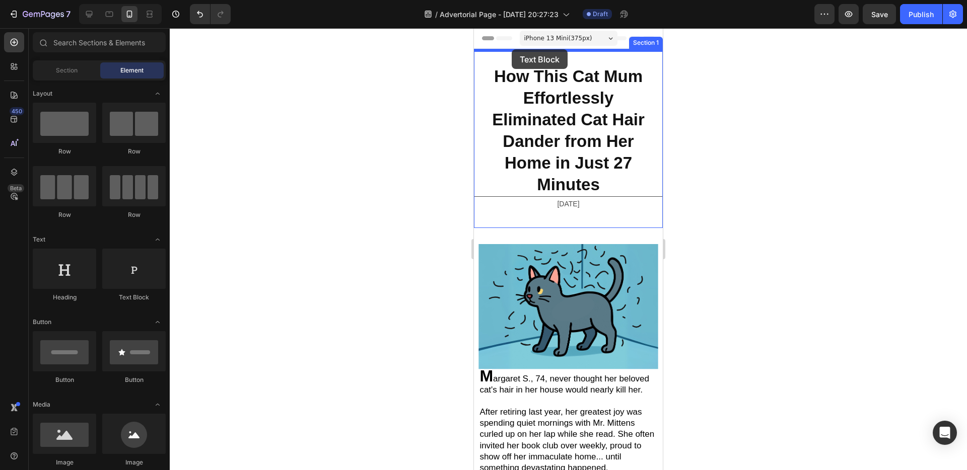
drag, startPoint x: 594, startPoint y: 301, endPoint x: 512, endPoint y: 49, distance: 264.9
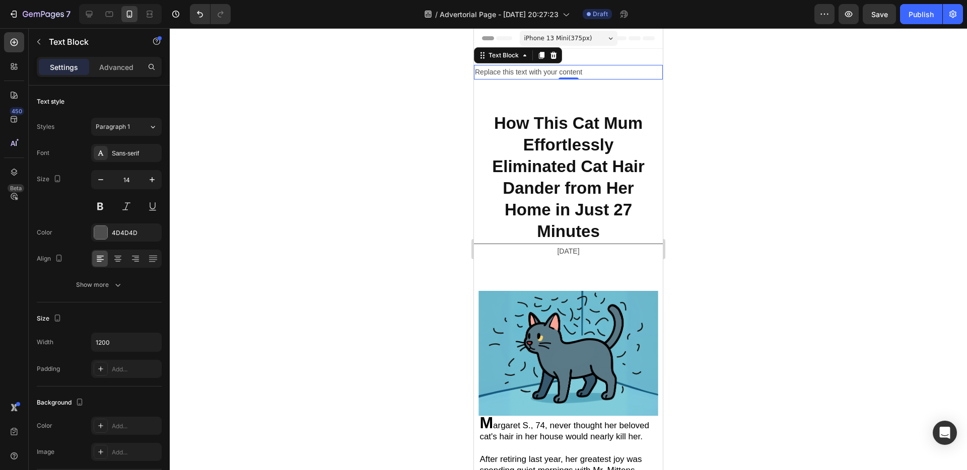
click at [588, 73] on div "Replace this text with your content" at bounding box center [568, 72] width 189 height 15
click at [588, 73] on p "Replace this text with your content" at bounding box center [568, 72] width 187 height 13
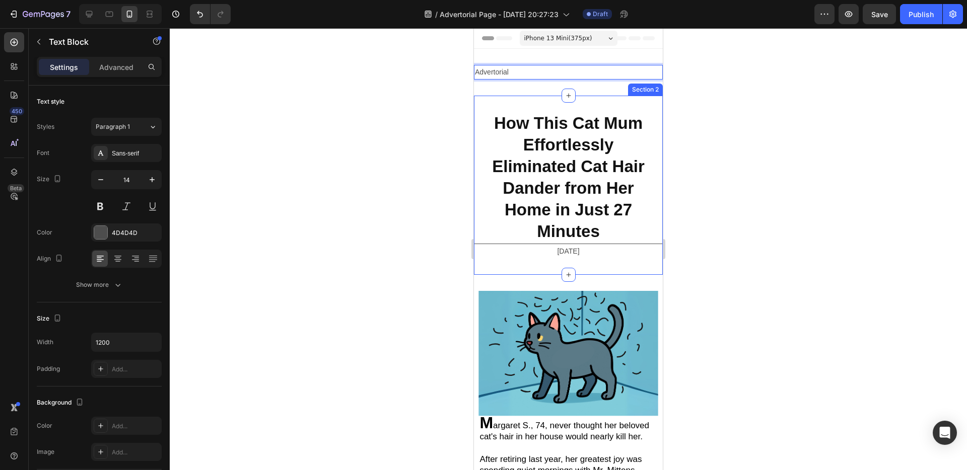
click at [598, 104] on div "⁠⁠⁠⁠⁠⁠⁠ How This Cat Mum Effortlessly Eliminated Cat Hair Dander from Her Home …" at bounding box center [568, 185] width 189 height 179
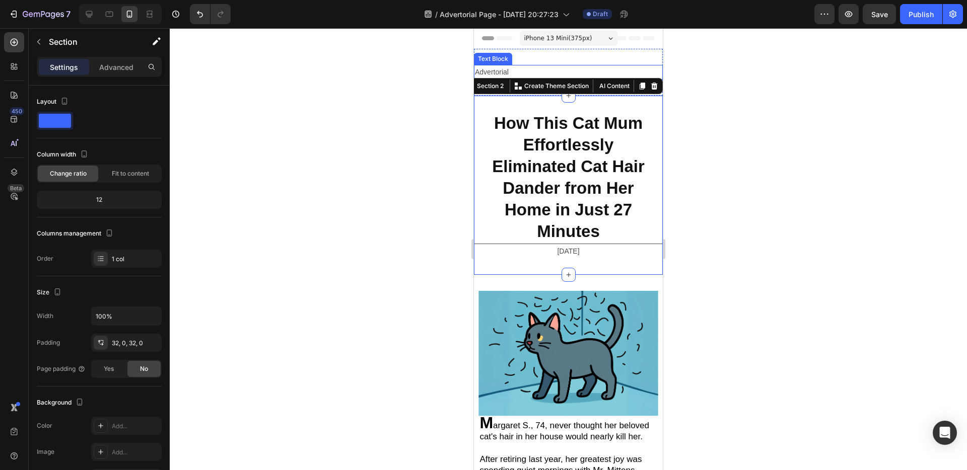
click at [535, 68] on p "Advertorial" at bounding box center [568, 72] width 187 height 13
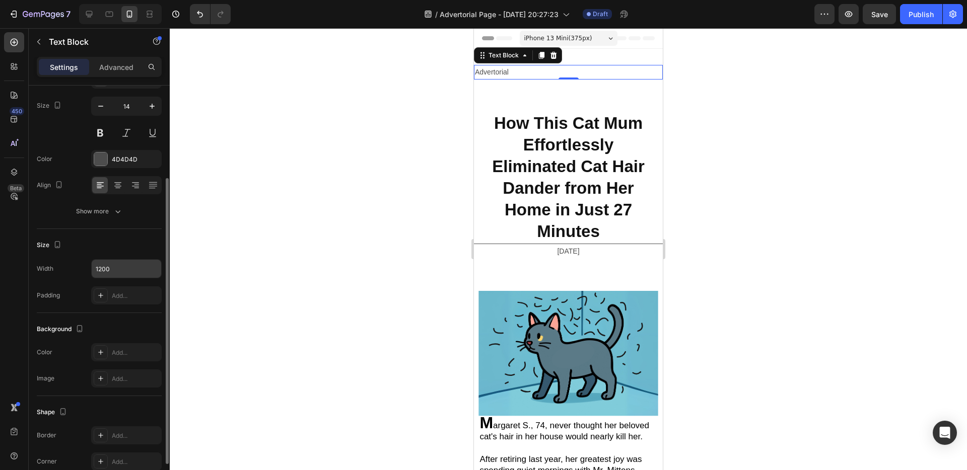
scroll to position [183, 0]
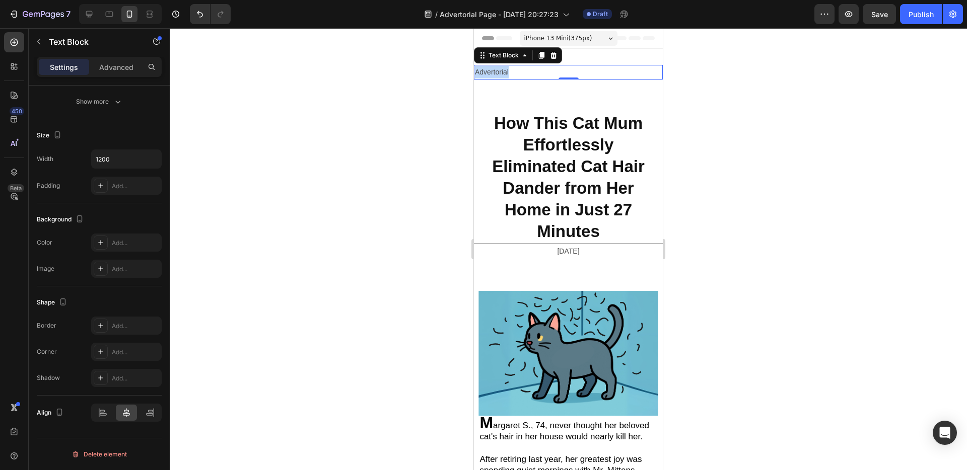
click at [502, 70] on p "Advertorial" at bounding box center [568, 72] width 187 height 13
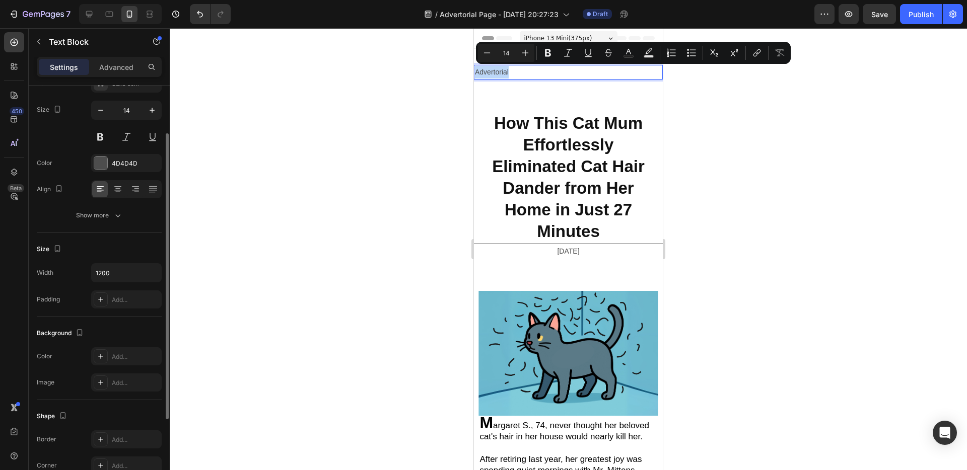
scroll to position [47, 0]
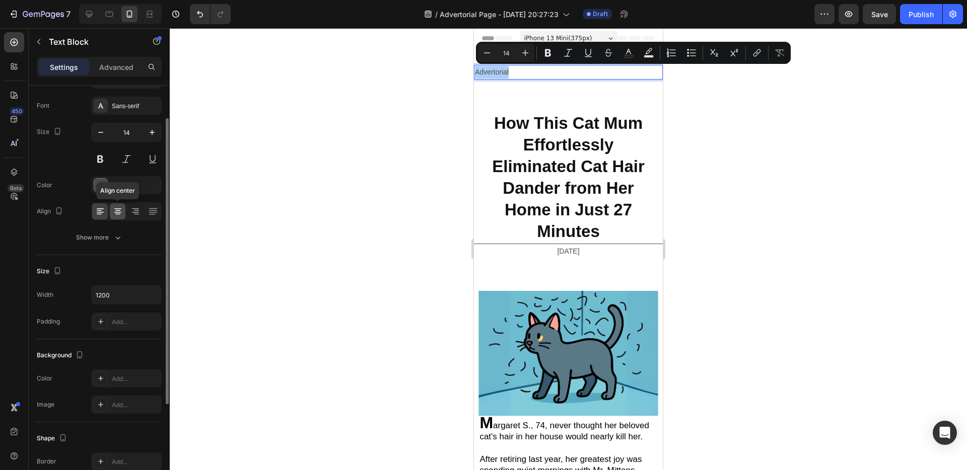
click at [122, 214] on icon at bounding box center [118, 211] width 10 height 10
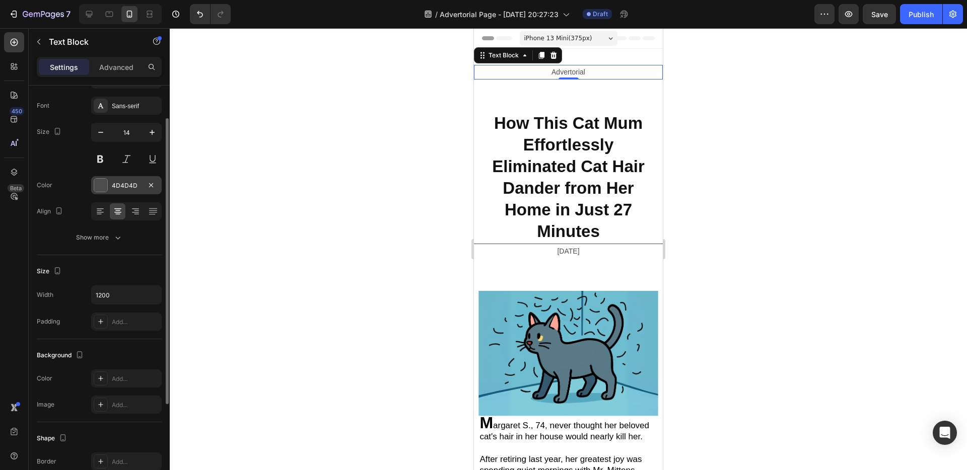
click at [124, 186] on div "4D4D4D" at bounding box center [126, 185] width 29 height 9
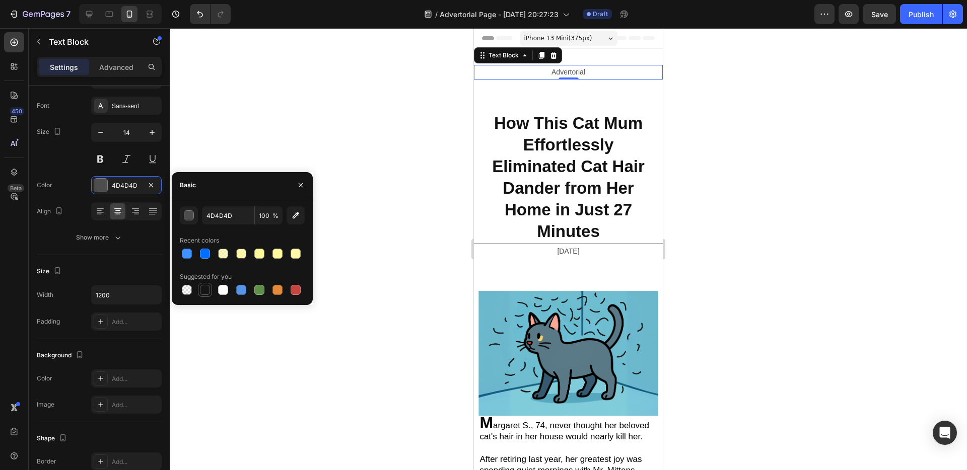
click at [204, 288] on div at bounding box center [205, 290] width 10 height 10
type input "151515"
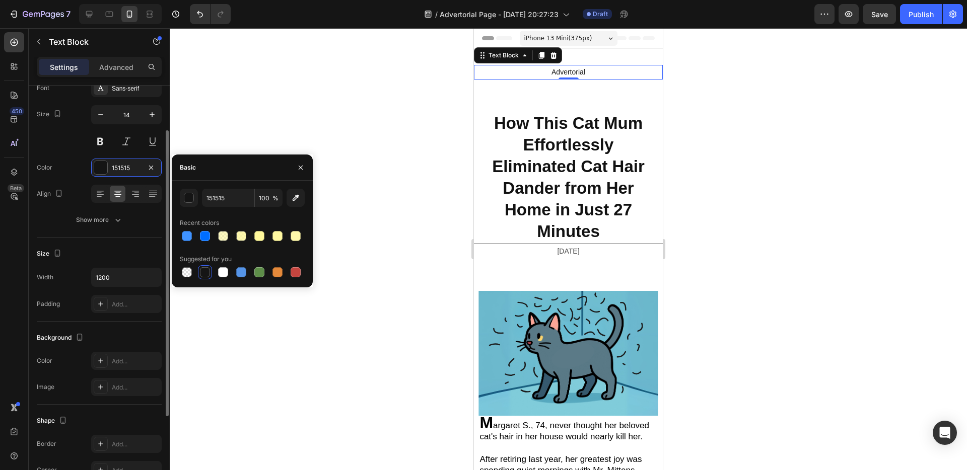
scroll to position [97, 0]
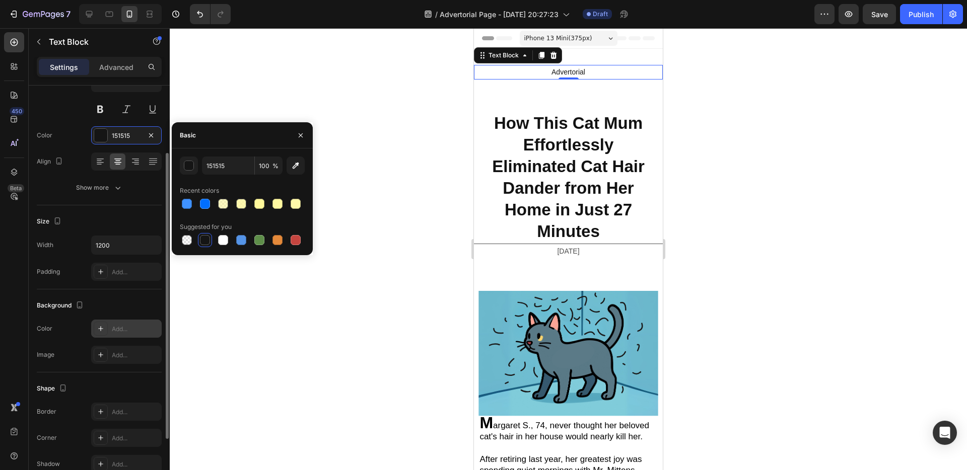
click at [125, 325] on div "Add..." at bounding box center [135, 329] width 47 height 9
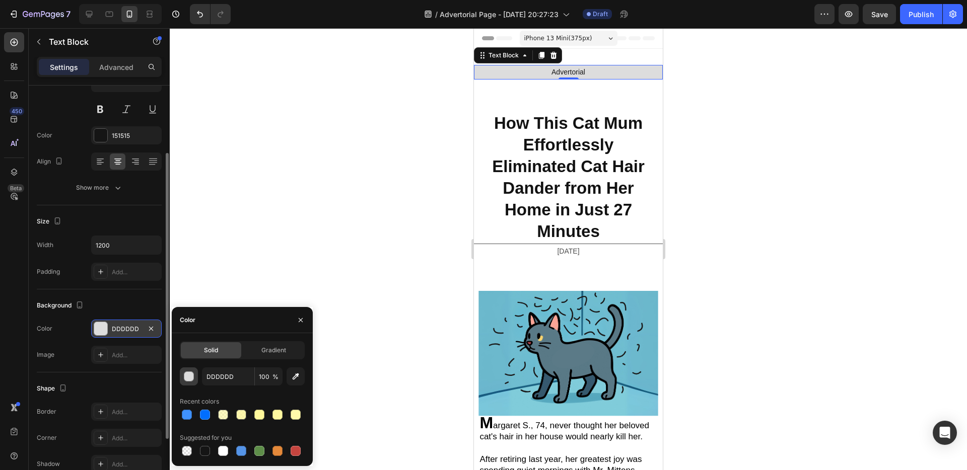
click at [188, 374] on div "button" at bounding box center [189, 377] width 10 height 10
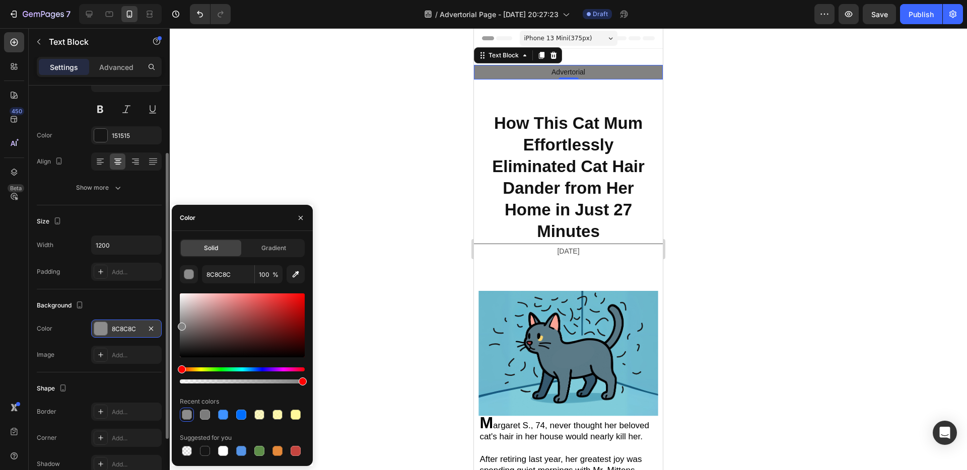
drag, startPoint x: 183, startPoint y: 303, endPoint x: 170, endPoint y: 324, distance: 24.6
click at [170, 0] on div "7 / Advertorial Page - Aug 20, 20:27:23 Draft Preview Save Publish 450 Beta Sec…" at bounding box center [483, 0] width 967 height 0
type input "828282"
click at [180, 265] on button "button" at bounding box center [189, 274] width 18 height 18
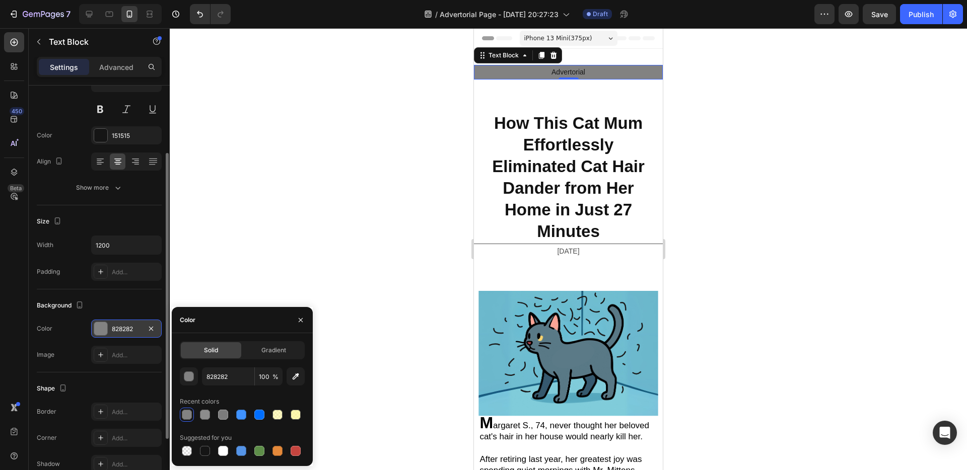
scroll to position [79, 0]
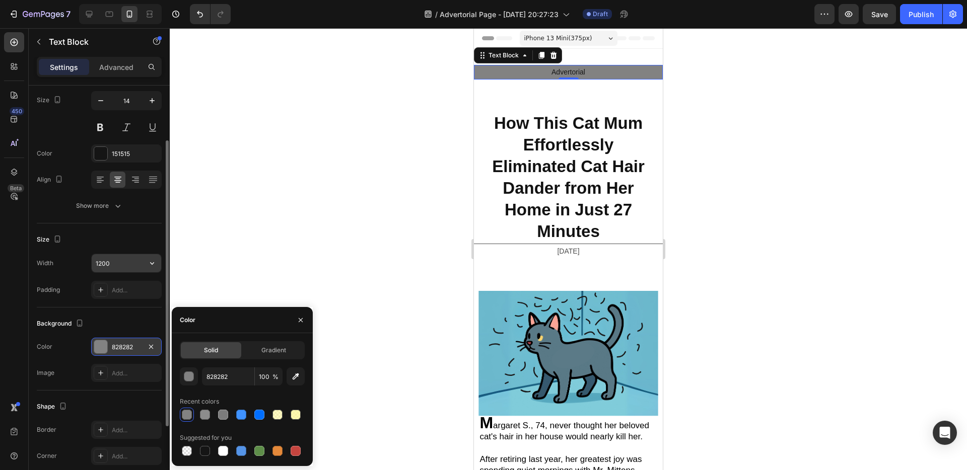
click at [138, 266] on input "1200" at bounding box center [127, 263] width 70 height 18
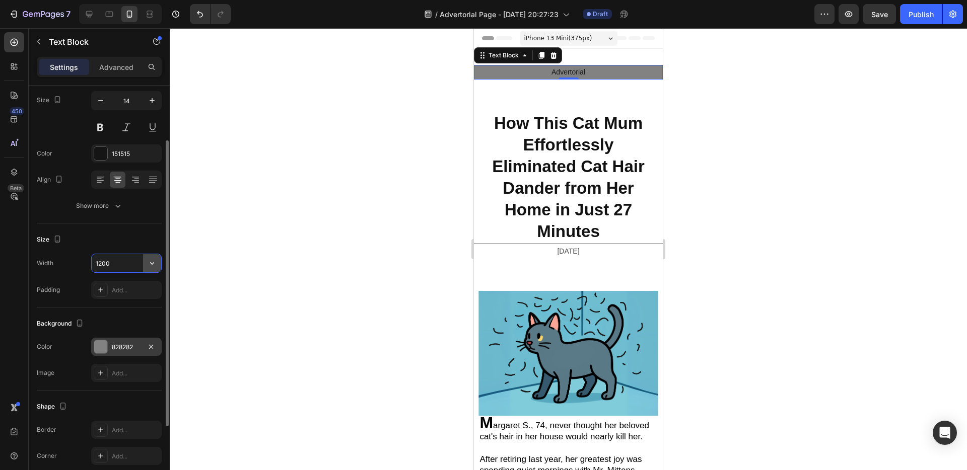
click at [152, 265] on icon "button" at bounding box center [152, 263] width 10 height 10
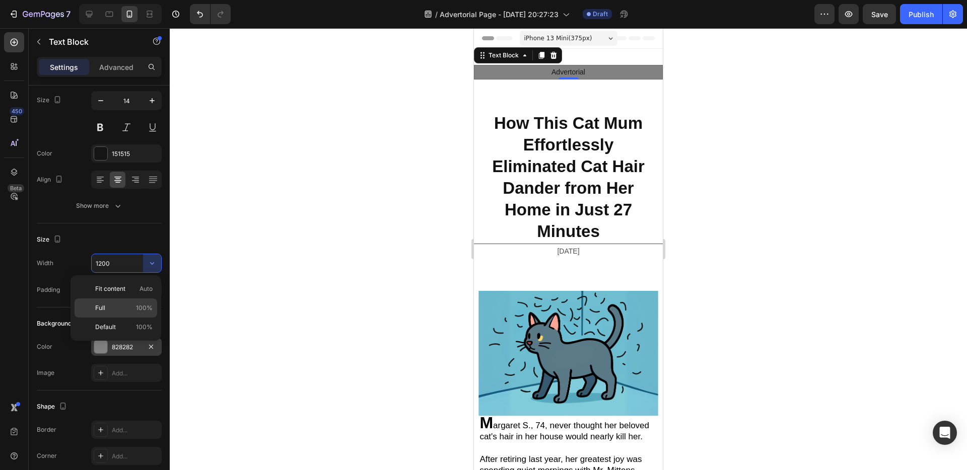
click at [144, 318] on div "Full 100%" at bounding box center [116, 327] width 83 height 19
type input "100%"
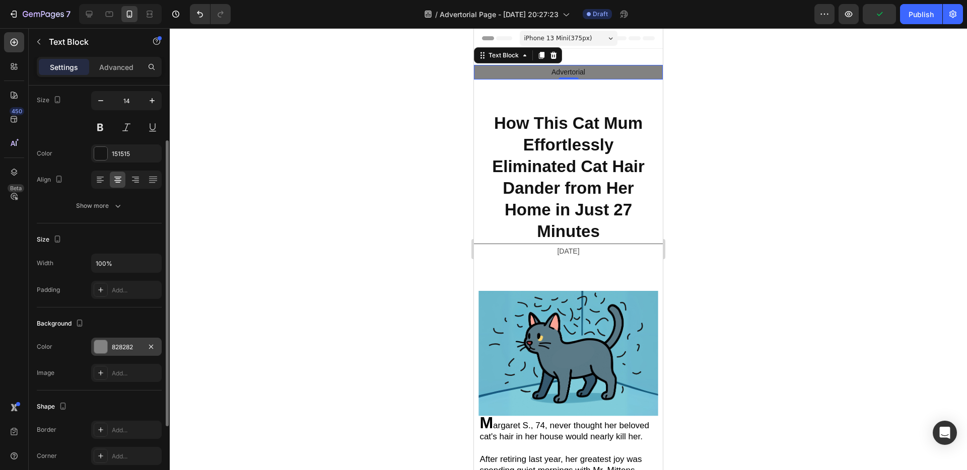
click at [129, 308] on div "Text style Styles Paragraph 1 Font Sans-serif Size 14 Color 151515 Align Show m…" at bounding box center [99, 349] width 125 height 83
click at [125, 211] on button "Show more" at bounding box center [99, 206] width 125 height 18
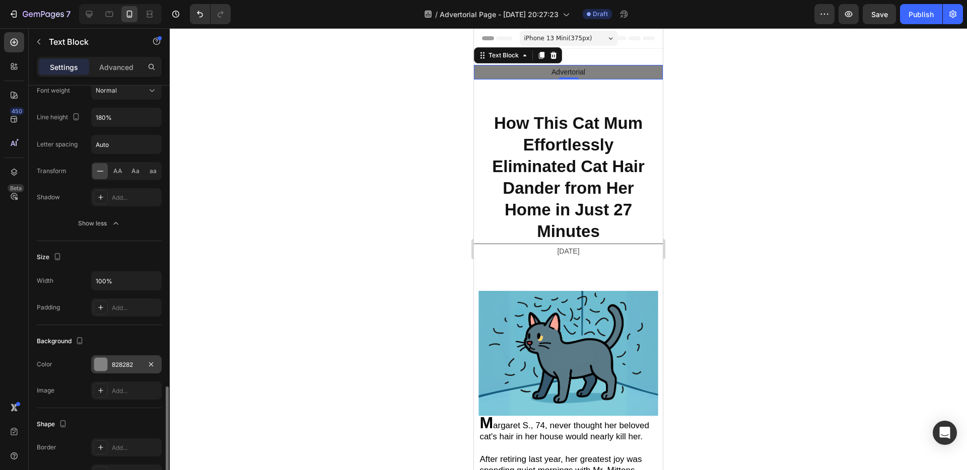
scroll to position [316, 0]
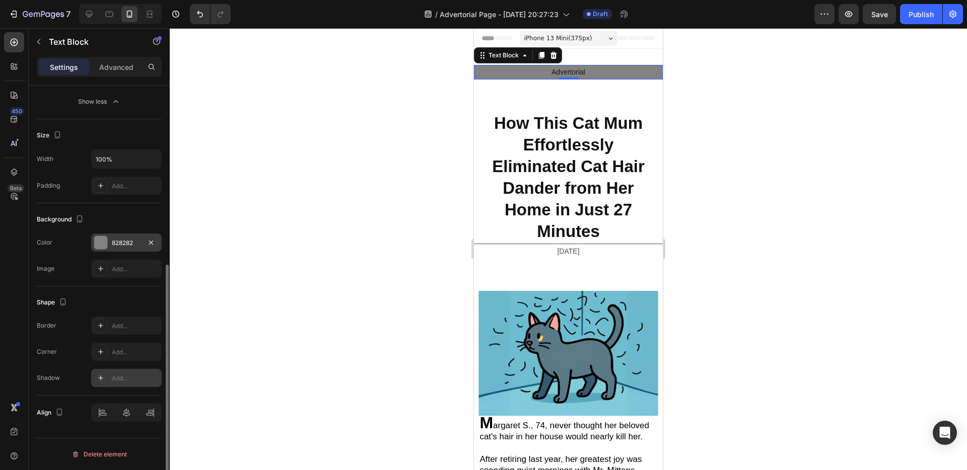
click at [112, 383] on div "Add..." at bounding box center [126, 378] width 71 height 18
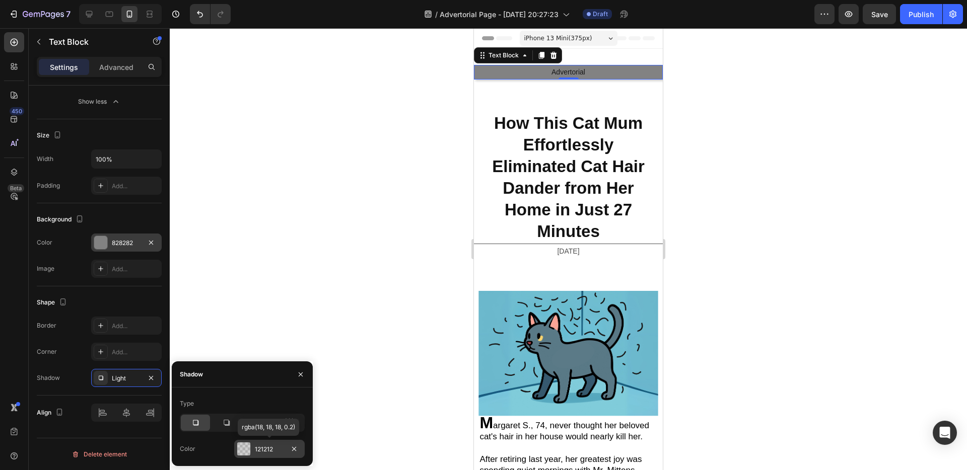
click at [245, 450] on div at bounding box center [243, 449] width 13 height 13
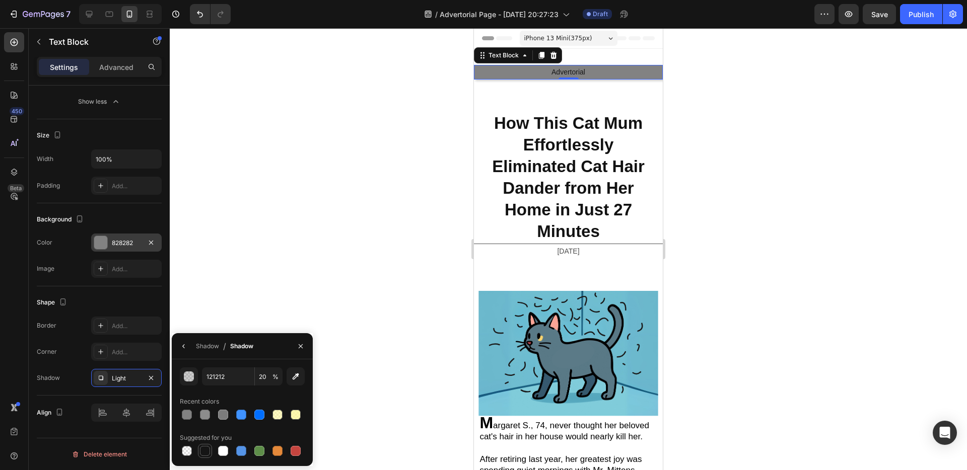
click at [202, 450] on div at bounding box center [205, 451] width 10 height 10
type input "151515"
type input "100"
click at [296, 347] on button "button" at bounding box center [301, 346] width 16 height 16
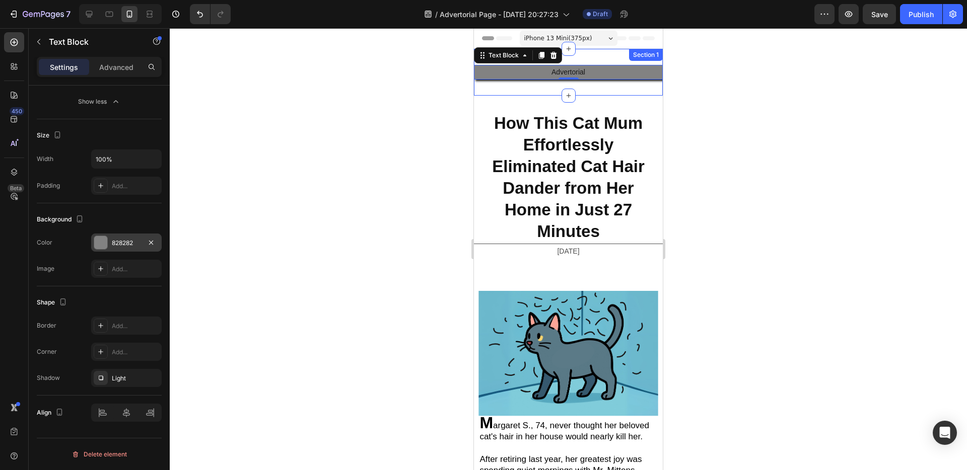
click at [519, 85] on div "Advertorial Text Block 0 Section 1" at bounding box center [568, 72] width 189 height 47
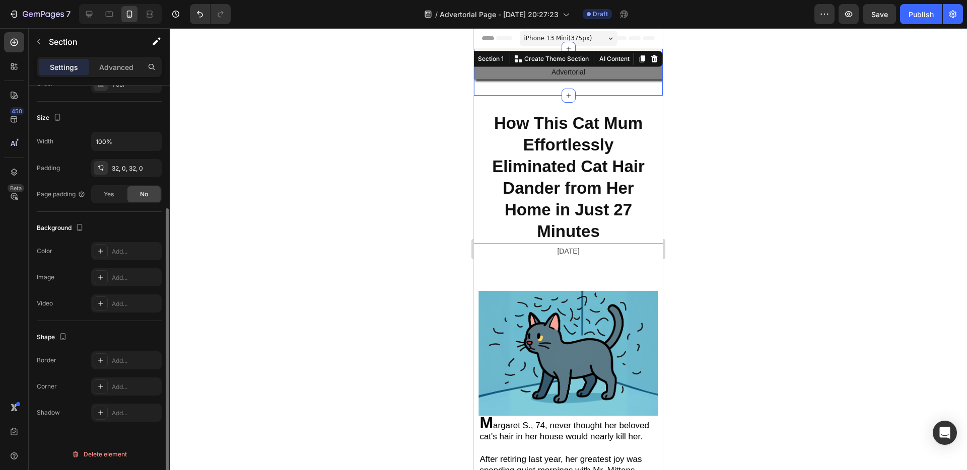
scroll to position [0, 0]
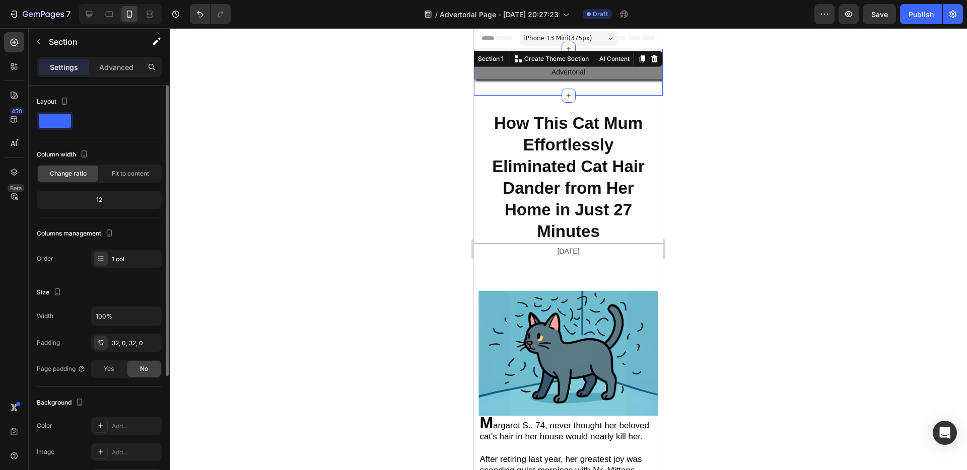
click at [538, 86] on div "Advertorial Text Block Section 1 You can create reusable sections Create Theme …" at bounding box center [568, 72] width 189 height 47
drag, startPoint x: 562, startPoint y: 93, endPoint x: 568, endPoint y: 75, distance: 19.6
click at [568, 75] on div "Advertorial Text Block Section 1 You can create reusable sections Create Theme …" at bounding box center [568, 72] width 189 height 47
click at [581, 70] on p "Advertorial" at bounding box center [568, 72] width 187 height 13
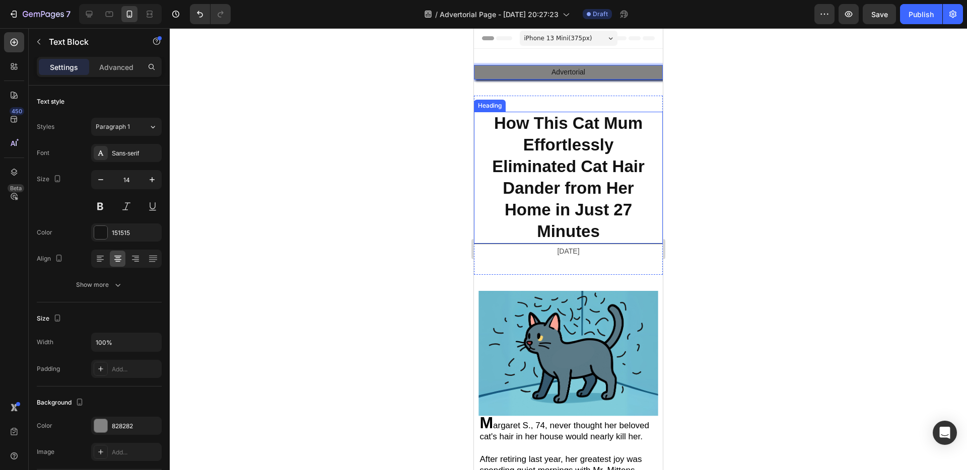
click at [493, 116] on strong "How This Cat Mum Effortlessly Eliminated Cat Hair Dander from Her Home in Just …" at bounding box center [568, 177] width 153 height 127
click at [499, 66] on p "Advertorial" at bounding box center [568, 72] width 187 height 13
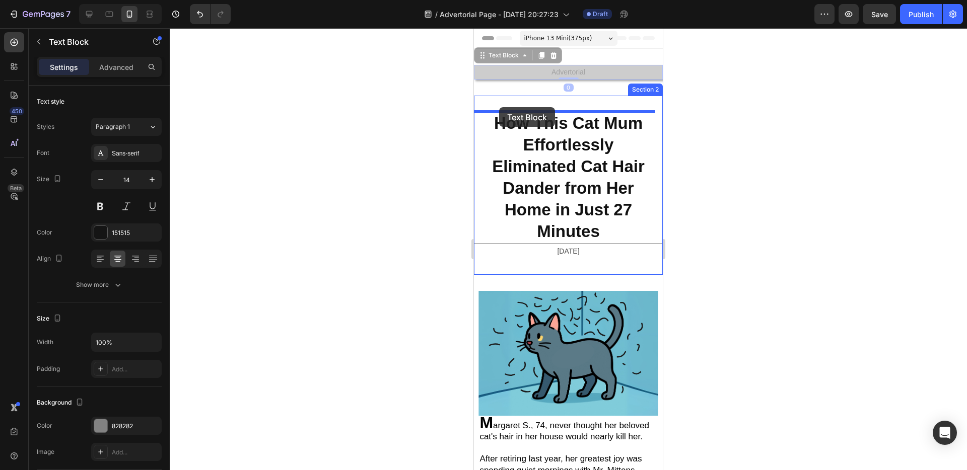
drag, startPoint x: 486, startPoint y: 56, endPoint x: 499, endPoint y: 107, distance: 52.7
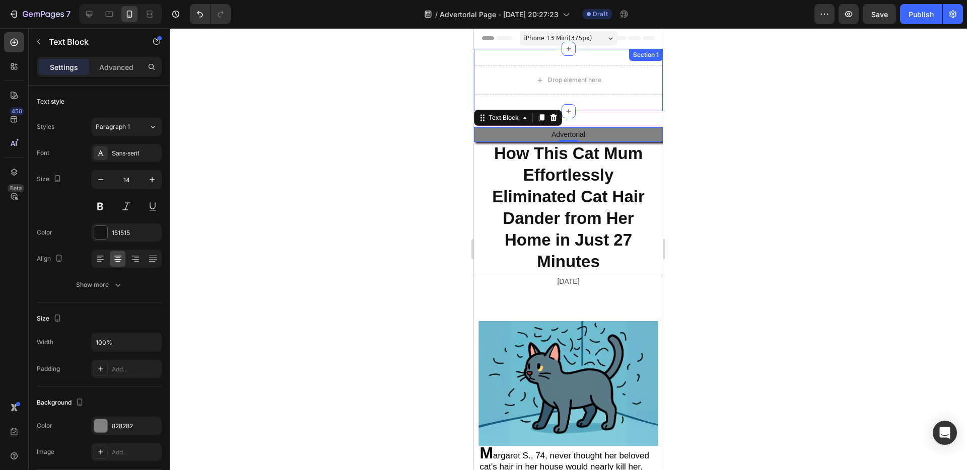
click at [617, 108] on div "Drop element here Section 1" at bounding box center [568, 80] width 189 height 62
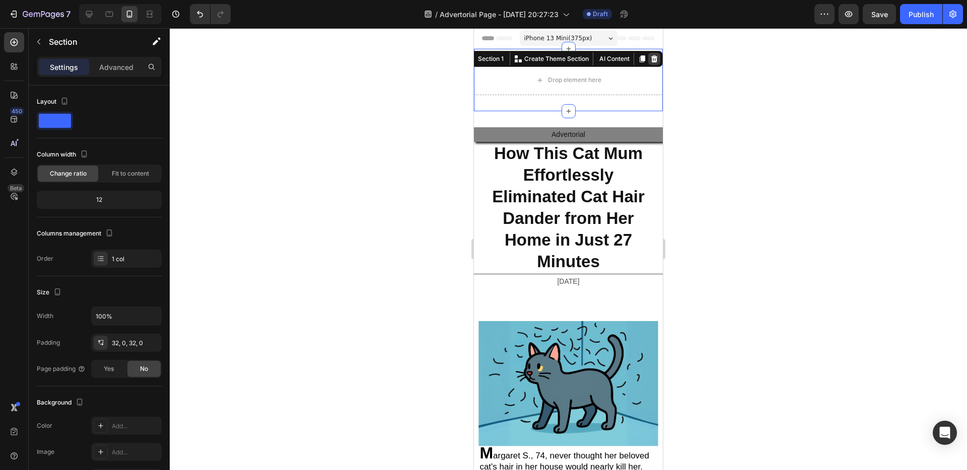
click at [650, 58] on icon at bounding box center [654, 59] width 8 height 8
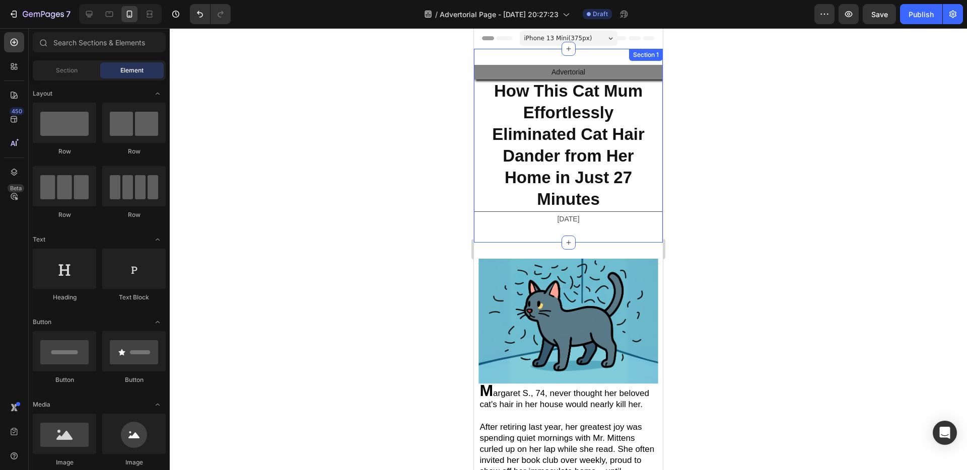
click at [590, 58] on div "Advertorial Text Block ⁠⁠⁠⁠⁠⁠⁠ How This Cat Mum Effortlessly Eliminated Cat Hai…" at bounding box center [568, 146] width 189 height 194
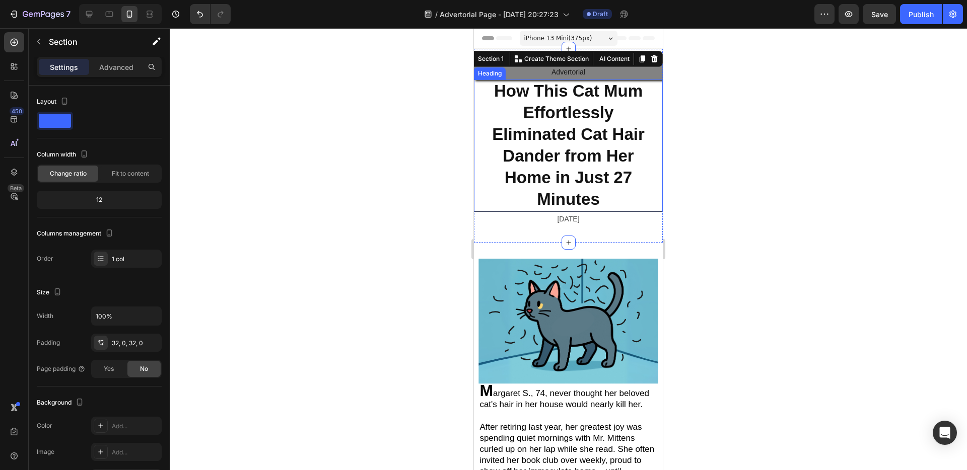
click at [571, 125] on strong "How This Cat Mum Effortlessly Eliminated Cat Hair Dander from Her Home in Just …" at bounding box center [568, 145] width 153 height 127
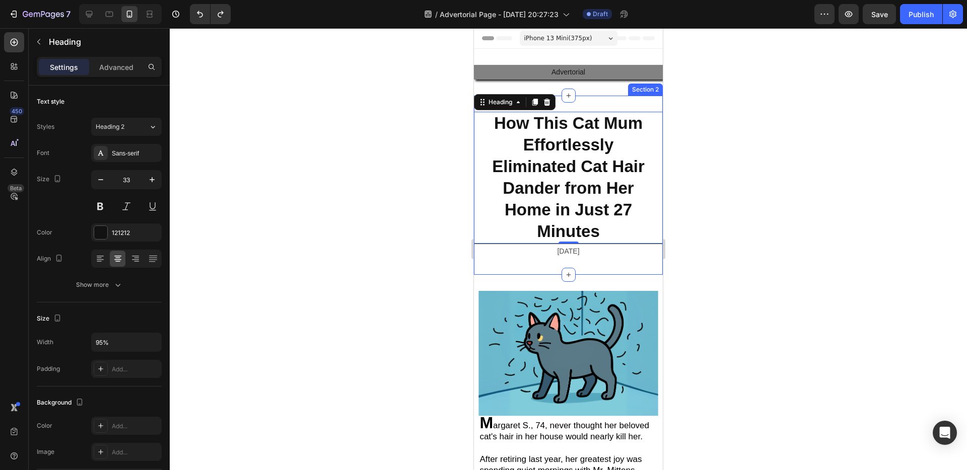
click at [582, 98] on div "⁠⁠⁠⁠⁠⁠⁠ How This Cat Mum Effortlessly Eliminated Cat Hair Dander from Her Home …" at bounding box center [568, 185] width 189 height 179
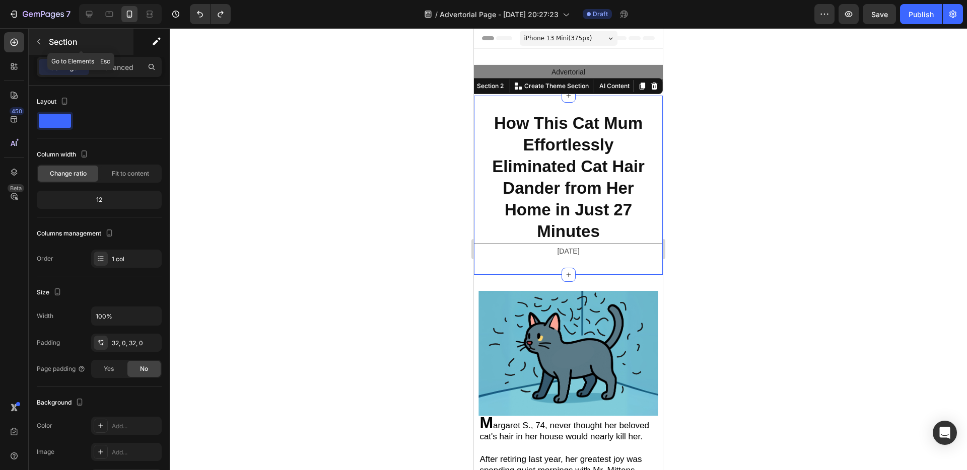
click at [37, 44] on icon "button" at bounding box center [39, 42] width 8 height 8
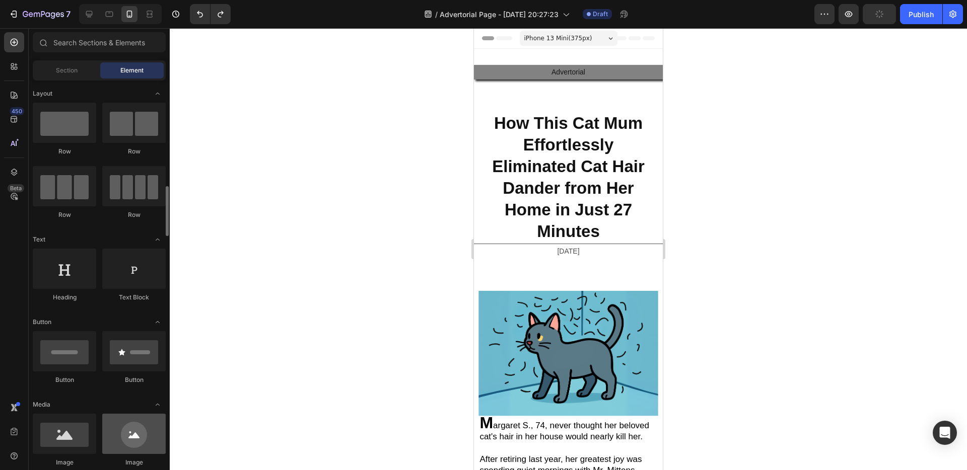
scroll to position [94, 0]
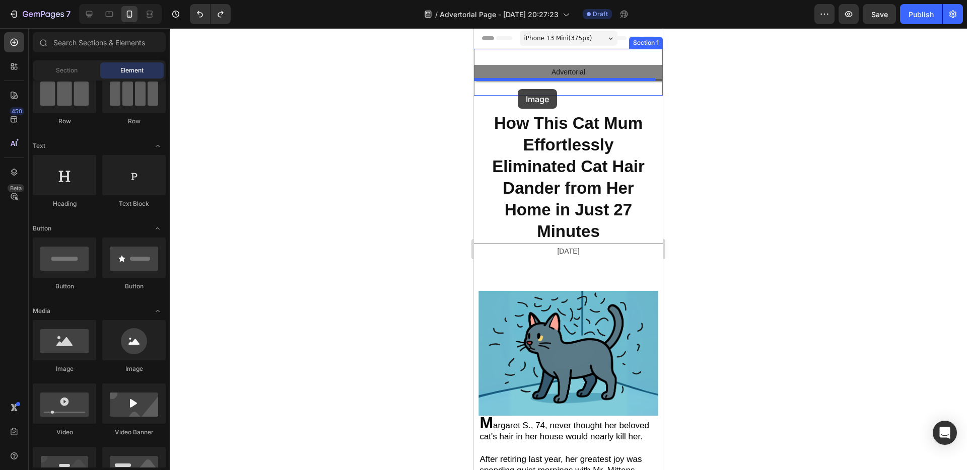
drag, startPoint x: 944, startPoint y: 161, endPoint x: 518, endPoint y: 89, distance: 432.1
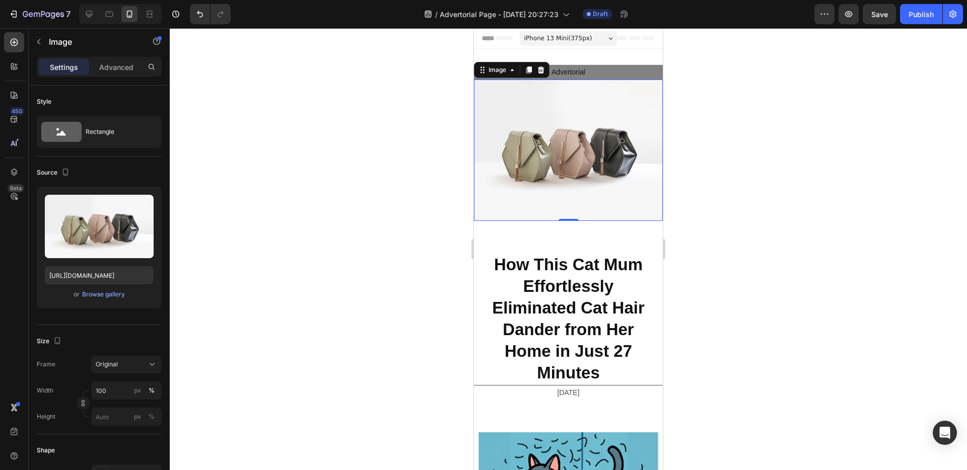
click at [536, 173] on img at bounding box center [568, 151] width 189 height 142
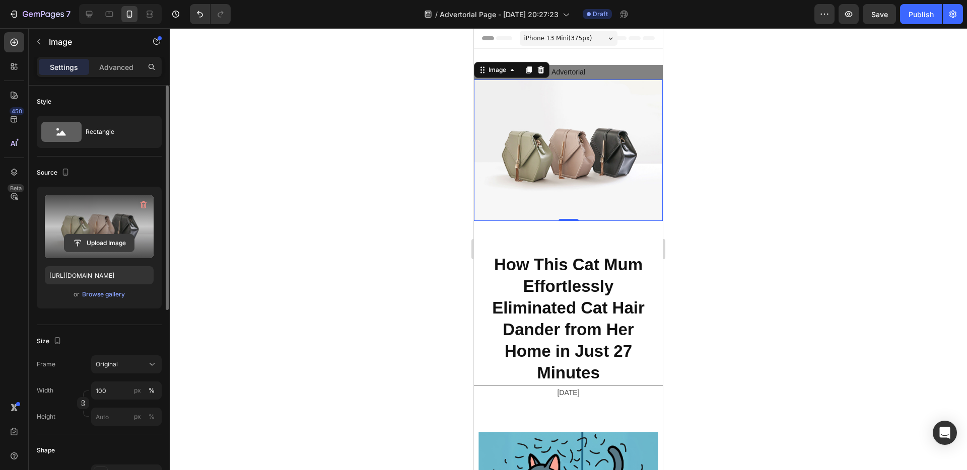
click at [118, 236] on input "file" at bounding box center [99, 243] width 70 height 17
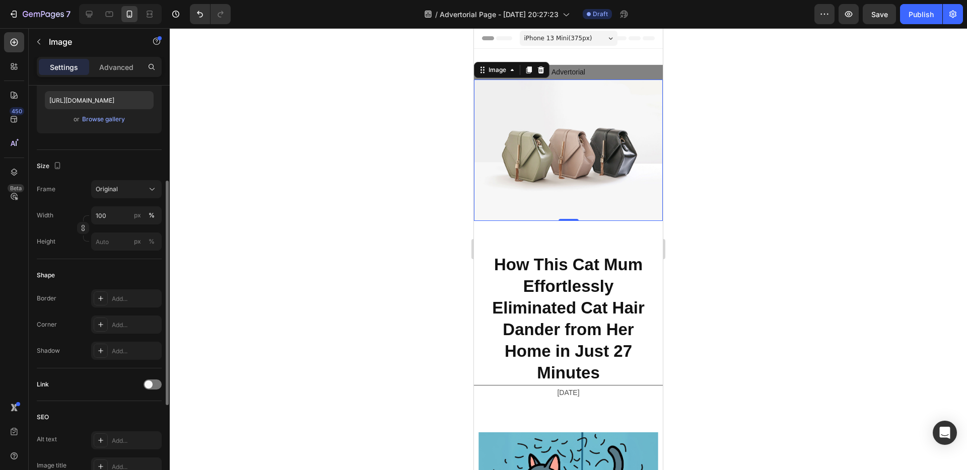
type input "https://cdn.shopify.com/s/files/1/0918/8288/1321/files/gempages_570615003296564…"
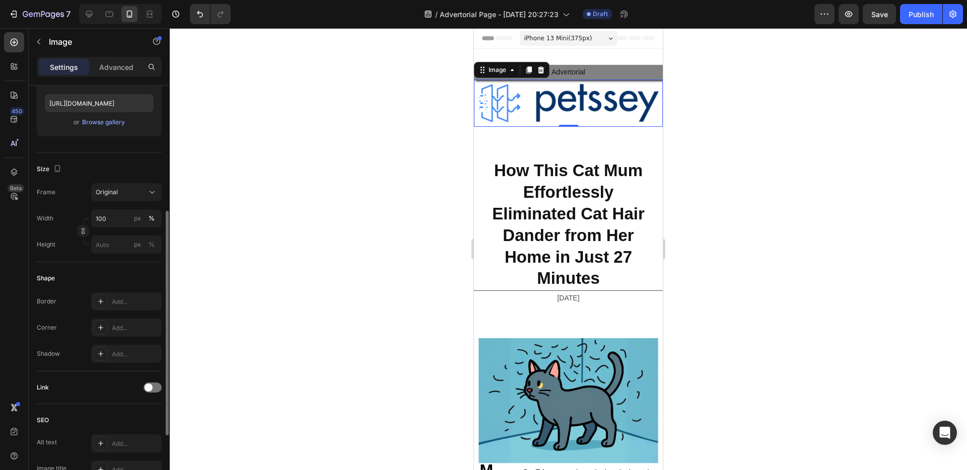
scroll to position [119, 0]
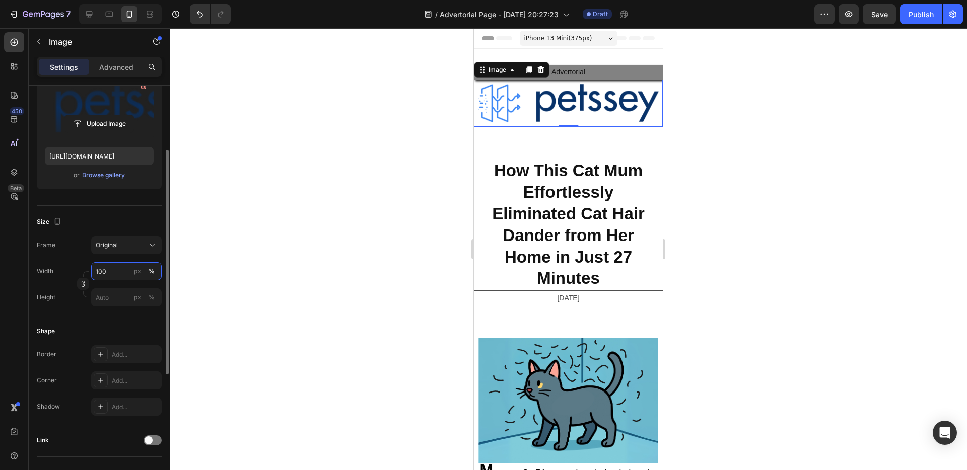
click at [119, 273] on input "100" at bounding box center [126, 271] width 71 height 18
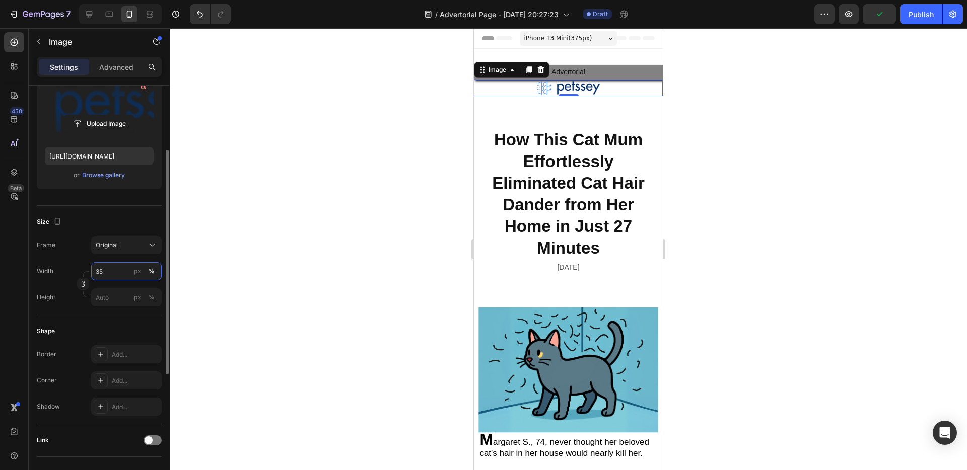
type input "35"
click at [120, 317] on div "Shape Border Add... Corner Add... Shadow Add..." at bounding box center [99, 369] width 125 height 109
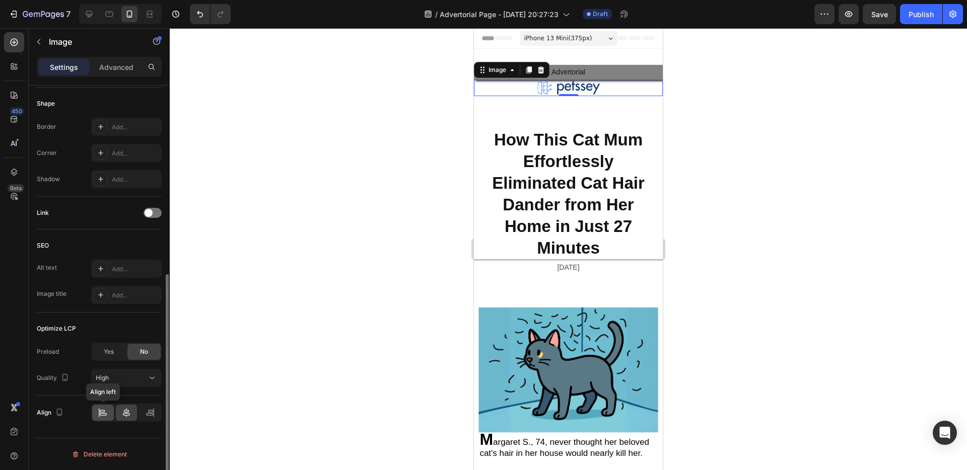
click at [107, 409] on icon at bounding box center [103, 413] width 10 height 10
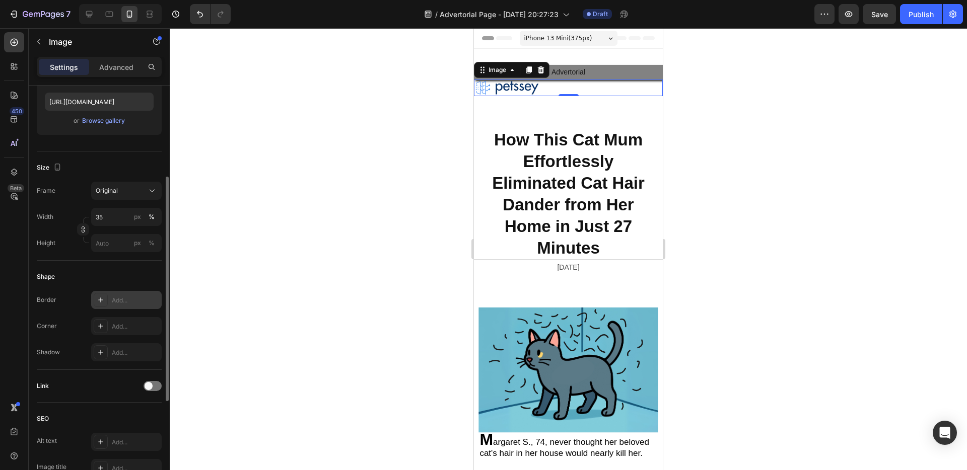
scroll to position [133, 0]
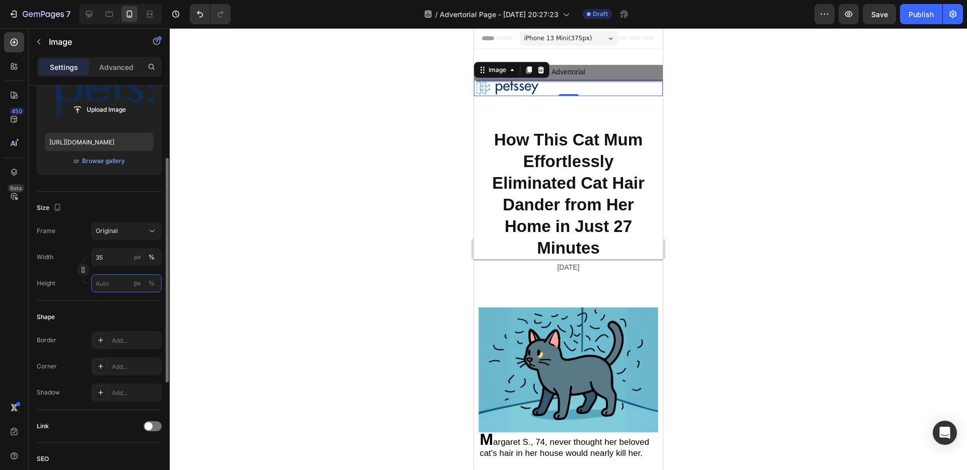
click at [112, 288] on input "px %" at bounding box center [126, 283] width 71 height 18
click at [112, 306] on p "Full 100%" at bounding box center [124, 307] width 58 height 9
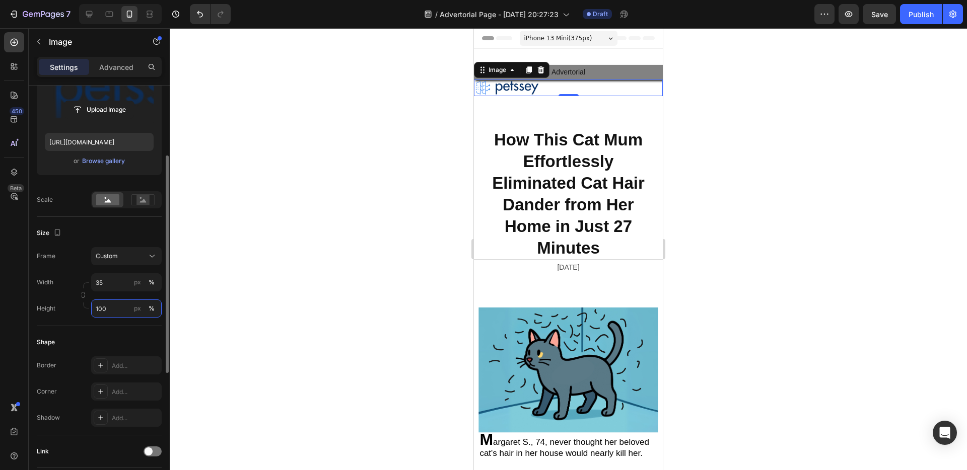
click at [112, 304] on input "100" at bounding box center [126, 309] width 71 height 18
click at [110, 302] on input "150" at bounding box center [126, 309] width 71 height 18
type input "100"
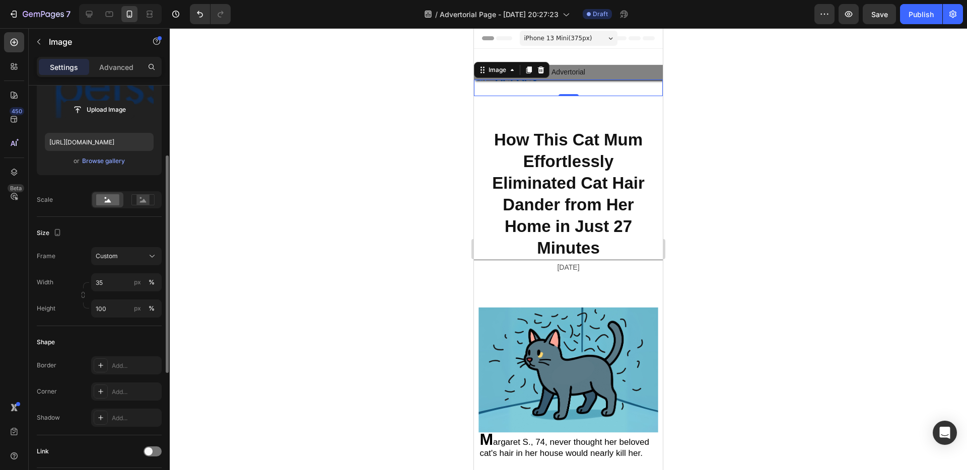
click at [127, 228] on div "Size" at bounding box center [99, 233] width 125 height 16
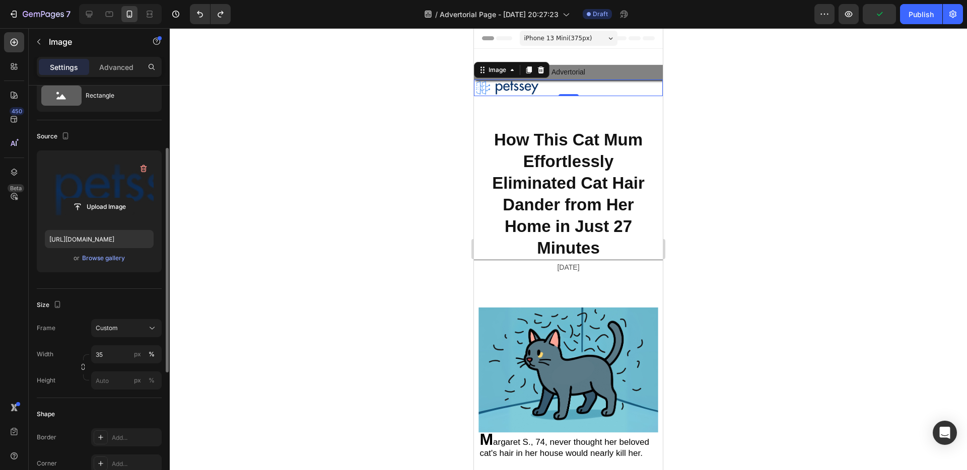
scroll to position [0, 0]
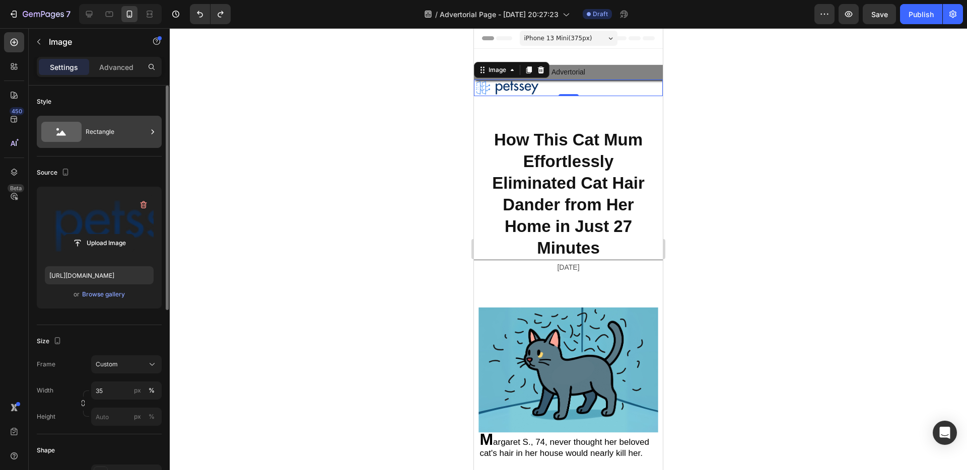
click at [129, 134] on div "Rectangle" at bounding box center [116, 131] width 61 height 23
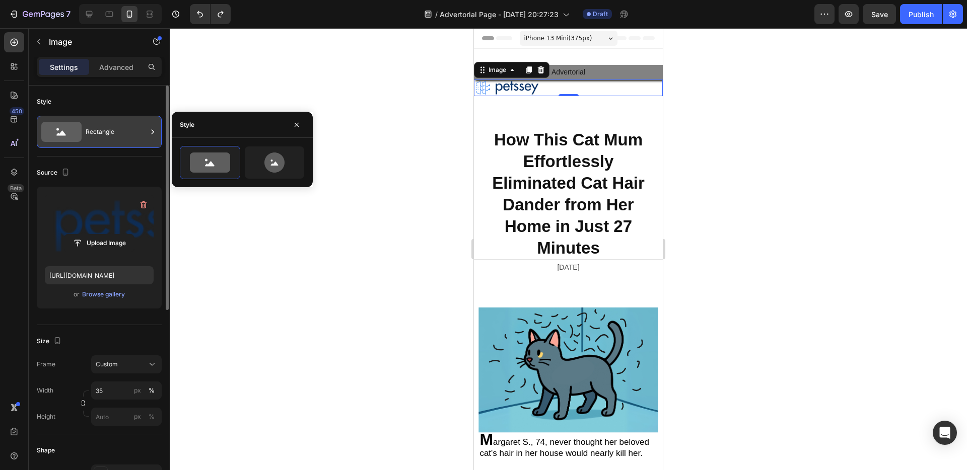
click at [129, 134] on div "Rectangle" at bounding box center [116, 131] width 61 height 23
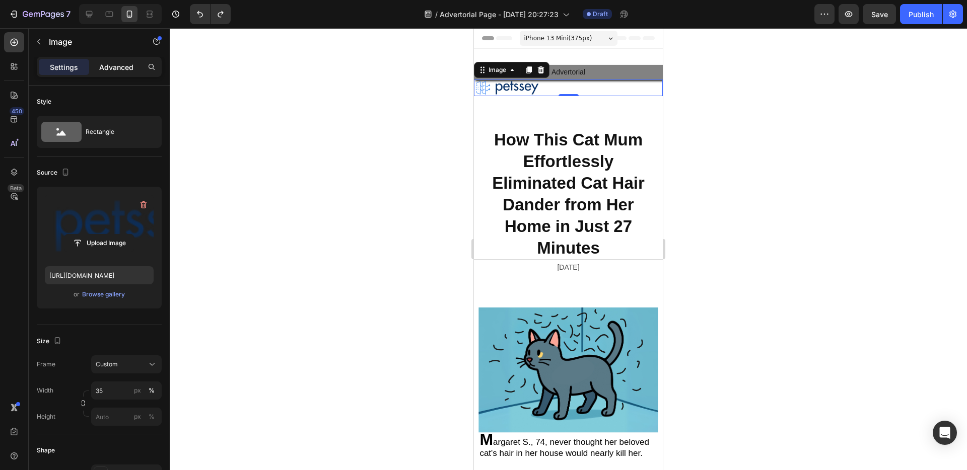
click at [112, 72] on div "Advanced" at bounding box center [116, 67] width 50 height 16
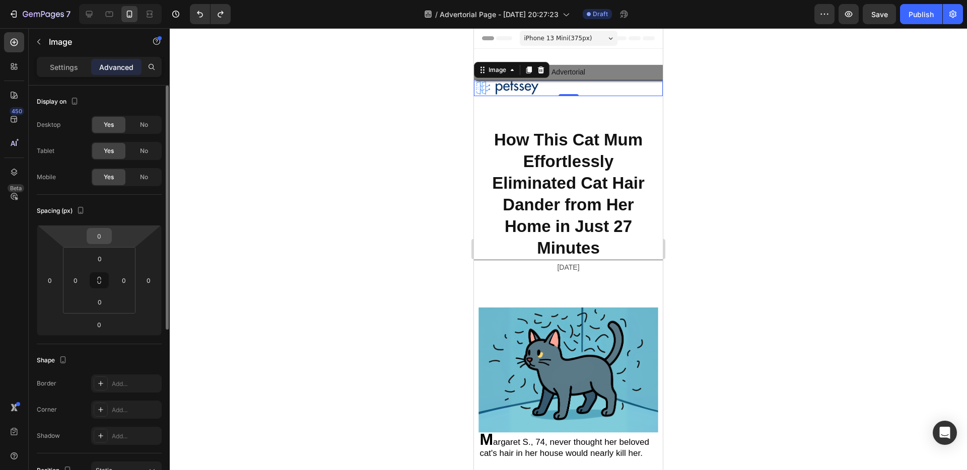
click at [106, 234] on input "0" at bounding box center [99, 236] width 20 height 15
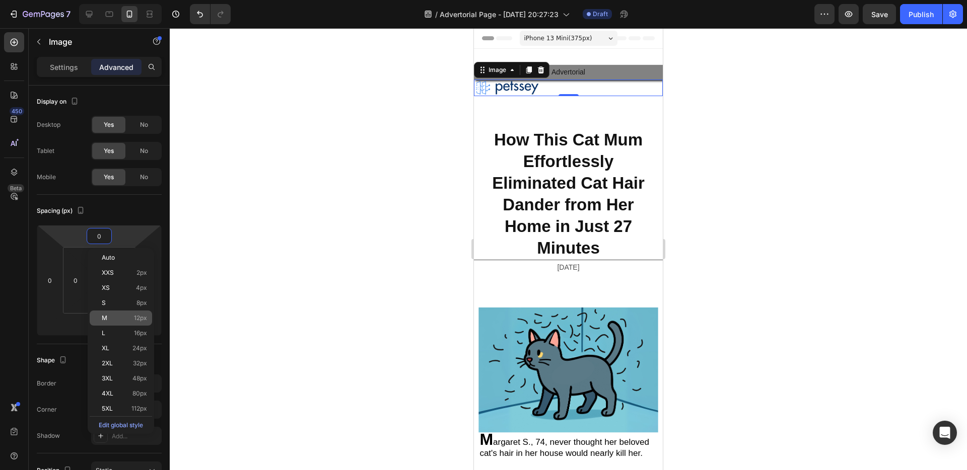
click at [121, 311] on div "M 12px" at bounding box center [121, 318] width 62 height 15
type input "12"
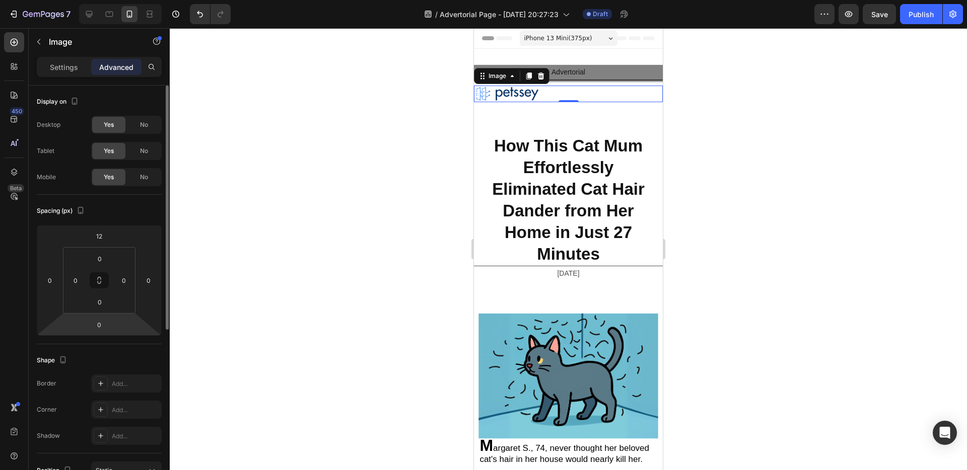
click at [107, 0] on html "7 / Advertorial Page - Aug 20, 20:27:23 Draft Preview Save Publish 450 Beta Sec…" at bounding box center [483, 0] width 967 height 0
click at [111, 325] on div "0" at bounding box center [99, 325] width 25 height 16
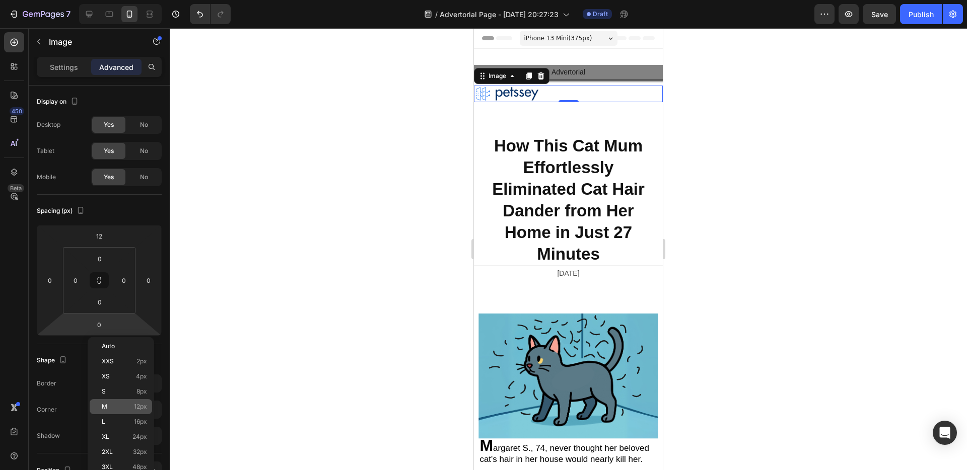
click at [124, 405] on p "M 12px" at bounding box center [124, 406] width 45 height 7
type input "12"
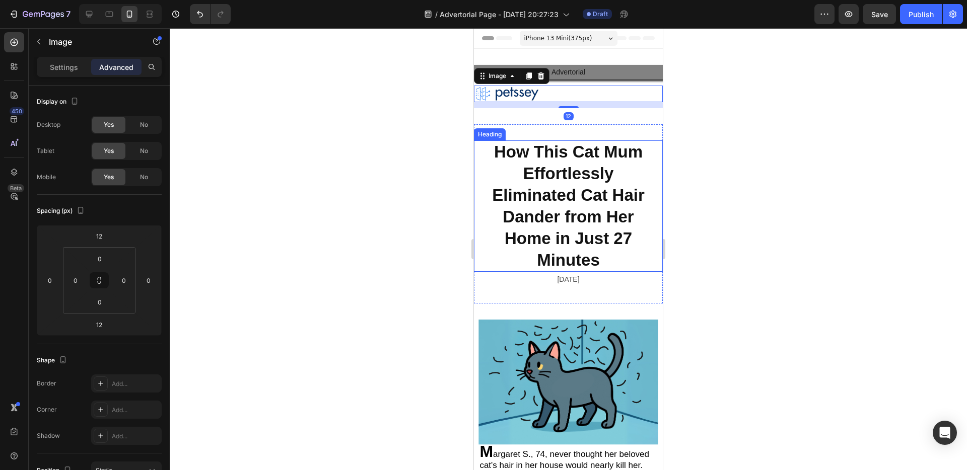
click at [625, 216] on strong "How This Cat Mum Effortlessly Eliminated Cat Hair Dander from Her Home in Just …" at bounding box center [568, 206] width 153 height 127
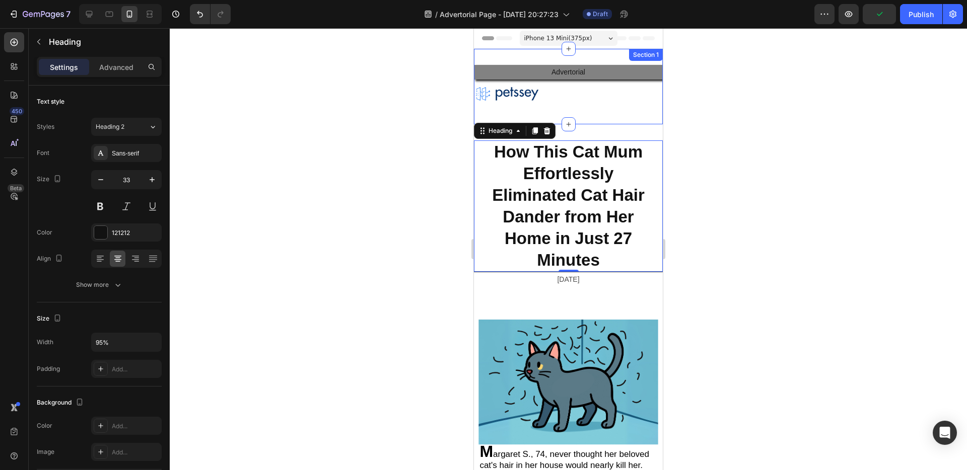
click at [608, 80] on div "Advertorial Text Block Image" at bounding box center [568, 86] width 189 height 43
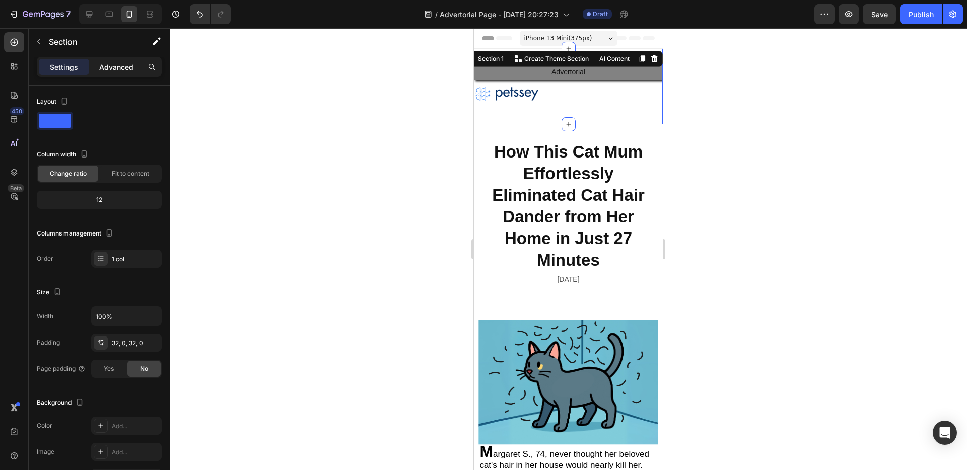
click at [130, 72] on p "Advanced" at bounding box center [116, 67] width 34 height 11
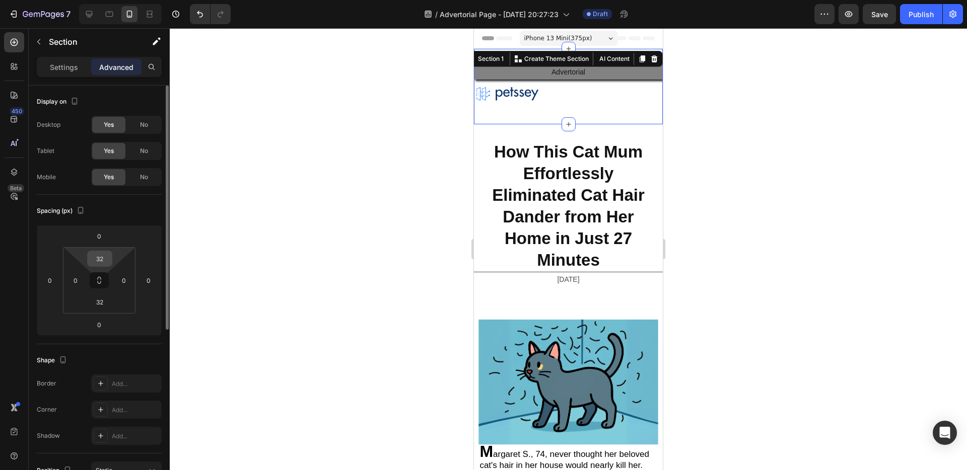
click at [101, 266] on div "32" at bounding box center [99, 259] width 25 height 16
click at [102, 261] on input "32" at bounding box center [100, 258] width 20 height 15
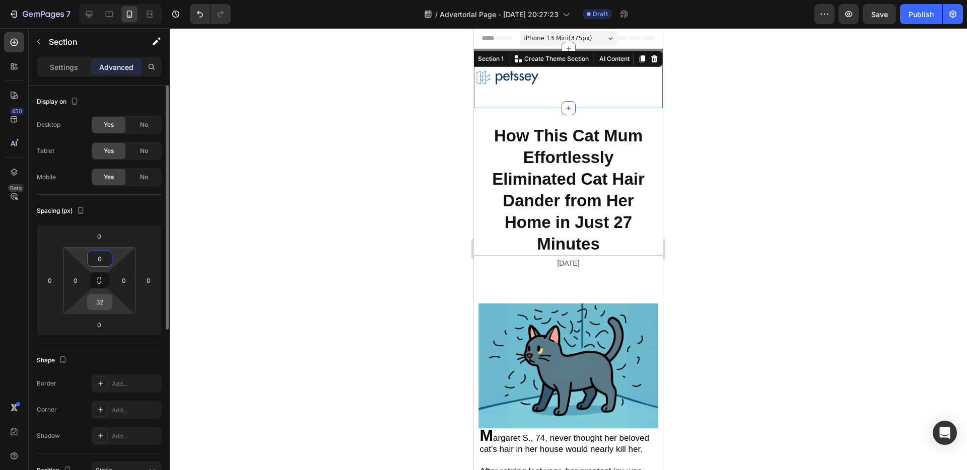
type input "0"
click at [103, 303] on input "32" at bounding box center [100, 302] width 20 height 15
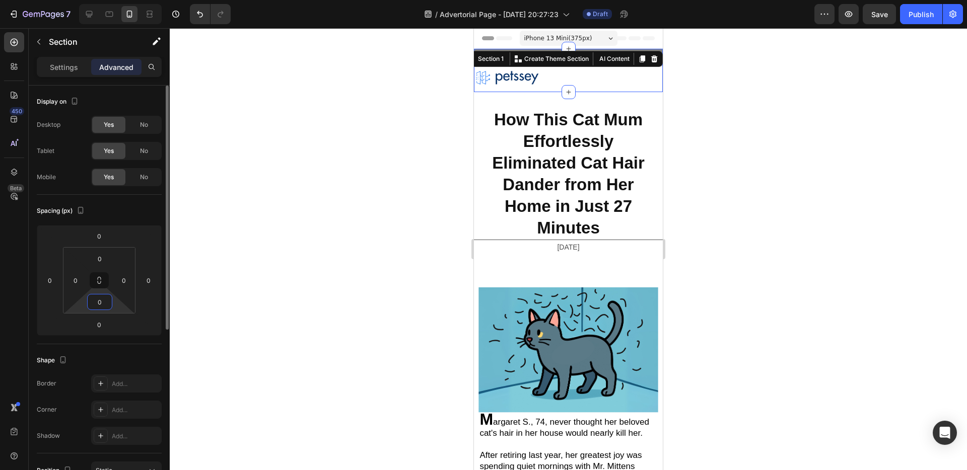
type input "0"
click at [133, 204] on div "Spacing (px)" at bounding box center [99, 211] width 125 height 16
click at [622, 134] on p "⁠⁠⁠⁠⁠⁠⁠ How This Cat Mum Effortlessly Eliminated Cat Hair Dander from Her Home …" at bounding box center [567, 173] width 177 height 129
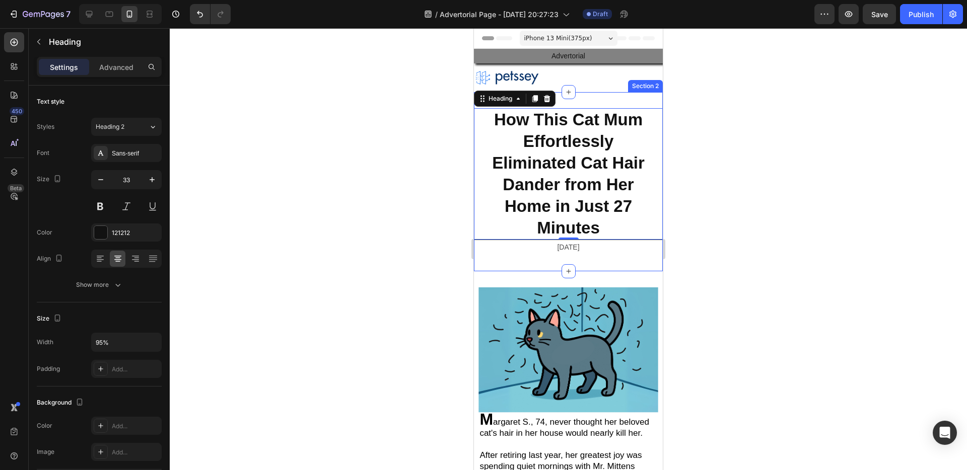
click at [587, 98] on div "⁠⁠⁠⁠⁠⁠⁠ How This Cat Mum Effortlessly Eliminated Cat Hair Dander from Her Home …" at bounding box center [568, 181] width 189 height 179
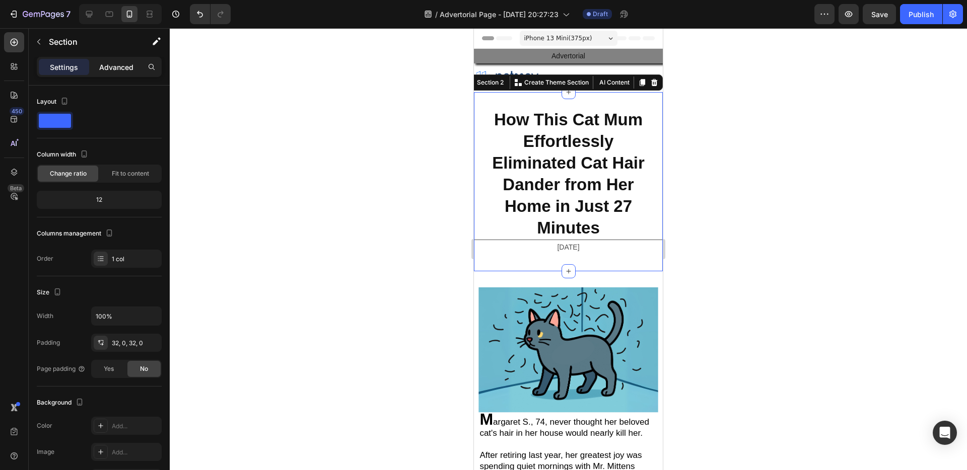
click at [120, 73] on div "Advanced" at bounding box center [116, 67] width 50 height 16
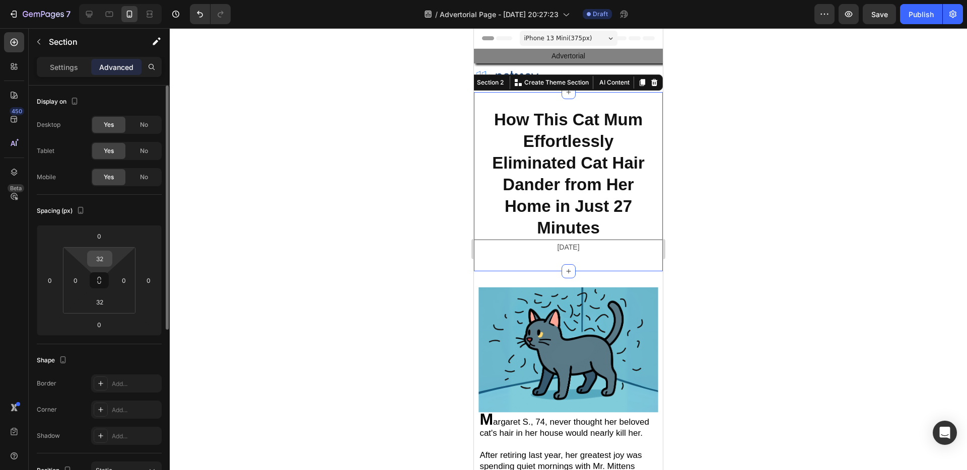
click at [98, 259] on input "32" at bounding box center [100, 258] width 20 height 15
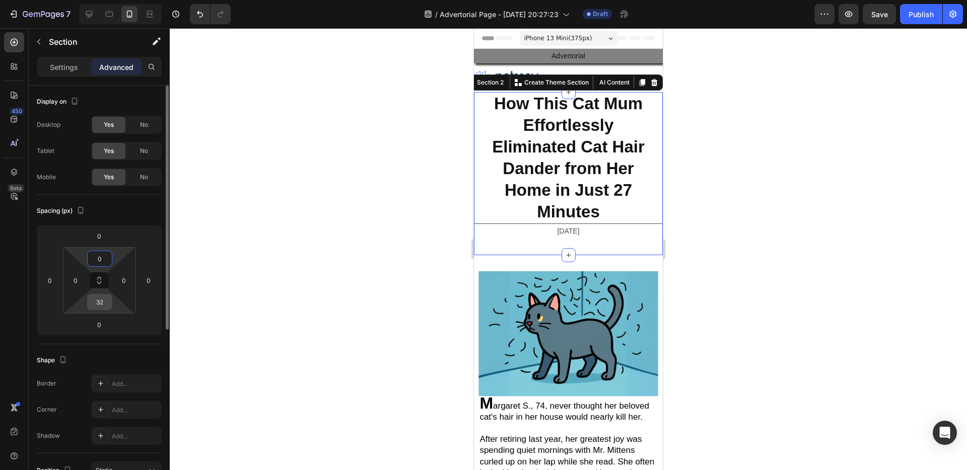
type input "0"
click at [105, 304] on input "32" at bounding box center [100, 302] width 20 height 15
type input "0"
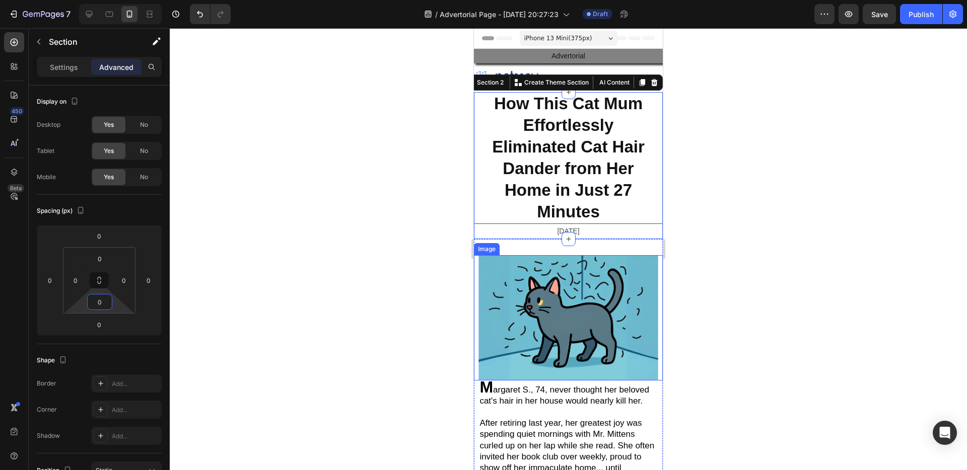
click at [551, 327] on img at bounding box center [567, 317] width 179 height 125
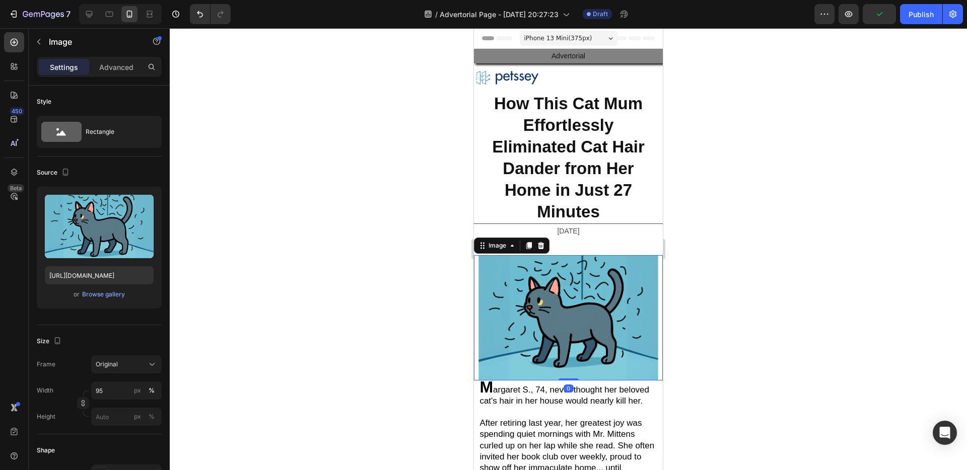
click at [116, 75] on div "Settings Advanced" at bounding box center [99, 67] width 125 height 20
click at [118, 72] on div "Advanced" at bounding box center [116, 67] width 50 height 16
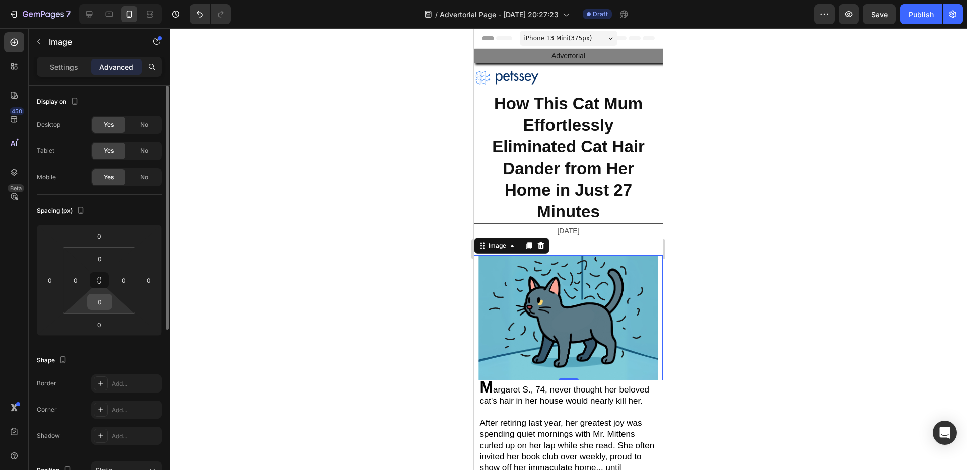
click at [100, 301] on input "0" at bounding box center [100, 302] width 20 height 15
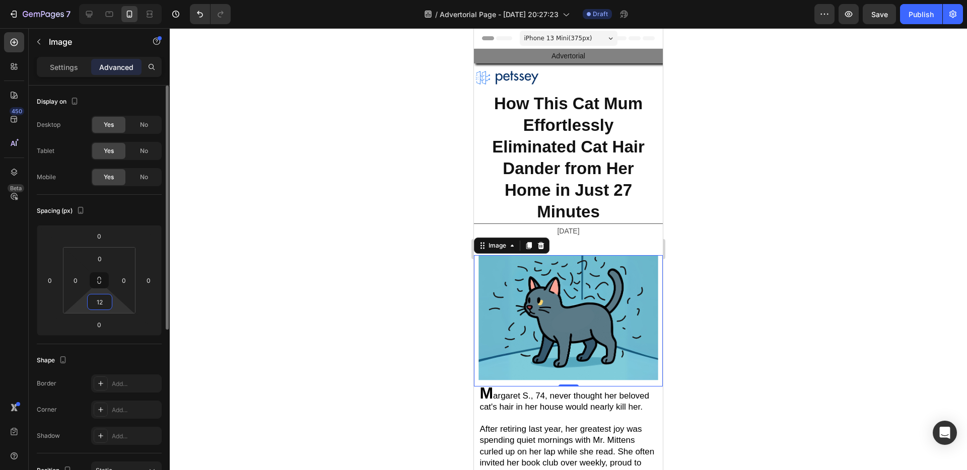
type input "1"
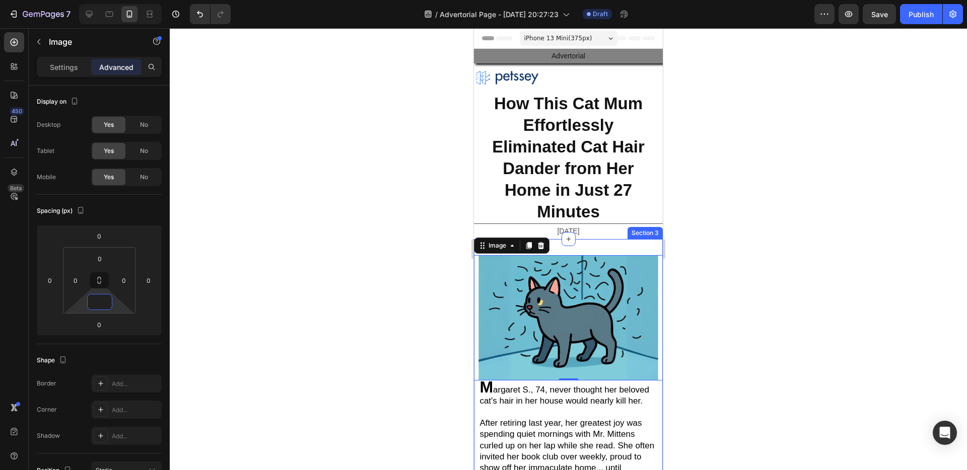
click at [587, 245] on div "Image 0 M argaret S., 74, never thought her beloved cat's hair in her house wou…" at bounding box center [568, 426] width 189 height 374
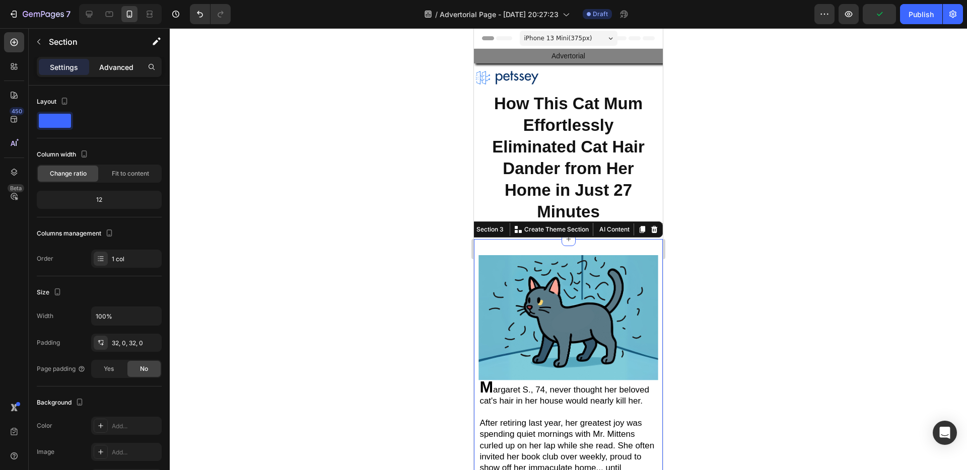
click at [102, 73] on div "Advanced" at bounding box center [116, 67] width 50 height 16
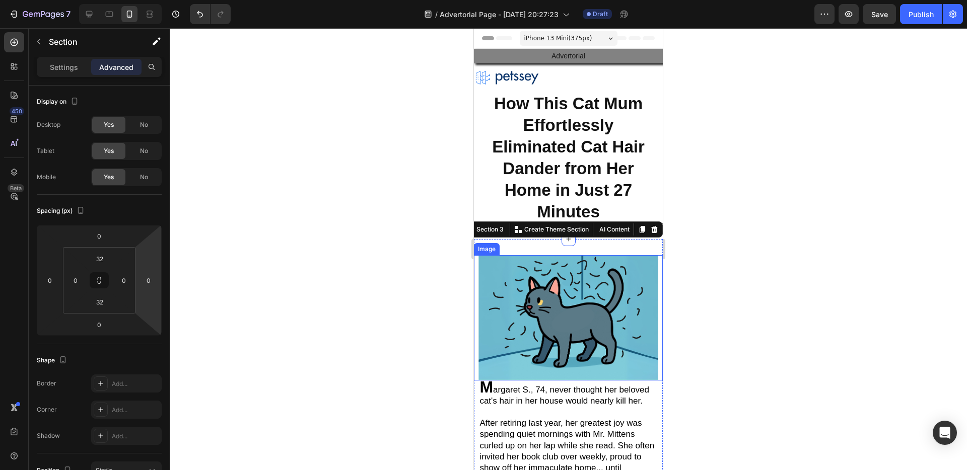
click at [526, 358] on img at bounding box center [567, 317] width 179 height 125
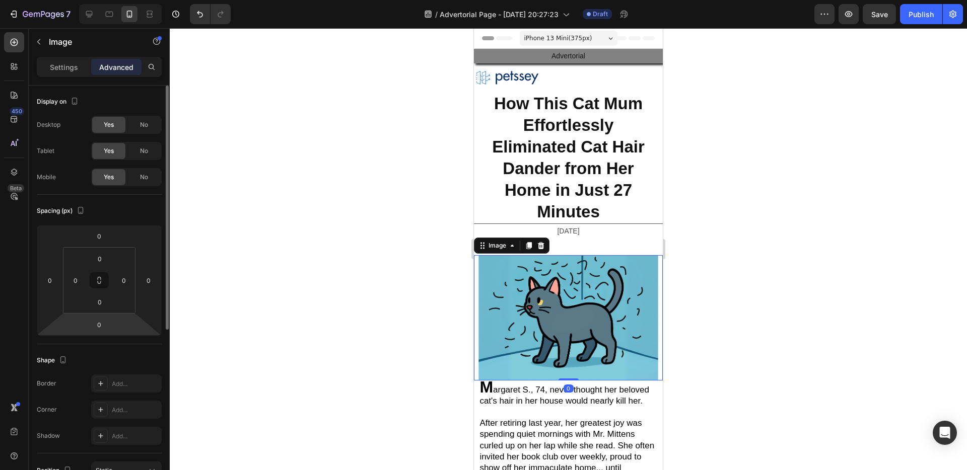
click at [113, 0] on html "7 / Advertorial Page - Aug 20, 20:27:23 Draft Preview Save Publish 450 Beta Sec…" at bounding box center [483, 0] width 967 height 0
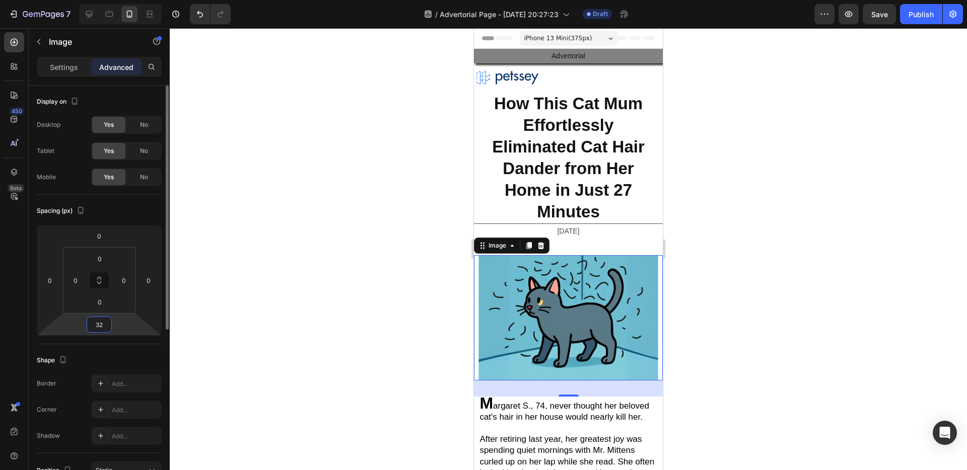
type input "32"
click at [161, 355] on div "Shape" at bounding box center [99, 361] width 125 height 16
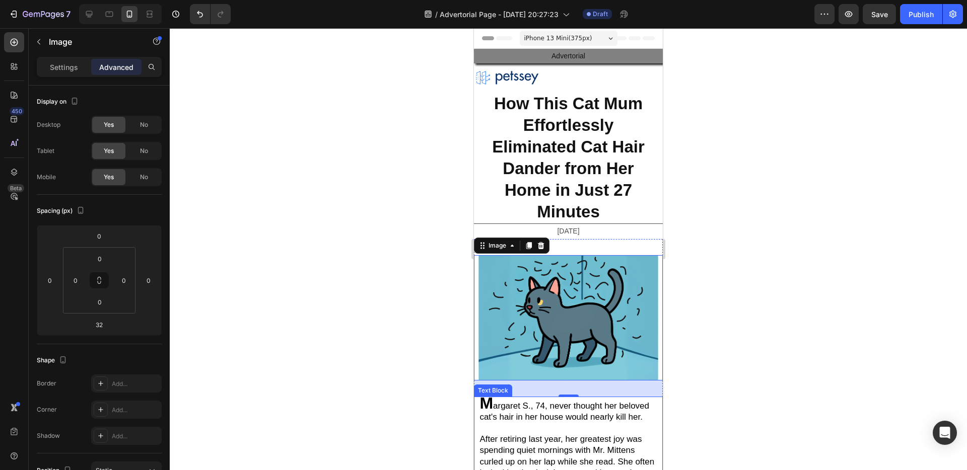
click at [575, 401] on span "argaret S., 74, never thought her beloved cat's hair in her house would nearly …" at bounding box center [564, 411] width 170 height 21
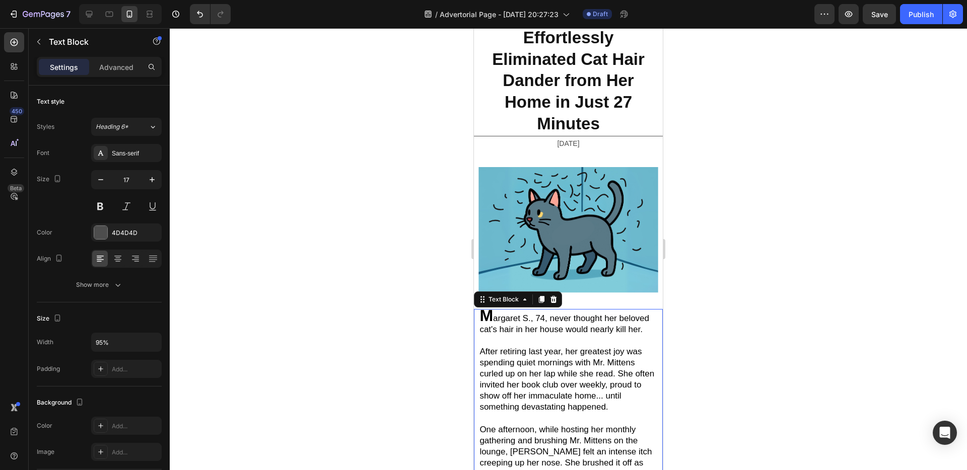
scroll to position [88, 0]
click at [563, 158] on div "Image M argaret S., 74, never thought her beloved cat's hair in her house would…" at bounding box center [568, 346] width 189 height 390
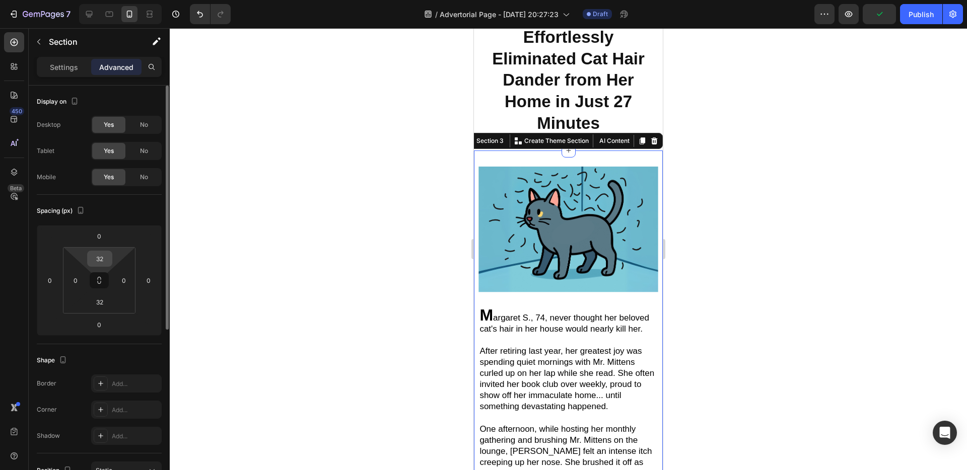
click at [105, 256] on input "32" at bounding box center [100, 258] width 20 height 15
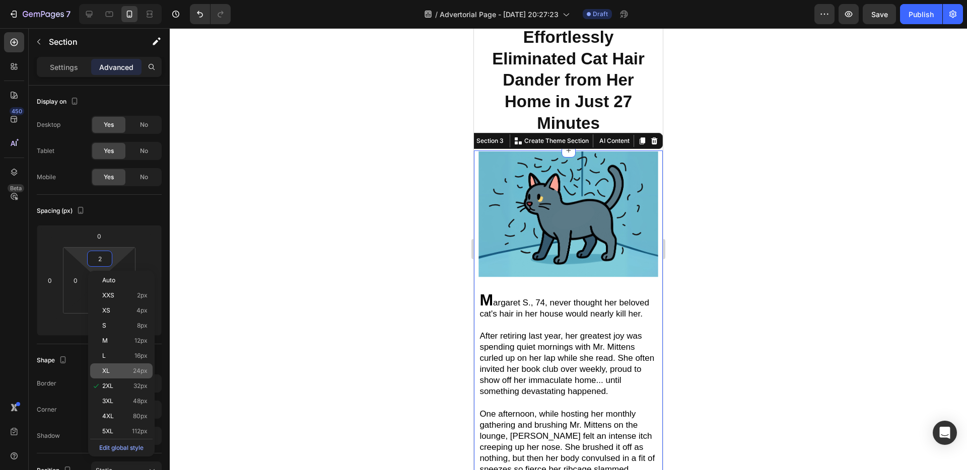
click at [128, 364] on div "XL 24px" at bounding box center [121, 371] width 62 height 15
type input "24"
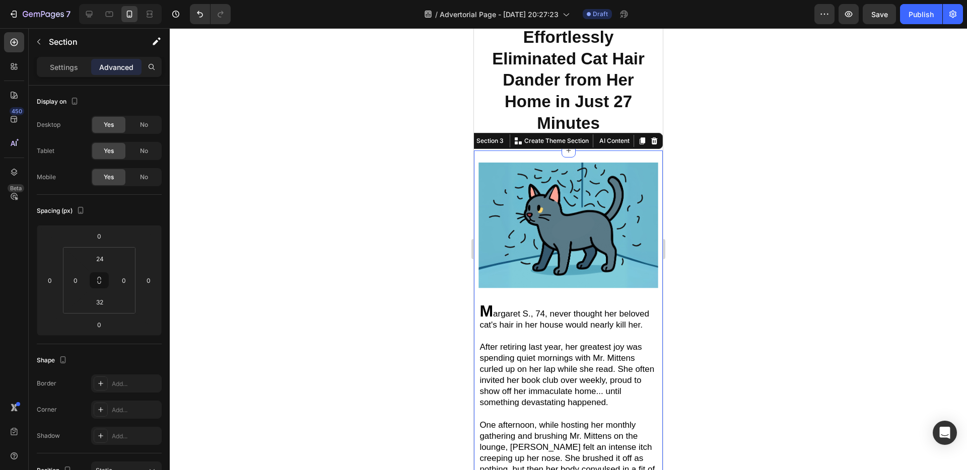
click at [583, 291] on div "Image M argaret S., 74, never thought her beloved cat's hair in her house would…" at bounding box center [568, 342] width 189 height 358
click at [561, 262] on img at bounding box center [567, 225] width 179 height 125
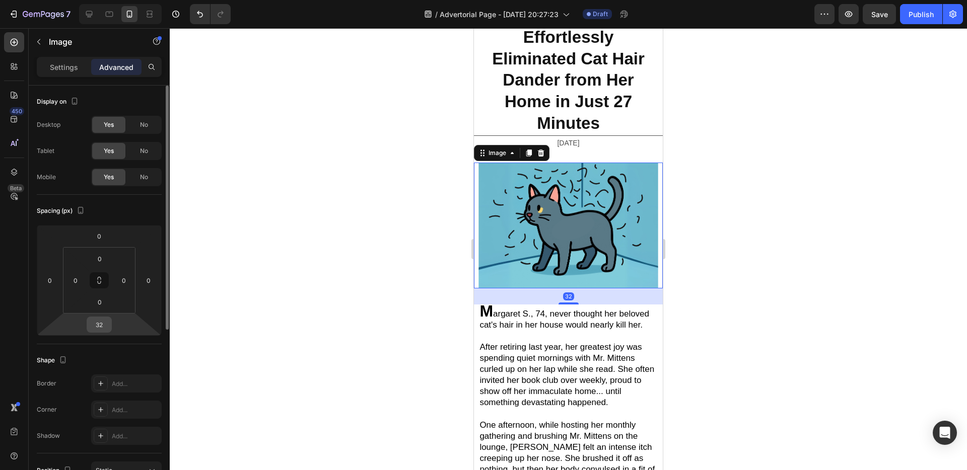
click at [106, 324] on input "32" at bounding box center [99, 324] width 20 height 15
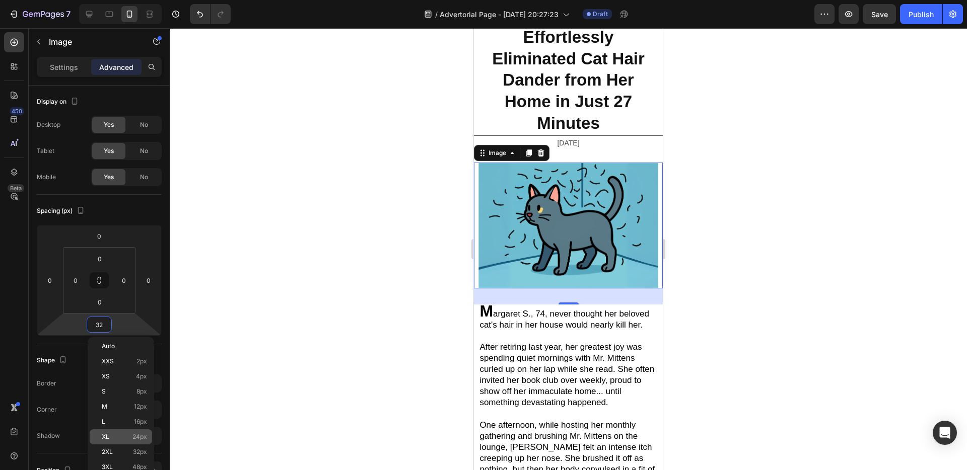
click at [136, 431] on div "XL 24px" at bounding box center [121, 437] width 62 height 15
type input "24"
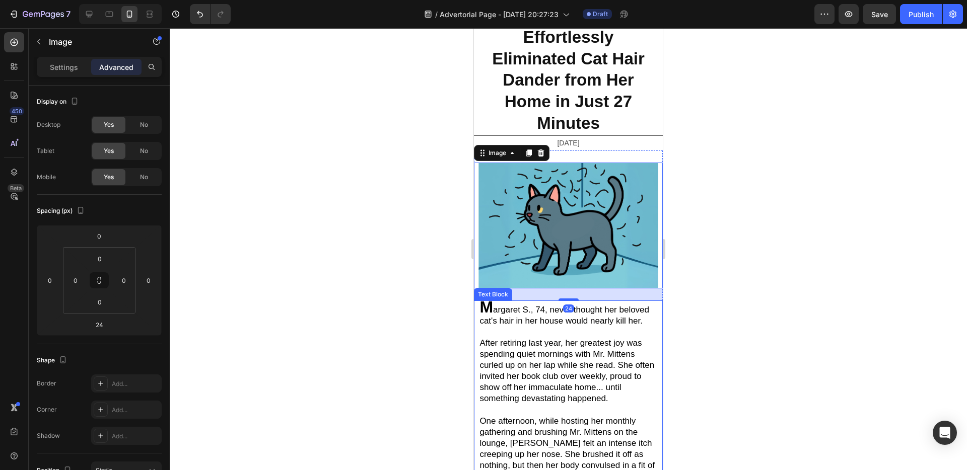
click at [528, 344] on span "After retiring last year, her greatest joy was spending quiet mornings with Mr.…" at bounding box center [566, 370] width 175 height 65
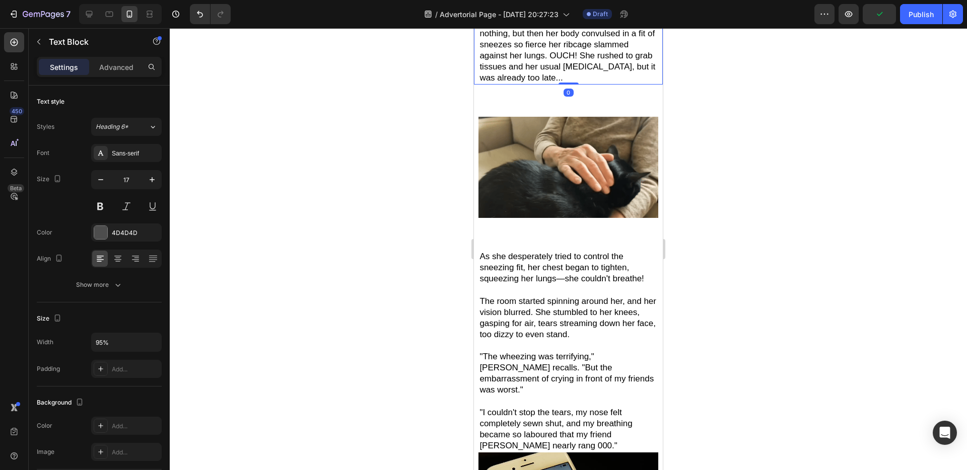
scroll to position [525, 0]
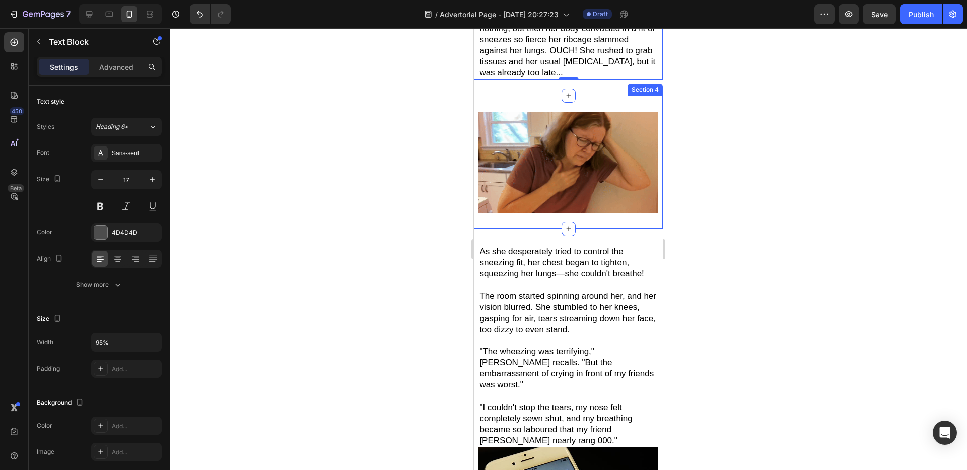
click at [586, 101] on div "Image Section 4" at bounding box center [568, 162] width 189 height 133
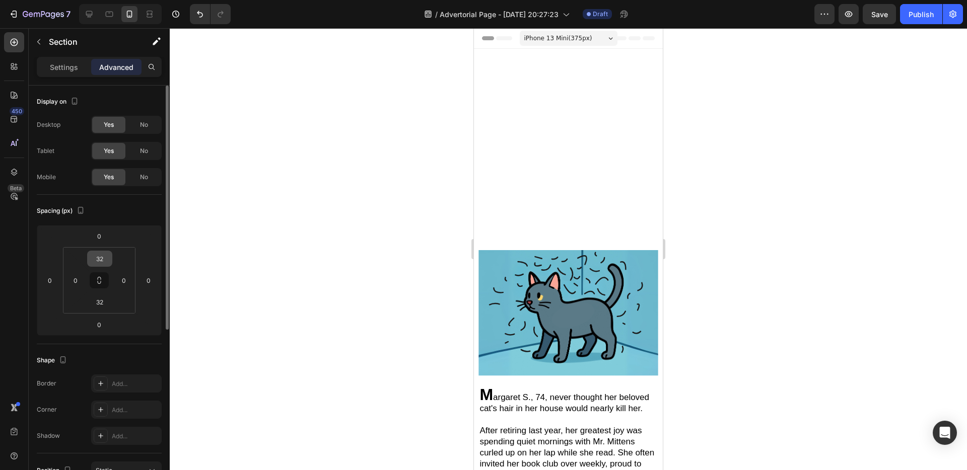
scroll to position [525, 0]
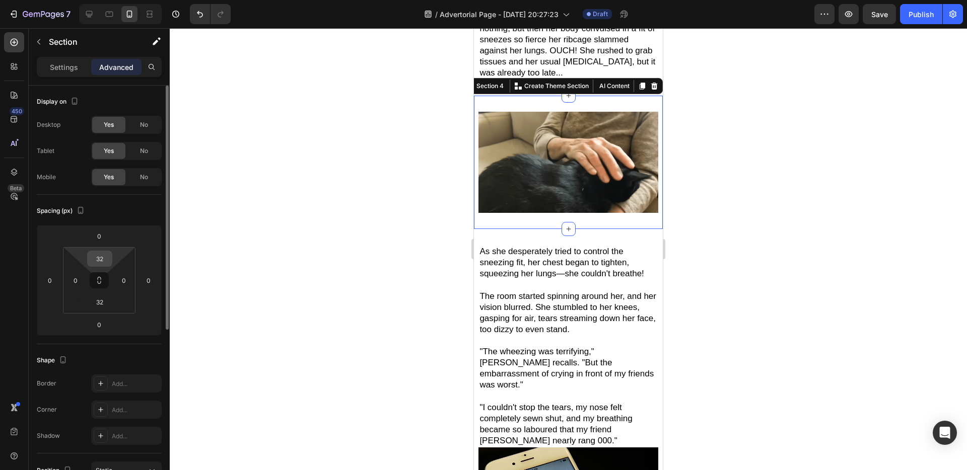
click at [96, 264] on input "32" at bounding box center [100, 258] width 20 height 15
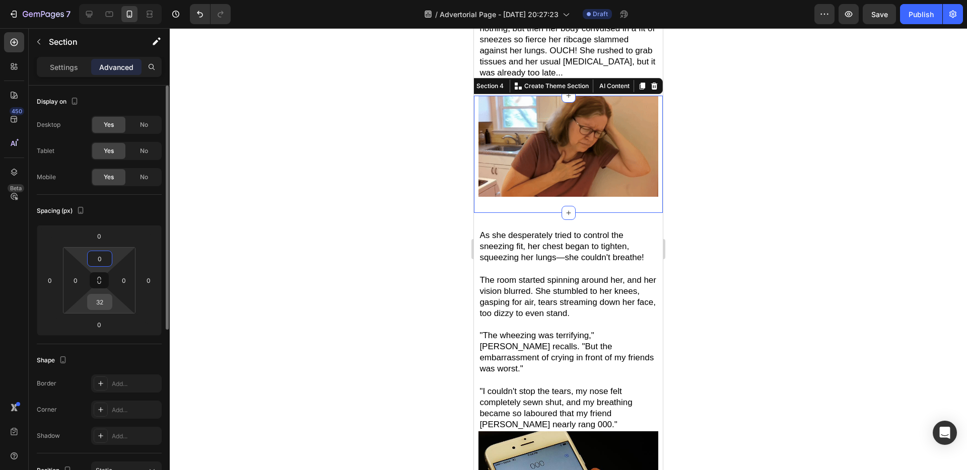
type input "0"
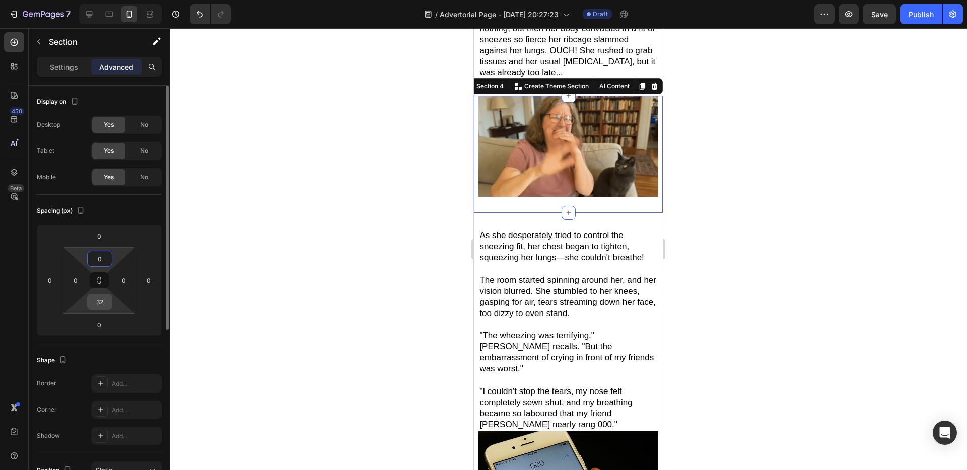
click at [107, 300] on input "32" at bounding box center [100, 302] width 20 height 15
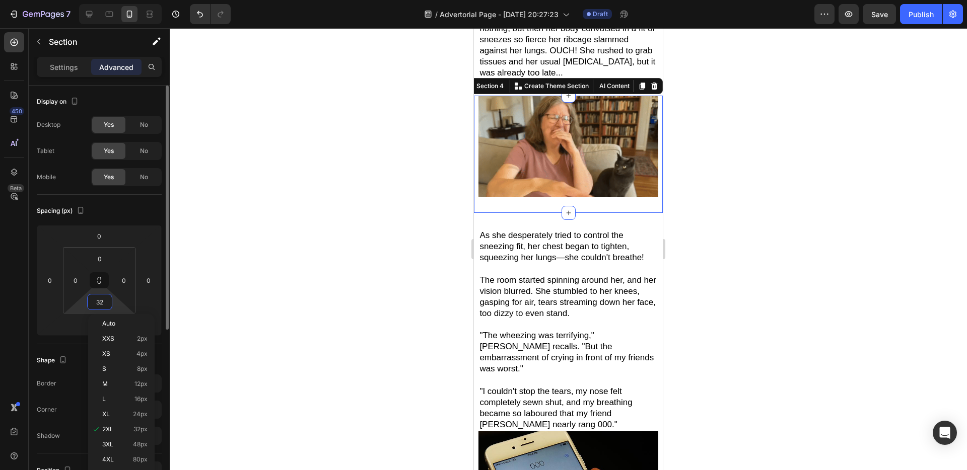
type input "0"
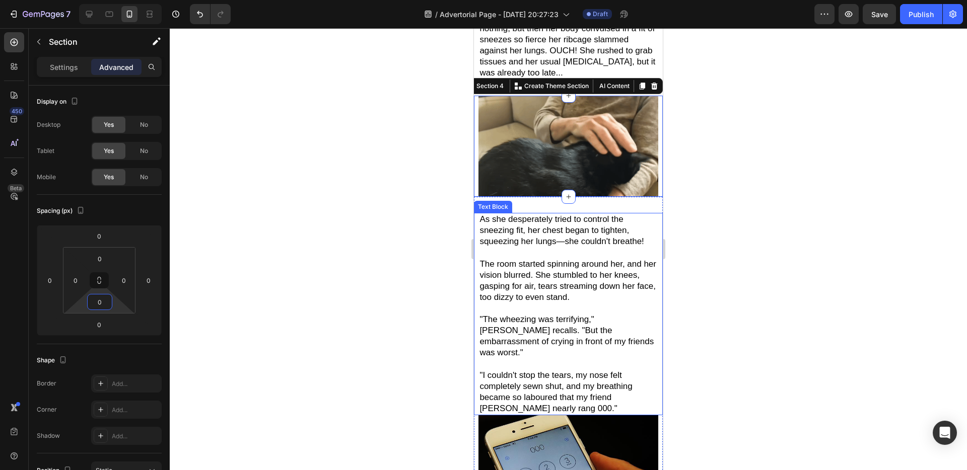
click at [598, 221] on span "As she desperately tried to control the sneezing fit, her chest began to tighte…" at bounding box center [561, 231] width 164 height 32
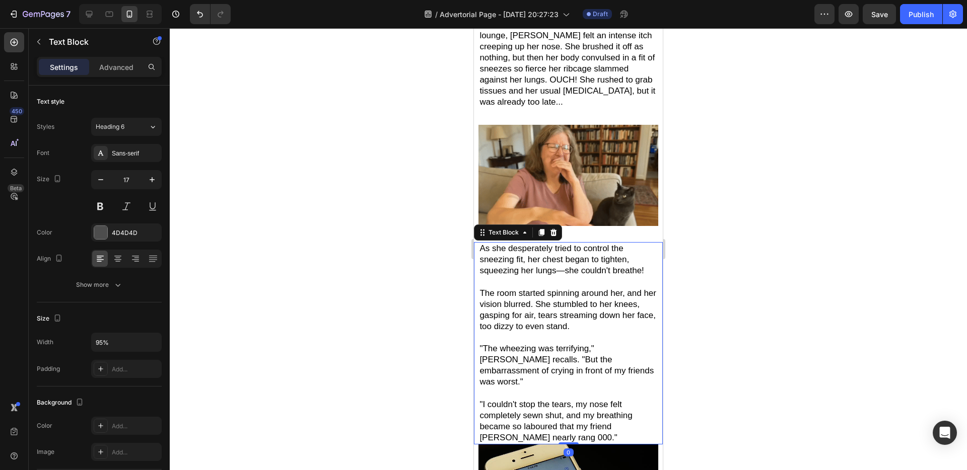
scroll to position [458, 0]
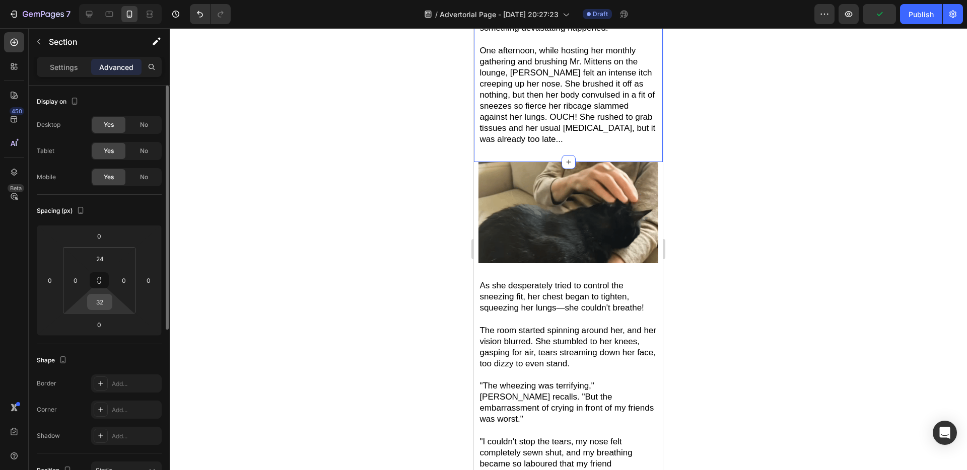
click at [100, 301] on input "32" at bounding box center [100, 302] width 20 height 15
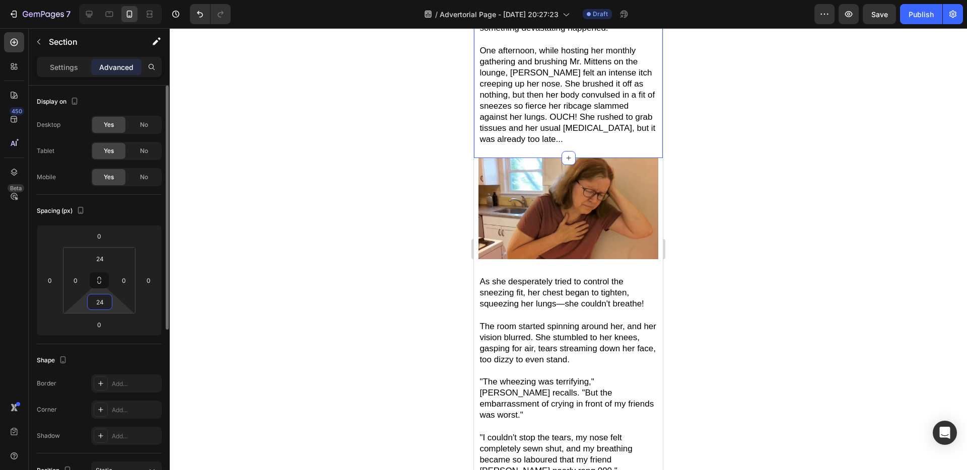
type input "24"
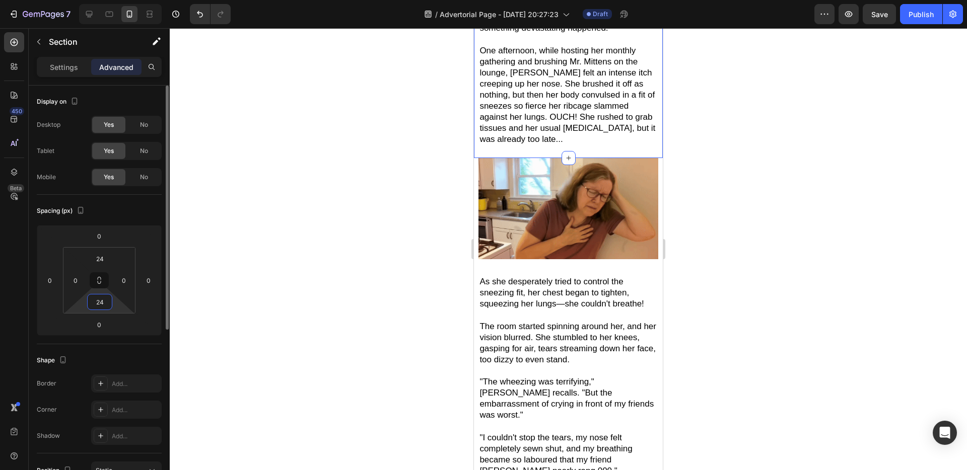
click at [117, 215] on div "Spacing (px)" at bounding box center [99, 211] width 125 height 16
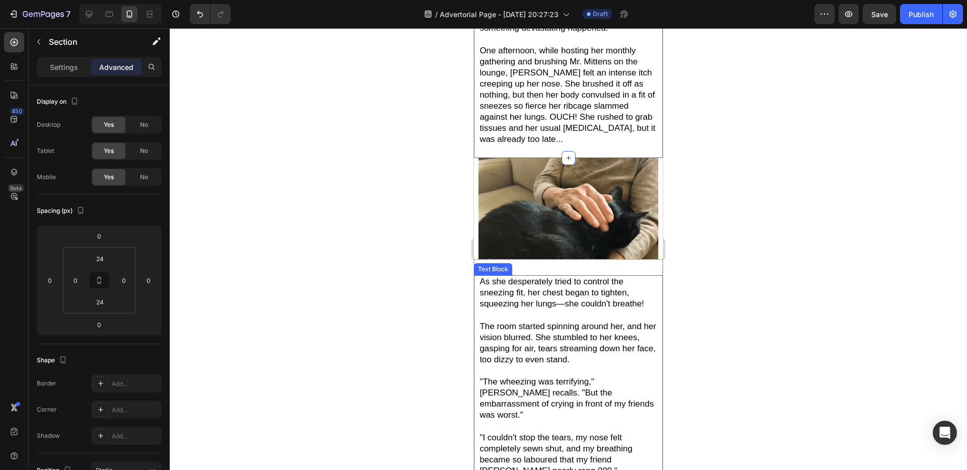
click at [512, 277] on span "As she desperately tried to control the sneezing fit, her chest began to tighte…" at bounding box center [561, 293] width 164 height 32
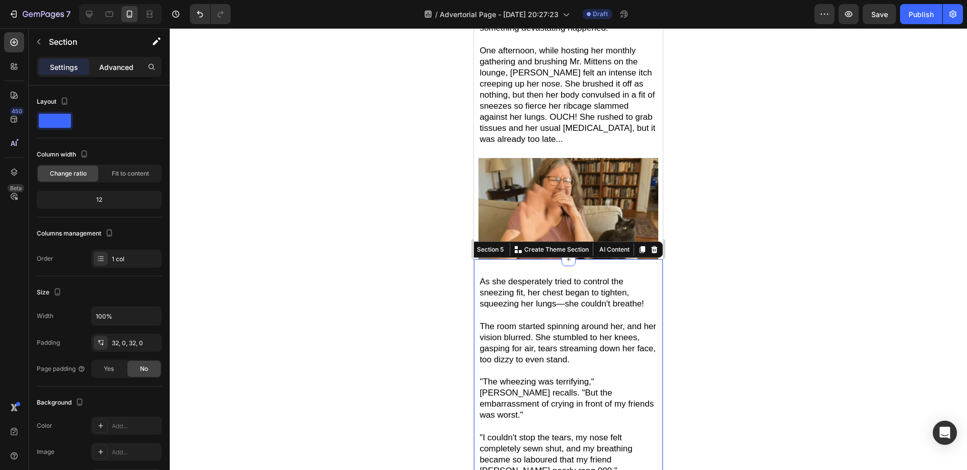
click at [111, 72] on p "Advanced" at bounding box center [116, 67] width 34 height 11
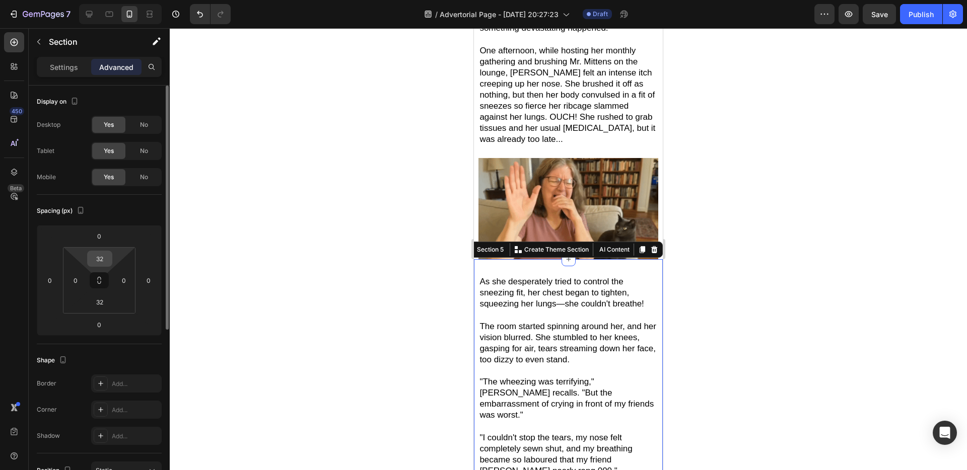
click at [98, 260] on input "32" at bounding box center [100, 258] width 20 height 15
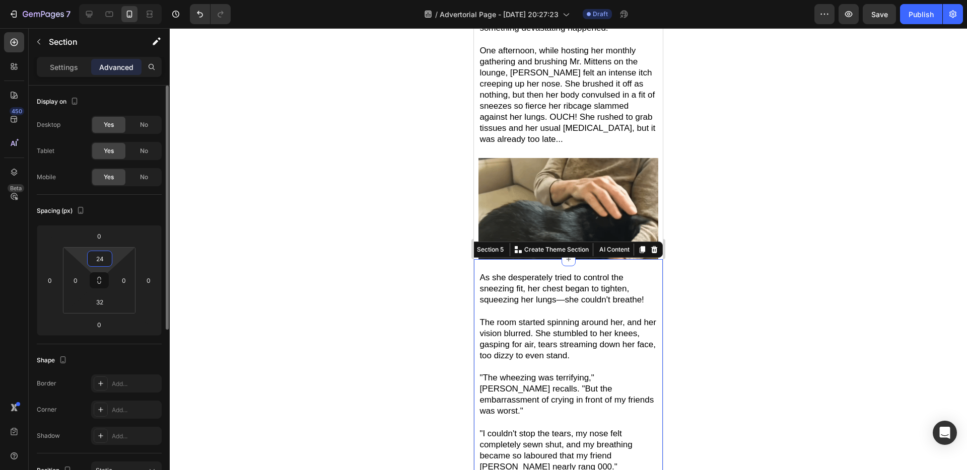
type input "24"
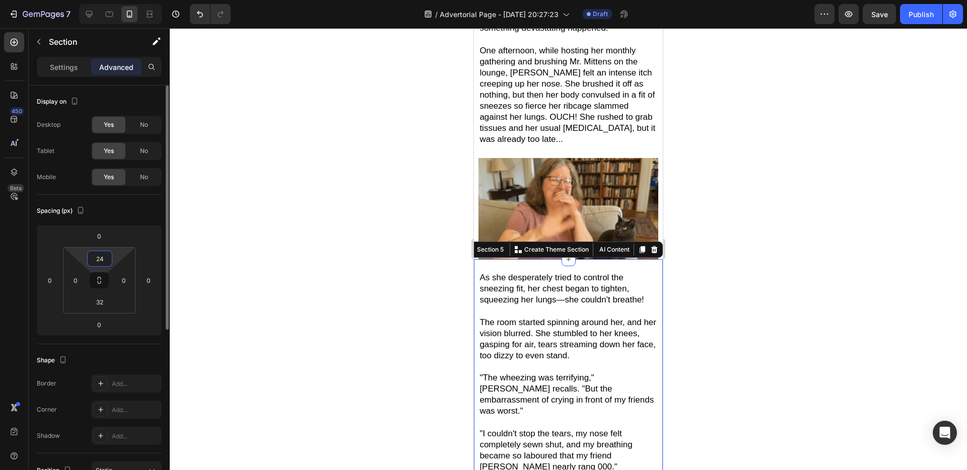
click at [126, 212] on div "Spacing (px)" at bounding box center [99, 211] width 125 height 16
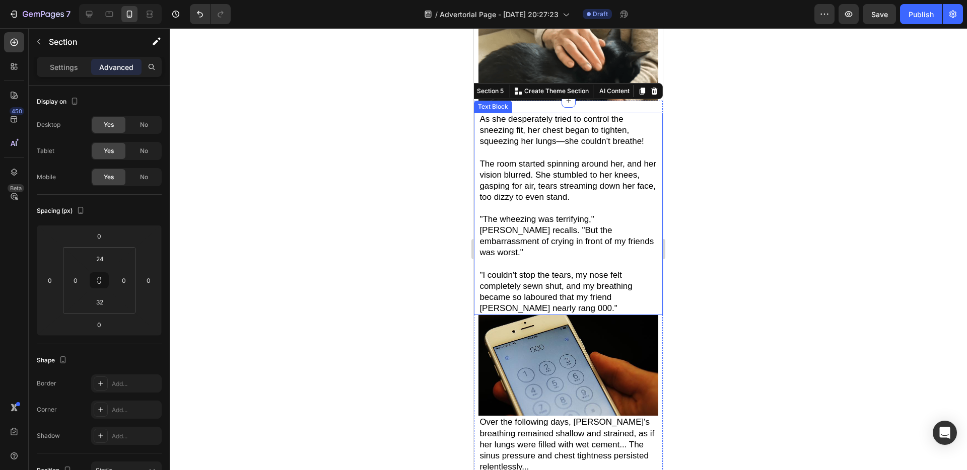
scroll to position [646, 0]
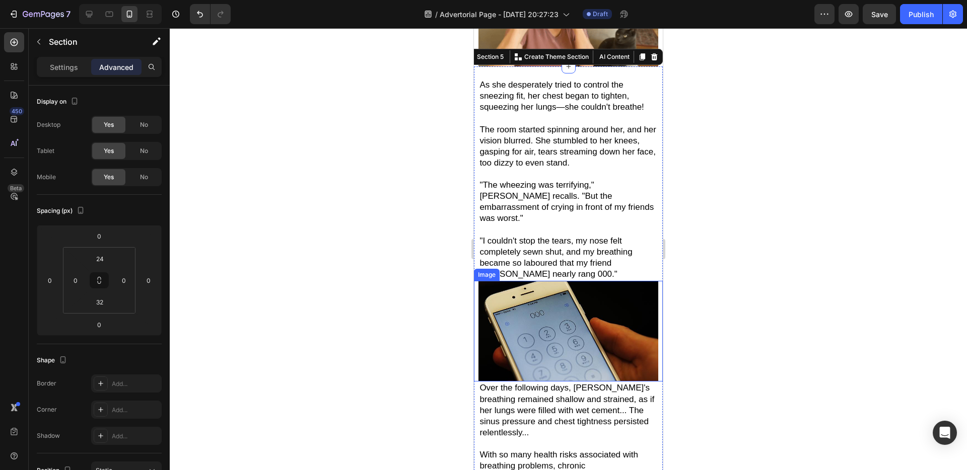
click at [548, 294] on img at bounding box center [567, 331] width 179 height 101
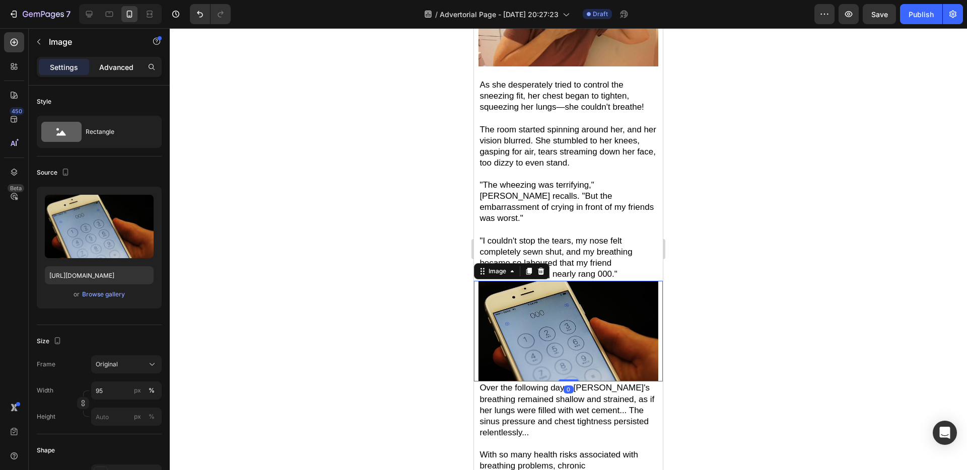
click at [117, 63] on p "Advanced" at bounding box center [116, 67] width 34 height 11
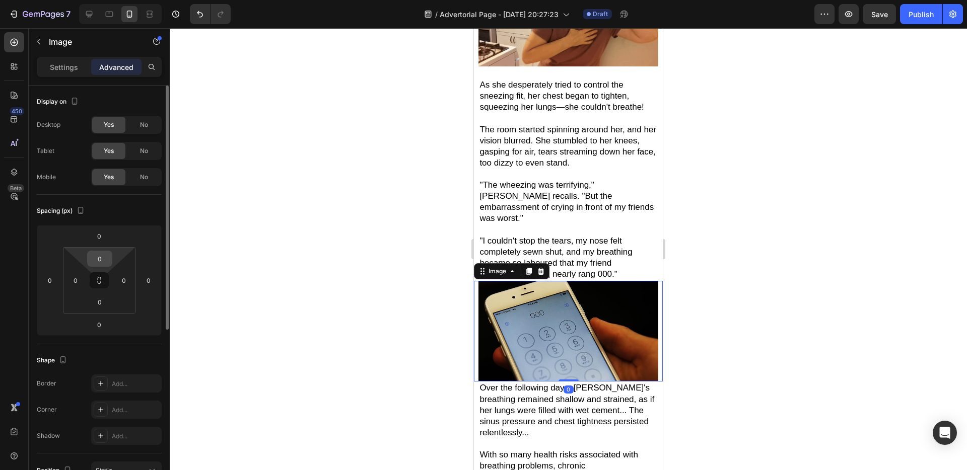
click at [107, 254] on input "0" at bounding box center [100, 258] width 20 height 15
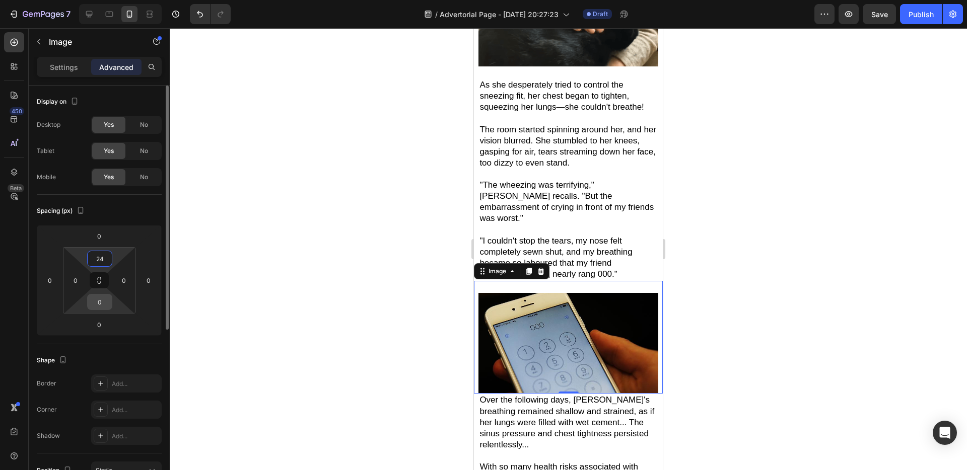
type input "24"
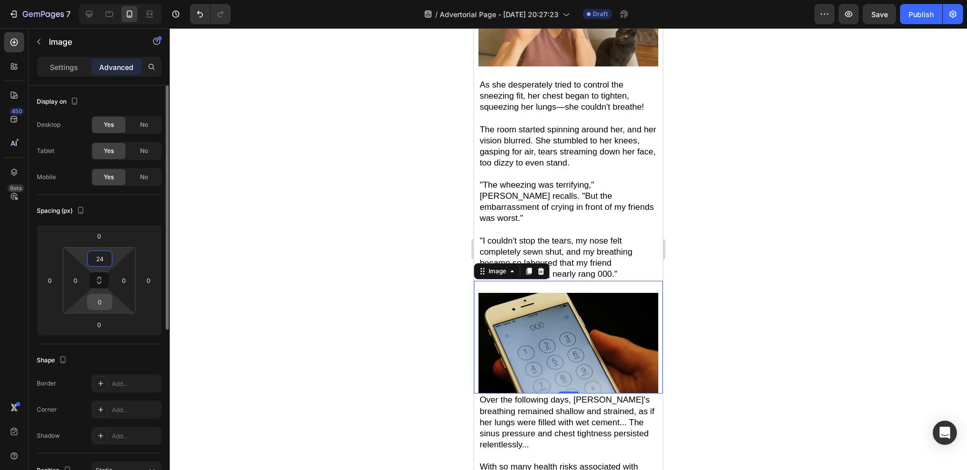
click at [106, 300] on input "0" at bounding box center [100, 302] width 20 height 15
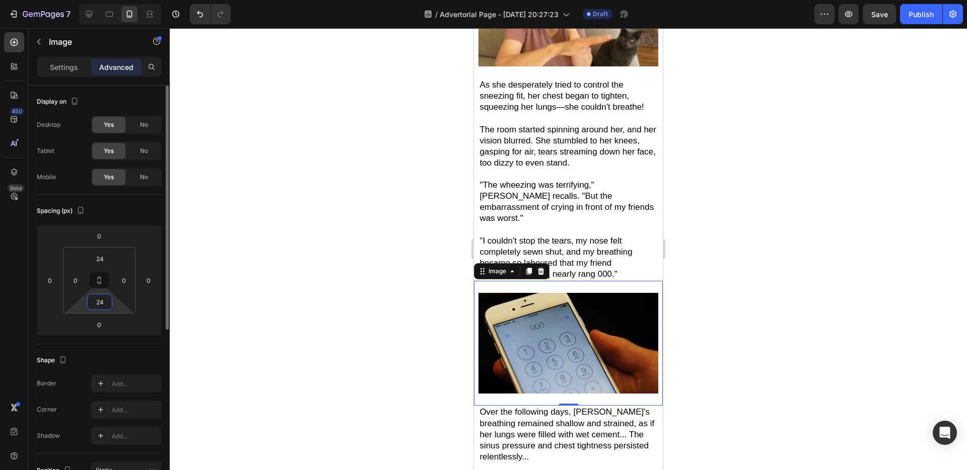
type input "24"
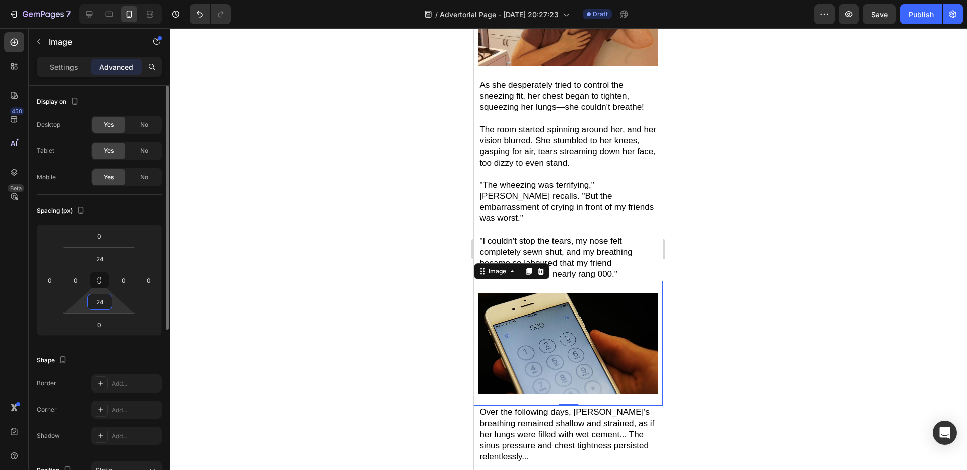
click at [109, 206] on div "Spacing (px)" at bounding box center [99, 211] width 125 height 16
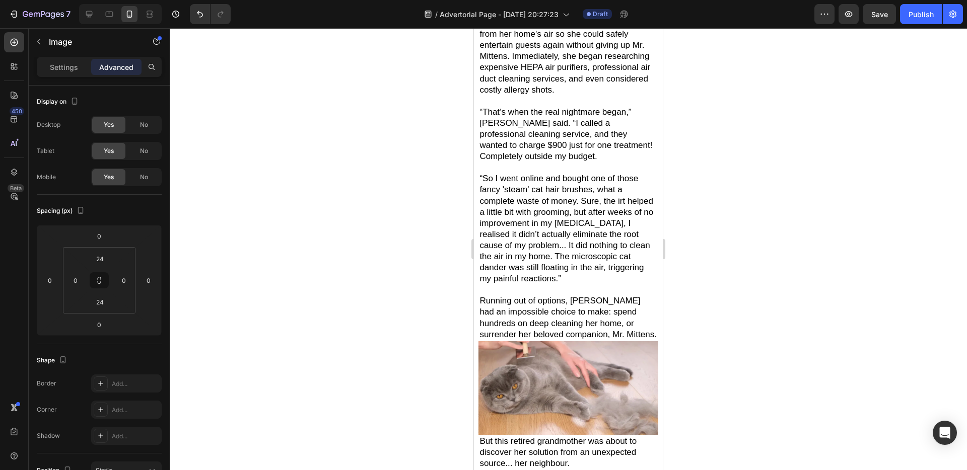
scroll to position [1944, 0]
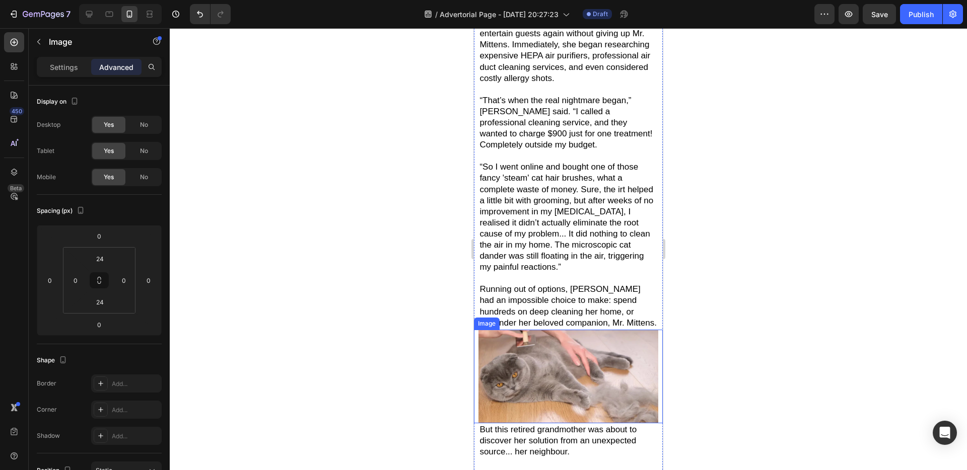
click at [600, 346] on img at bounding box center [567, 377] width 179 height 94
click at [106, 259] on input "0" at bounding box center [100, 258] width 20 height 15
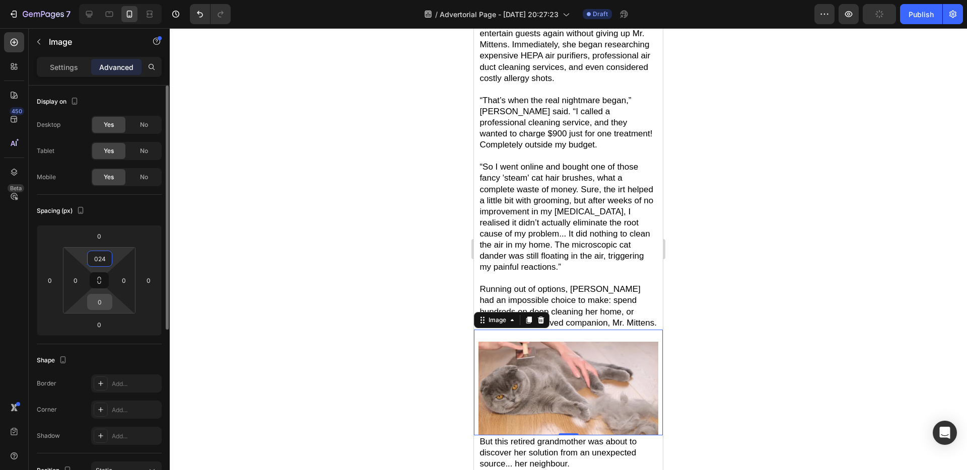
type input "24"
click at [103, 297] on input "0" at bounding box center [100, 302] width 20 height 15
type input "24"
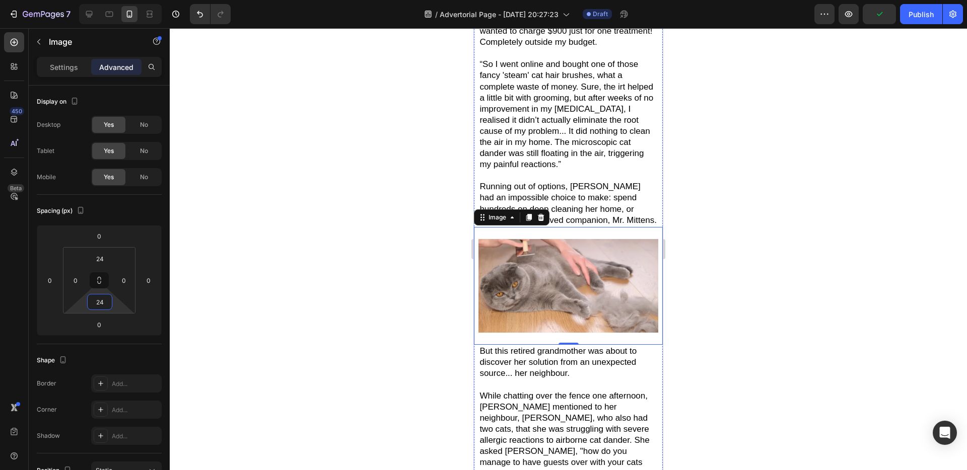
scroll to position [2286, 0]
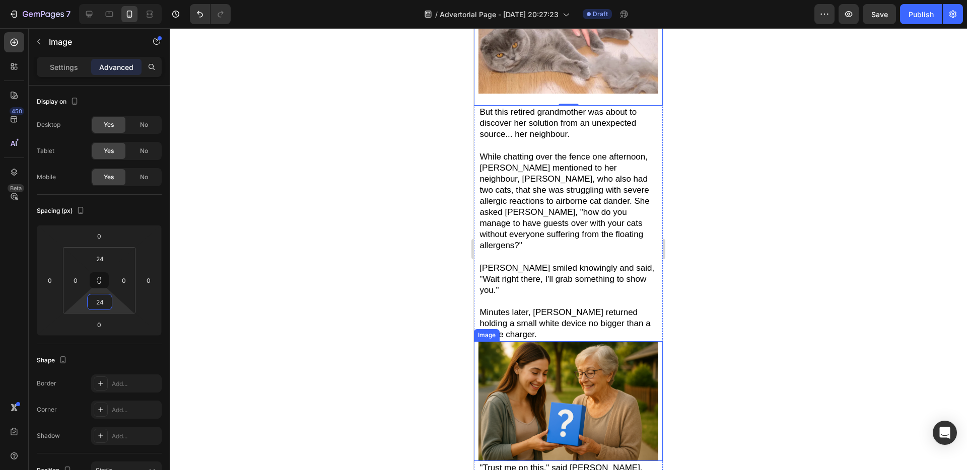
click at [531, 342] on img at bounding box center [567, 401] width 179 height 120
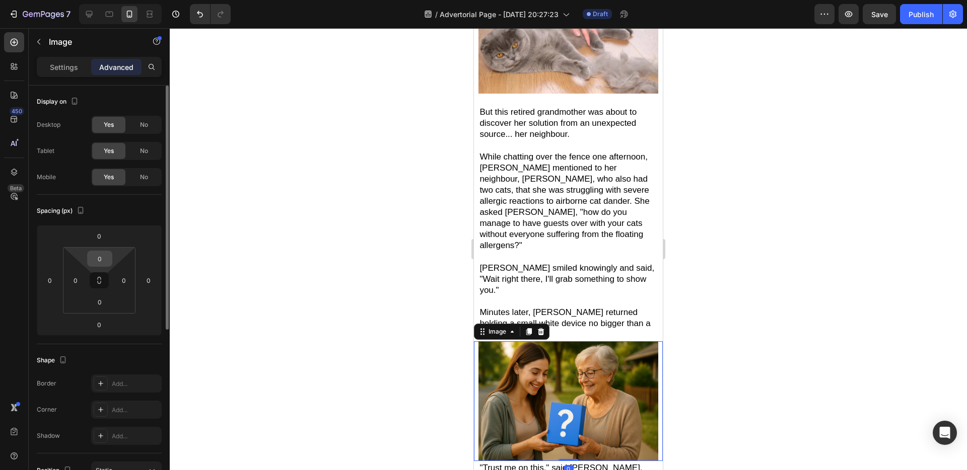
click at [104, 262] on input "0" at bounding box center [100, 258] width 20 height 15
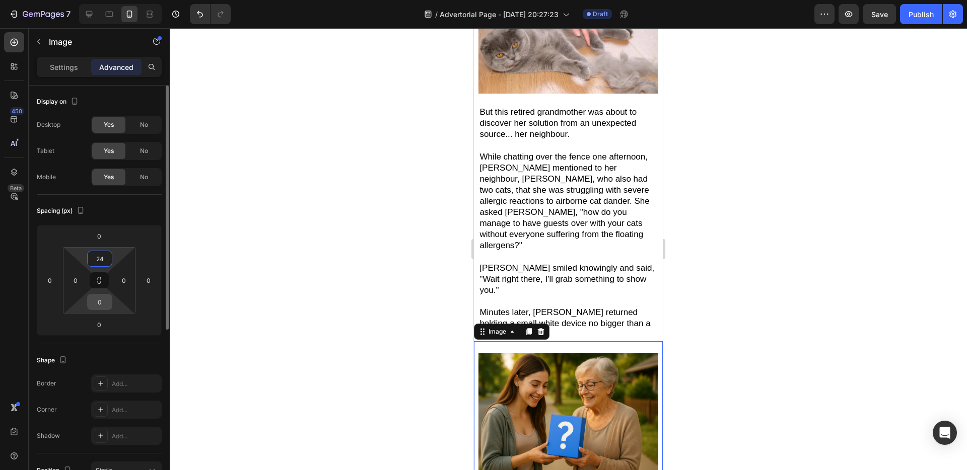
type input "24"
click at [99, 302] on input "0" at bounding box center [100, 302] width 20 height 15
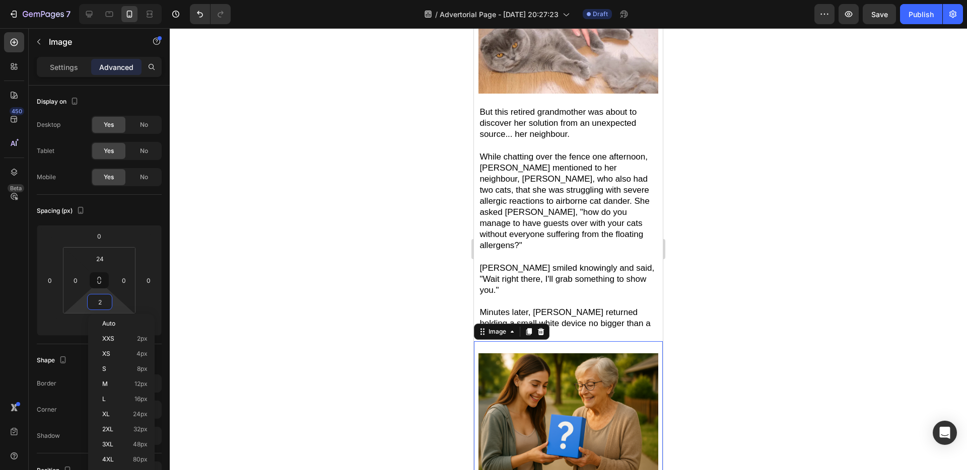
type input "24"
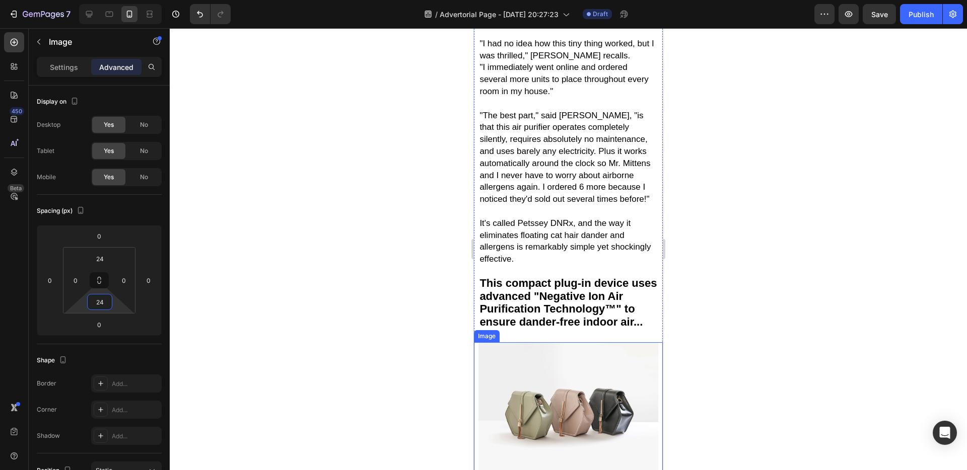
scroll to position [3048, 0]
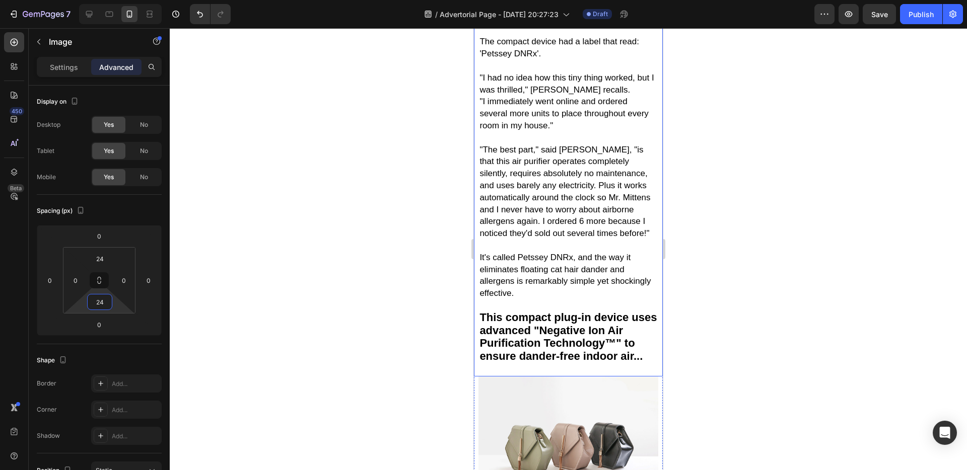
click at [541, 253] on span "It's called Petssey DNRx, and the way it eliminates floating cat hair dander an…" at bounding box center [564, 275] width 171 height 45
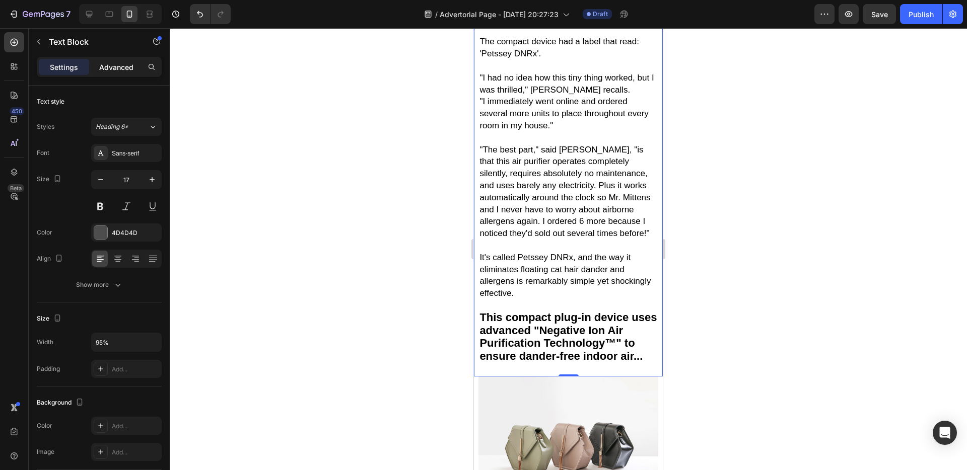
click at [109, 66] on p "Advanced" at bounding box center [116, 67] width 34 height 11
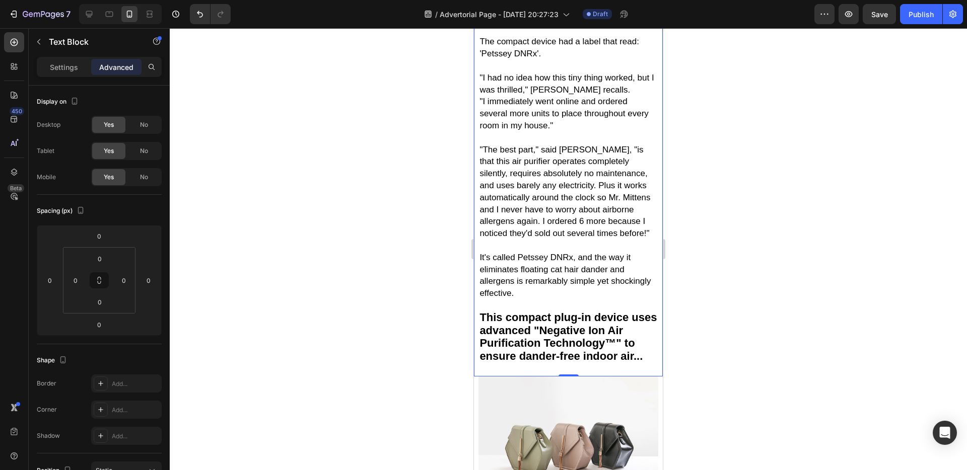
click at [549, 309] on p "This compact plug-in device uses advanced "Negative Ion Air Purification Techno…" at bounding box center [567, 338] width 177 height 76
click at [520, 377] on img at bounding box center [567, 444] width 179 height 134
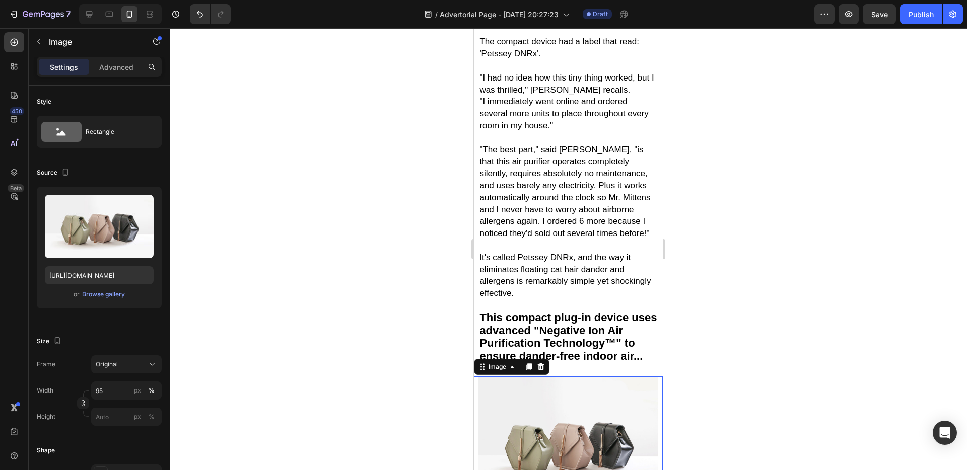
click at [532, 363] on icon at bounding box center [529, 367] width 8 height 8
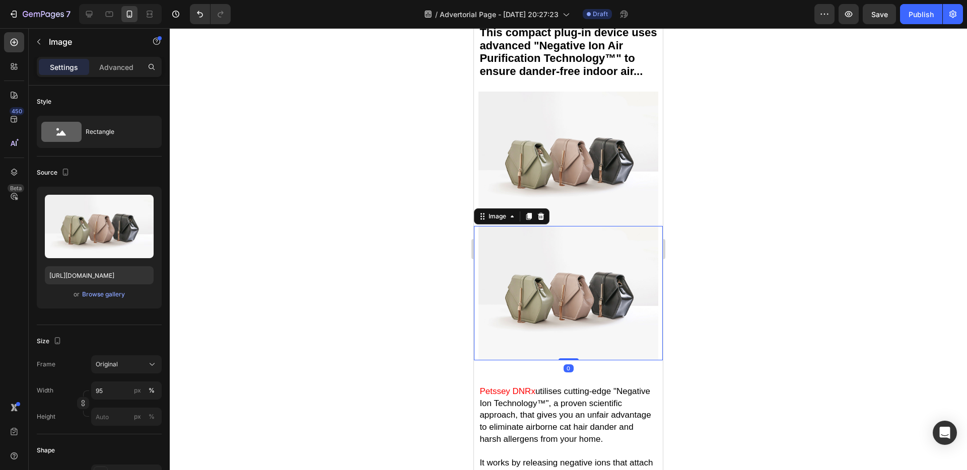
scroll to position [3307, 0]
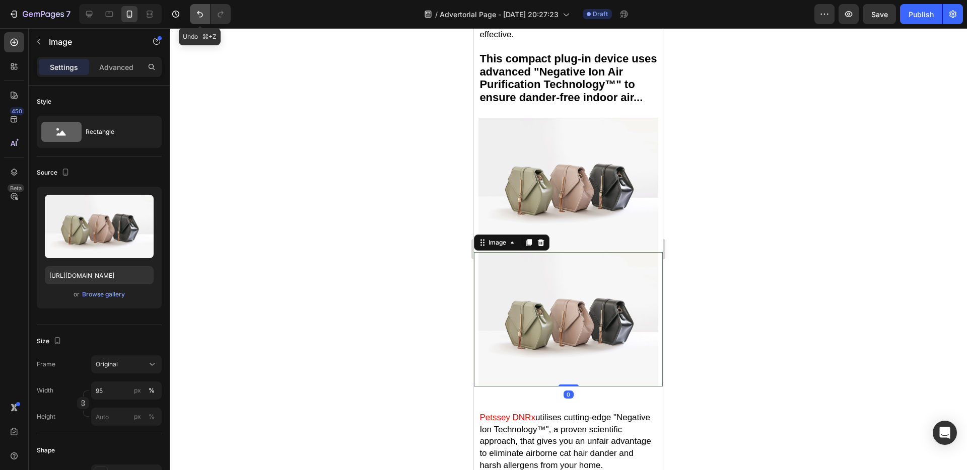
click at [201, 12] on icon "Undo/Redo" at bounding box center [200, 14] width 10 height 10
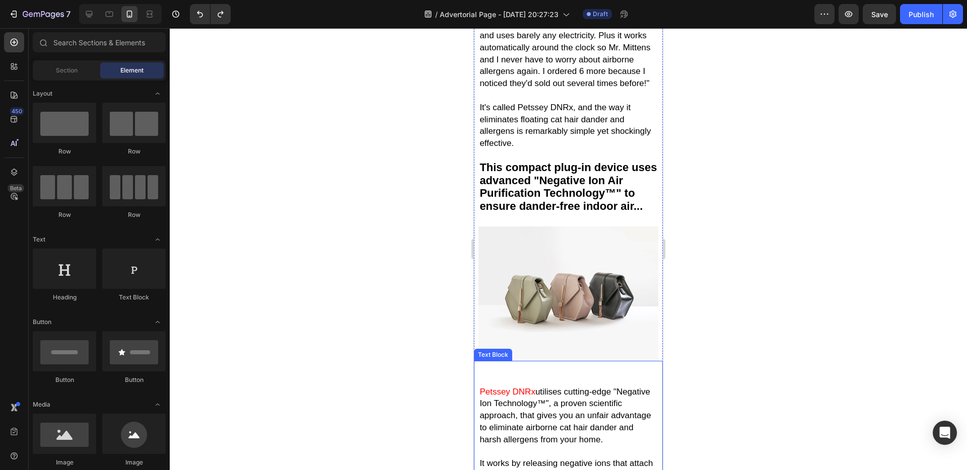
scroll to position [3065, 0]
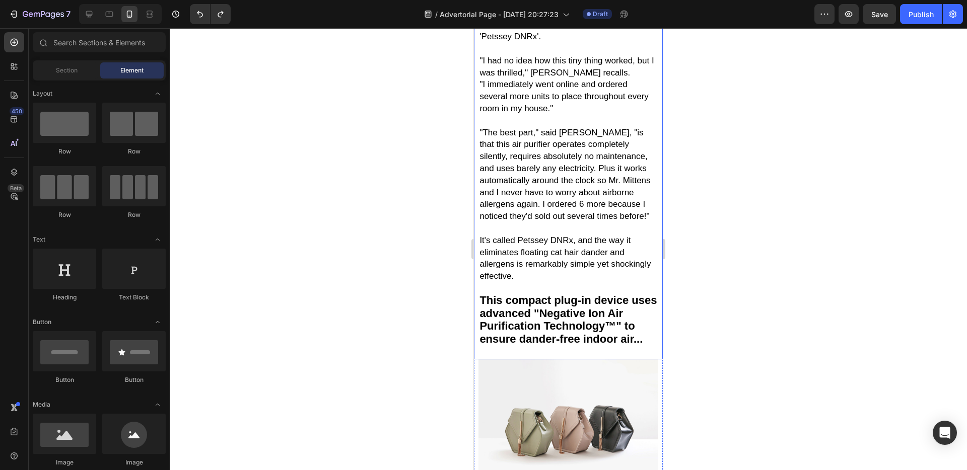
click at [605, 236] on span "It's called Petssey DNRx, and the way it eliminates floating cat hair dander an…" at bounding box center [564, 258] width 171 height 45
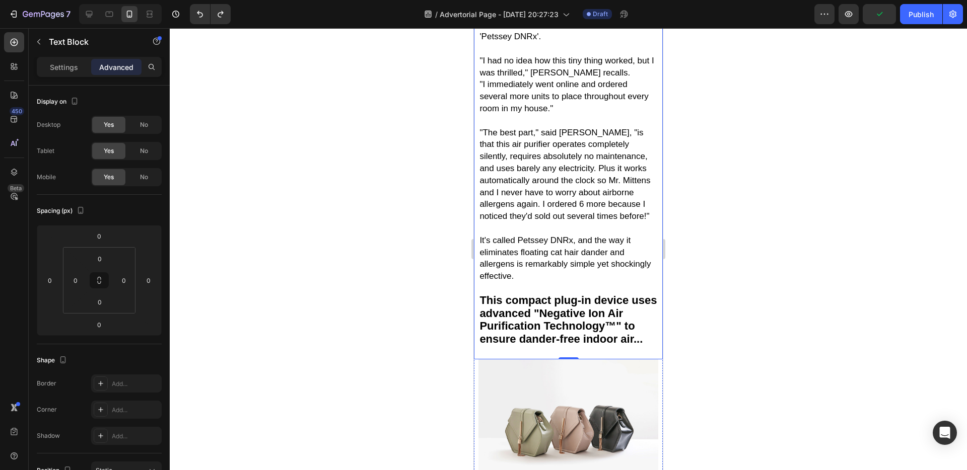
click at [68, 72] on p "Settings" at bounding box center [64, 67] width 28 height 11
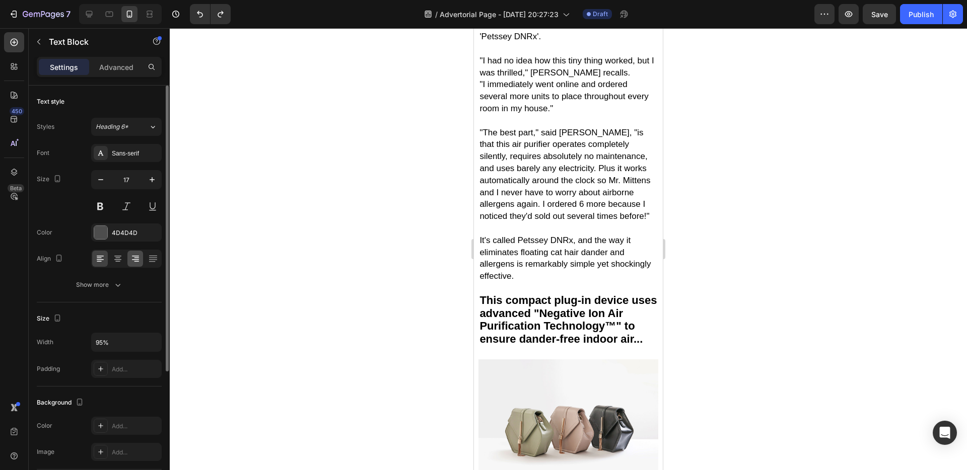
scroll to position [183, 0]
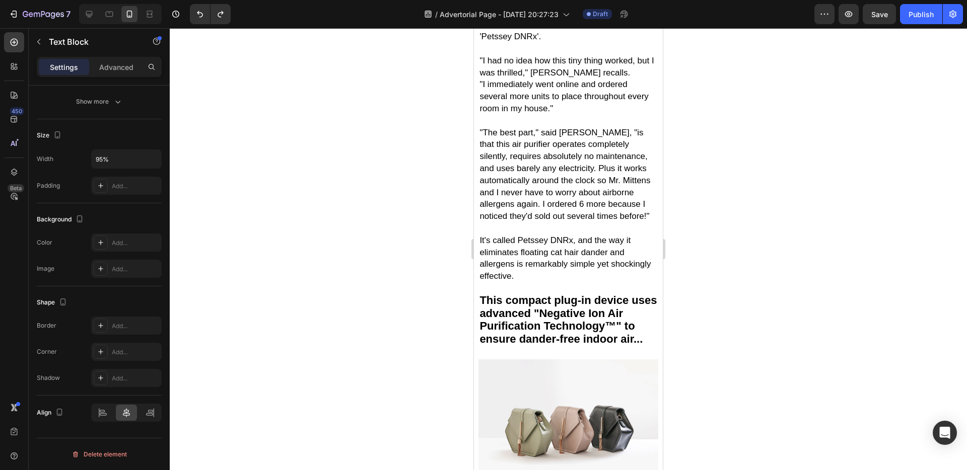
click at [567, 298] on p "This compact plug-in device uses advanced "Negative Ion Air Purification Techno…" at bounding box center [567, 321] width 177 height 76
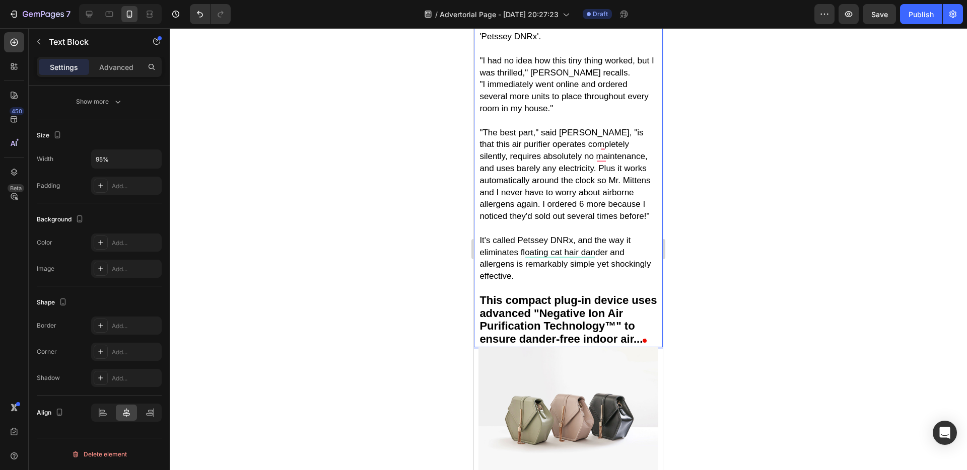
click at [524, 348] on img at bounding box center [567, 415] width 179 height 134
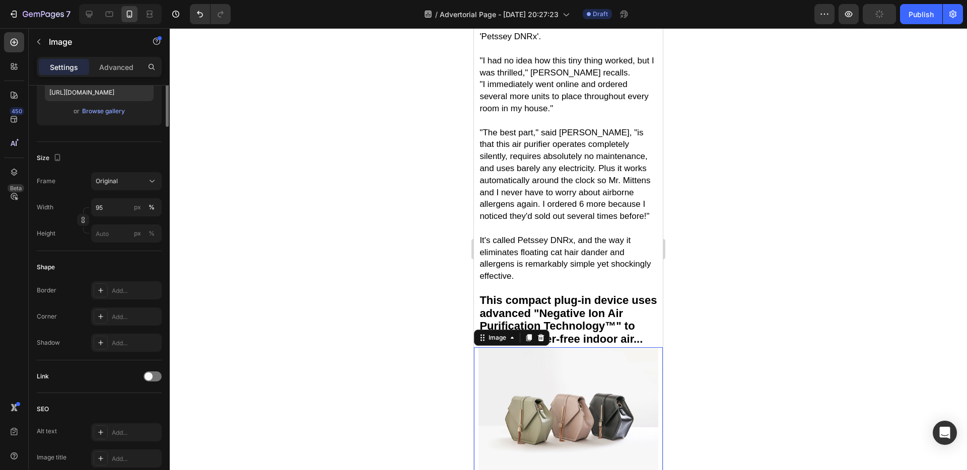
scroll to position [0, 0]
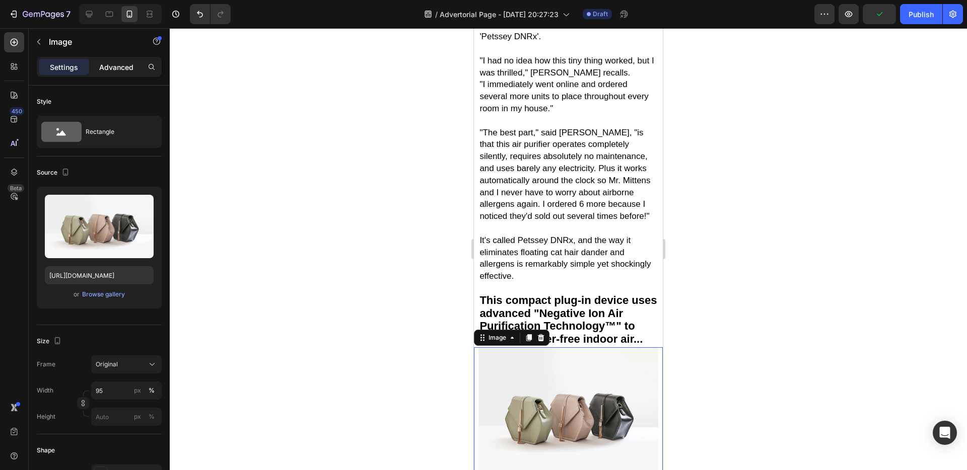
click at [131, 66] on p "Advanced" at bounding box center [116, 67] width 34 height 11
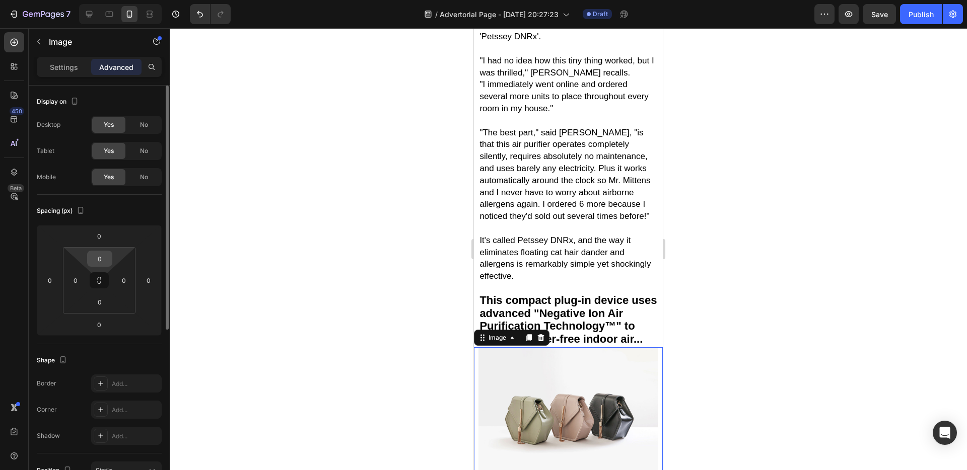
click at [107, 262] on input "0" at bounding box center [100, 258] width 20 height 15
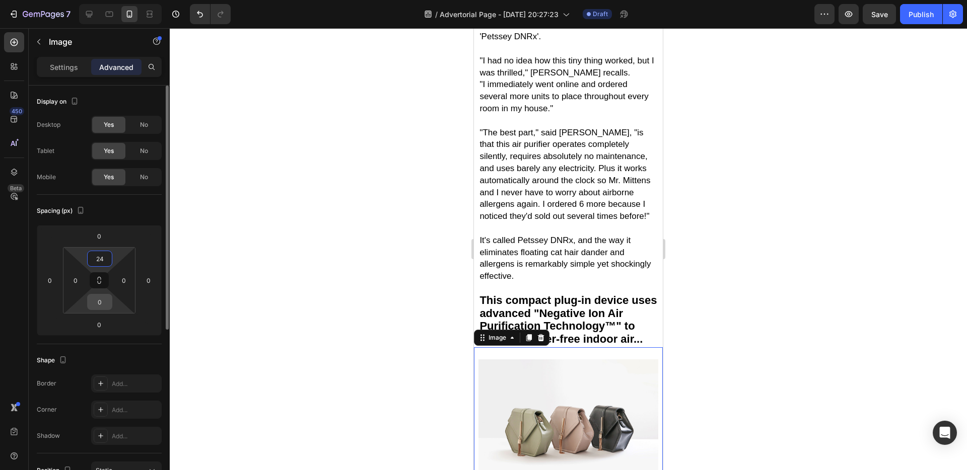
type input "24"
click at [101, 295] on input "0" at bounding box center [100, 302] width 20 height 15
type input "24"
click at [317, 267] on div at bounding box center [568, 249] width 797 height 442
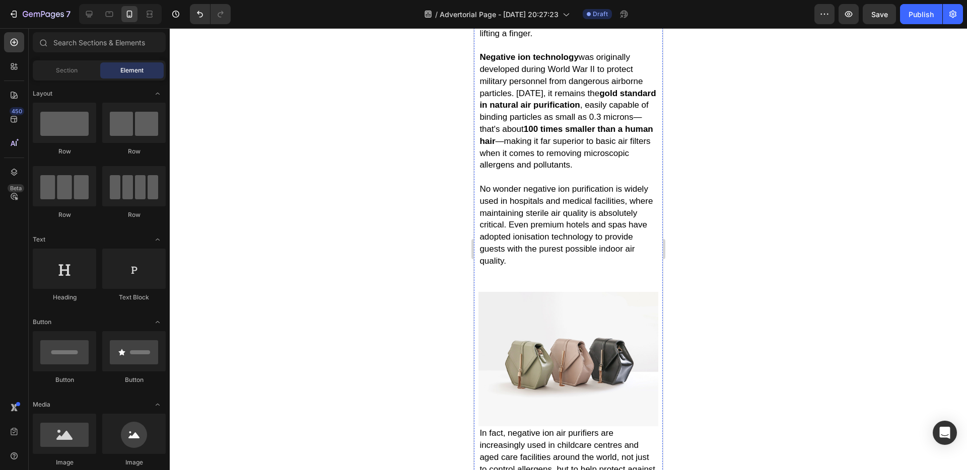
scroll to position [3929, 0]
click at [546, 291] on img at bounding box center [567, 358] width 179 height 134
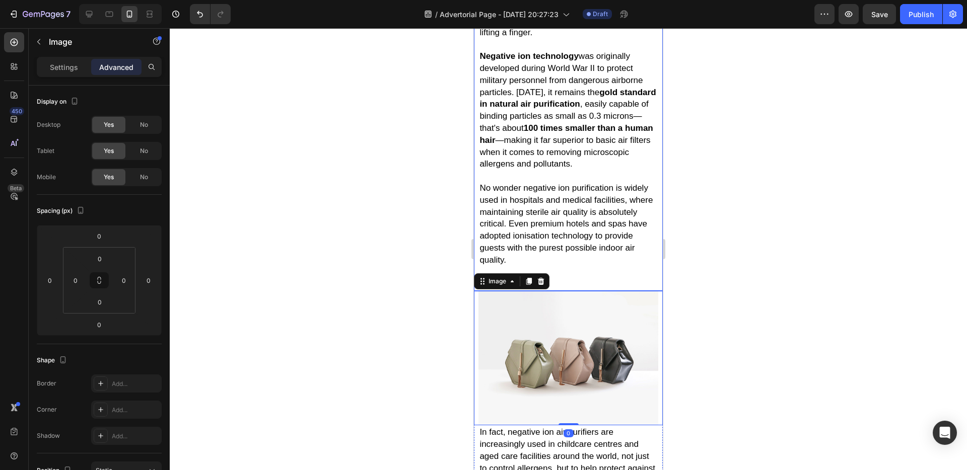
click at [583, 226] on p "No wonder negative ion purification is widely used in hospitals and medical fac…" at bounding box center [567, 230] width 177 height 120
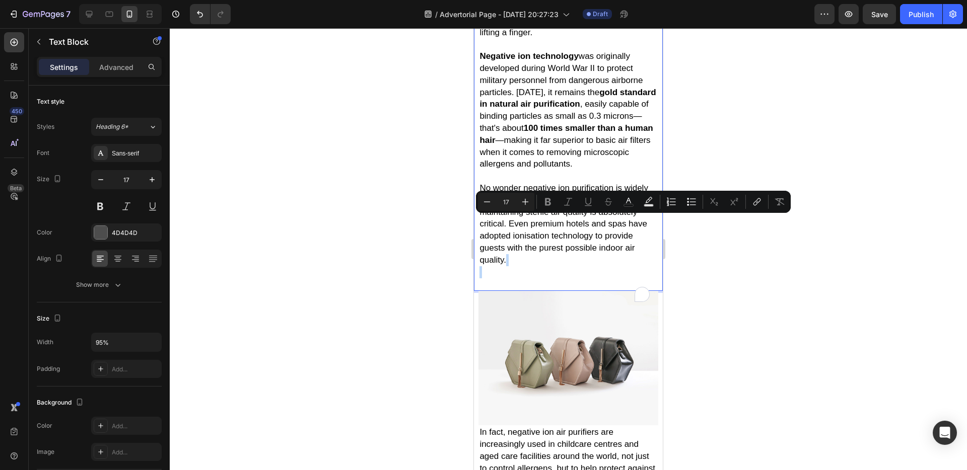
click at [582, 229] on p "No wonder negative ion purification is widely used in hospitals and medical fac…" at bounding box center [567, 230] width 177 height 120
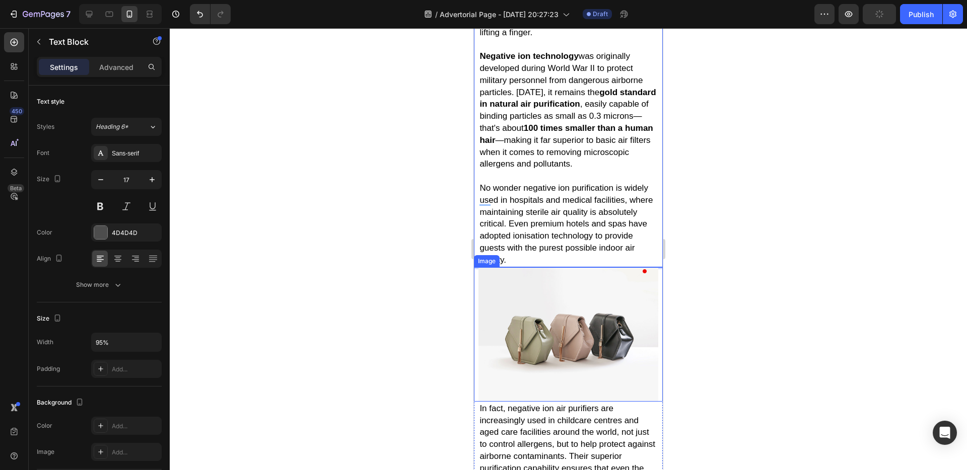
click at [517, 267] on img at bounding box center [567, 334] width 179 height 134
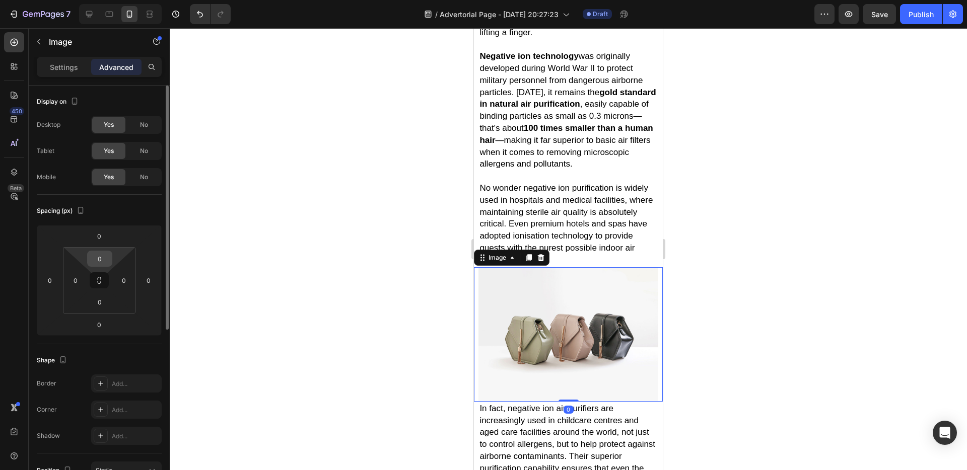
click at [105, 261] on input "0" at bounding box center [100, 258] width 20 height 15
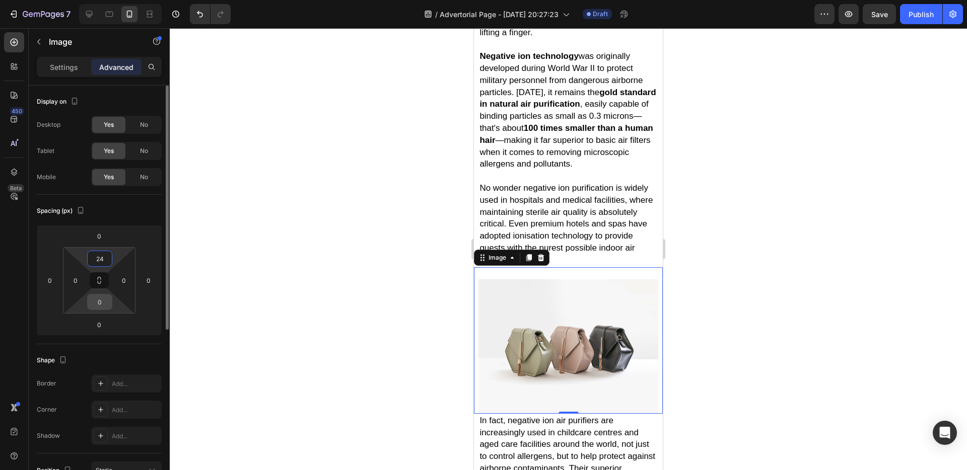
type input "24"
click at [104, 298] on input "0" at bounding box center [100, 302] width 20 height 15
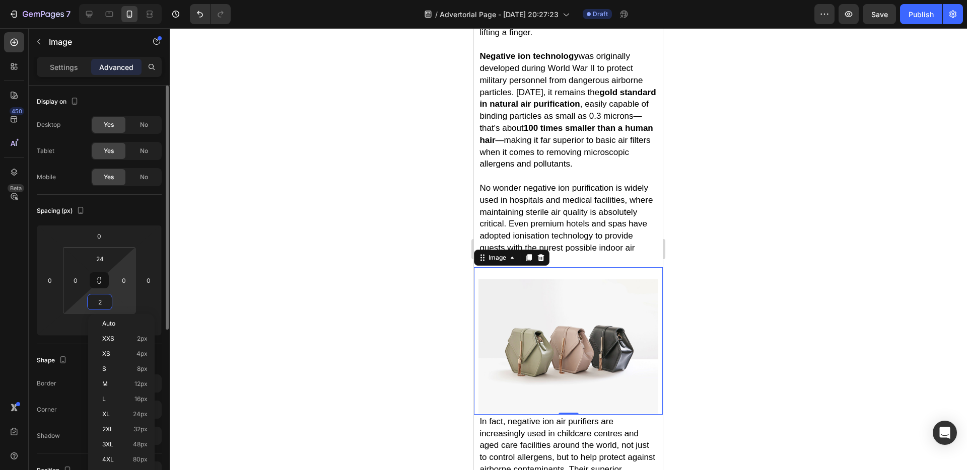
type input "24"
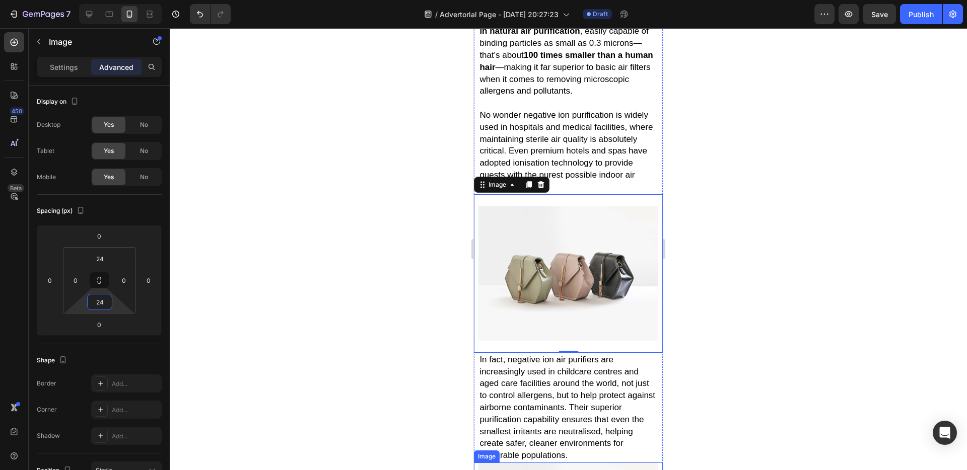
scroll to position [4164, 0]
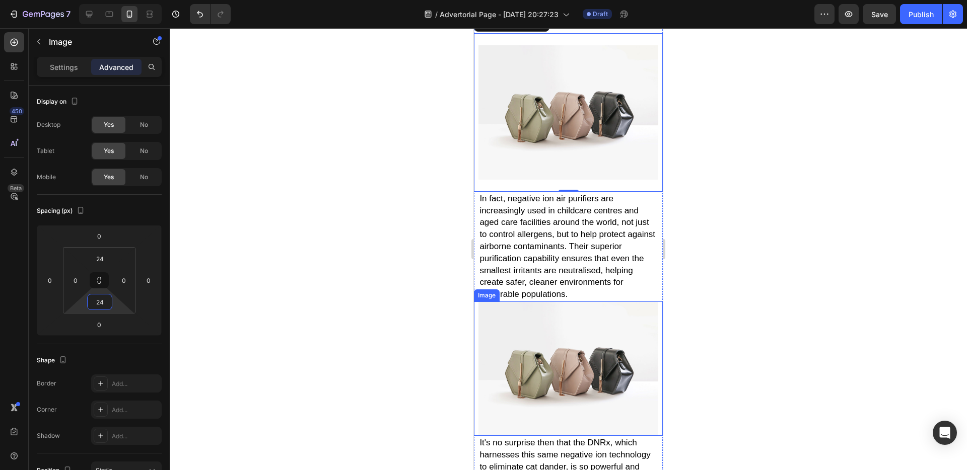
click at [545, 320] on img at bounding box center [567, 369] width 179 height 134
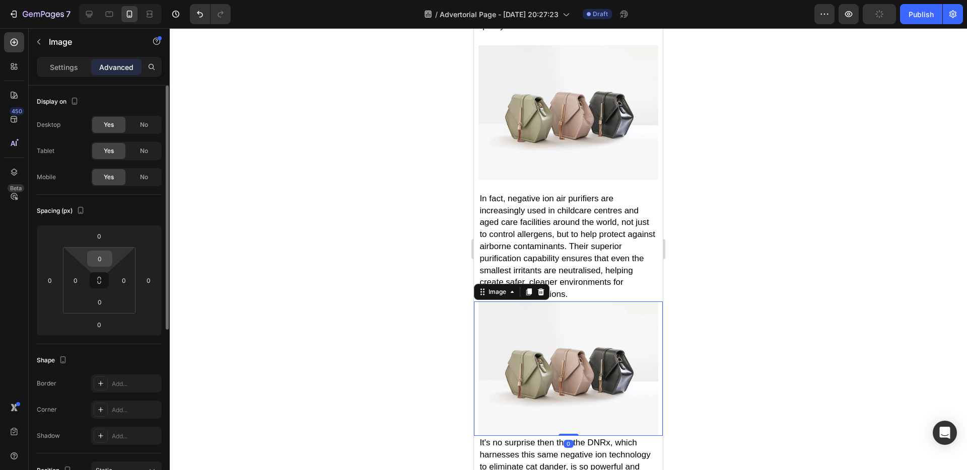
click at [103, 263] on input "0" at bounding box center [100, 258] width 20 height 15
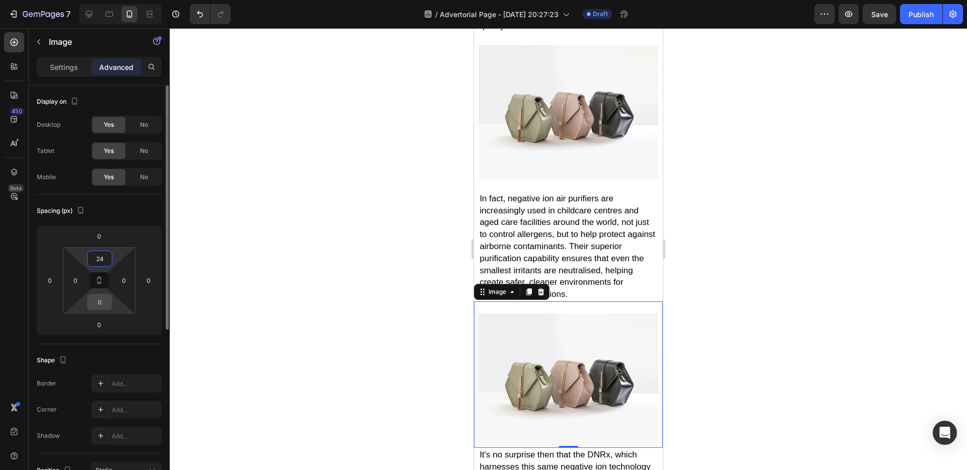
type input "24"
click at [100, 298] on input "0" at bounding box center [100, 302] width 20 height 15
type input "24"
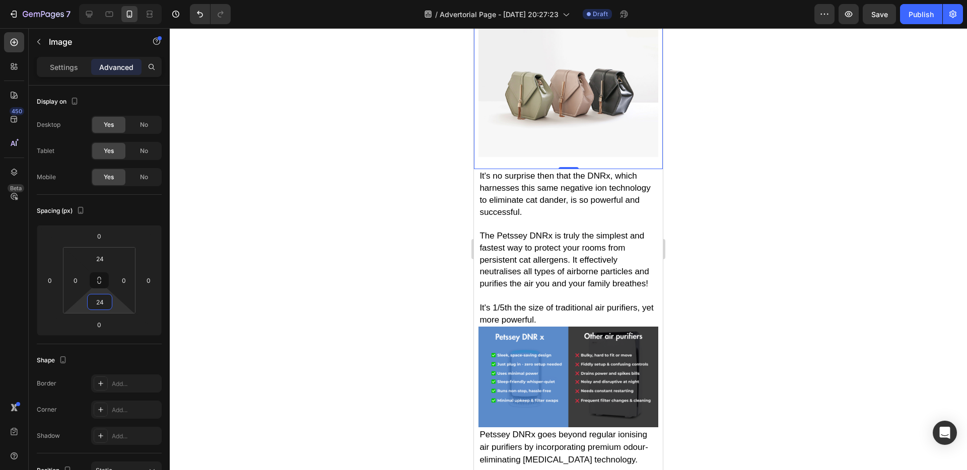
scroll to position [4467, 0]
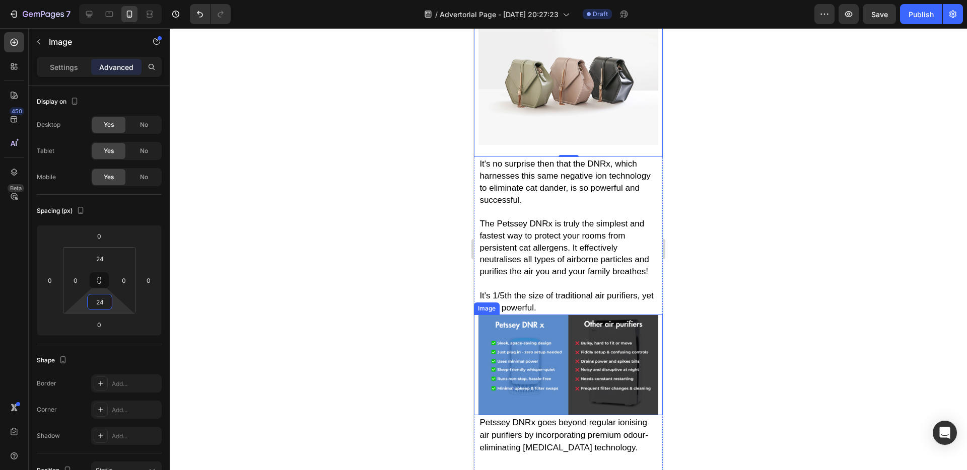
click at [544, 315] on img at bounding box center [567, 365] width 179 height 100
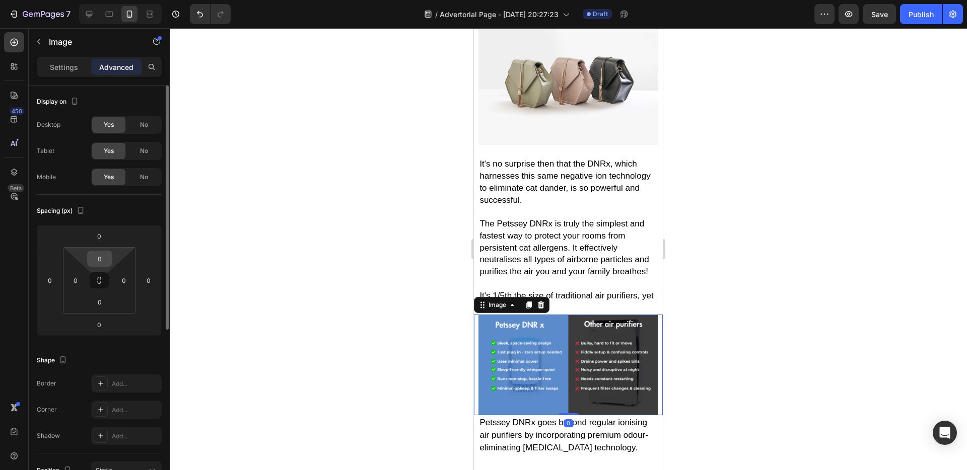
click at [97, 261] on input "0" at bounding box center [100, 258] width 20 height 15
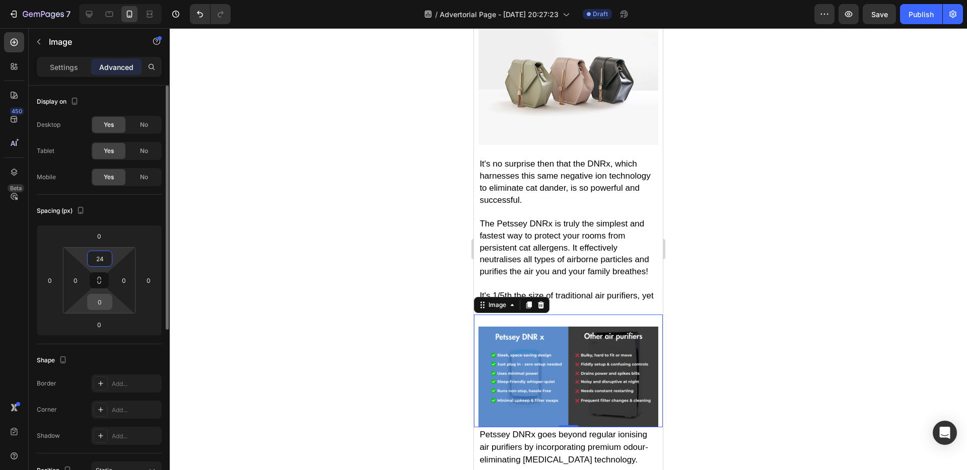
type input "24"
click at [101, 296] on input "0" at bounding box center [100, 302] width 20 height 15
type input "24"
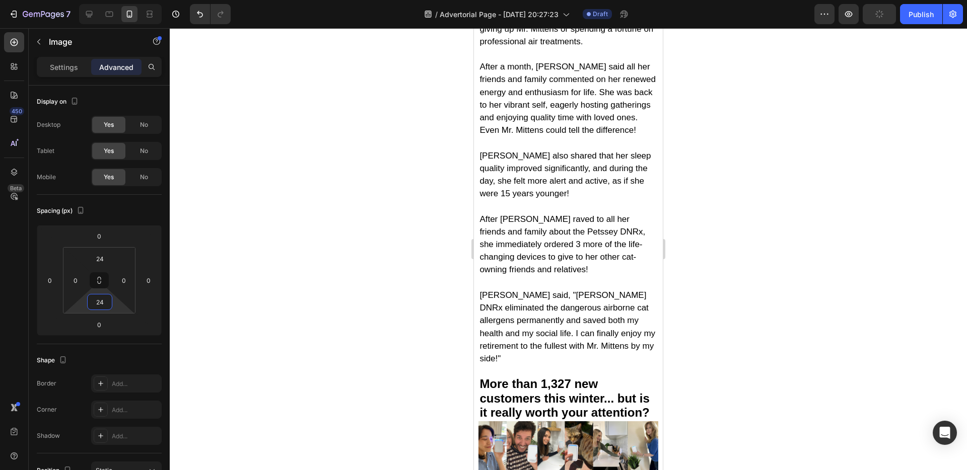
scroll to position [5368, 0]
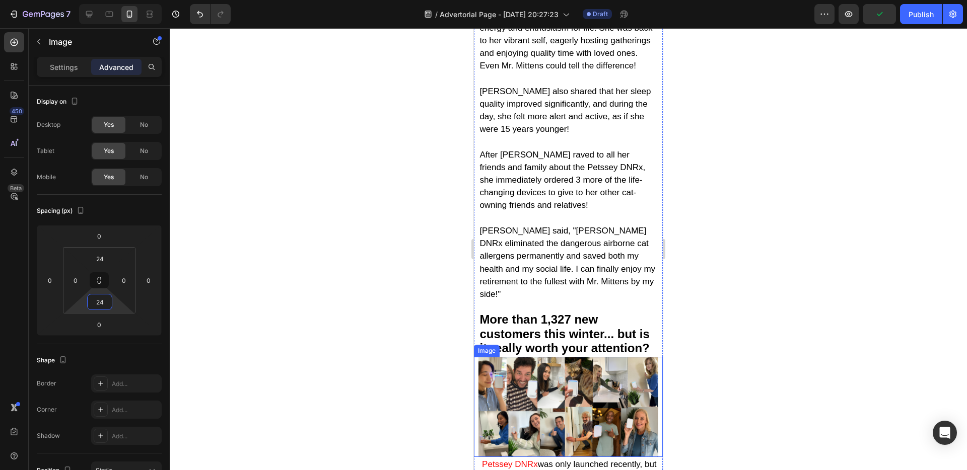
click at [531, 357] on img at bounding box center [567, 407] width 179 height 100
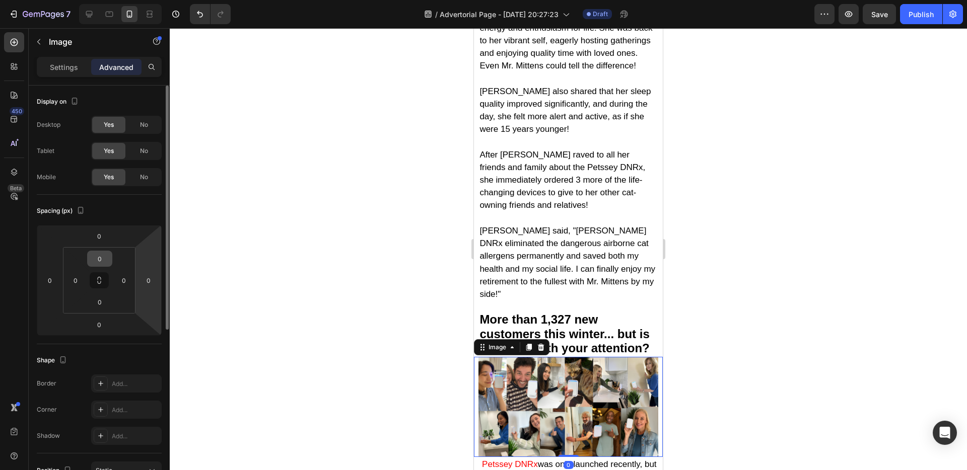
click at [97, 261] on input "0" at bounding box center [100, 258] width 20 height 15
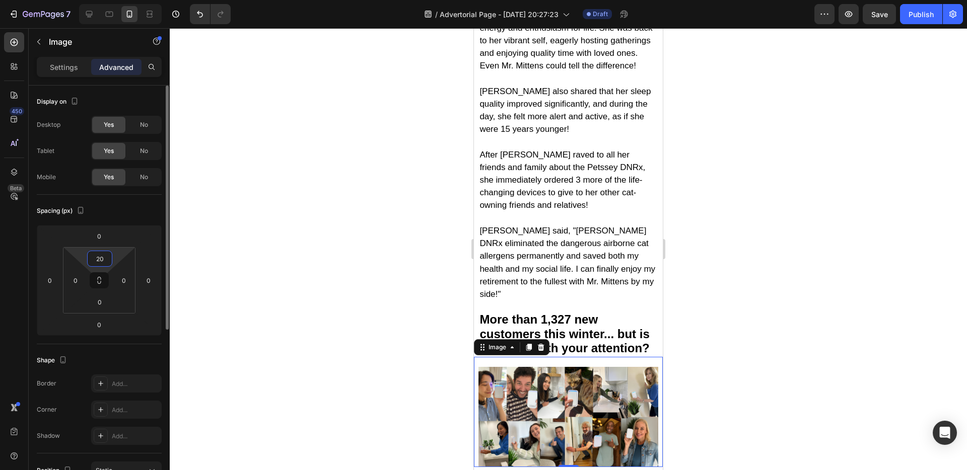
click at [99, 262] on input "20" at bounding box center [100, 258] width 20 height 15
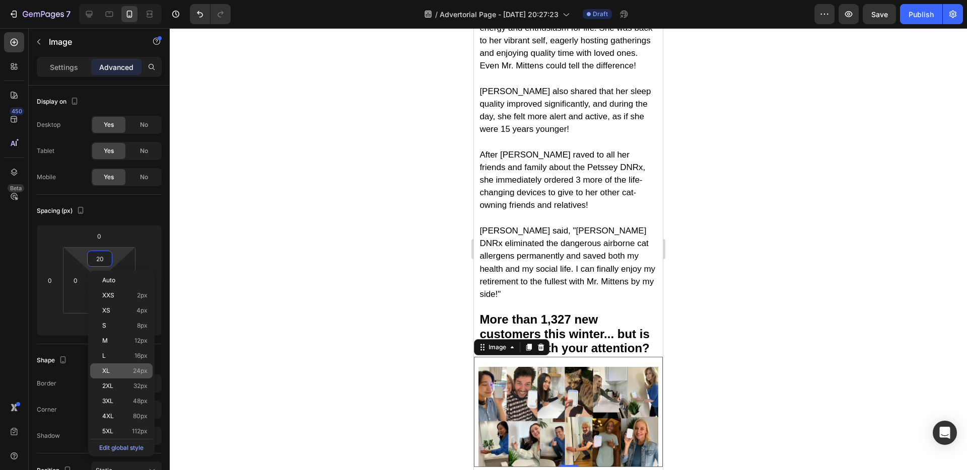
click at [135, 369] on span "24px" at bounding box center [140, 371] width 15 height 7
type input "24"
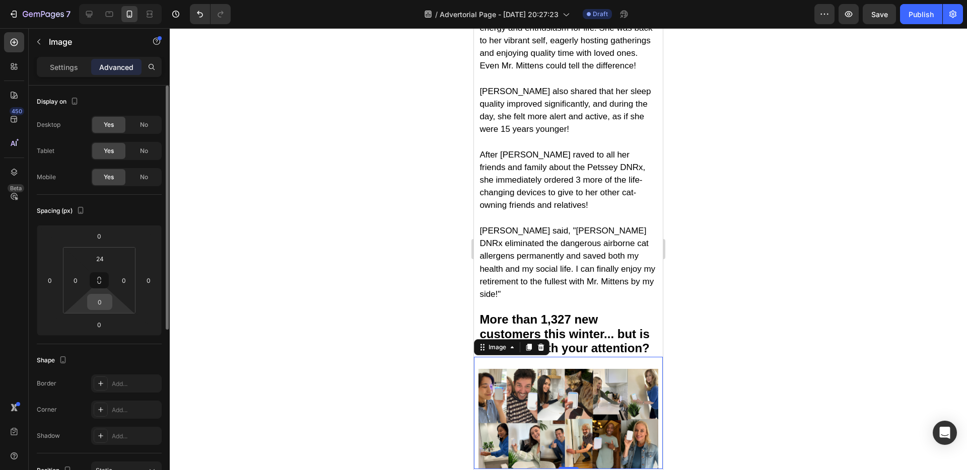
click at [104, 299] on input "0" at bounding box center [100, 302] width 20 height 15
type input "24"
click at [339, 303] on div at bounding box center [568, 249] width 797 height 442
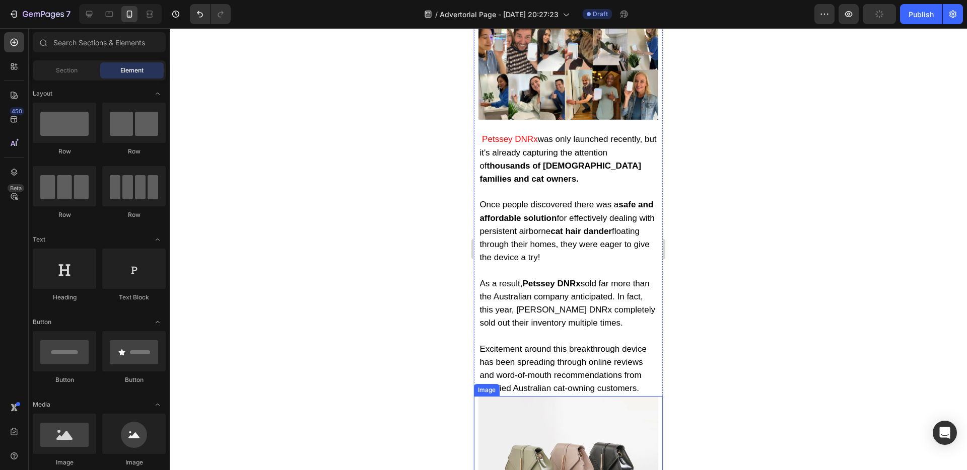
scroll to position [5929, 0]
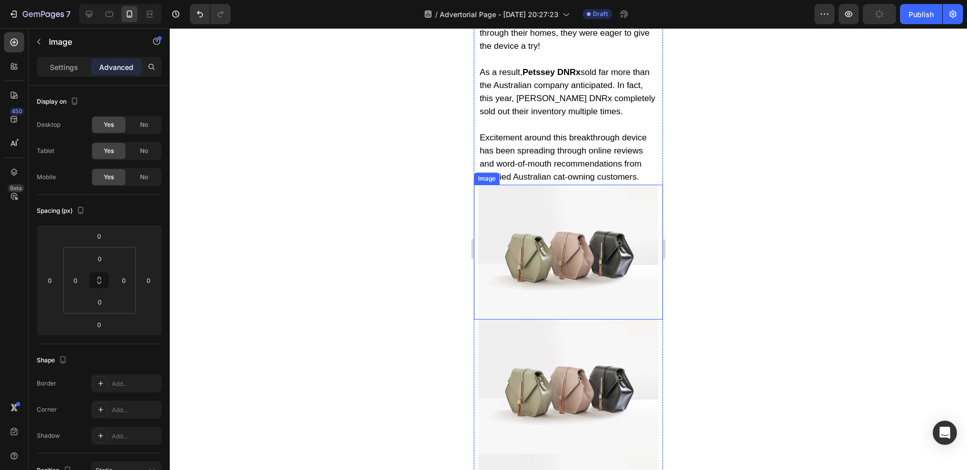
click at [567, 229] on img at bounding box center [567, 252] width 179 height 134
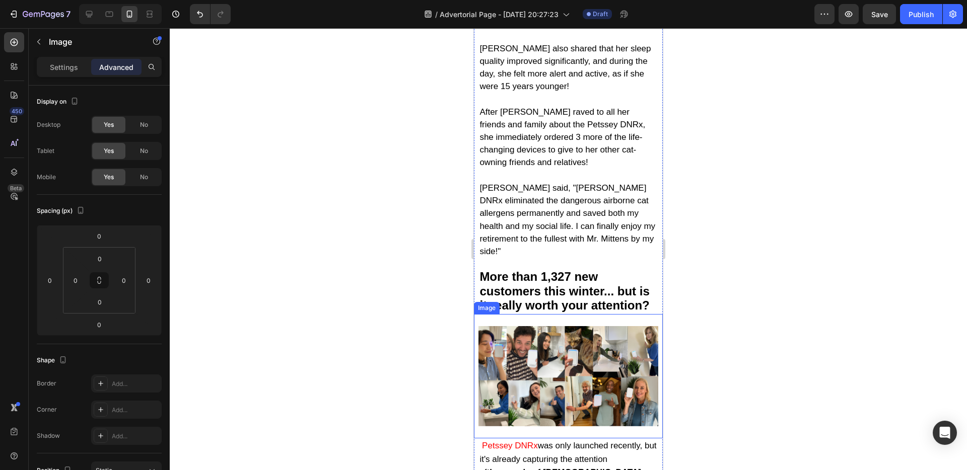
click at [545, 326] on img at bounding box center [567, 376] width 179 height 100
click at [101, 259] on input "24" at bounding box center [100, 258] width 20 height 15
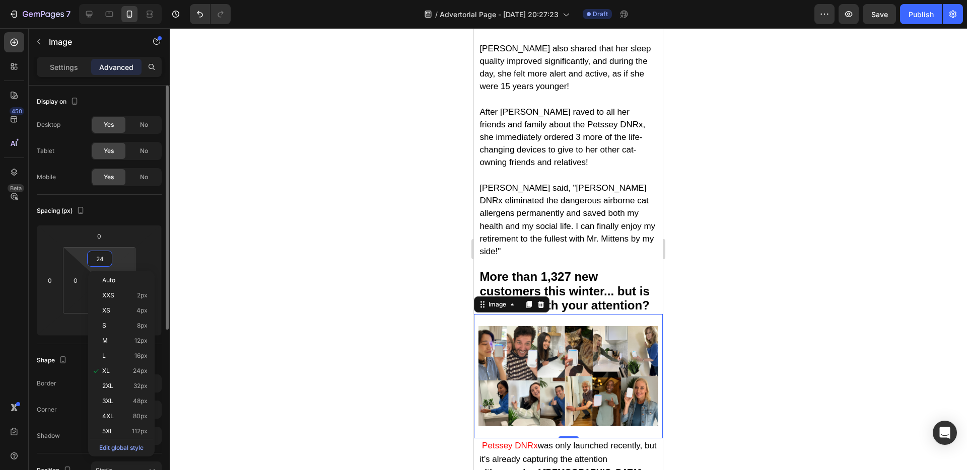
type input "0"
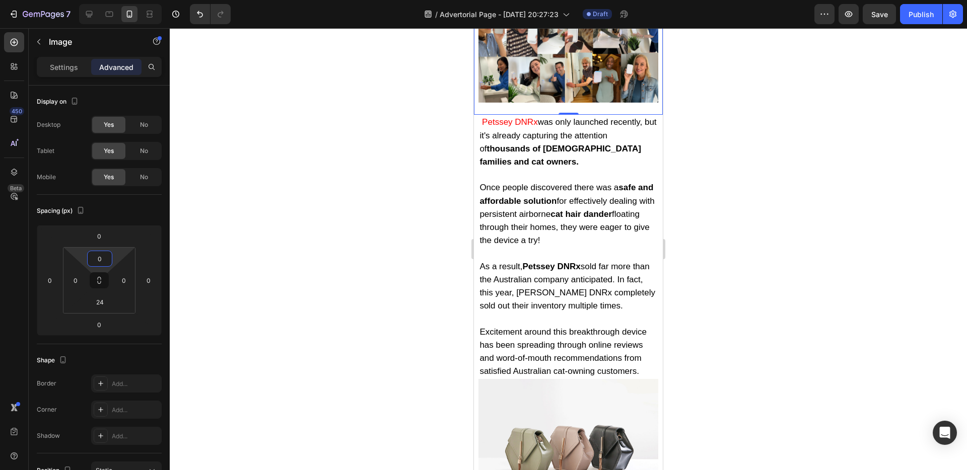
scroll to position [5761, 0]
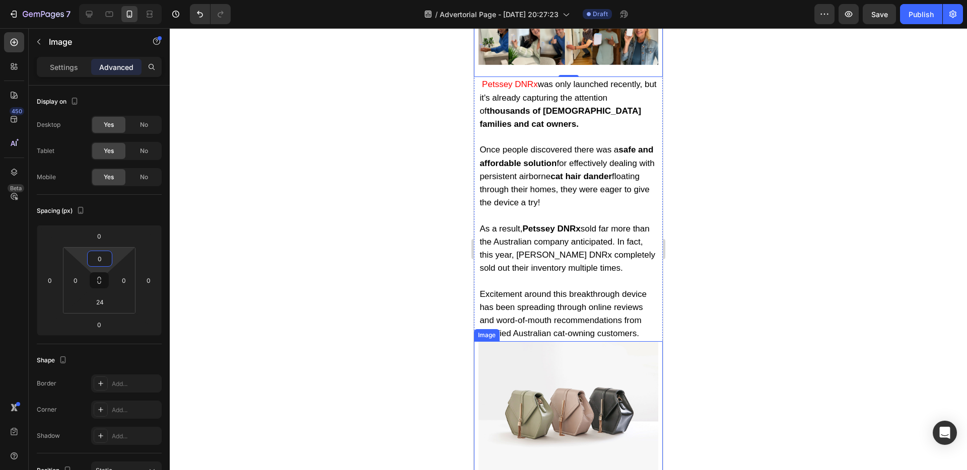
click at [536, 353] on img at bounding box center [567, 408] width 179 height 134
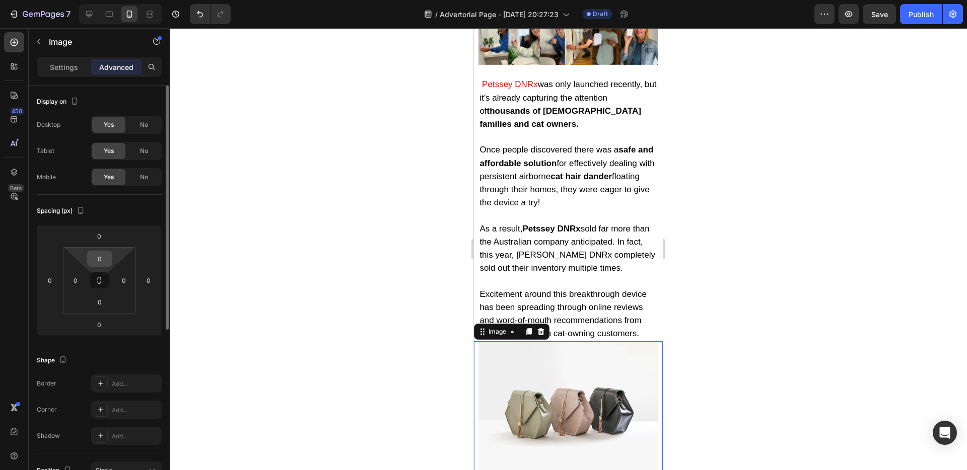
click at [102, 258] on input "0" at bounding box center [100, 258] width 20 height 15
type input "24"
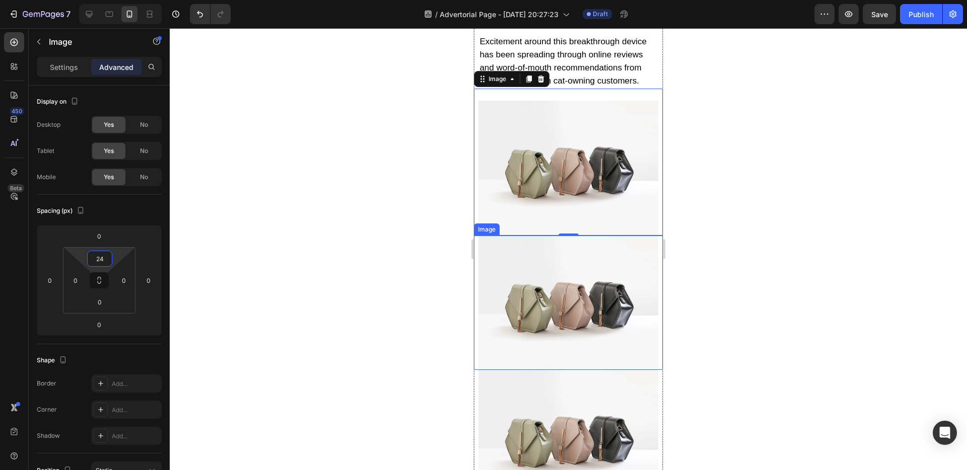
scroll to position [6252, 0]
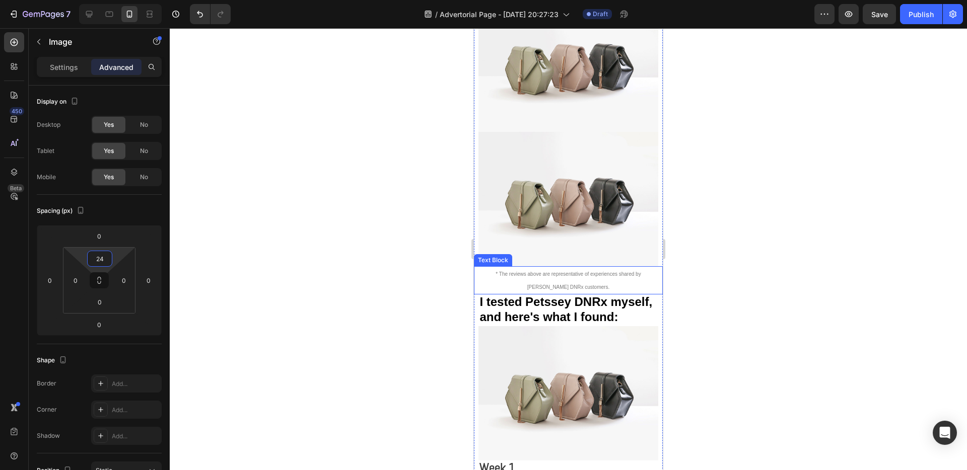
click at [565, 211] on img at bounding box center [567, 199] width 179 height 134
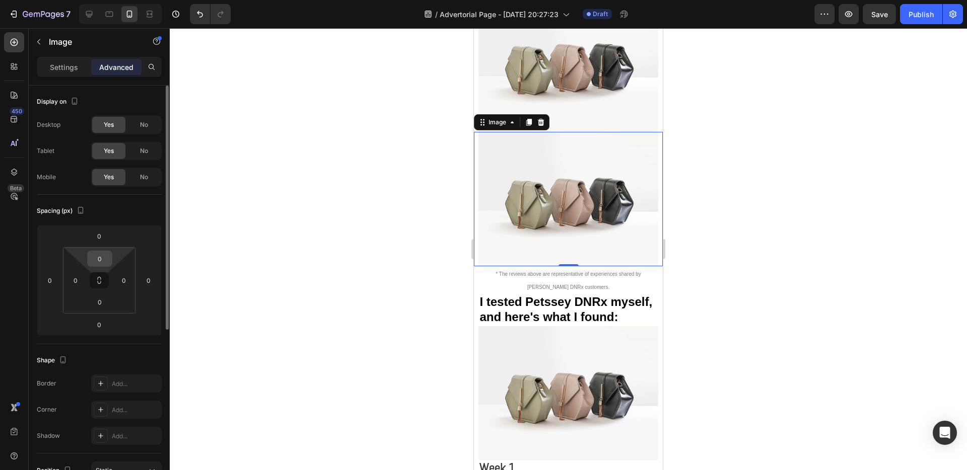
click at [100, 258] on input "0" at bounding box center [100, 258] width 20 height 15
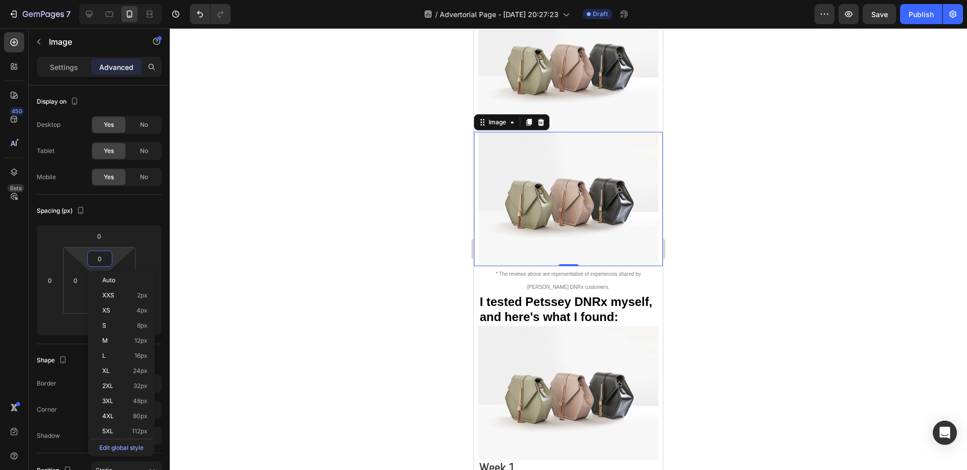
click at [89, 307] on div "Auto XXS 2px XS 4px S 8px M 12px L 16px XL 24px 2XL 32px 3XL 48px 4XL 80px 5XL …" at bounding box center [121, 364] width 66 height 186
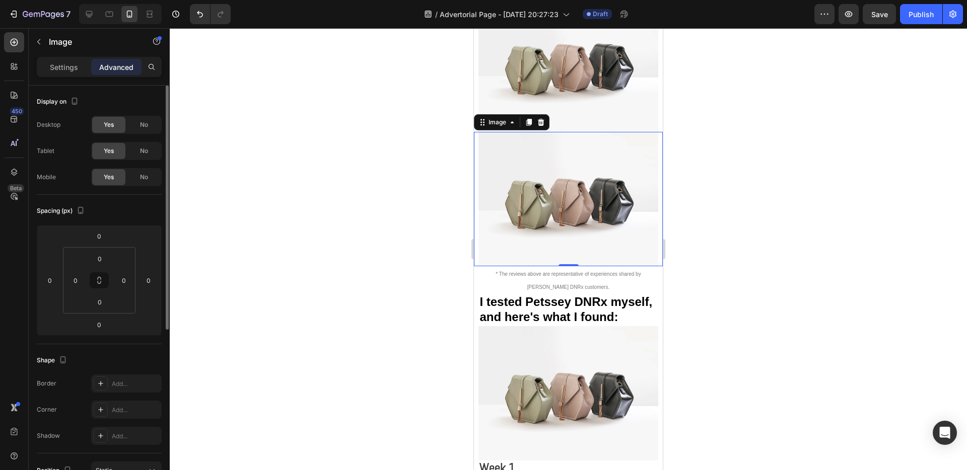
click at [0, 0] on div "Spacing (px) 0 0 0 0 0 0 0 0" at bounding box center [0, 0] width 0 height 0
click at [97, 308] on input "0" at bounding box center [100, 302] width 20 height 15
type input "24"
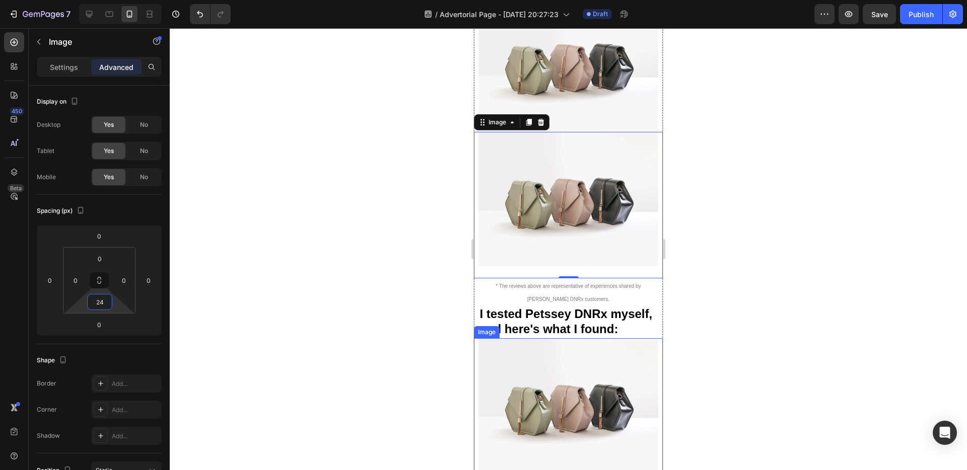
click at [575, 338] on img at bounding box center [567, 405] width 179 height 134
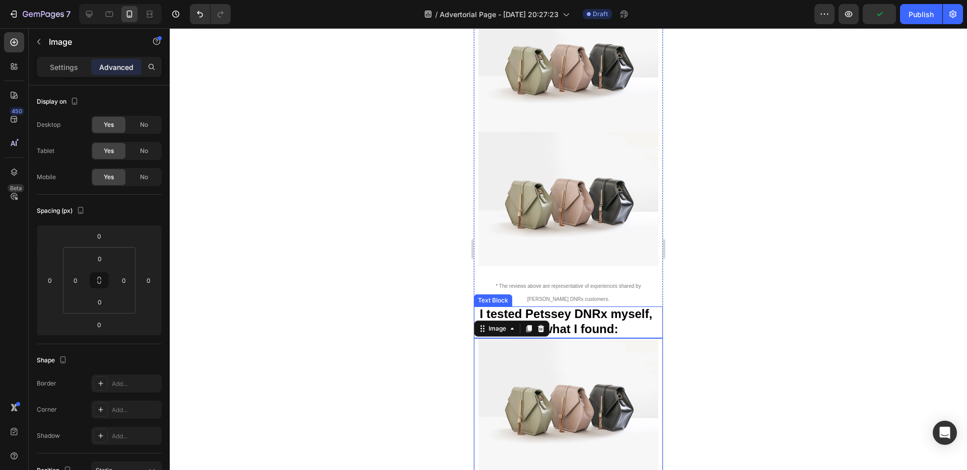
click at [545, 307] on strong "I tested Petssey DNRx myself, and here's what I found:" at bounding box center [565, 321] width 173 height 28
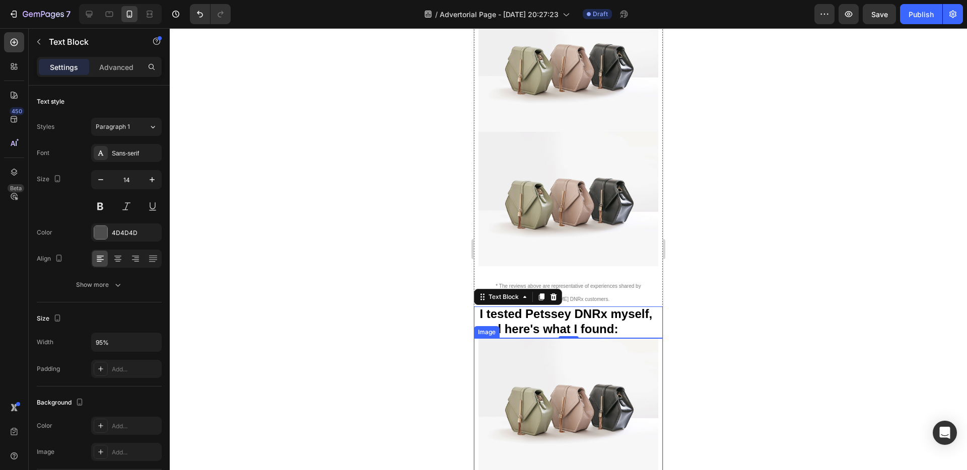
click at [571, 365] on img at bounding box center [567, 405] width 179 height 134
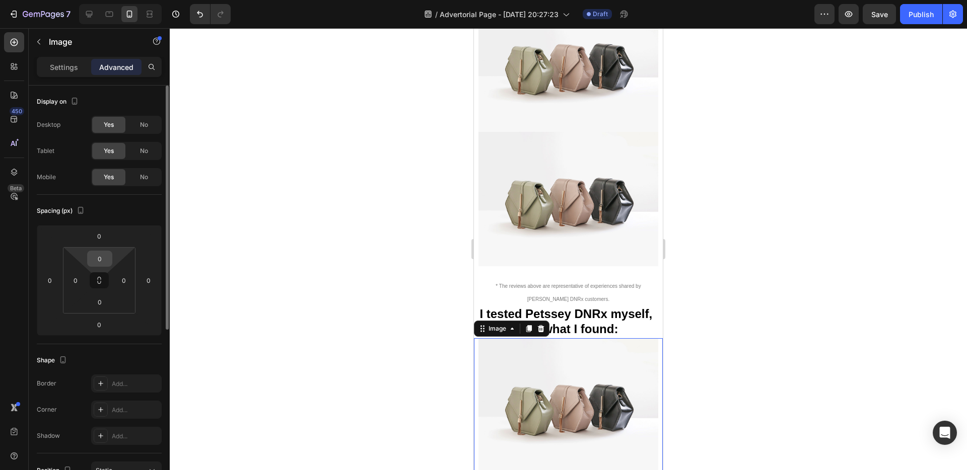
click at [103, 260] on input "0" at bounding box center [100, 258] width 20 height 15
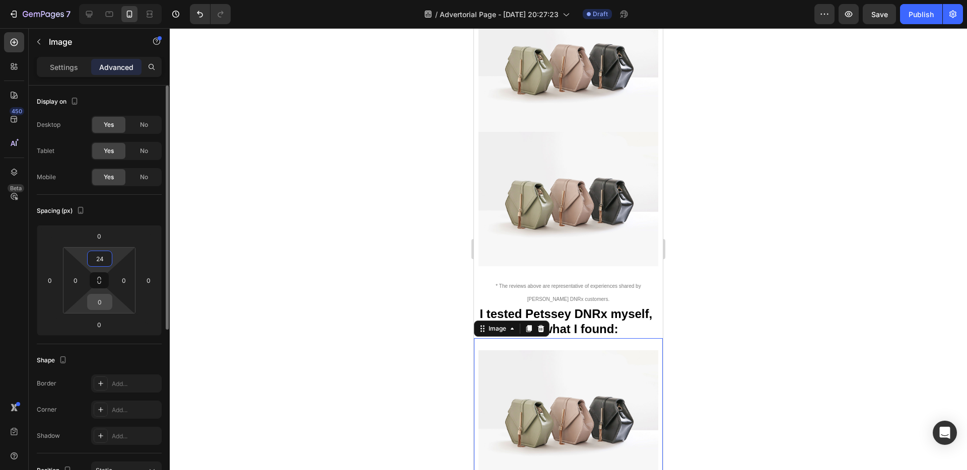
type input "24"
click at [100, 299] on input "0" at bounding box center [100, 302] width 20 height 15
type input "24"
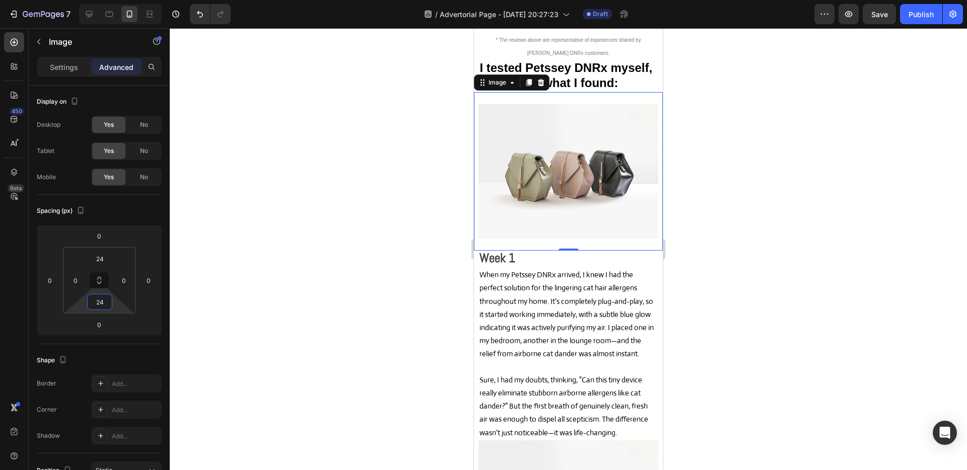
scroll to position [6554, 0]
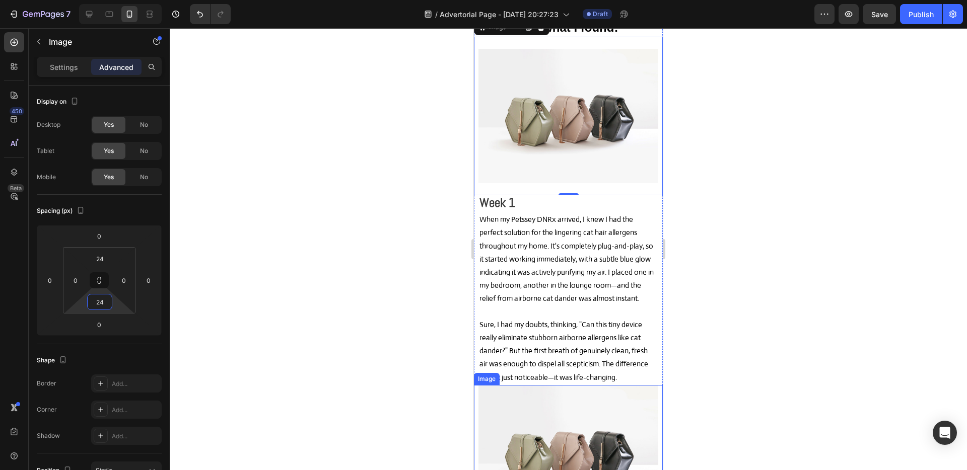
click at [543, 385] on img at bounding box center [567, 452] width 179 height 134
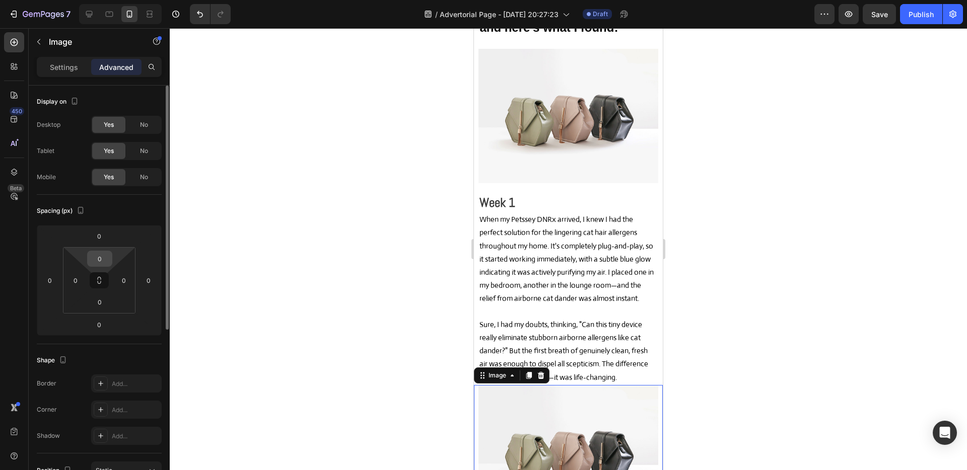
click at [106, 261] on input "0" at bounding box center [100, 258] width 20 height 15
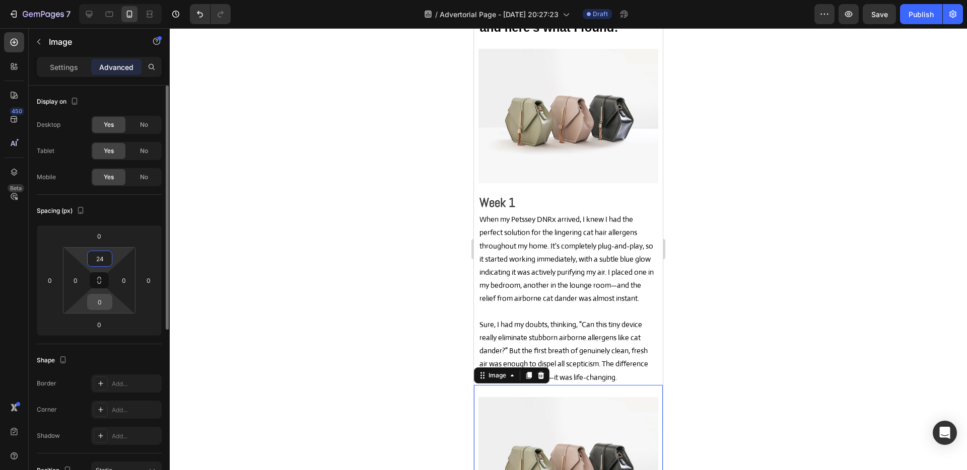
type input "24"
click at [101, 302] on input "0" at bounding box center [100, 302] width 20 height 15
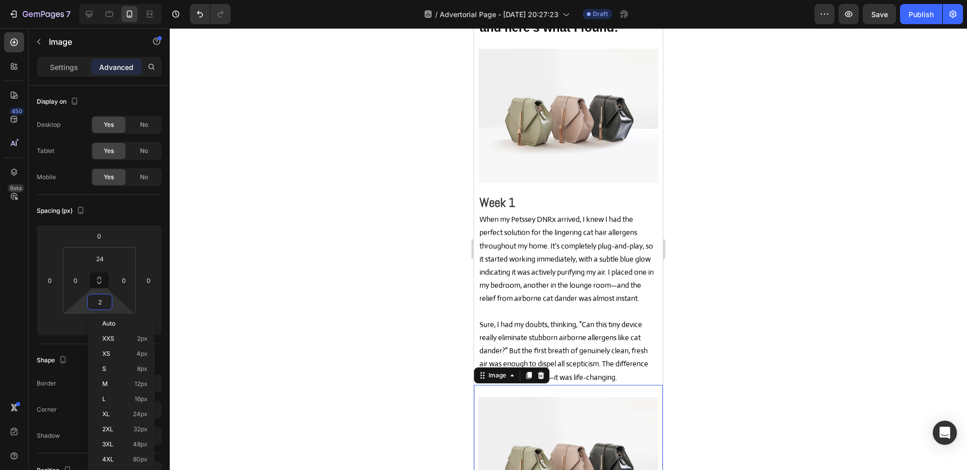
type input "24"
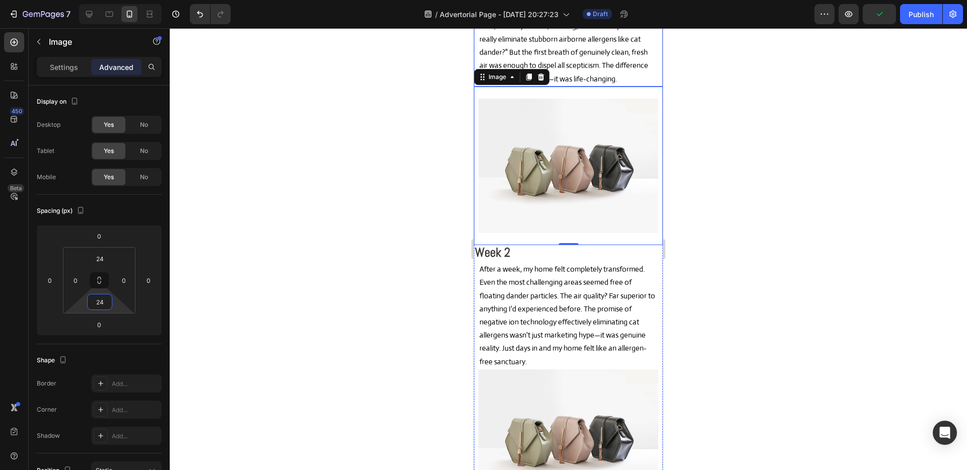
scroll to position [6863, 0]
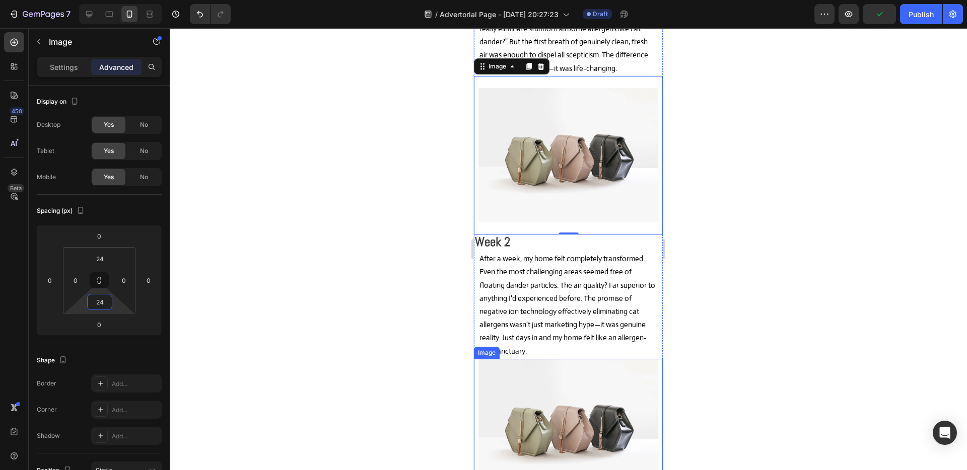
click at [557, 374] on img at bounding box center [567, 426] width 179 height 134
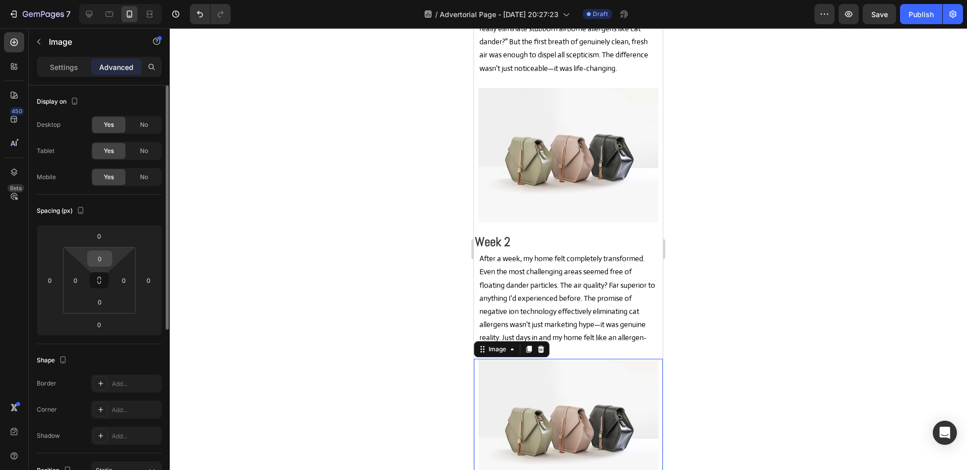
click at [96, 264] on input "0" at bounding box center [100, 258] width 20 height 15
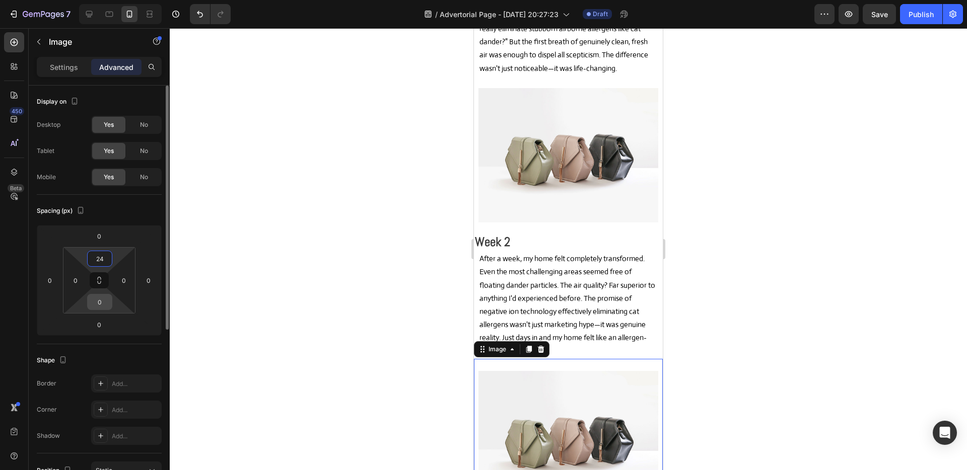
type input "24"
click at [110, 300] on div "0" at bounding box center [99, 302] width 25 height 16
click at [97, 300] on input "0" at bounding box center [100, 302] width 20 height 15
type input "24"
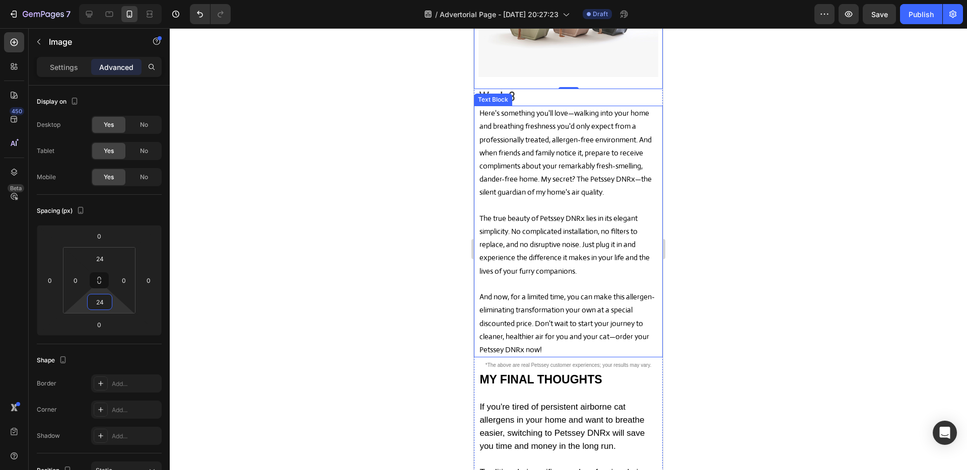
scroll to position [7354, 0]
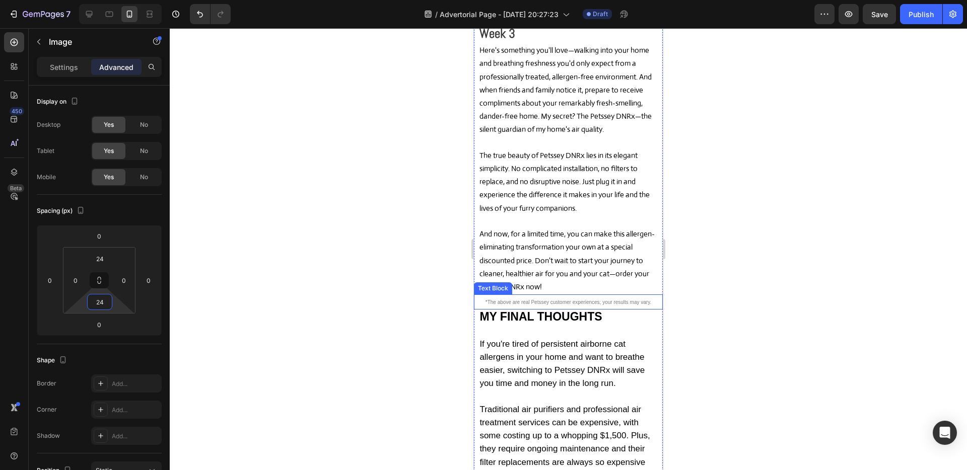
click at [516, 300] on span "*The above are real Petssey customer experiences; your results may vary." at bounding box center [569, 303] width 166 height 6
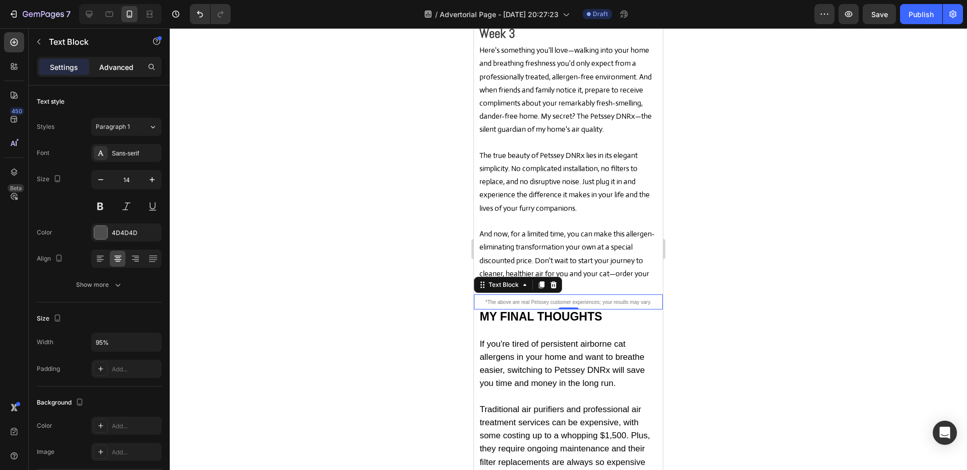
click at [108, 68] on p "Advanced" at bounding box center [116, 67] width 34 height 11
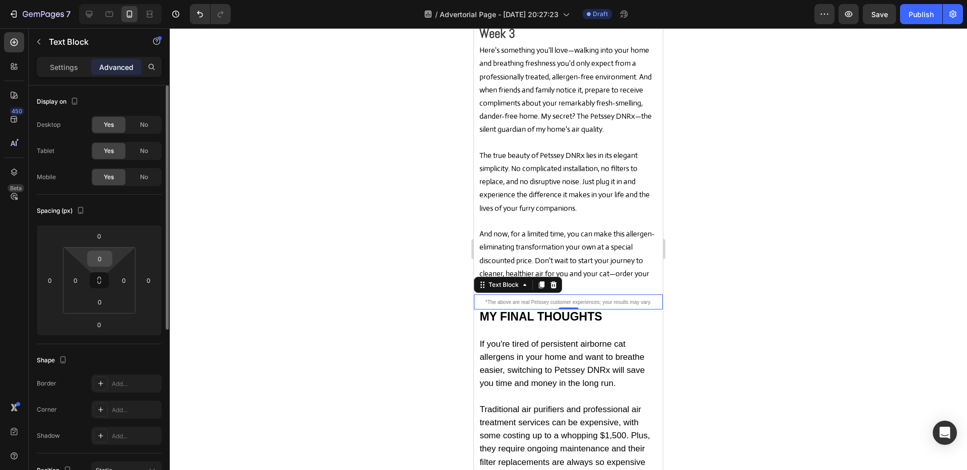
click at [98, 261] on input "0" at bounding box center [100, 258] width 20 height 15
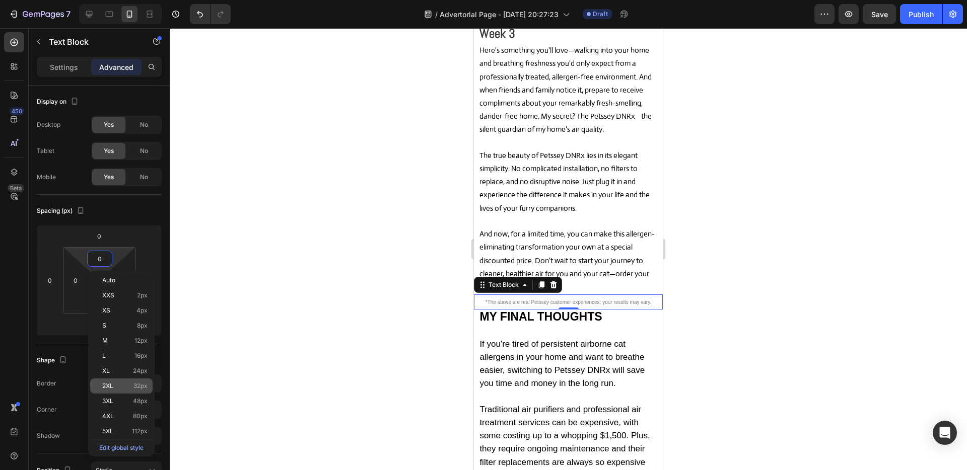
click at [134, 387] on span "32px" at bounding box center [140, 386] width 14 height 7
type input "32"
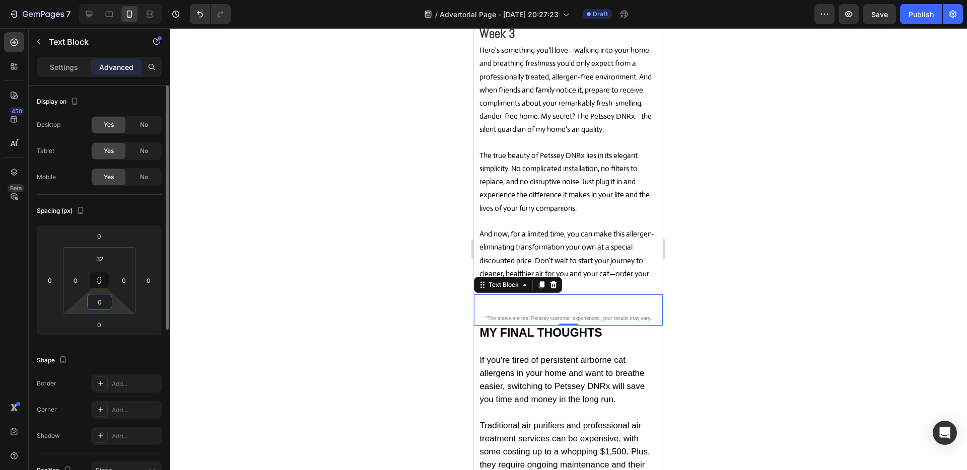
click at [102, 305] on input "0" at bounding box center [100, 302] width 20 height 15
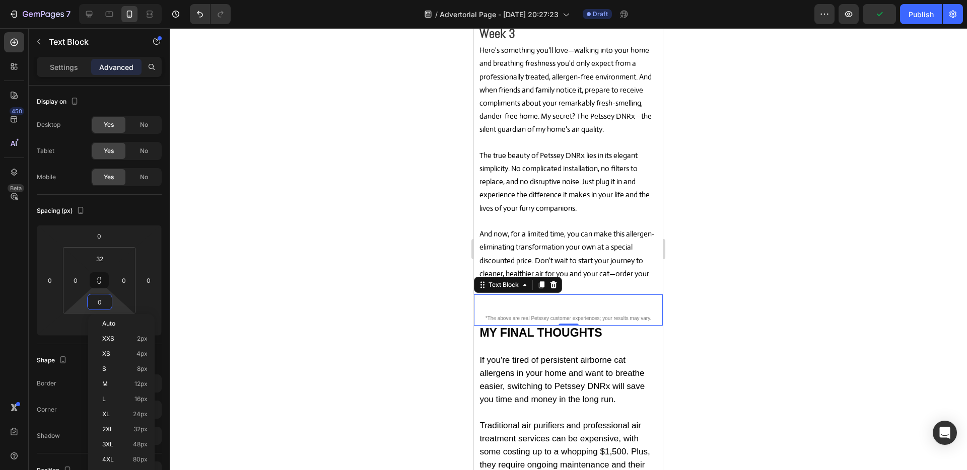
drag, startPoint x: 141, startPoint y: 425, endPoint x: 151, endPoint y: 422, distance: 11.0
click at [141, 425] on div "2XL 32px" at bounding box center [121, 429] width 62 height 15
type input "32"
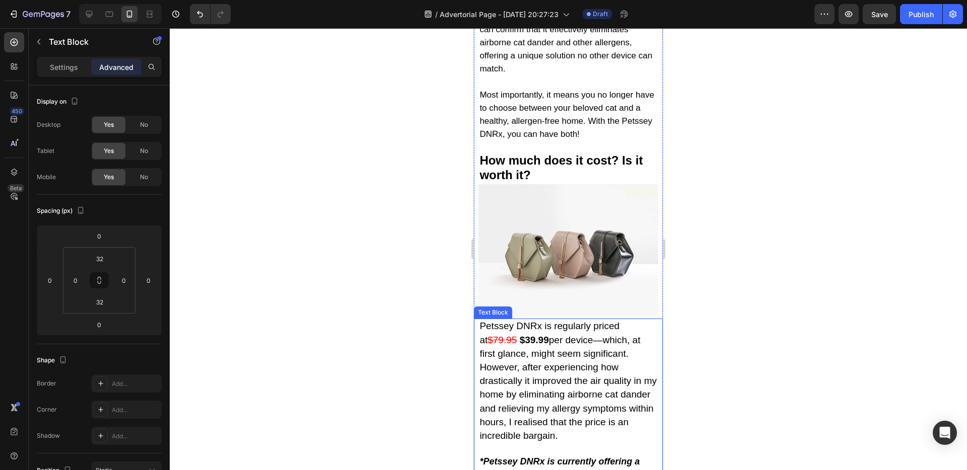
scroll to position [7964, 0]
click at [543, 223] on img at bounding box center [567, 251] width 179 height 134
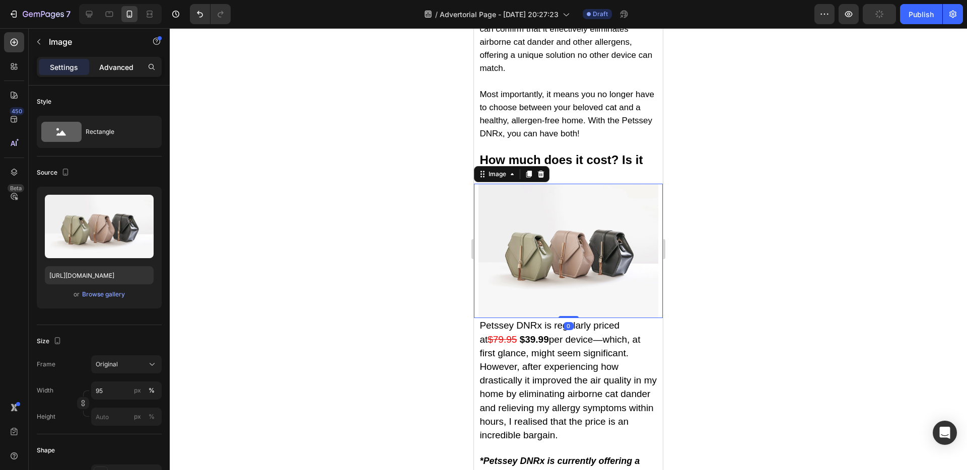
click at [122, 64] on p "Advanced" at bounding box center [116, 67] width 34 height 11
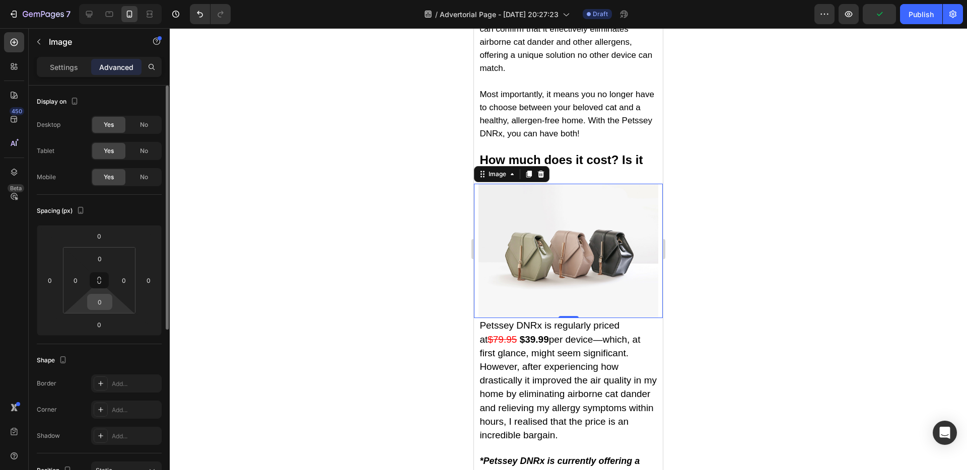
click at [100, 305] on input "0" at bounding box center [100, 302] width 20 height 15
type input "24"
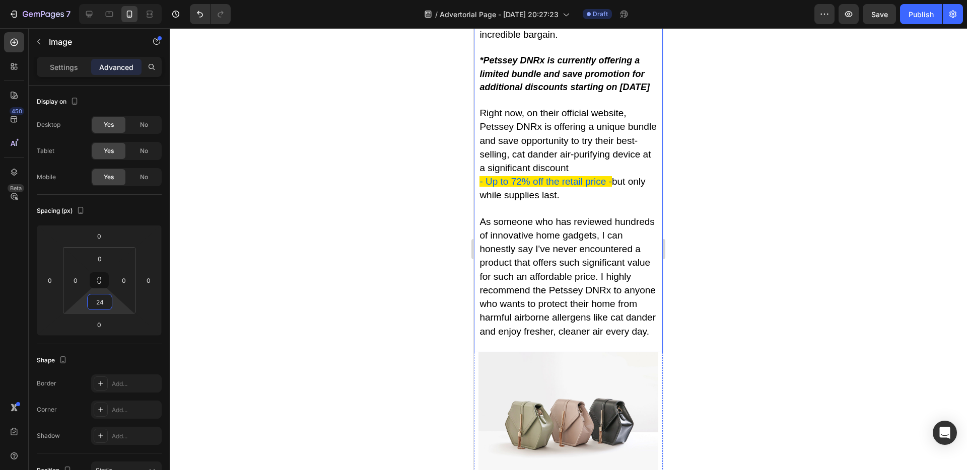
scroll to position [8384, 0]
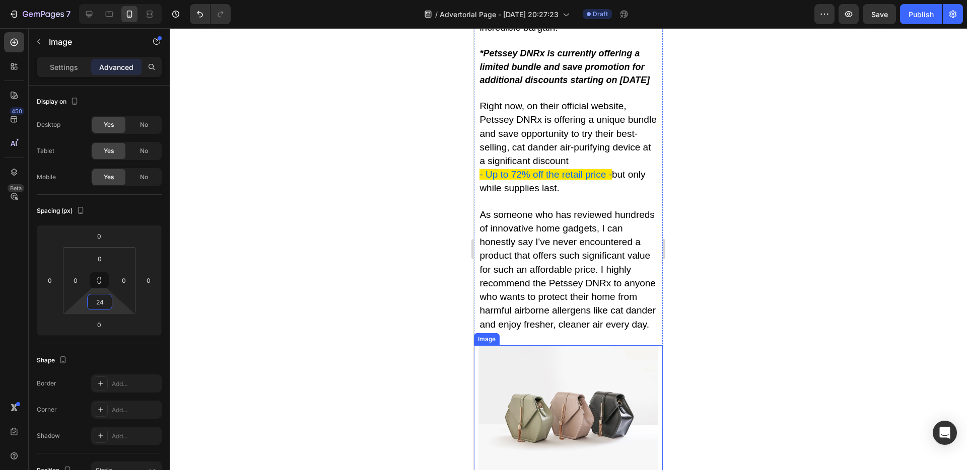
click at [524, 378] on img at bounding box center [567, 413] width 179 height 134
click at [586, 320] on p "As someone who has reviewed hundreds of innovative home gadgets, I can honestly…" at bounding box center [567, 270] width 177 height 149
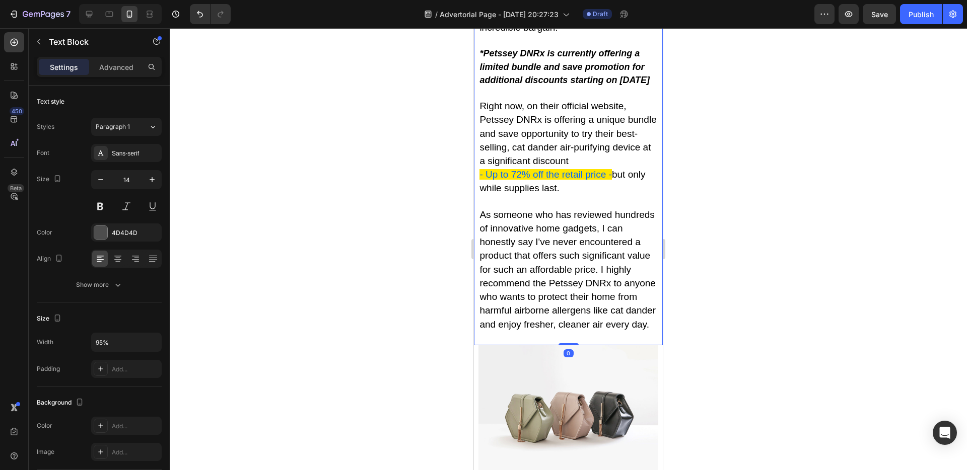
click at [586, 321] on p "As someone who has reviewed hundreds of innovative home gadgets, I can honestly…" at bounding box center [567, 270] width 177 height 149
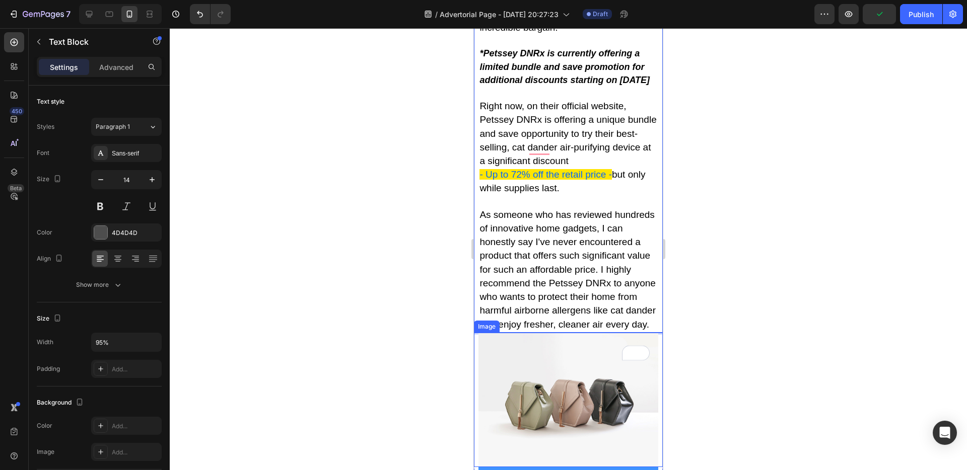
click at [524, 354] on img at bounding box center [567, 400] width 179 height 134
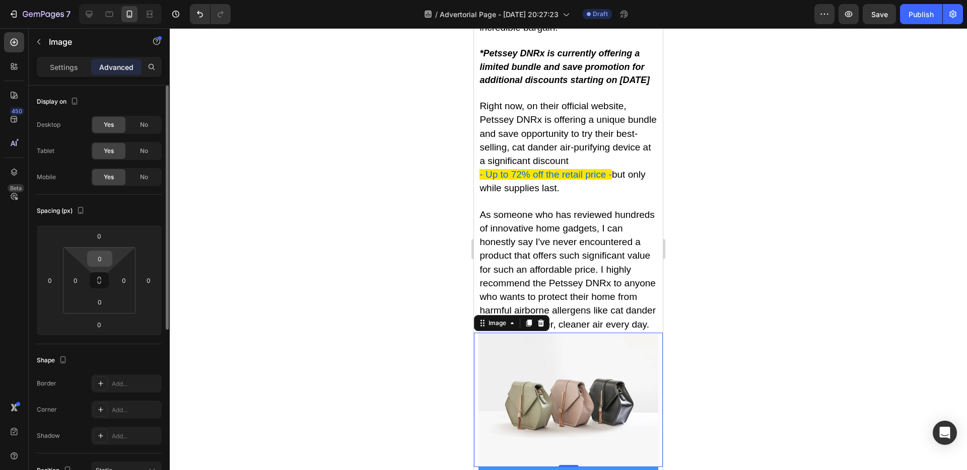
click at [97, 259] on input "0" at bounding box center [100, 258] width 20 height 15
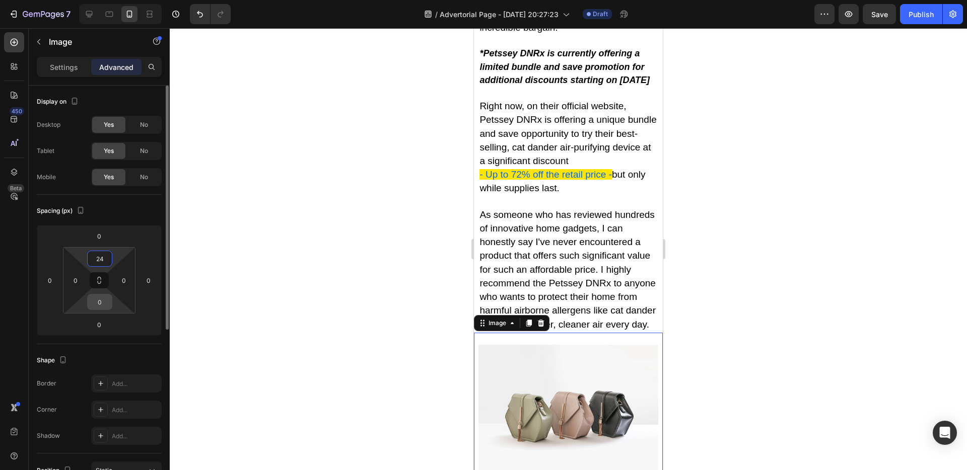
type input "24"
click at [102, 304] on input "0" at bounding box center [100, 302] width 20 height 15
type input "24"
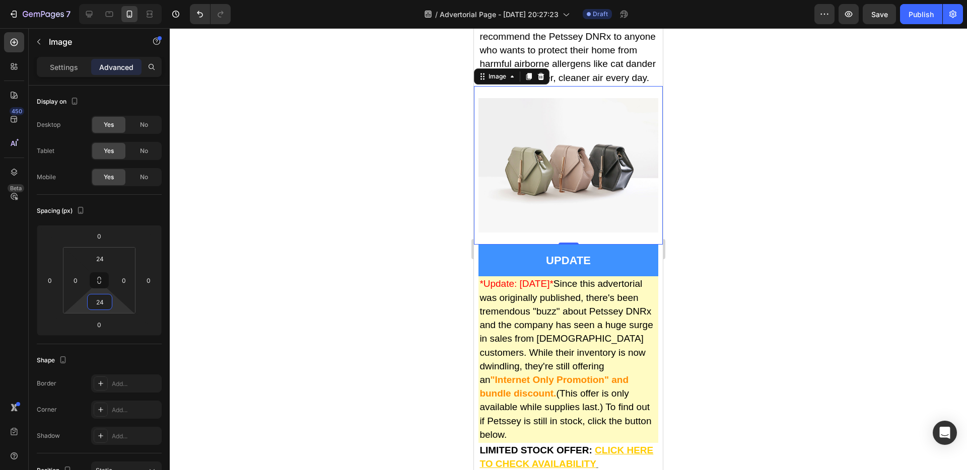
scroll to position [8671, 0]
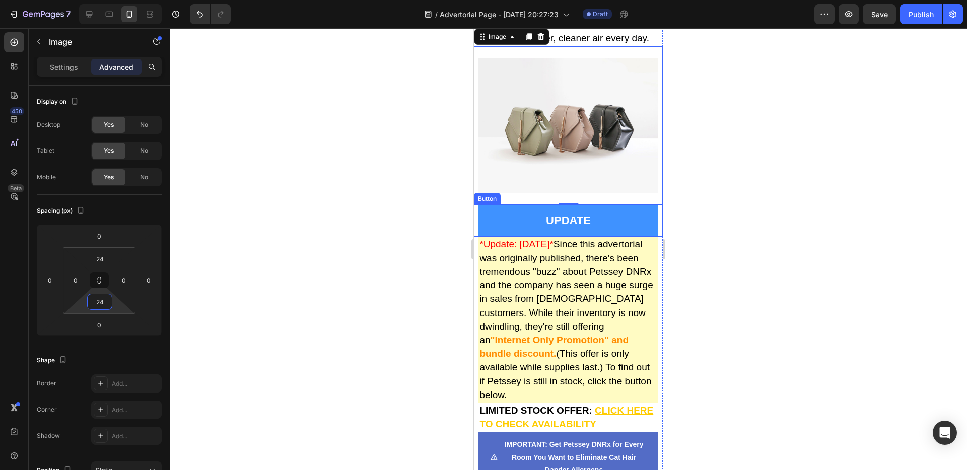
click at [625, 205] on button "UPDATE" at bounding box center [567, 221] width 179 height 32
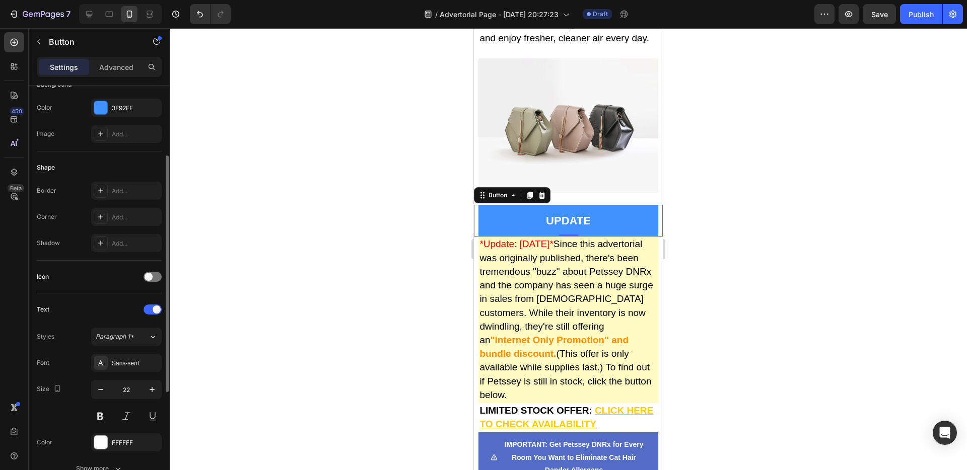
scroll to position [0, 0]
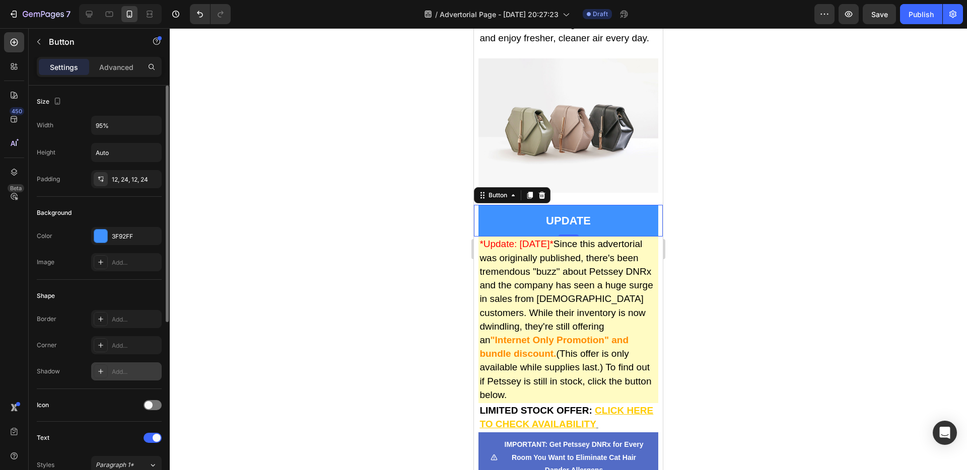
click at [106, 372] on div at bounding box center [101, 372] width 14 height 14
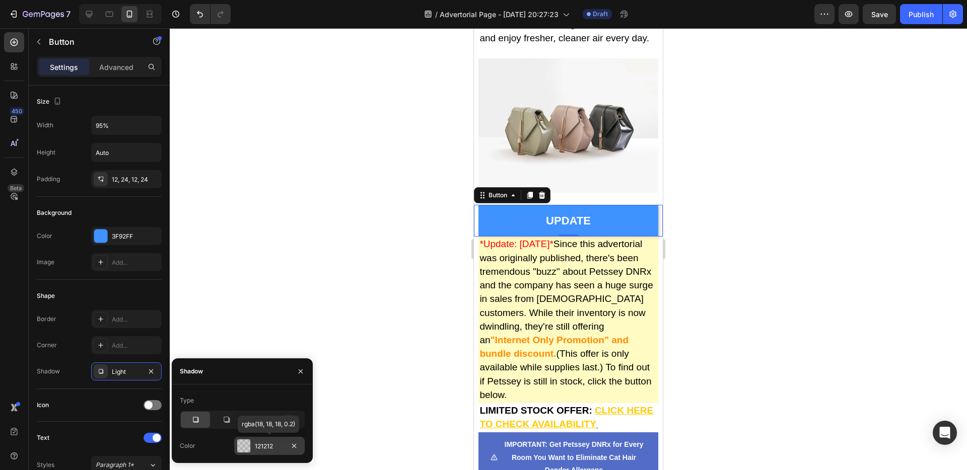
click at [252, 451] on div "121212" at bounding box center [269, 446] width 71 height 18
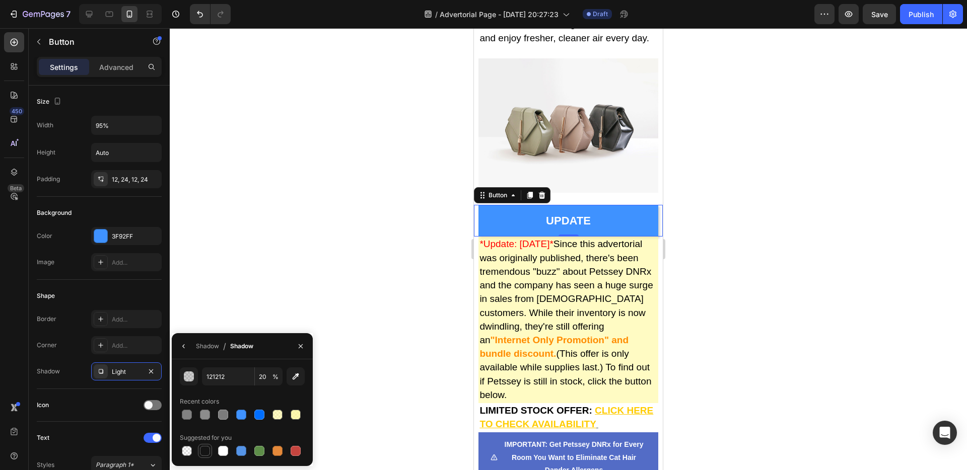
click at [205, 450] on div at bounding box center [205, 451] width 10 height 10
type input "151515"
type input "100"
click at [222, 414] on div at bounding box center [223, 415] width 10 height 10
type input "7C7C7C"
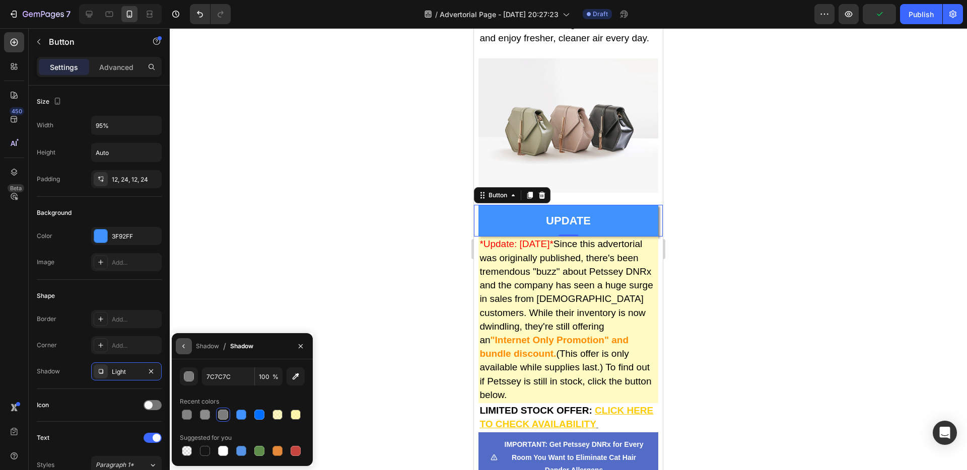
click at [188, 348] on button "button" at bounding box center [184, 346] width 16 height 16
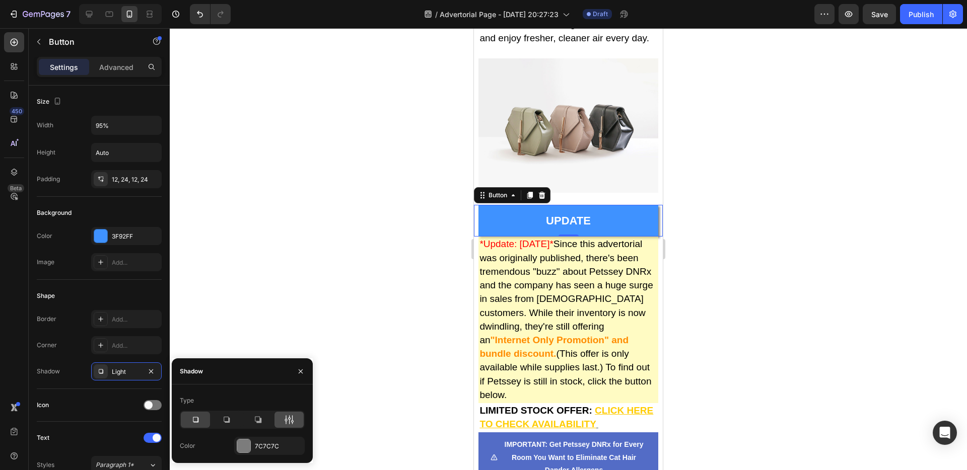
click at [287, 427] on div at bounding box center [288, 420] width 29 height 16
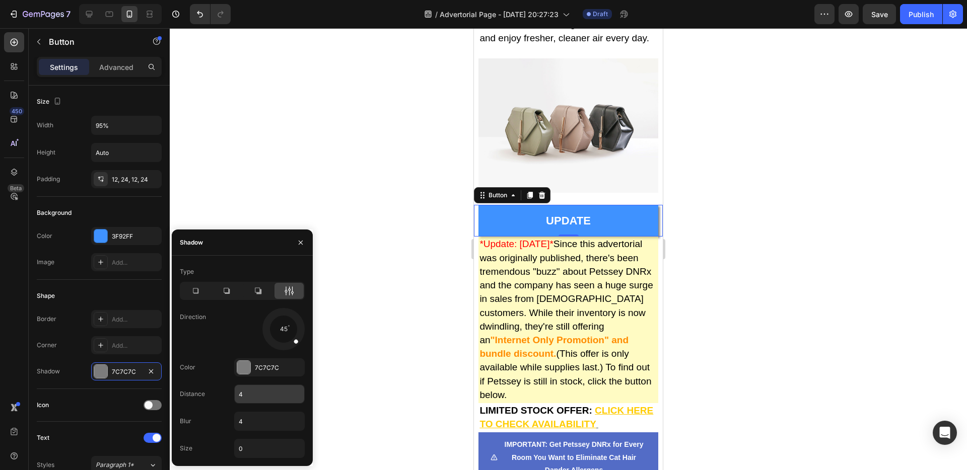
click at [245, 396] on input "4" at bounding box center [270, 394] width 70 height 18
type input "1"
click at [248, 432] on div "Type Direction 45 Color 7C7C7C Distance 1 Blur 4 Size 0" at bounding box center [242, 361] width 141 height 194
click at [248, 425] on input "4" at bounding box center [270, 421] width 70 height 18
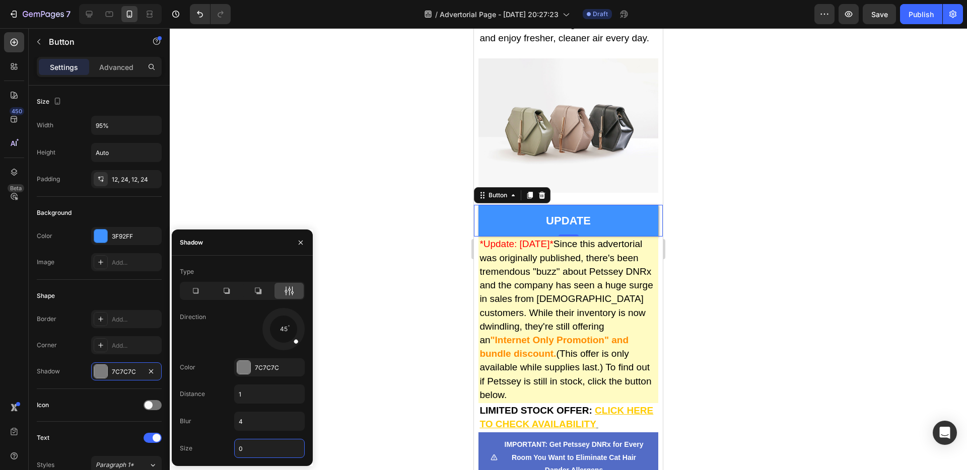
click at [252, 451] on input "0" at bounding box center [270, 449] width 70 height 18
type input "1"
click at [219, 337] on div "Direction 45" at bounding box center [242, 329] width 125 height 42
drag, startPoint x: 295, startPoint y: 342, endPoint x: 282, endPoint y: 355, distance: 18.5
click at [282, 355] on div "Type Direction 89 Color 7C7C7C Distance 1 Blur 4 Size 1" at bounding box center [242, 361] width 141 height 194
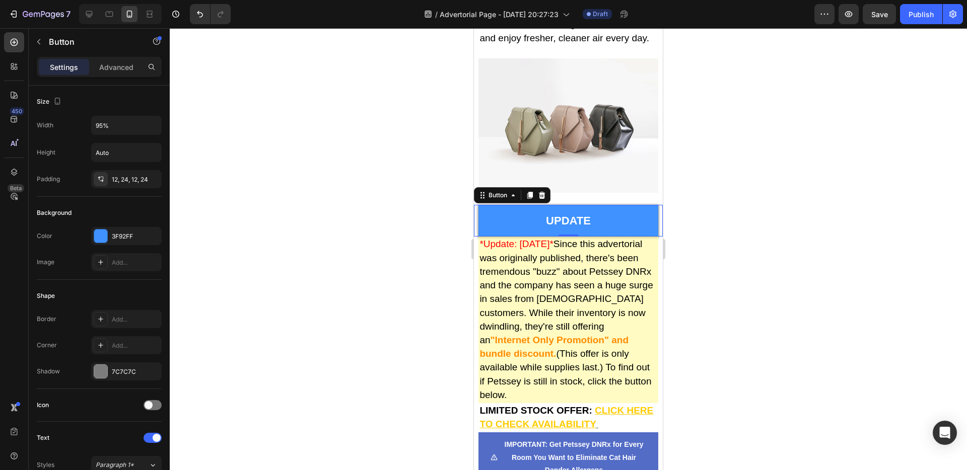
click at [349, 306] on div at bounding box center [568, 249] width 797 height 442
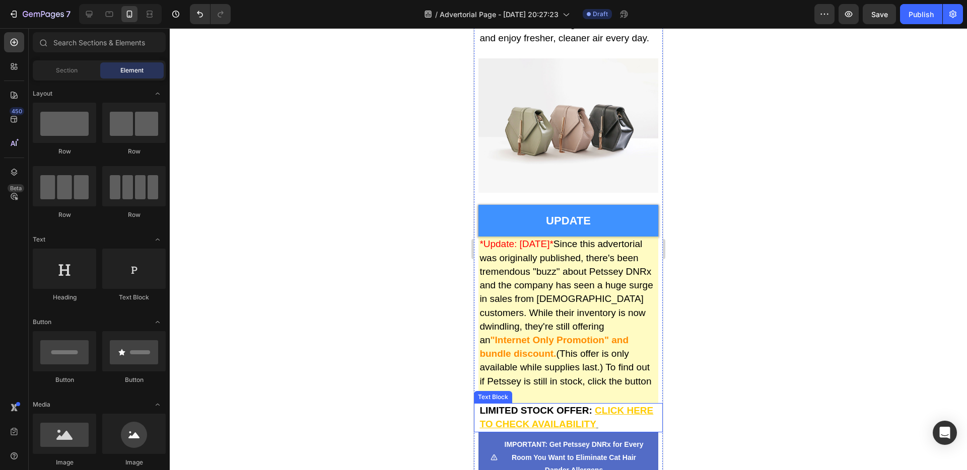
click at [635, 406] on p "LIMITED STOCK OFFER: CLICK HERE TO CHECK AVAILABILITY" at bounding box center [567, 417] width 177 height 27
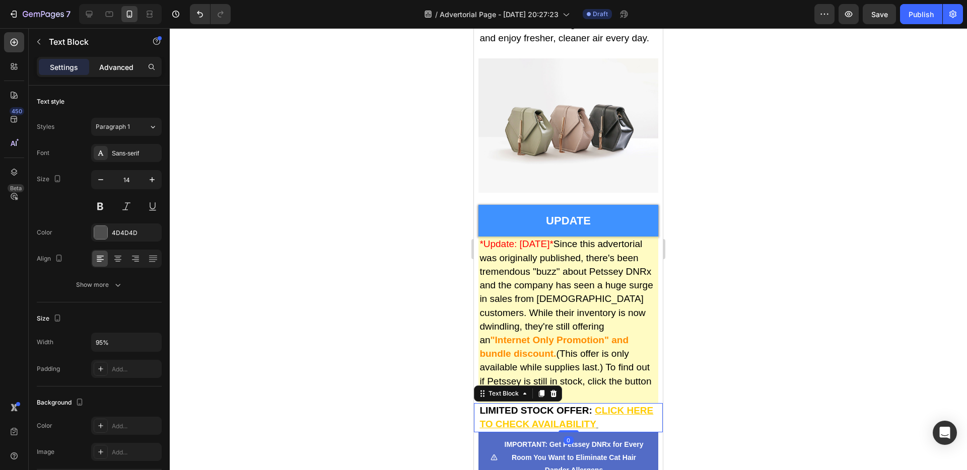
click at [117, 67] on p "Advanced" at bounding box center [116, 67] width 34 height 11
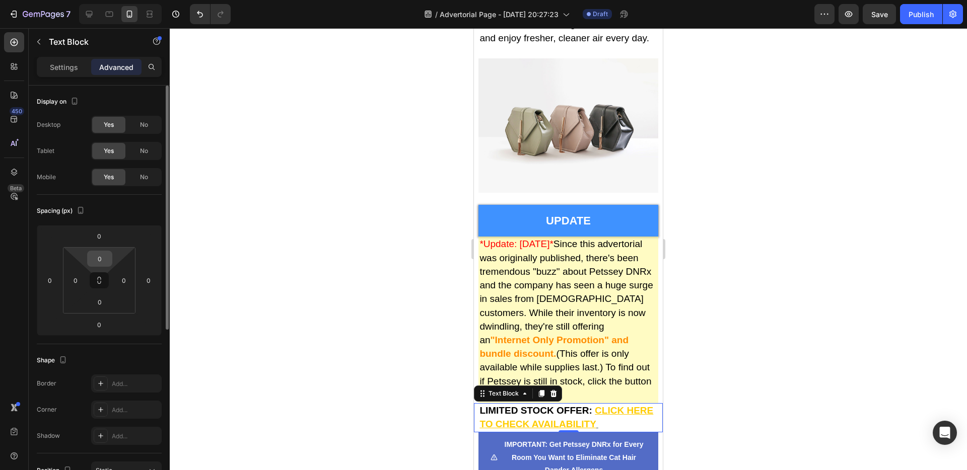
click at [102, 251] on input "0" at bounding box center [100, 258] width 20 height 15
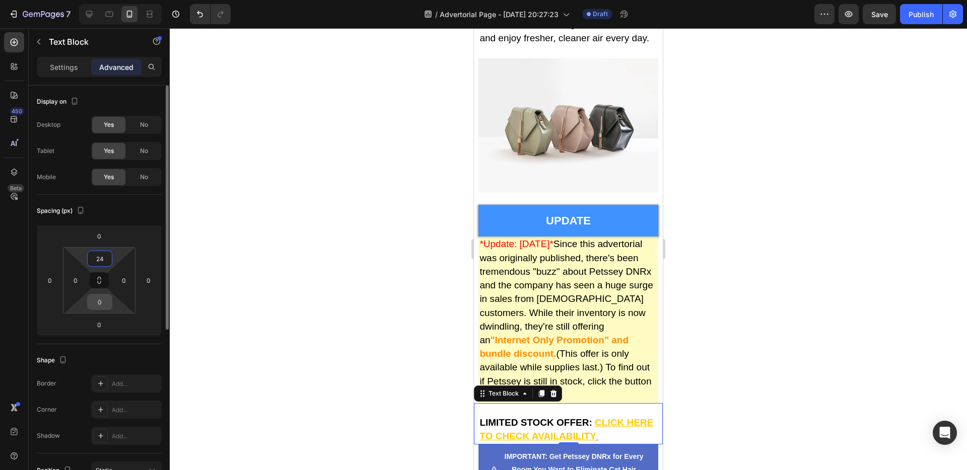
type input "24"
click at [104, 301] on input "0" at bounding box center [100, 302] width 20 height 15
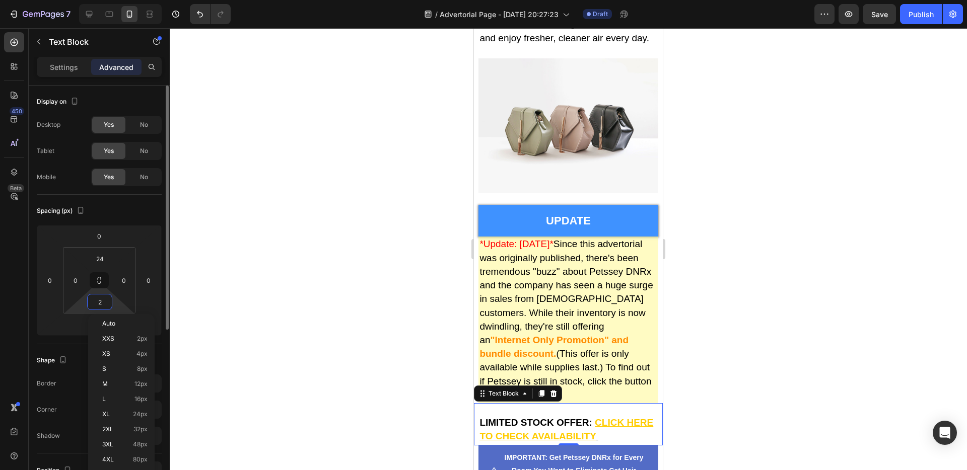
type input "24"
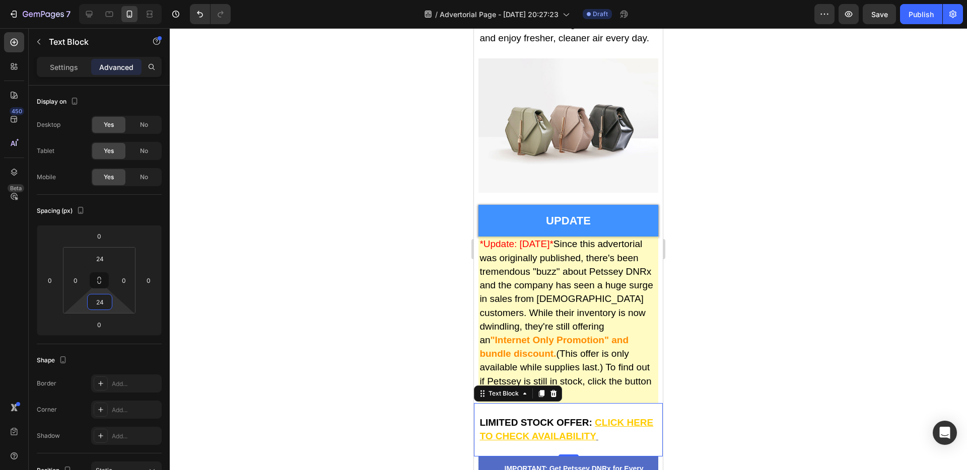
click at [301, 236] on div at bounding box center [568, 249] width 797 height 442
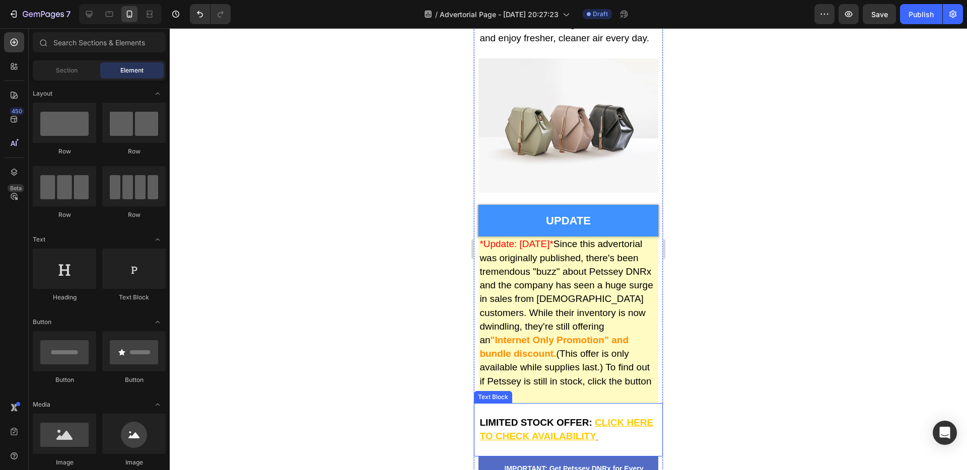
click at [636, 417] on p "LIMITED STOCK OFFER: CLICK HERE TO CHECK AVAILABILITY" at bounding box center [567, 430] width 177 height 27
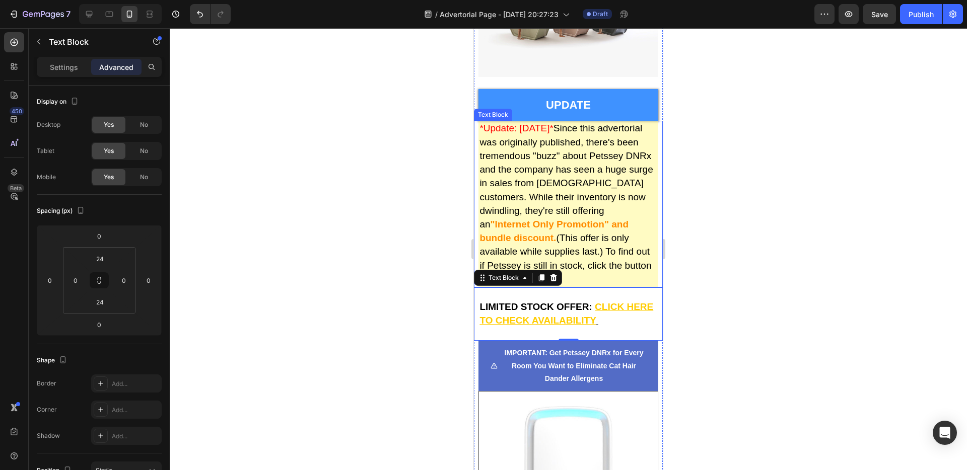
scroll to position [8890, 0]
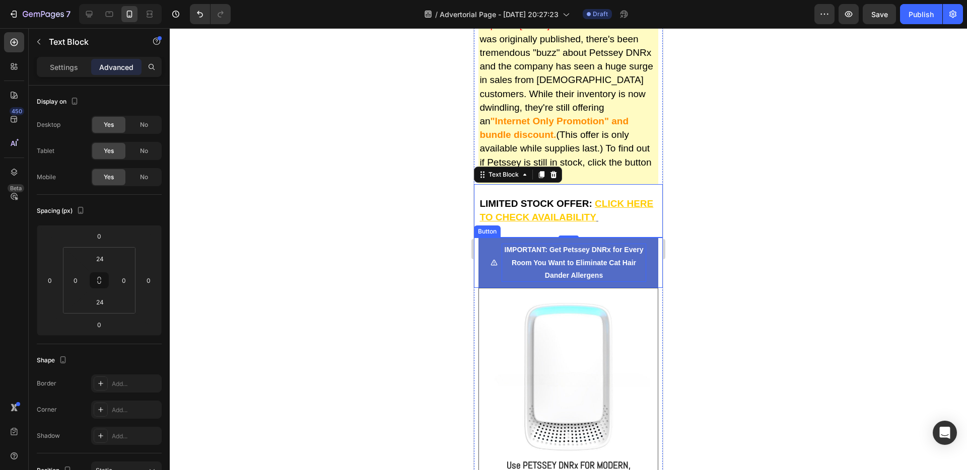
click at [623, 258] on p "IMPORTANT: Get Petssey DNRx for Every Room You Want to Eliminate Cat Hair Dande…" at bounding box center [574, 263] width 144 height 38
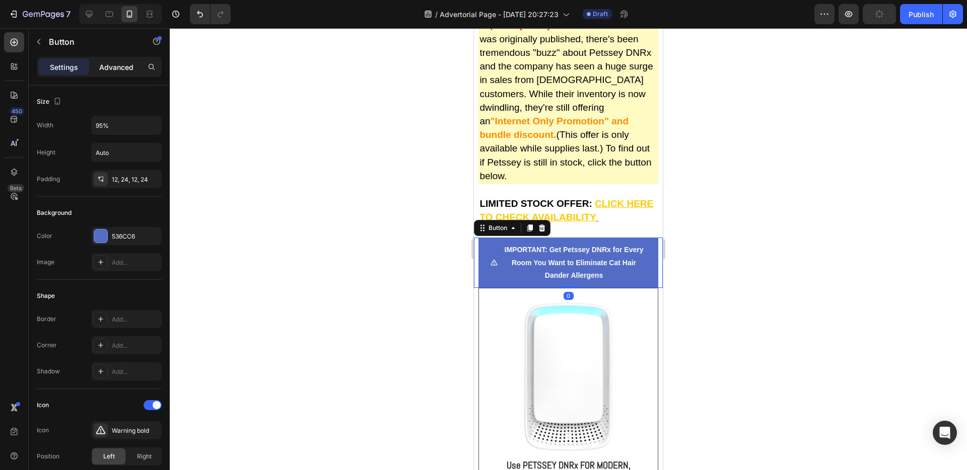
click at [125, 71] on p "Advanced" at bounding box center [116, 67] width 34 height 11
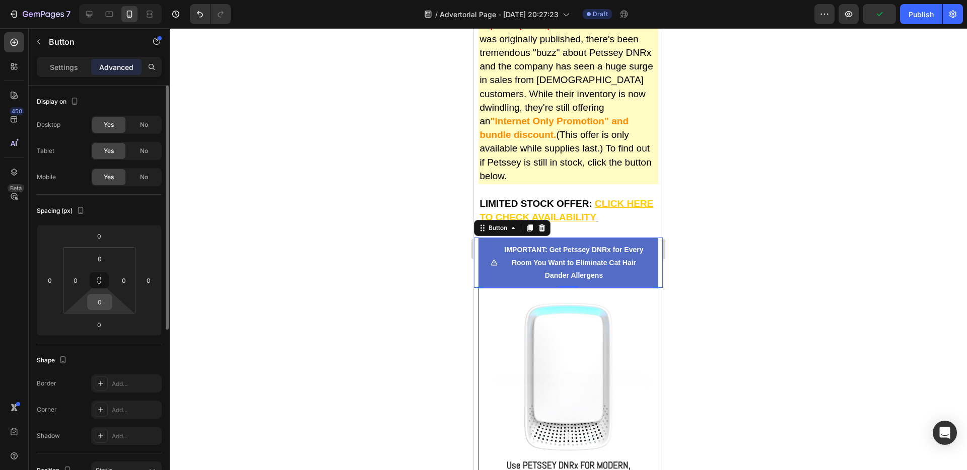
click at [109, 297] on input "0" at bounding box center [100, 302] width 20 height 15
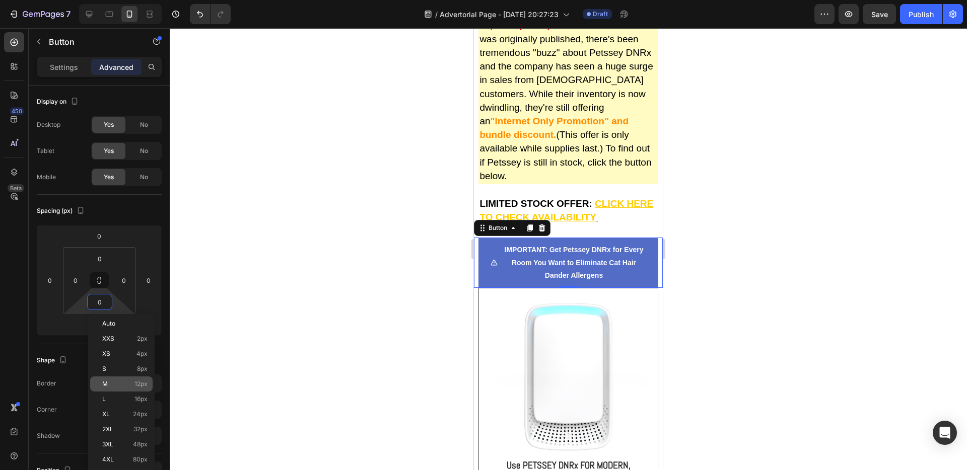
click at [130, 378] on div "M 12px" at bounding box center [121, 384] width 62 height 15
type input "12"
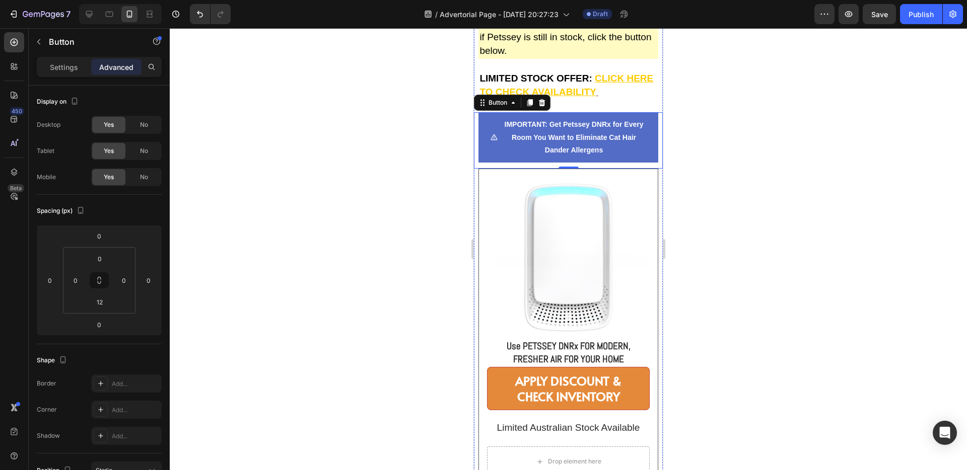
scroll to position [9192, 0]
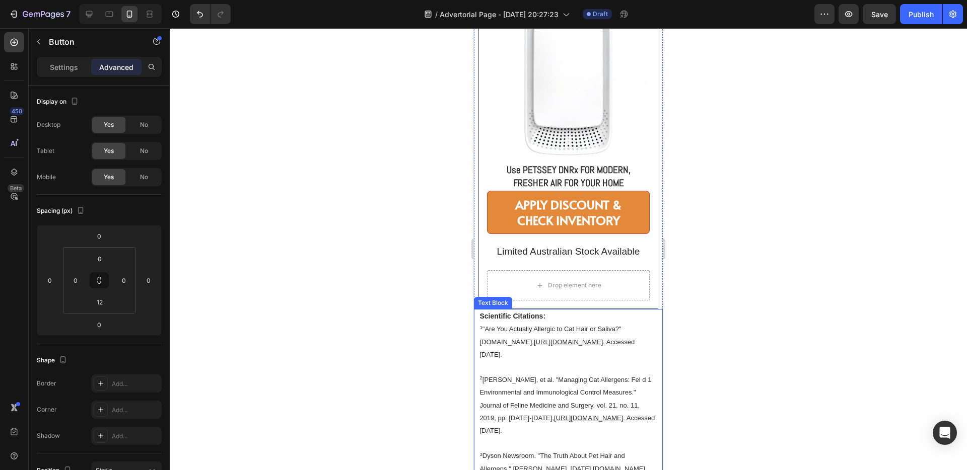
click at [638, 310] on p "Scientific Citations: 1 "Are You Actually Allergic to Cat Hair or Saliva?" [DOM…" at bounding box center [567, 335] width 177 height 51
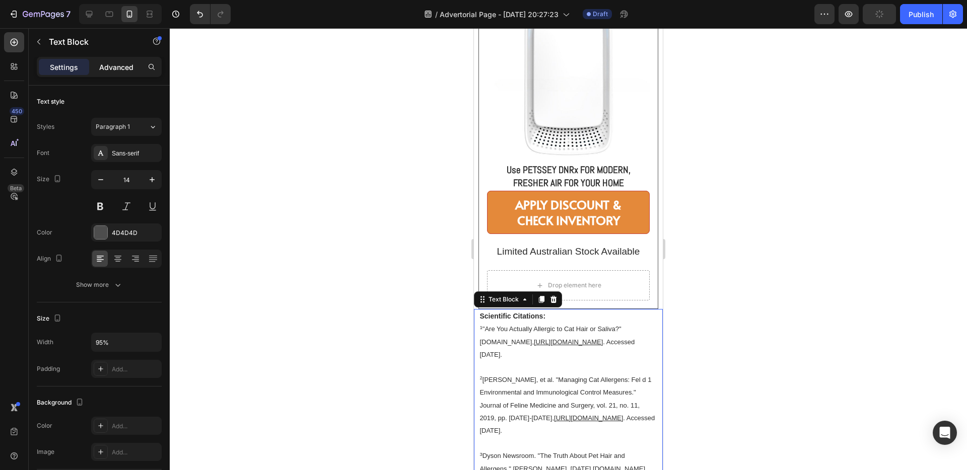
click at [119, 65] on p "Advanced" at bounding box center [116, 67] width 34 height 11
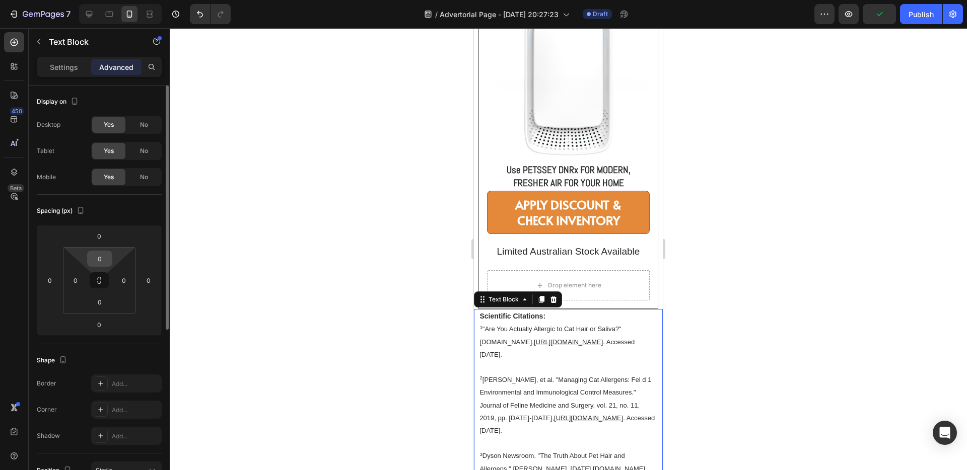
click at [97, 256] on input "0" at bounding box center [100, 258] width 20 height 15
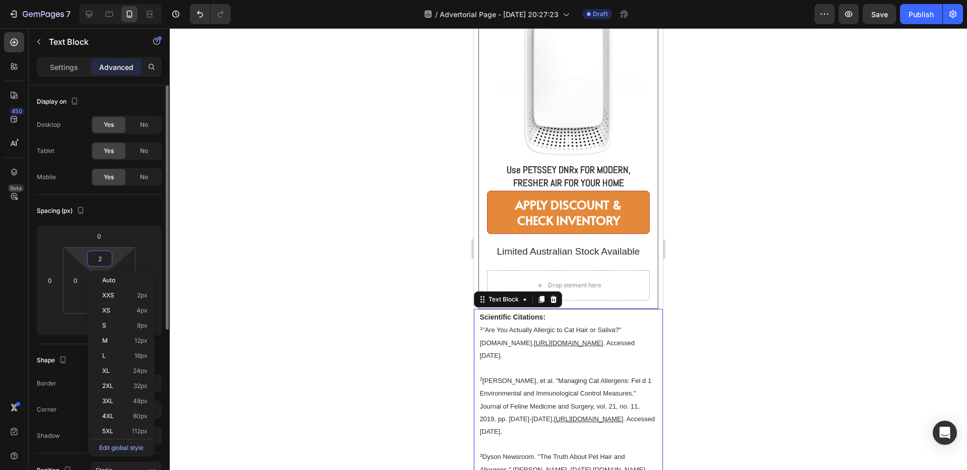
type input "24"
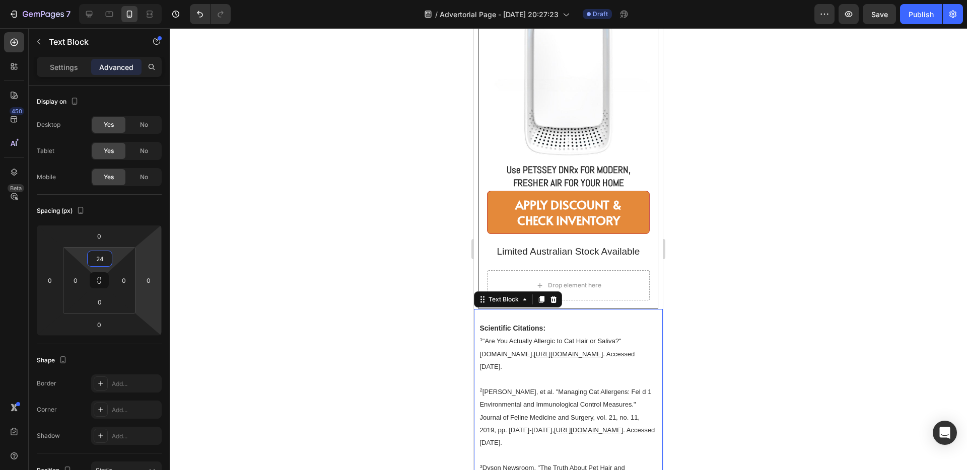
click at [259, 245] on div at bounding box center [568, 249] width 797 height 442
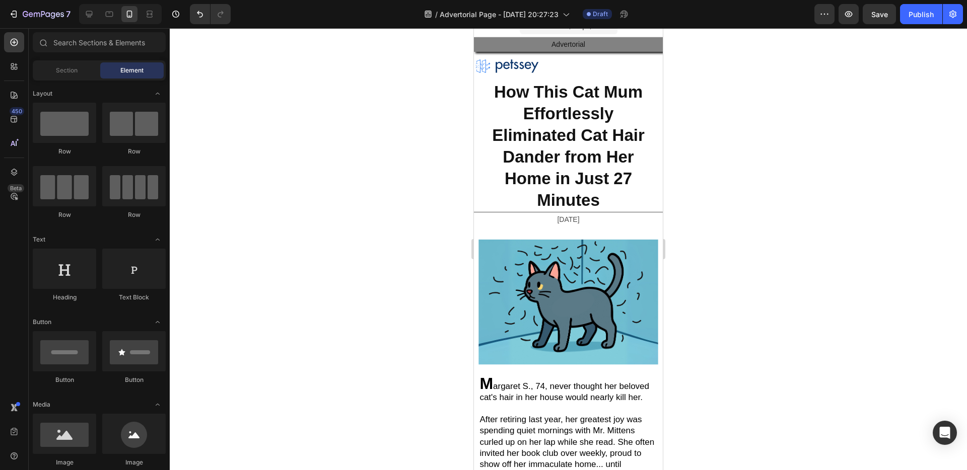
scroll to position [0, 0]
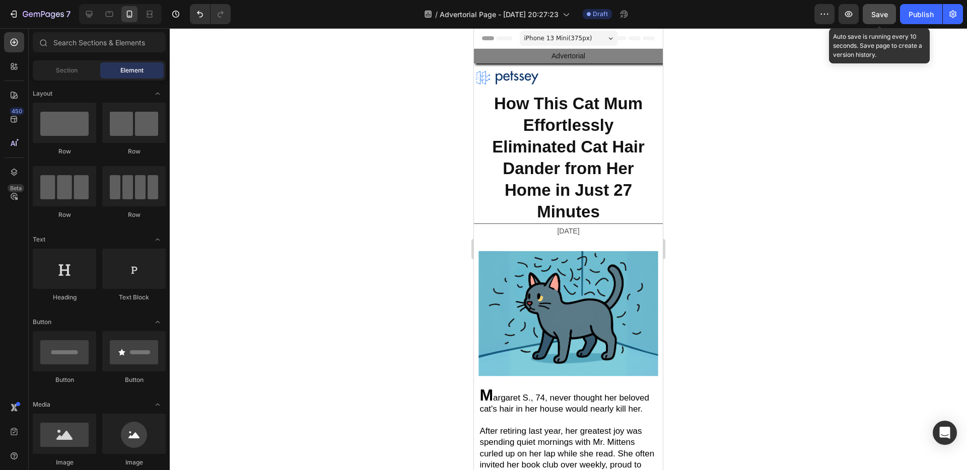
click at [872, 15] on span "Save" at bounding box center [879, 14] width 17 height 9
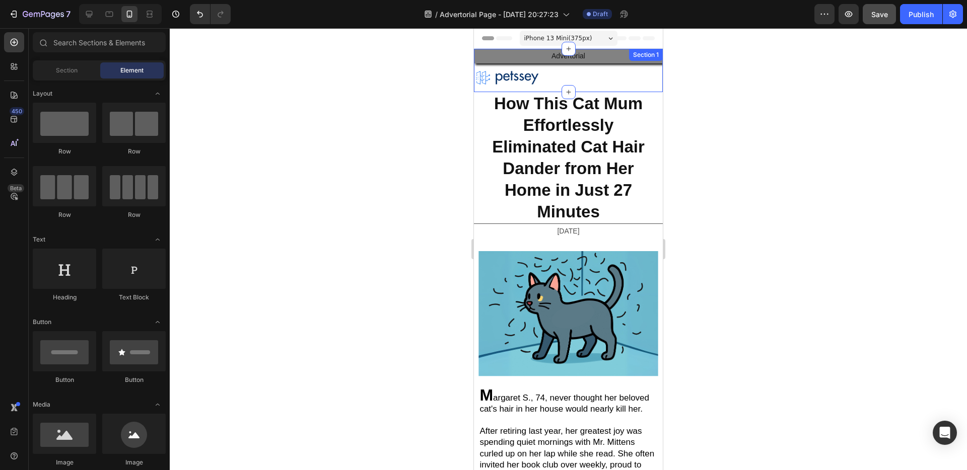
click at [531, 87] on div "Advertorial Text Block Image" at bounding box center [568, 70] width 189 height 43
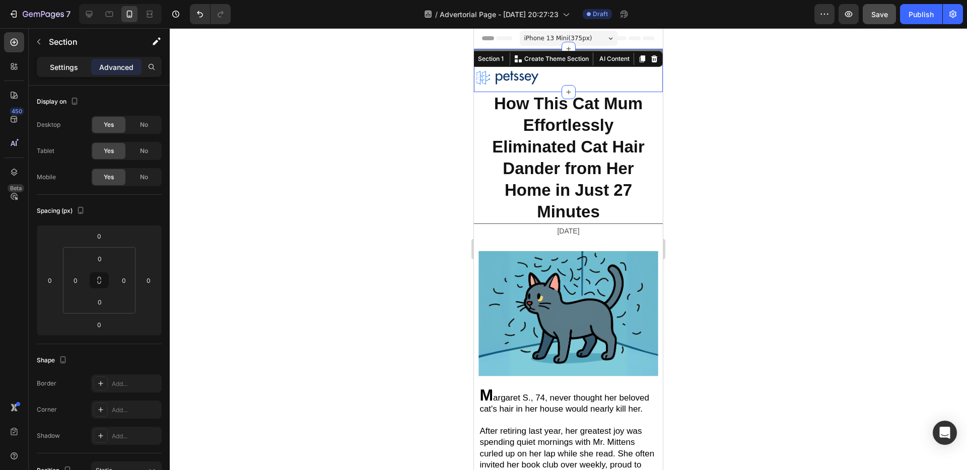
click at [63, 70] on p "Settings" at bounding box center [64, 67] width 28 height 11
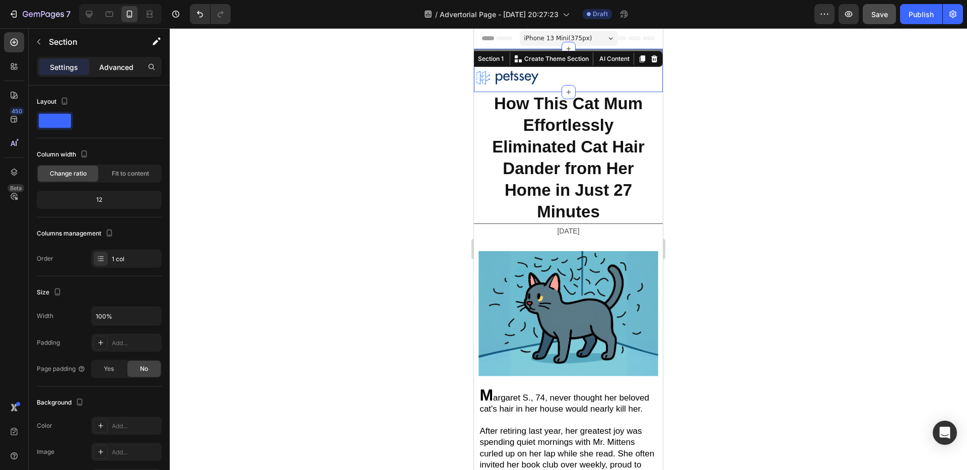
click at [104, 69] on p "Advanced" at bounding box center [116, 67] width 34 height 11
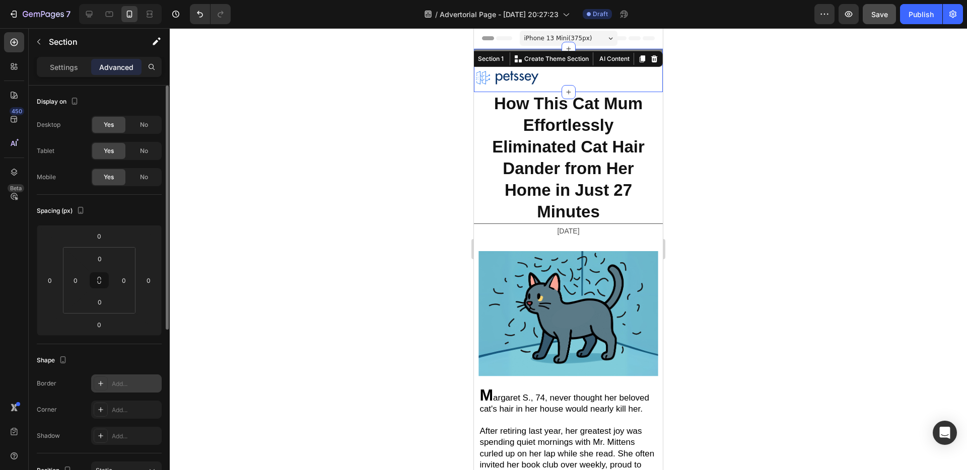
click at [106, 382] on div at bounding box center [101, 384] width 14 height 14
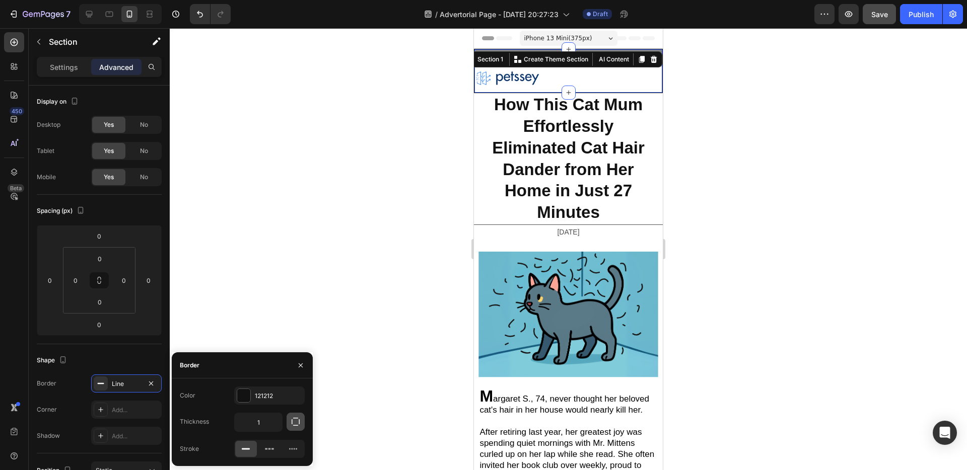
click at [296, 422] on icon "button" at bounding box center [296, 422] width 10 height 10
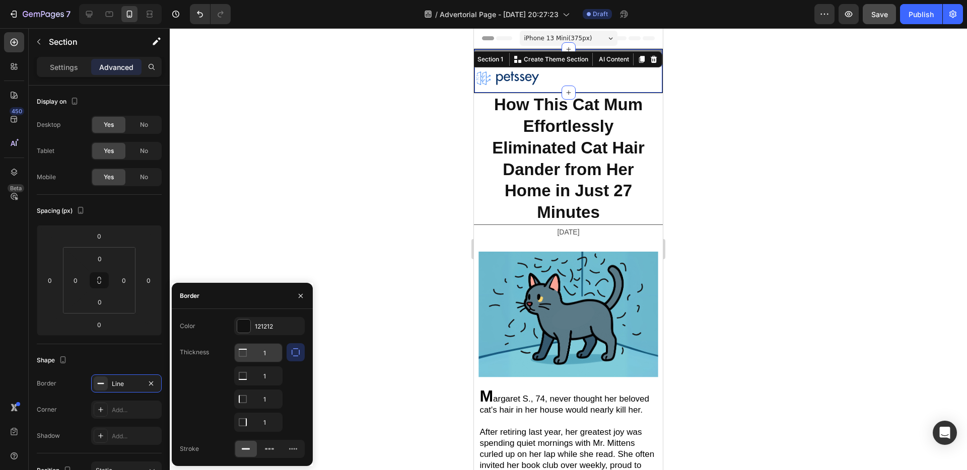
click at [255, 356] on input "1" at bounding box center [258, 353] width 47 height 18
type input "0"
click at [262, 383] on input "1" at bounding box center [258, 376] width 47 height 18
type input "0"
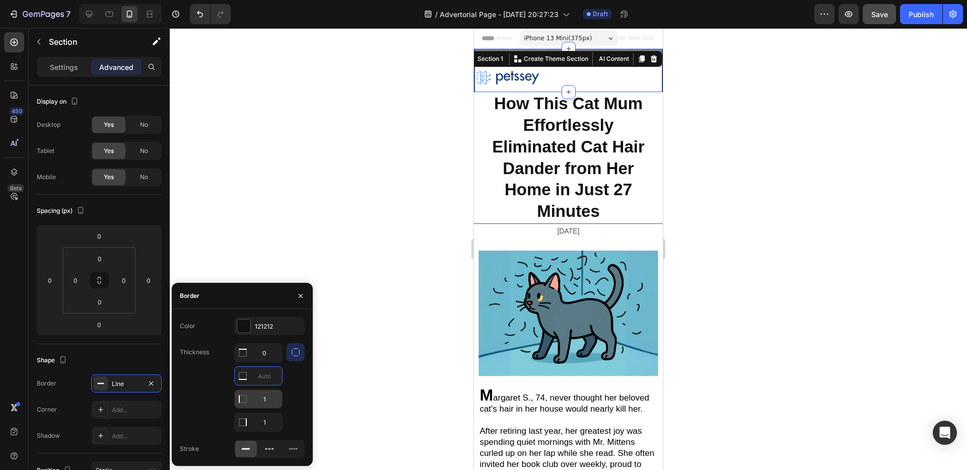
type input "1"
click at [271, 399] on input "1" at bounding box center [258, 399] width 47 height 18
type input "0"
click at [267, 362] on input "1" at bounding box center [258, 353] width 47 height 18
type input "0"
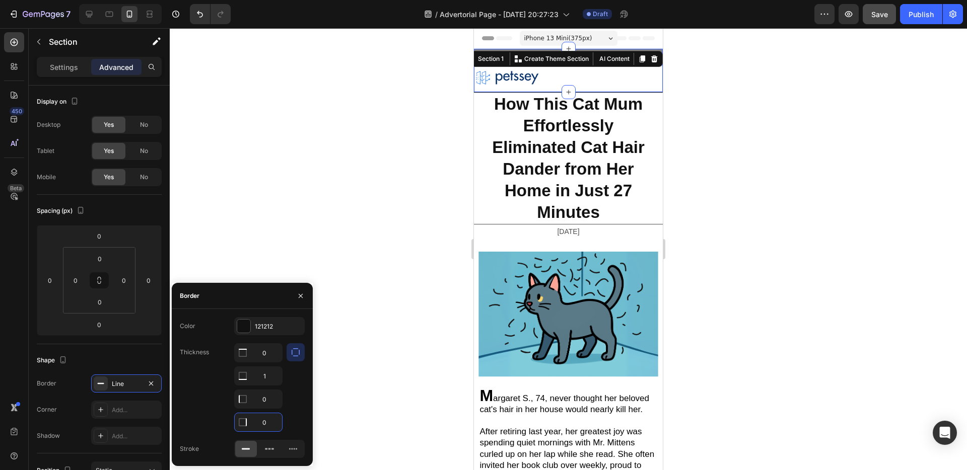
click at [336, 390] on div at bounding box center [568, 249] width 797 height 442
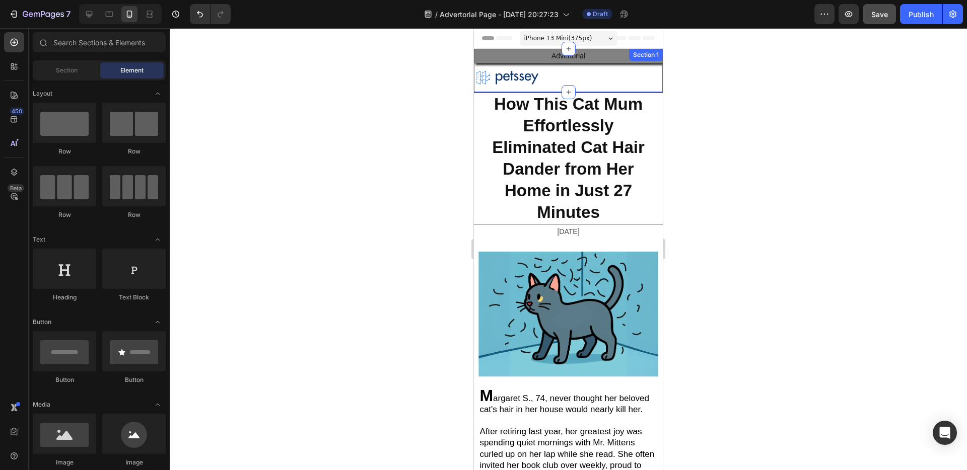
click at [593, 87] on div "Advertorial Text Block Image" at bounding box center [568, 70] width 189 height 43
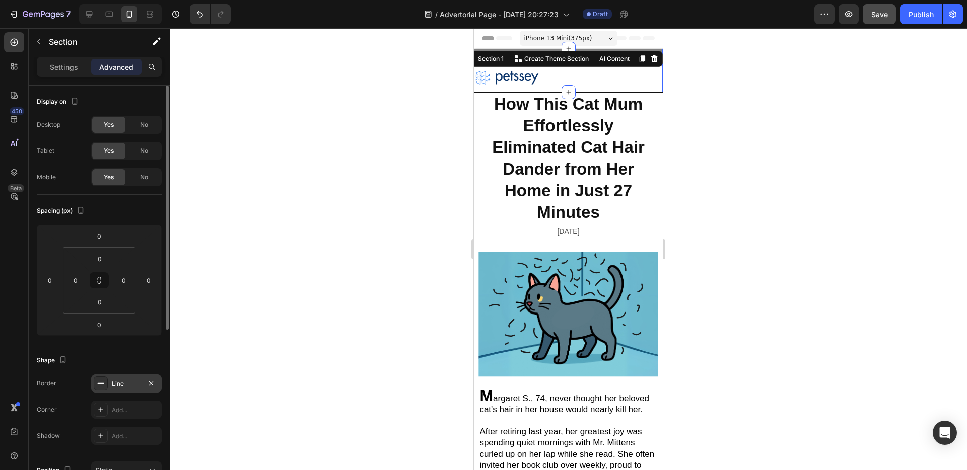
click at [114, 382] on div "Line" at bounding box center [126, 384] width 29 height 9
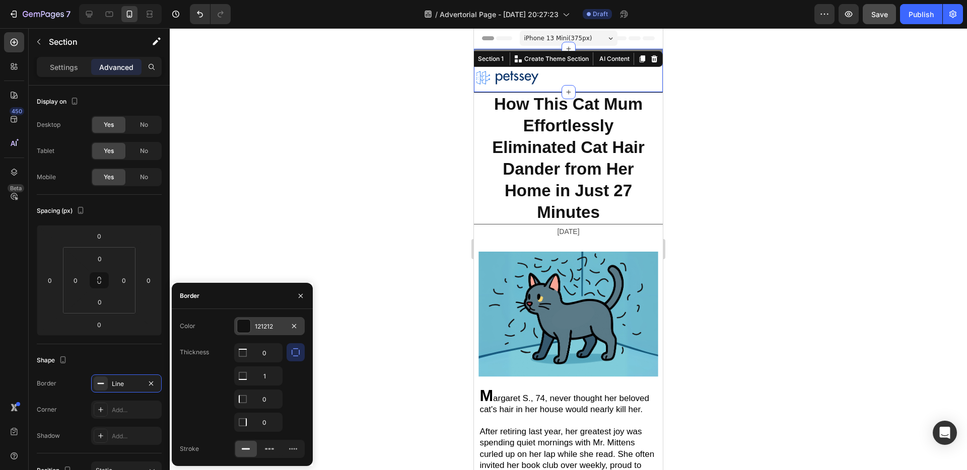
click at [247, 331] on div at bounding box center [243, 326] width 13 height 13
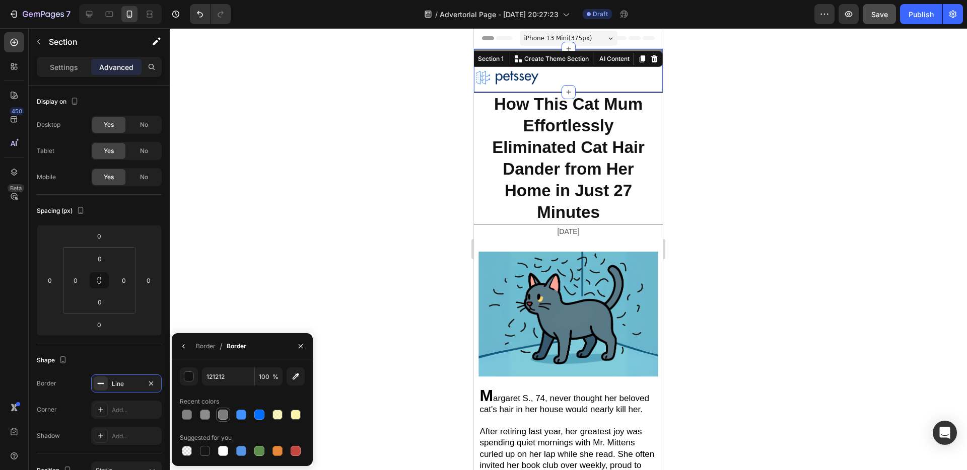
click at [219, 415] on div at bounding box center [223, 415] width 10 height 10
type input "7C7C7C"
click at [508, 226] on p "[DATE]" at bounding box center [568, 232] width 187 height 13
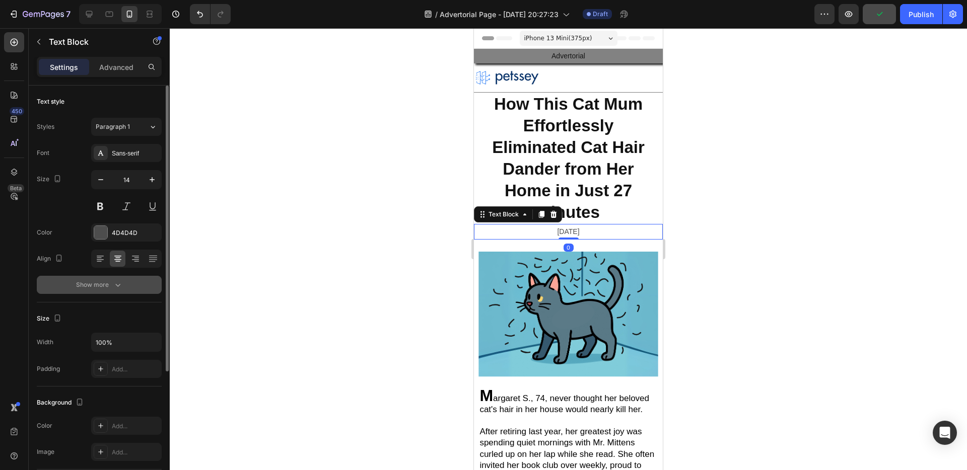
scroll to position [183, 0]
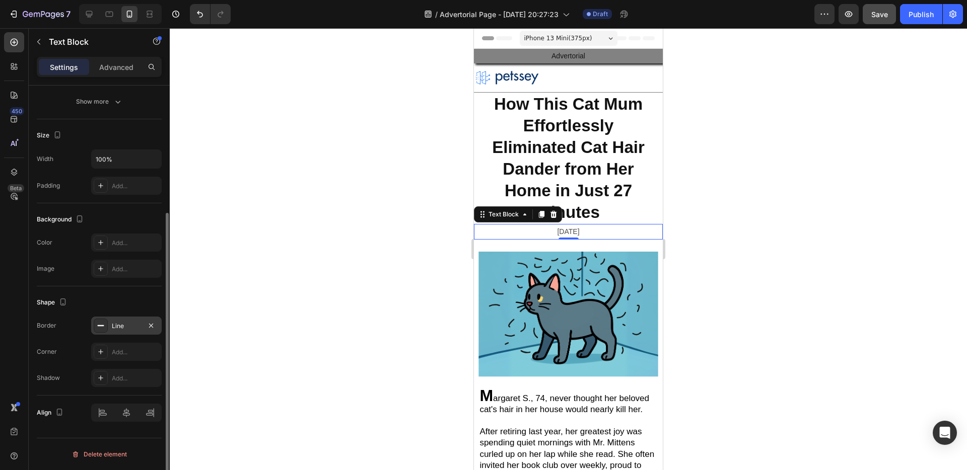
click at [121, 321] on div "Line" at bounding box center [126, 326] width 71 height 18
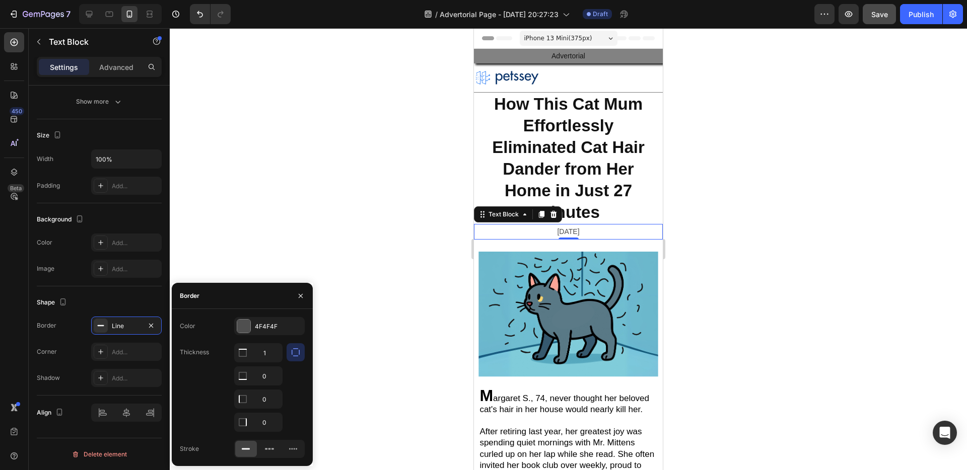
click at [283, 229] on div at bounding box center [568, 249] width 797 height 442
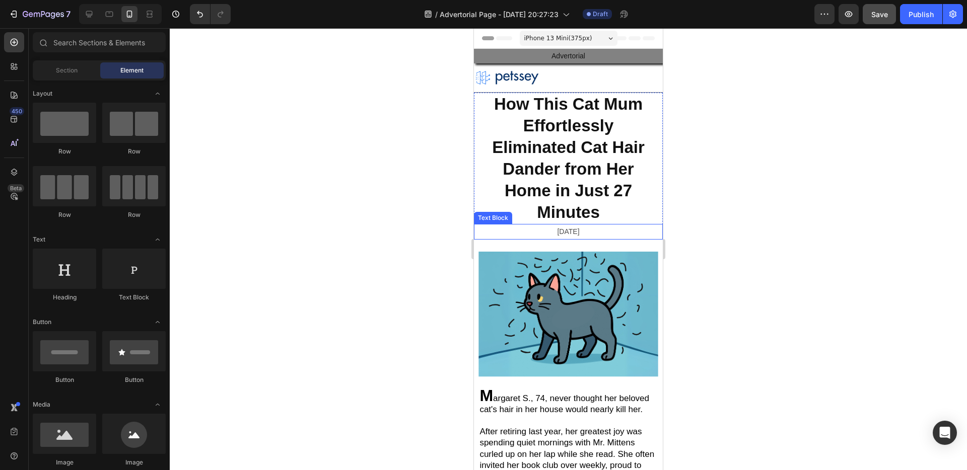
click at [510, 226] on p "[DATE]" at bounding box center [568, 232] width 187 height 13
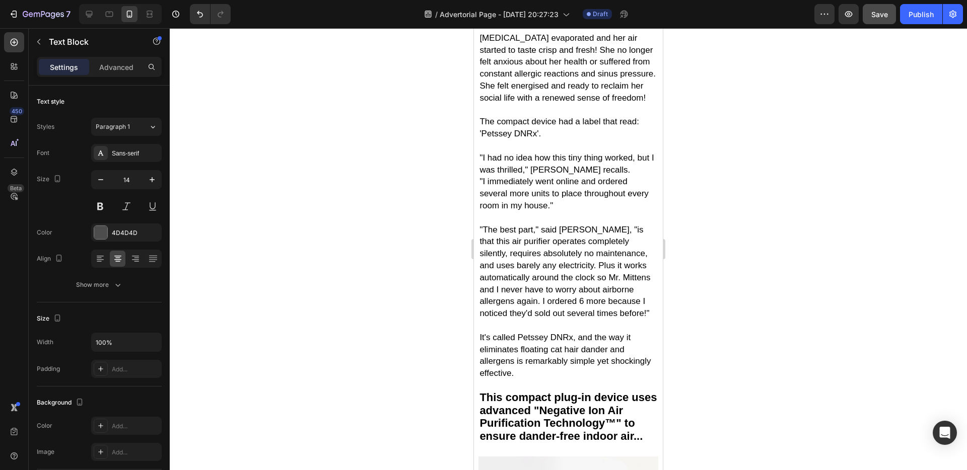
scroll to position [3248, 0]
